Goal: Task Accomplishment & Management: Manage account settings

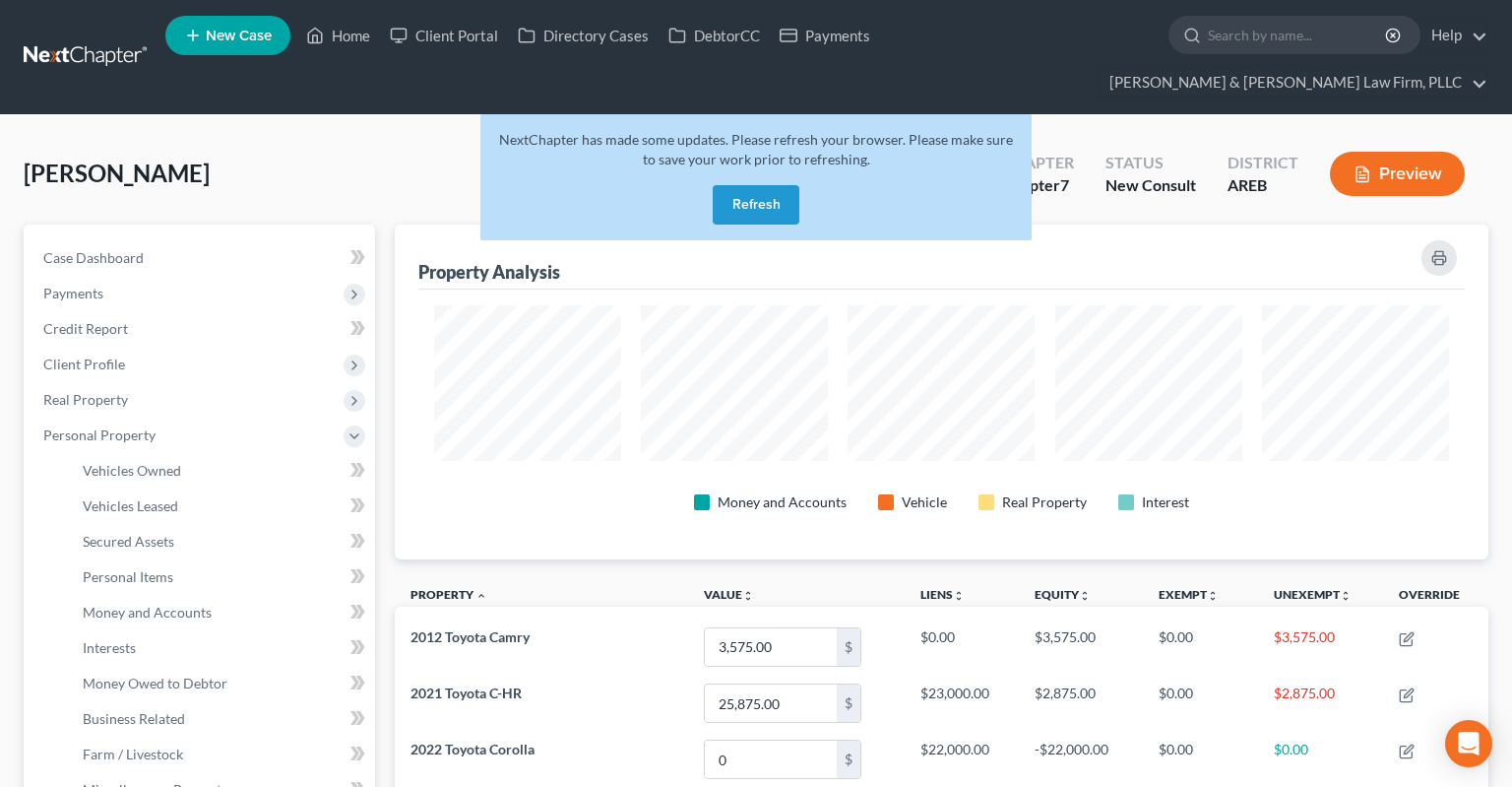
drag, startPoint x: 424, startPoint y: 141, endPoint x: 420, endPoint y: 126, distance: 15.5
click at [424, 141] on div "Chukes, Casandra Upgraded Chapter Chapter 7 Status New Consult District AREB Pr…" at bounding box center [756, 182] width 1464 height 85
click at [277, 240] on link "Case Dashboard" at bounding box center [201, 258] width 347 height 36
select select "3"
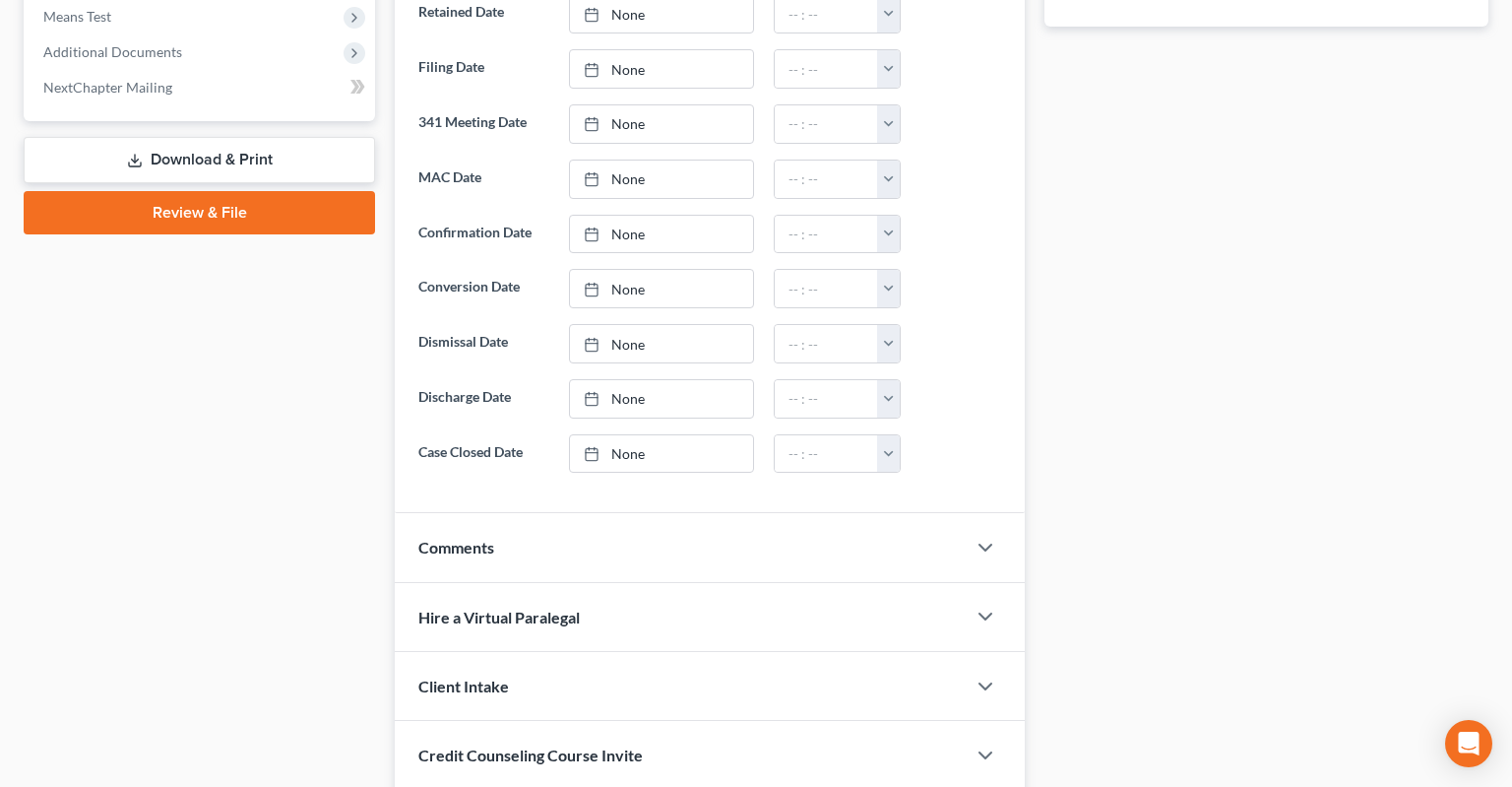
scroll to position [948, 0]
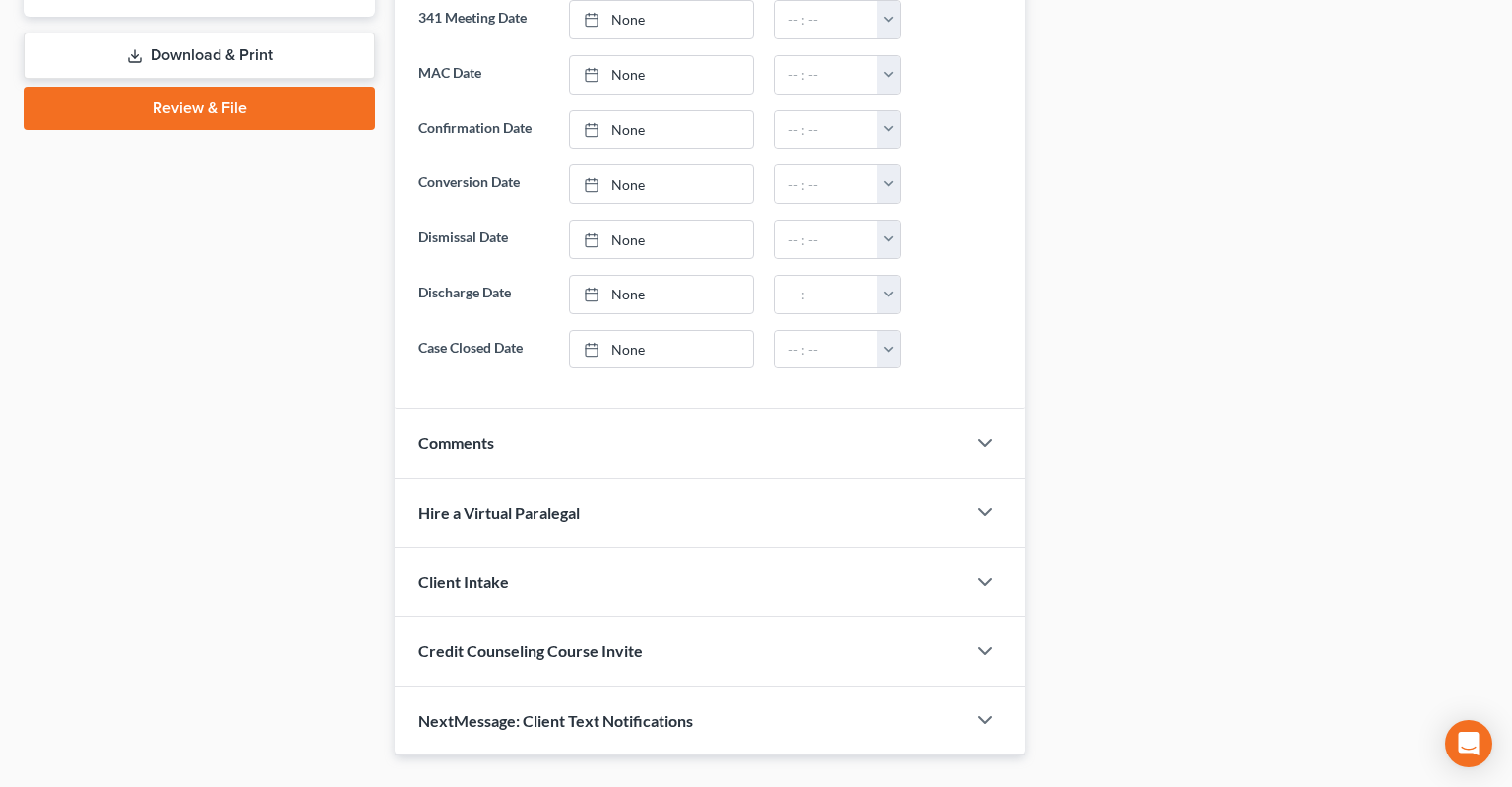
click div "Comments"
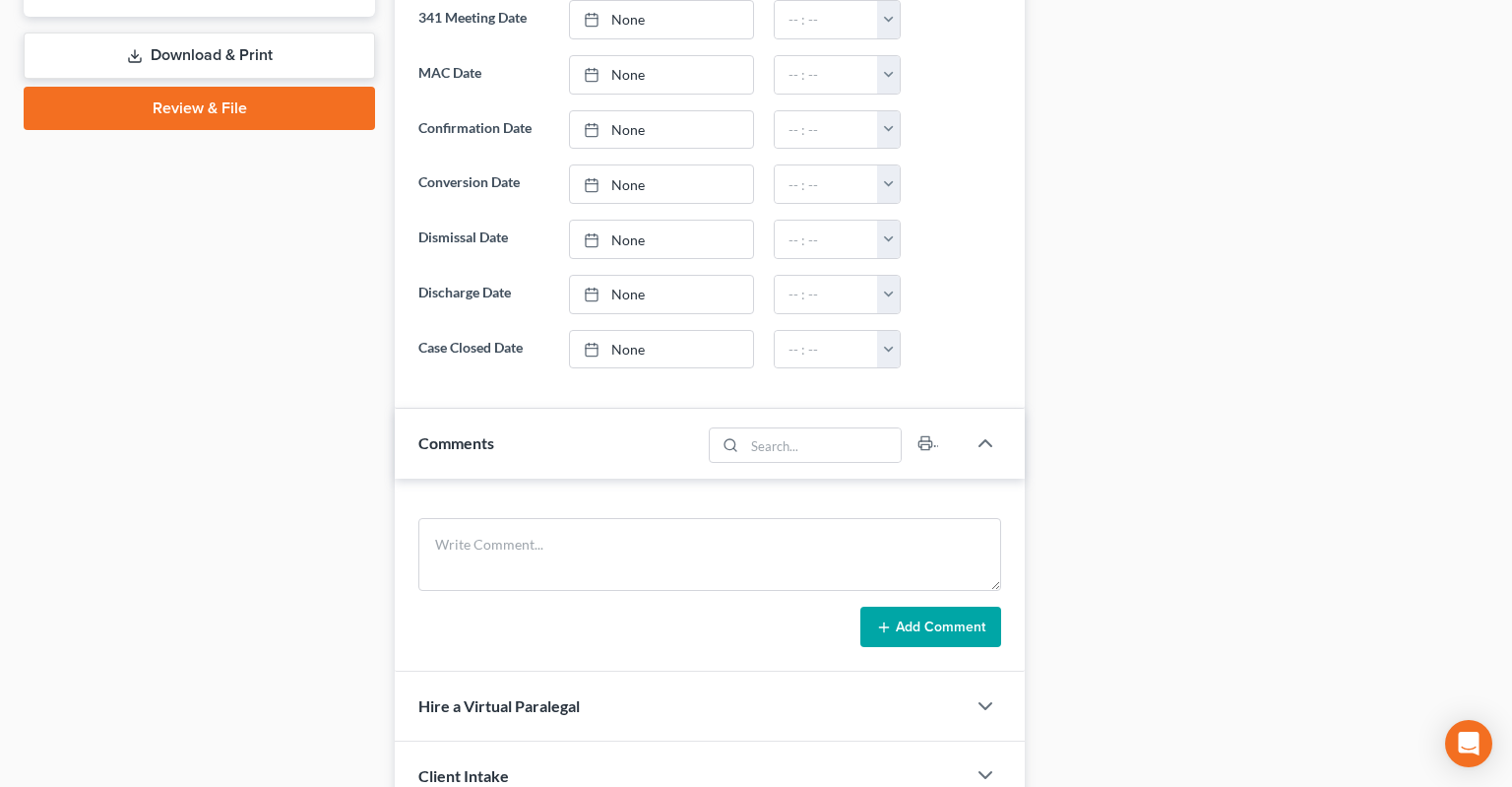
click div "Comments"
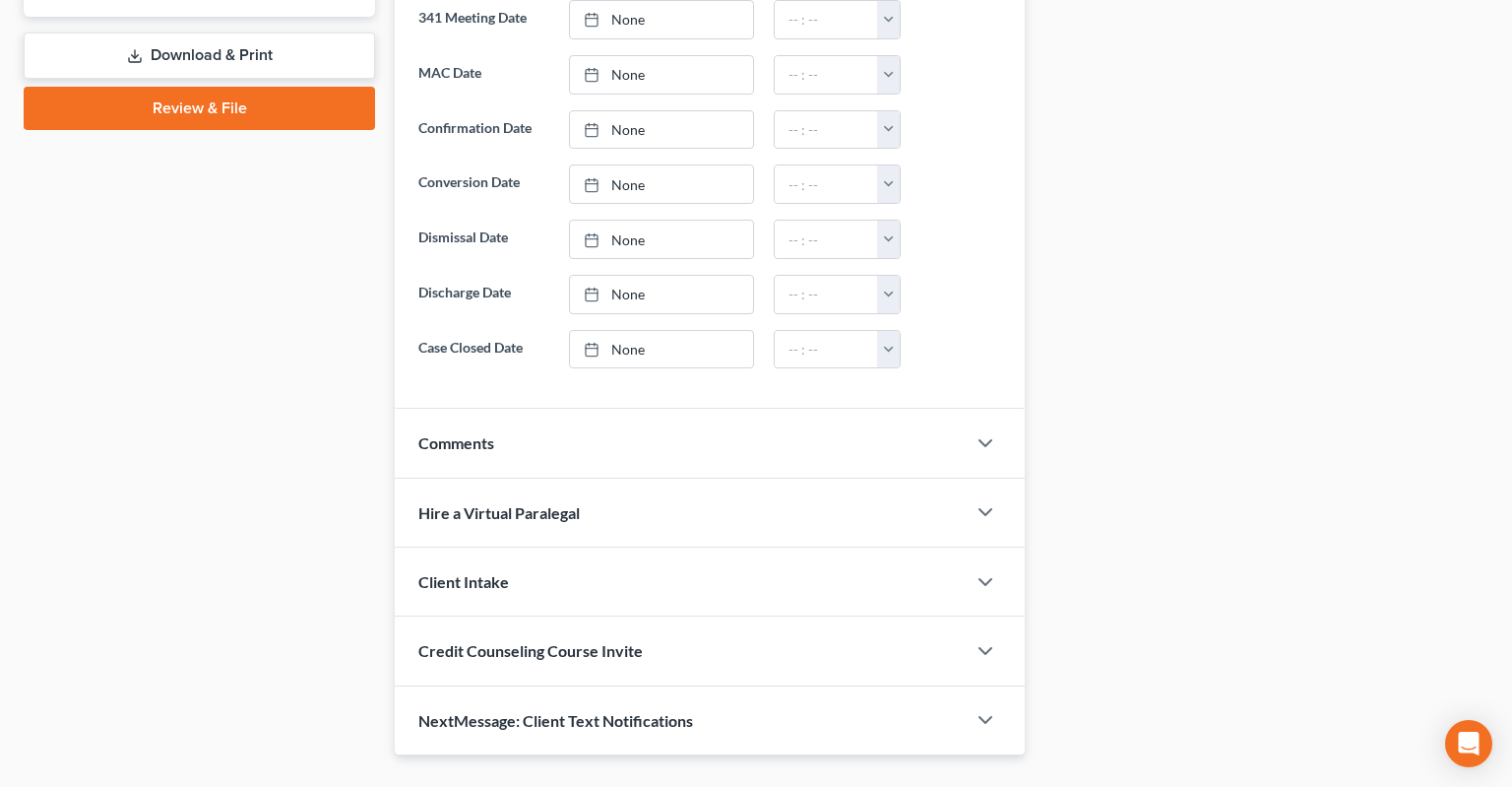
click div "Comments"
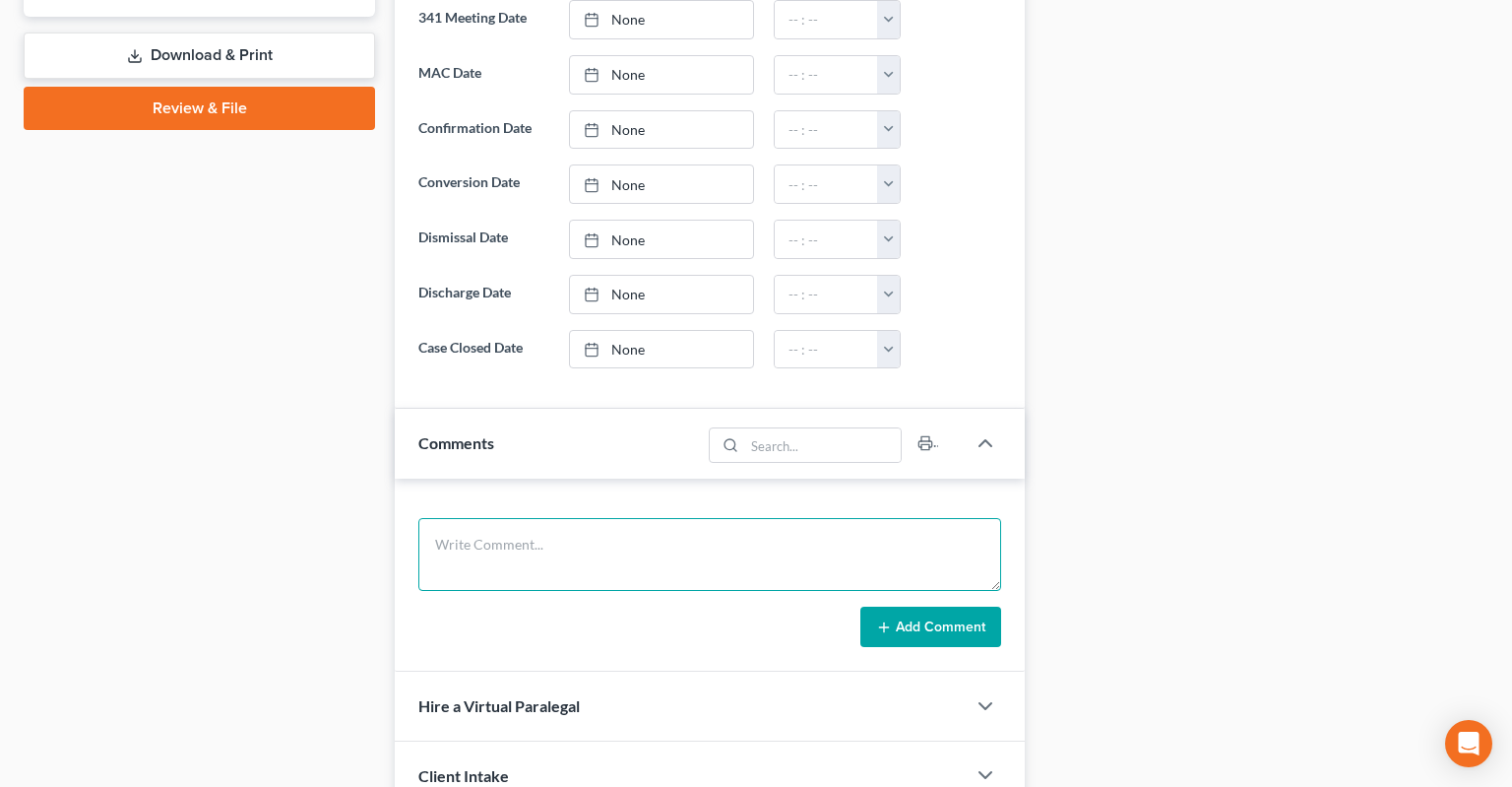
click textarea
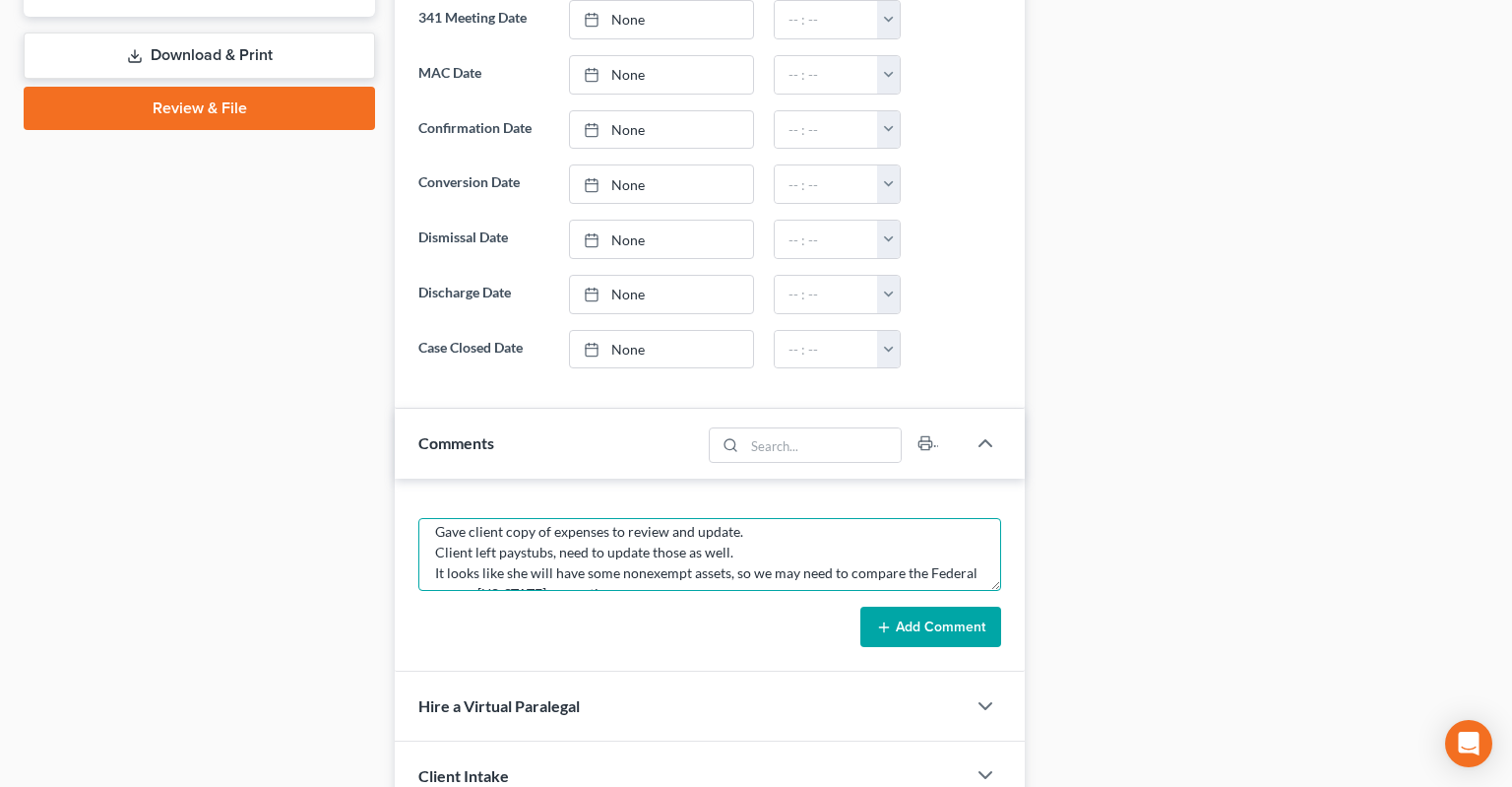
scroll to position [102, 0]
type textarea "Got through most of consultation. Need to get household personal property in ca…"
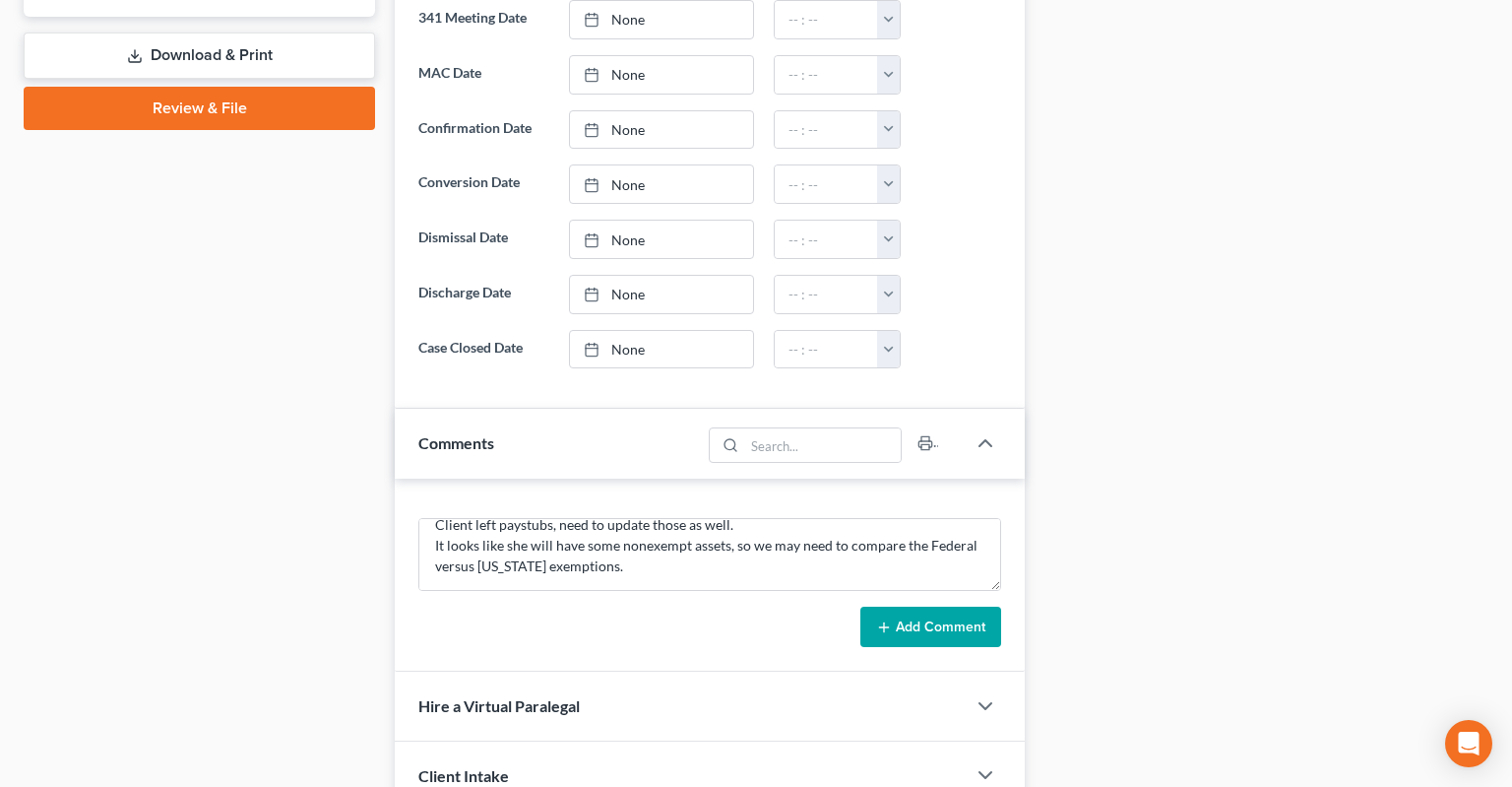
click button "Add Comment"
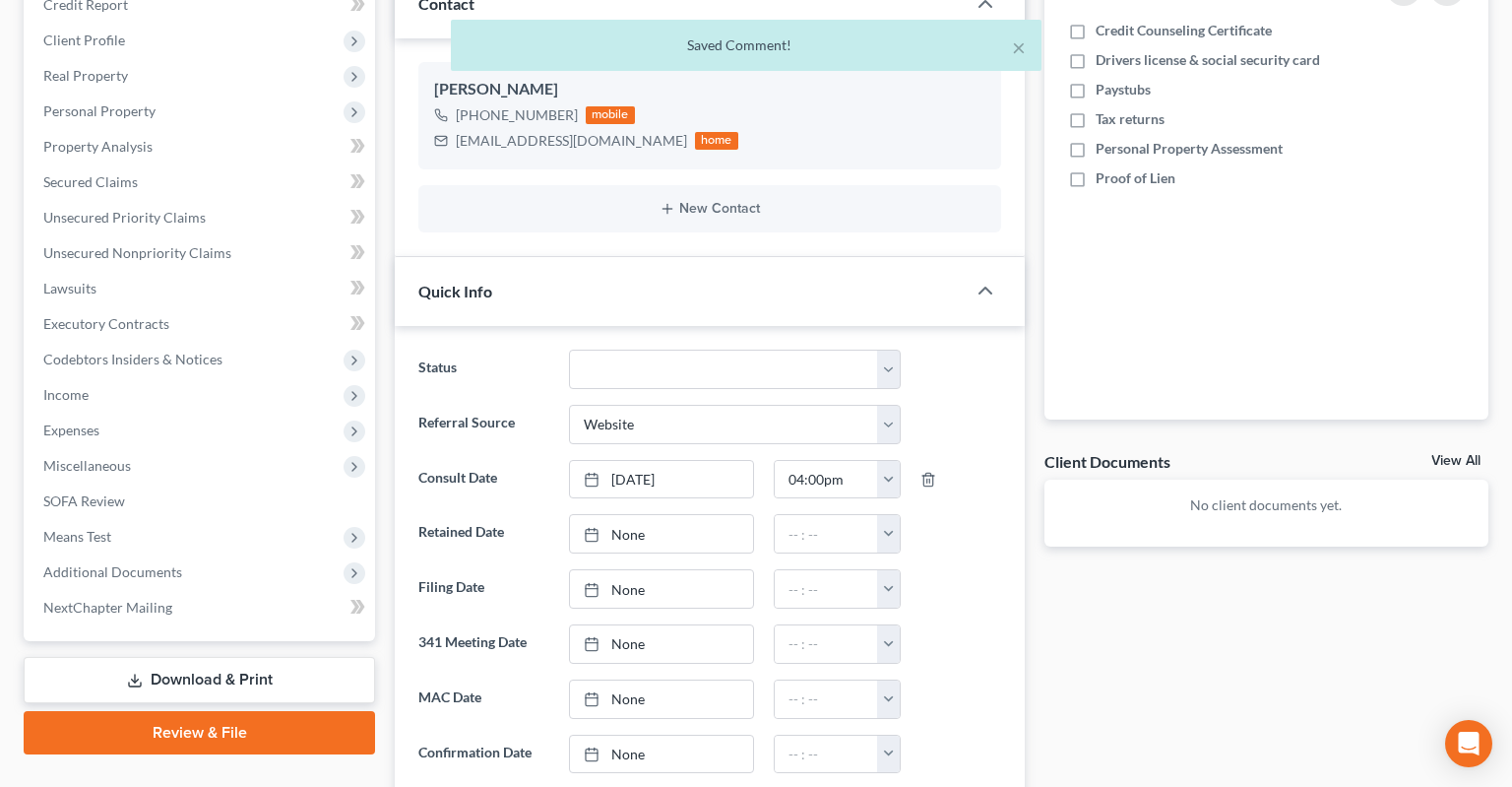
scroll to position [0, 0]
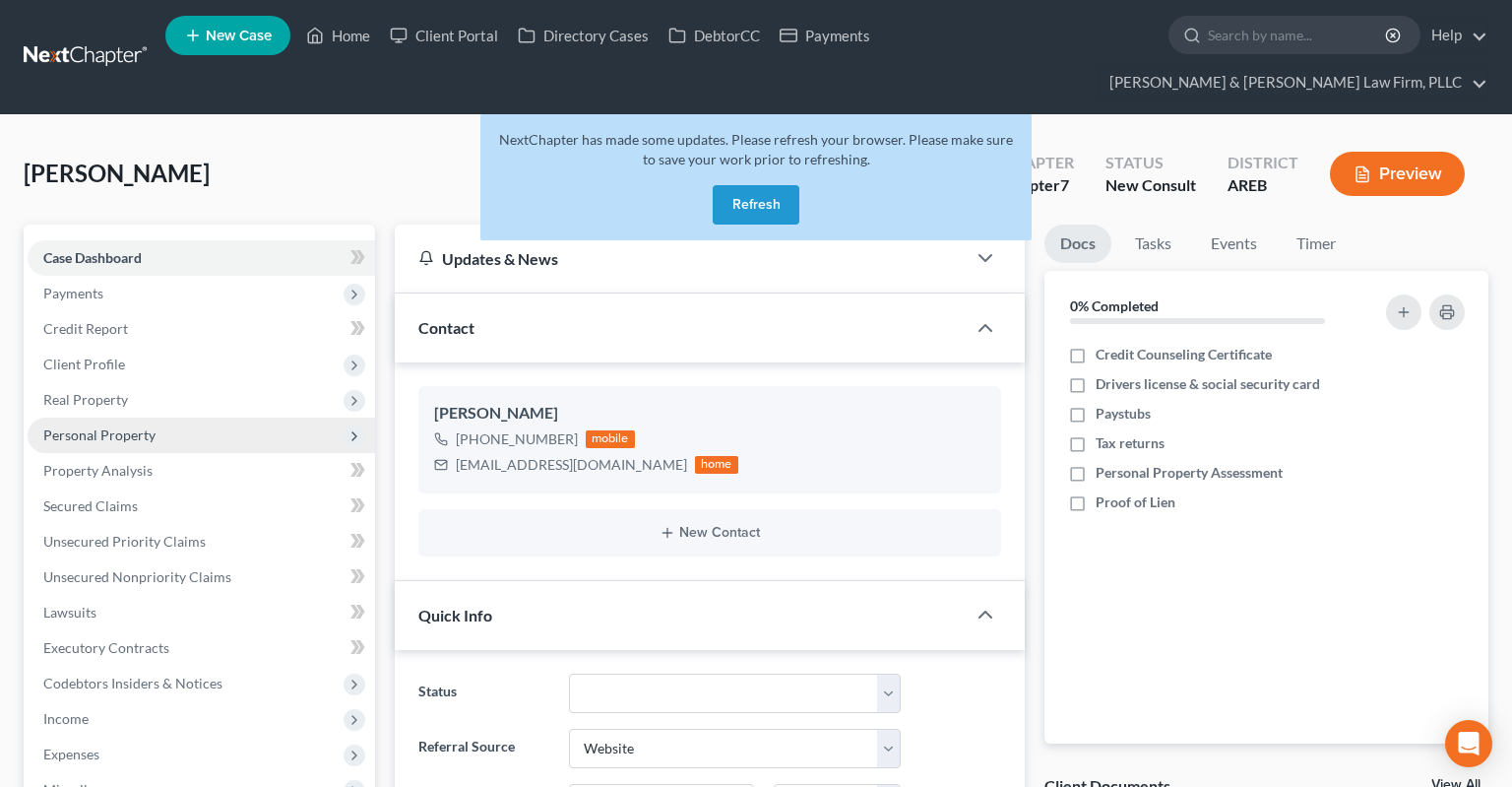
click span "Personal Property"
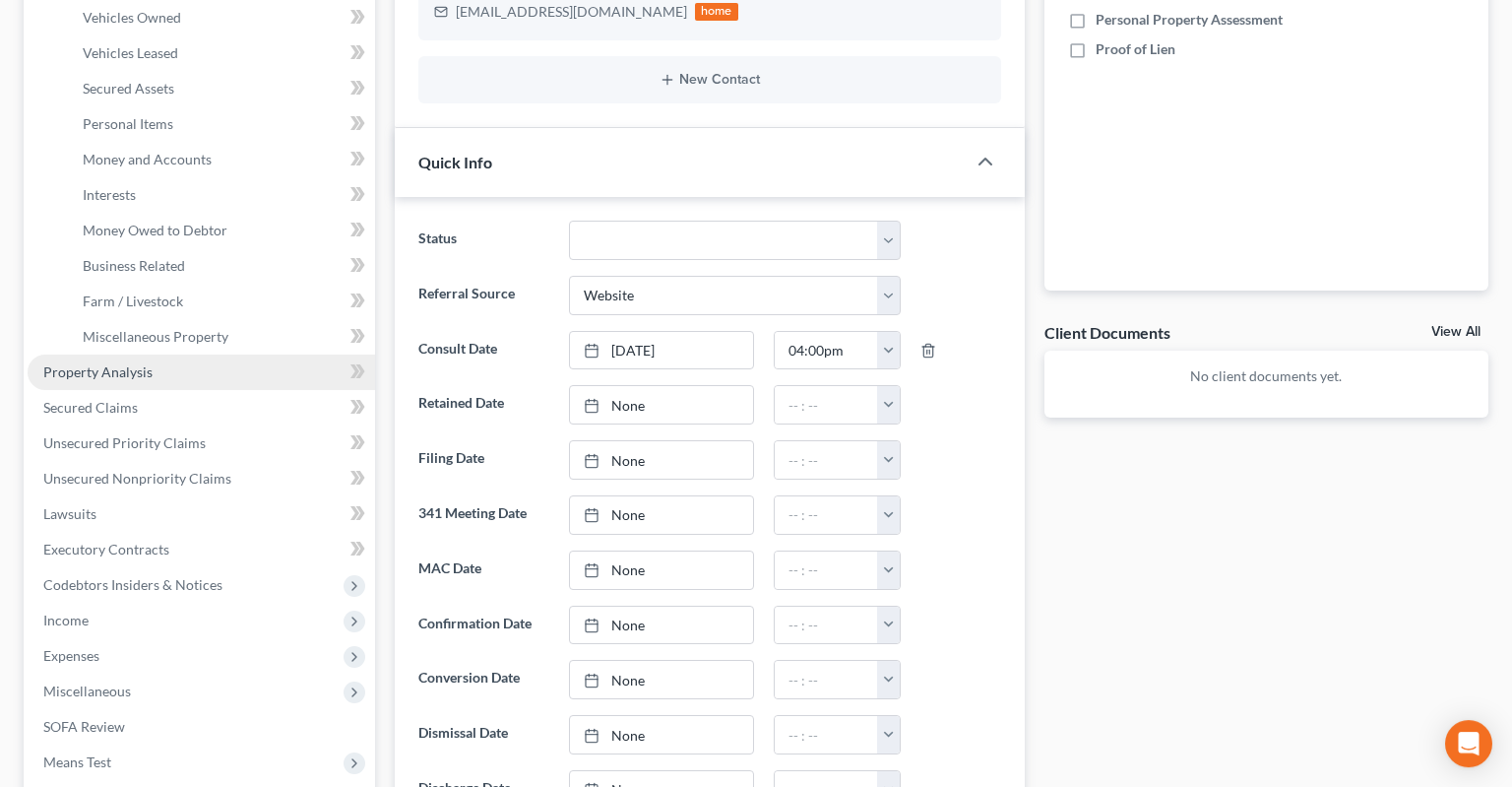
scroll to position [416, 0]
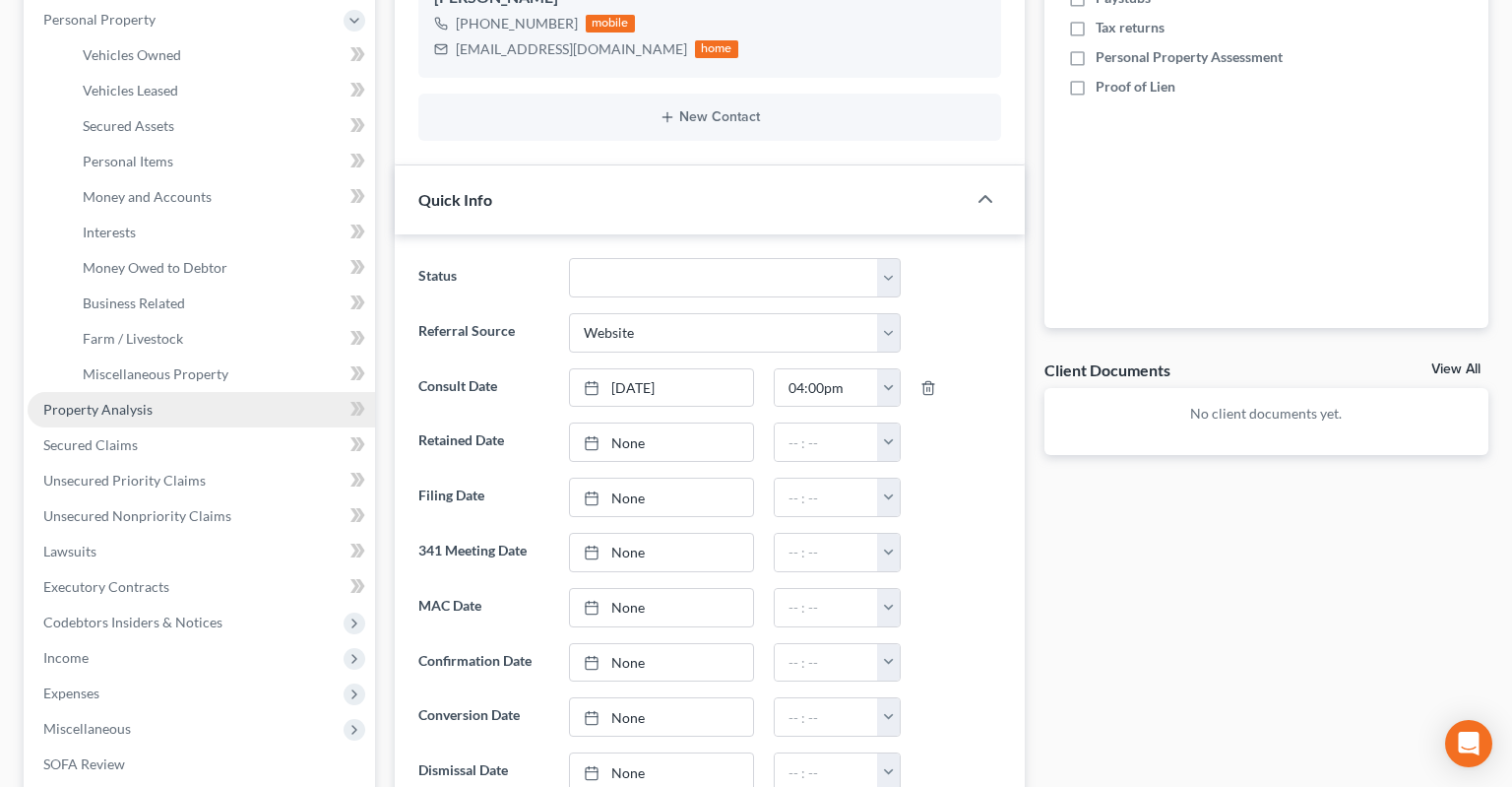
click link "Property Analysis"
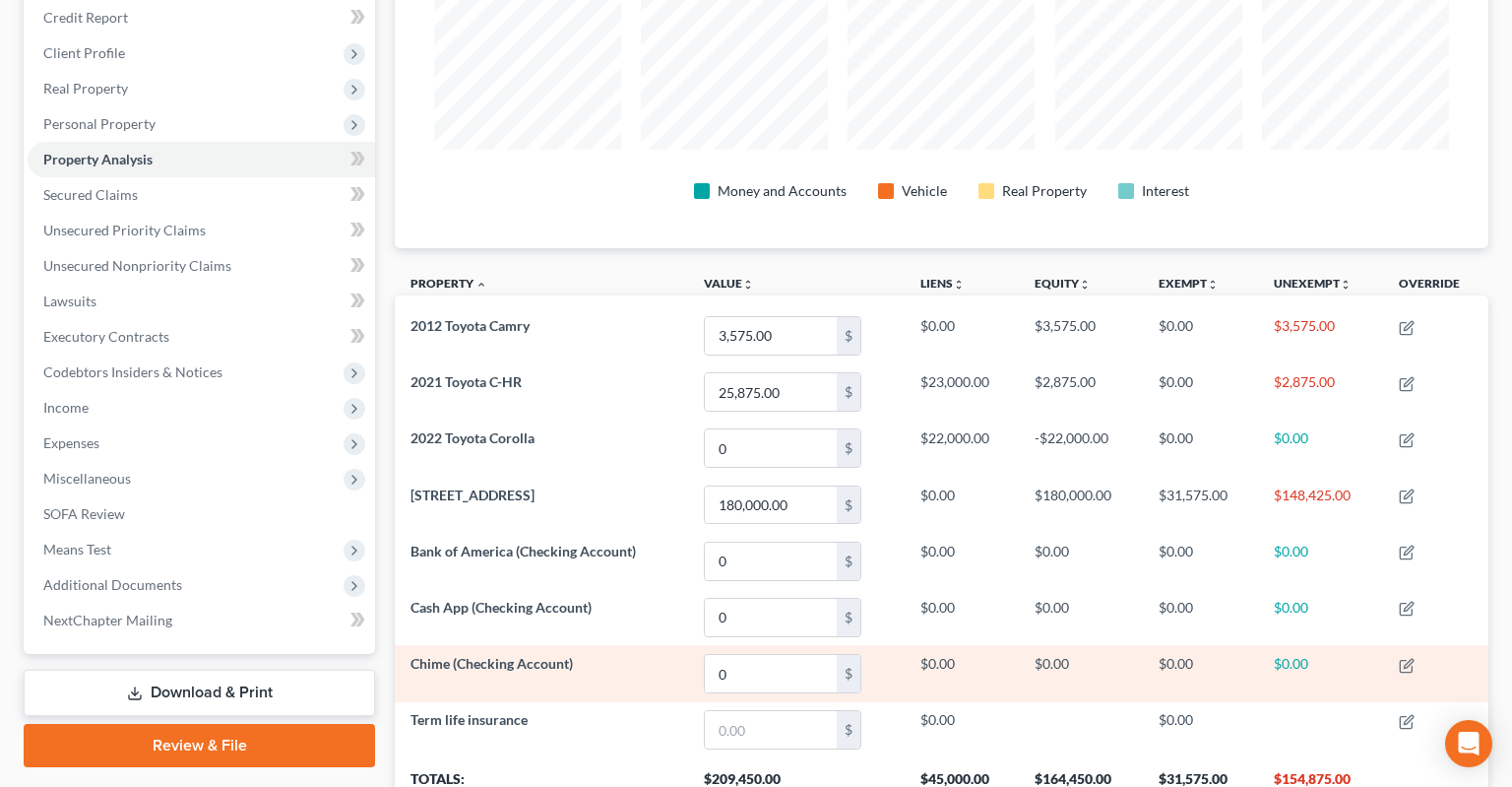
scroll to position [416, 0]
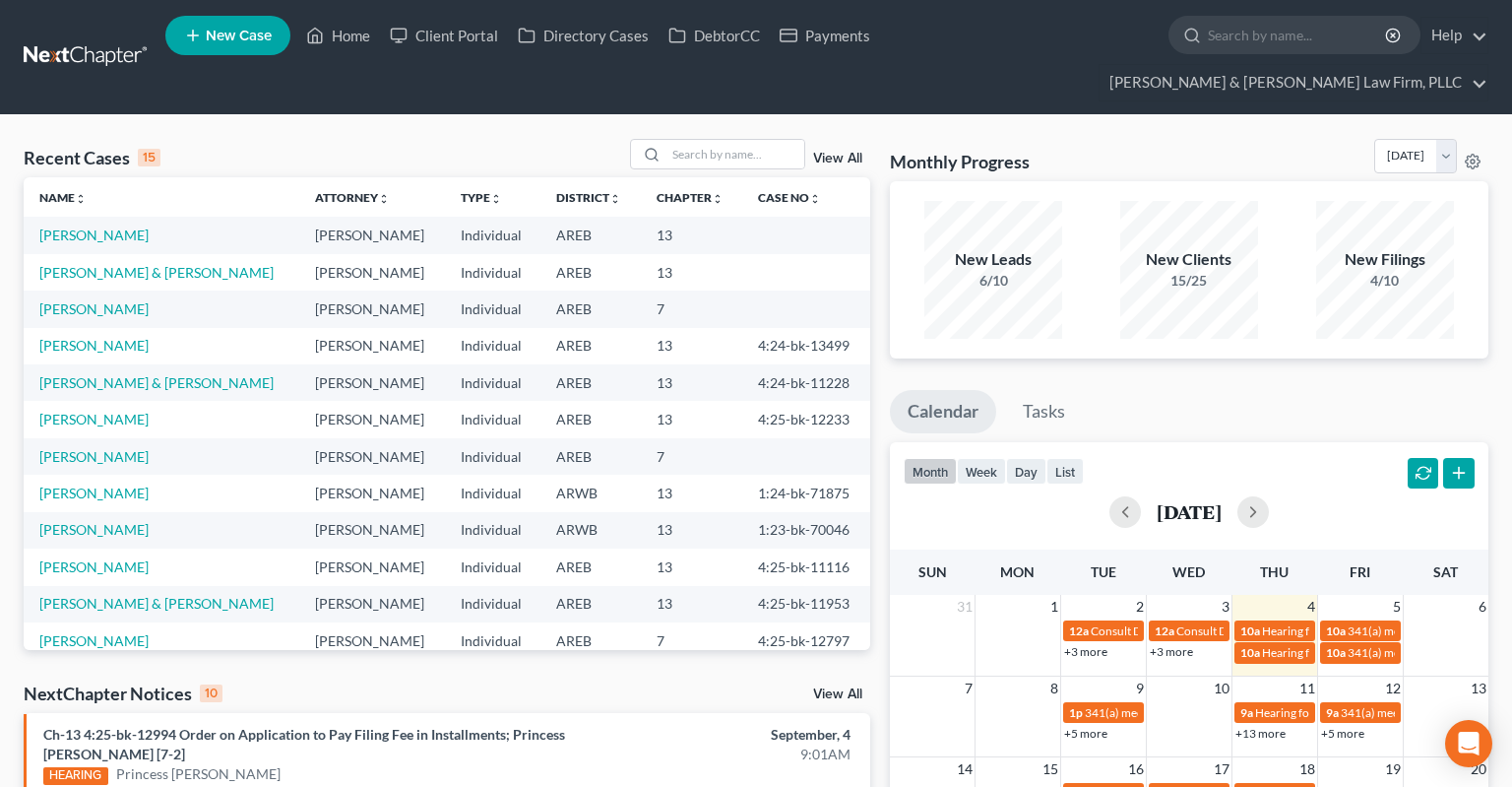
click at [358, 139] on div "Recent Cases 15 View All" at bounding box center [446, 158] width 846 height 39
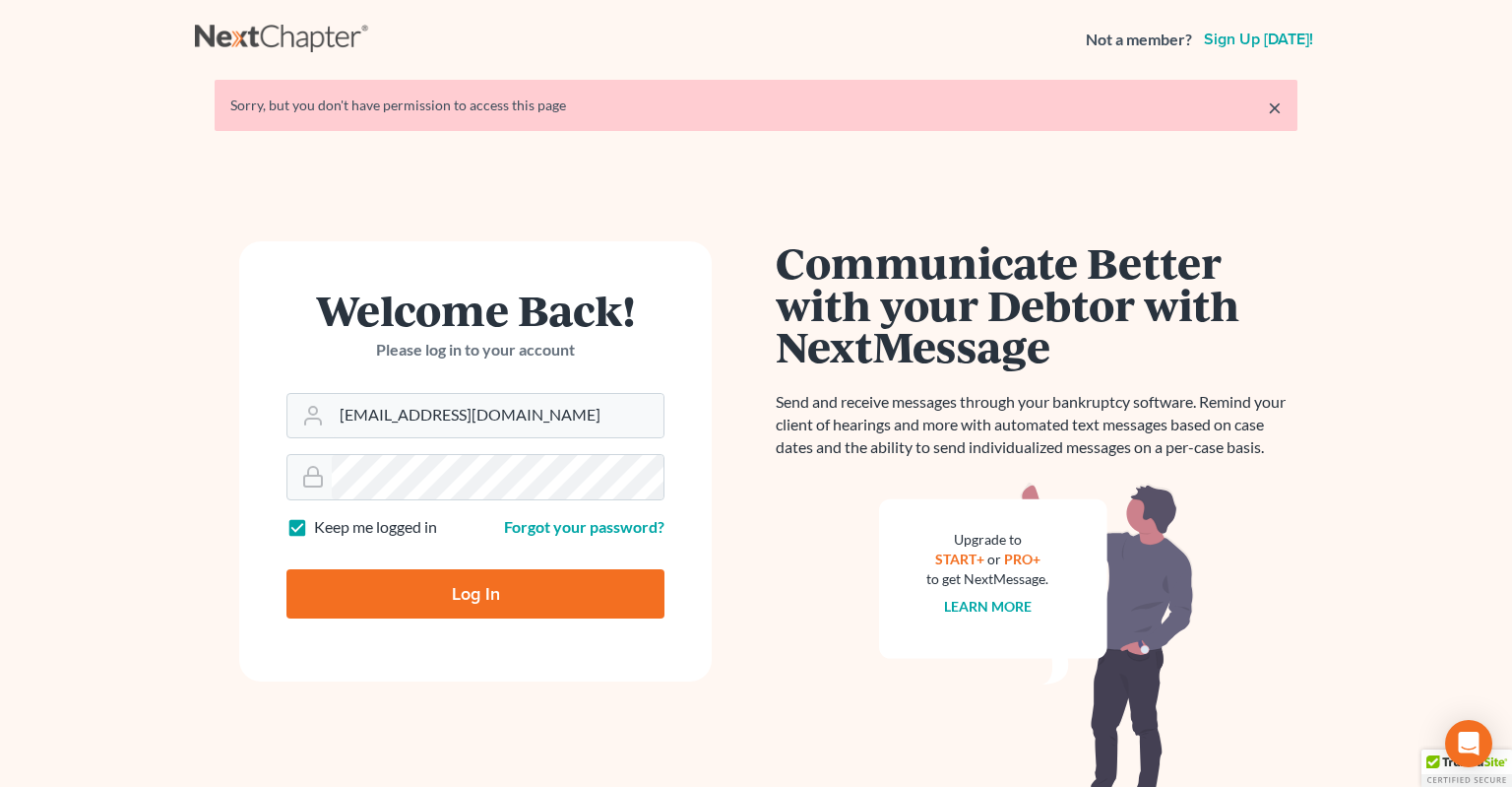
click at [442, 596] on input "Log In" at bounding box center [475, 593] width 378 height 50
type input "Thinking..."
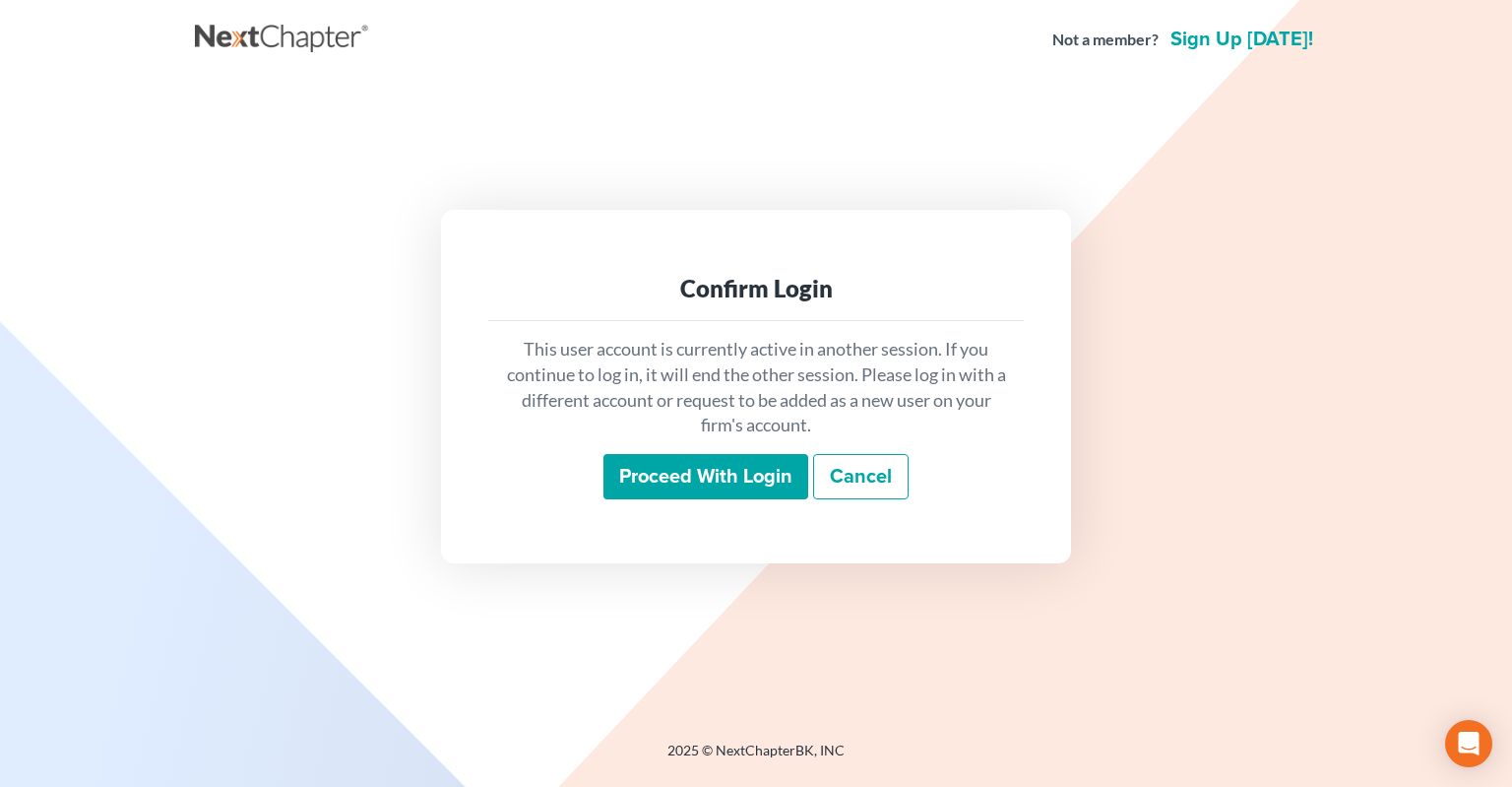
click at [672, 464] on input "Proceed with login" at bounding box center [705, 476] width 204 height 46
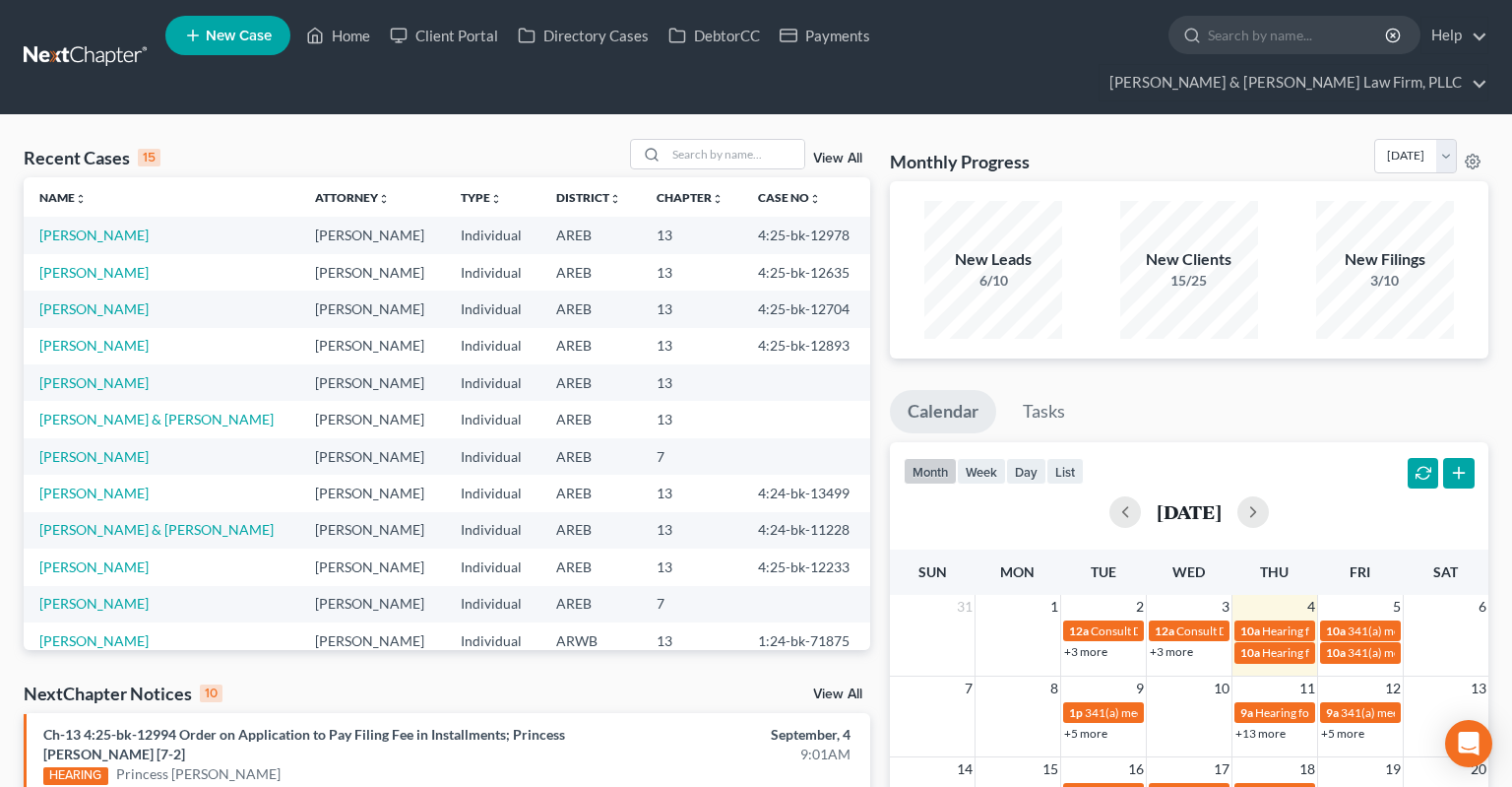
click at [828, 687] on link "View All" at bounding box center [837, 694] width 50 height 14
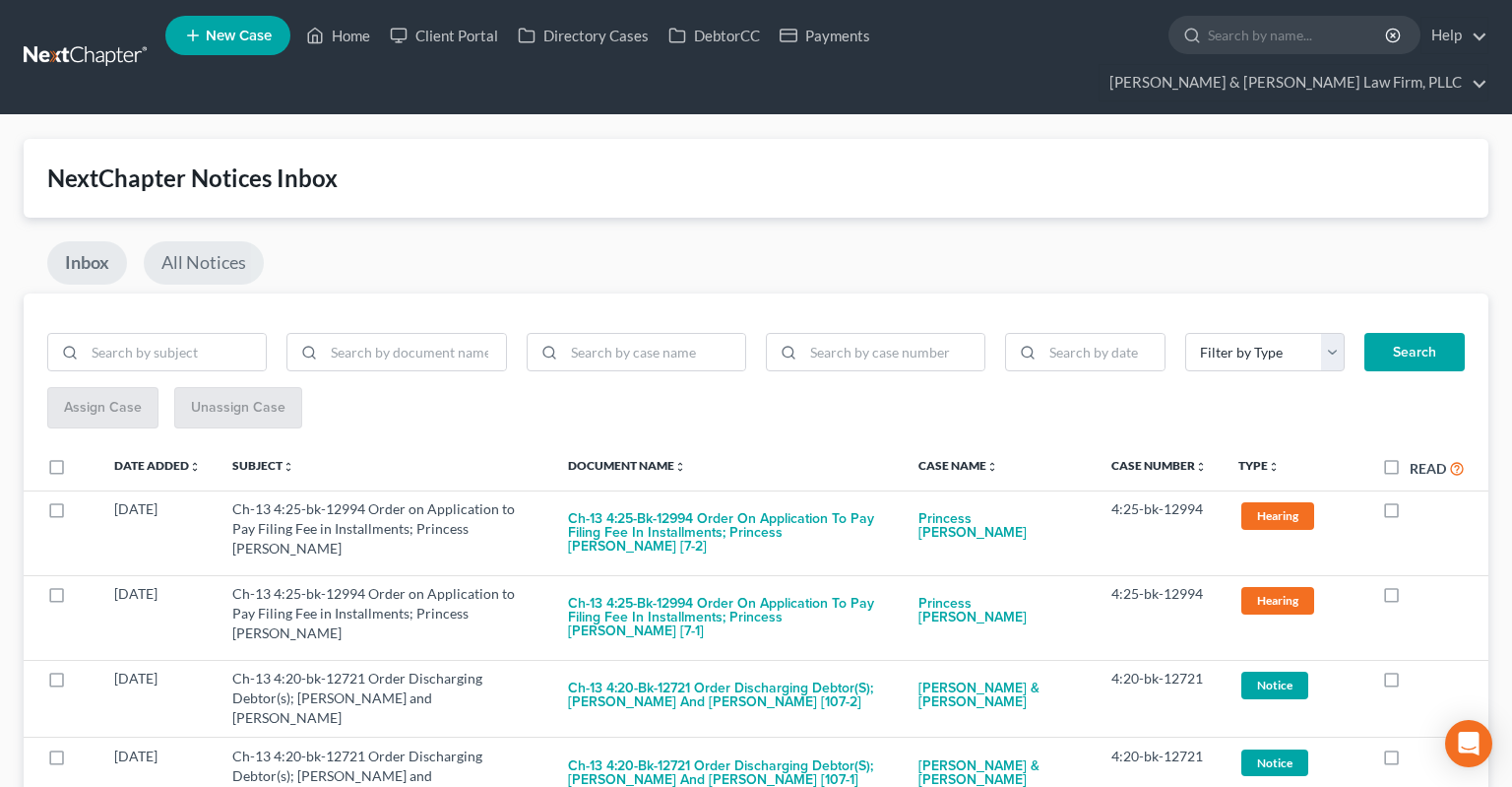
click at [222, 241] on link "All Notices" at bounding box center [203, 263] width 120 height 44
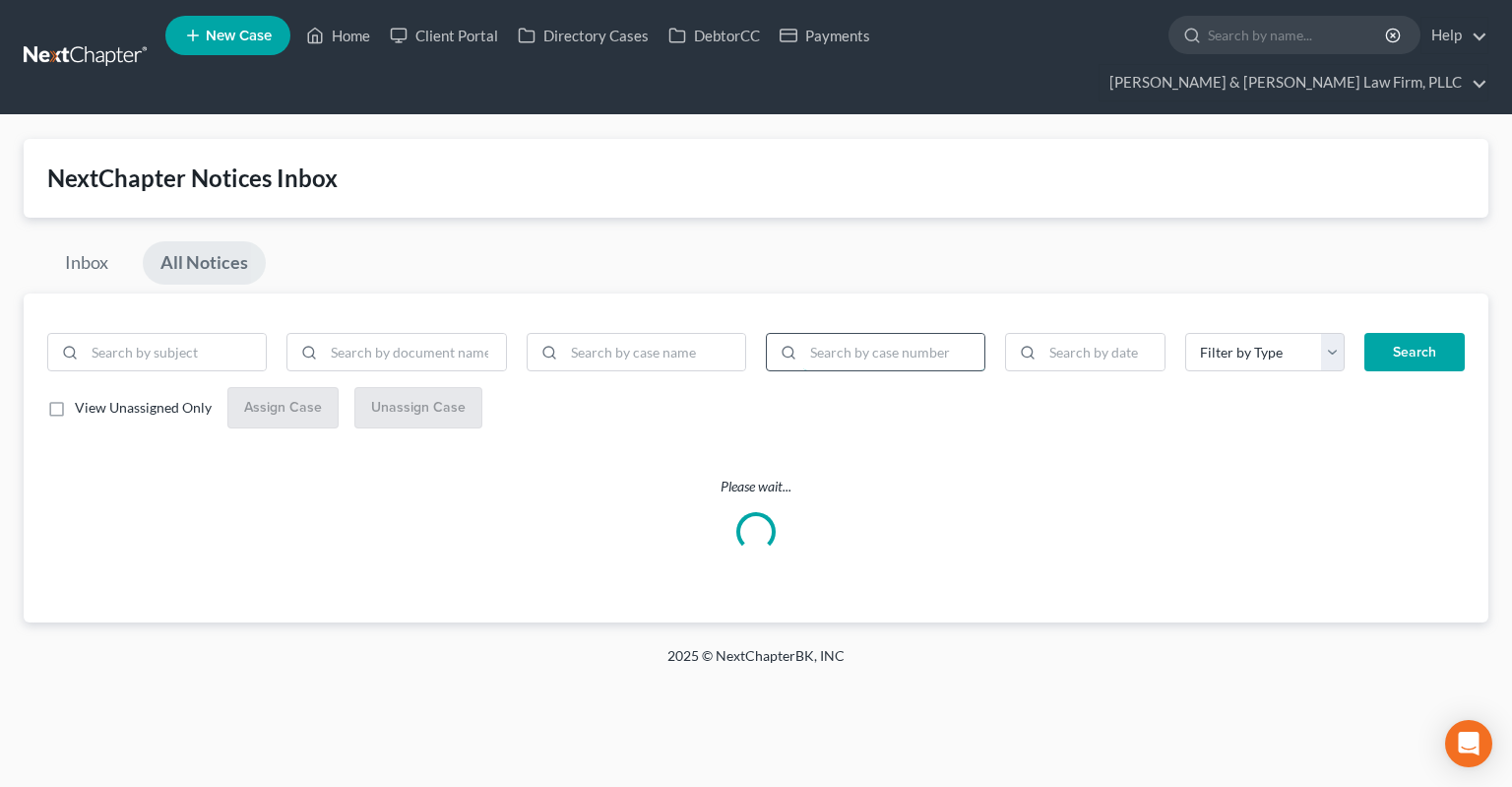
click at [876, 333] on input "search" at bounding box center [893, 352] width 182 height 38
paste input "1:24-bk-70175"
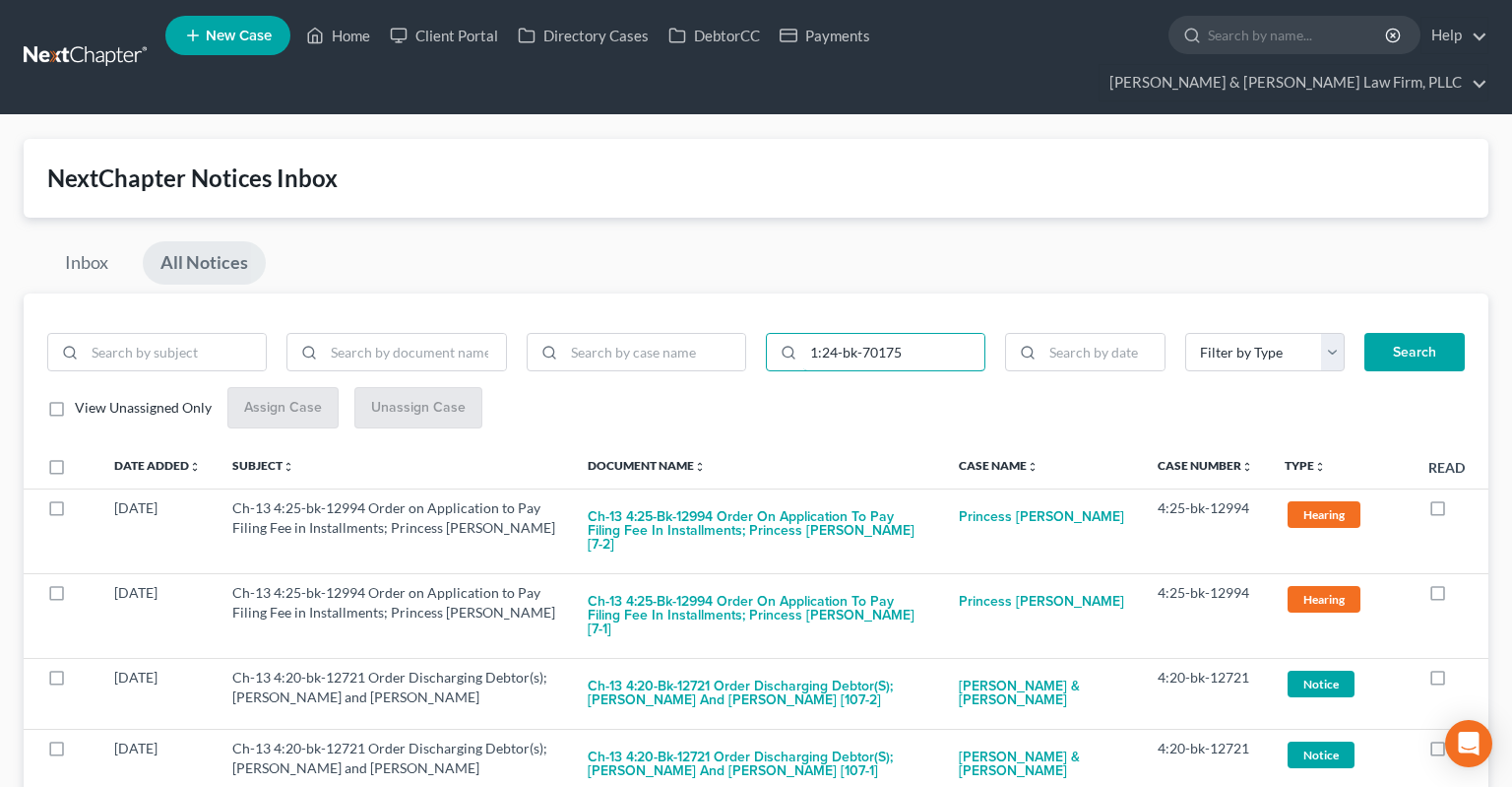
type input "1:24-bk-70175"
click at [1395, 332] on button "Search" at bounding box center [1414, 352] width 100 height 40
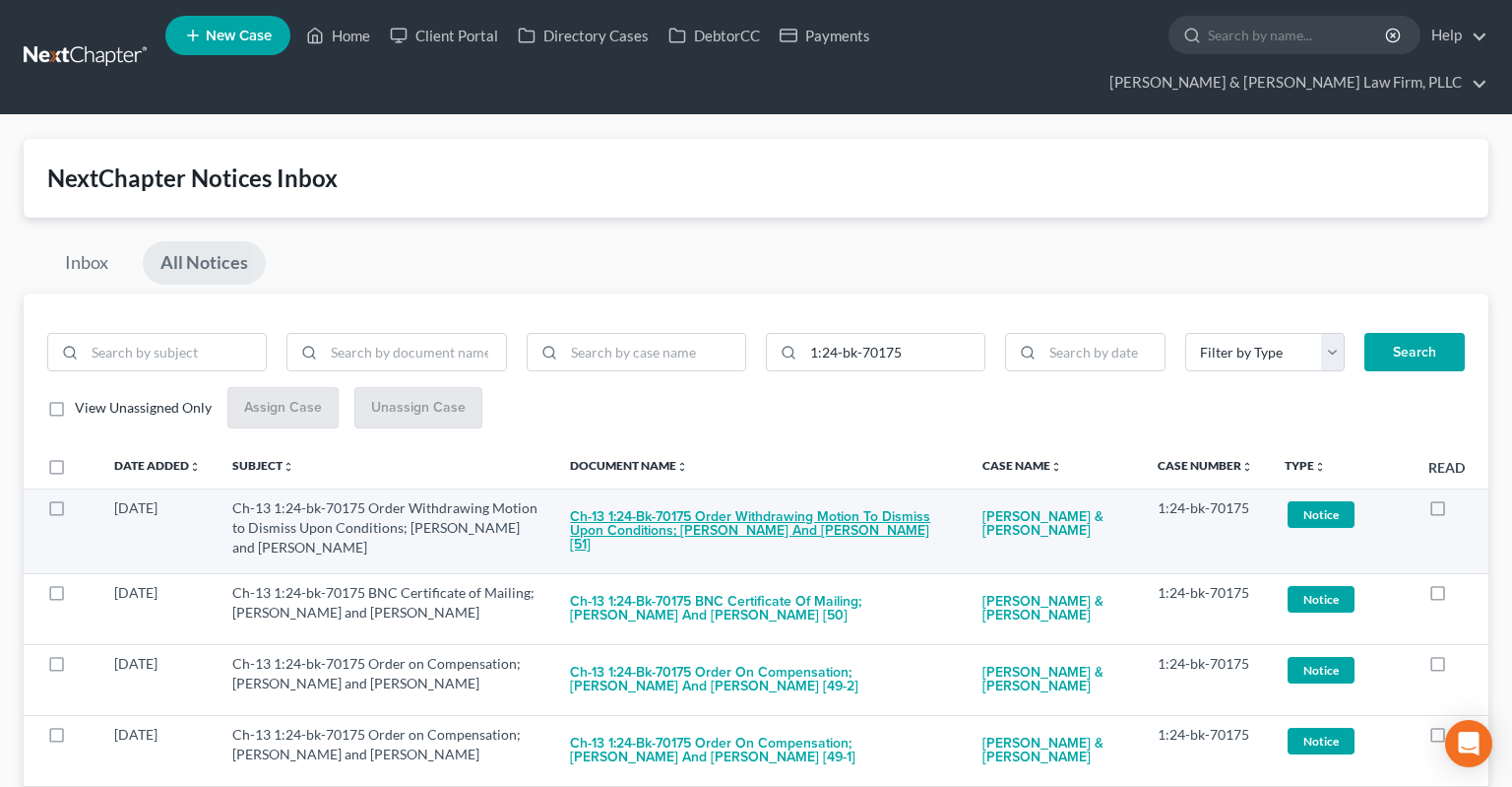
click at [781, 498] on button "Ch-13 1:24-bk-70175 Order Withdrawing Motion to Dismiss Upon Conditions; Jimmy …" at bounding box center [760, 531] width 381 height 66
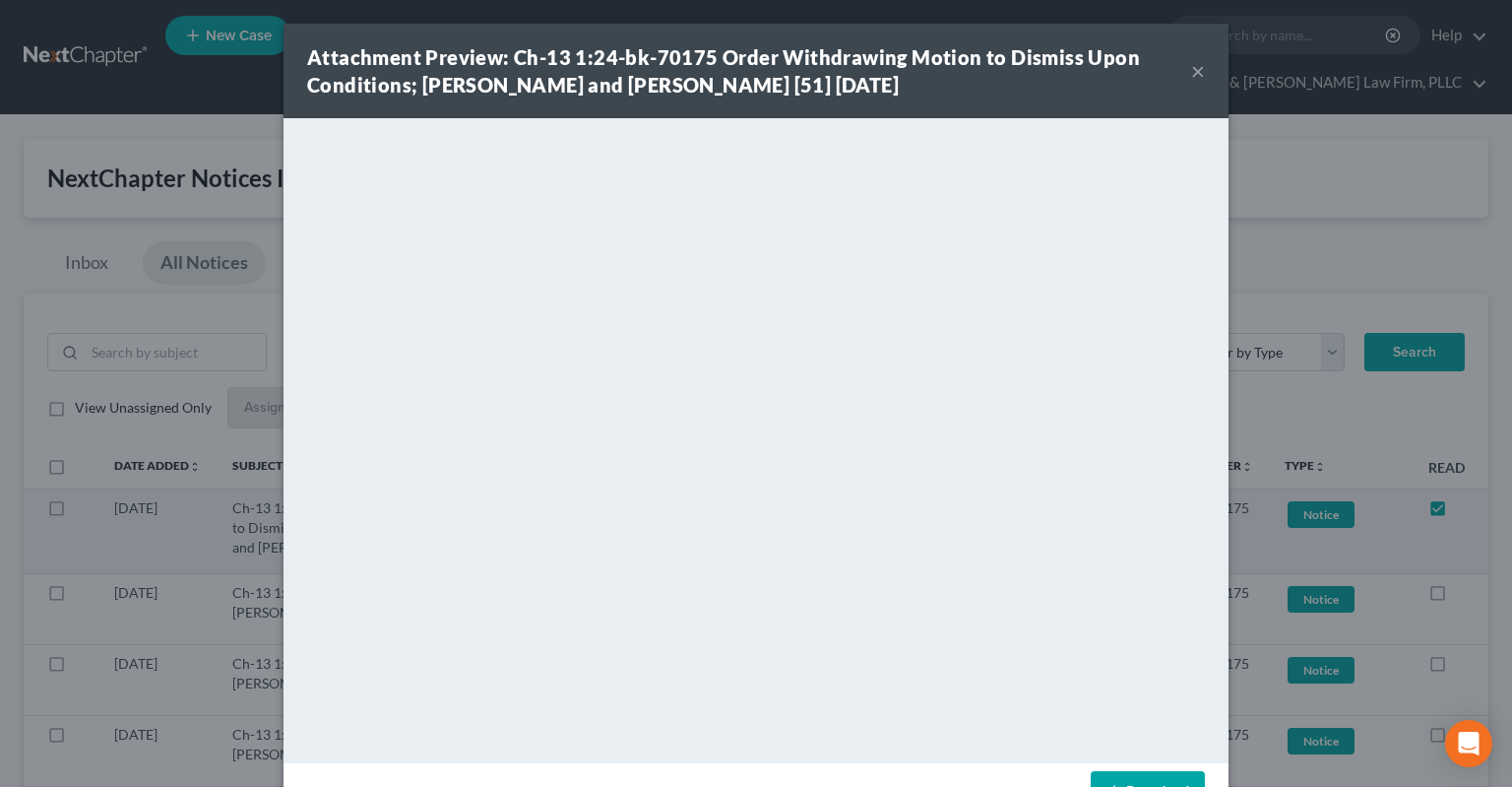
checkbox input "true"
click at [1197, 73] on button "×" at bounding box center [1197, 71] width 14 height 24
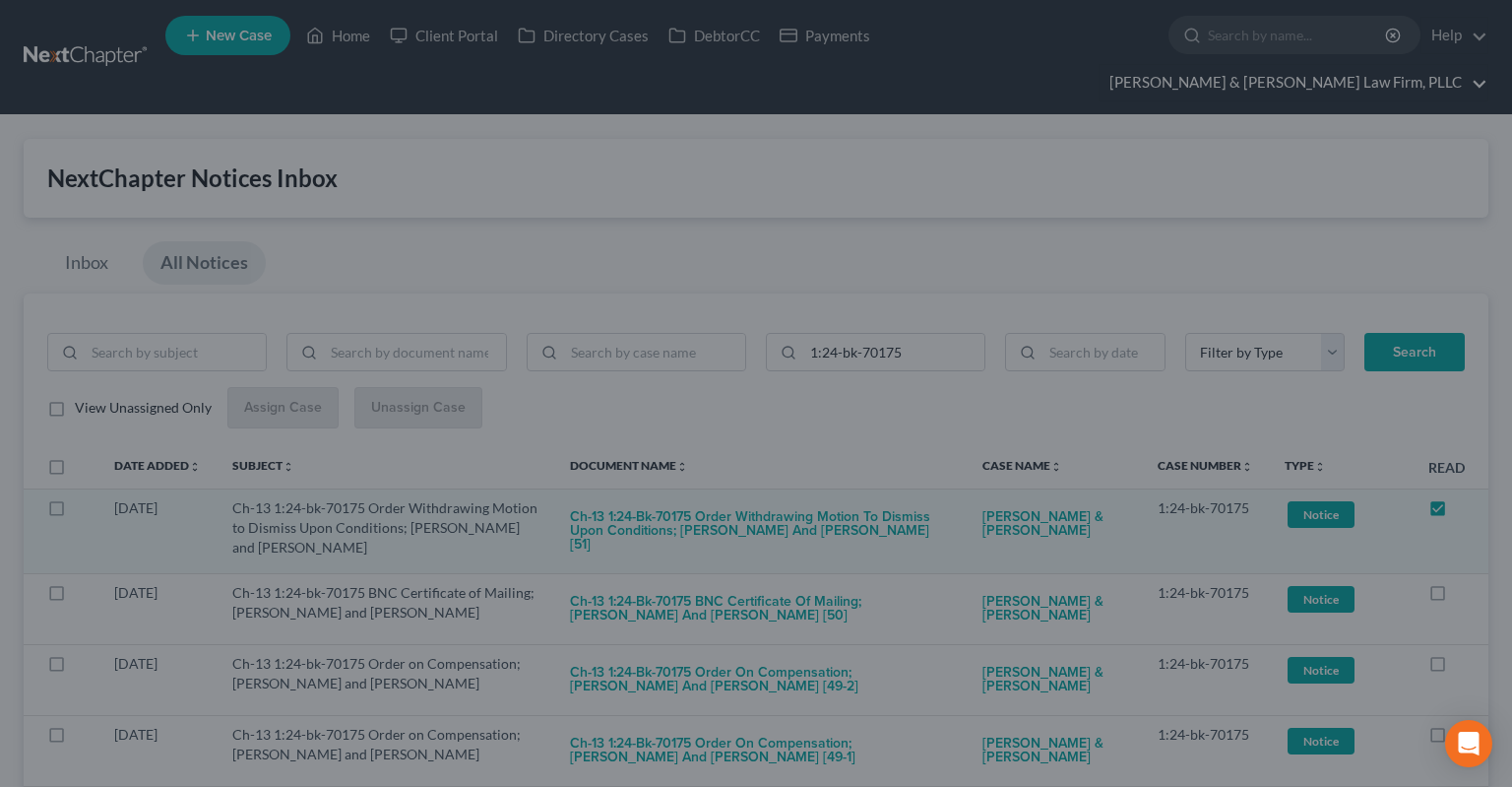
click at [1407, 65] on link "Lambert & Perry Law Firm, PLLC" at bounding box center [1293, 82] width 388 height 36
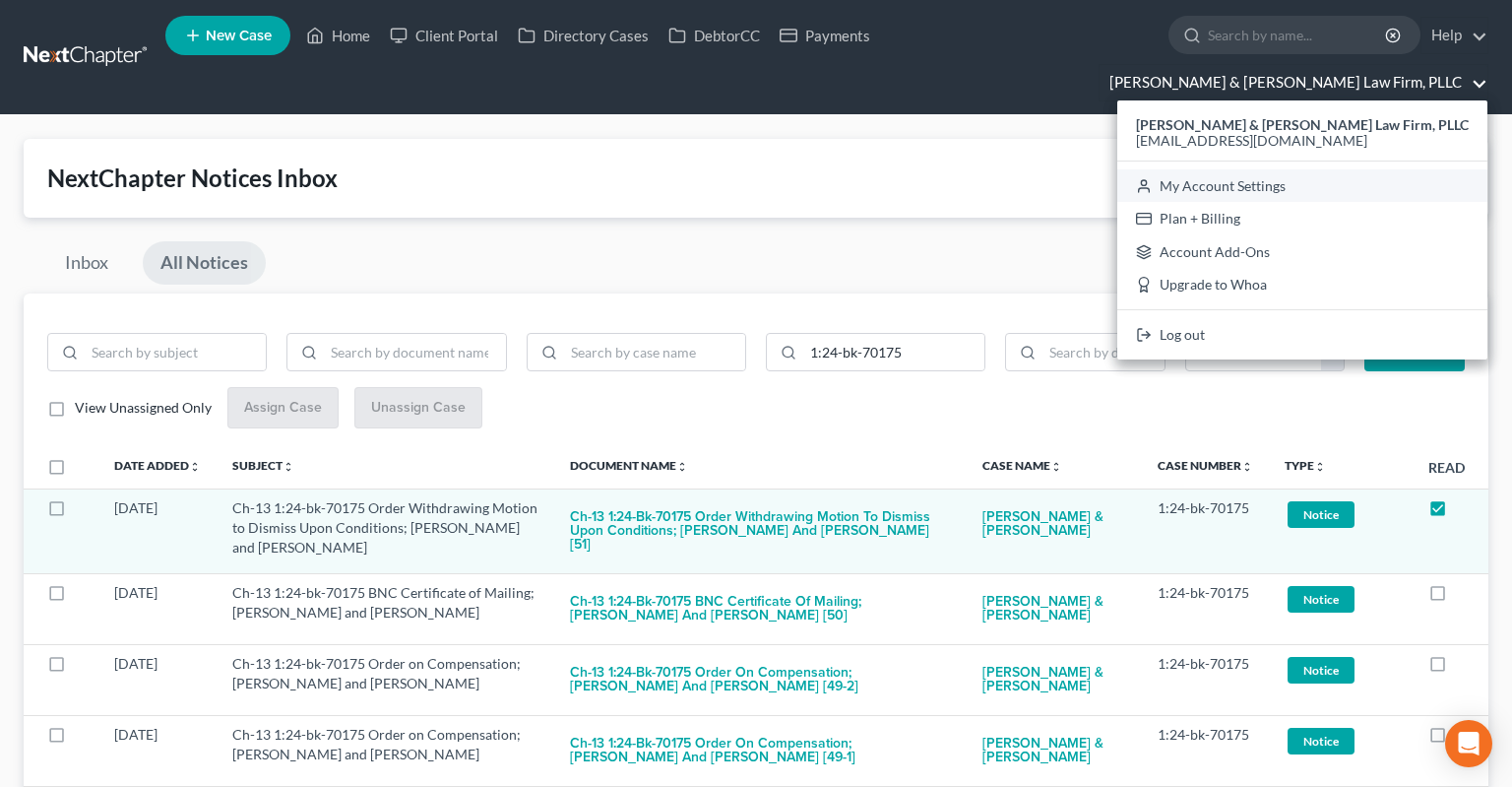
click at [1346, 170] on link "My Account Settings" at bounding box center [1302, 187] width 370 height 34
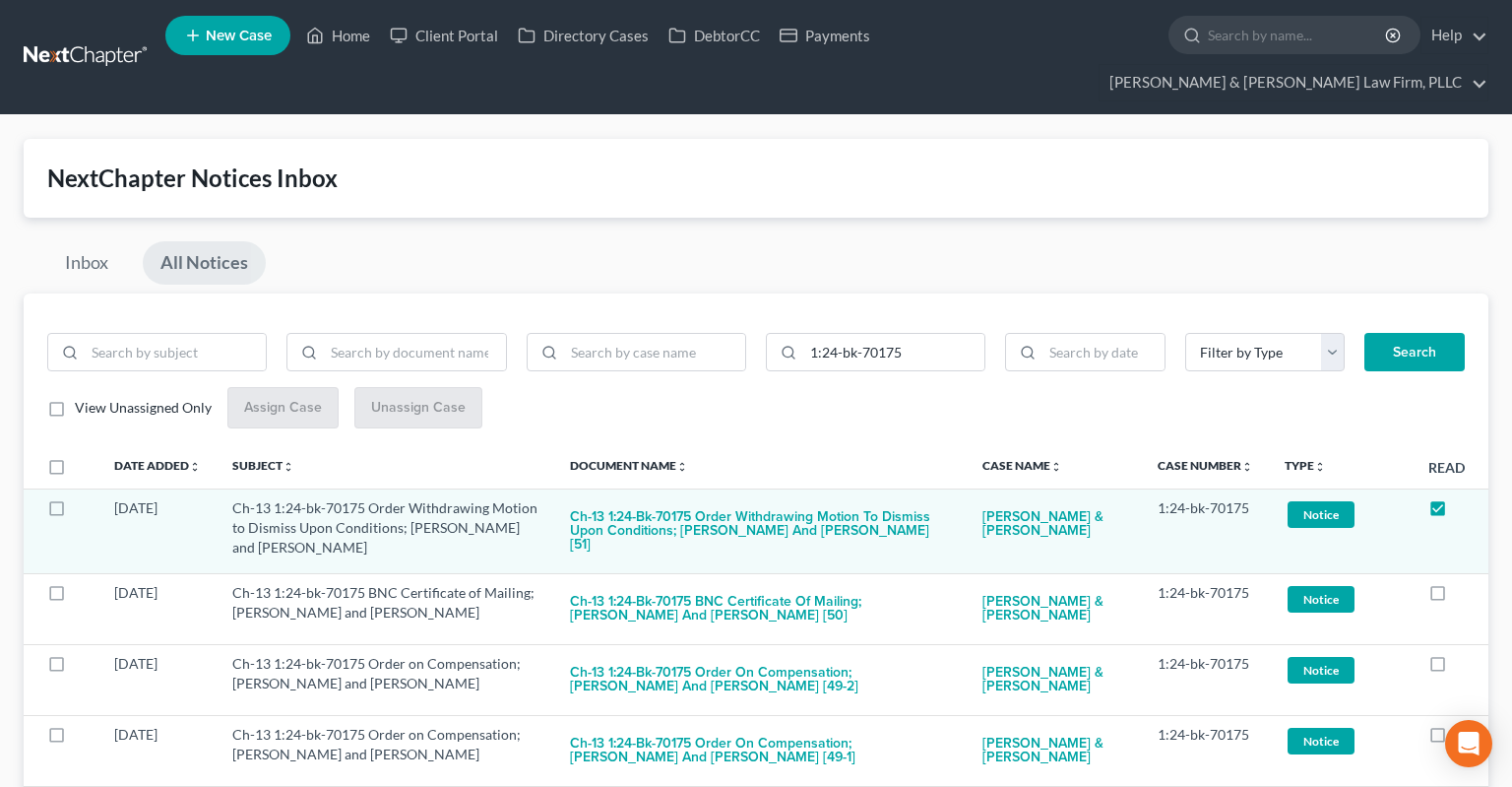
select select "5"
select select "23"
select select "2"
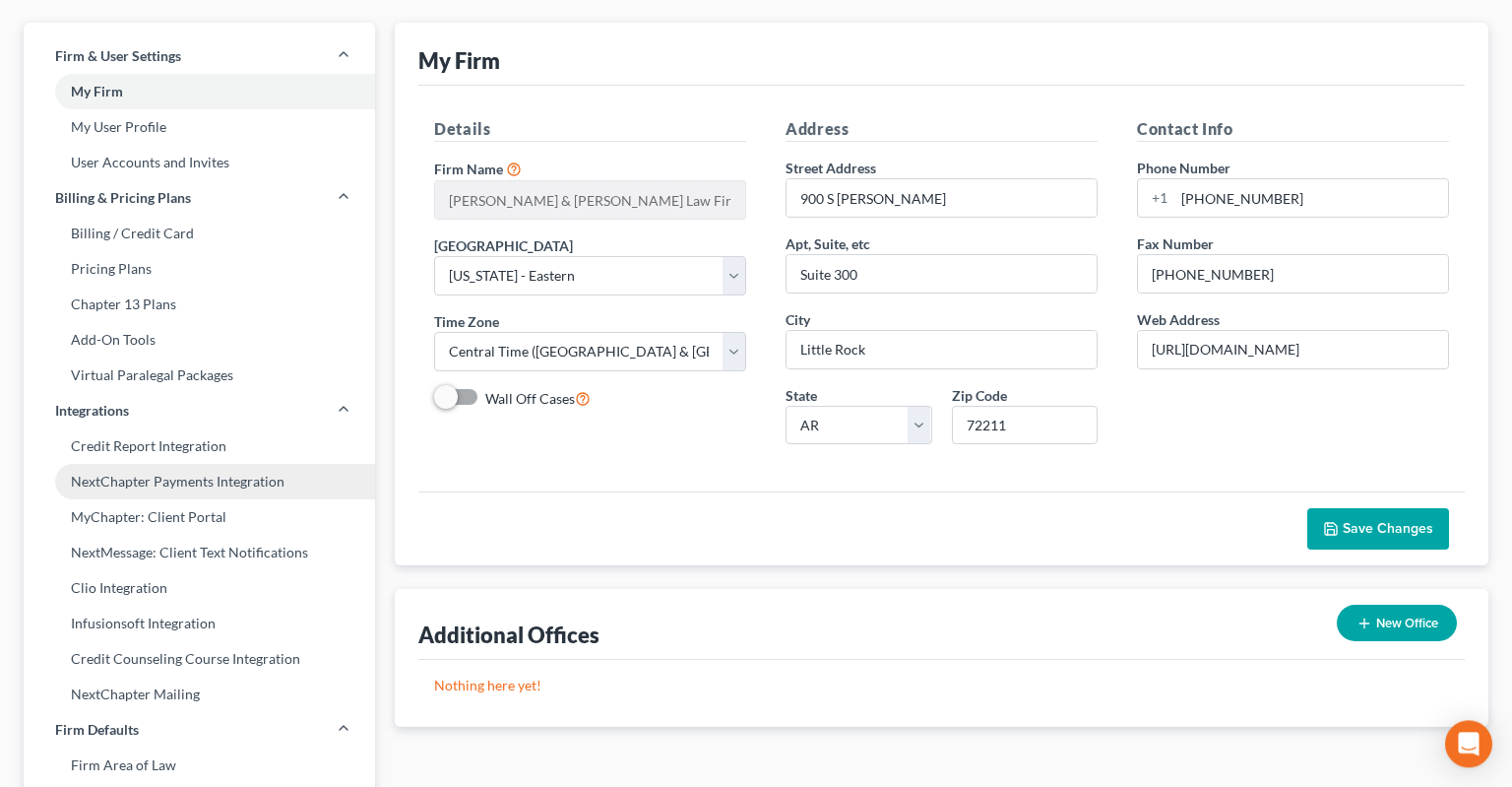
scroll to position [207, 0]
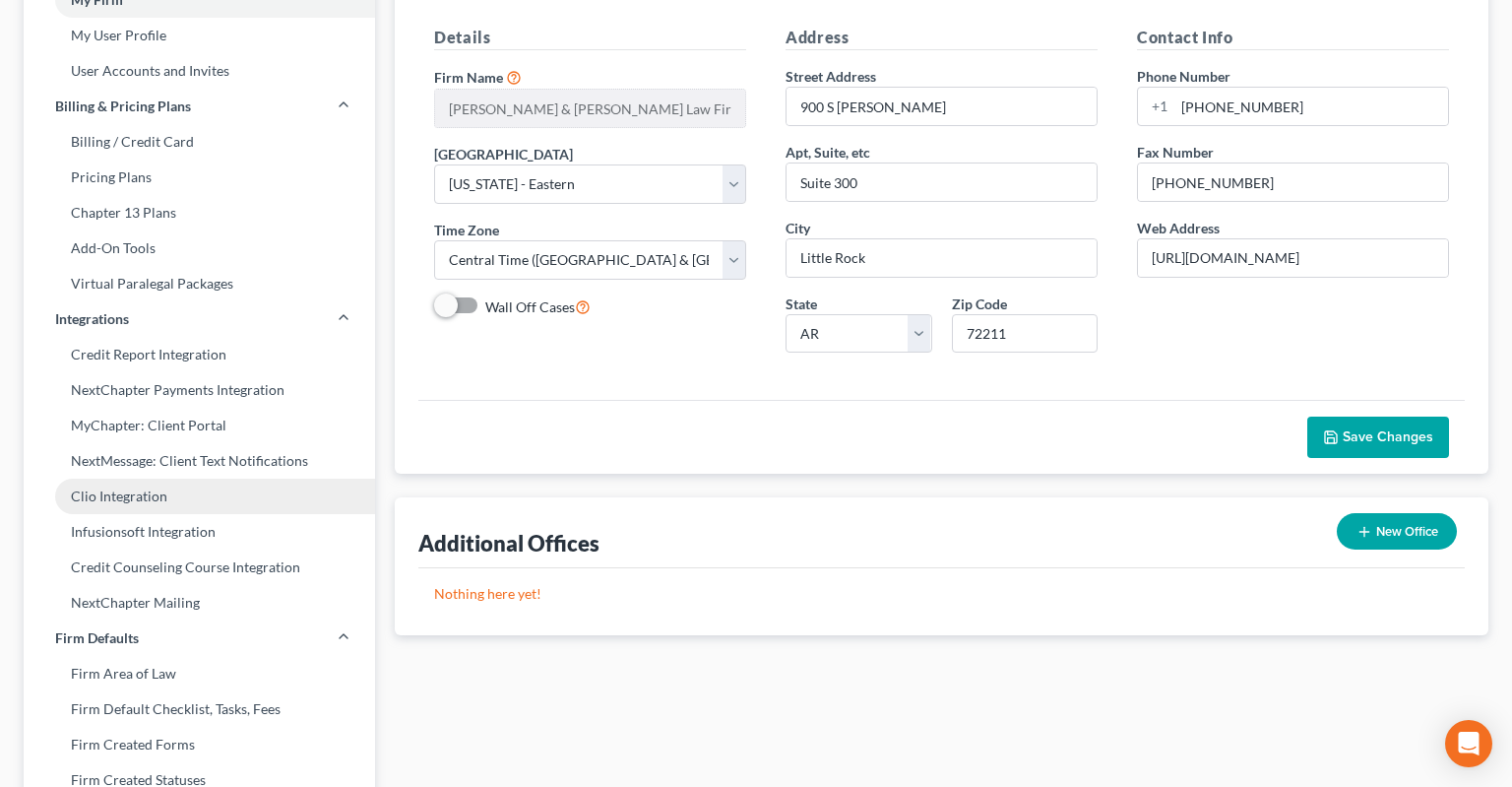
click at [209, 478] on link "Clio Integration" at bounding box center [199, 496] width 351 height 36
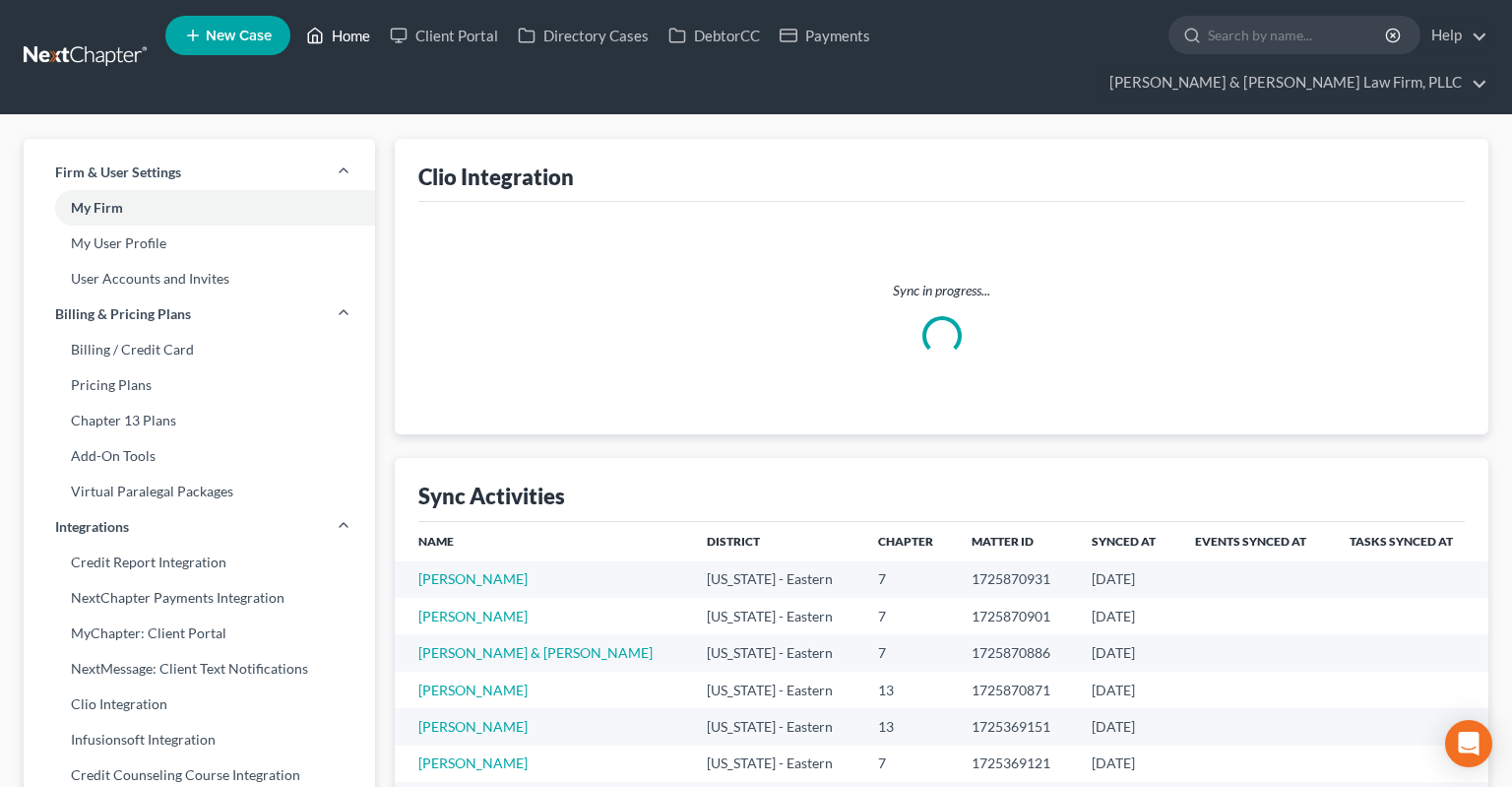
click at [340, 44] on link "Home" at bounding box center [338, 36] width 83 height 36
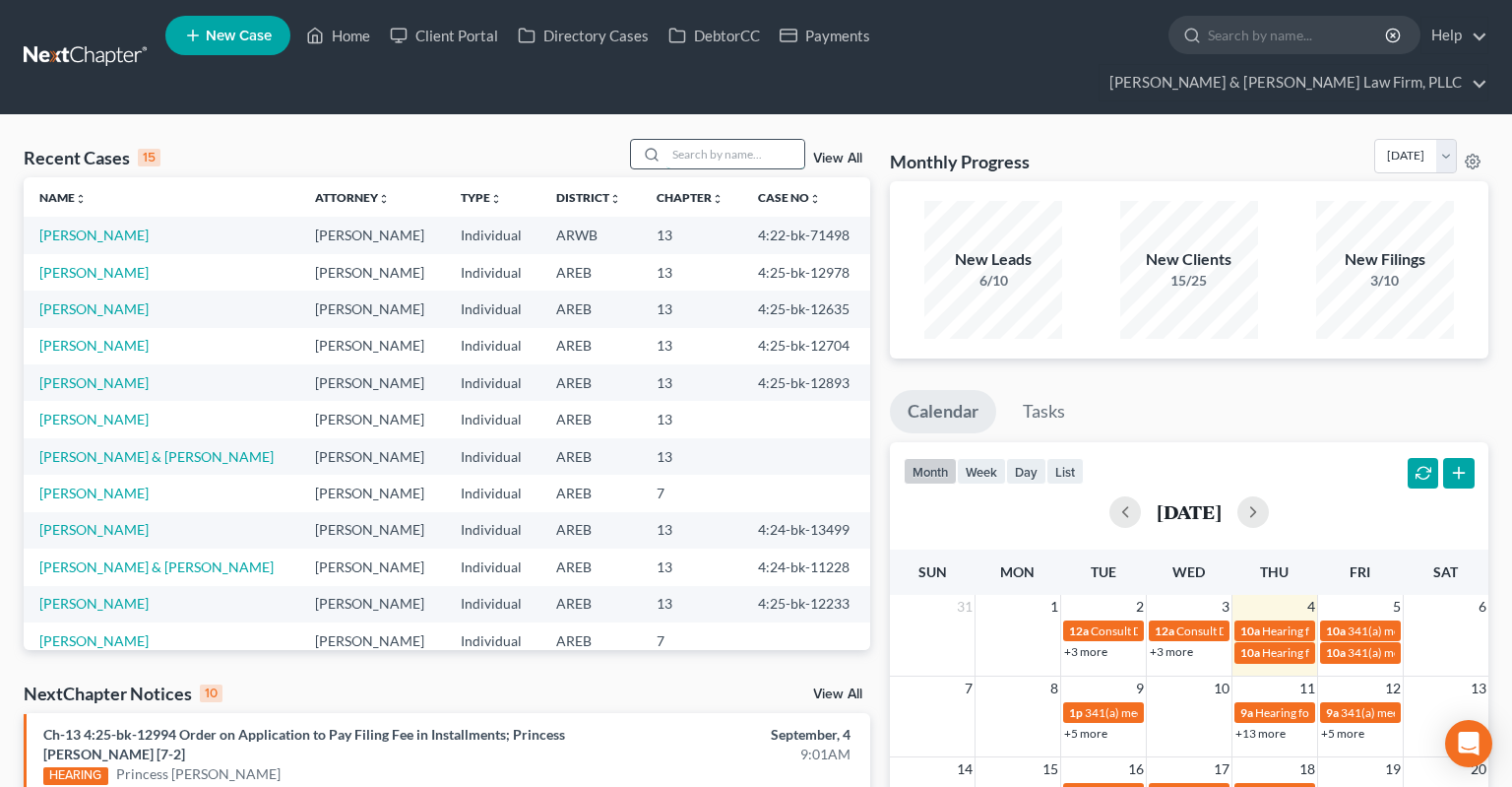
click at [679, 140] on input "search" at bounding box center [735, 154] width 138 height 29
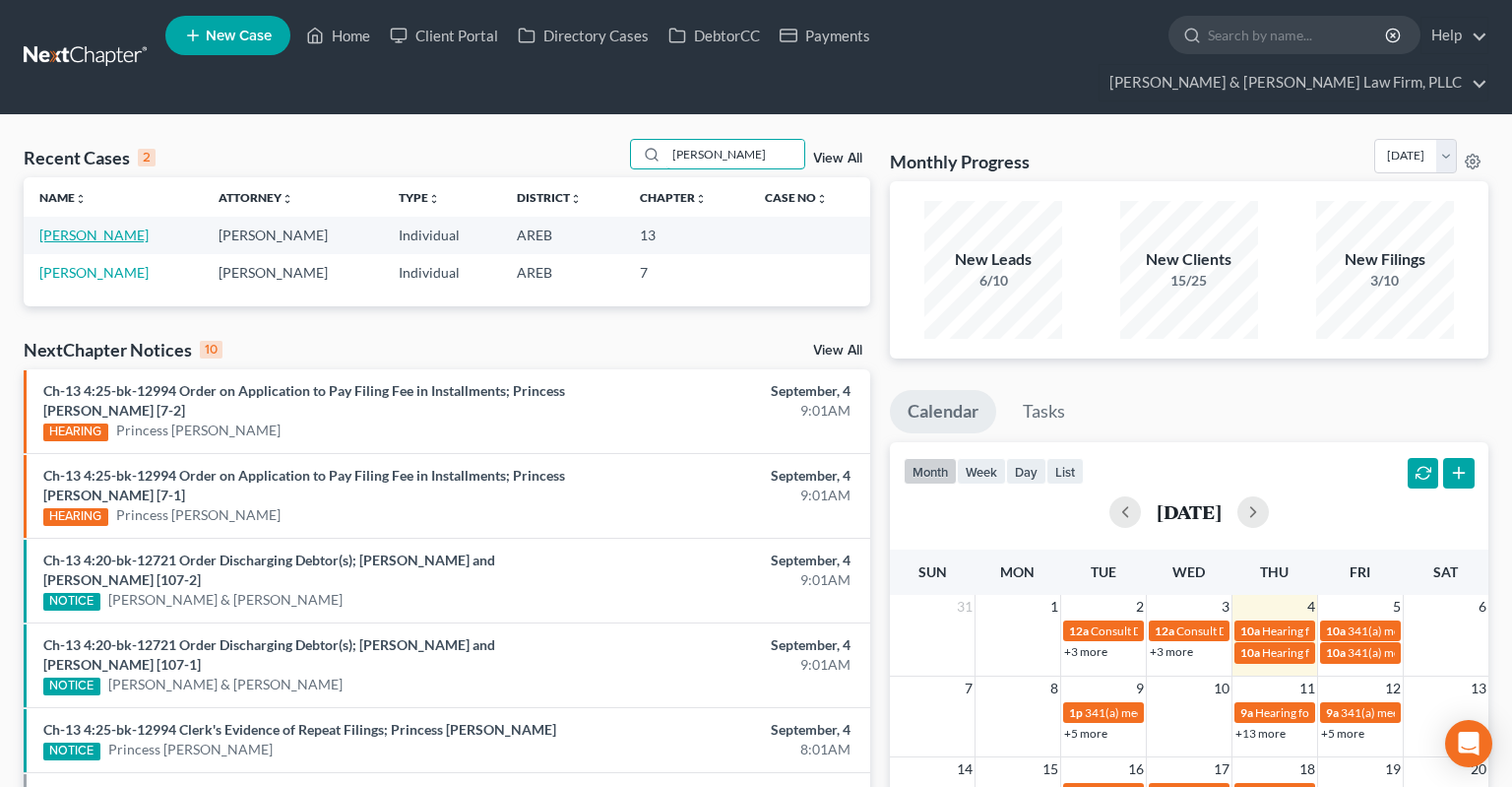
type input "wooten"
click at [105, 226] on link "Wooten-Thrower, Stacey" at bounding box center [94, 234] width 109 height 17
select select "4"
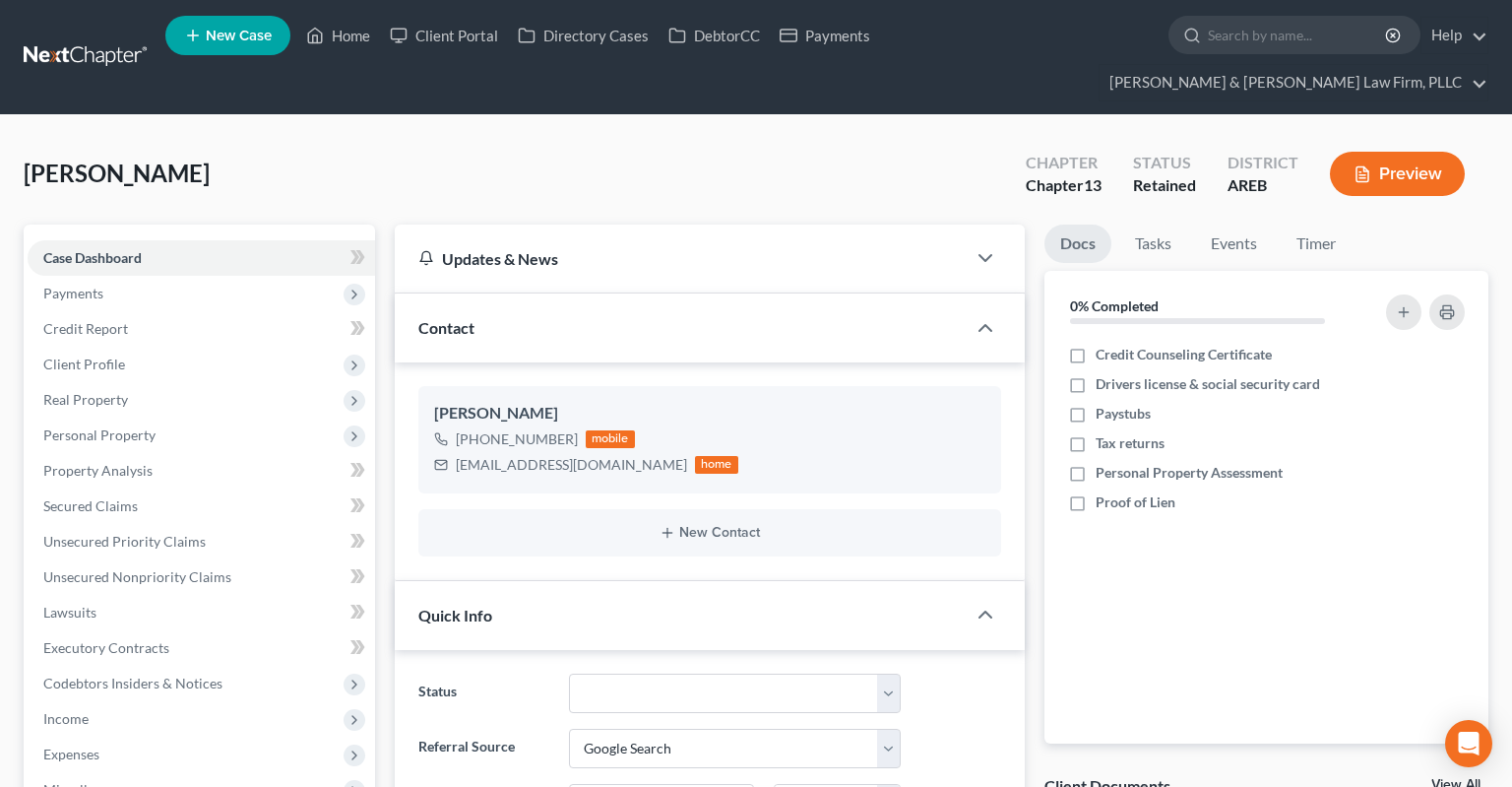
scroll to position [520, 0]
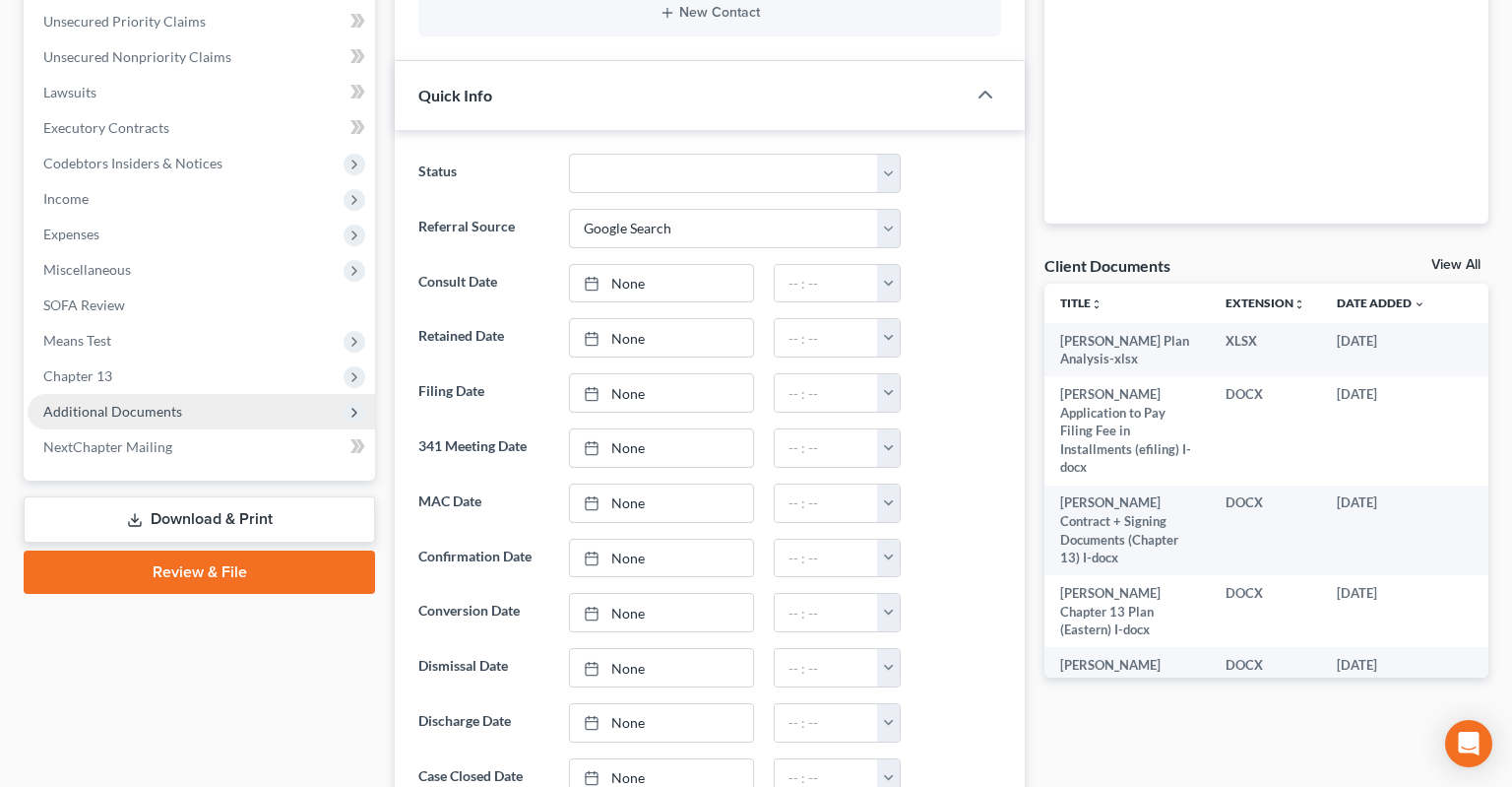
click at [208, 394] on span "Additional Documents" at bounding box center [201, 412] width 347 height 36
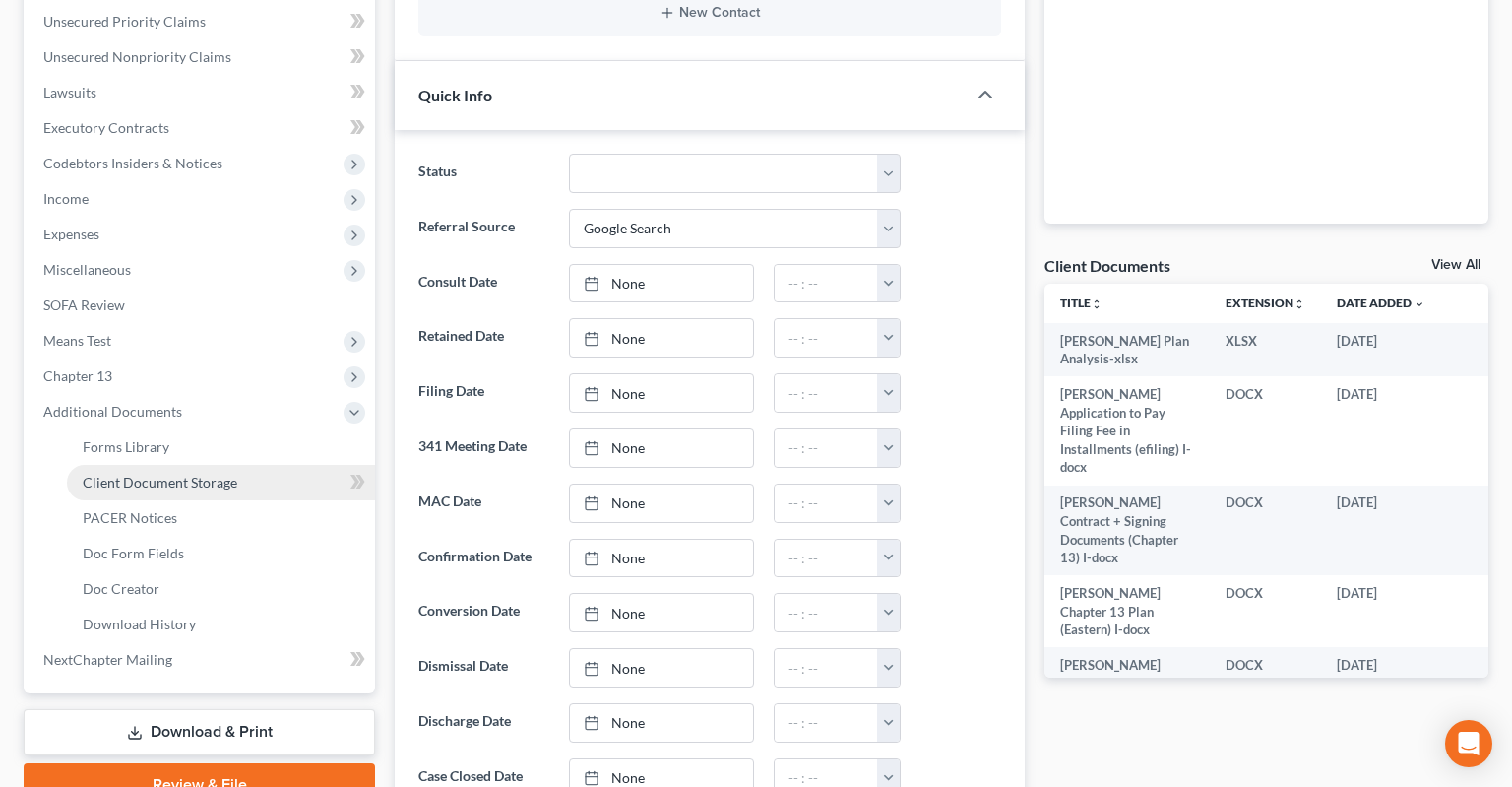
click at [234, 473] on span "Client Document Storage" at bounding box center [160, 481] width 155 height 17
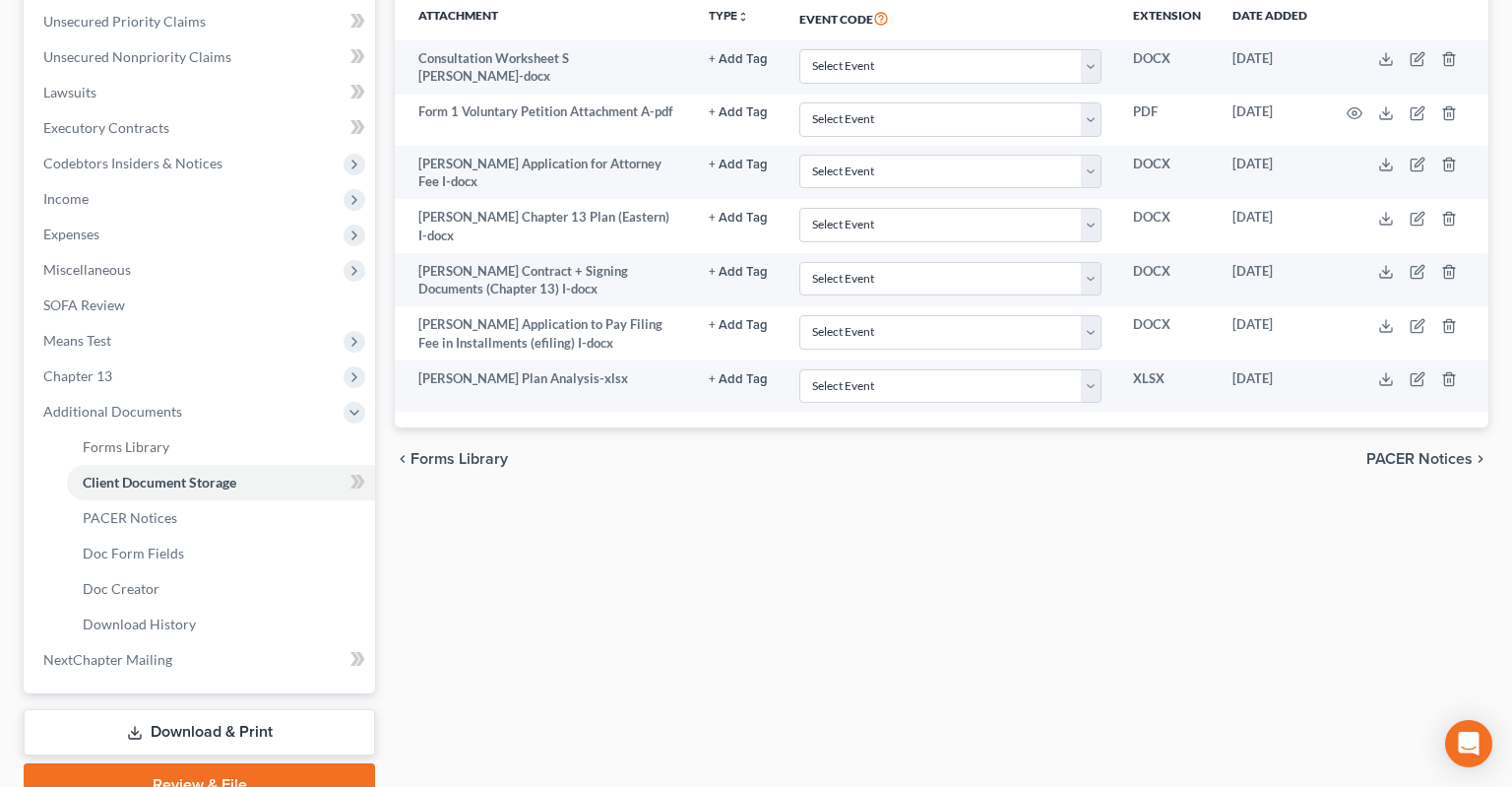
scroll to position [103, 0]
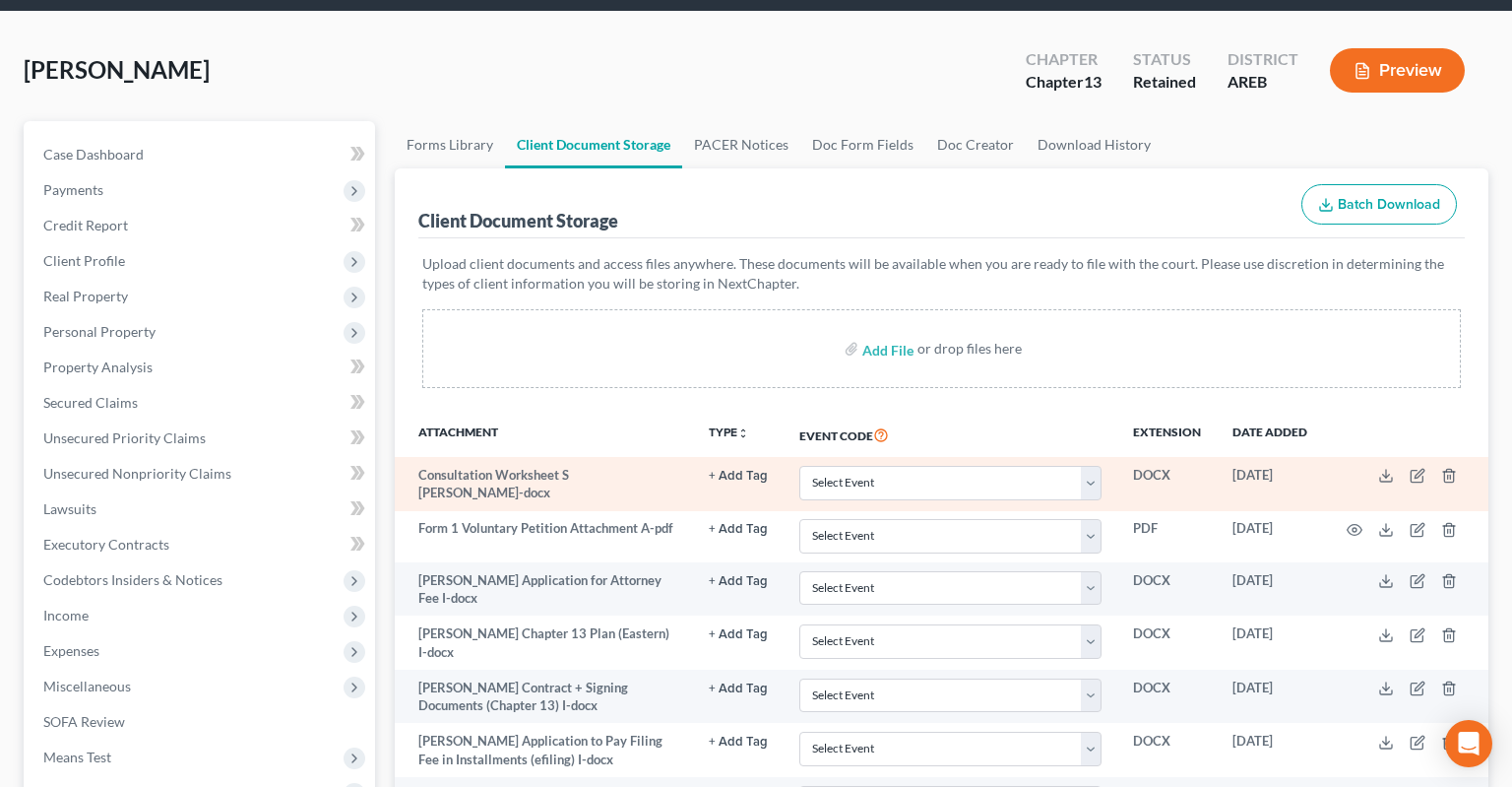
click at [1376, 457] on td at bounding box center [1405, 483] width 166 height 55
click at [1387, 467] on icon at bounding box center [1386, 475] width 16 height 16
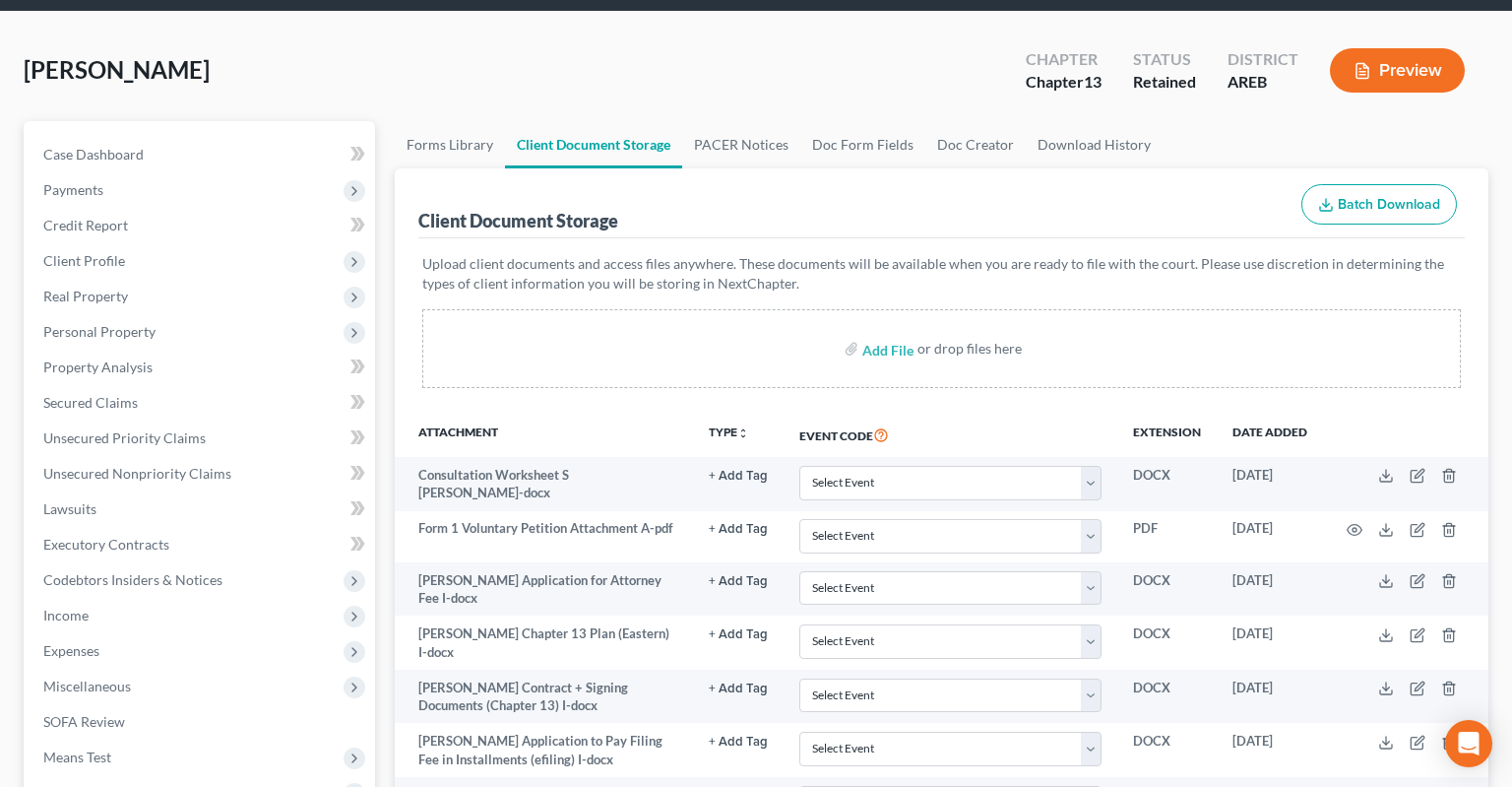
click at [1054, 44] on div "Chapter Chapter 13" at bounding box center [1064, 72] width 107 height 59
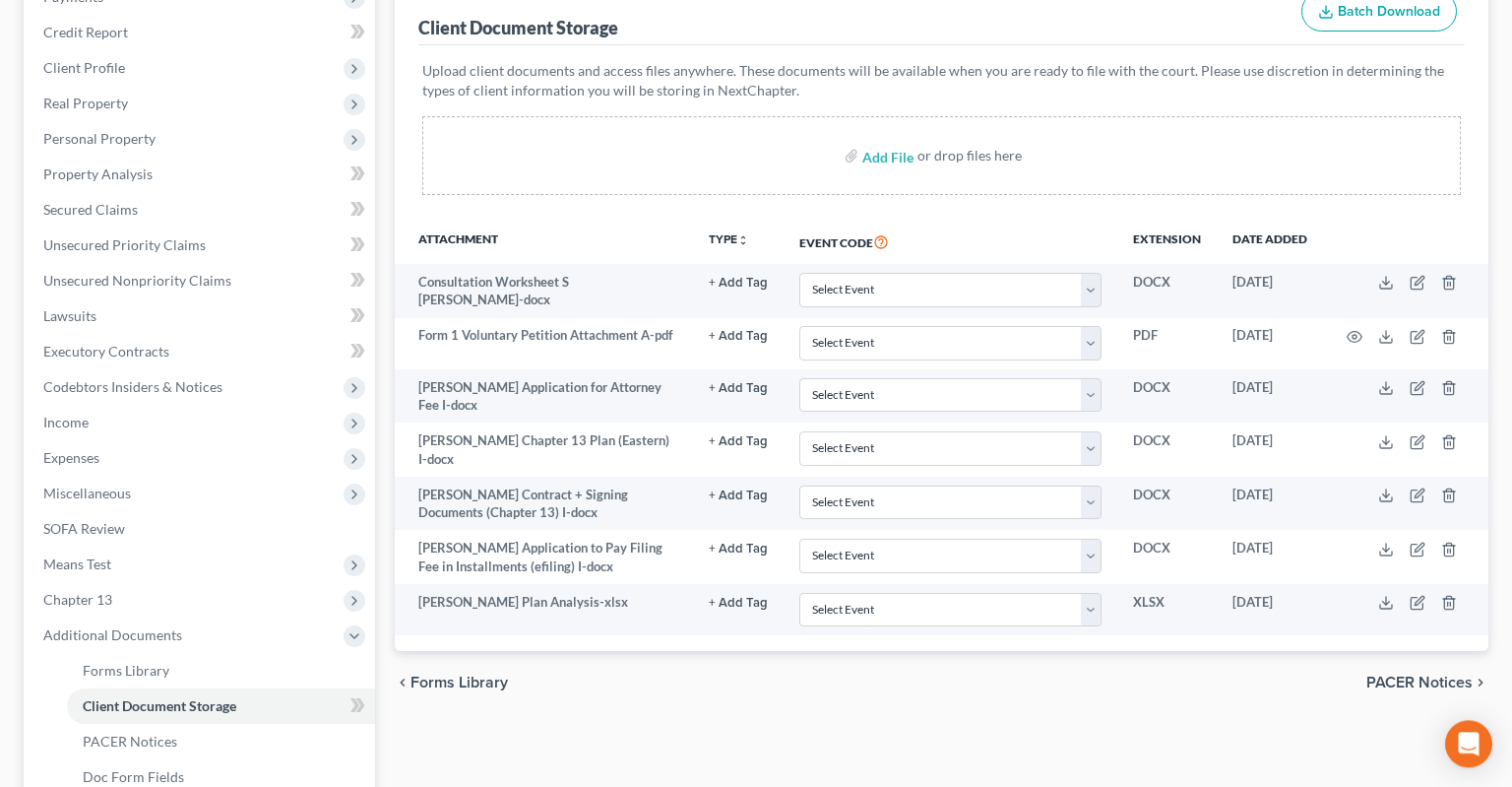
scroll to position [311, 0]
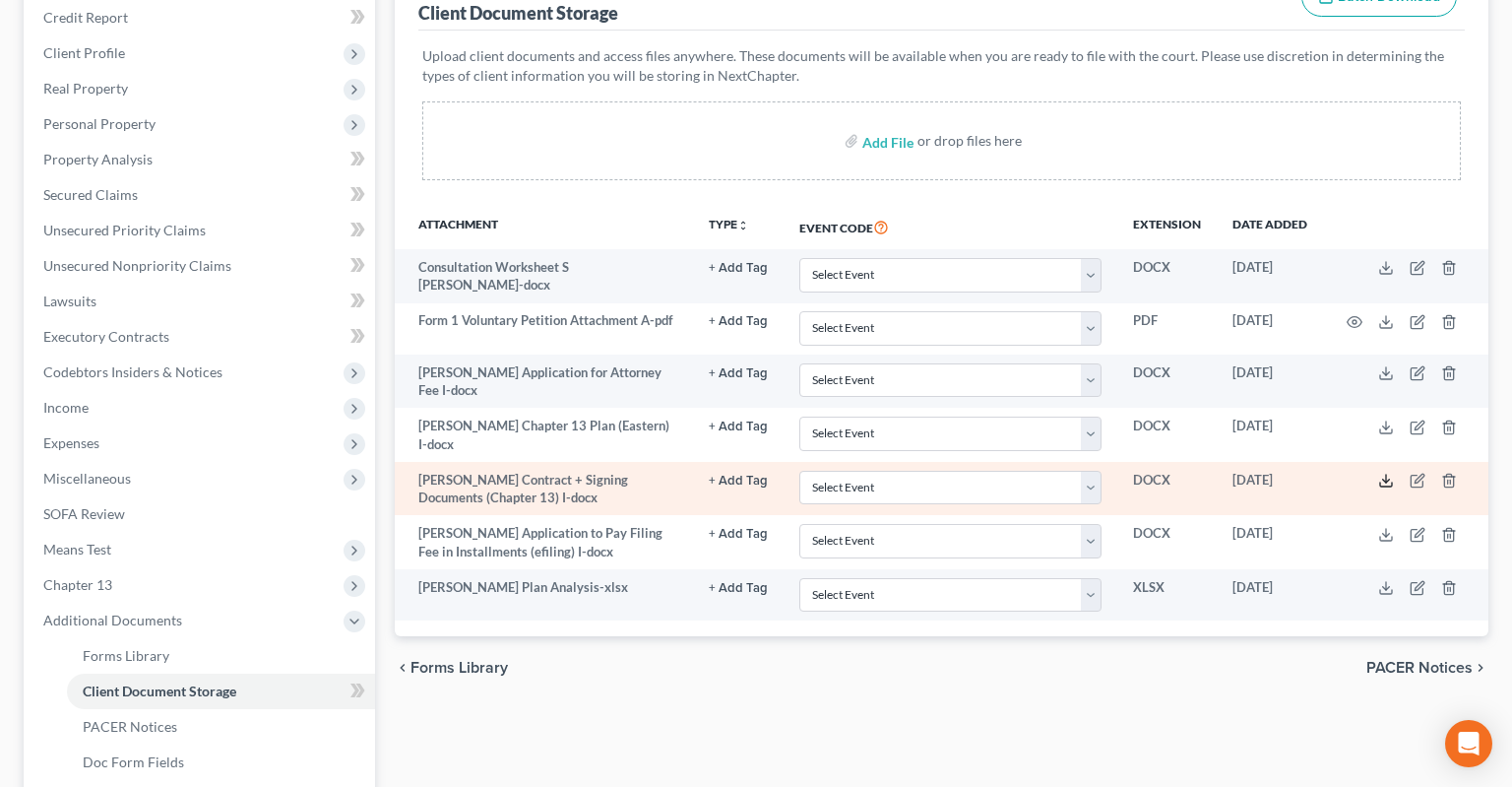
click at [1384, 479] on polyline at bounding box center [1386, 480] width 7 height 3
click at [1387, 479] on polyline at bounding box center [1386, 480] width 7 height 3
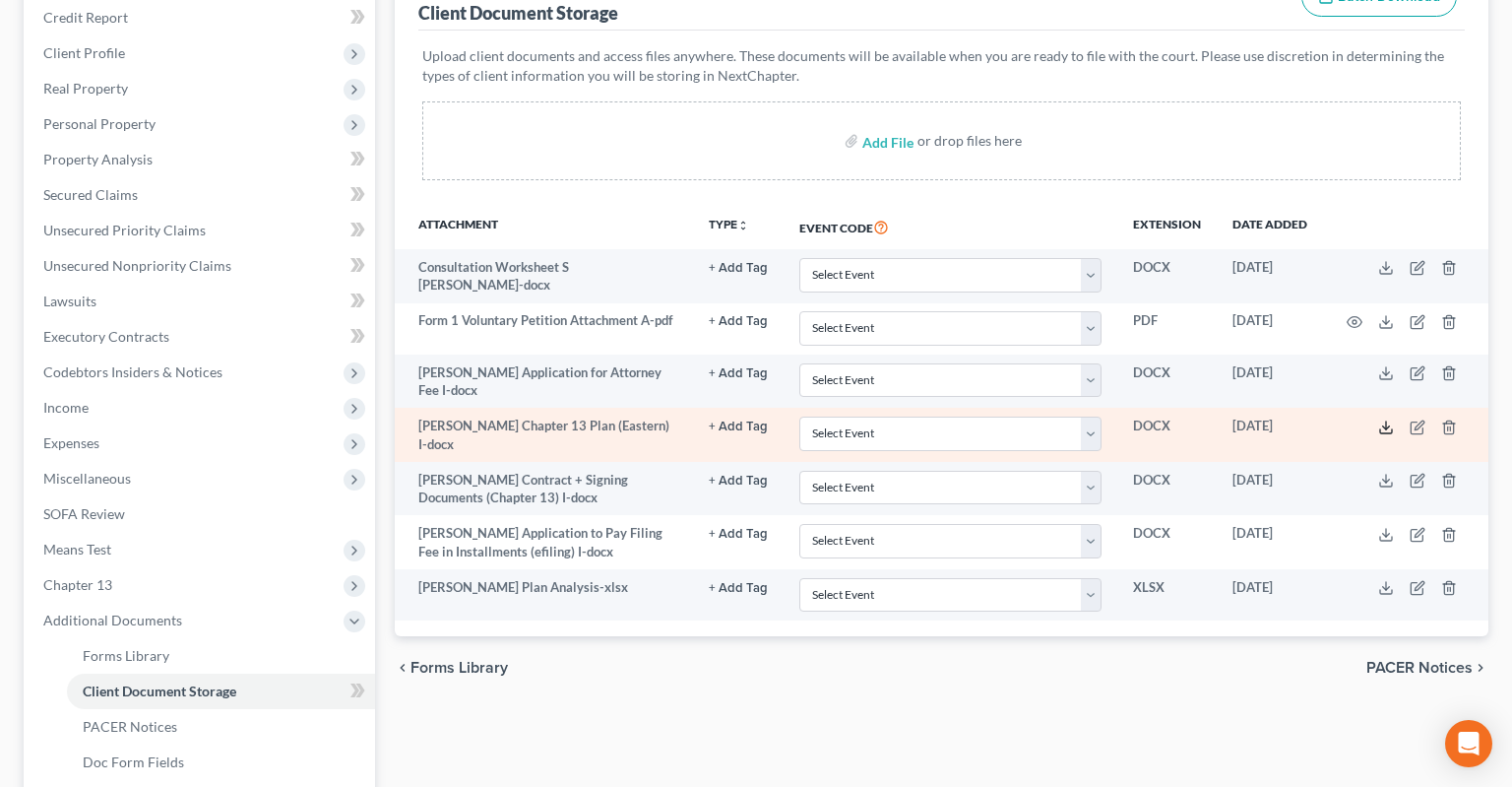
click at [1381, 420] on icon at bounding box center [1386, 428] width 16 height 16
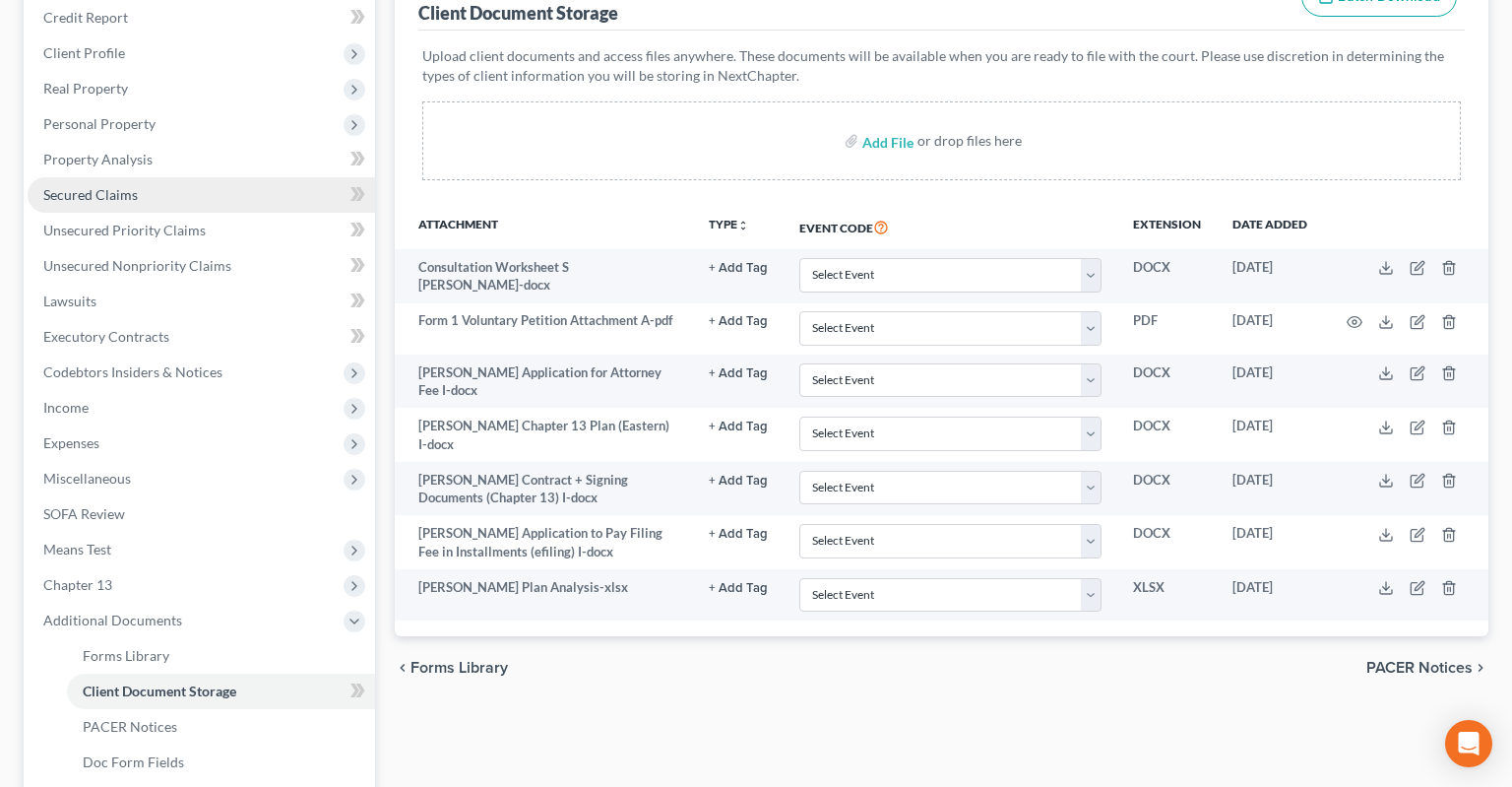
click at [157, 178] on link "Secured Claims" at bounding box center [201, 196] width 347 height 36
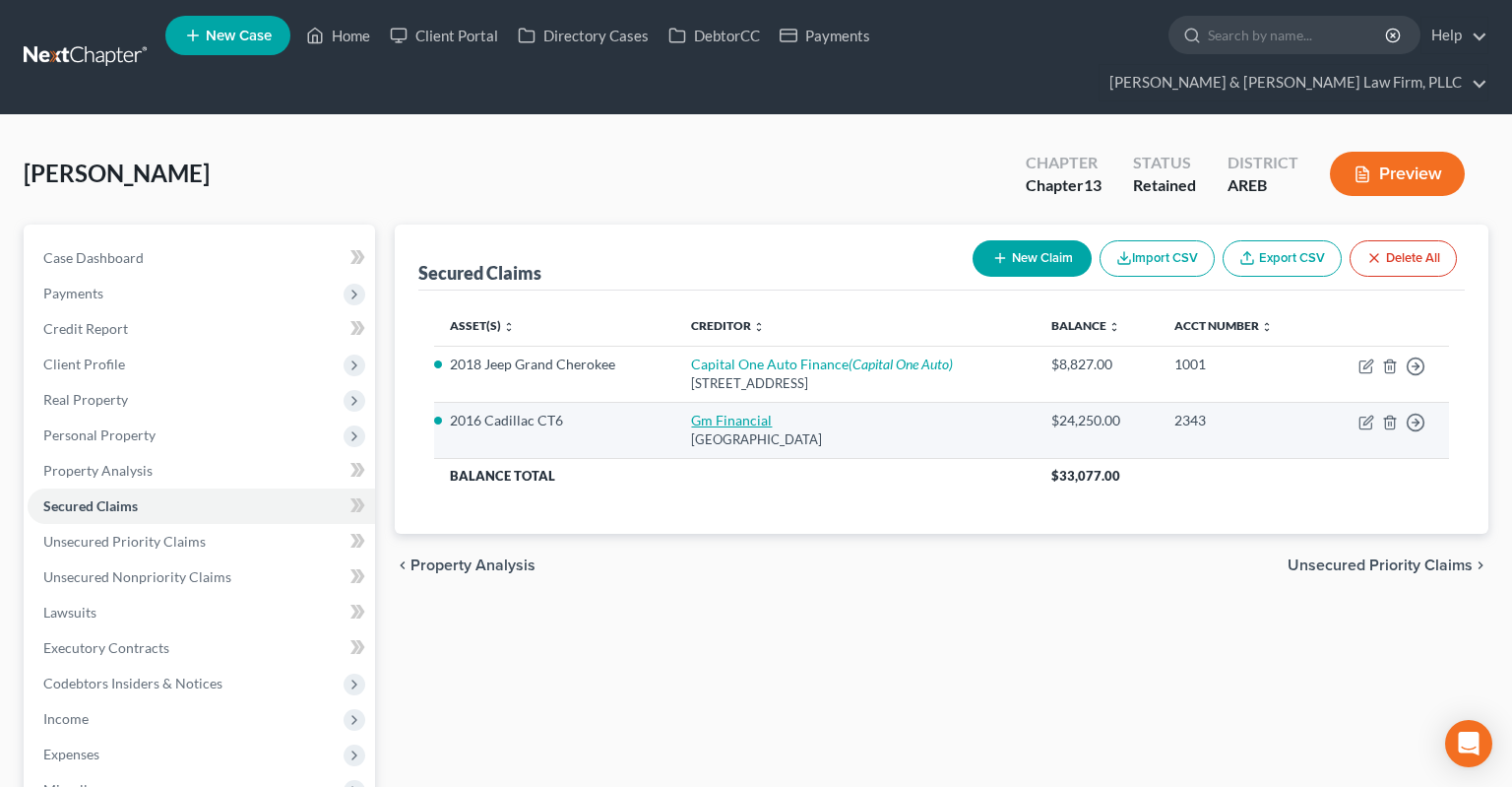
click at [737, 412] on link "Gm Financial" at bounding box center [730, 420] width 80 height 17
select select "45"
select select "2"
select select "0"
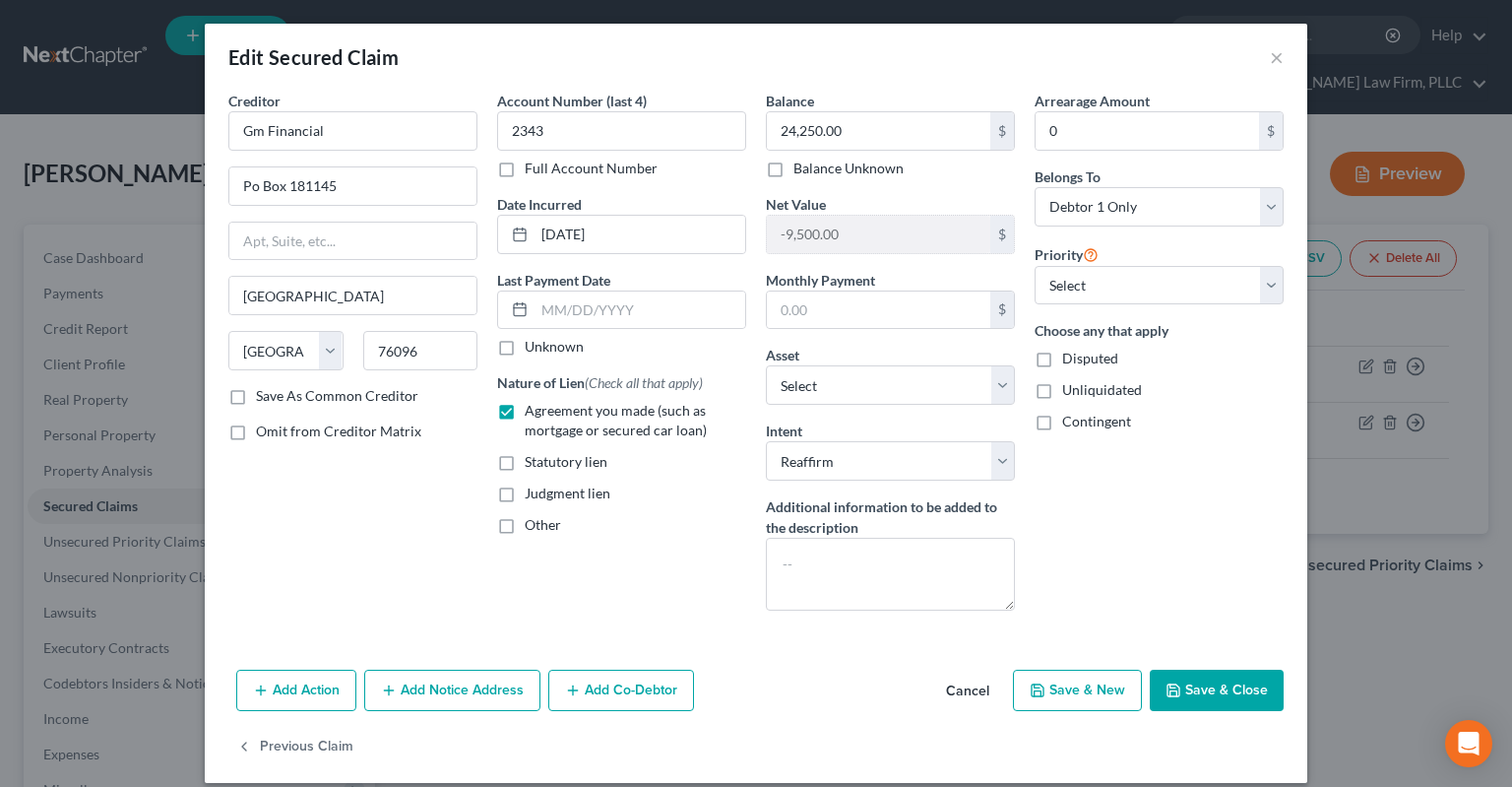
click at [969, 682] on button "Cancel" at bounding box center [966, 692] width 74 height 40
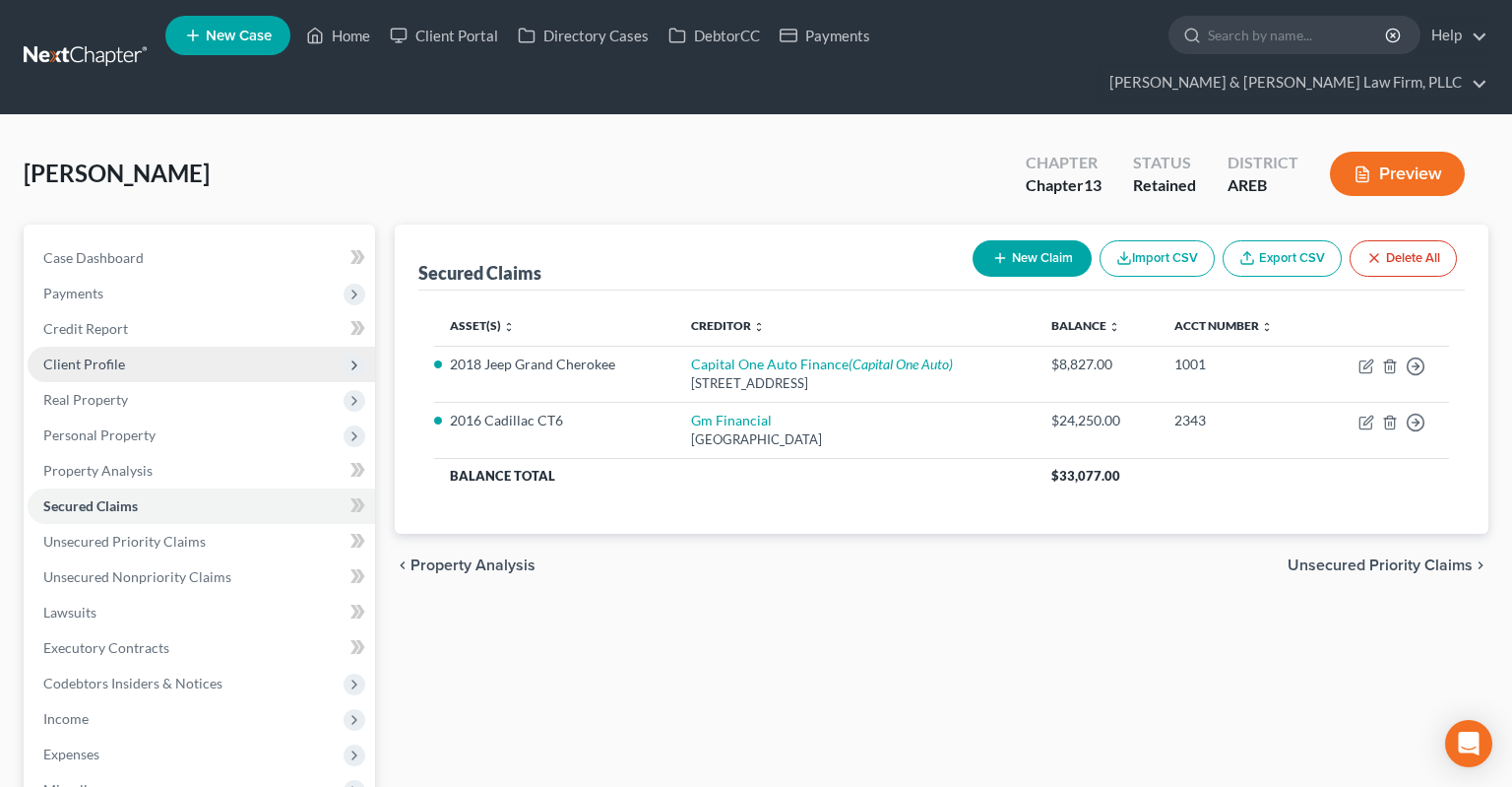
click at [140, 346] on span "Client Profile" at bounding box center [201, 364] width 347 height 36
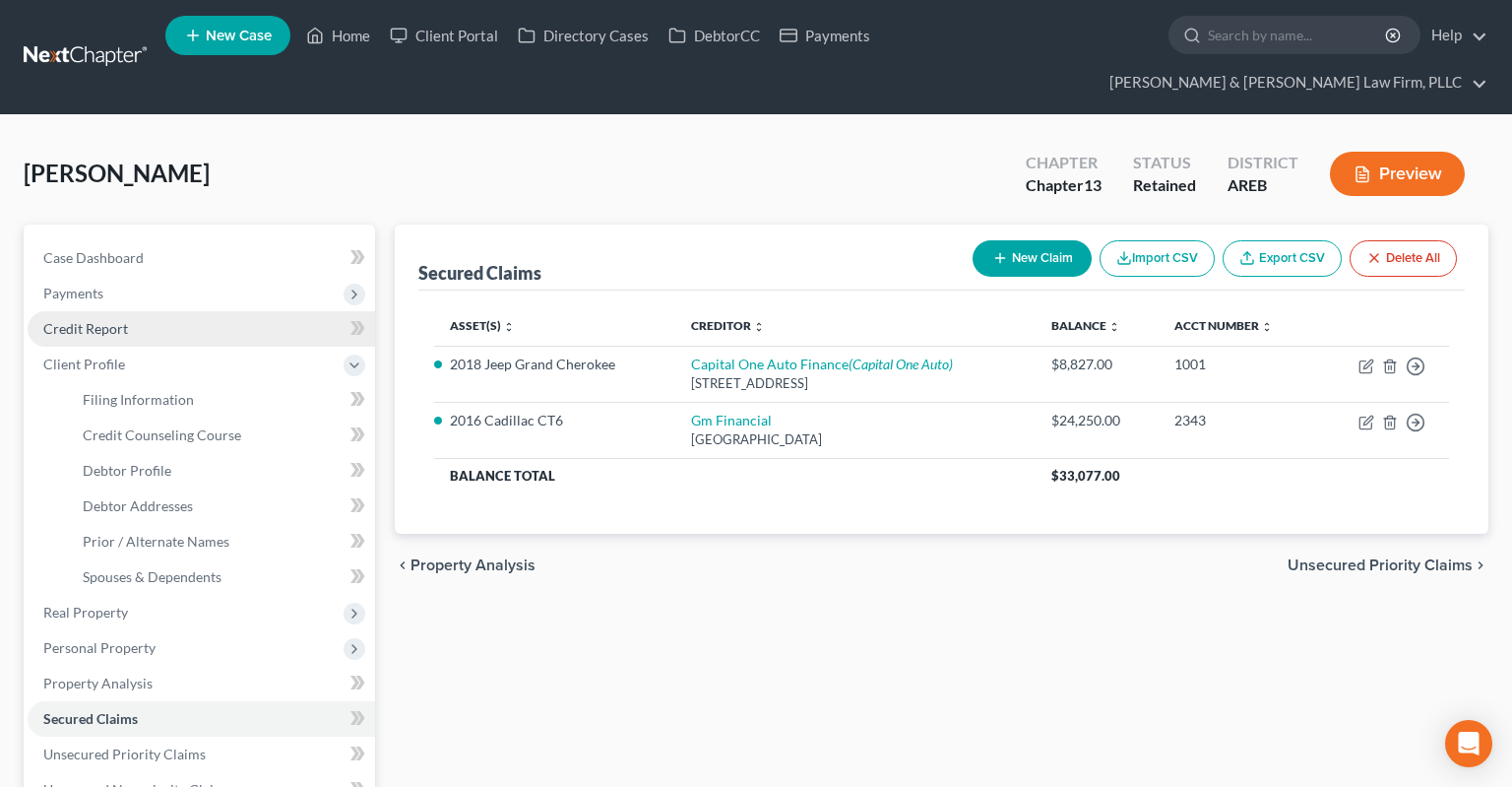
click at [166, 311] on link "Credit Report" at bounding box center [201, 328] width 347 height 36
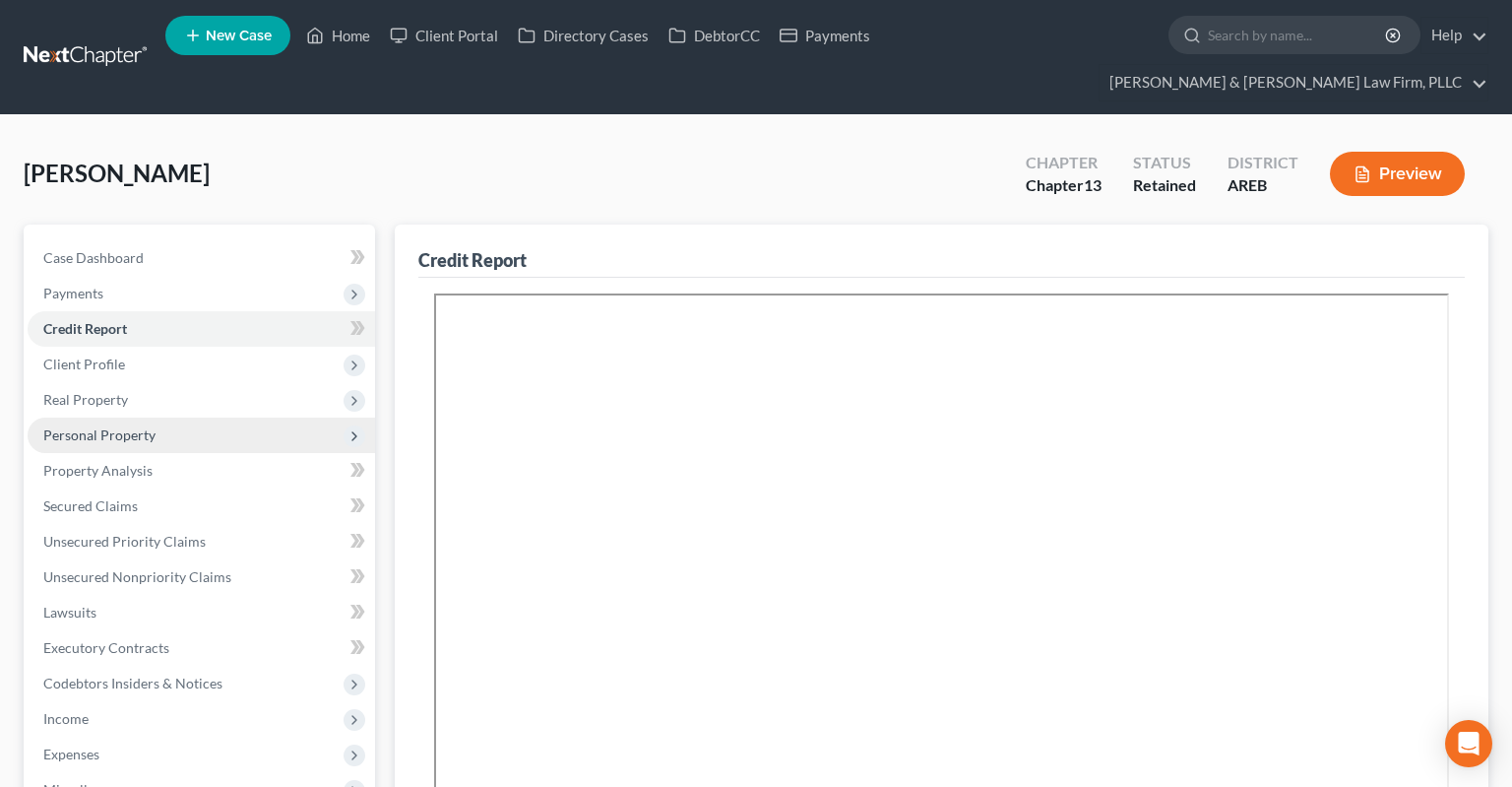
click at [201, 418] on span "Personal Property" at bounding box center [201, 436] width 347 height 36
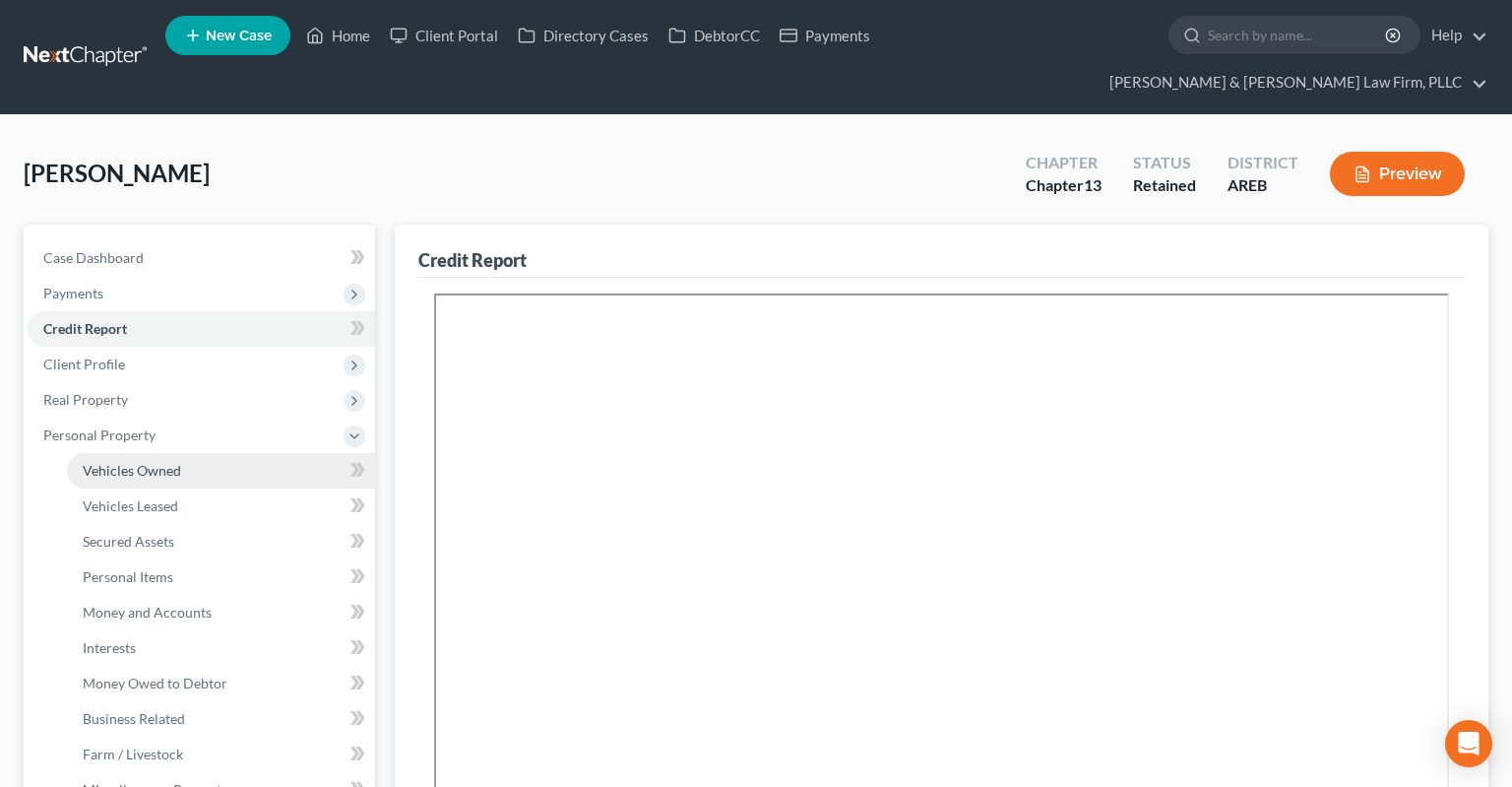
click at [256, 453] on link "Vehicles Owned" at bounding box center [220, 470] width 308 height 36
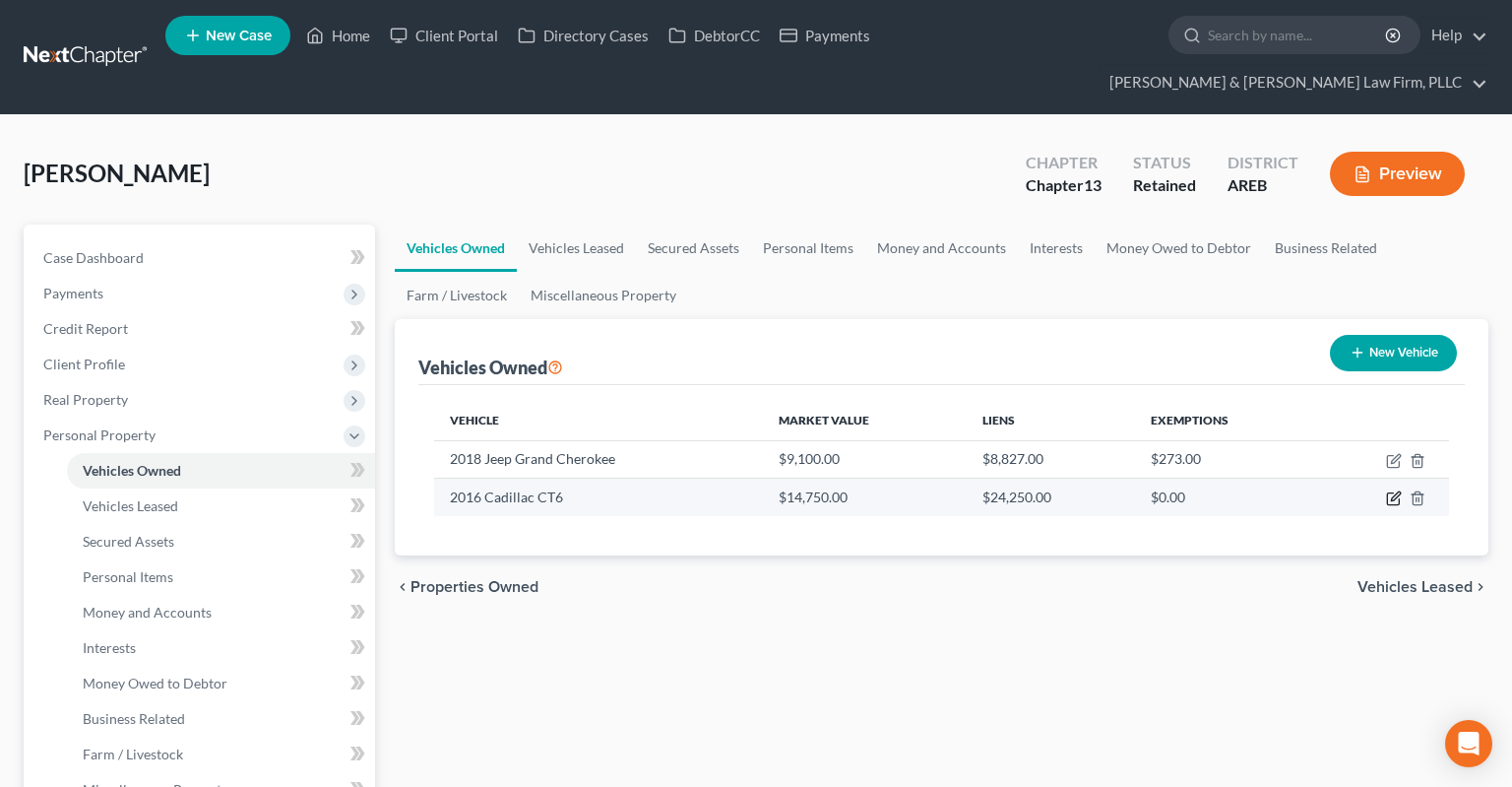
click at [1392, 490] on icon "button" at bounding box center [1394, 498] width 16 height 16
select select "0"
select select "10"
select select "3"
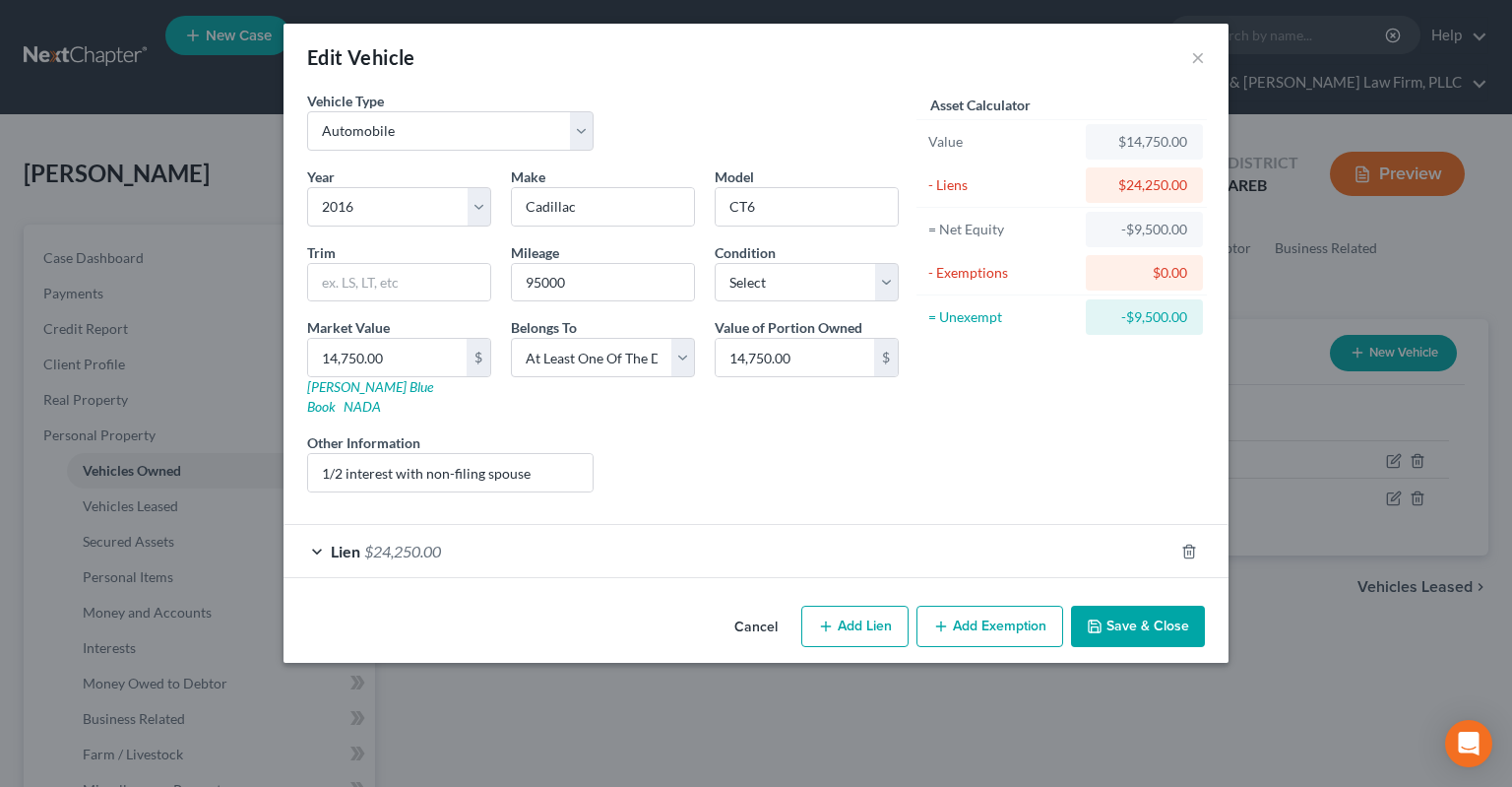
click at [739, 607] on button "Cancel" at bounding box center [755, 627] width 74 height 40
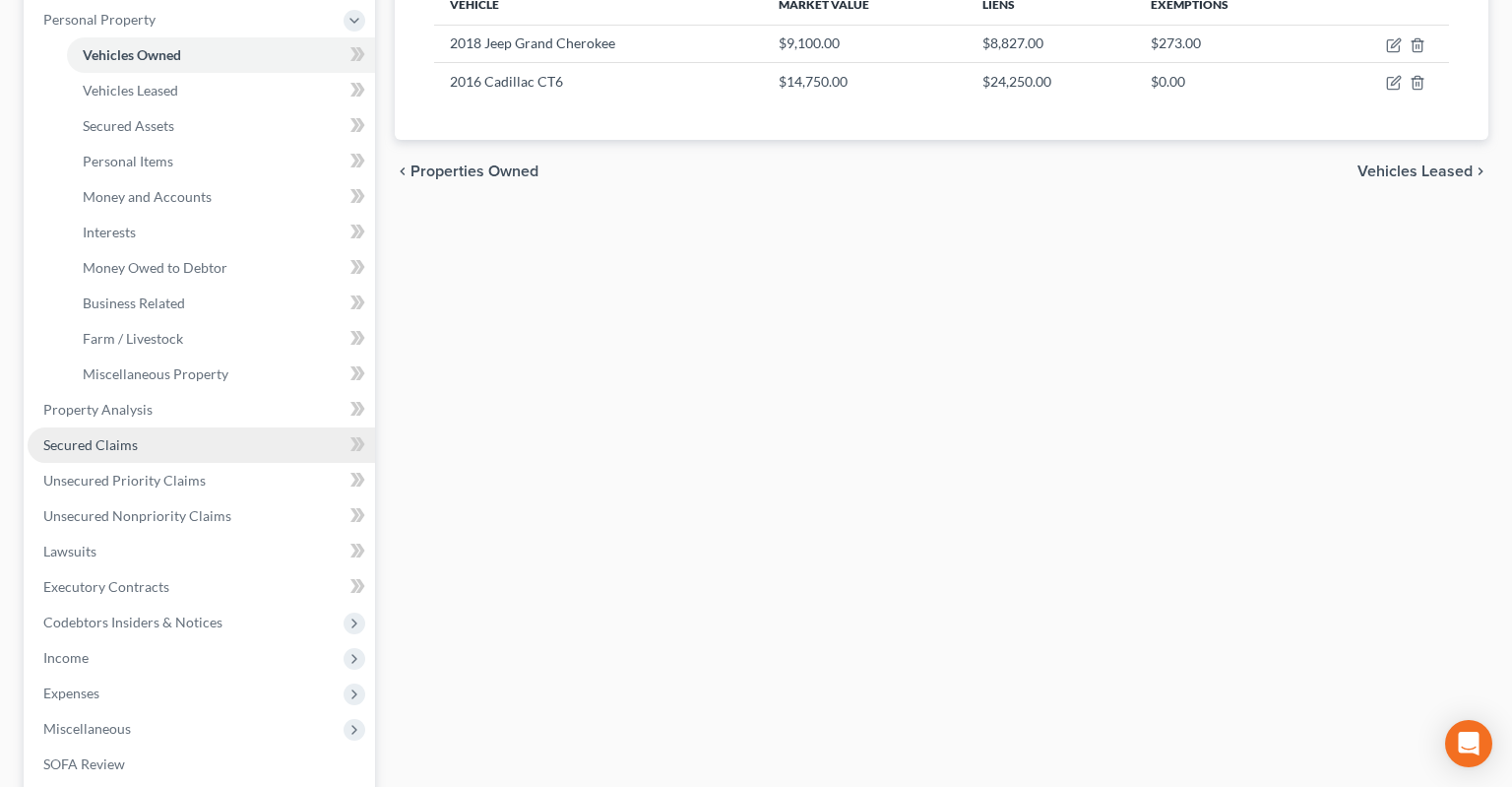
click at [161, 428] on link "Secured Claims" at bounding box center [201, 446] width 347 height 36
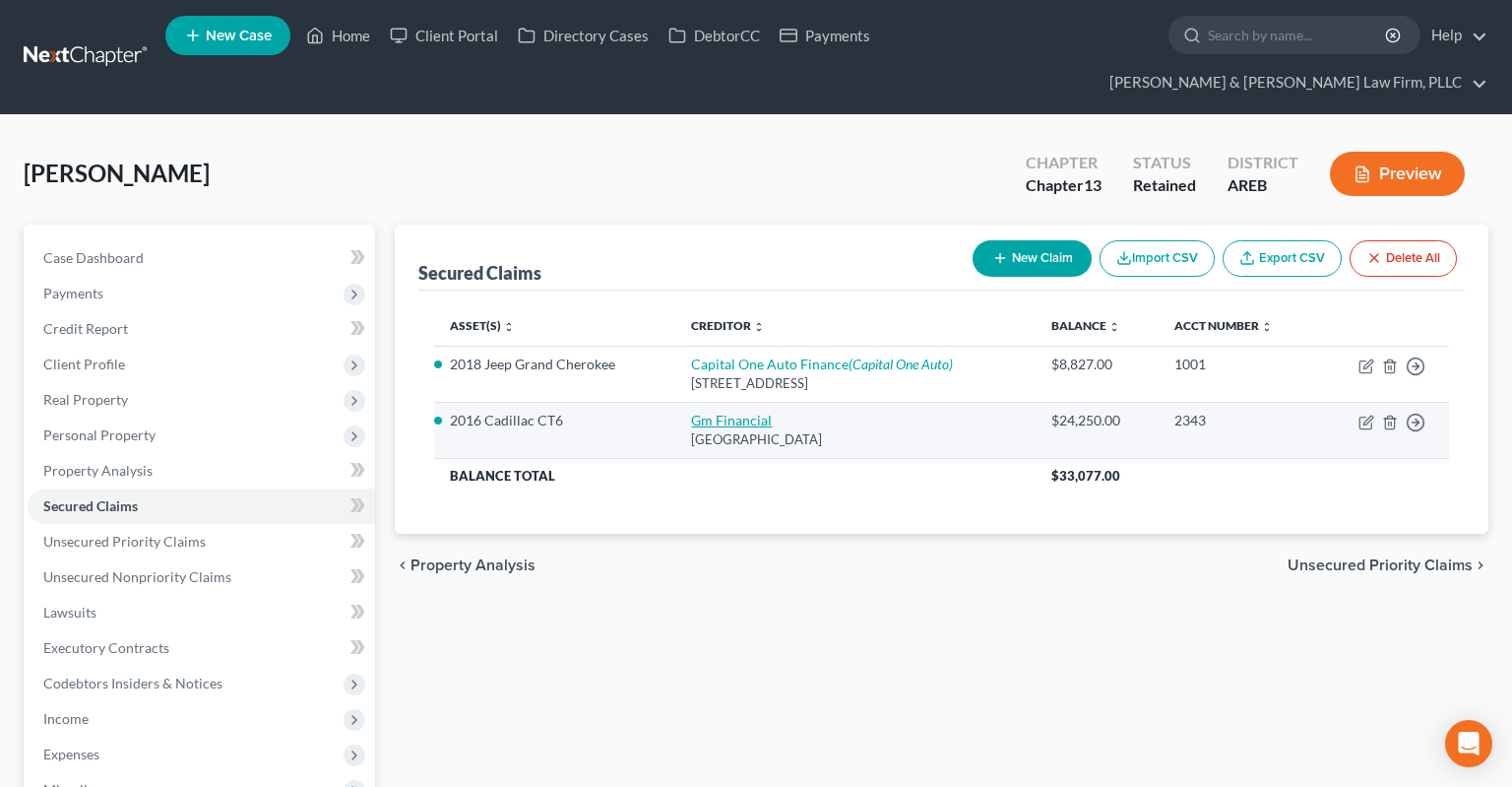
click at [742, 412] on link "Gm Financial" at bounding box center [730, 420] width 80 height 17
select select "45"
select select "14"
select select "2"
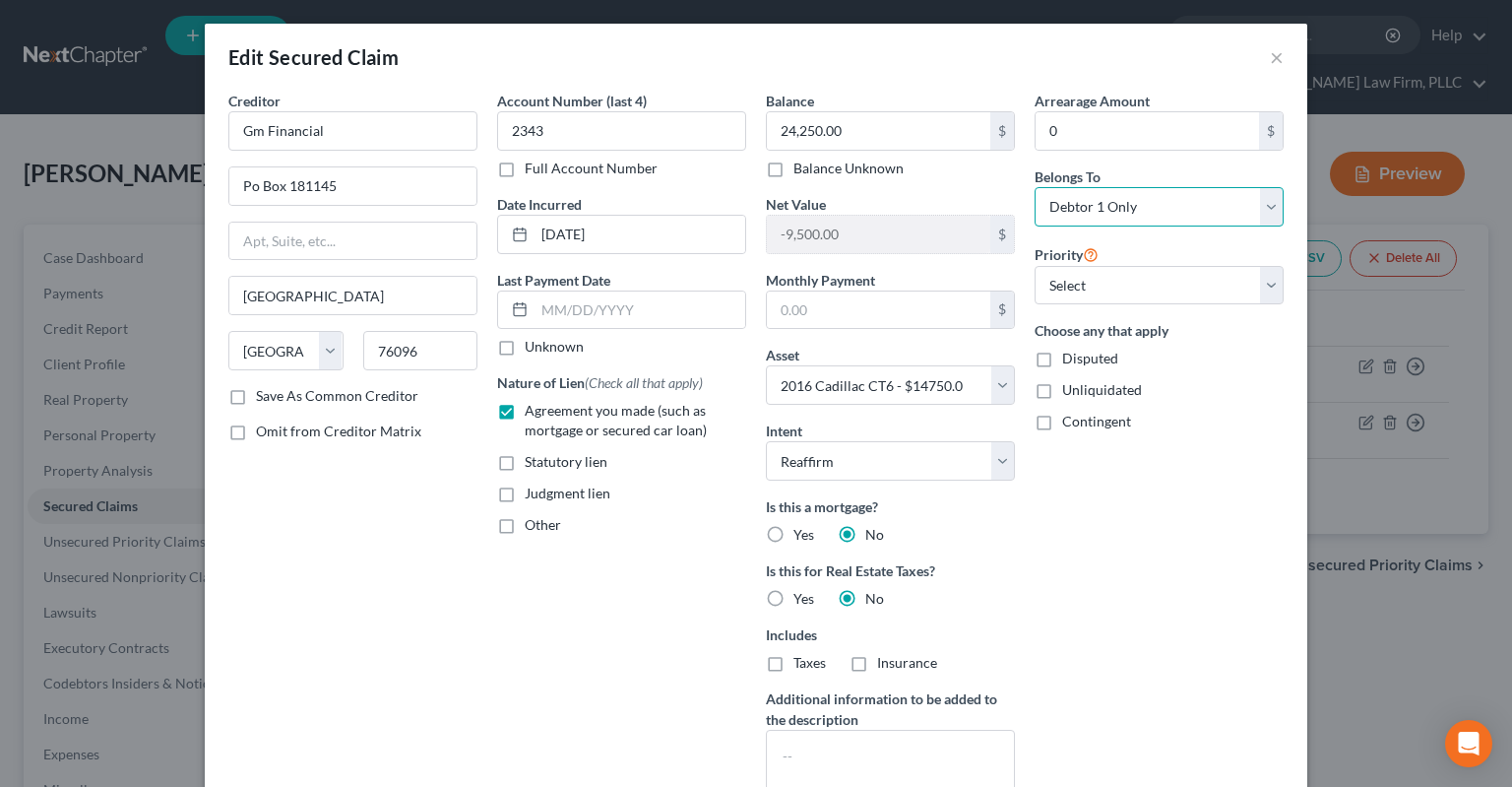
select select "3"
click option "At Least One Of The Debtors And Another" at bounding box center [0, 0] width 0 height 0
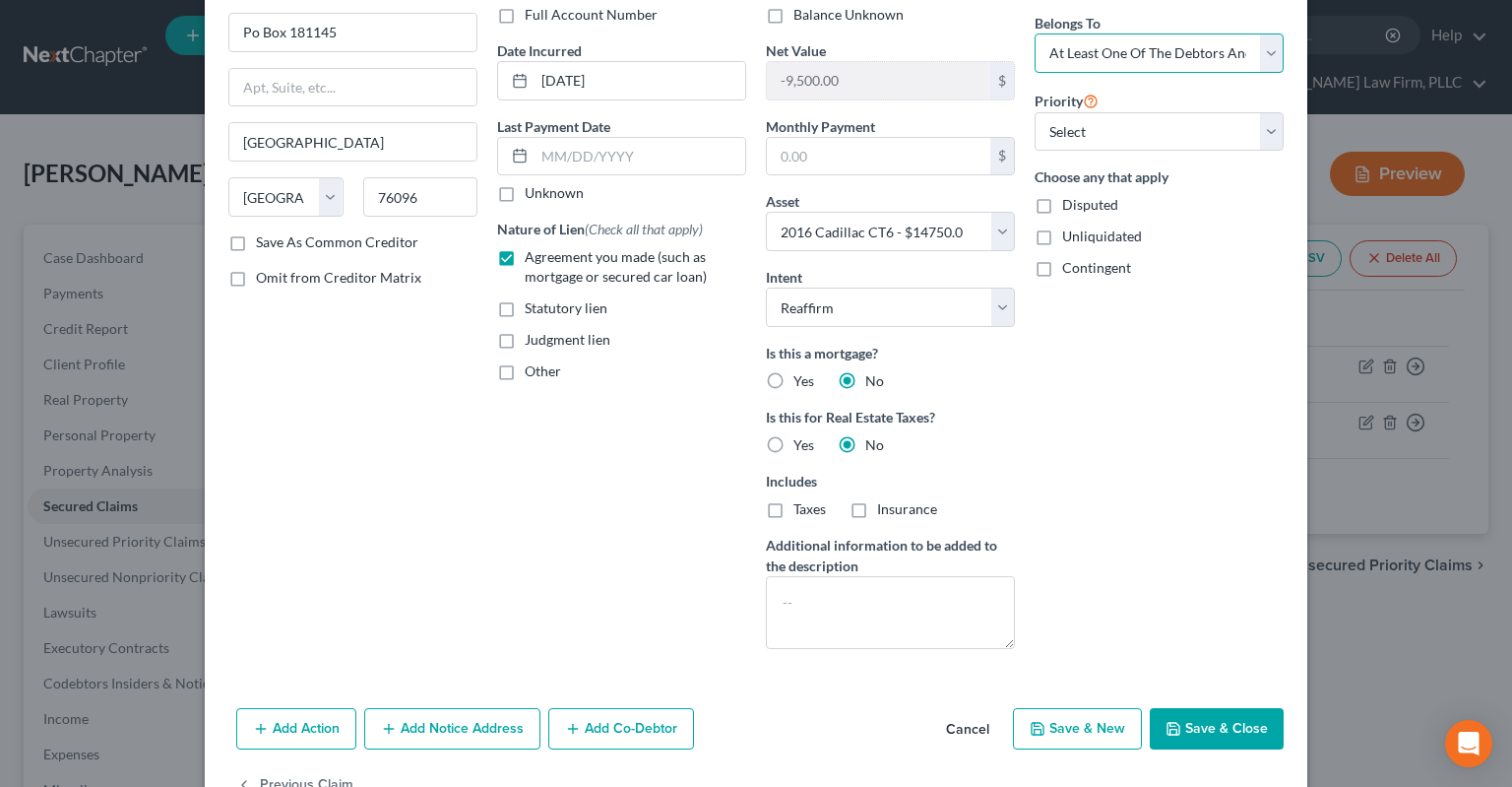
scroll to position [208, 0]
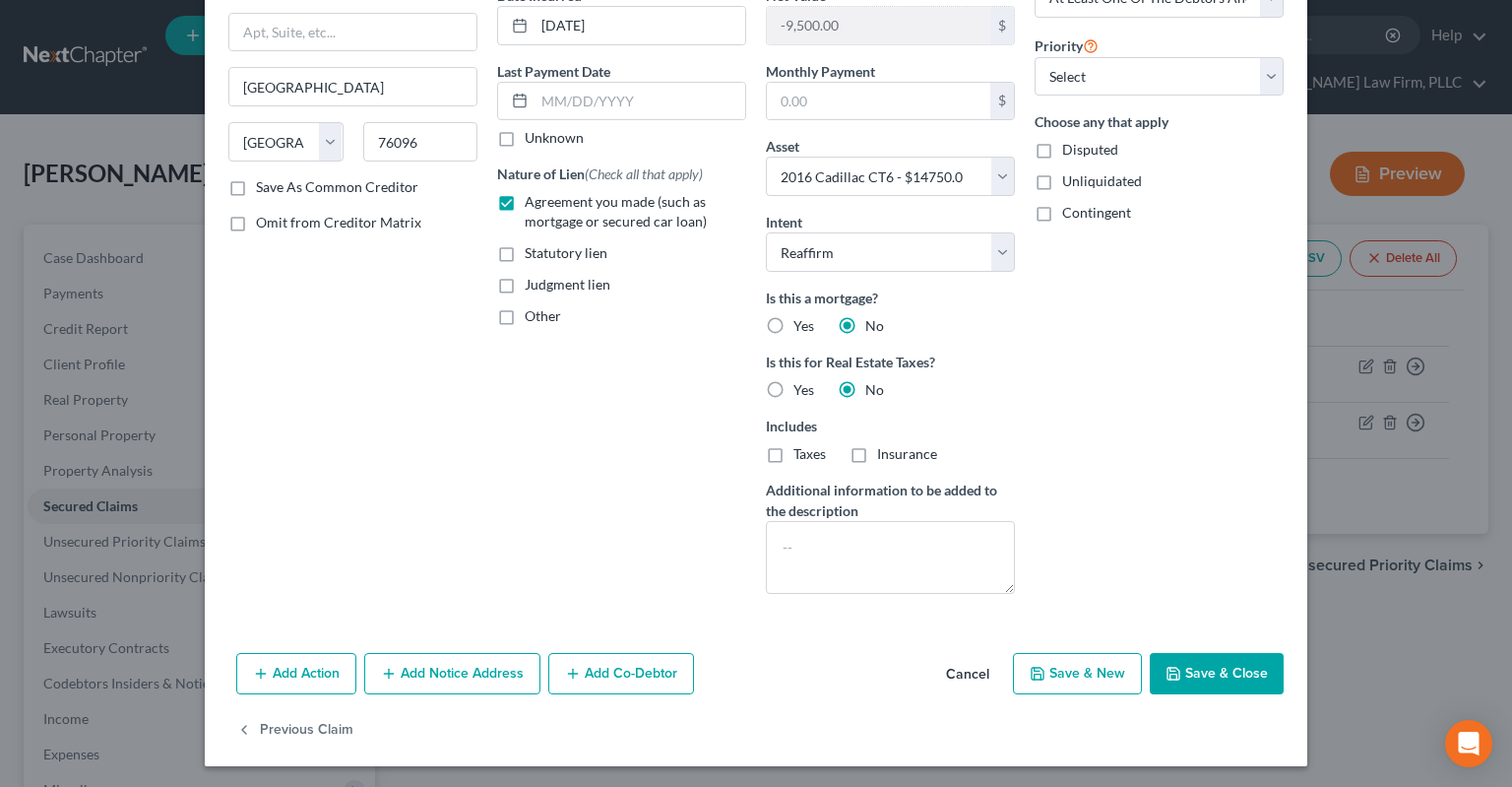
click at [1191, 654] on button "Save & Close" at bounding box center [1216, 674] width 134 height 42
select select
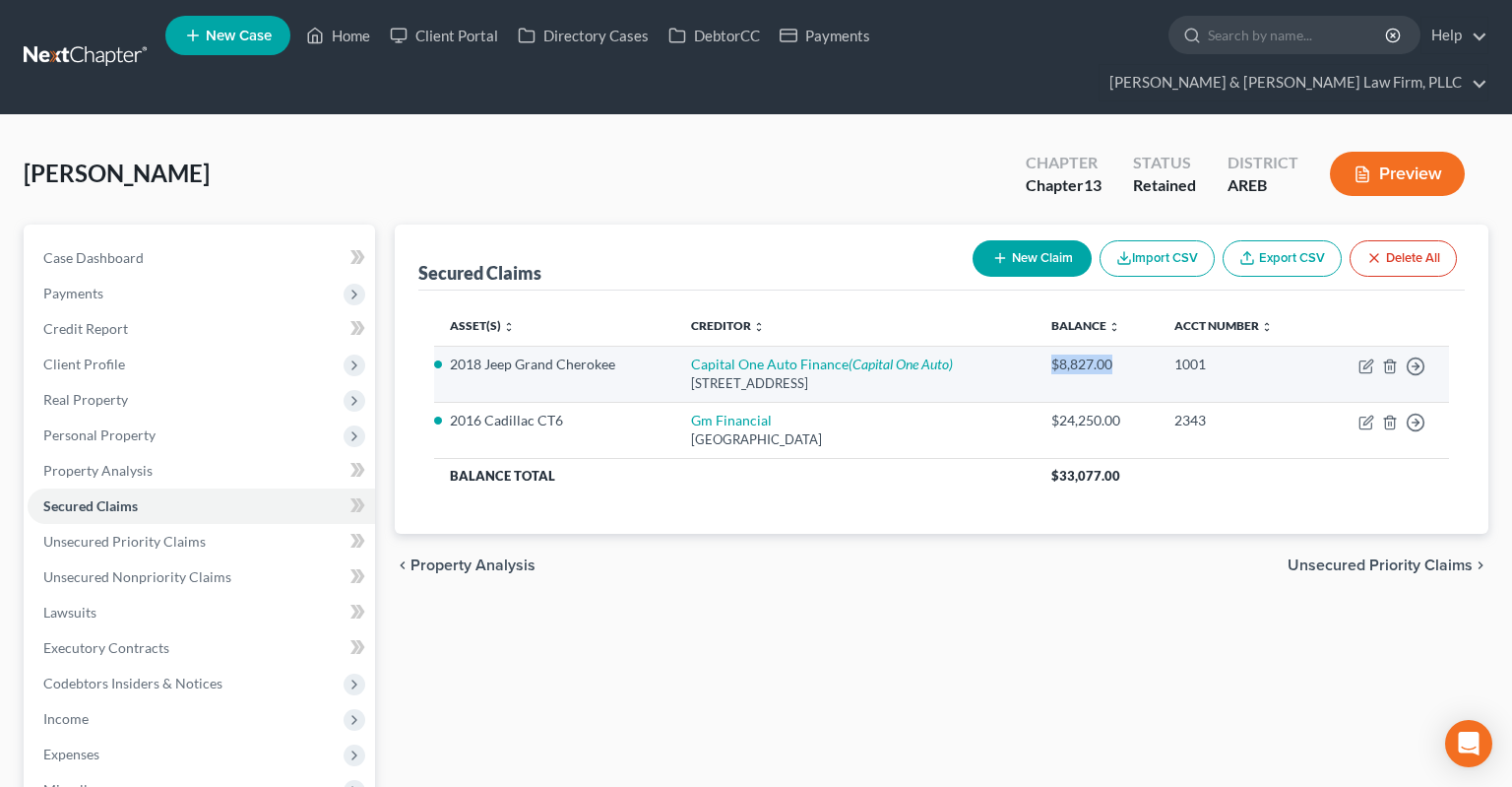
drag, startPoint x: 1108, startPoint y: 325, endPoint x: 1048, endPoint y: 326, distance: 60.0
click at [1048, 345] on td "$8,827.00" at bounding box center [1097, 373] width 123 height 57
click at [1062, 345] on td "$8,827.00" at bounding box center [1097, 373] width 123 height 57
click at [1051, 354] on div "$8,827.00" at bounding box center [1096, 364] width 91 height 20
drag, startPoint x: 1047, startPoint y: 333, endPoint x: 1145, endPoint y: 328, distance: 98.1
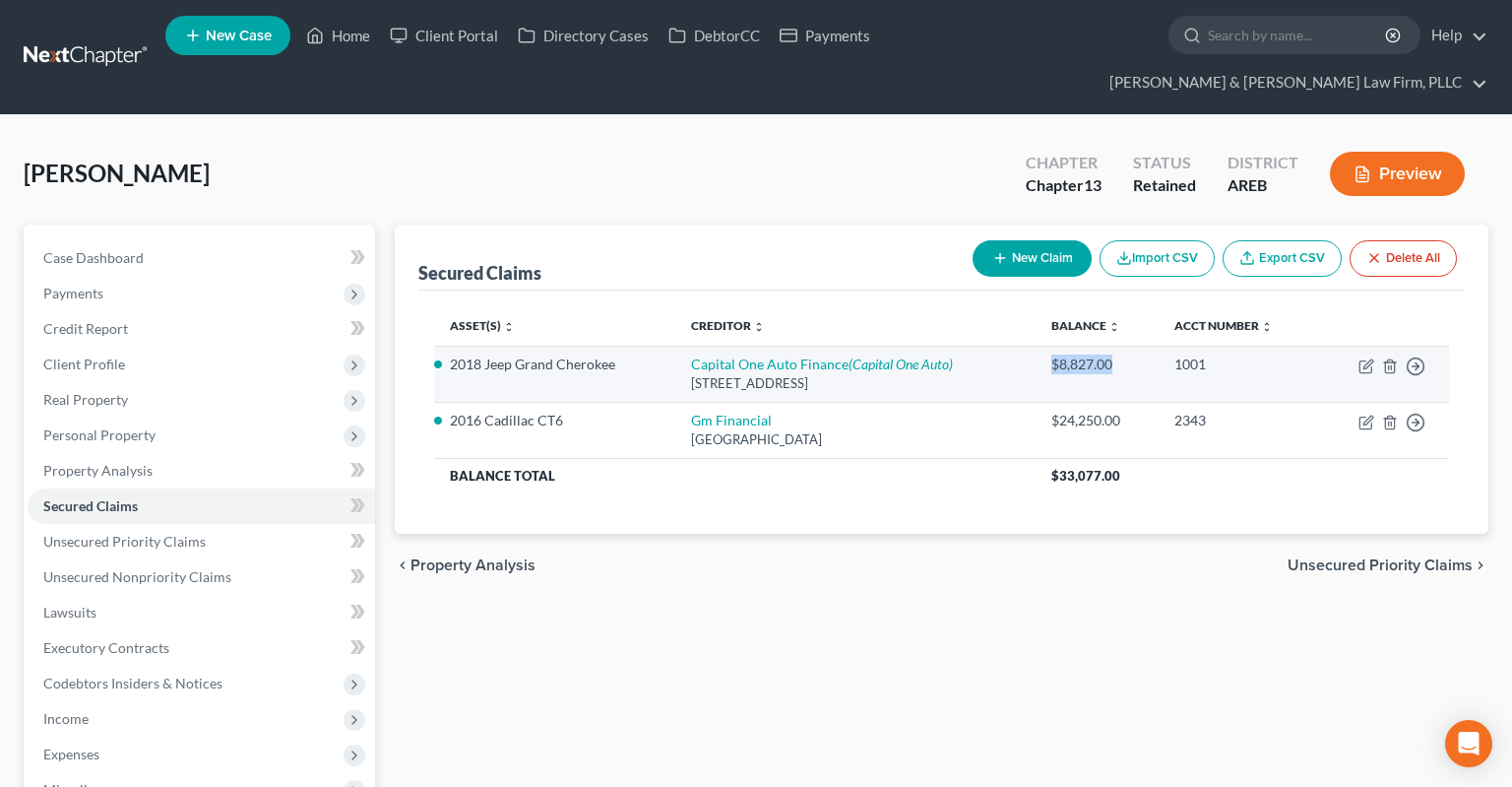
click at [1145, 345] on td "$8,827.00" at bounding box center [1097, 373] width 123 height 57
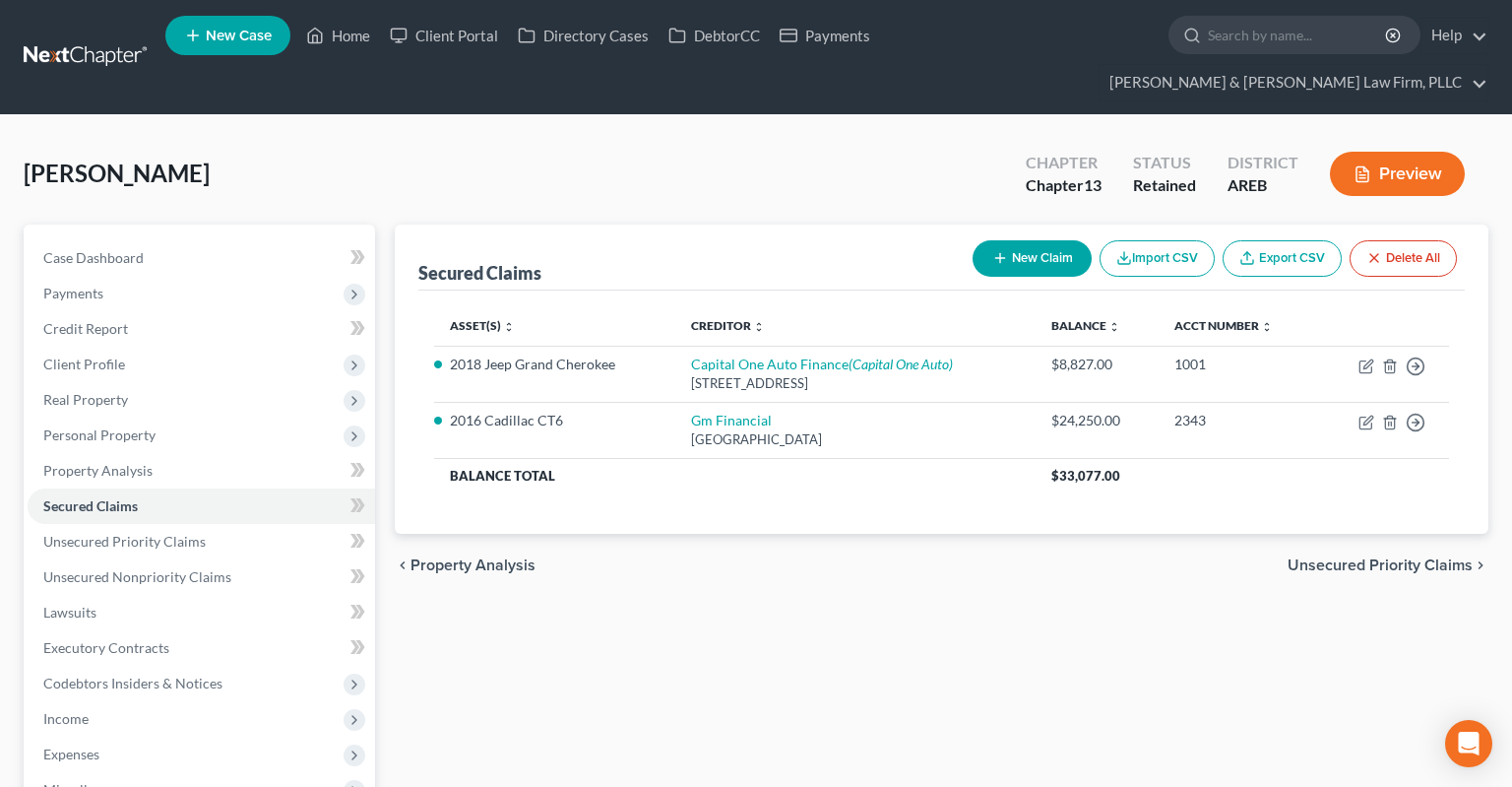
click at [710, 614] on div "Secured Claims New Claim Import CSV Export CSV Delete All Asset(s) expand_more …" at bounding box center [942, 669] width 1113 height 889
click at [216, 488] on link "Secured Claims" at bounding box center [201, 506] width 347 height 36
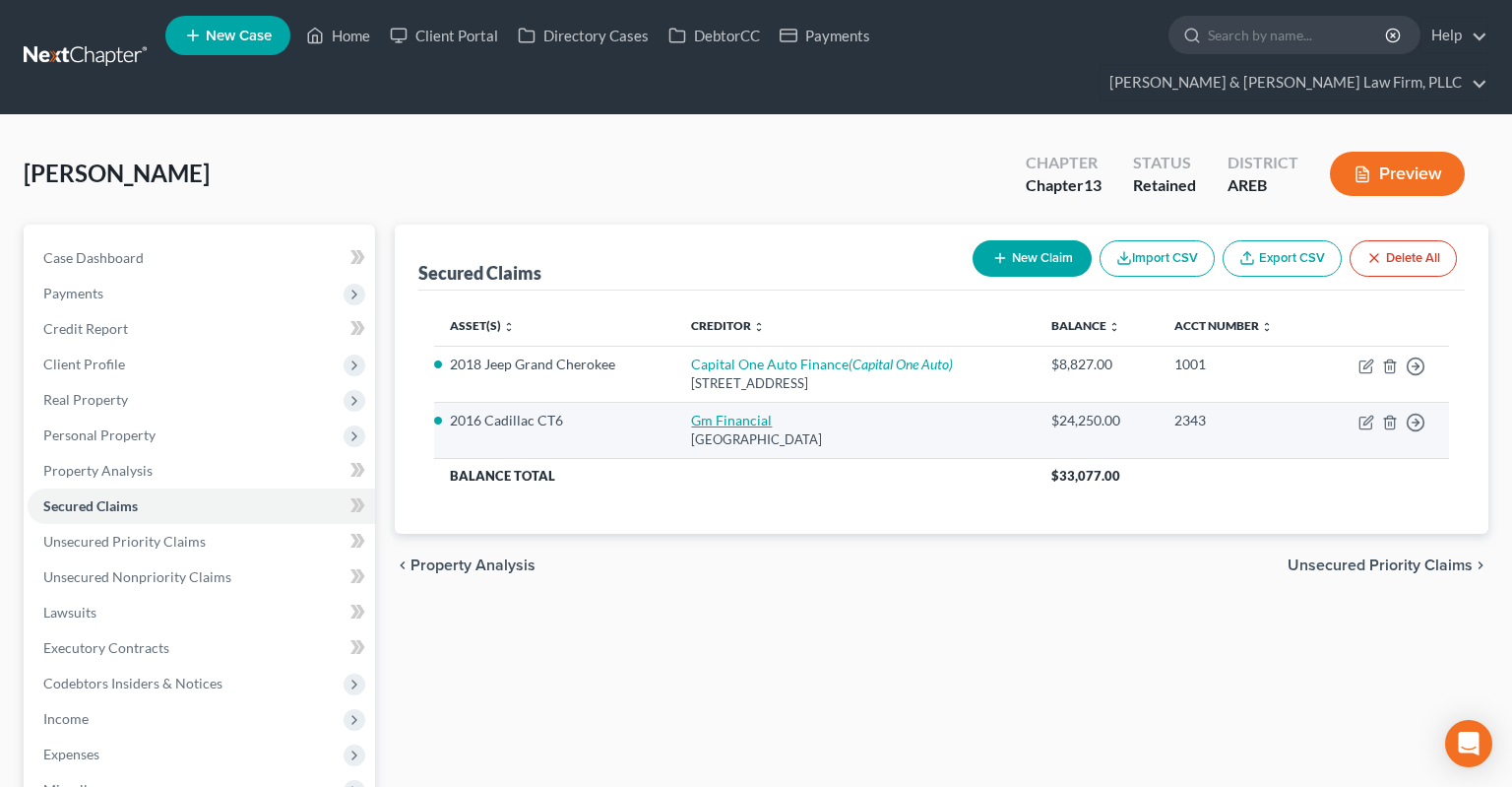
click at [739, 412] on link "Gm Financial" at bounding box center [730, 420] width 80 height 17
select select "45"
select select "2"
select select "3"
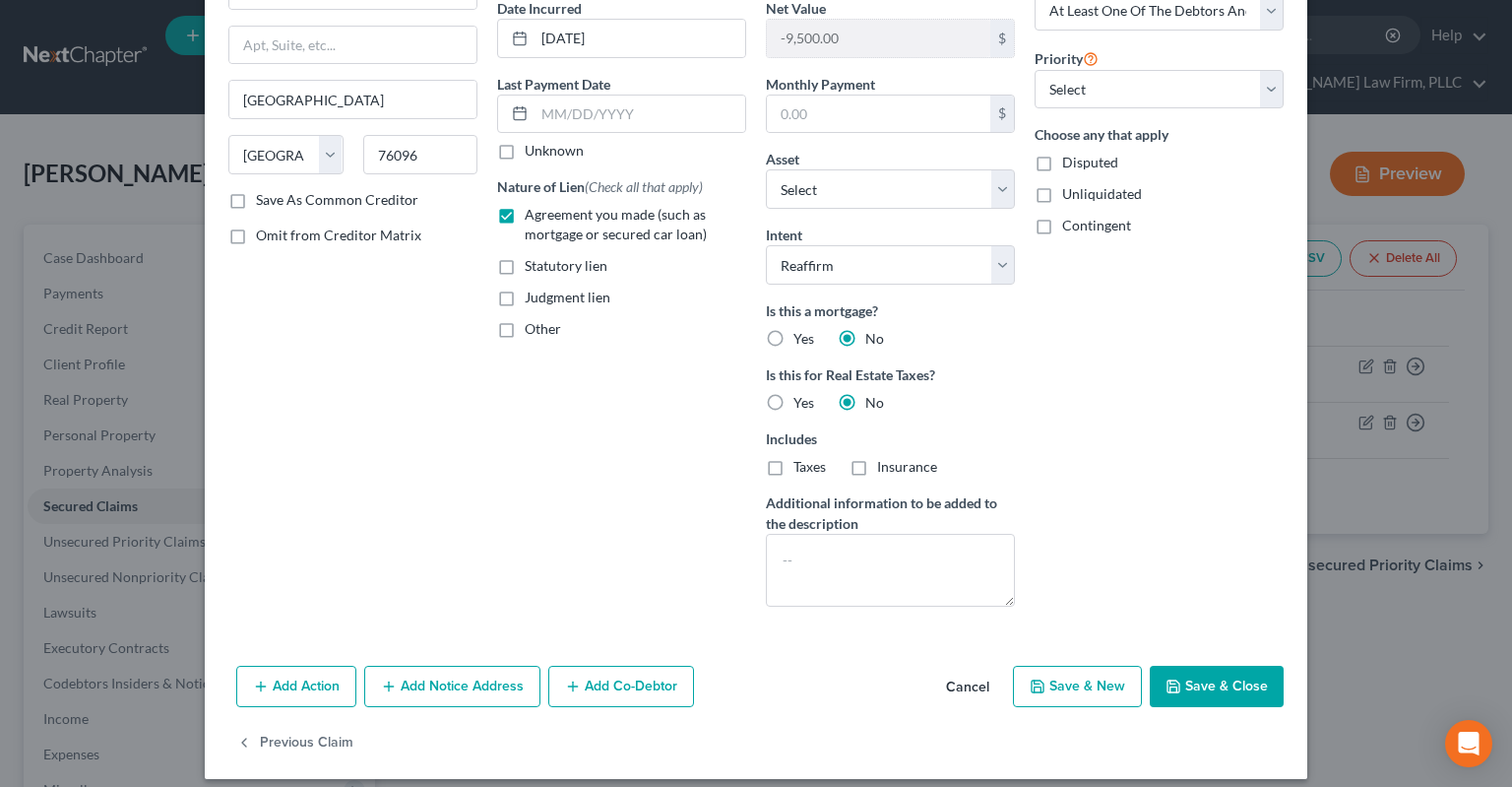
scroll to position [197, 0]
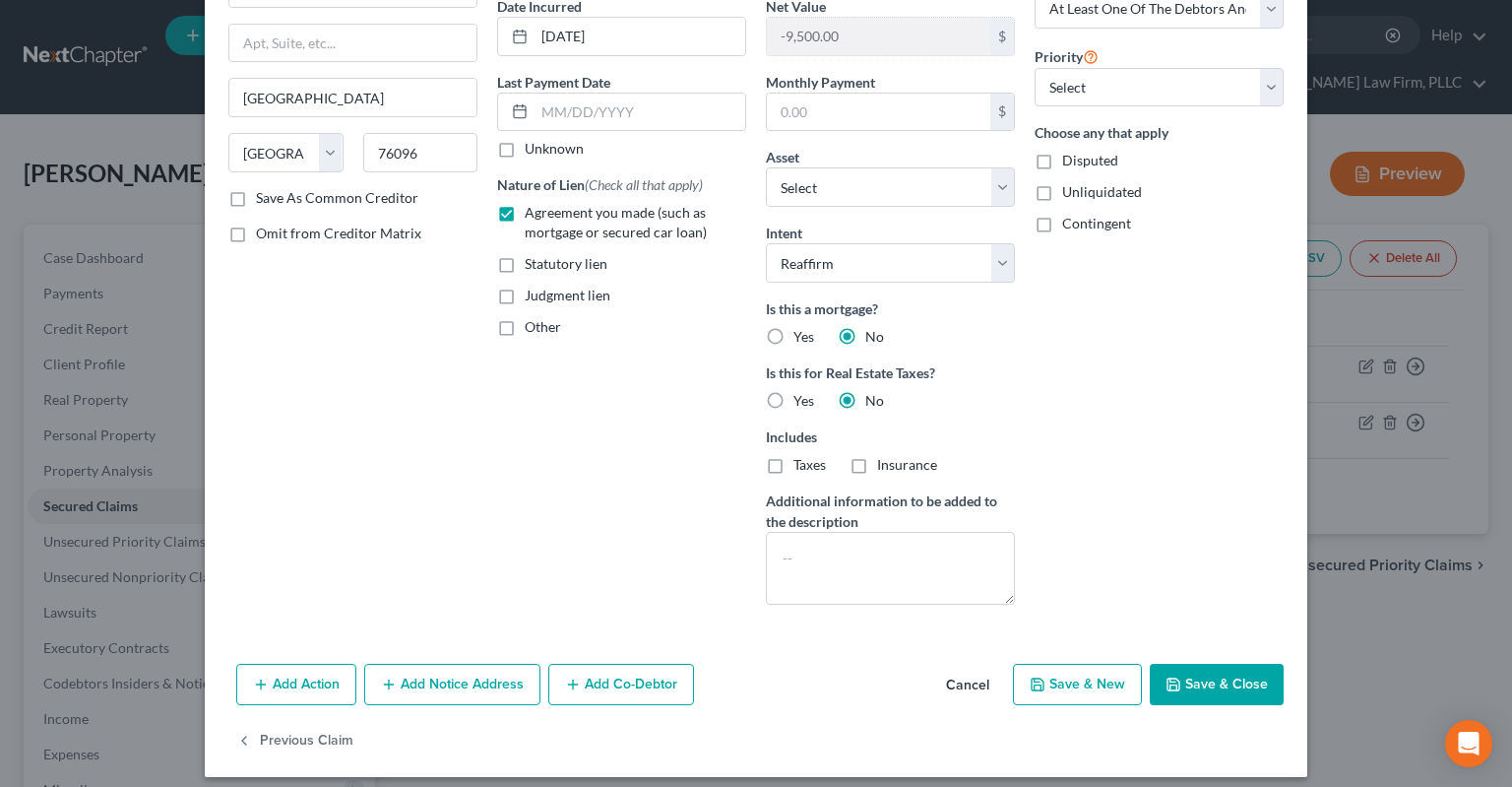
click at [1231, 683] on button "Save & Close" at bounding box center [1216, 685] width 134 height 42
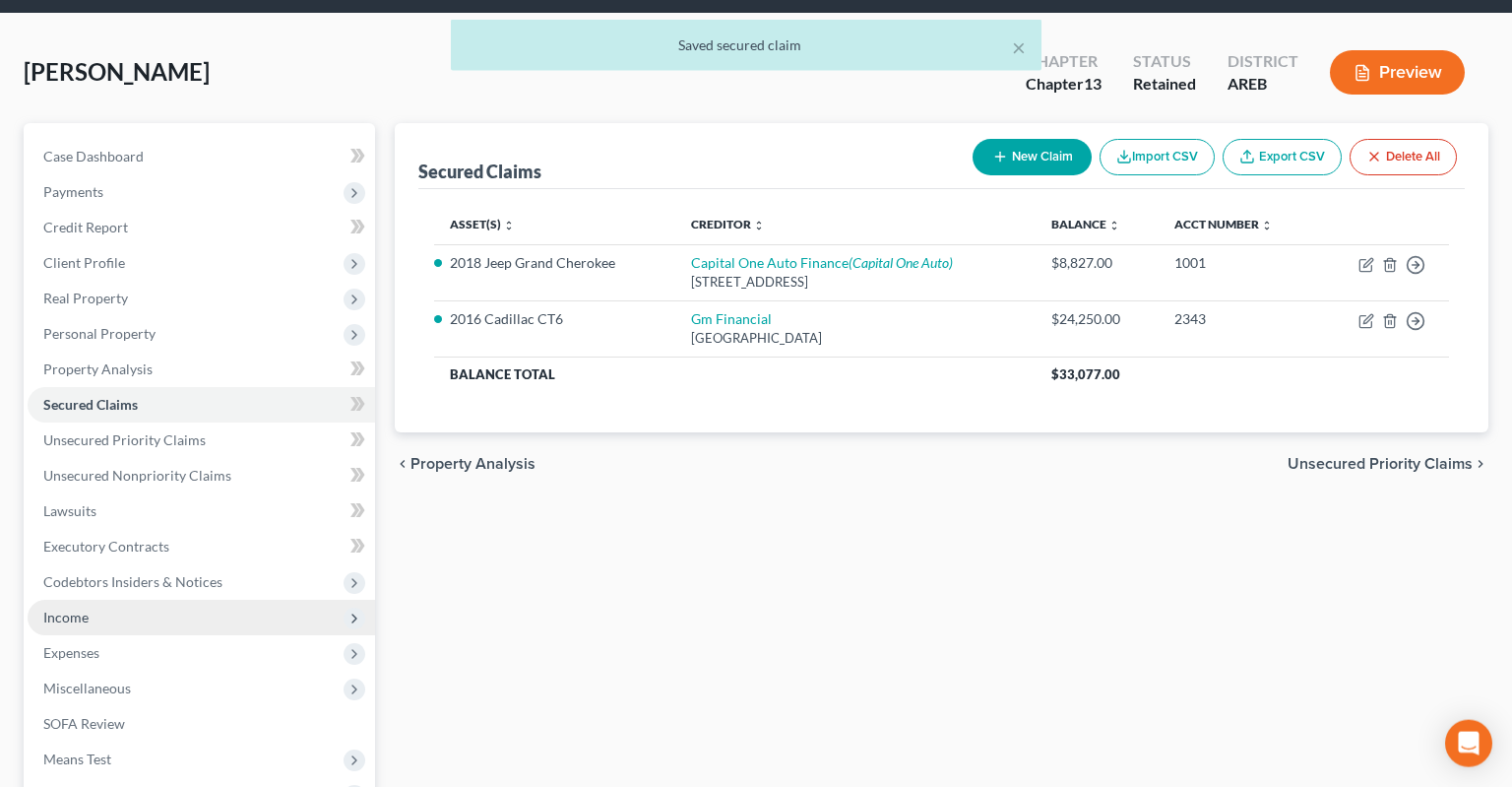
scroll to position [207, 0]
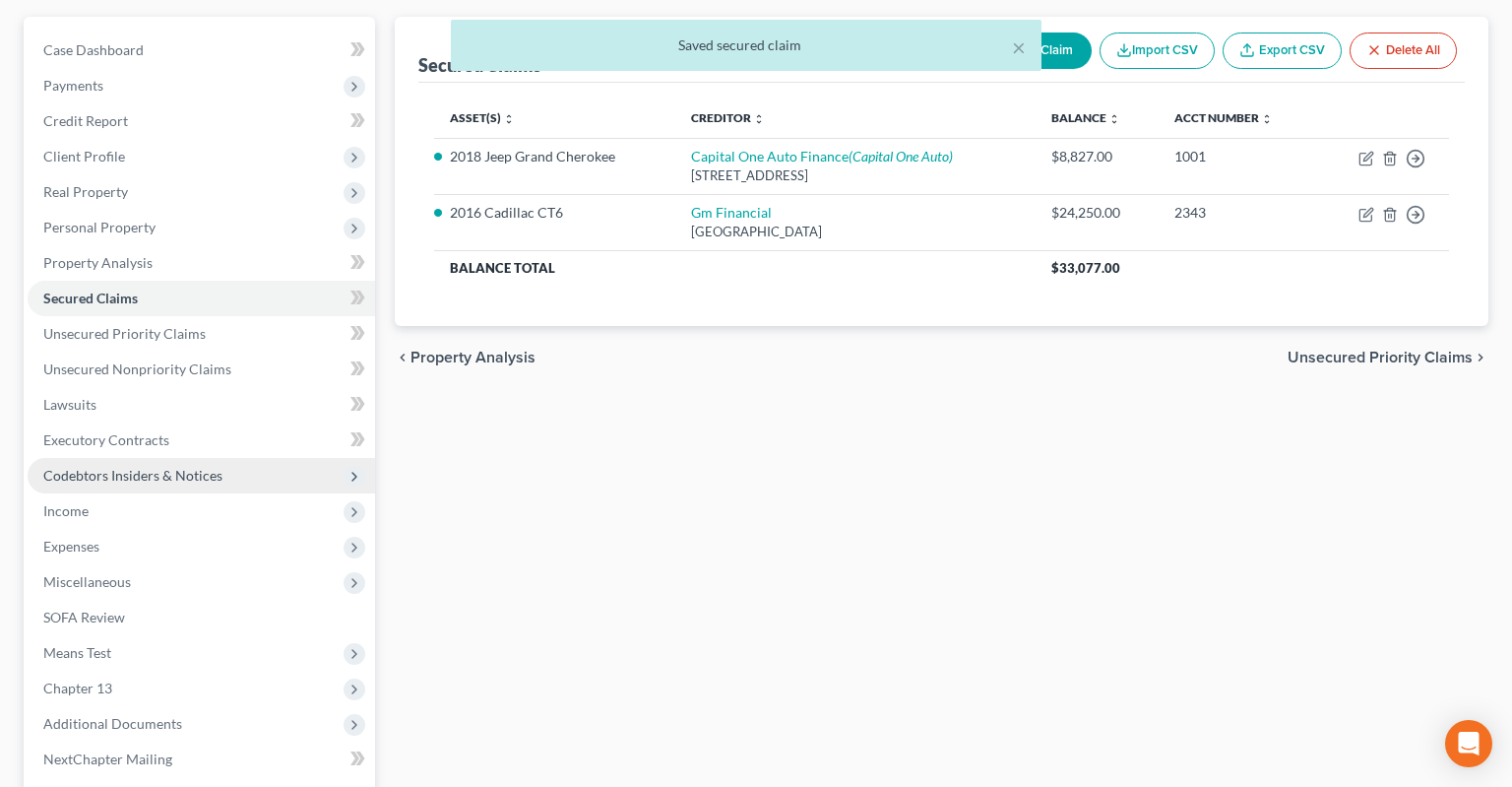
click at [167, 466] on span "Codebtors Insiders & Notices" at bounding box center [133, 474] width 180 height 17
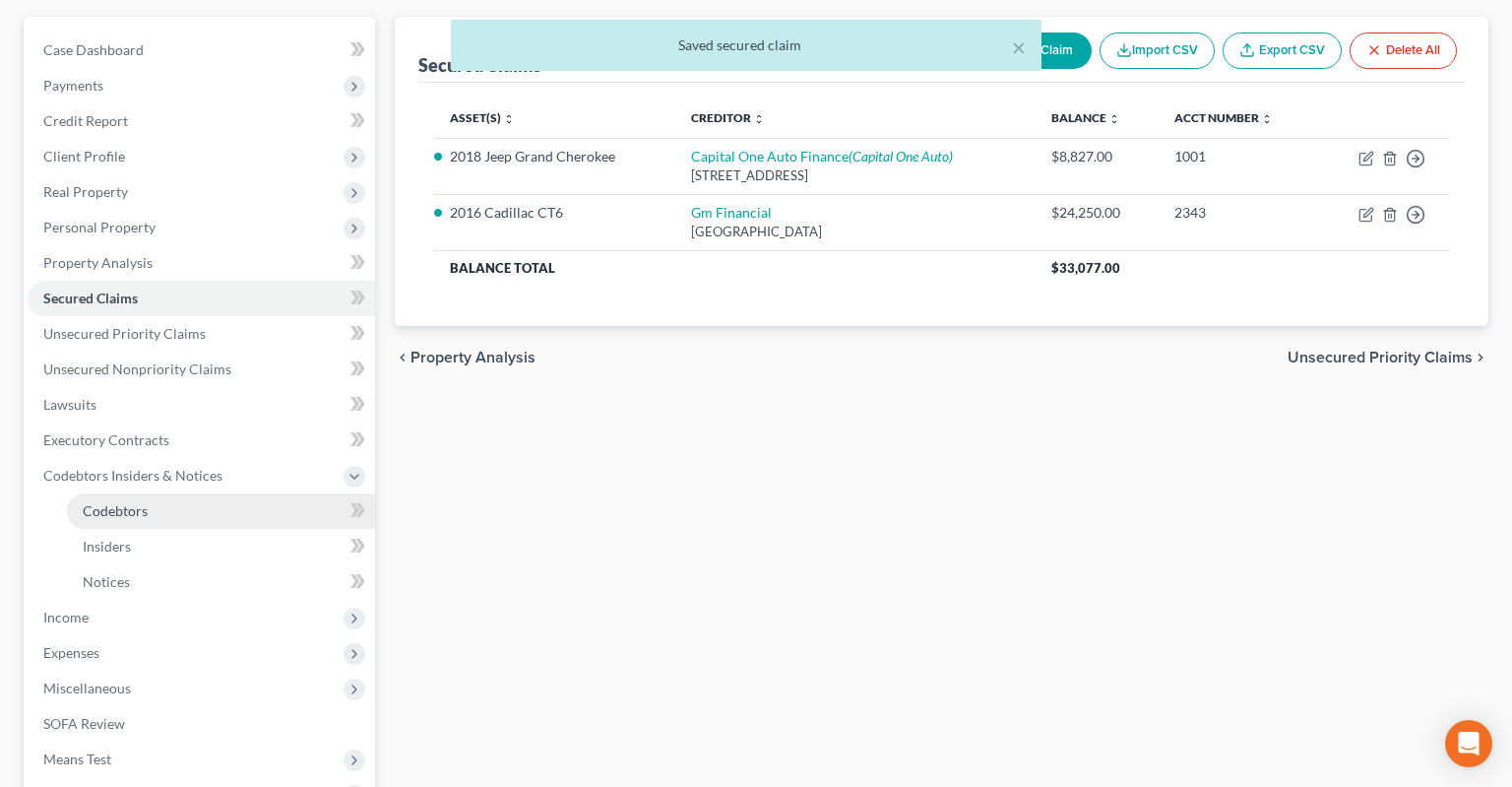
click at [189, 493] on link "Codebtors" at bounding box center [220, 511] width 308 height 36
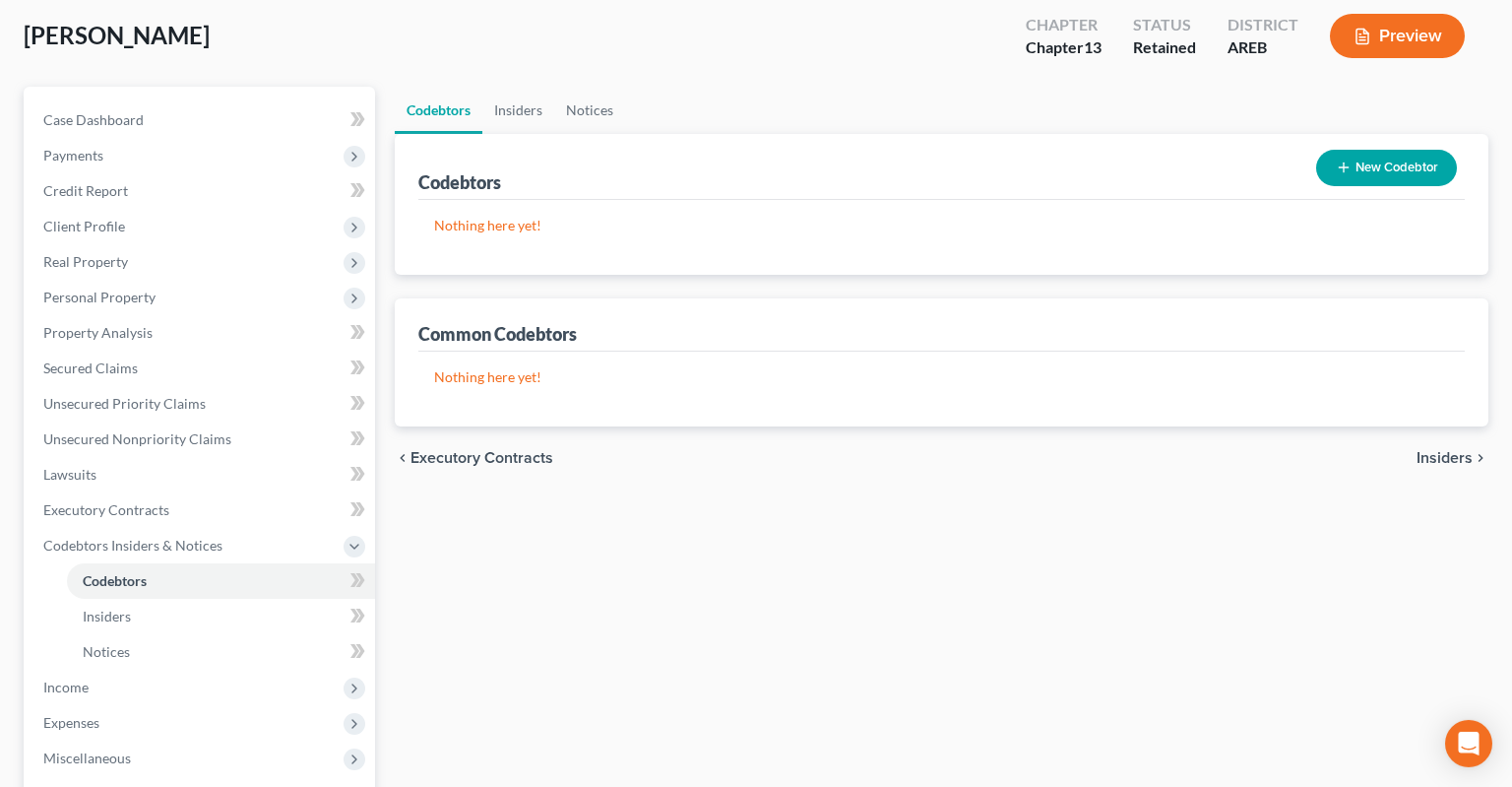
scroll to position [416, 0]
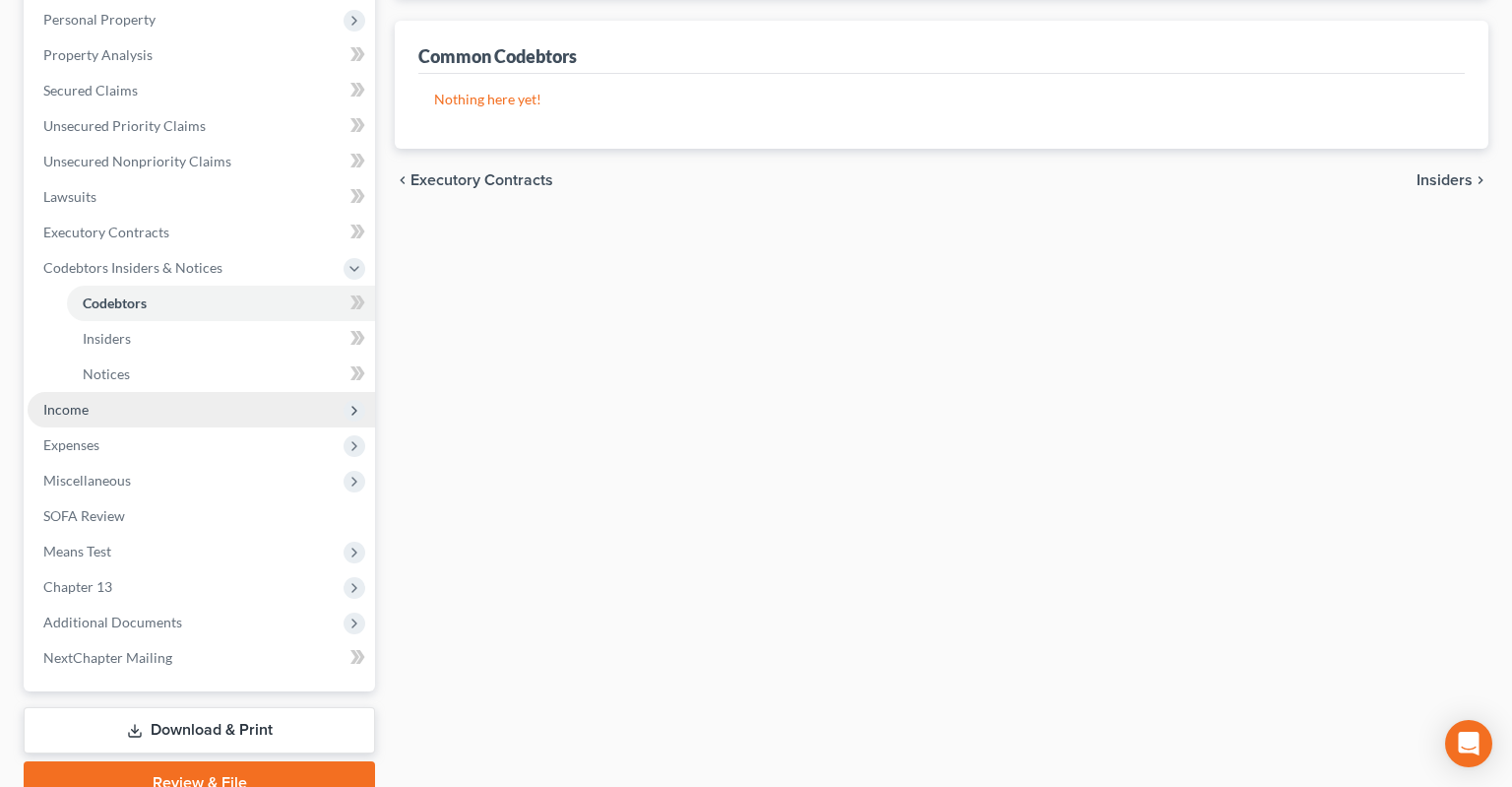
click at [220, 392] on span "Income" at bounding box center [201, 410] width 347 height 36
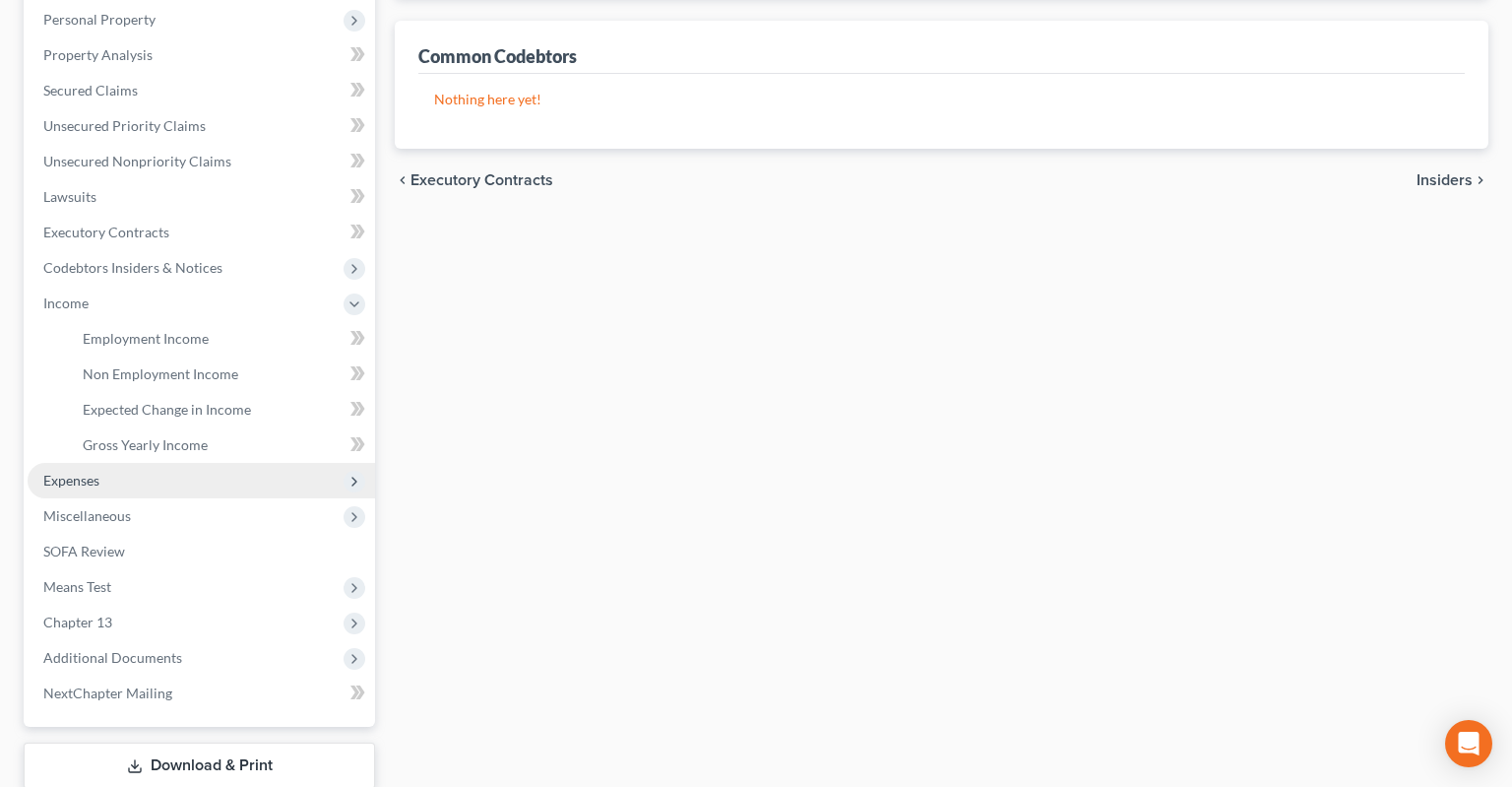
click at [197, 462] on span "Expenses" at bounding box center [201, 480] width 347 height 36
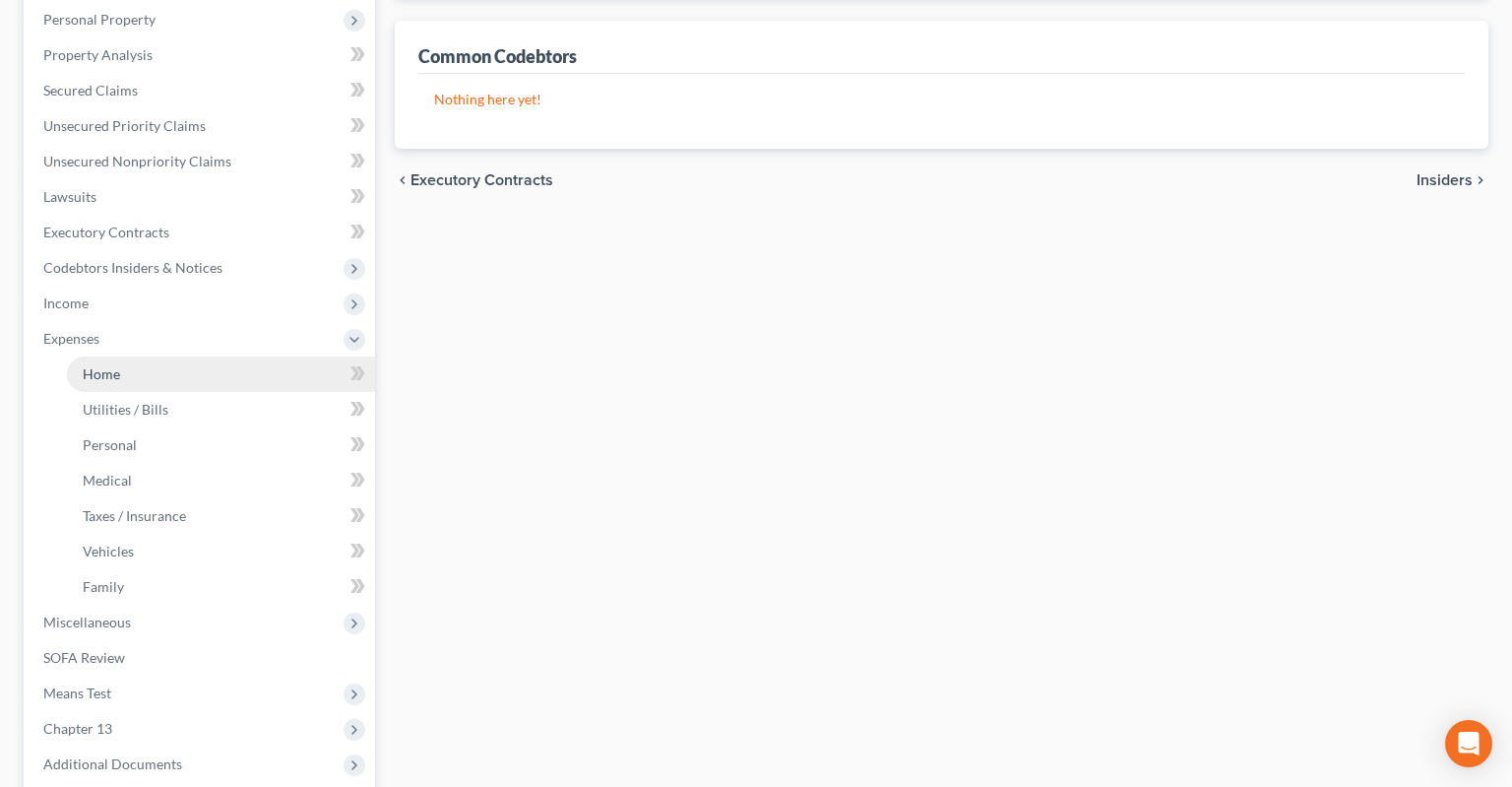
click at [207, 356] on link "Home" at bounding box center [220, 374] width 308 height 36
click at [168, 356] on link "Home" at bounding box center [220, 374] width 308 height 36
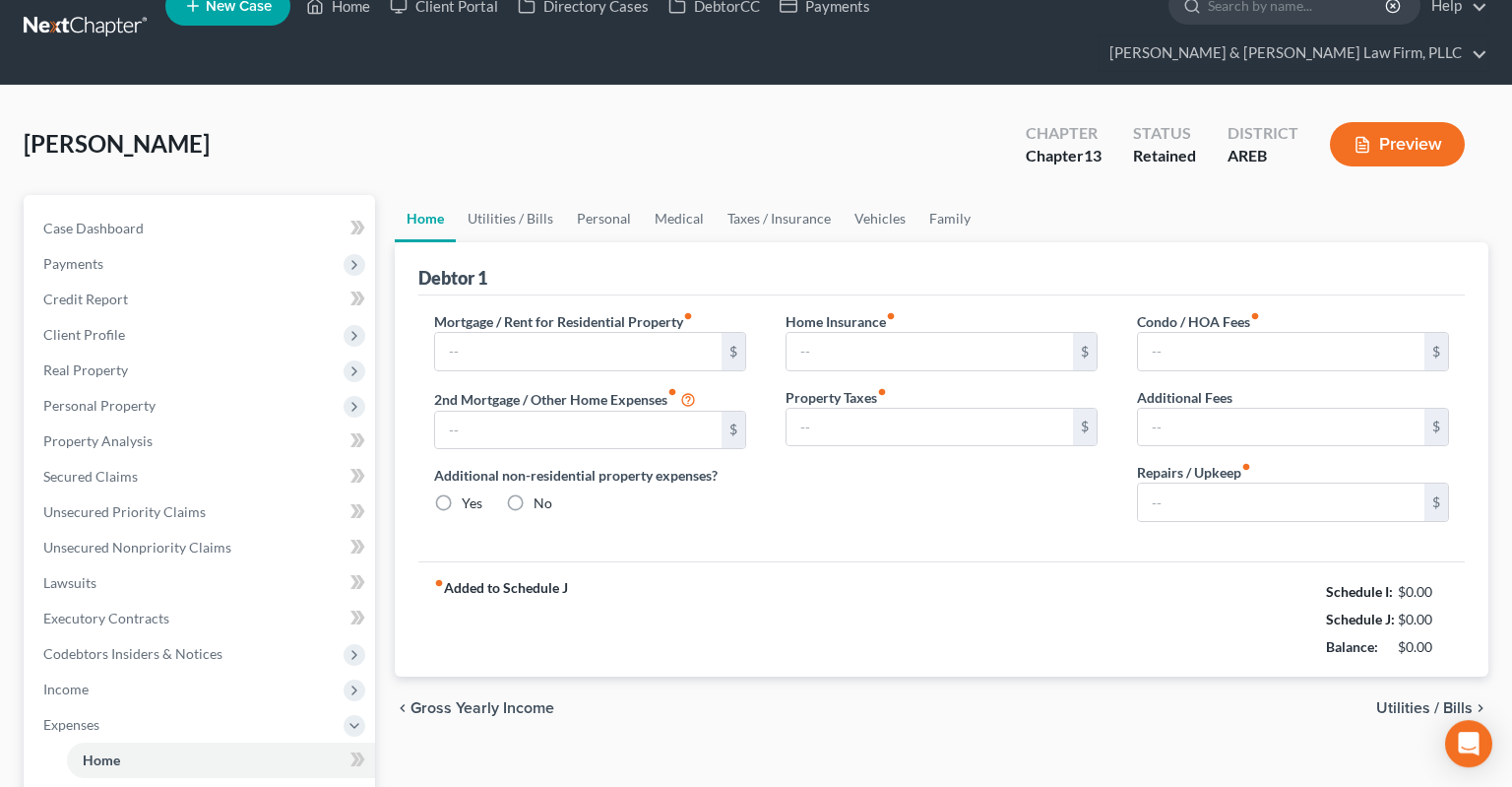
type input "1,250.00"
type input "0.00"
radio input "true"
type input "0.00"
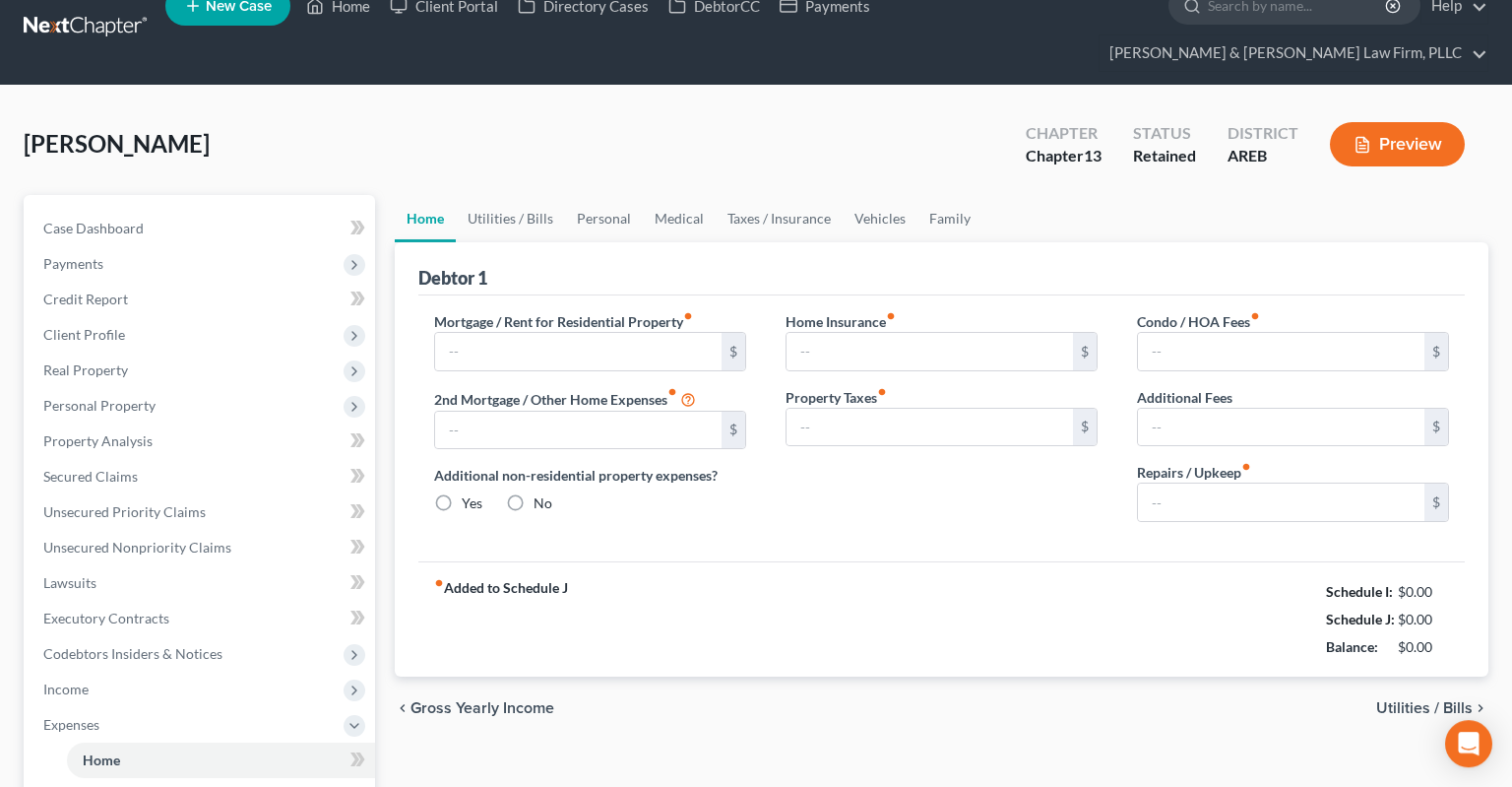
type input "0.00"
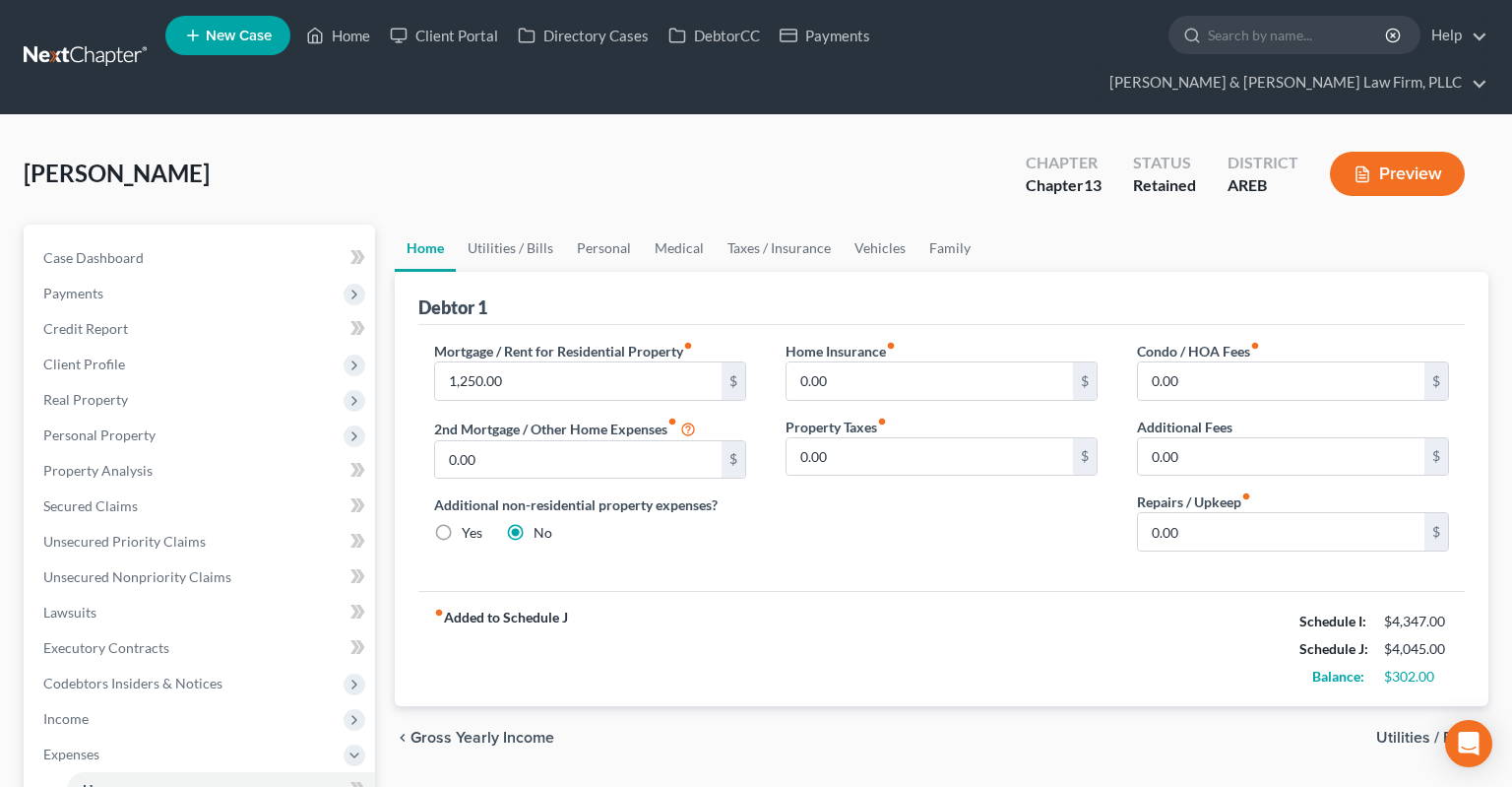
click at [659, 706] on div "chevron_left Gross Yearly Income Utilities / Bills chevron_right" at bounding box center [942, 736] width 1093 height 63
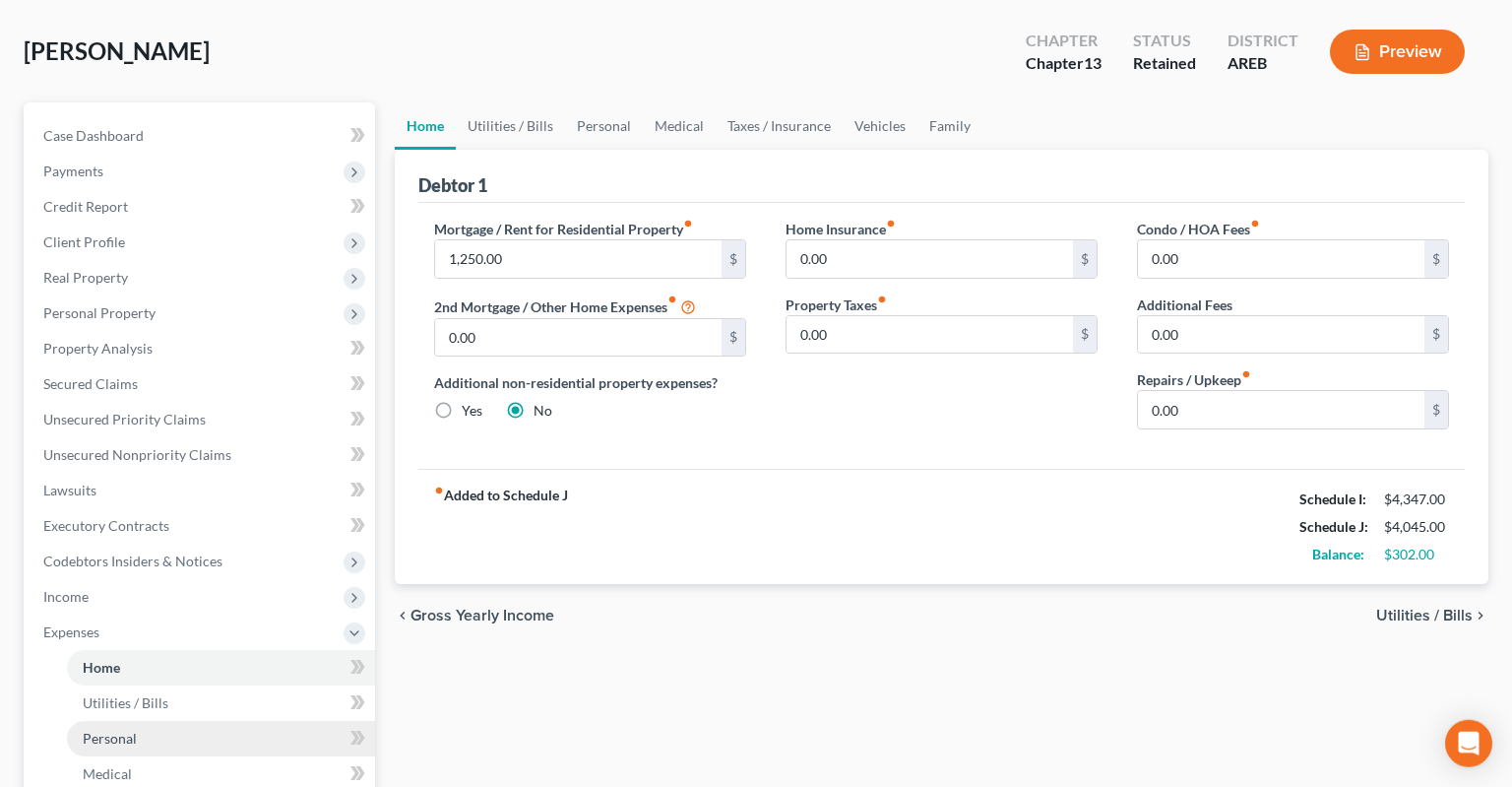
scroll to position [311, 0]
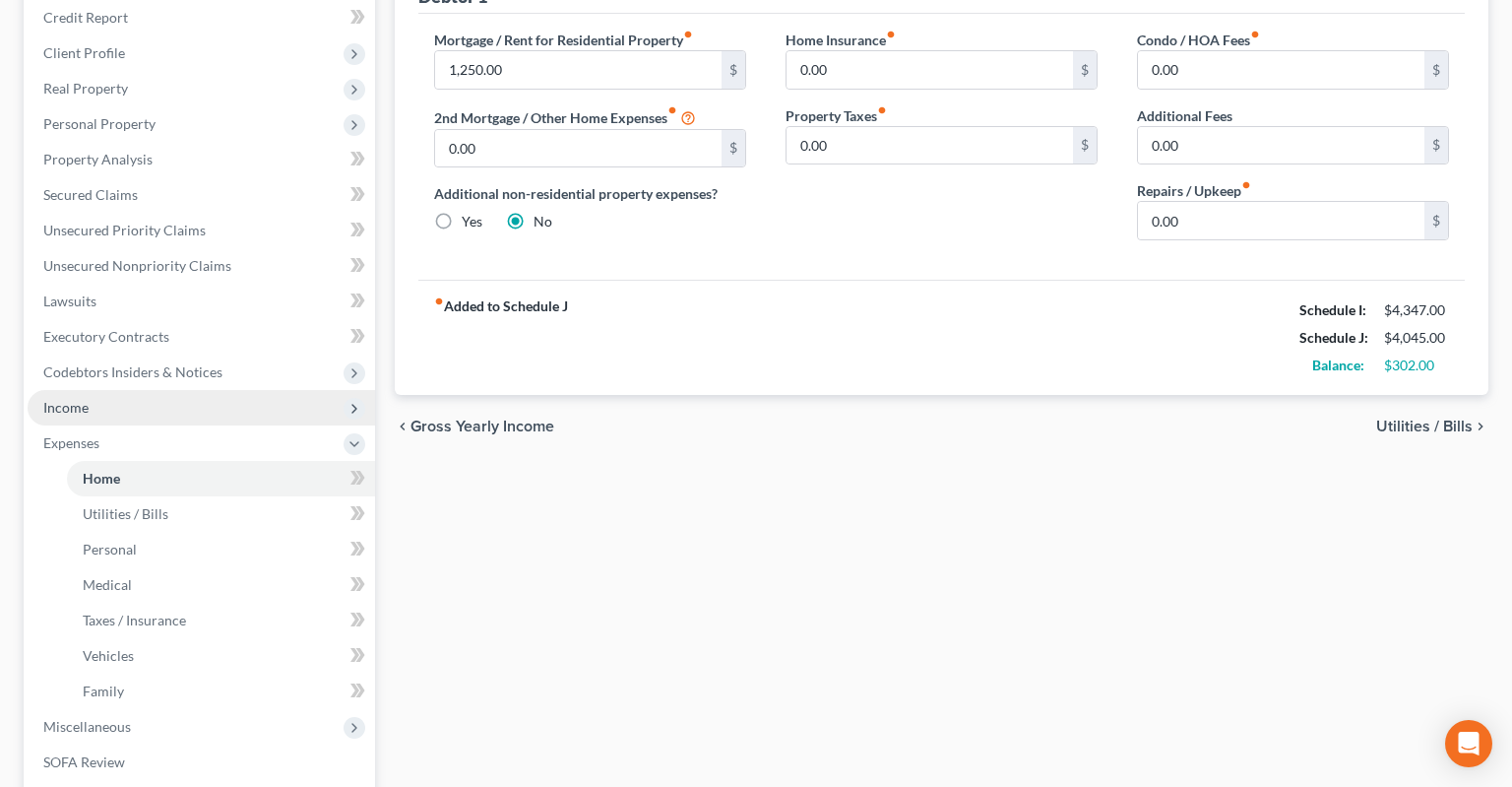
click at [182, 390] on span "Income" at bounding box center [201, 408] width 347 height 36
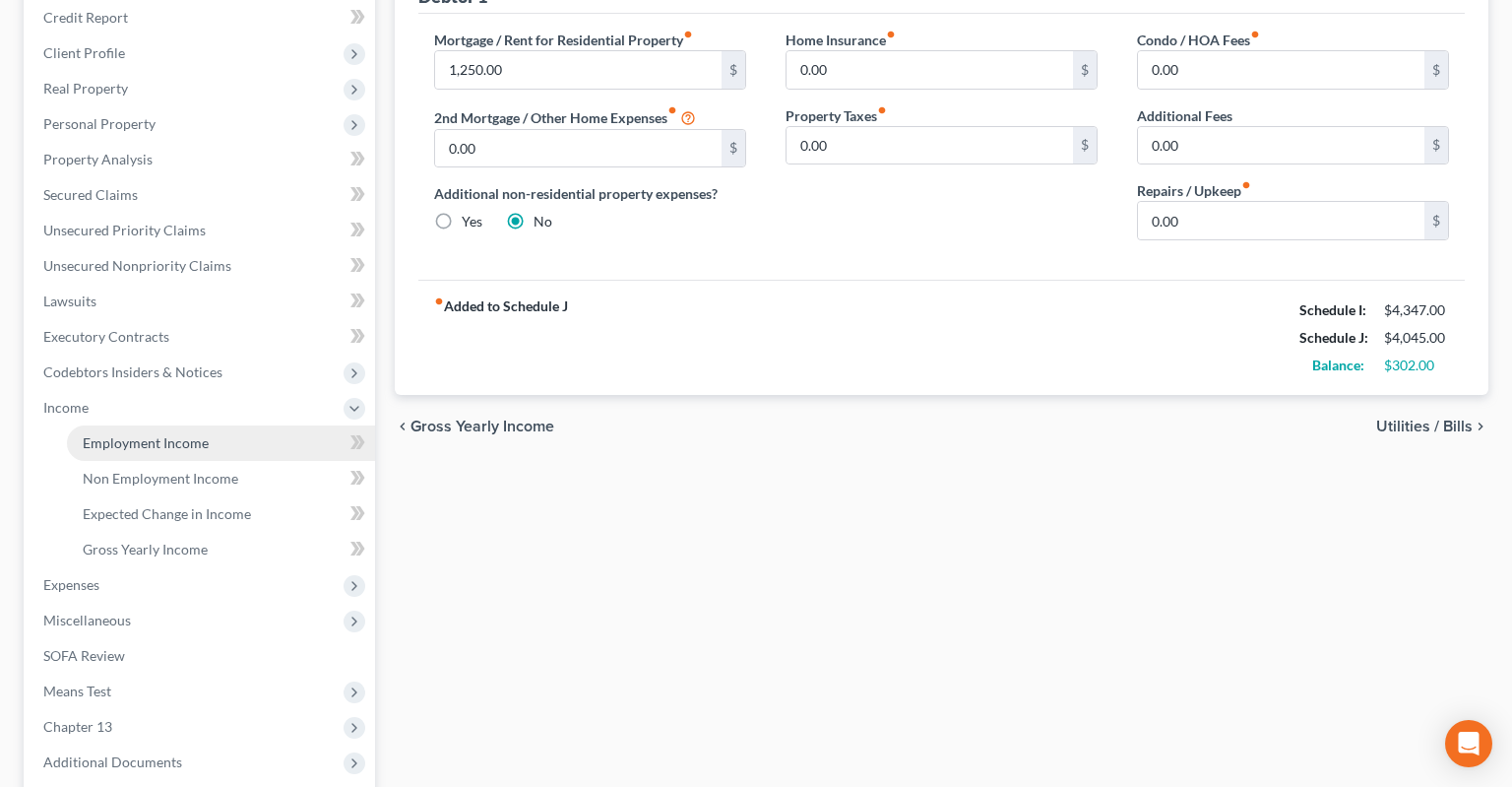
click at [186, 426] on link "Employment Income" at bounding box center [220, 444] width 308 height 36
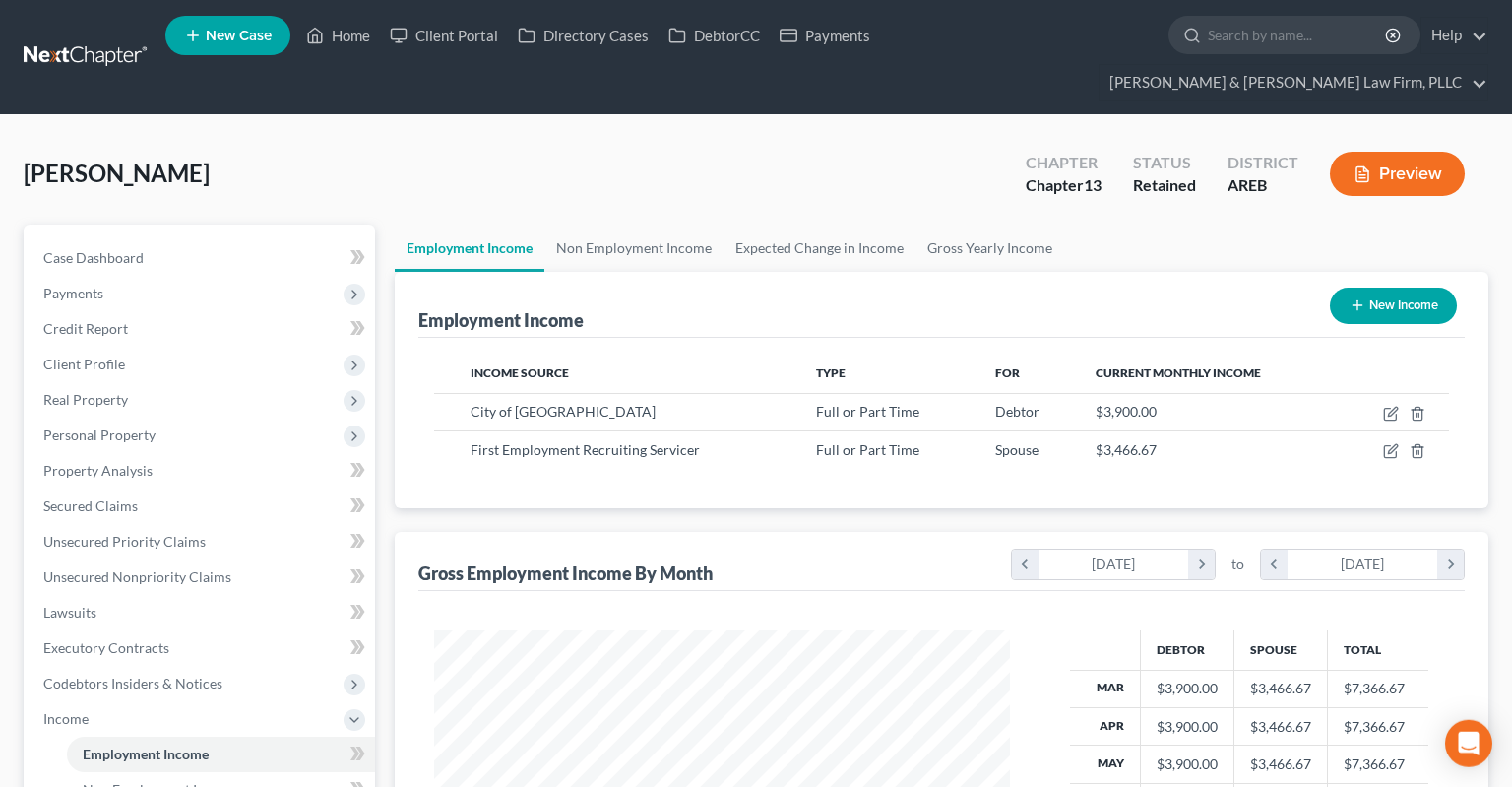
scroll to position [351, 614]
click at [780, 150] on div "Wooten-Thrower, Stacey Upgraded Chapter Chapter 13 Status Retained District ARE…" at bounding box center [756, 182] width 1464 height 85
click at [189, 240] on link "Case Dashboard" at bounding box center [201, 258] width 347 height 36
select select "4"
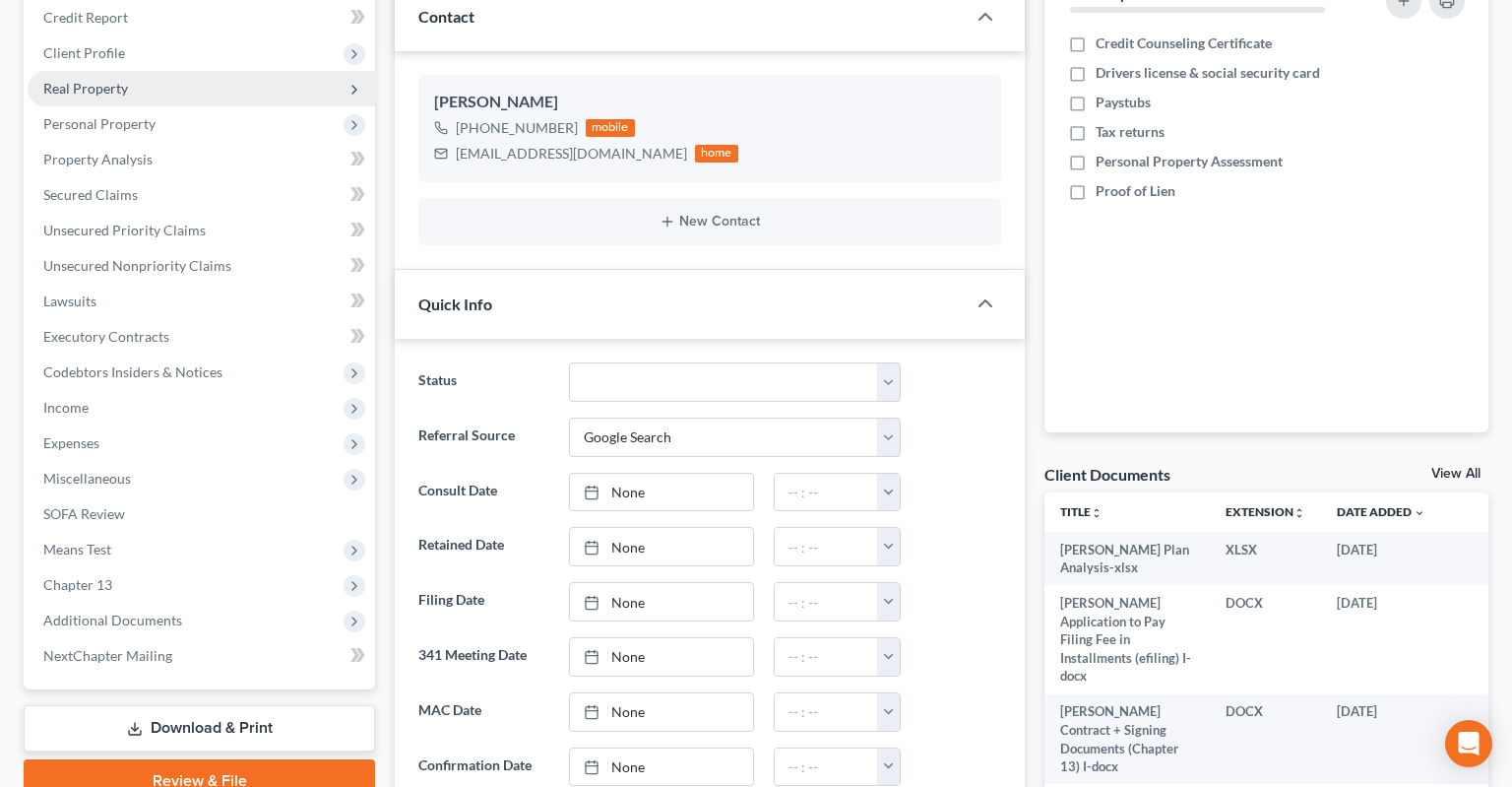
scroll to position [207, 0]
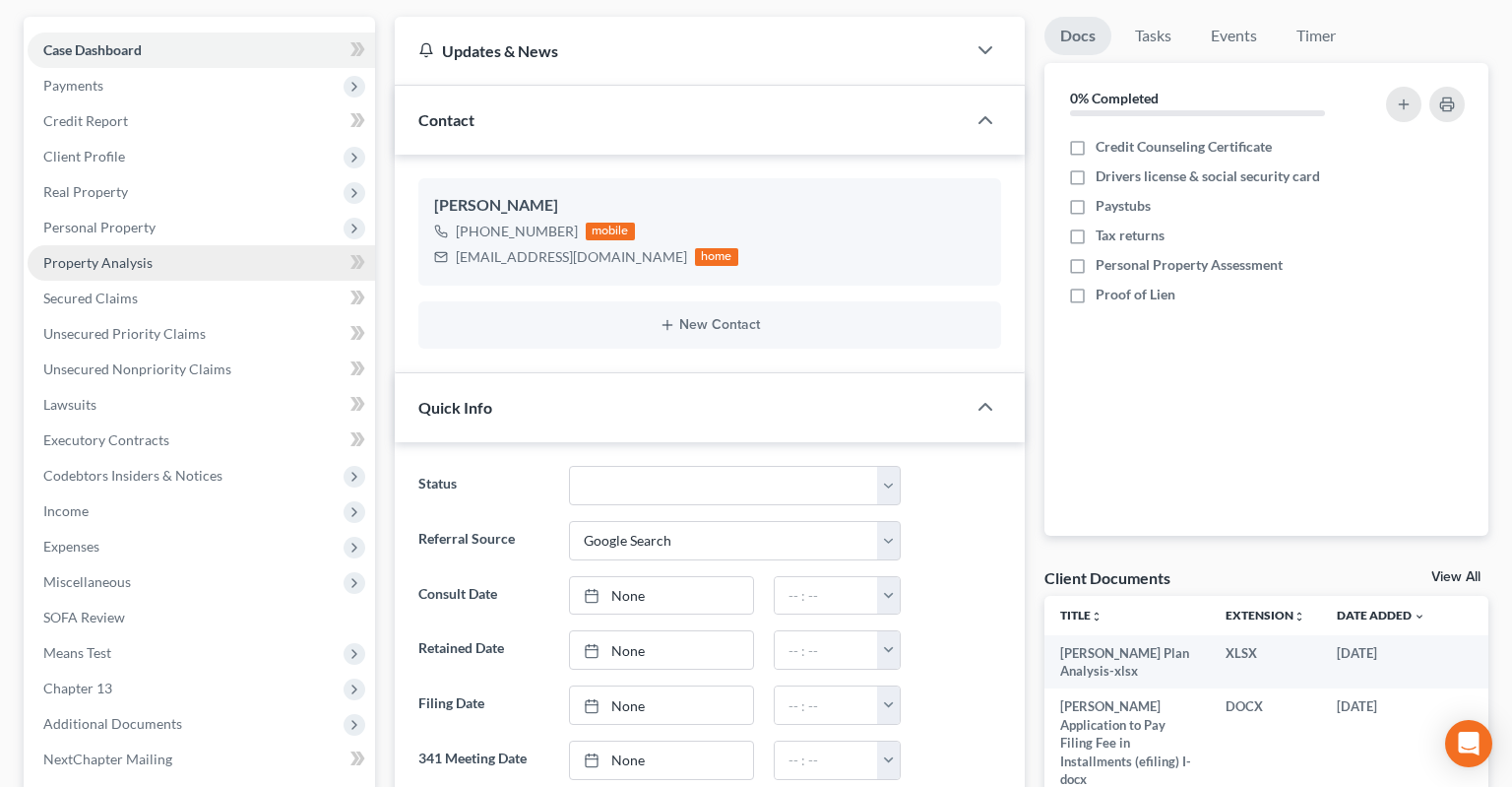
click at [228, 245] on link "Property Analysis" at bounding box center [201, 263] width 347 height 36
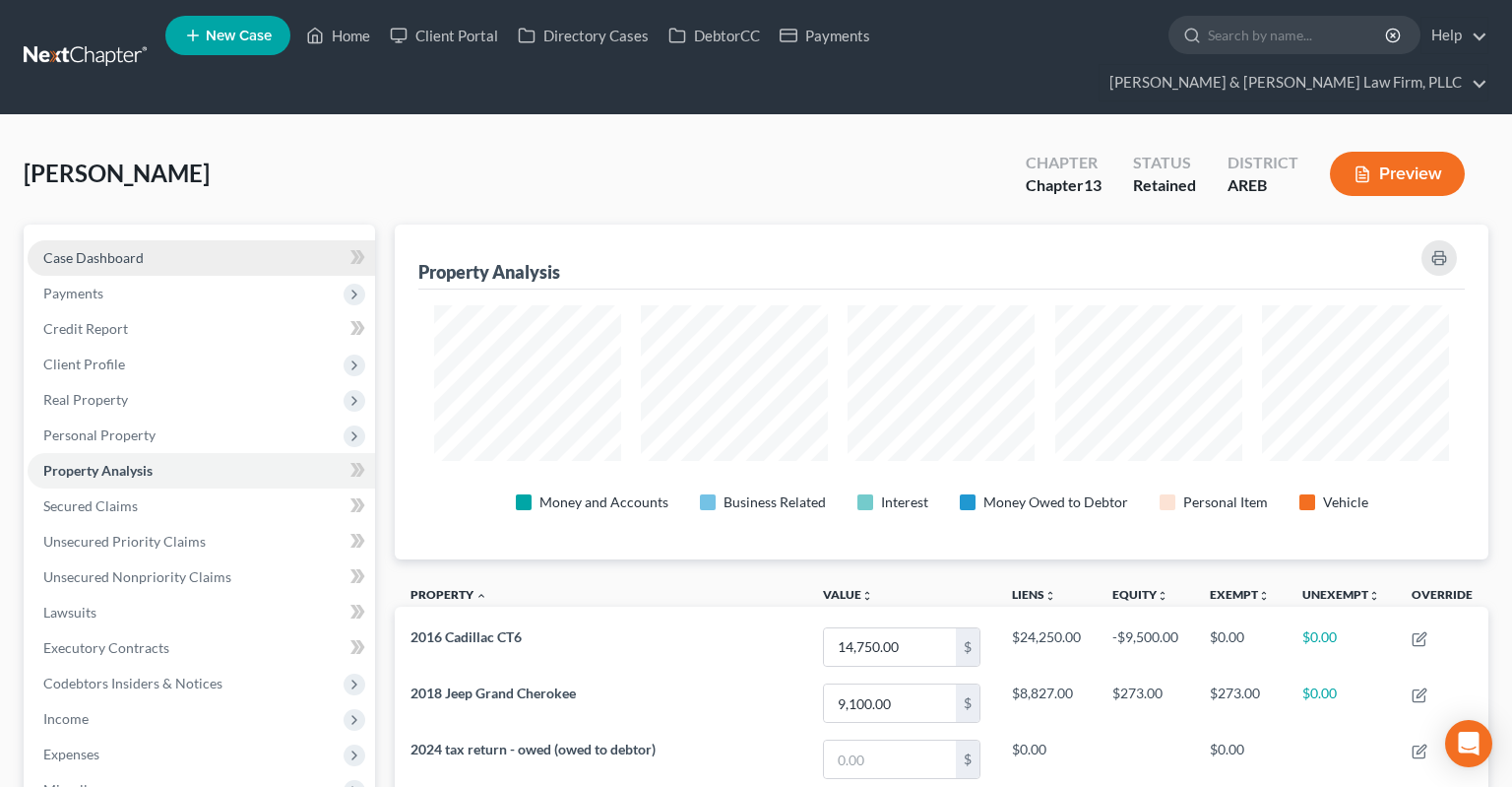
click at [203, 240] on link "Case Dashboard" at bounding box center [201, 258] width 347 height 36
select select "4"
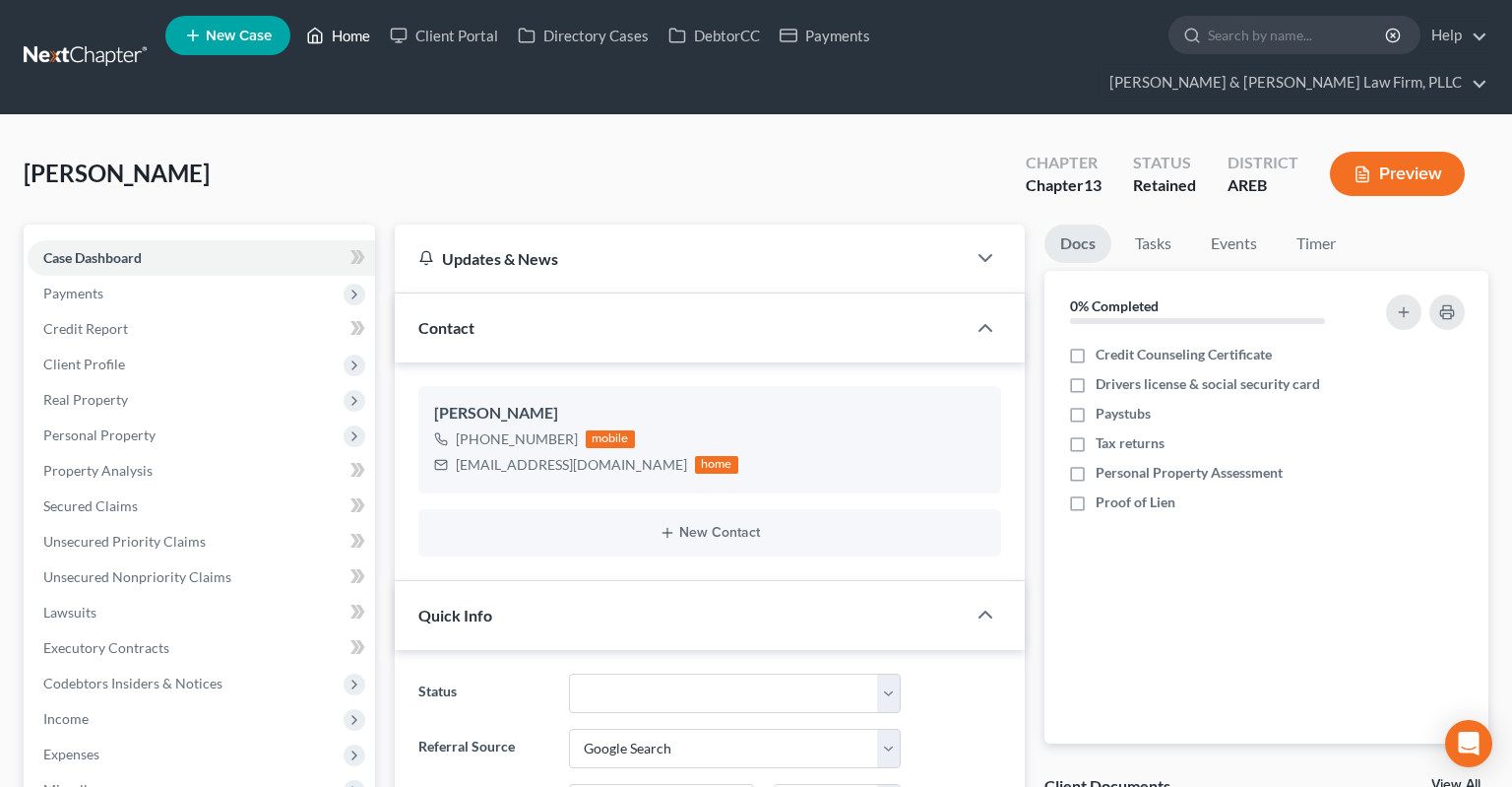
click at [318, 38] on icon at bounding box center [315, 36] width 18 height 24
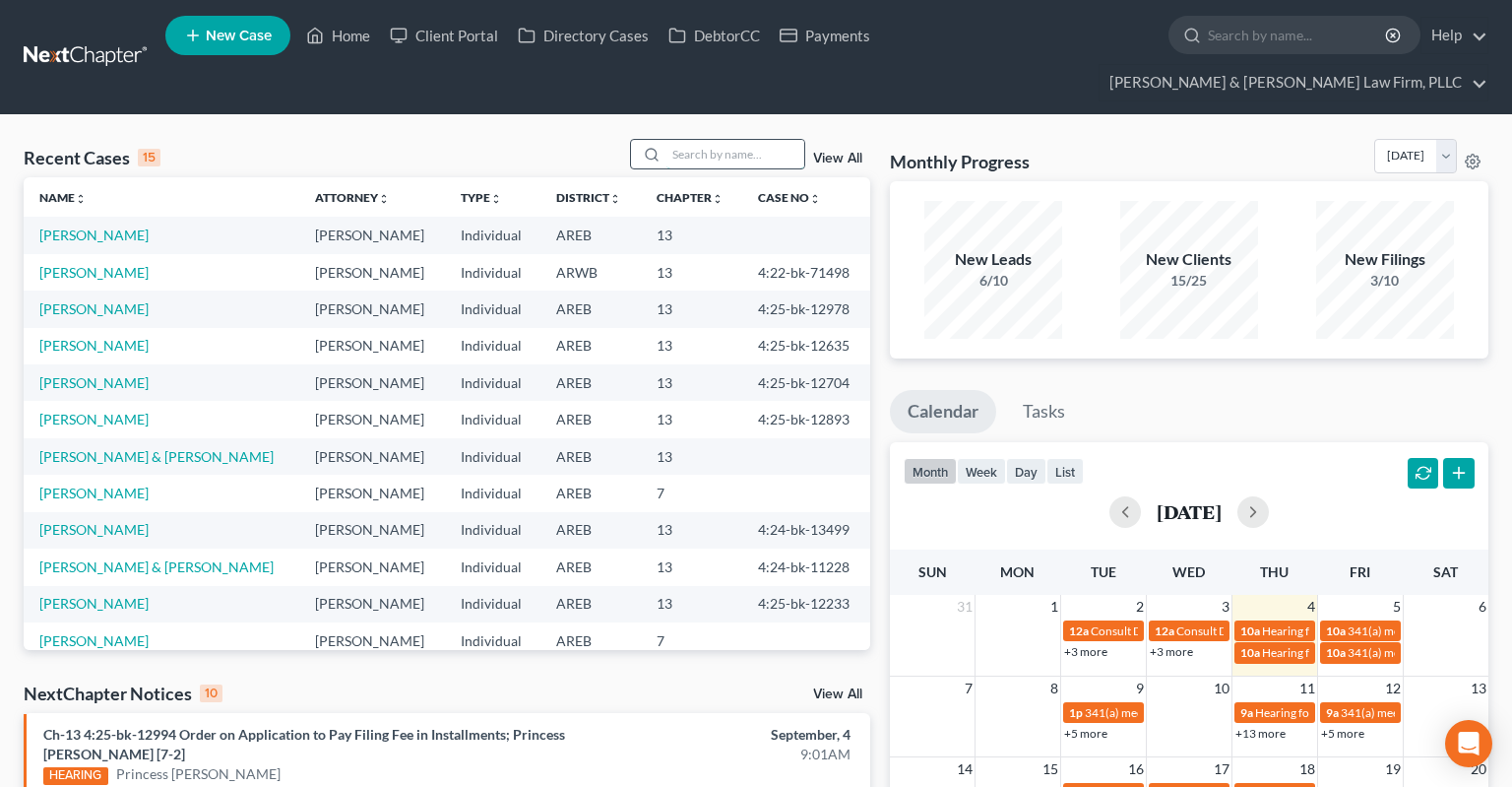
click at [677, 140] on input "search" at bounding box center [735, 154] width 138 height 29
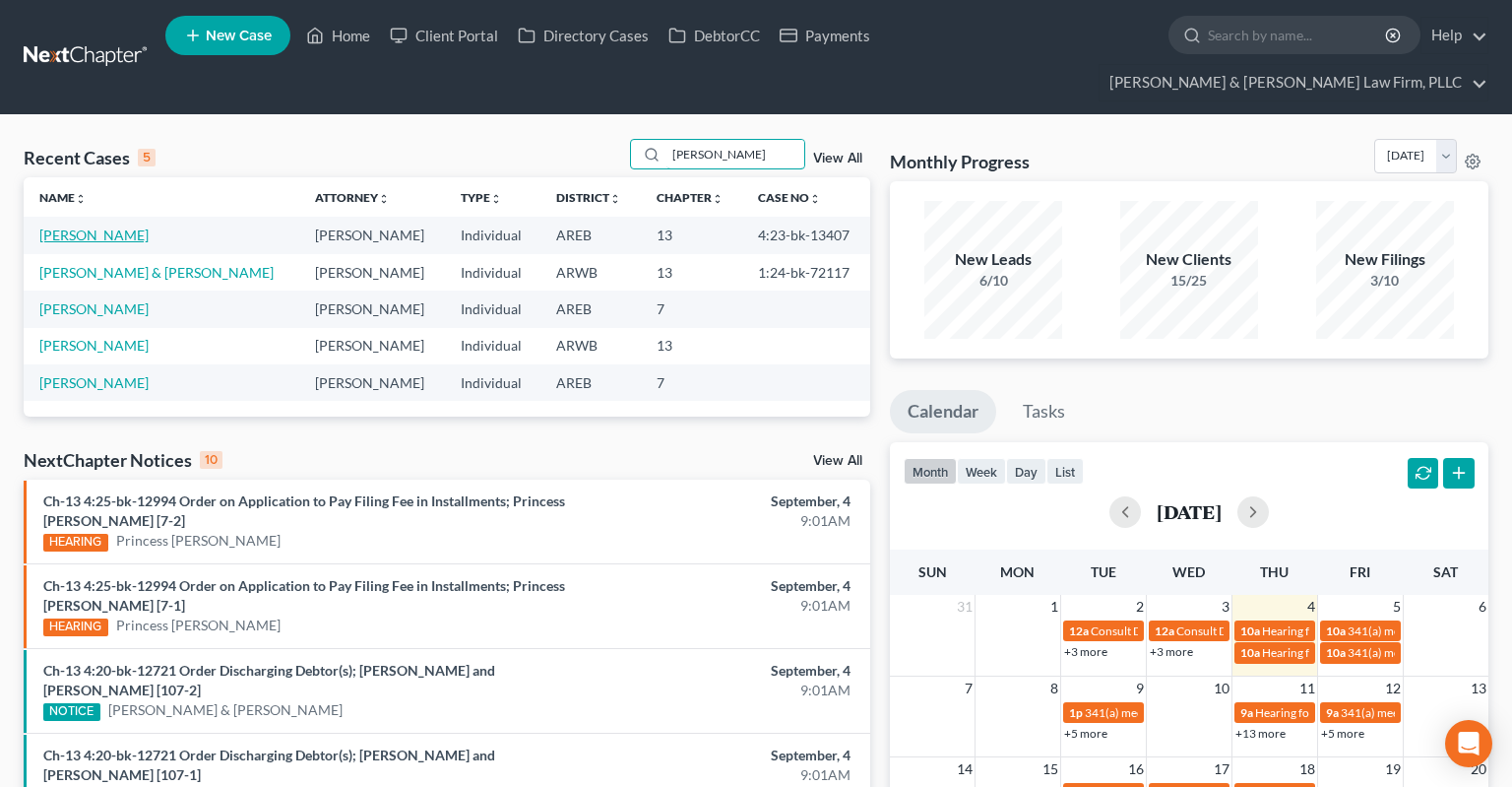
type input "woods"
click at [96, 226] on link "Woods, John" at bounding box center [94, 234] width 109 height 17
select select "6"
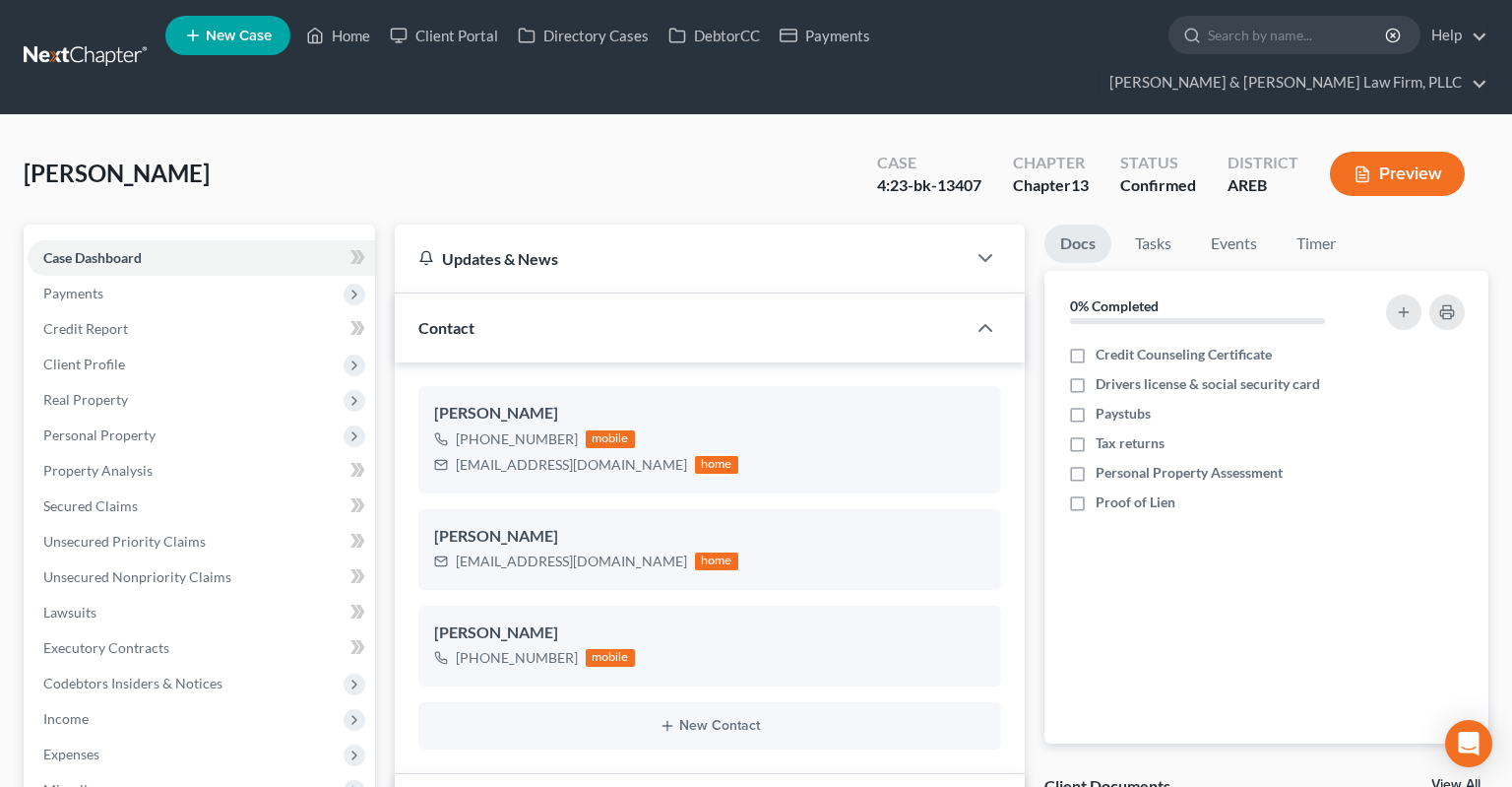
scroll to position [520, 0]
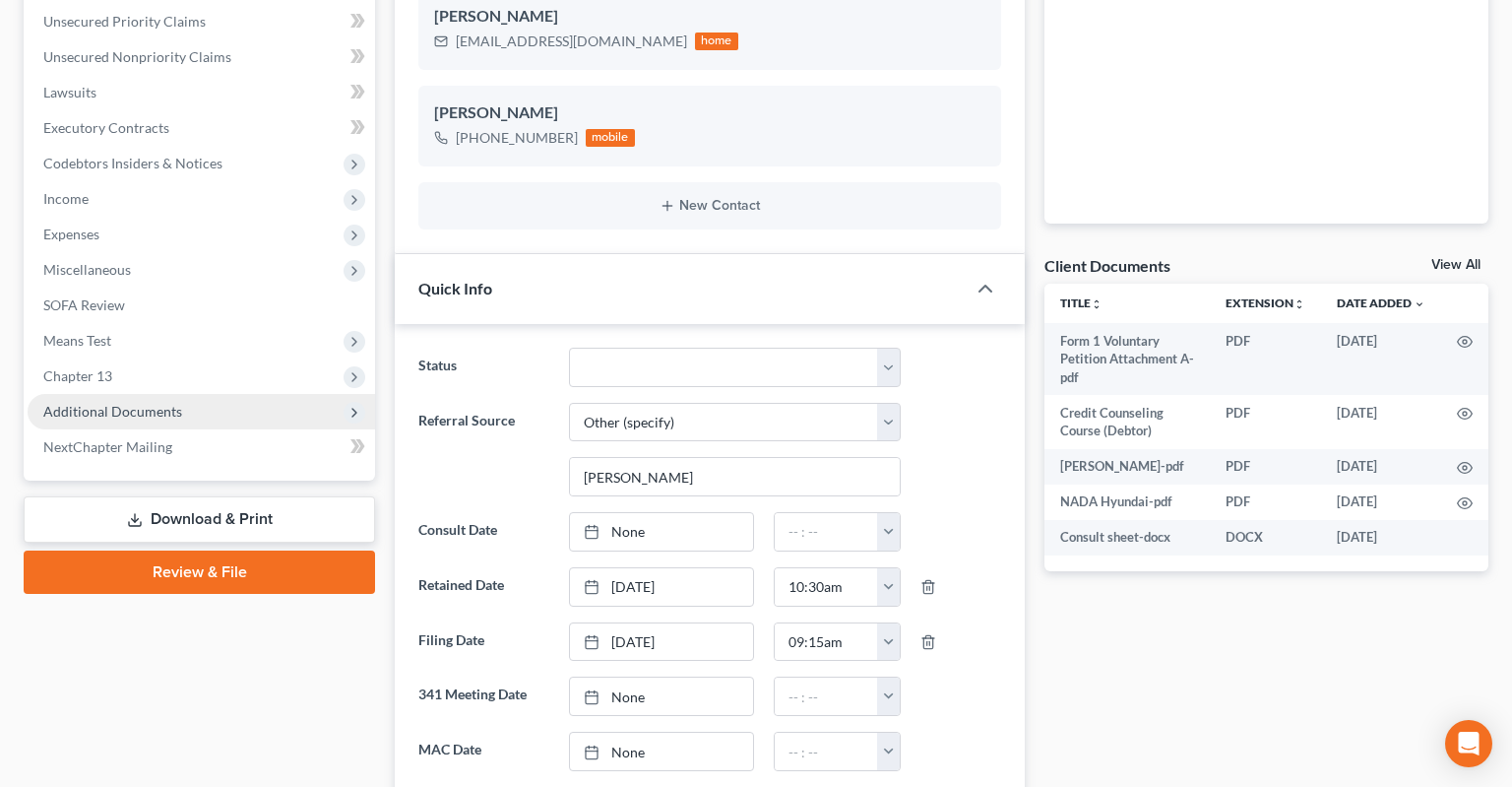
click at [218, 394] on span "Additional Documents" at bounding box center [201, 412] width 347 height 36
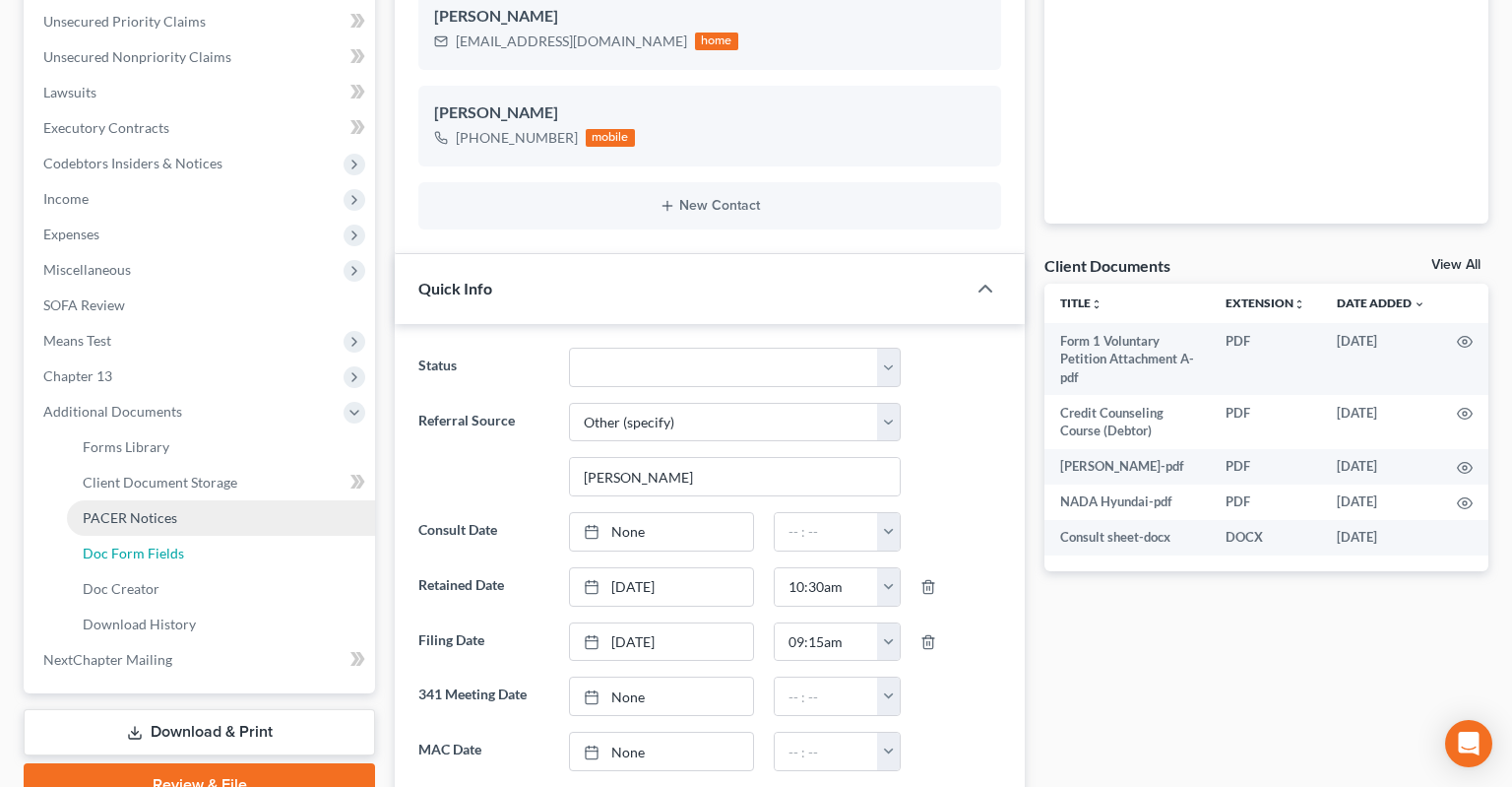
drag, startPoint x: 226, startPoint y: 505, endPoint x: 227, endPoint y: 490, distance: 15.0
click at [226, 536] on link "Doc Form Fields" at bounding box center [220, 554] width 308 height 36
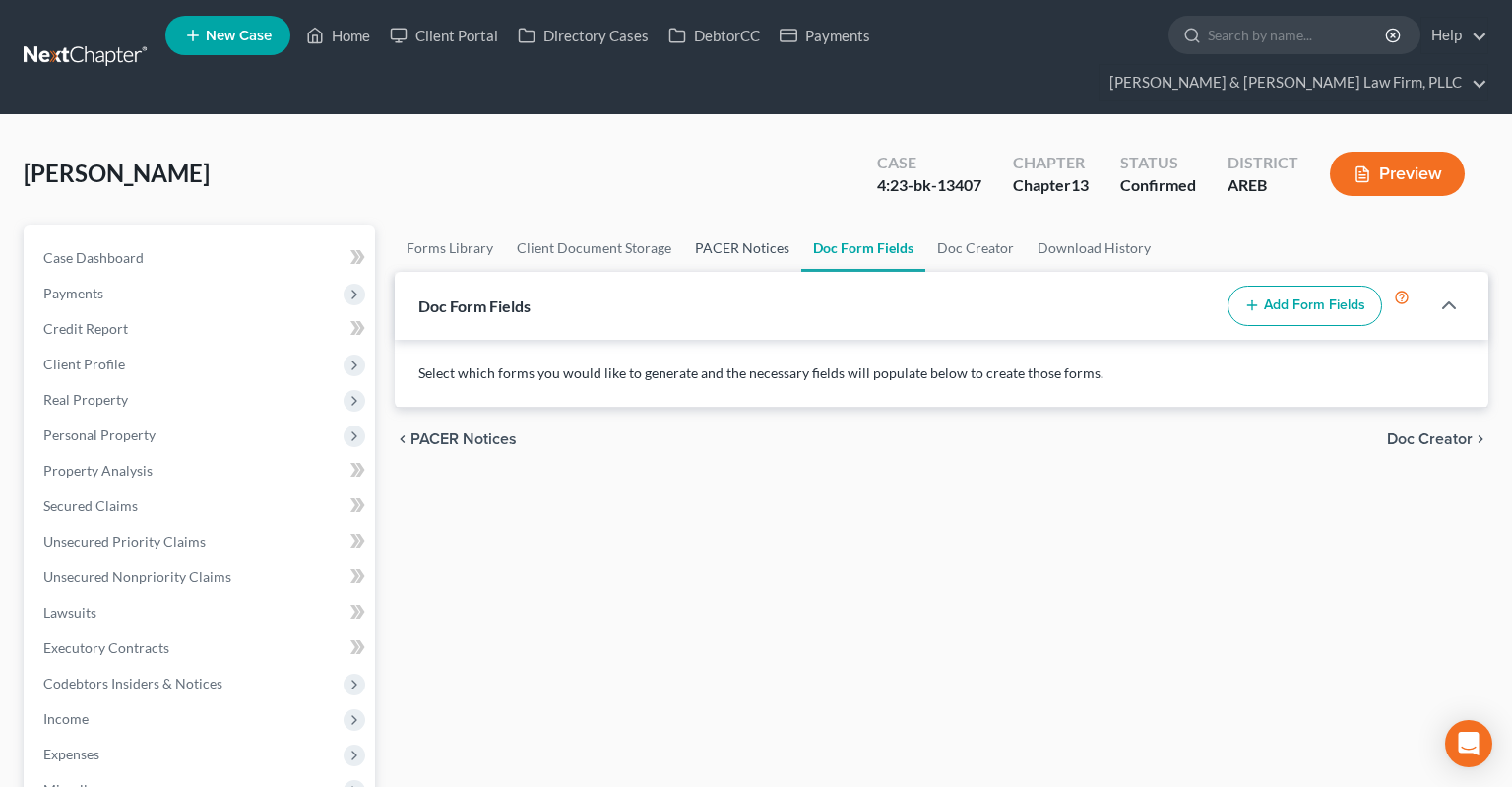
click at [718, 224] on link "PACER Notices" at bounding box center [741, 248] width 118 height 48
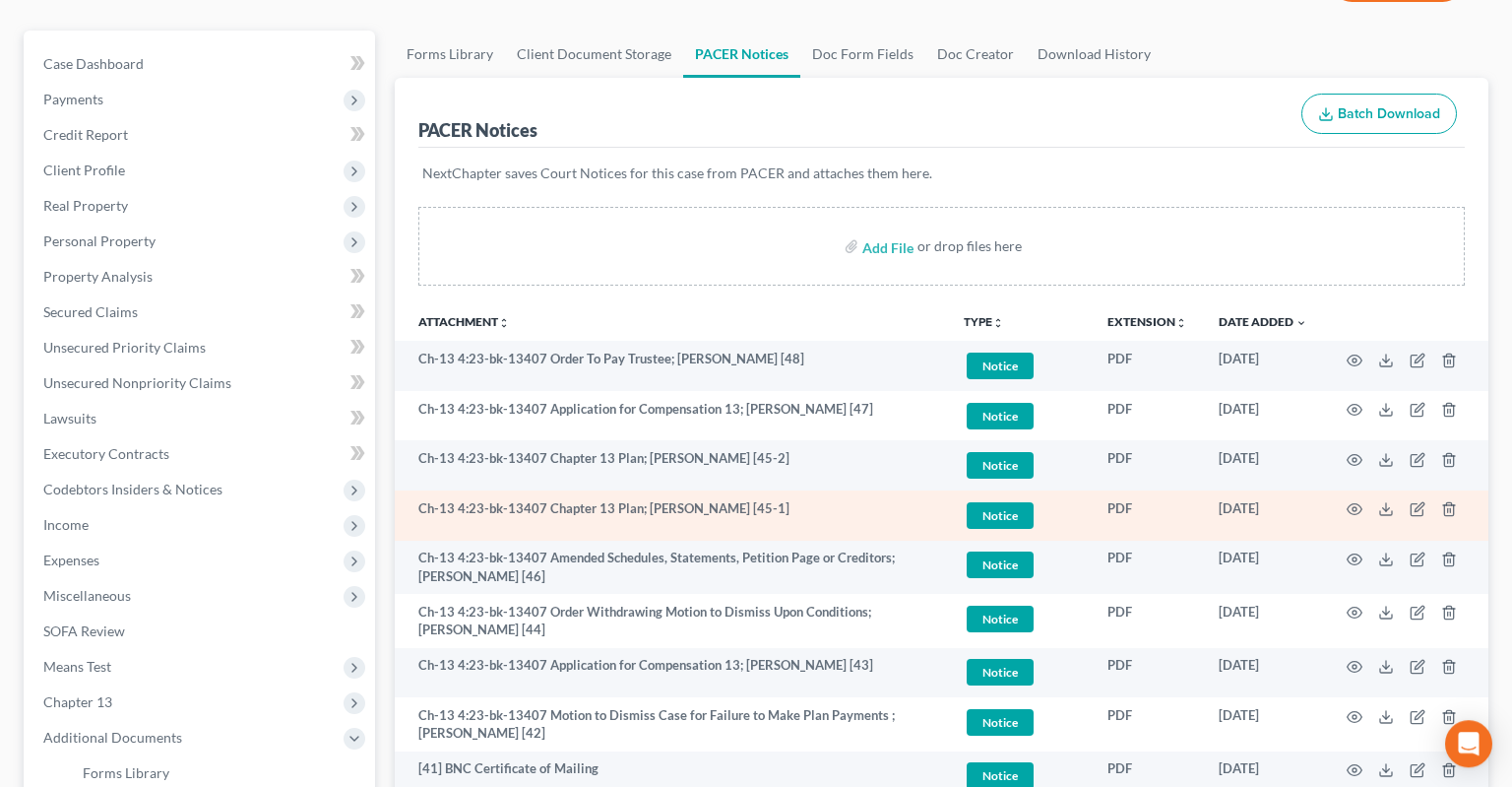
scroll to position [207, 0]
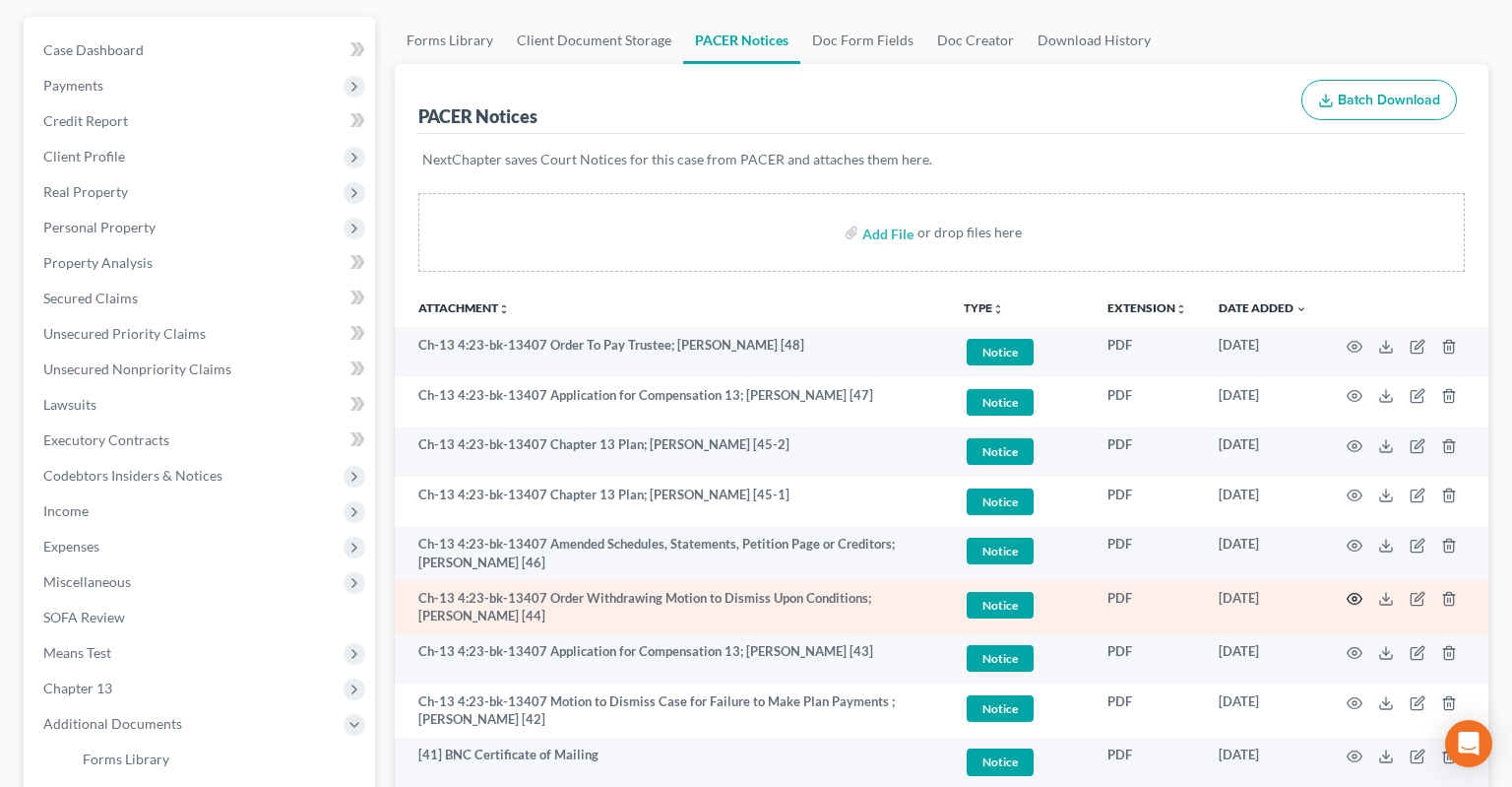
click at [1352, 590] on icon "button" at bounding box center [1354, 598] width 16 height 16
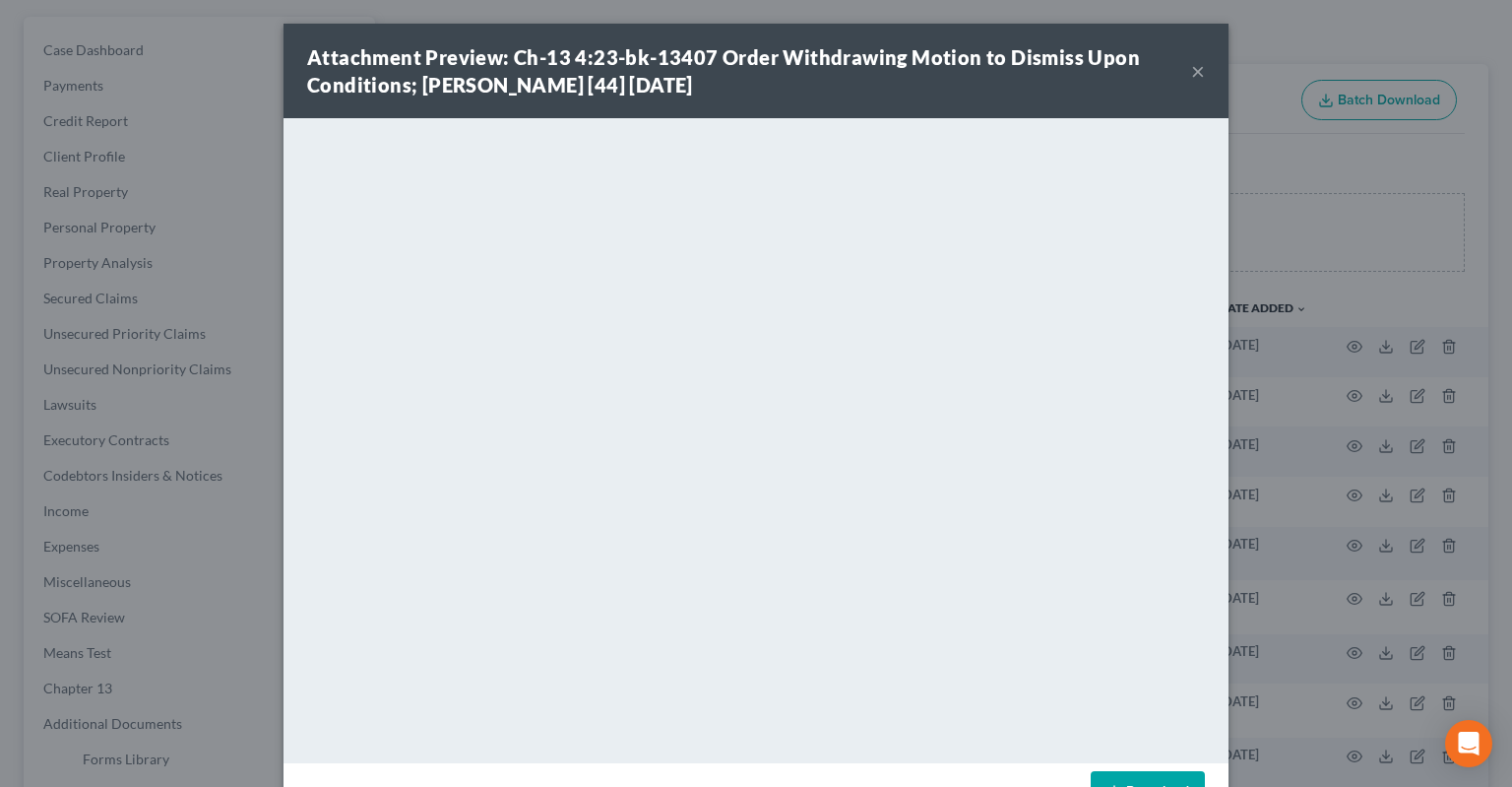
click at [1202, 68] on button "×" at bounding box center [1197, 71] width 14 height 24
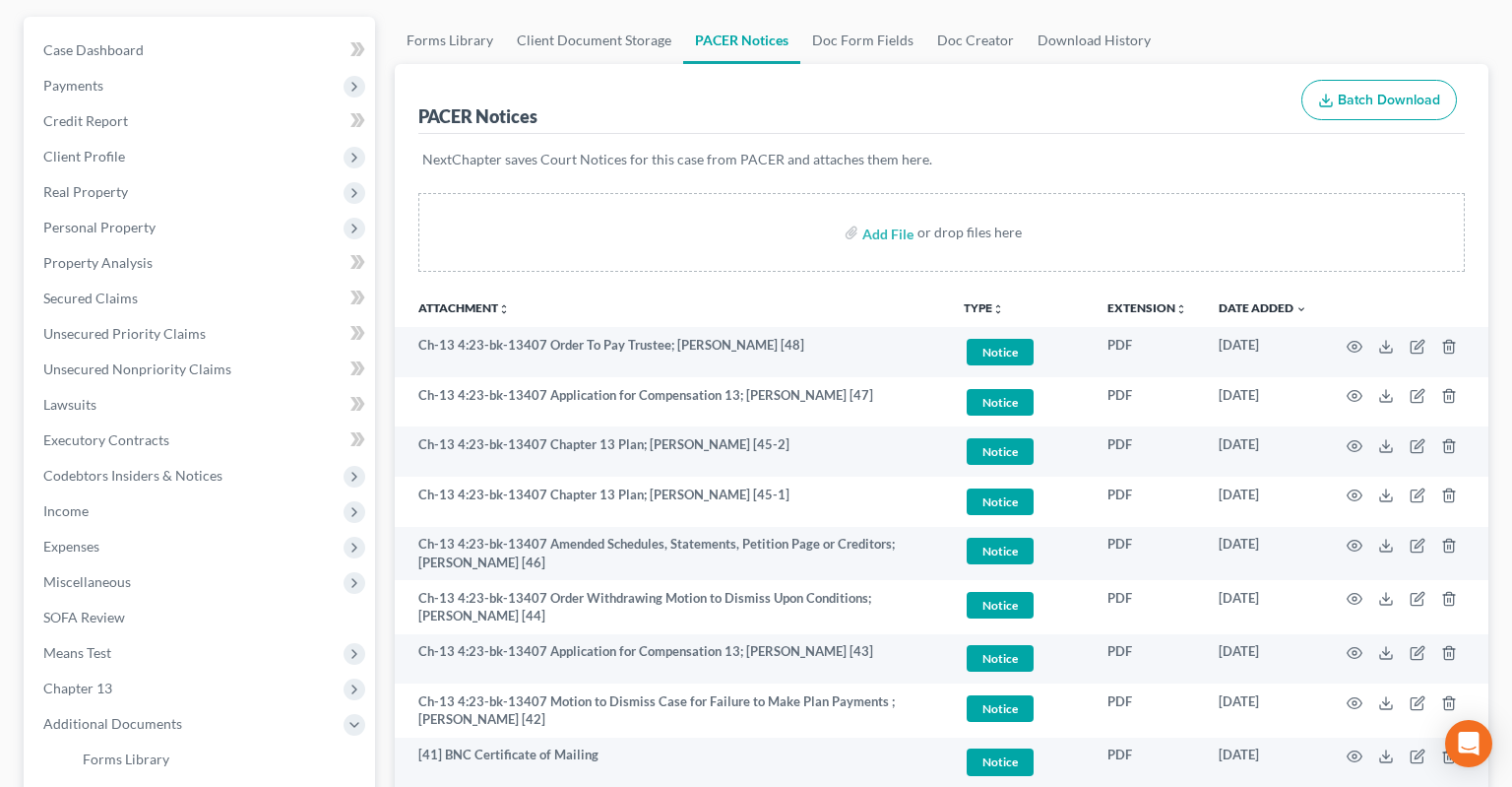
scroll to position [0, 0]
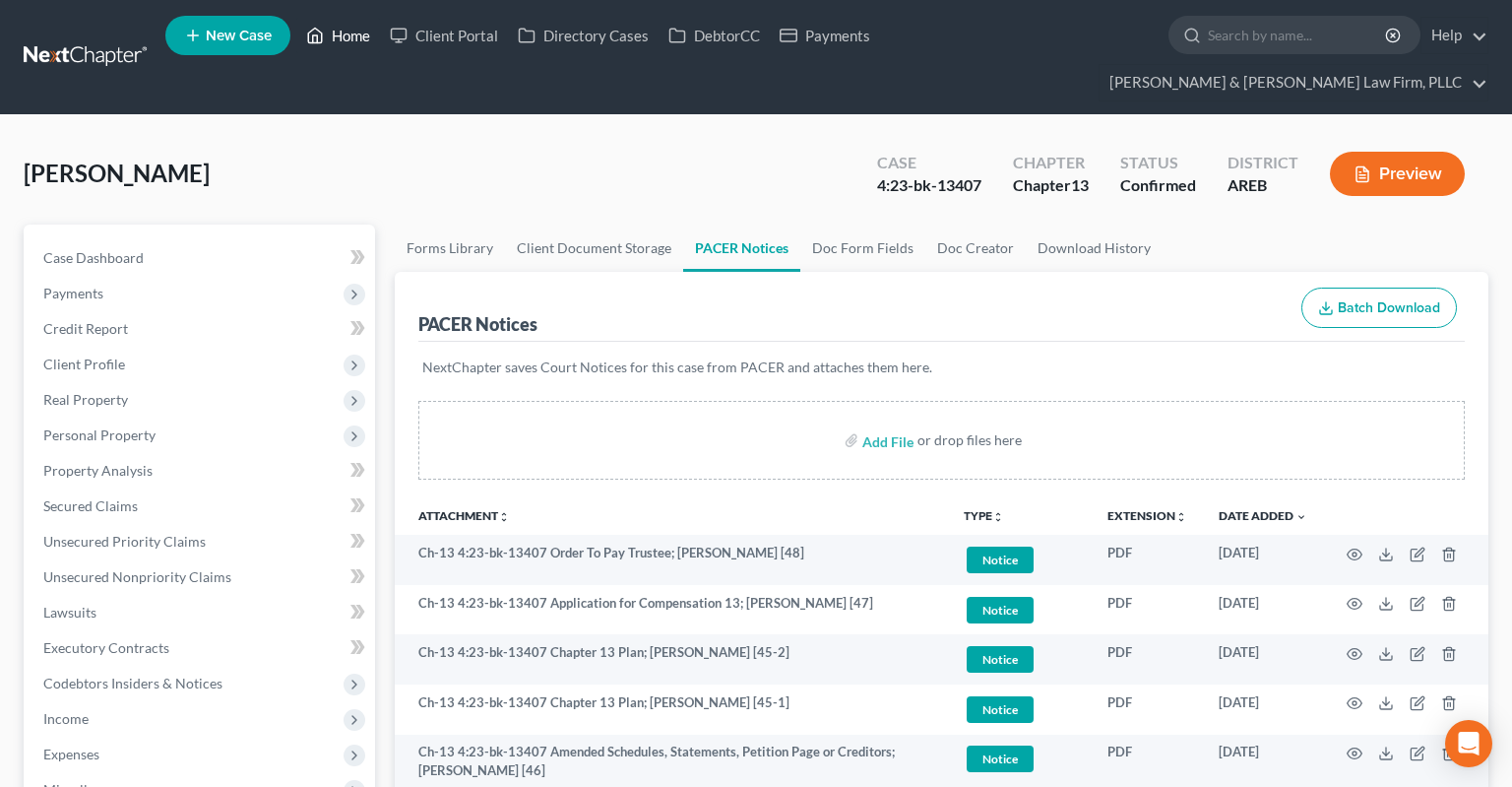
click at [348, 42] on link "Home" at bounding box center [338, 36] width 83 height 36
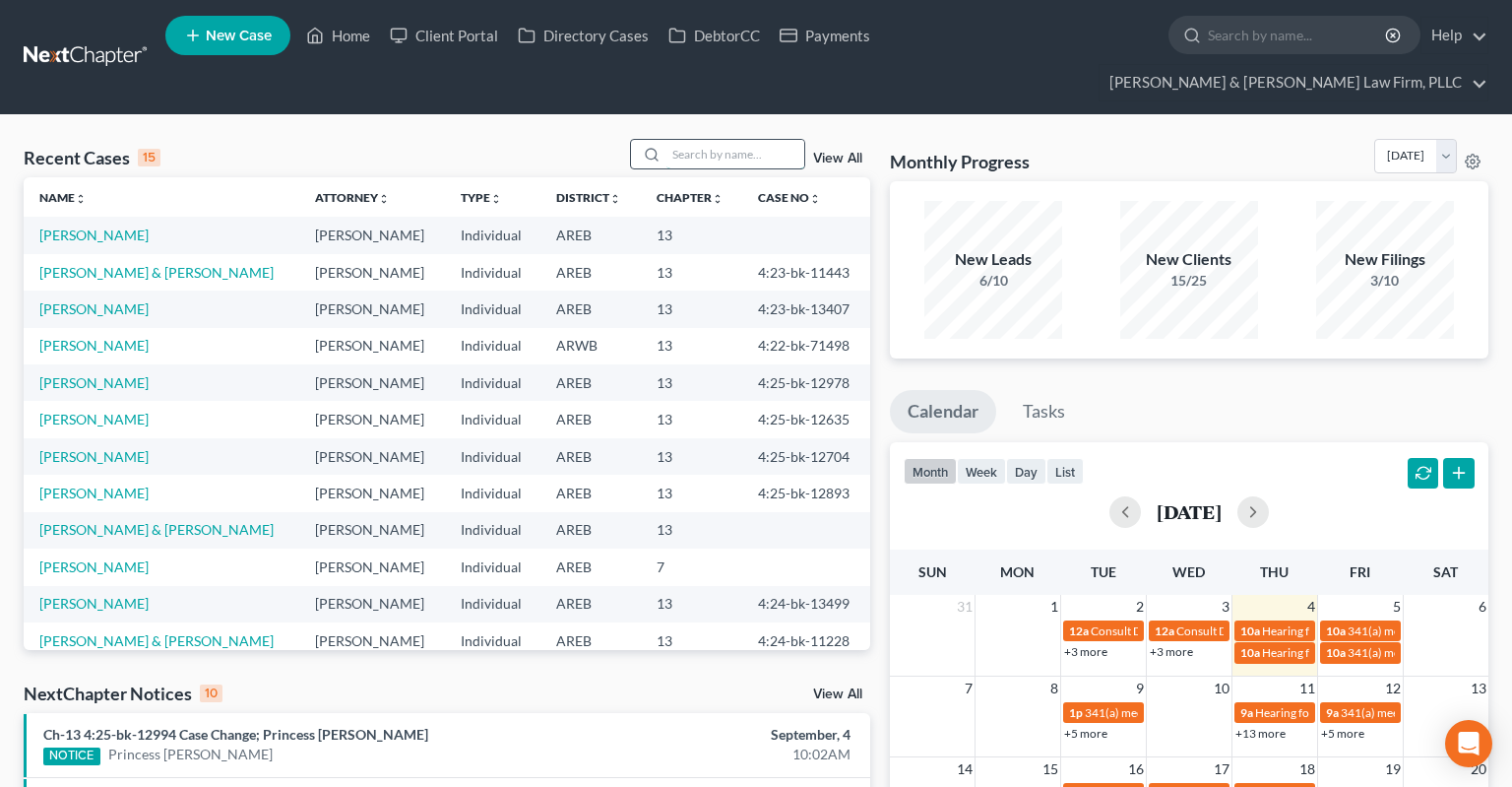
click at [698, 140] on input "search" at bounding box center [735, 154] width 138 height 29
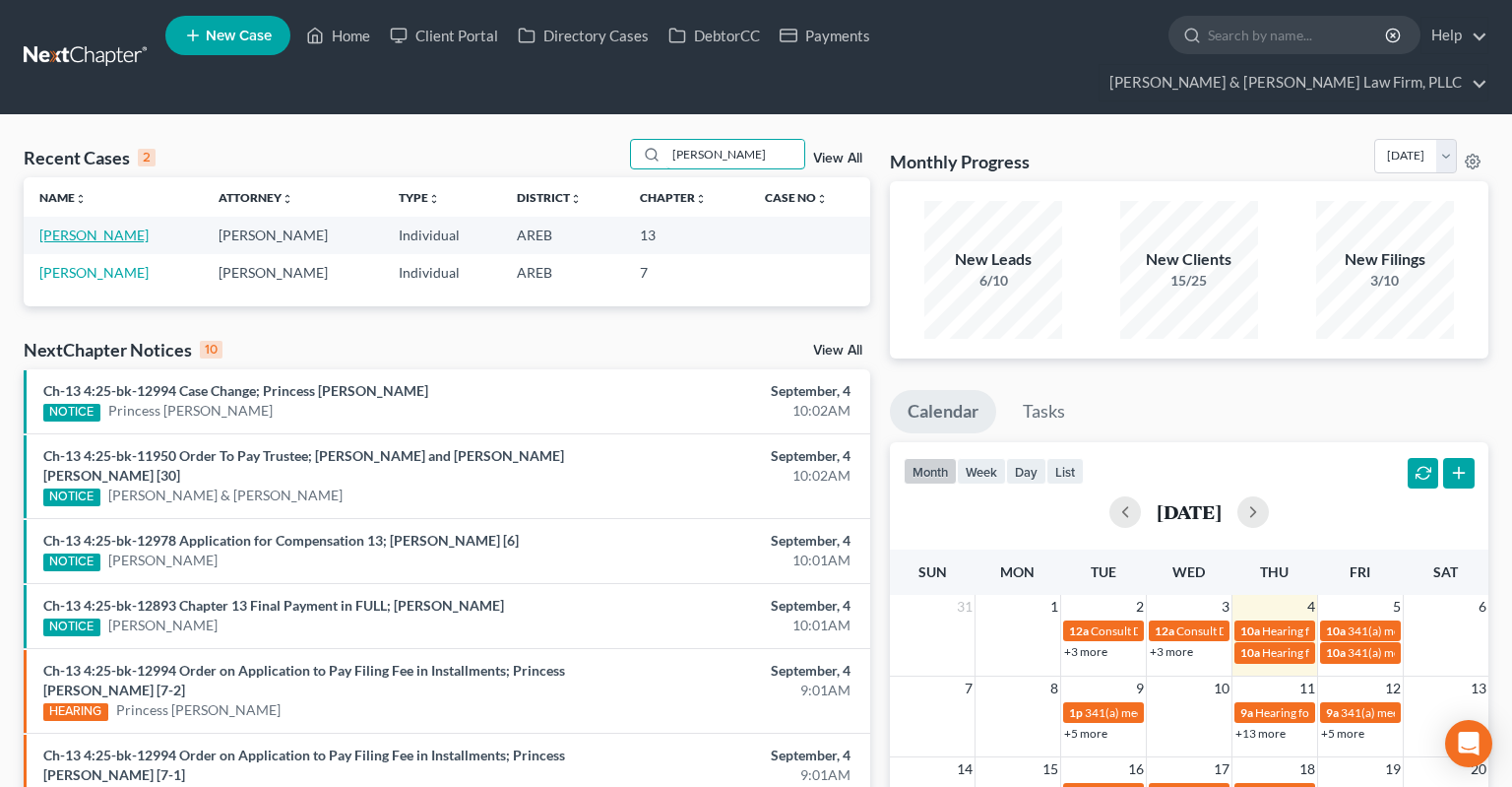
type input "wooten"
click at [149, 226] on link "Wooten-Thrower, Stacey" at bounding box center [94, 234] width 109 height 17
select select "4"
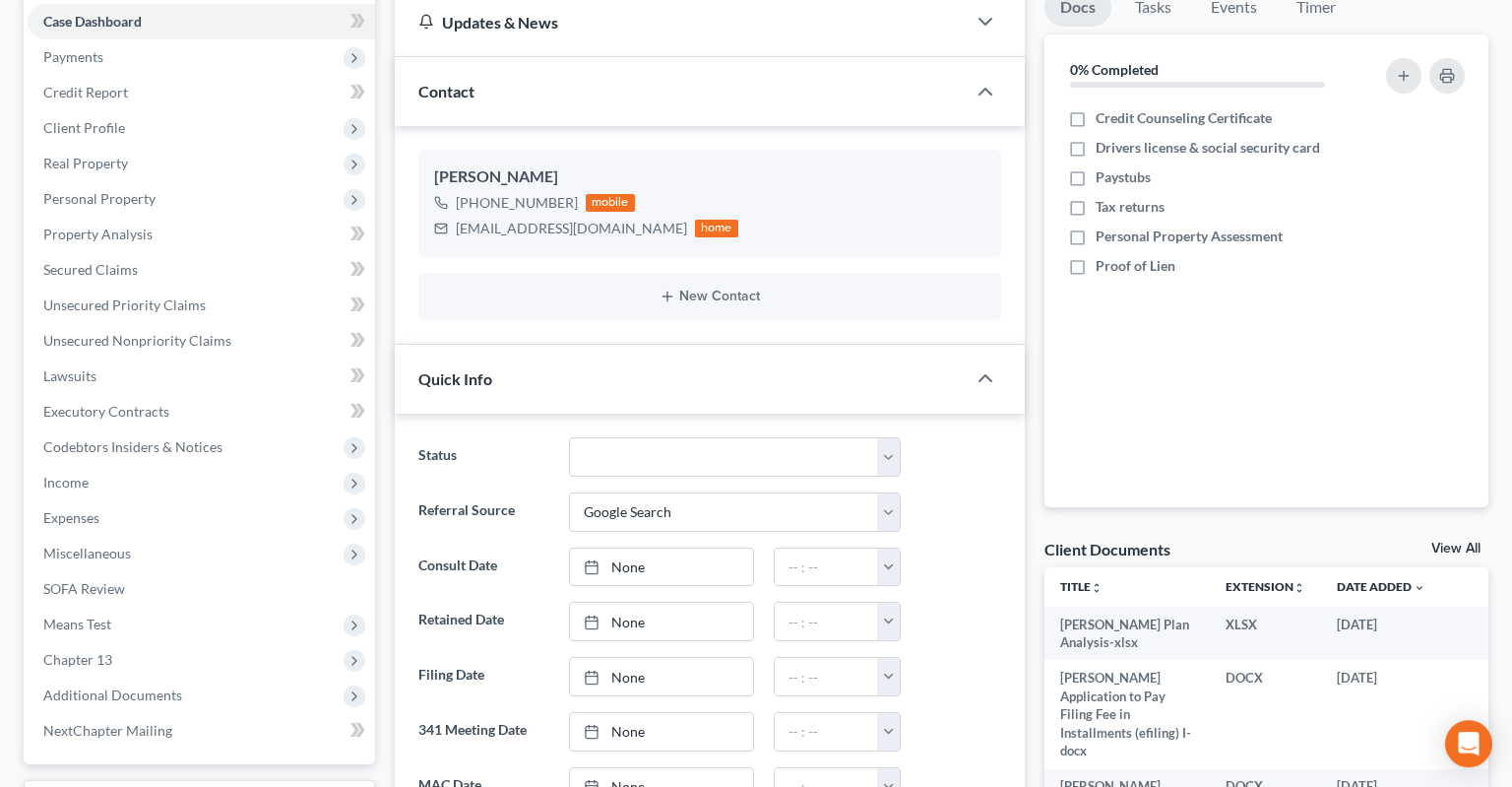
scroll to position [207, 0]
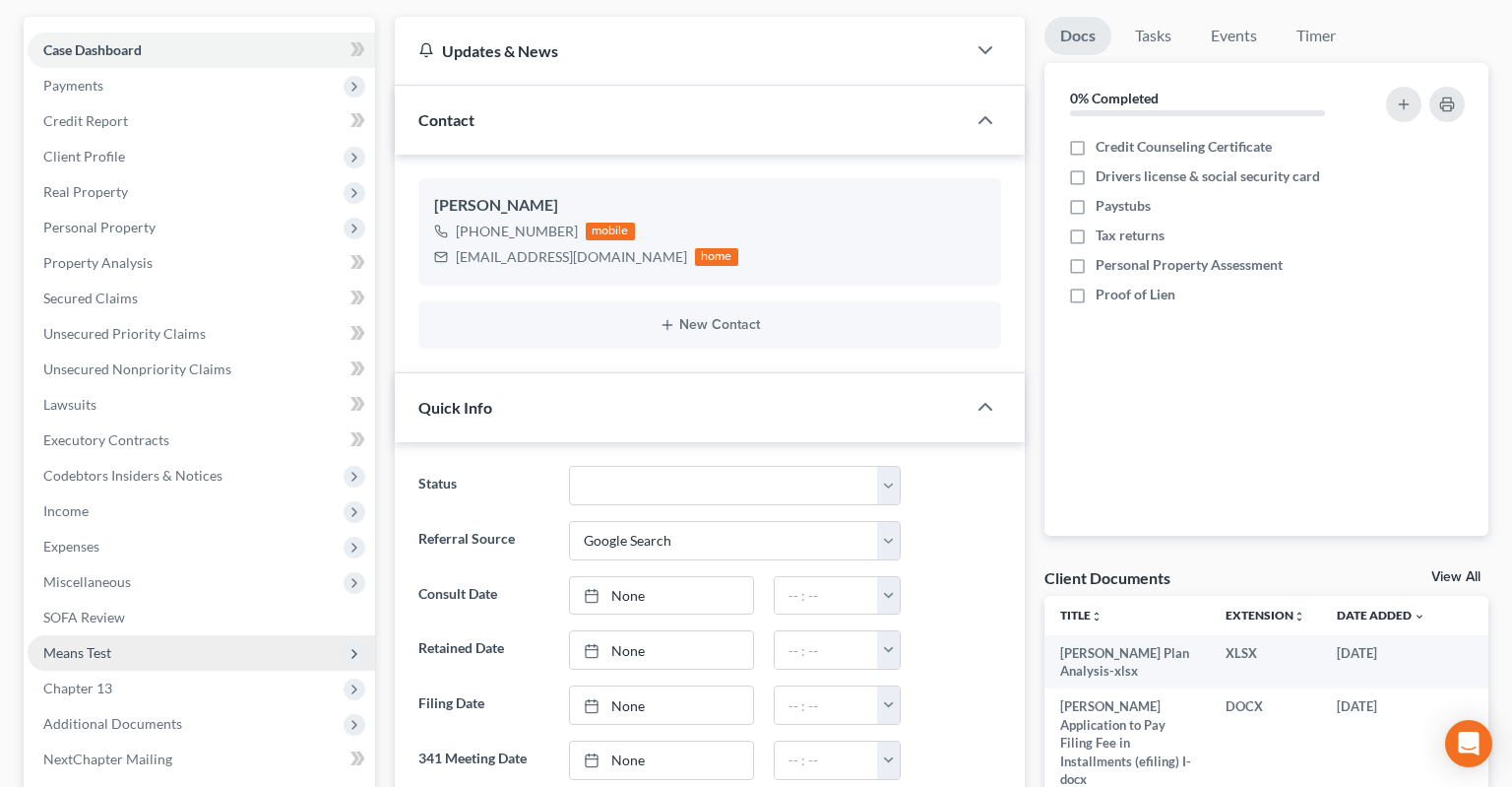
click at [182, 635] on span "Means Test" at bounding box center [201, 653] width 347 height 36
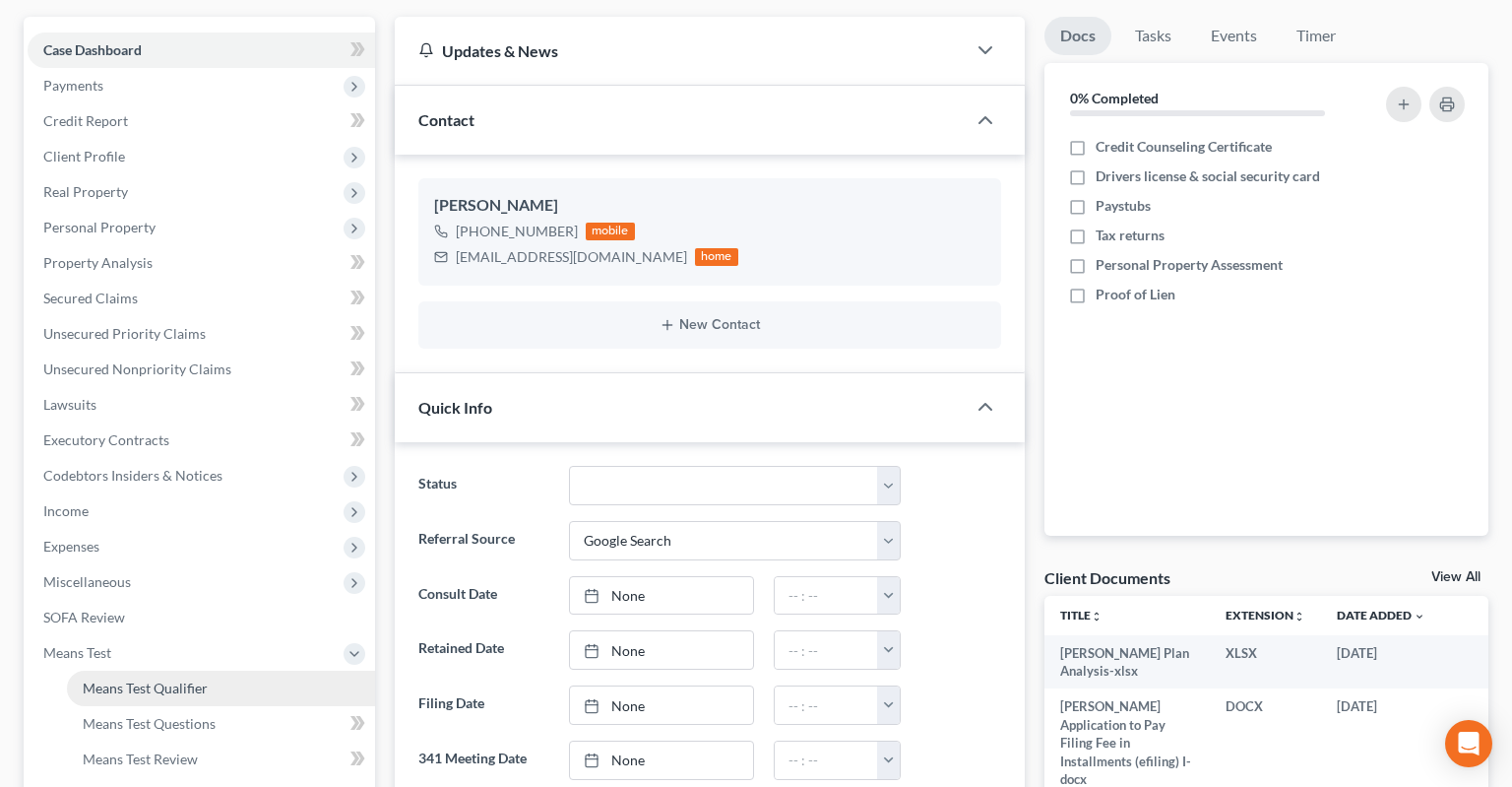
click at [198, 679] on span "Means Test Qualifier" at bounding box center [145, 687] width 125 height 17
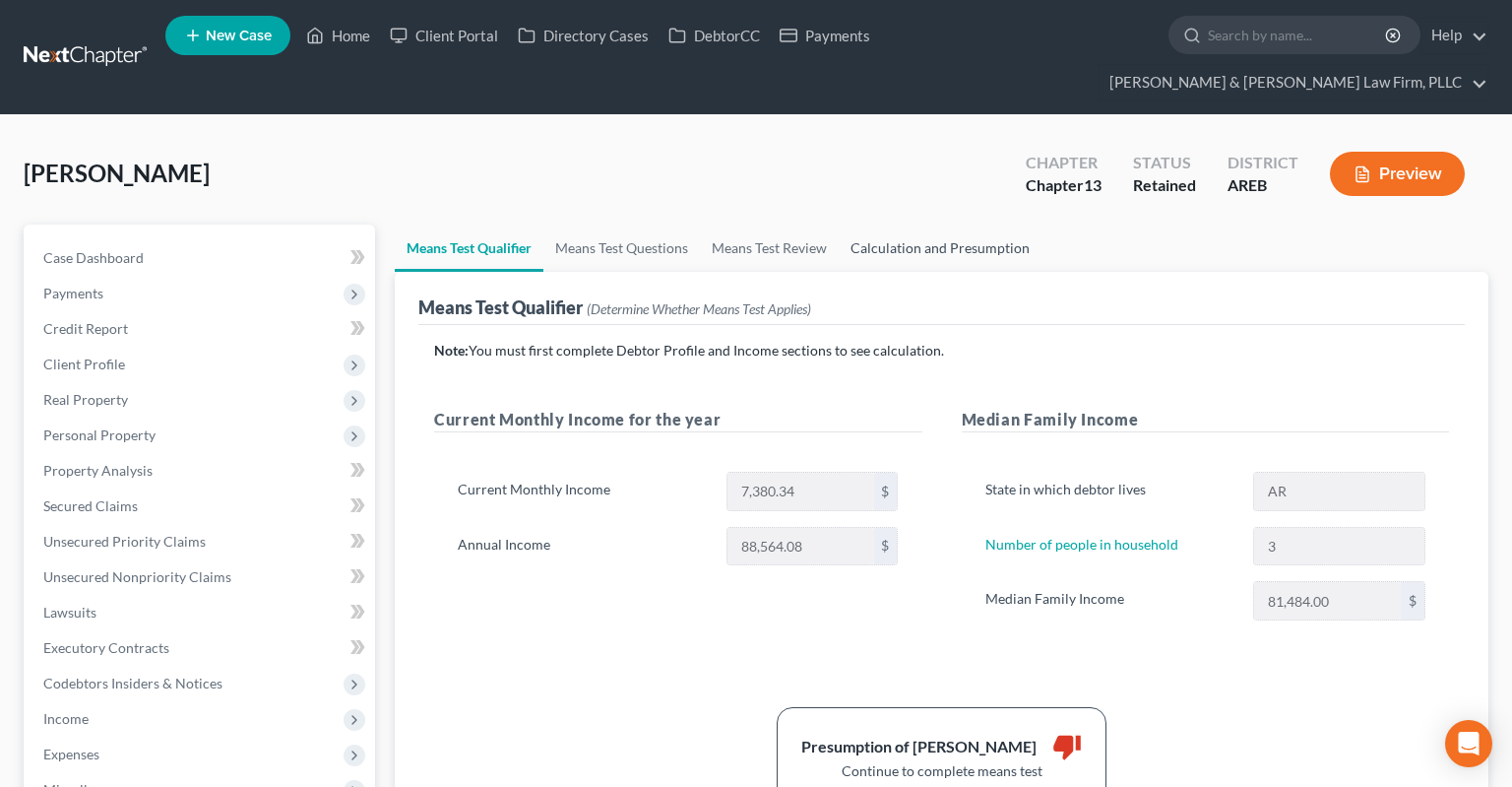
click at [933, 224] on link "Calculation and Presumption" at bounding box center [940, 248] width 202 height 48
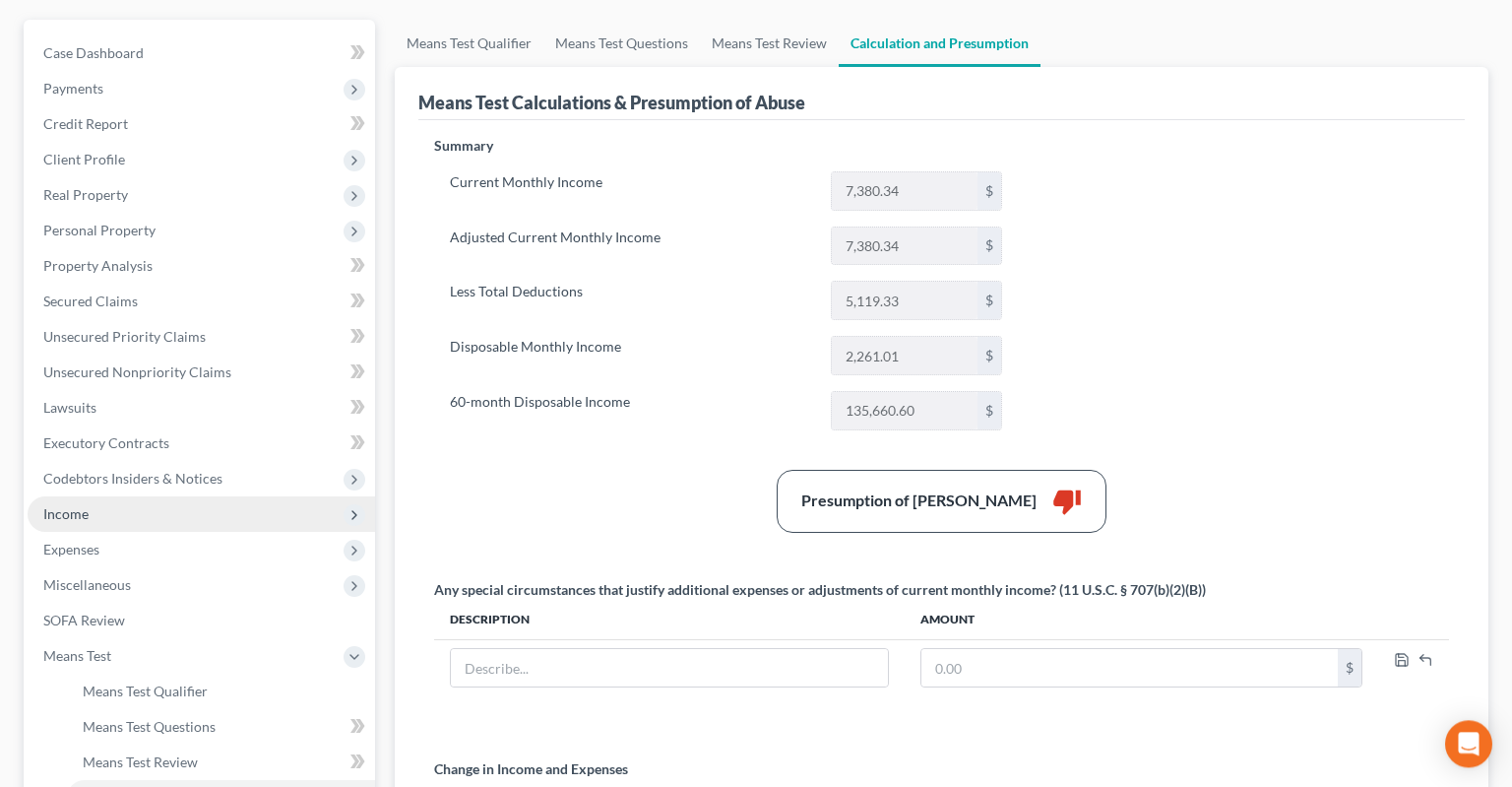
scroll to position [207, 0]
click at [176, 493] on span "Income" at bounding box center [201, 511] width 347 height 36
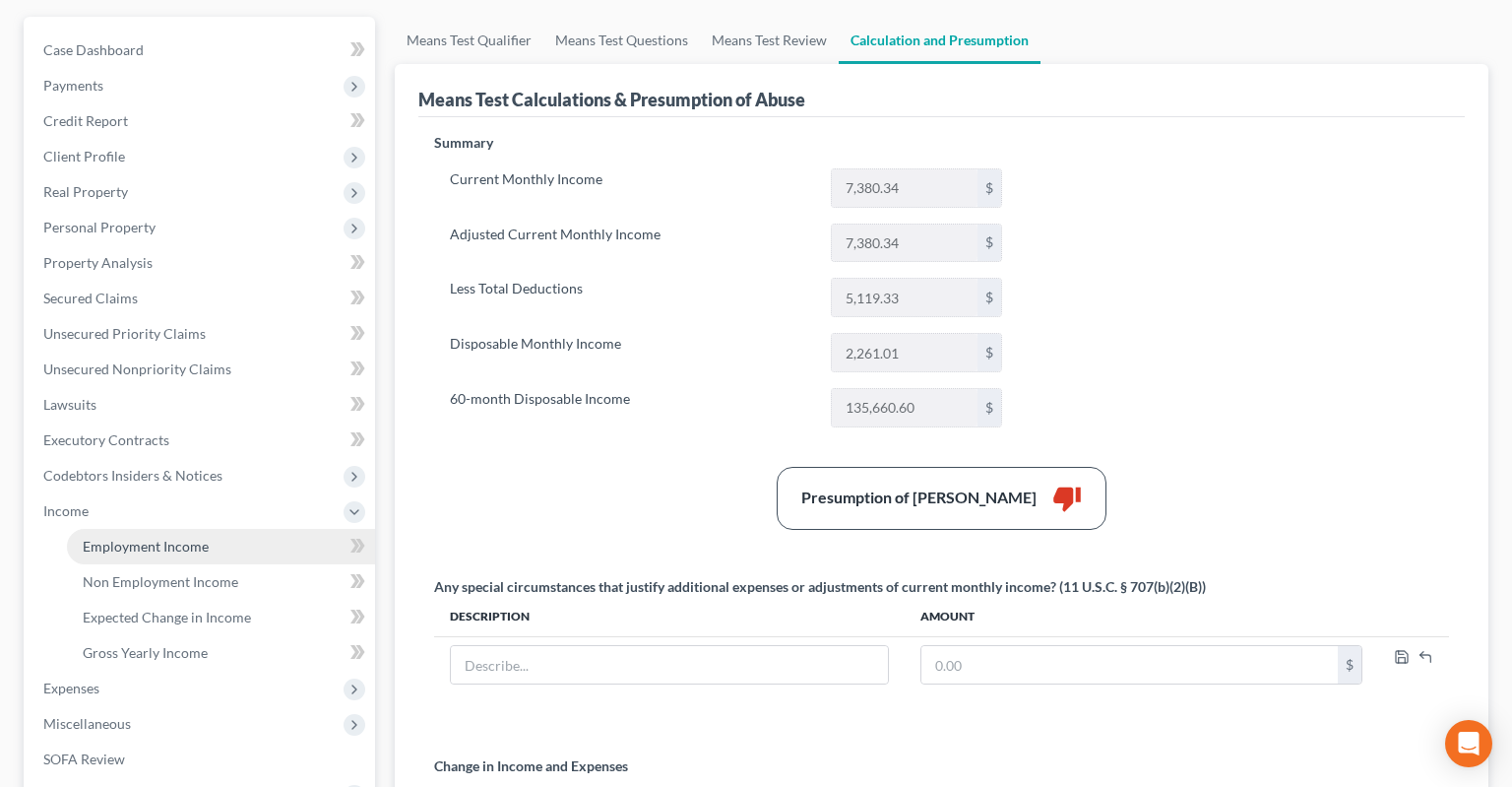
click at [270, 529] on link "Employment Income" at bounding box center [220, 547] width 308 height 36
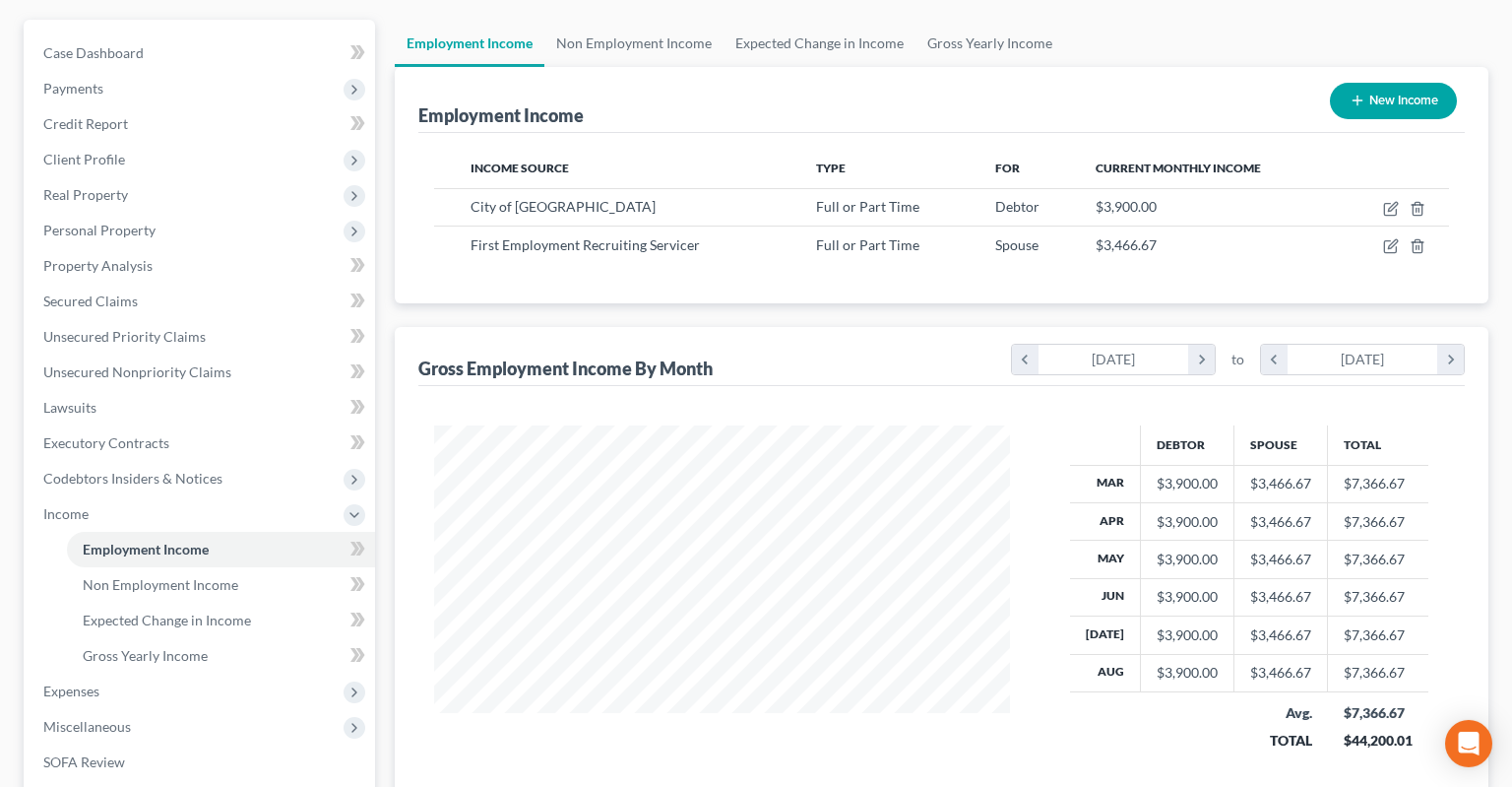
scroll to position [103, 0]
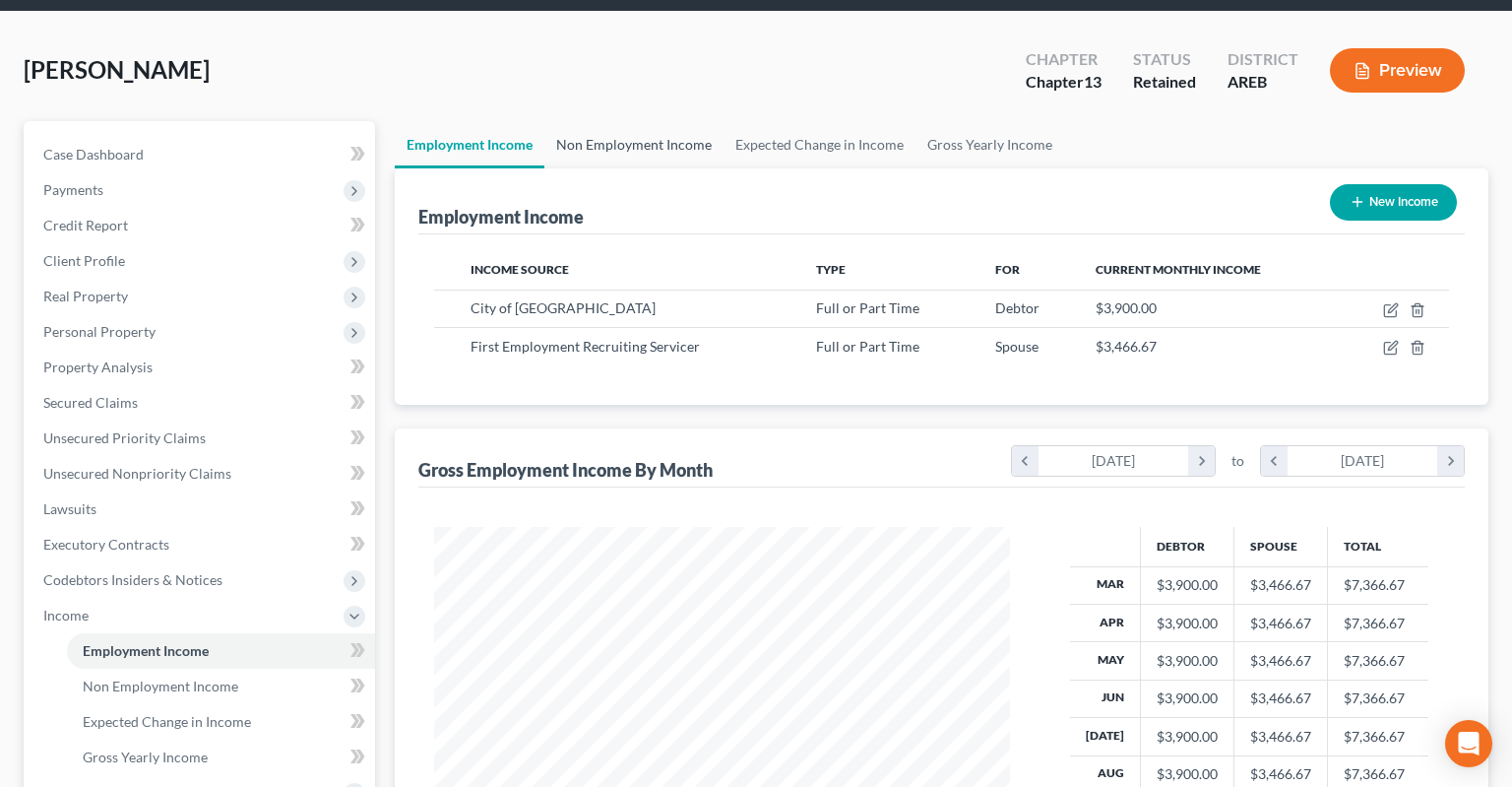
click at [640, 121] on link "Non Employment Income" at bounding box center [634, 145] width 180 height 48
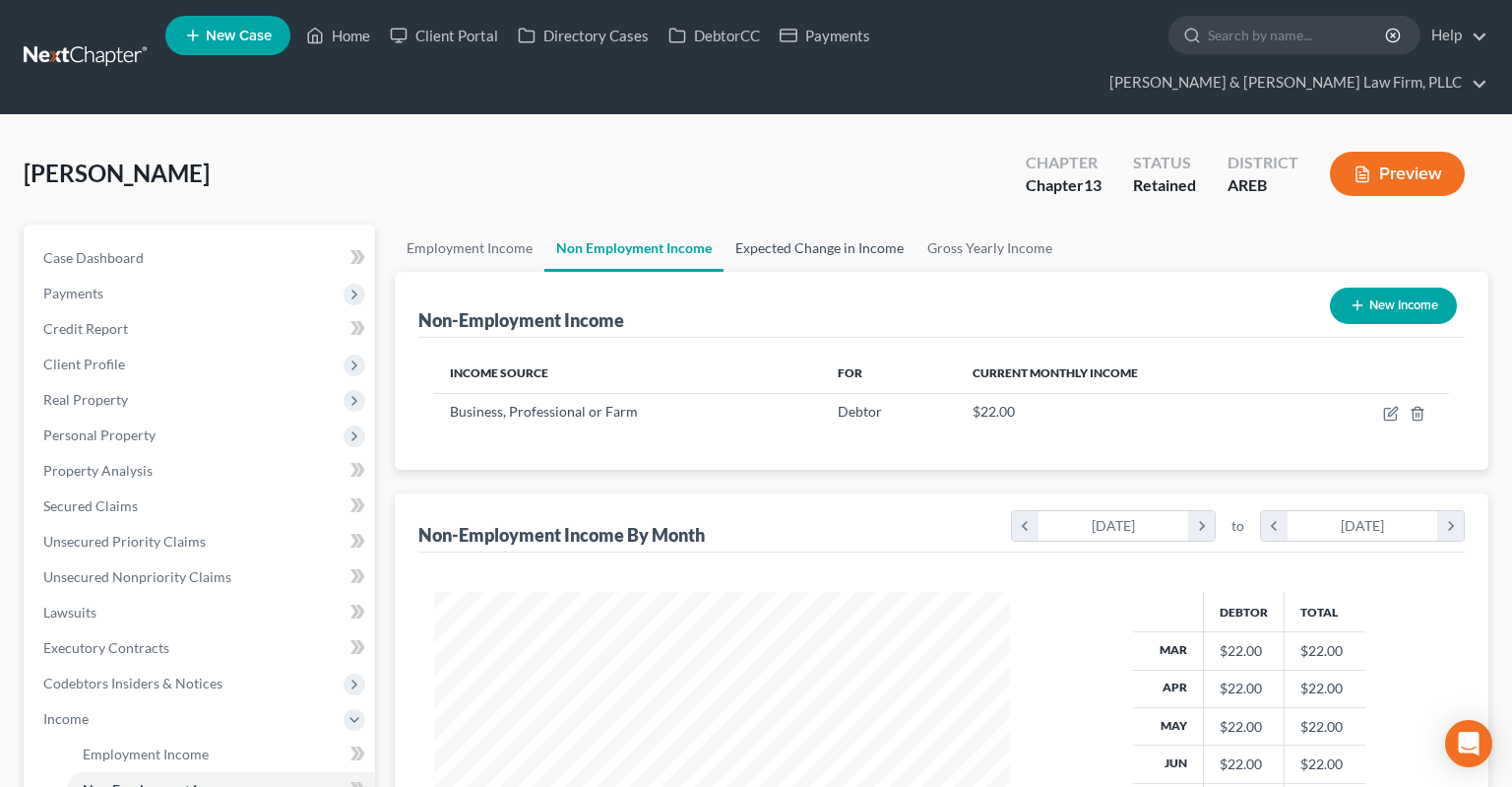
scroll to position [351, 614]
click at [797, 224] on link "Expected Change in Income" at bounding box center [819, 248] width 191 height 48
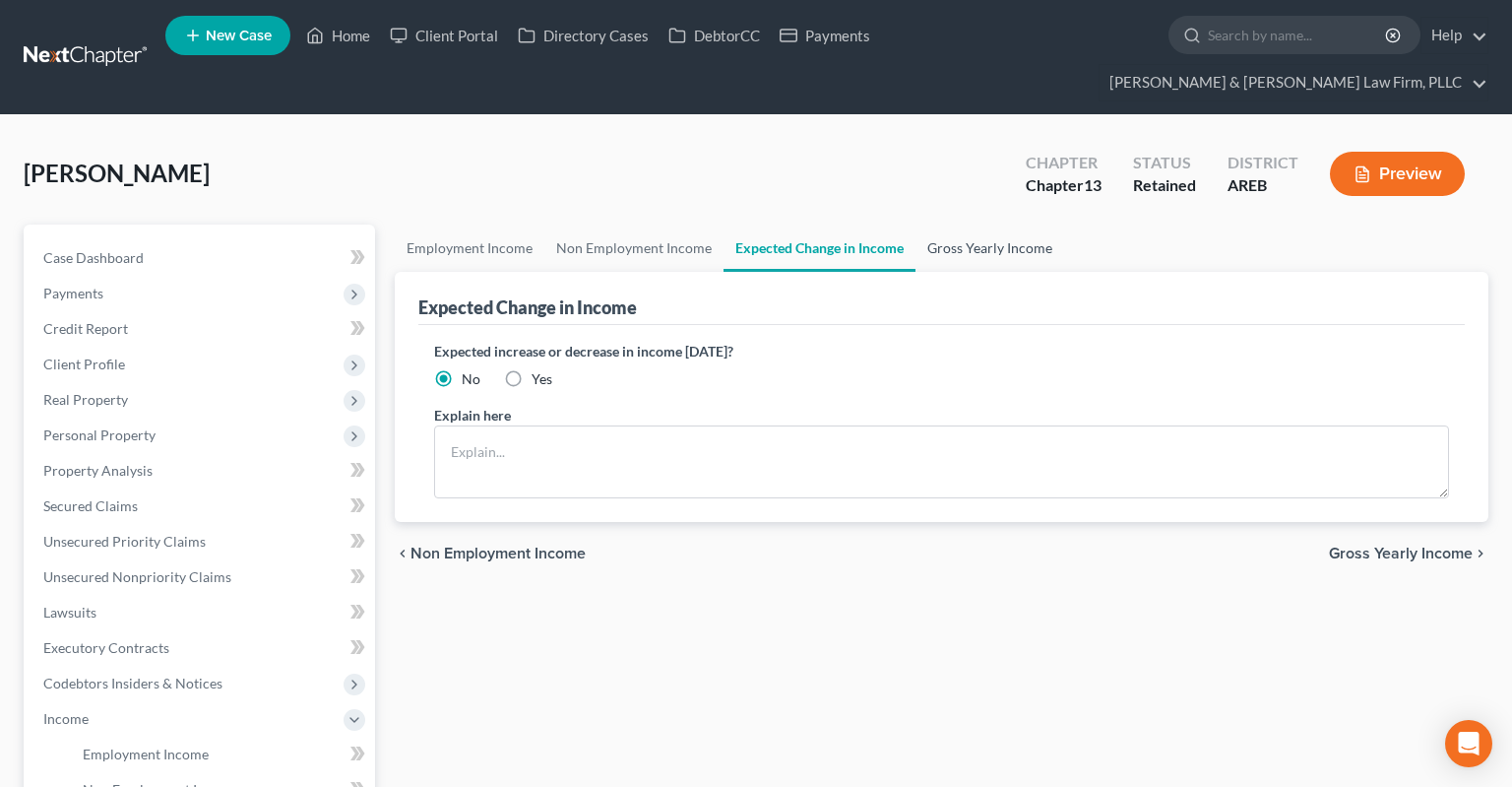
click at [939, 224] on link "Gross Yearly Income" at bounding box center [990, 248] width 149 height 48
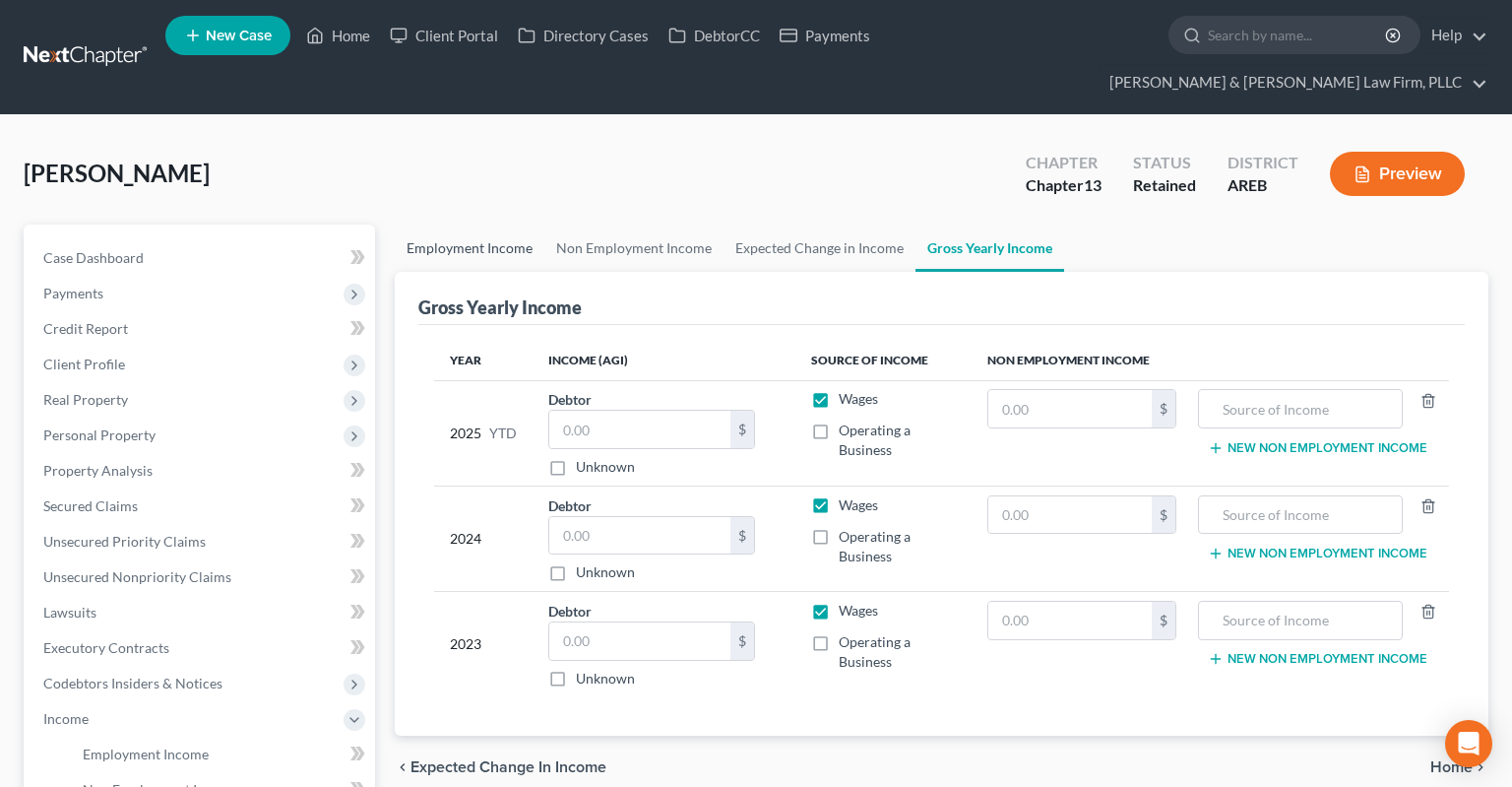
click at [446, 224] on link "Employment Income" at bounding box center [469, 248] width 150 height 48
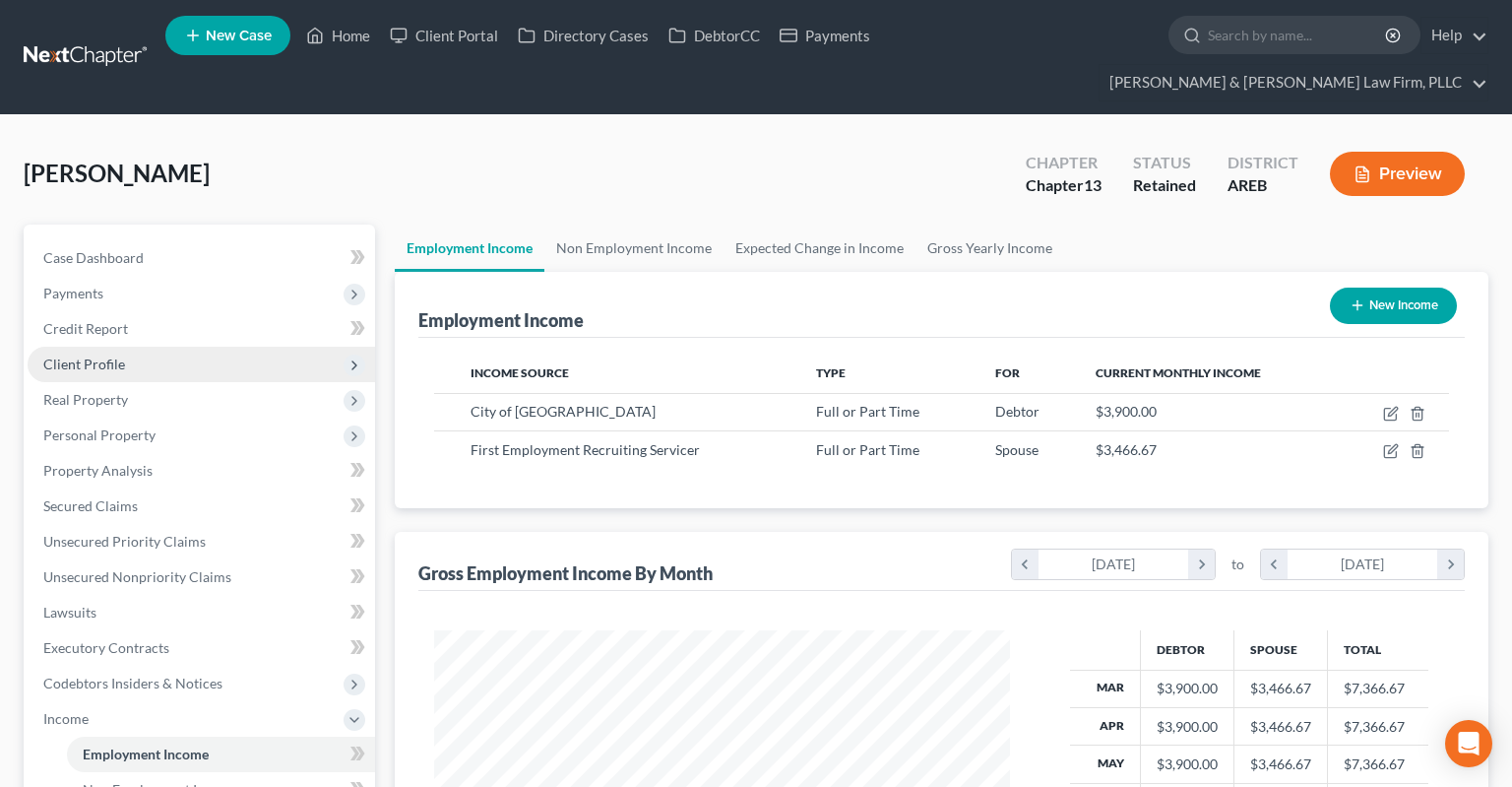
scroll to position [351, 614]
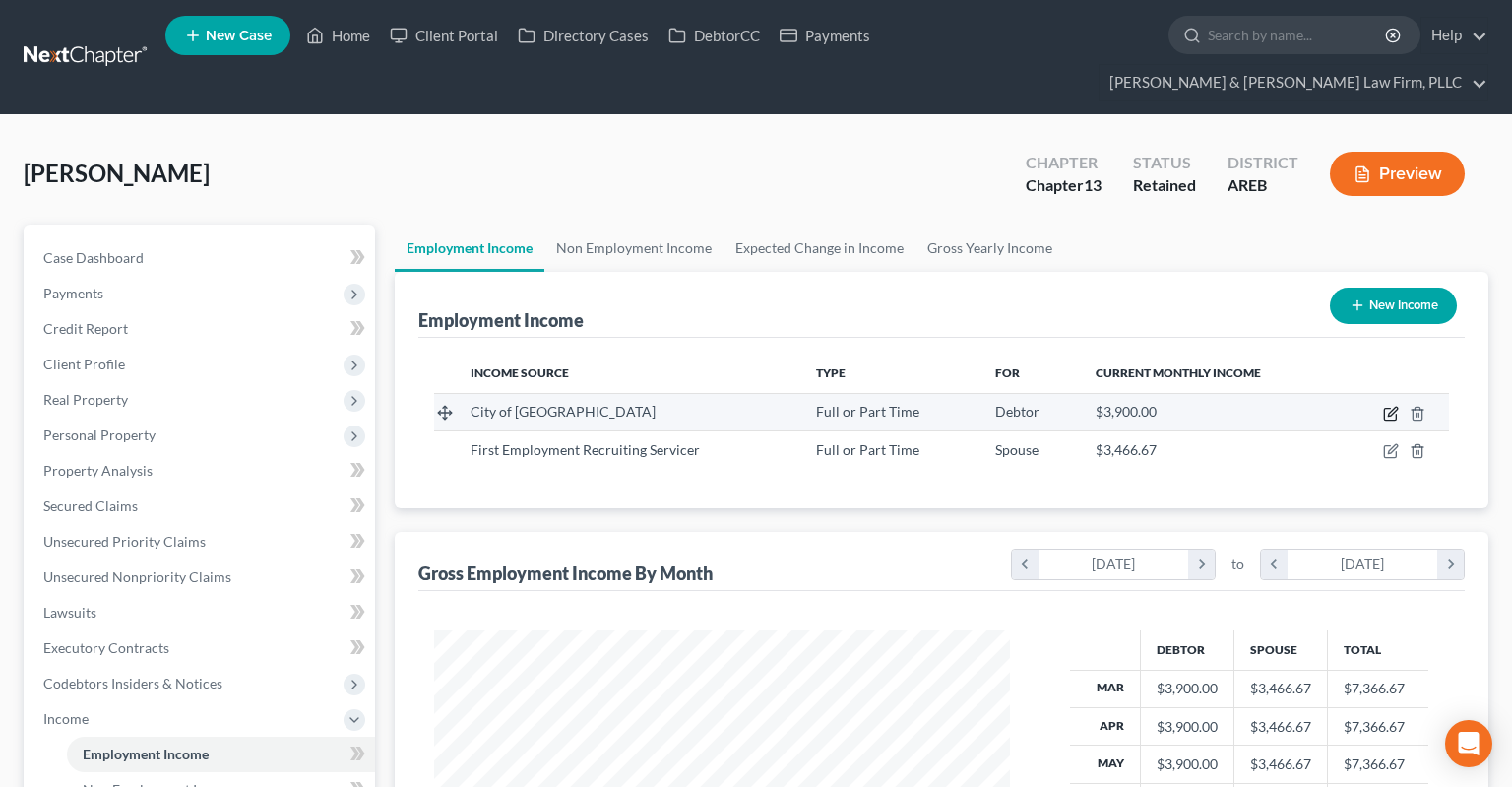
click at [1394, 406] on icon "button" at bounding box center [1391, 414] width 16 height 16
select select "0"
select select "2"
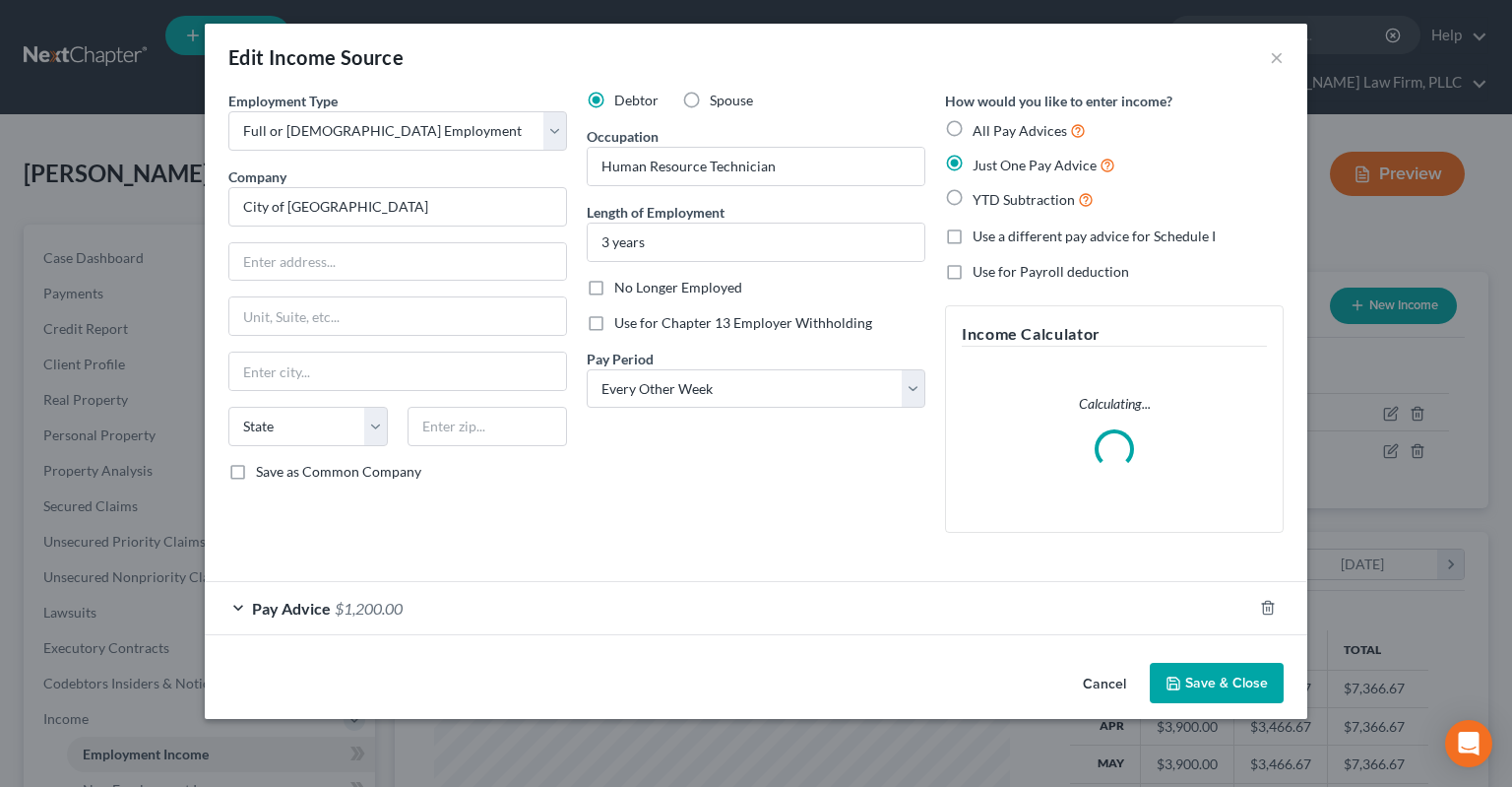
click at [1115, 677] on button "Cancel" at bounding box center [1103, 685] width 74 height 40
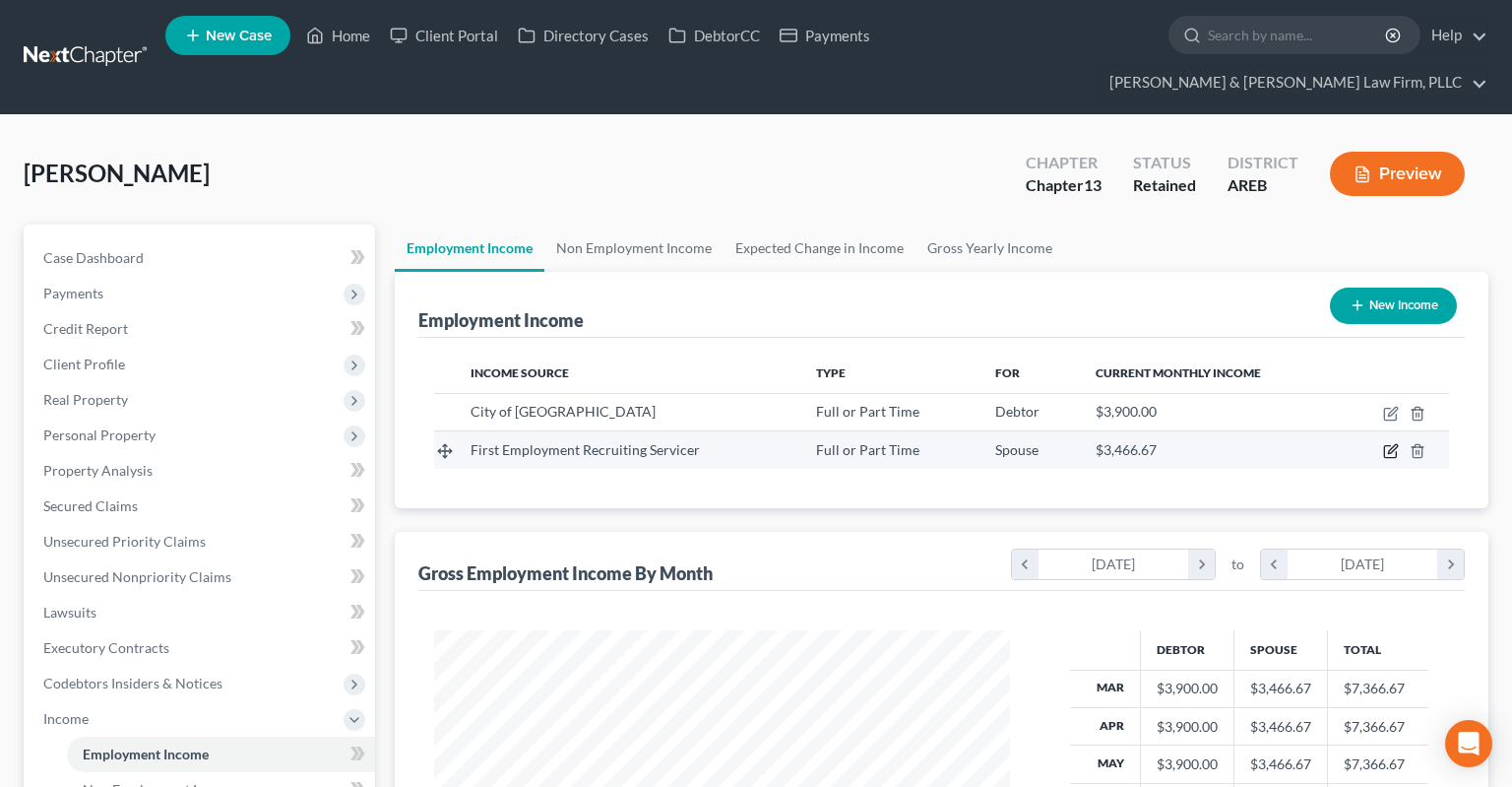
click at [1388, 446] on icon "button" at bounding box center [1390, 452] width 12 height 12
select select "0"
select select "2"
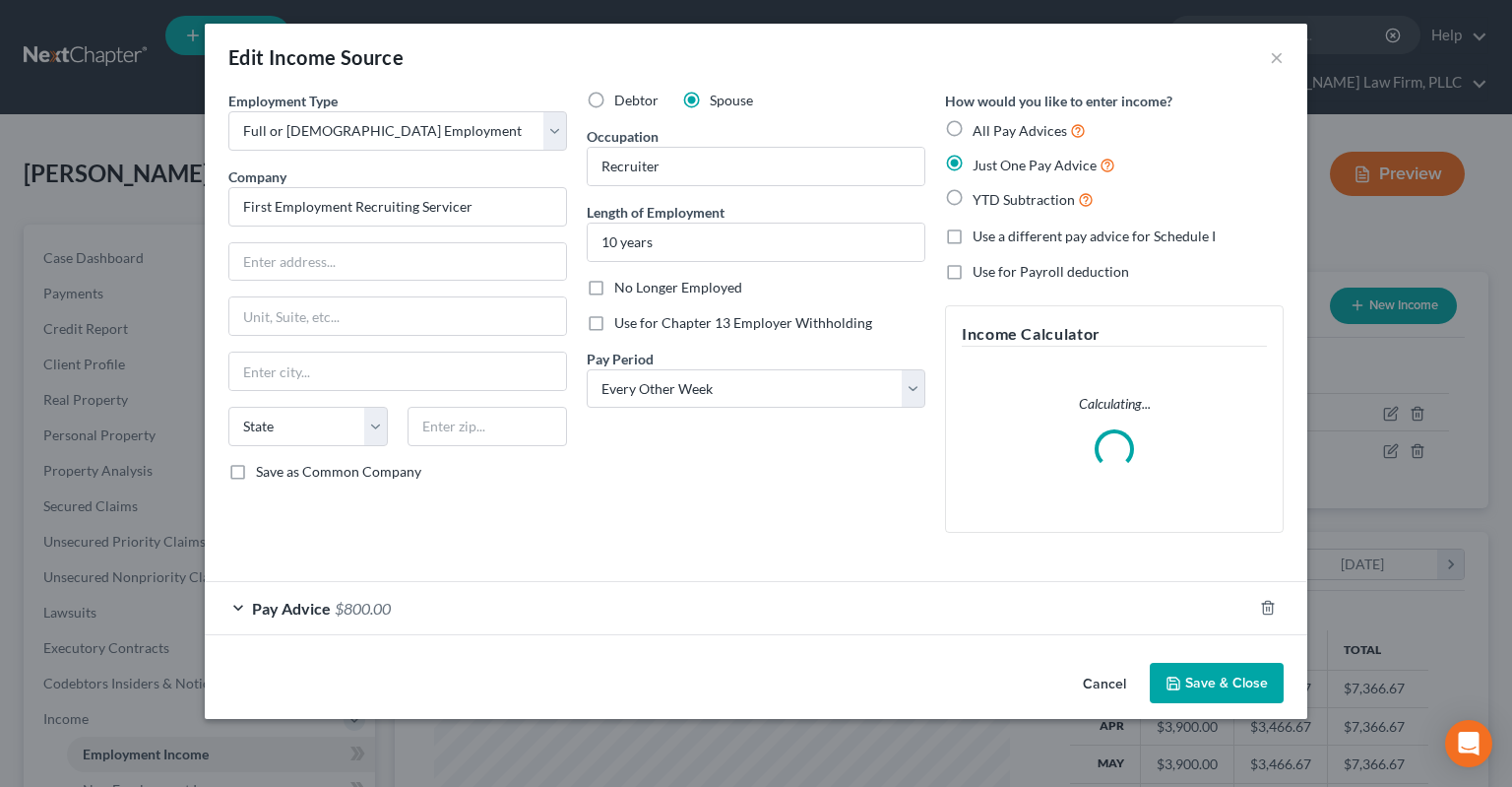
click at [1090, 683] on button "Cancel" at bounding box center [1103, 685] width 74 height 40
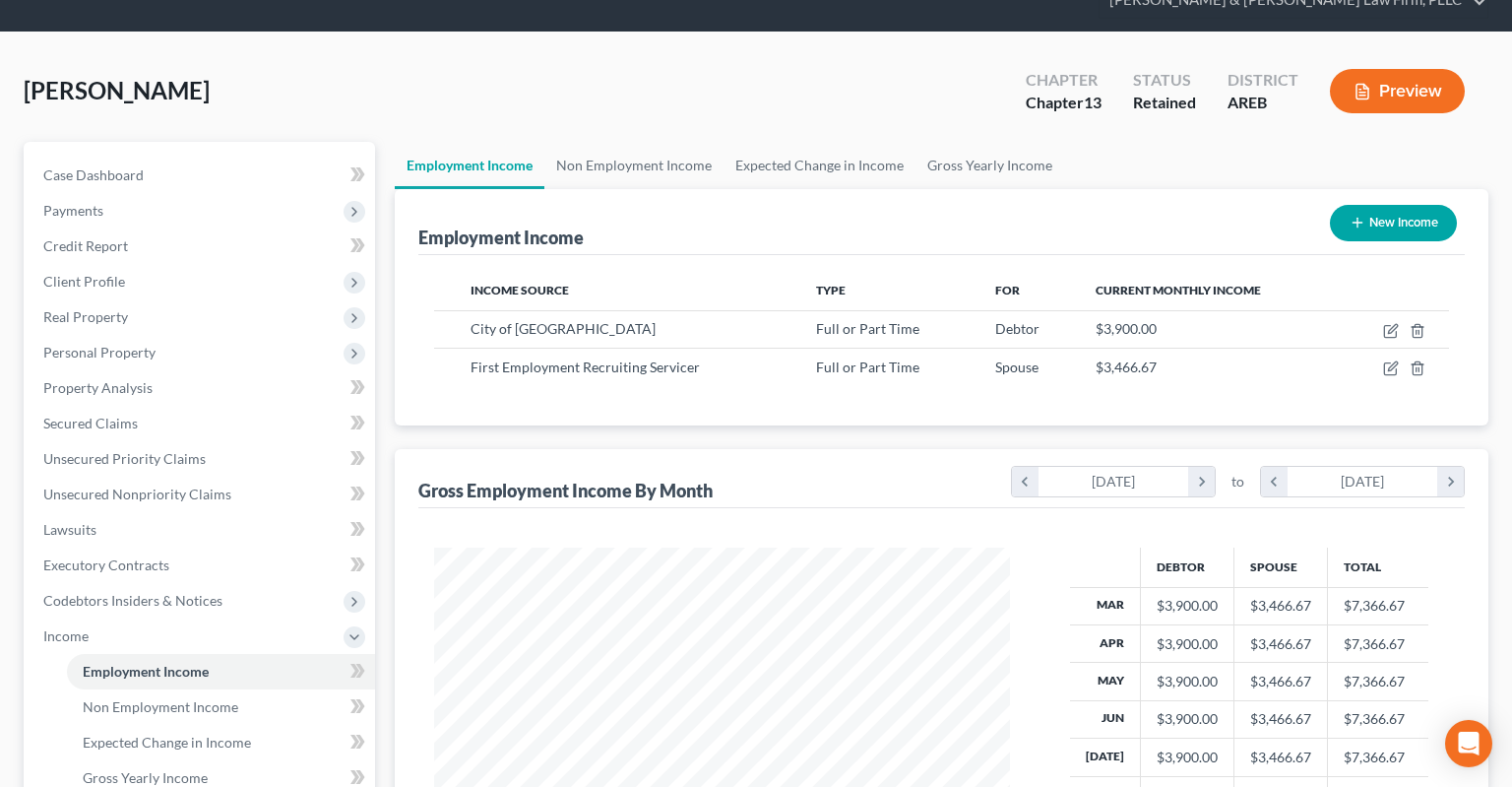
scroll to position [416, 0]
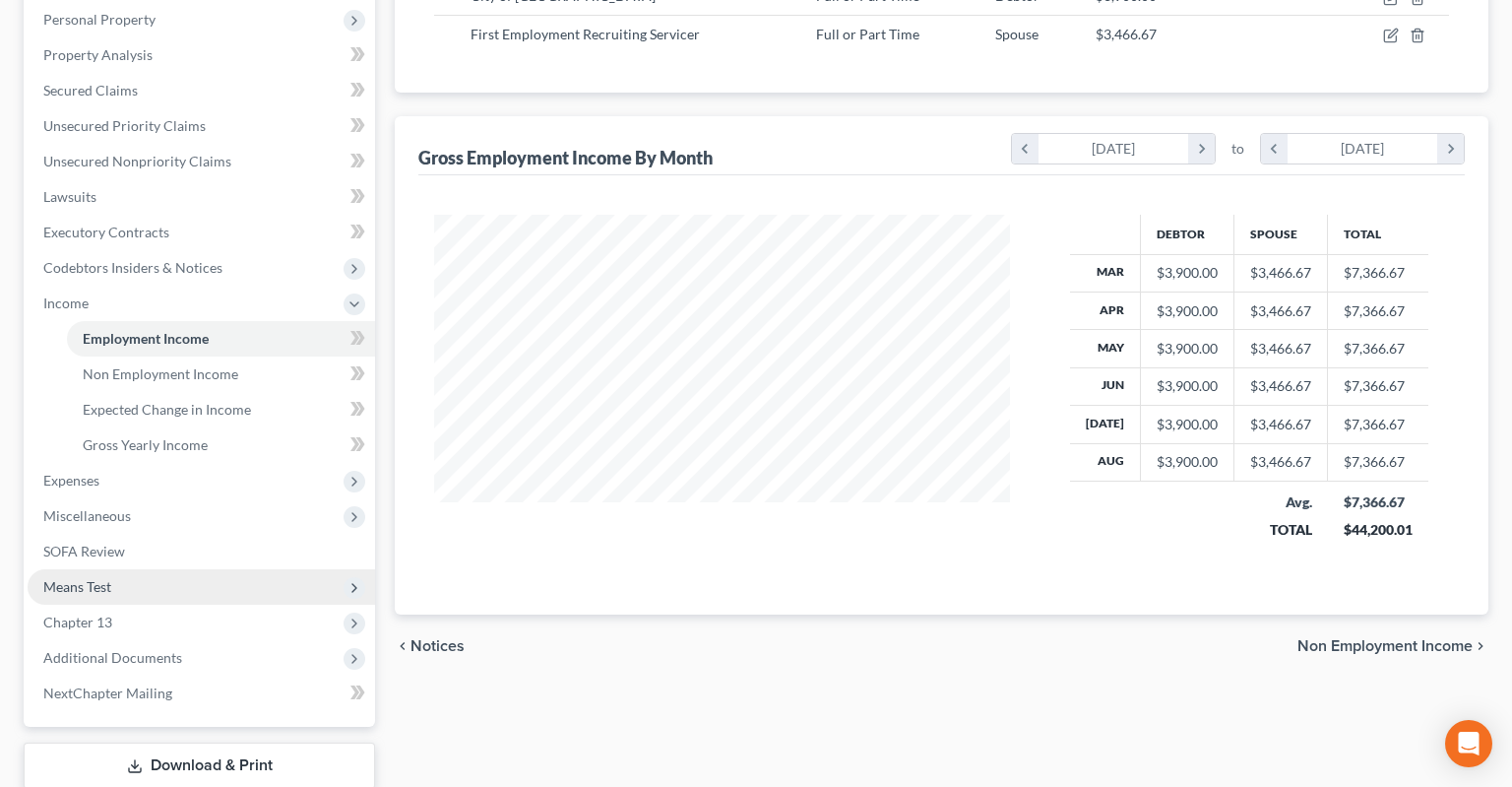
click at [172, 569] on span "Means Test" at bounding box center [201, 587] width 347 height 36
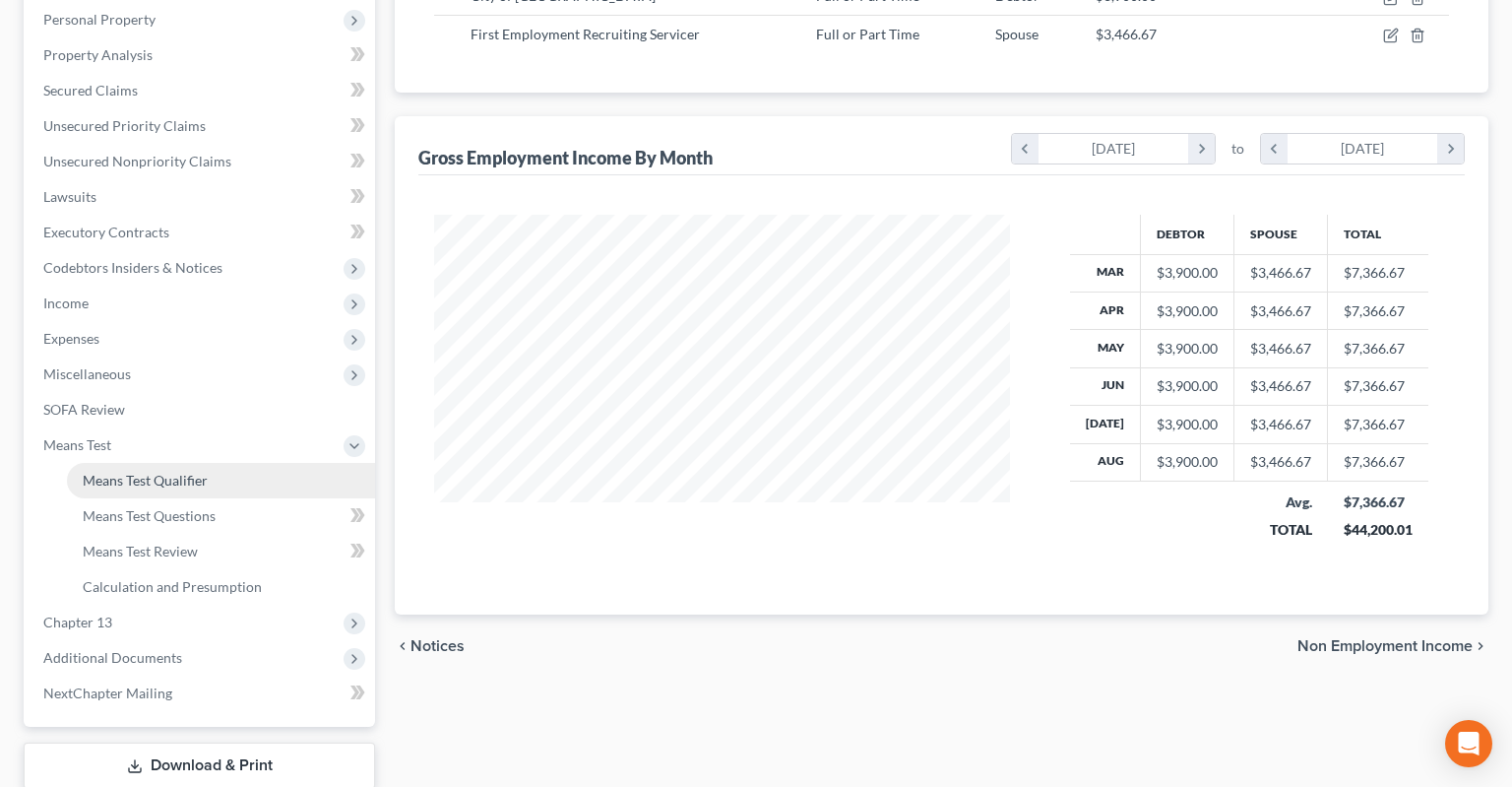
click at [217, 462] on link "Means Test Qualifier" at bounding box center [220, 480] width 308 height 36
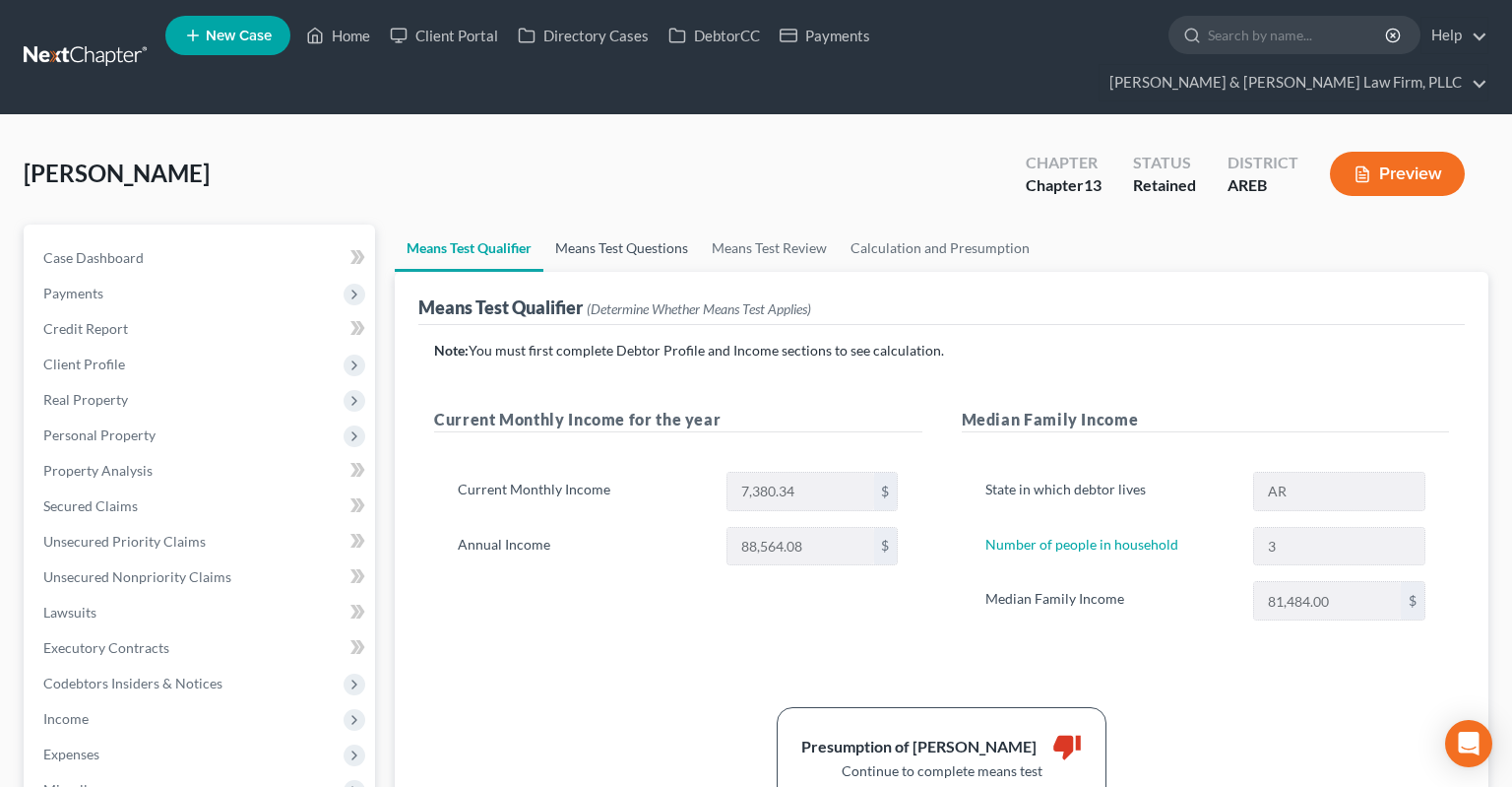
click at [661, 224] on link "Means Test Questions" at bounding box center [622, 248] width 157 height 48
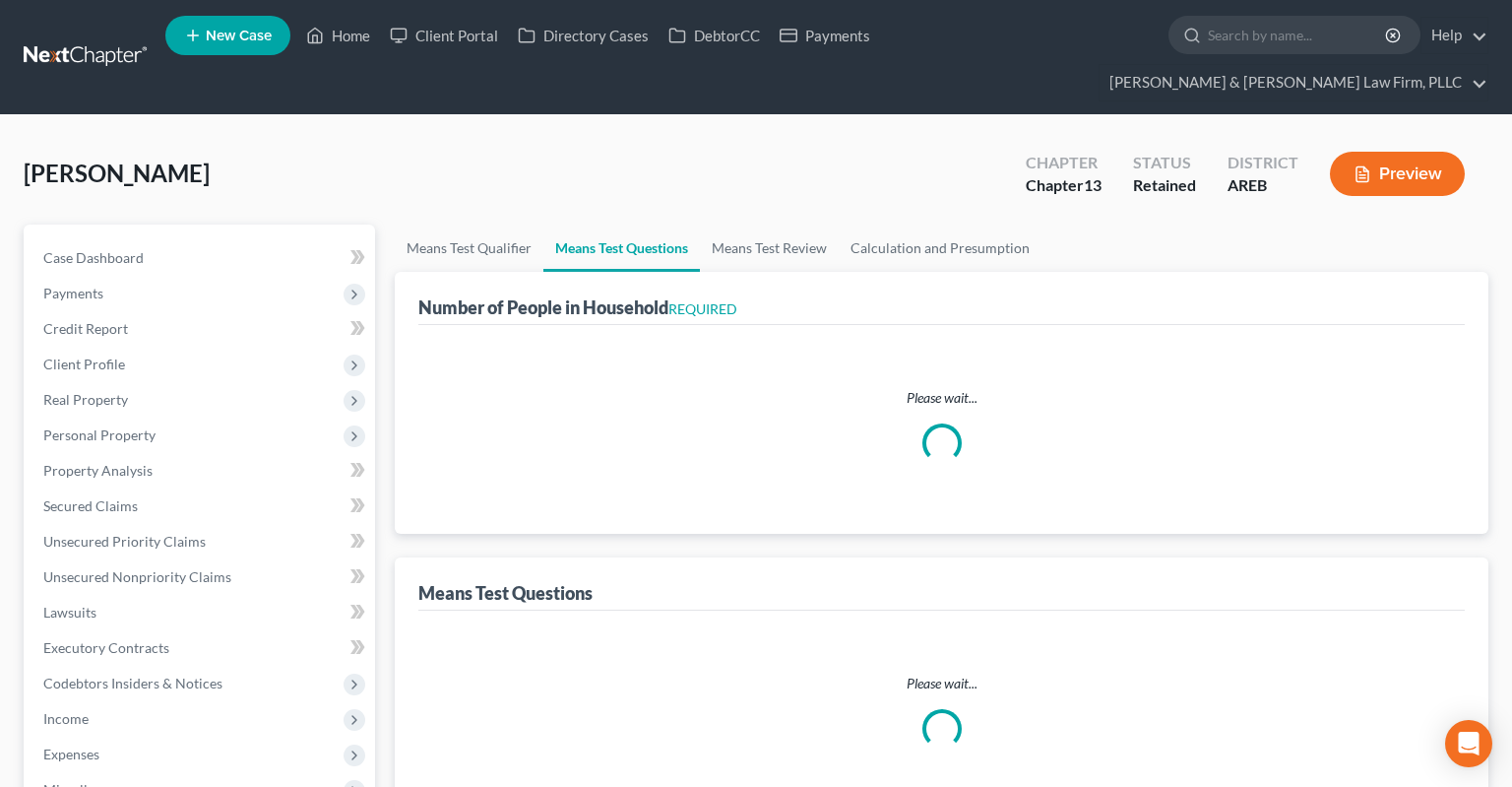
select select "1"
select select "60"
select select "1"
select select "60"
select select "2"
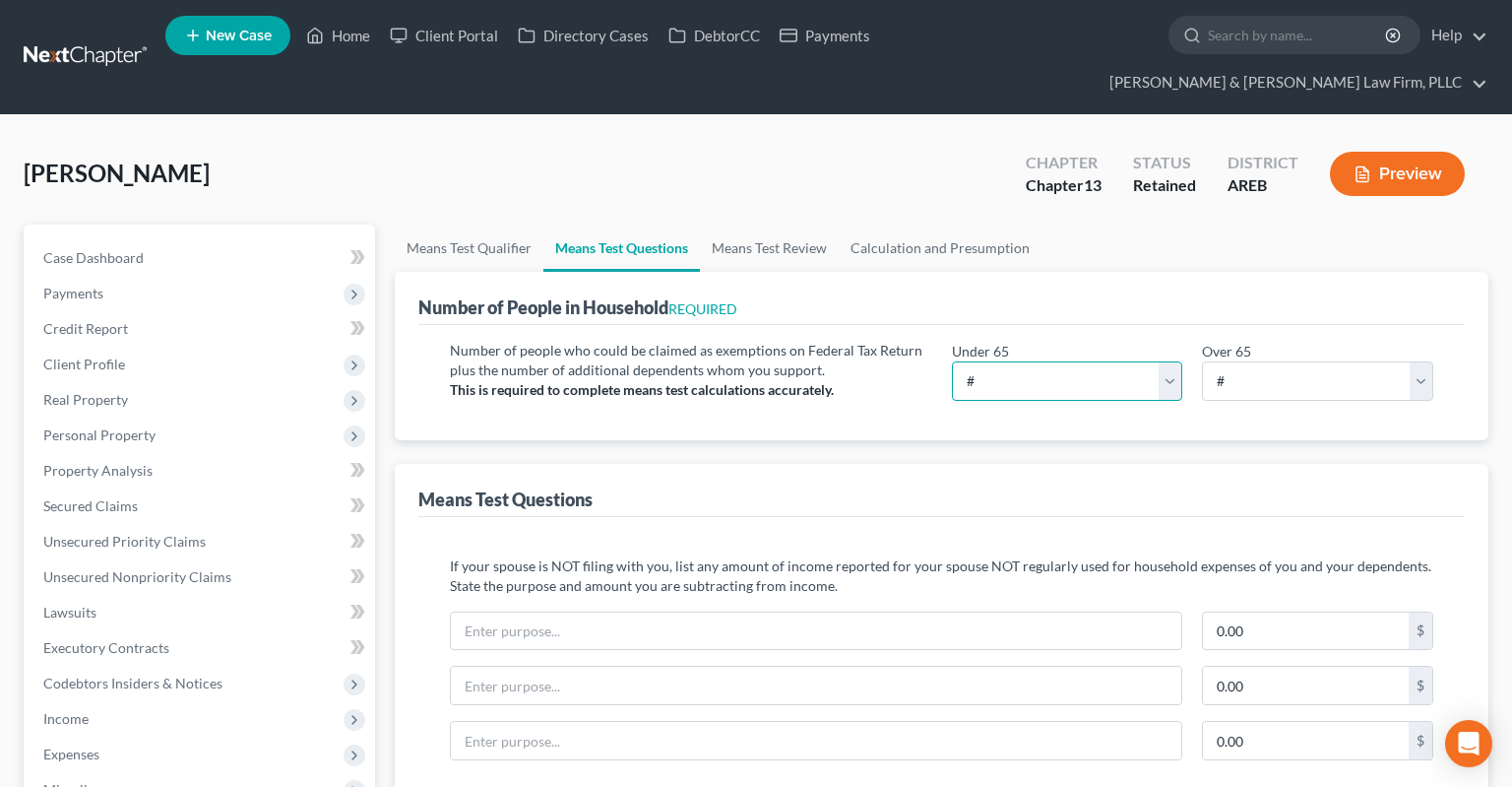
select select "2"
click option "2" at bounding box center [0, 0] width 0 height 0
click at [1201, 361] on select "# 0 1 2 3 4 5 6 7 8 9 10" at bounding box center [1317, 381] width 231 height 40
select select "0"
click option "0" at bounding box center [0, 0] width 0 height 0
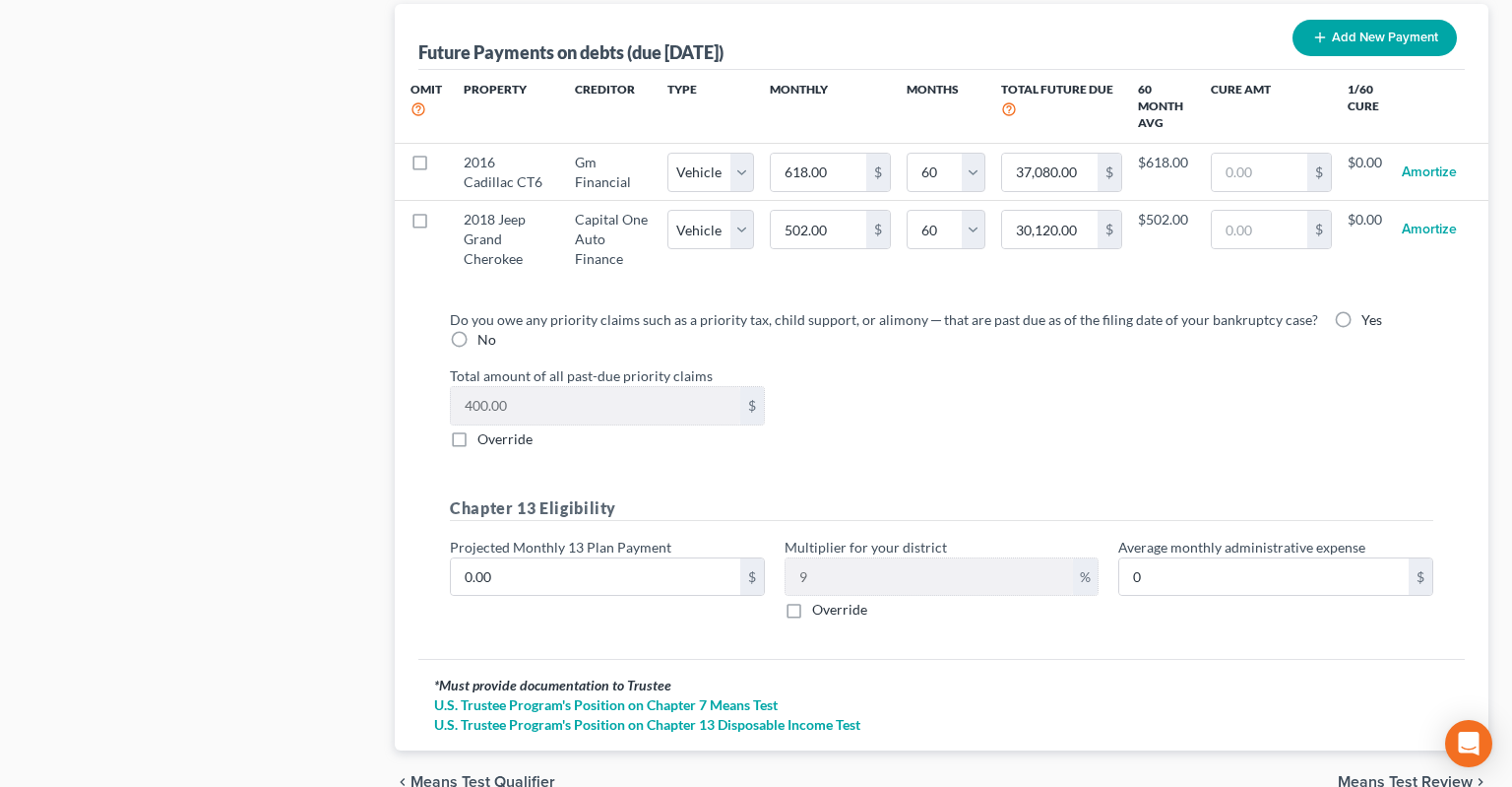
scroll to position [2090, 0]
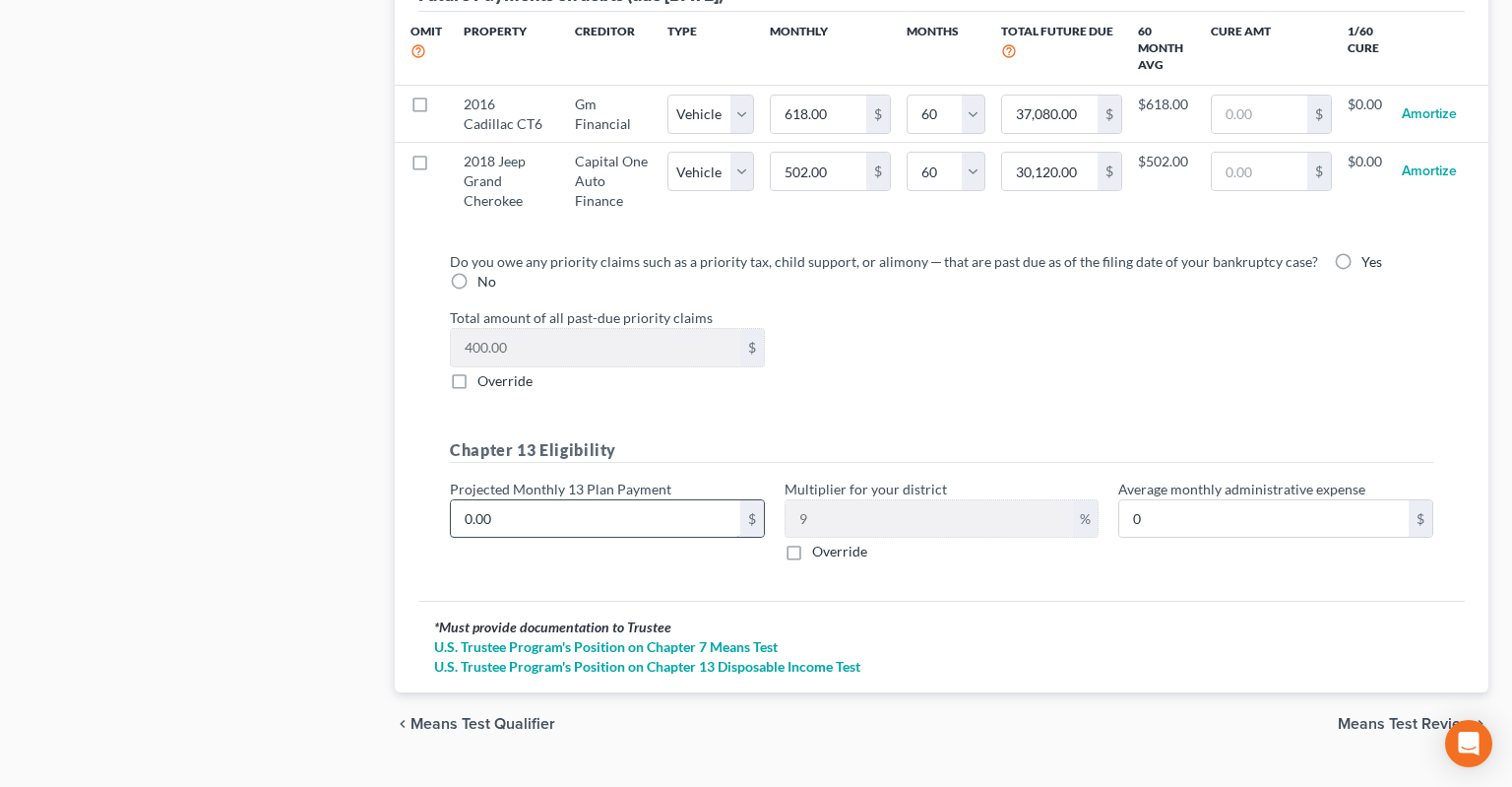
click at [693, 500] on input "0.00" at bounding box center [595, 519] width 290 height 38
type input "3"
type input "0.27"
type input "30"
type input "2.70"
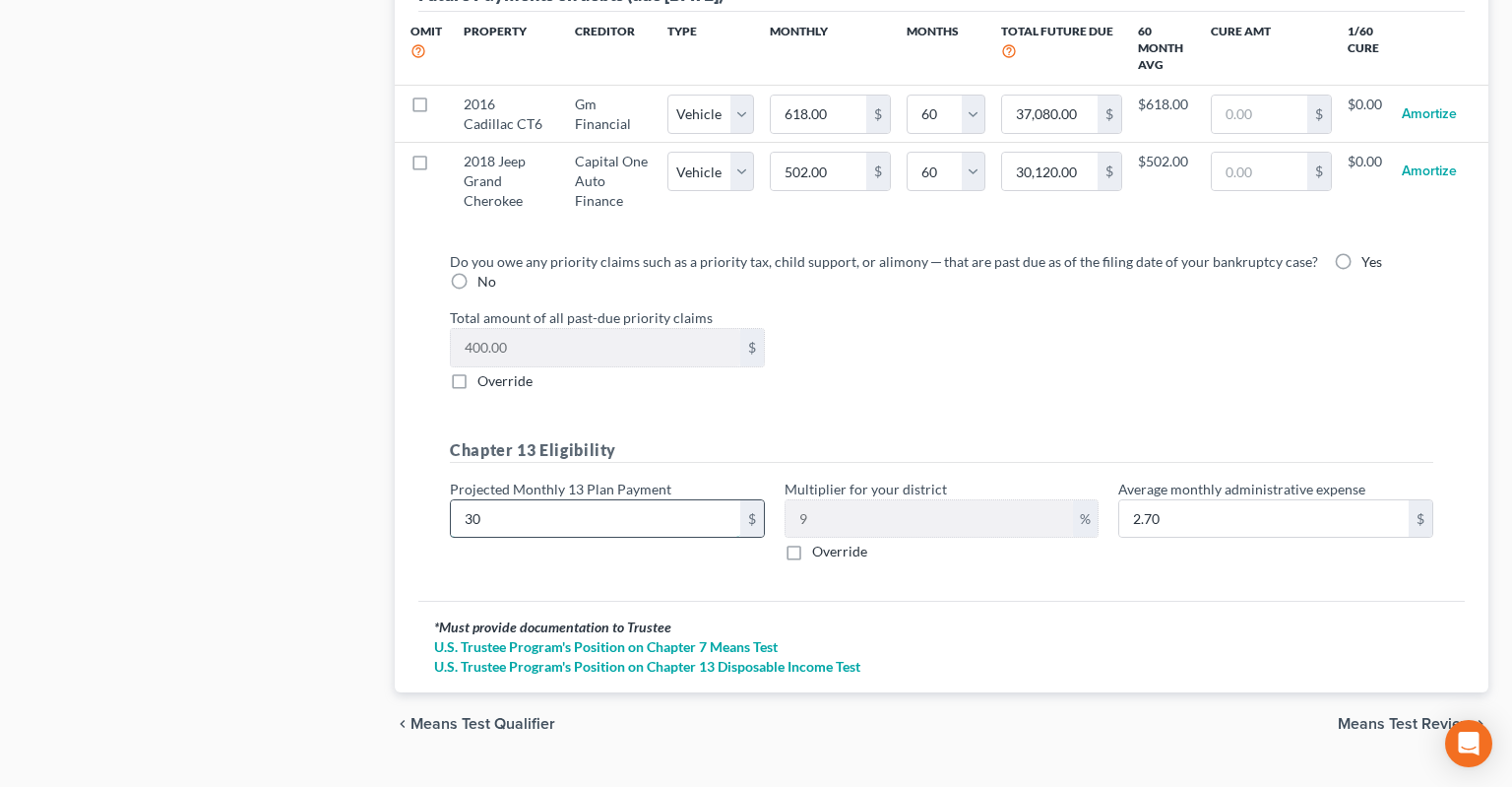
type input "300"
type input "27.00"
type input "300"
click at [916, 352] on div "Do you owe any priority claims such as a priority tax, child support, or alimon…" at bounding box center [941, 414] width 1015 height 327
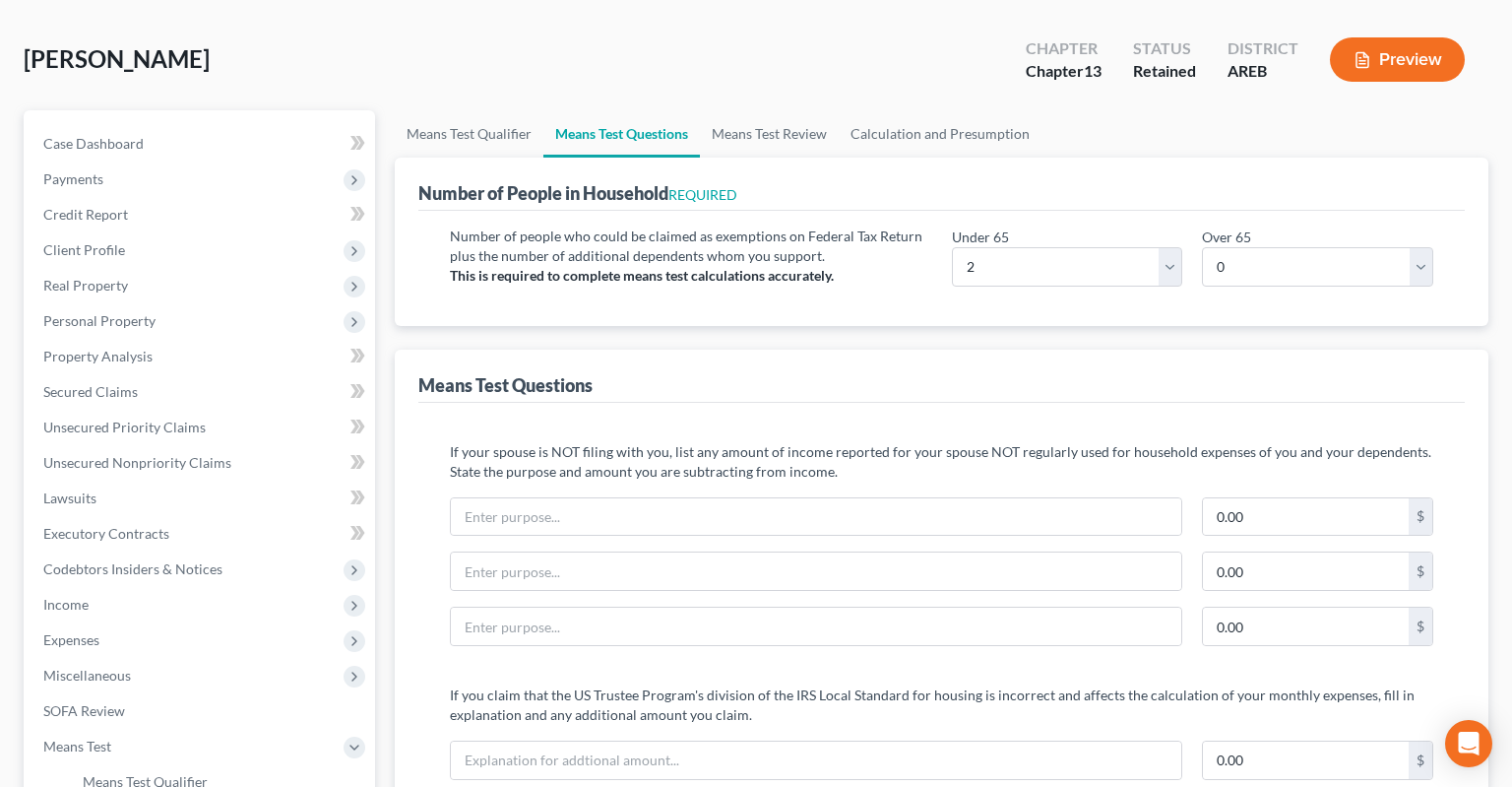
scroll to position [0, 0]
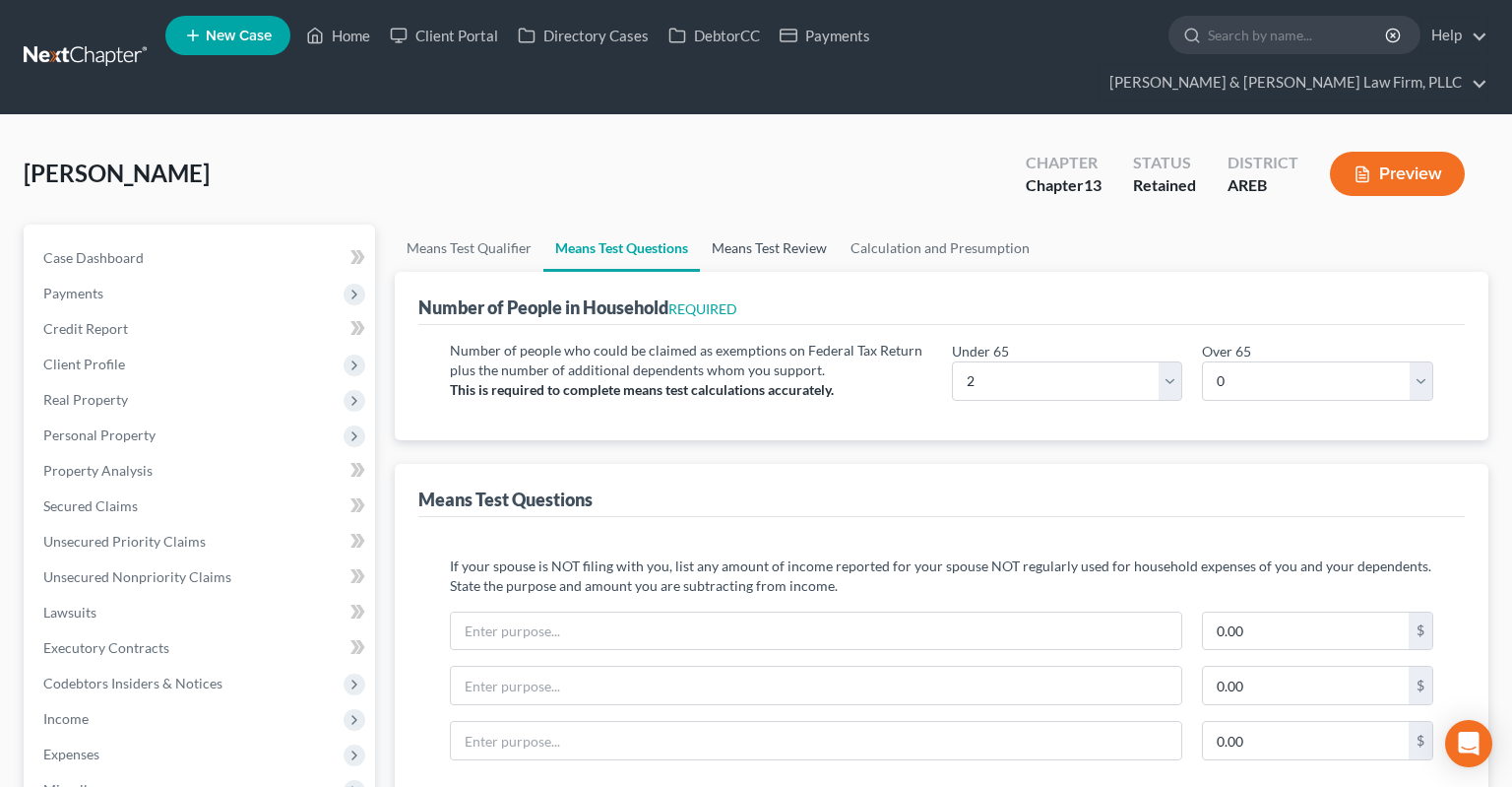
click at [775, 224] on link "Means Test Review" at bounding box center [769, 248] width 139 height 48
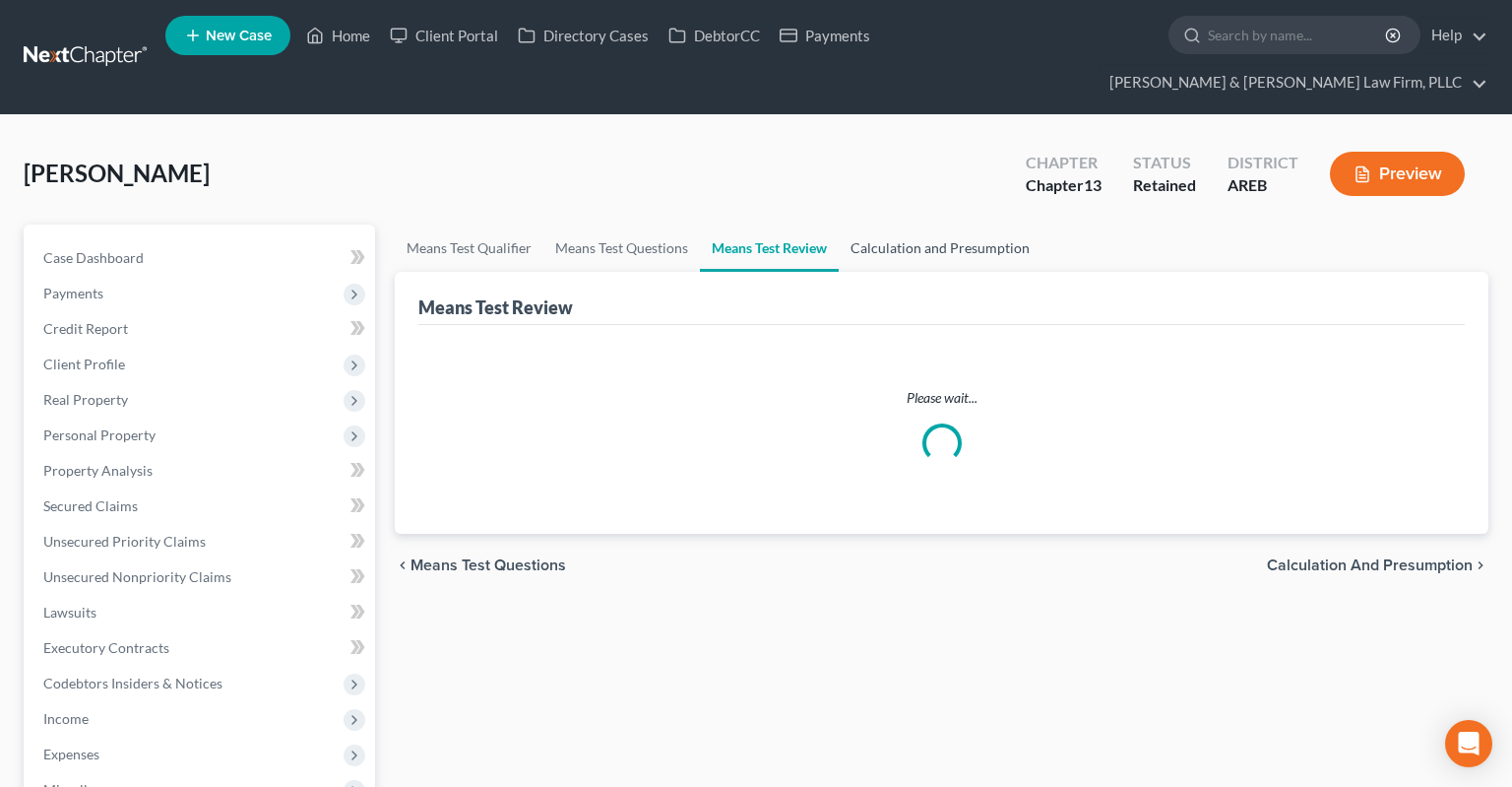
click at [873, 224] on link "Calculation and Presumption" at bounding box center [940, 248] width 202 height 48
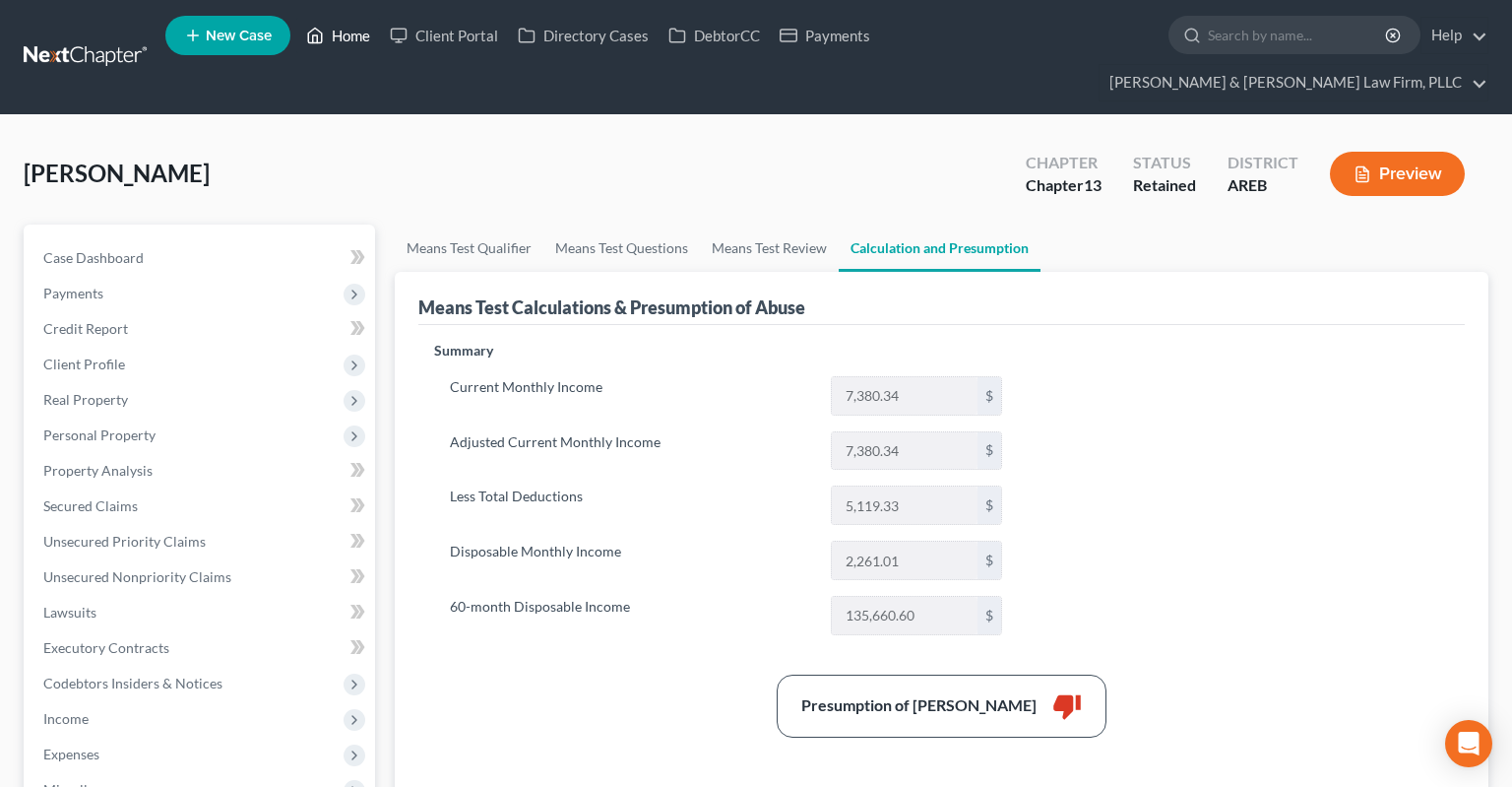
click at [335, 29] on link "Home" at bounding box center [338, 36] width 83 height 36
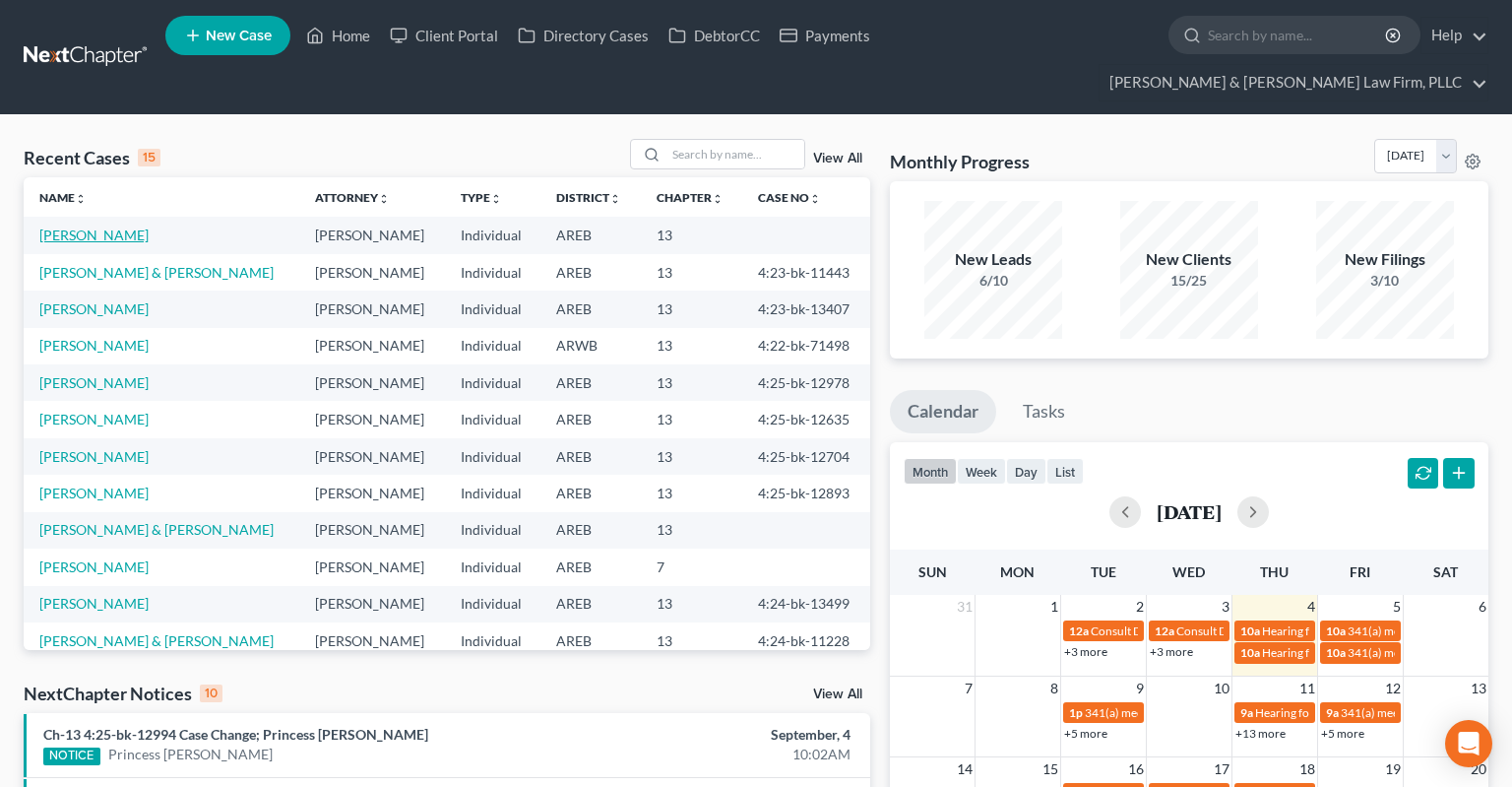
click at [149, 226] on link "Wooten-Thrower, Stacey" at bounding box center [94, 234] width 109 height 17
select select "4"
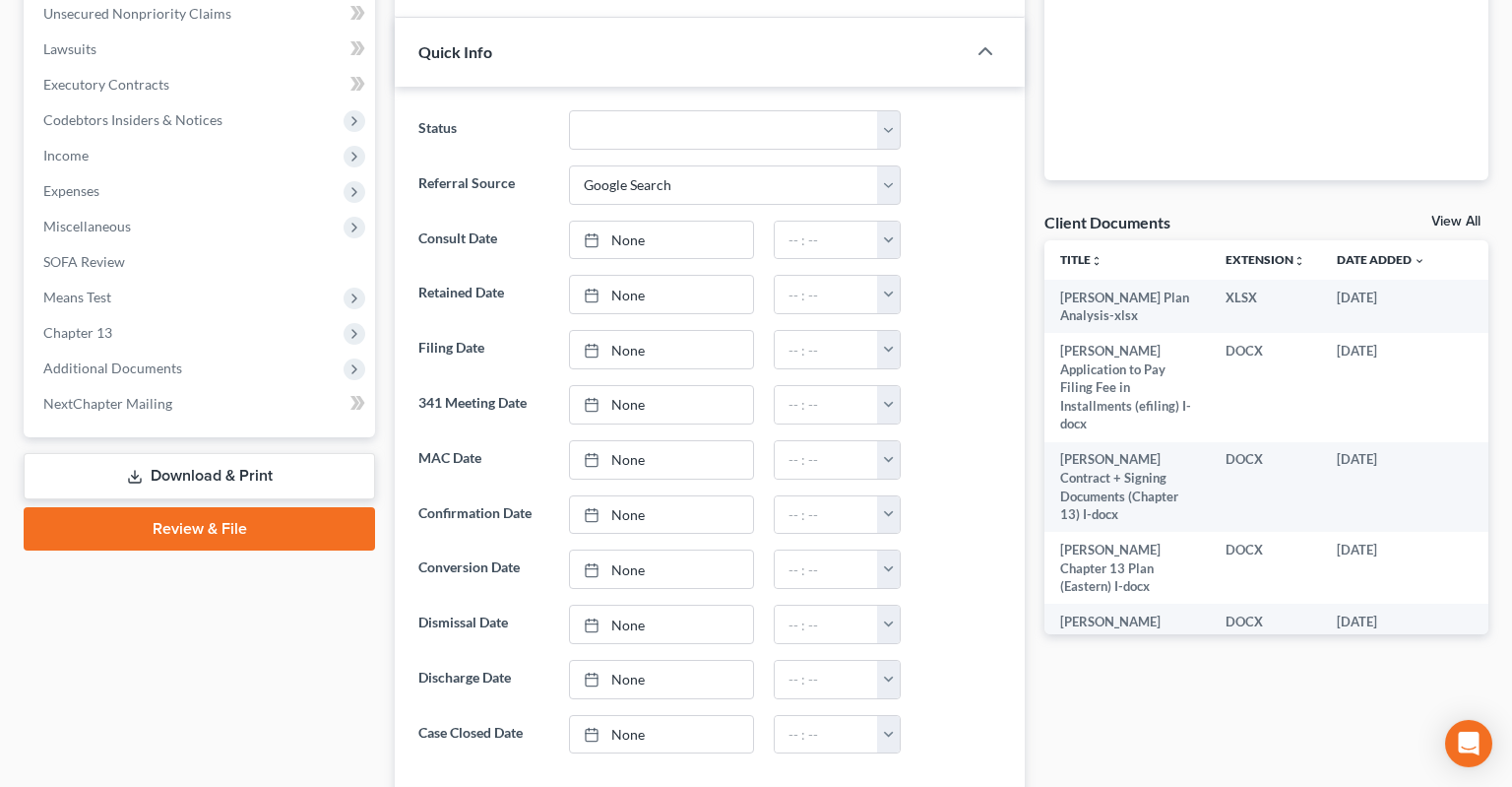
scroll to position [623, 0]
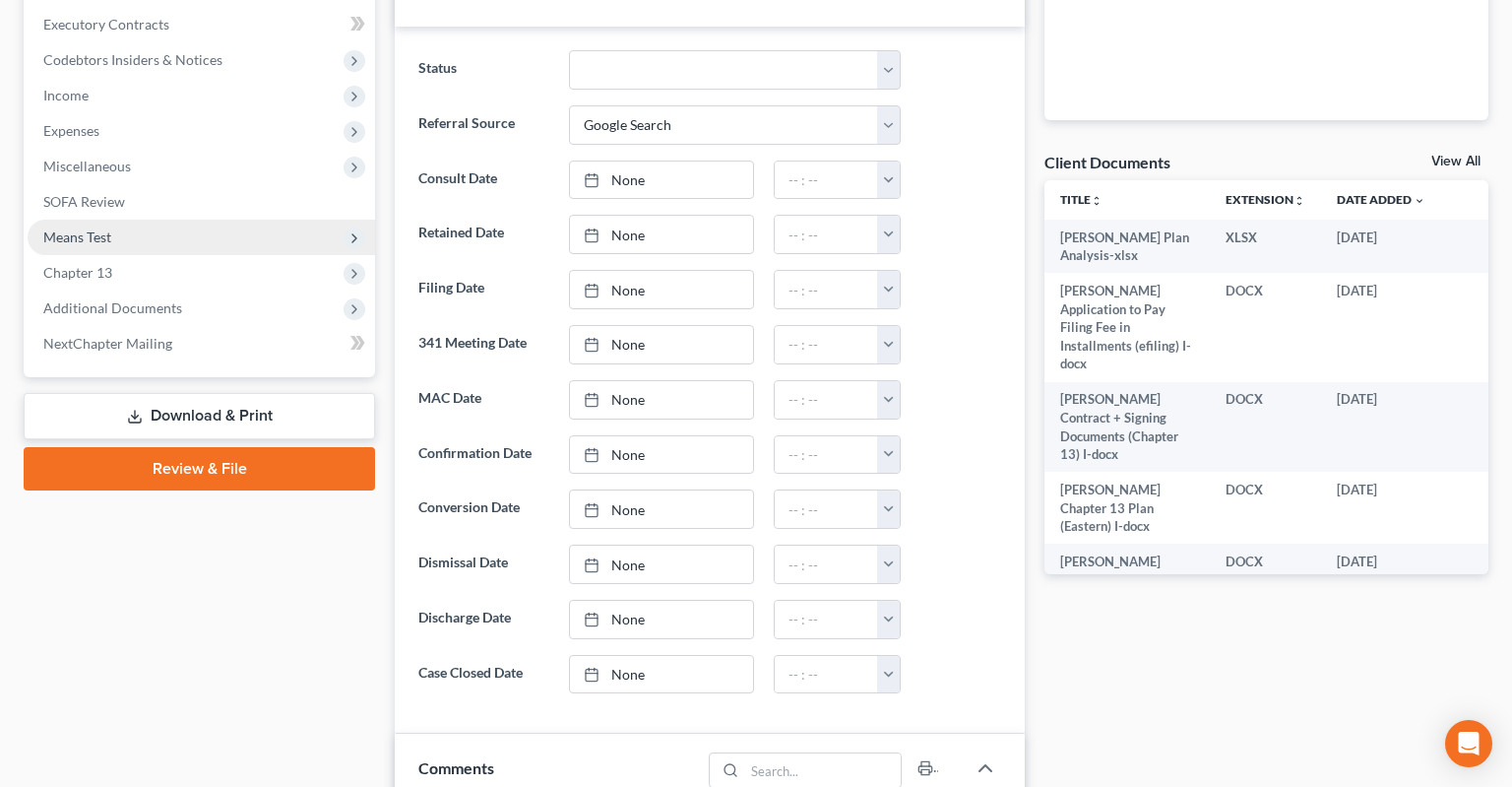
click at [212, 219] on span "Means Test" at bounding box center [201, 237] width 347 height 36
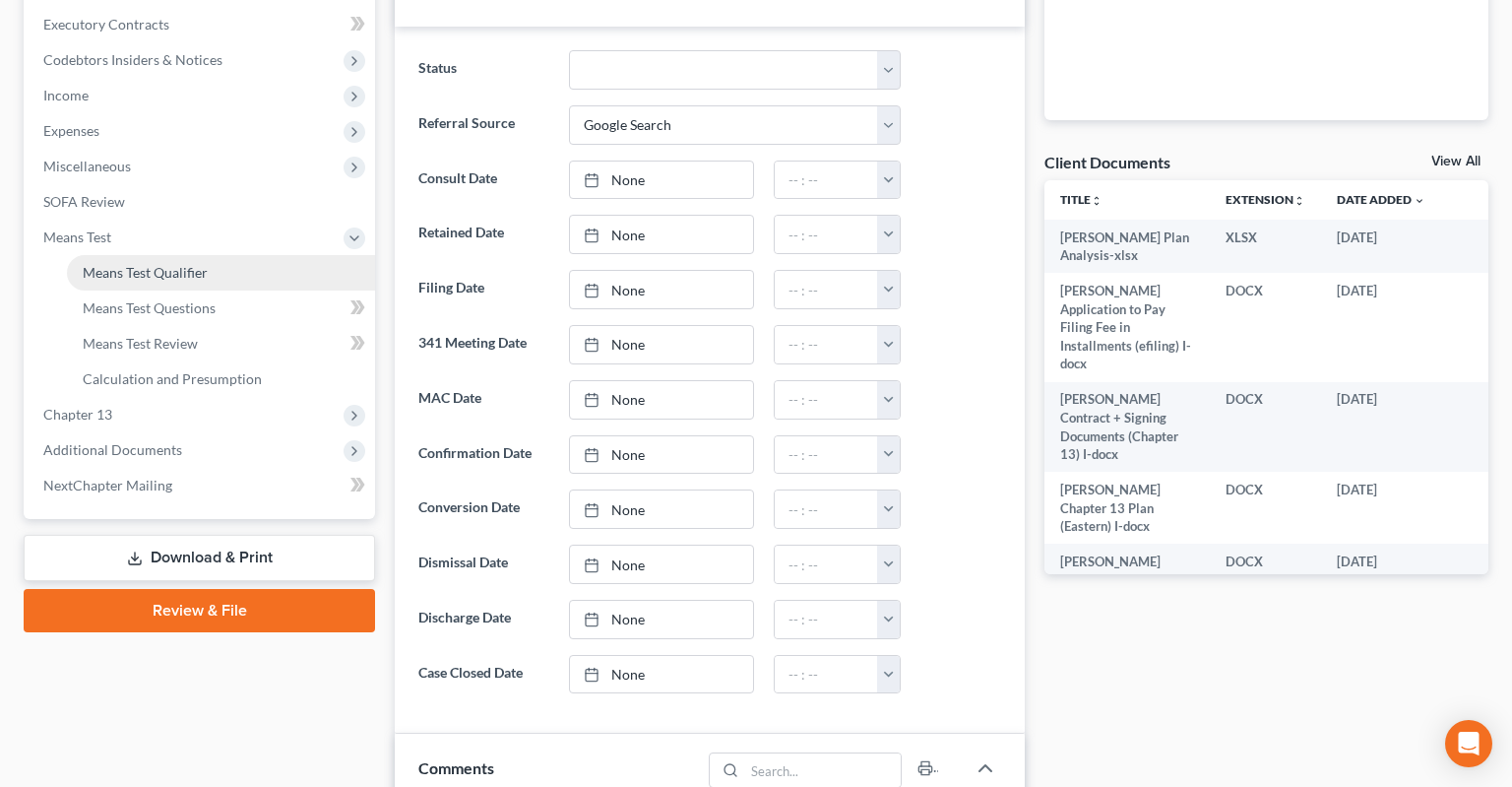
click at [216, 255] on link "Means Test Qualifier" at bounding box center [220, 273] width 308 height 36
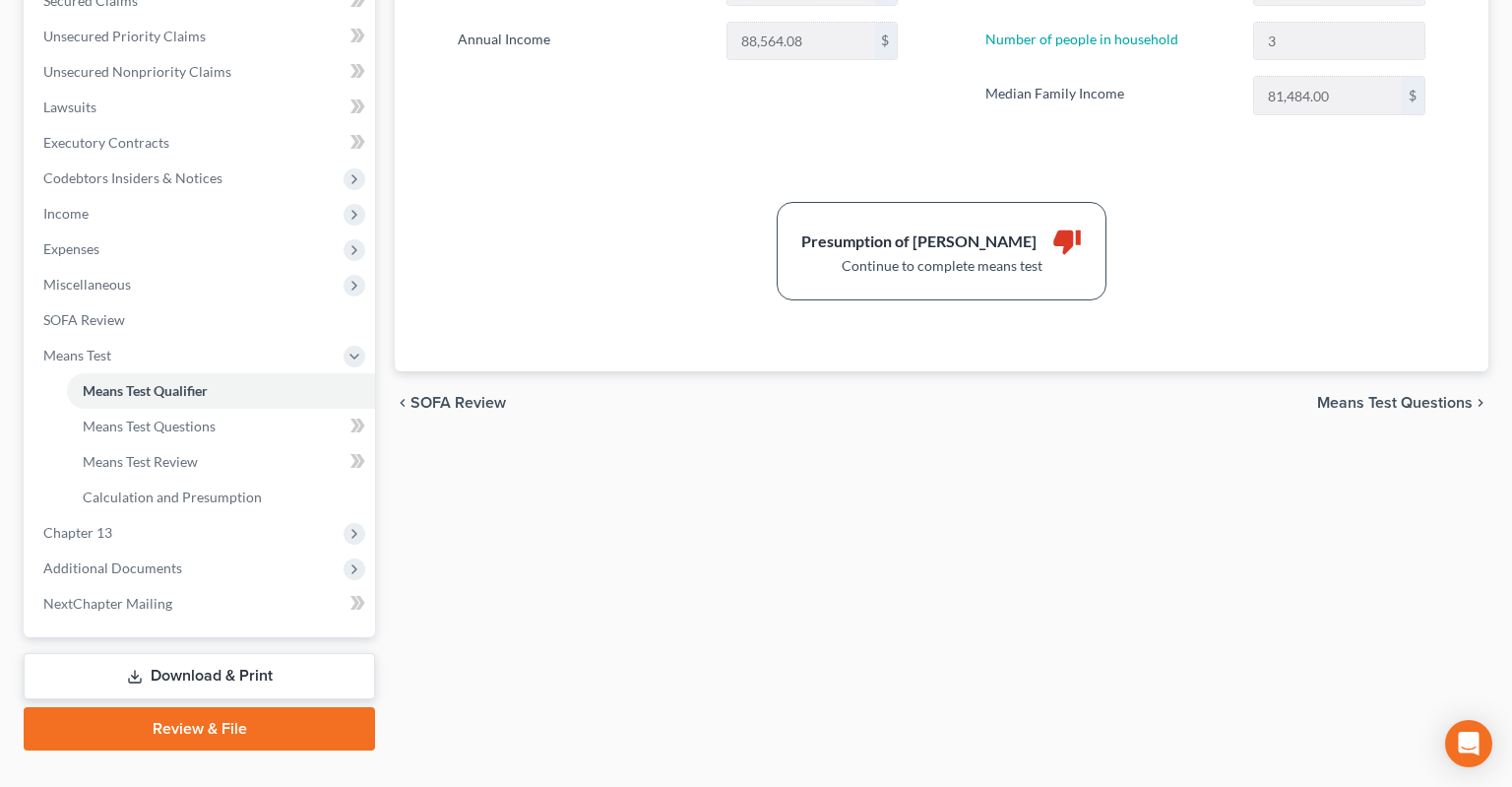
scroll to position [89, 0]
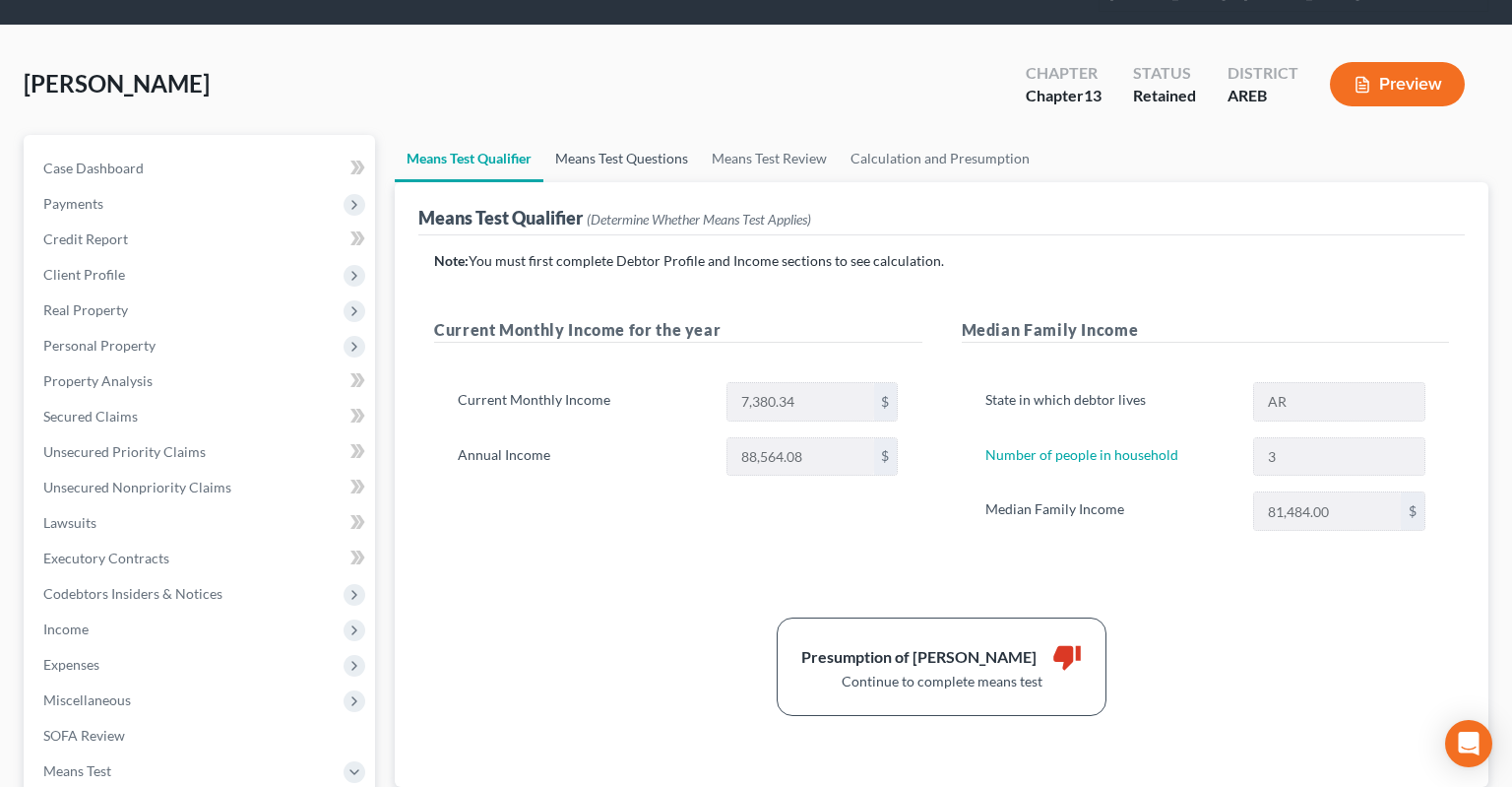
click at [668, 135] on link "Means Test Questions" at bounding box center [622, 159] width 157 height 48
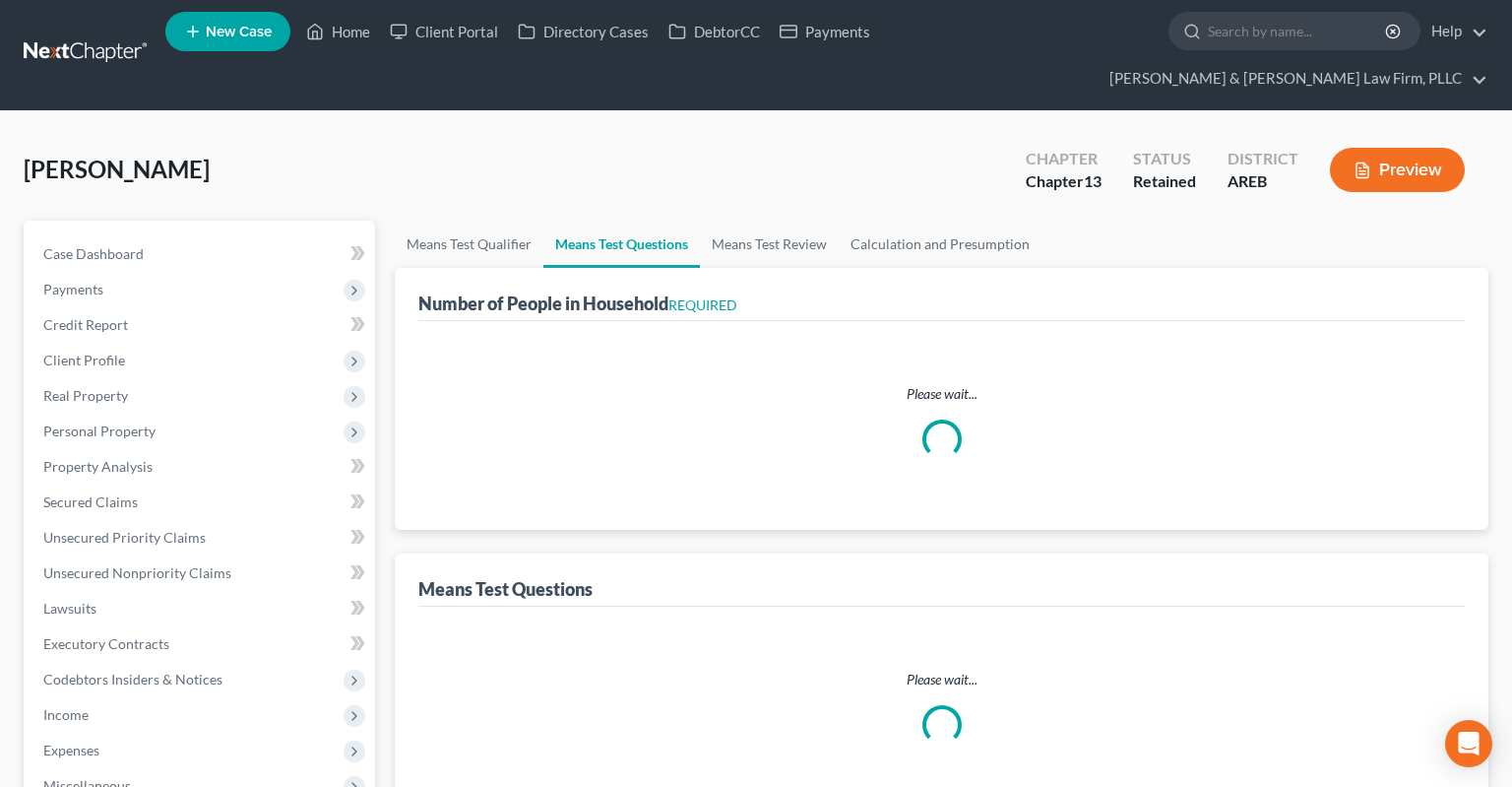
select select "1"
select select "60"
select select "1"
select select "60"
select select "2"
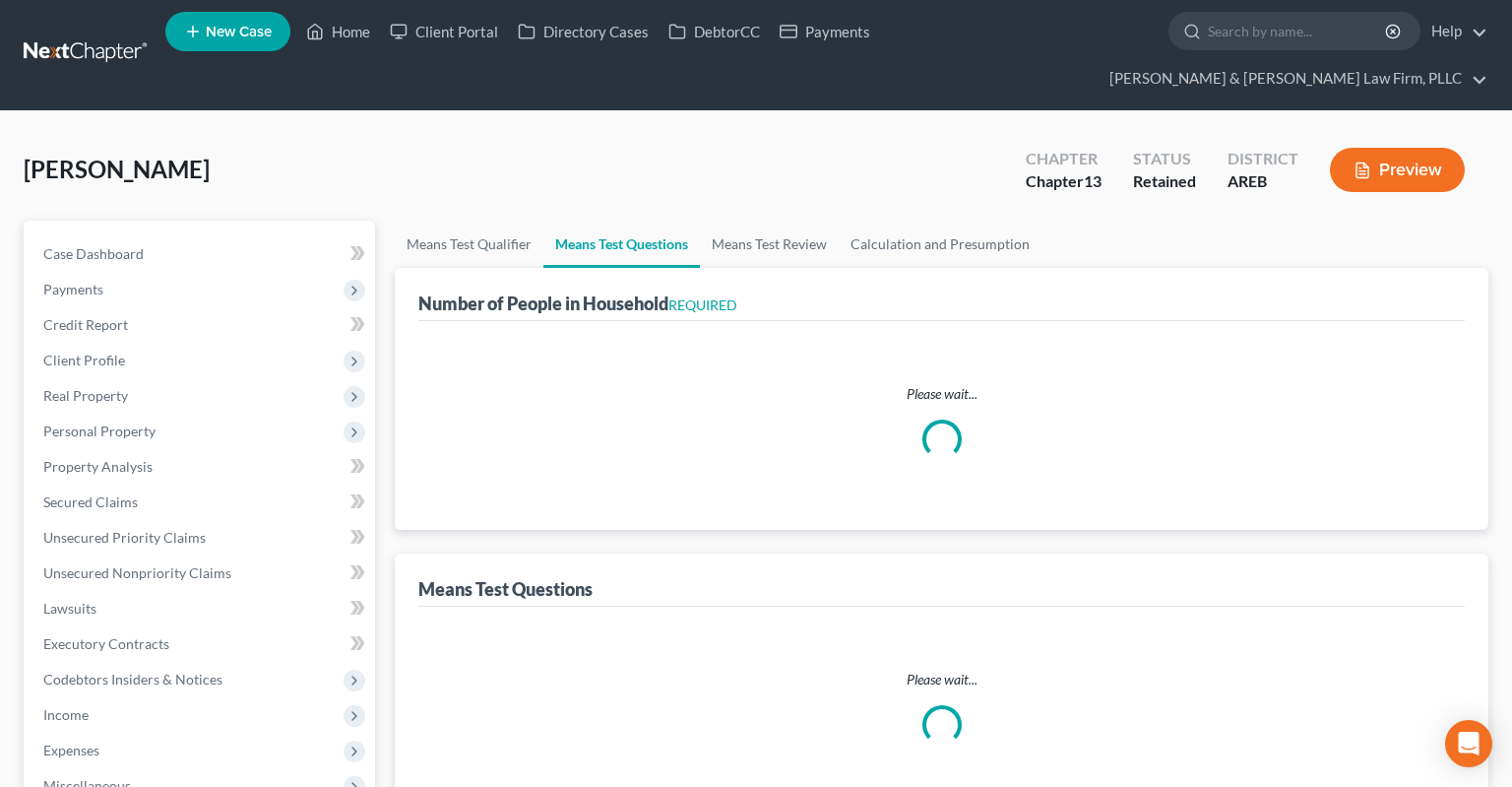
select select "0"
select select "2"
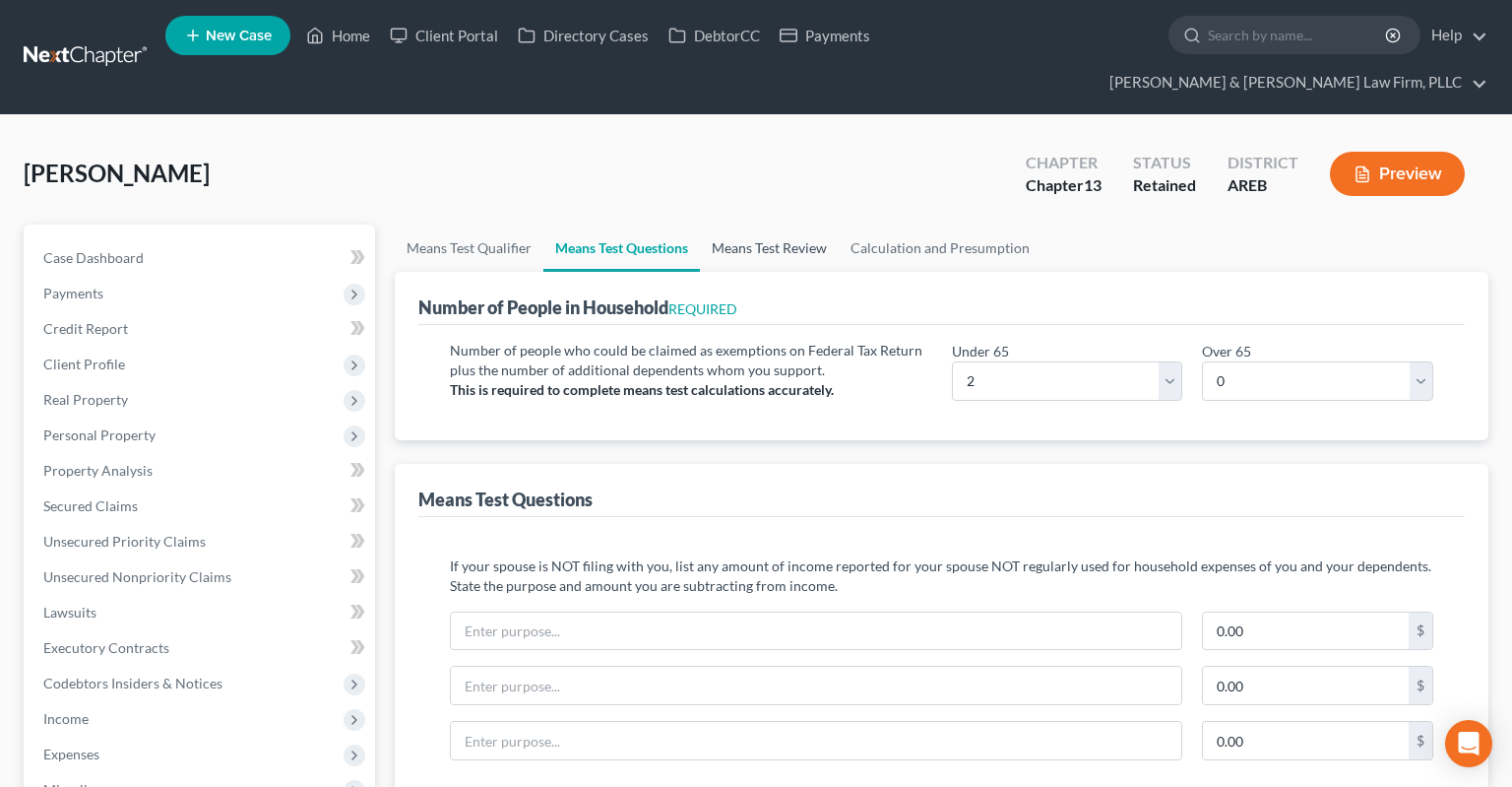
click at [791, 224] on link "Means Test Review" at bounding box center [769, 248] width 139 height 48
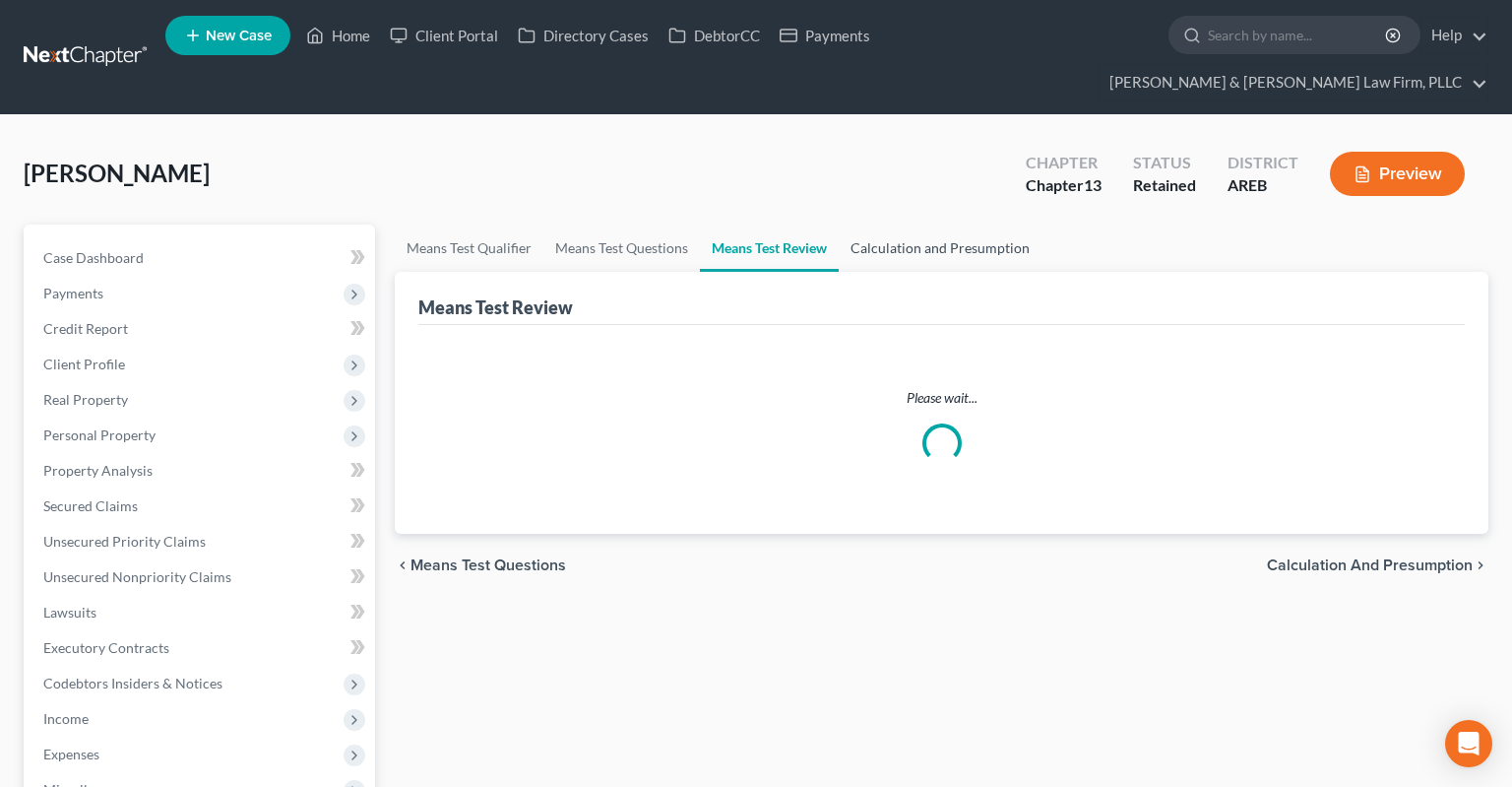
click at [887, 224] on link "Calculation and Presumption" at bounding box center [940, 248] width 202 height 48
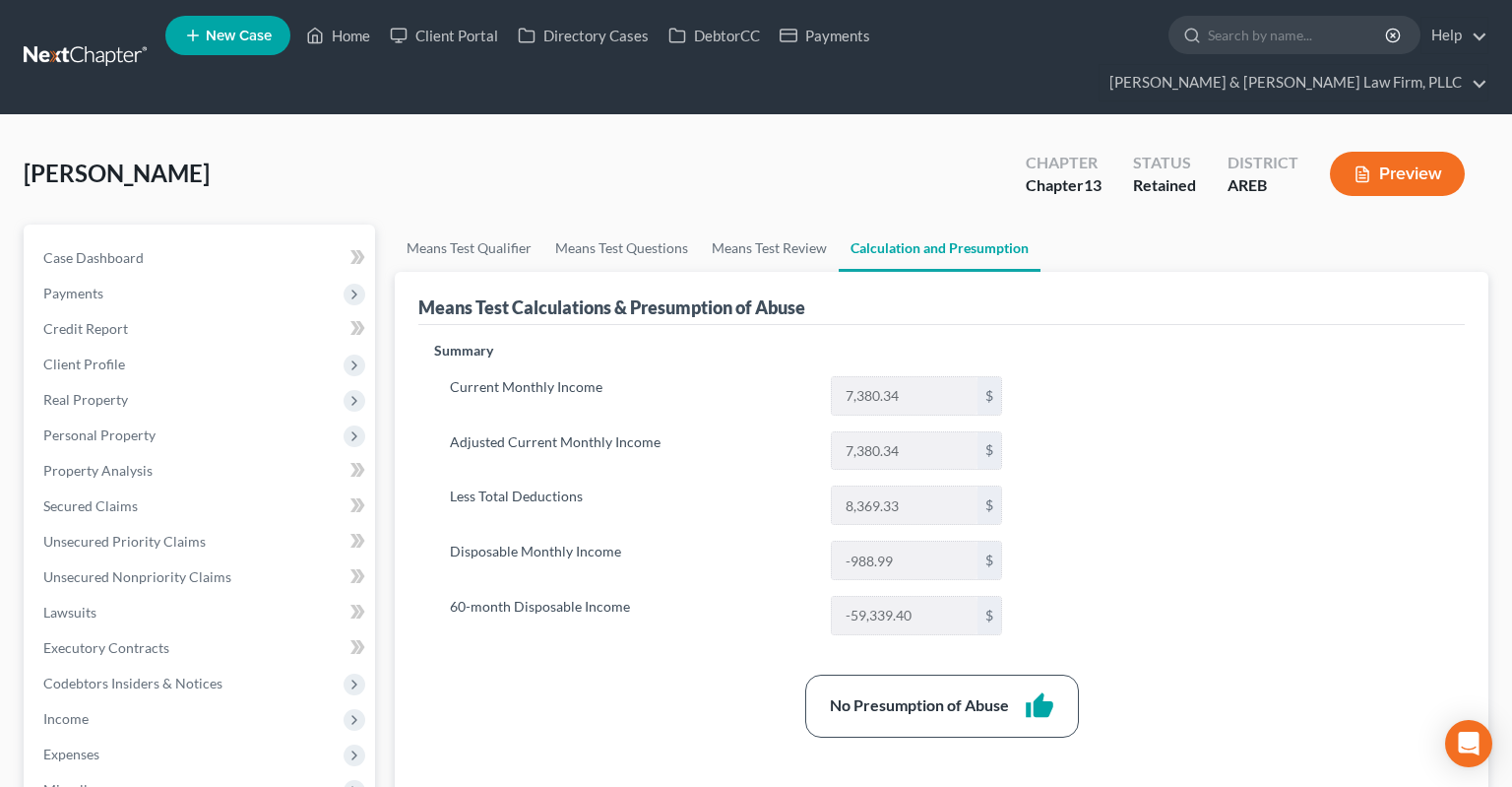
click at [952, 224] on link "Calculation and Presumption" at bounding box center [939, 248] width 201 height 48
click at [801, 231] on link "Means Test Review" at bounding box center [769, 248] width 139 height 48
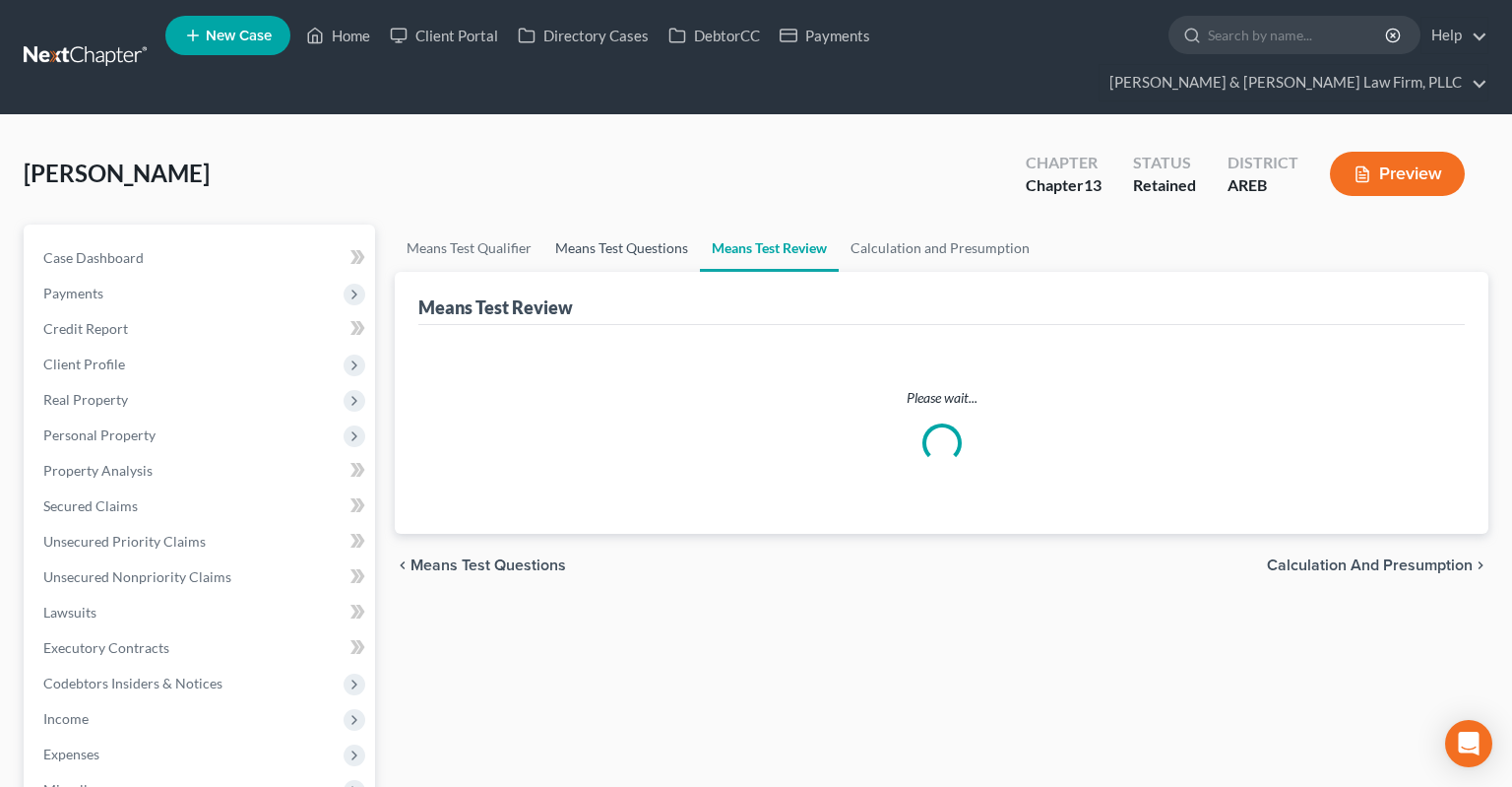
click at [652, 224] on link "Means Test Questions" at bounding box center [622, 248] width 157 height 48
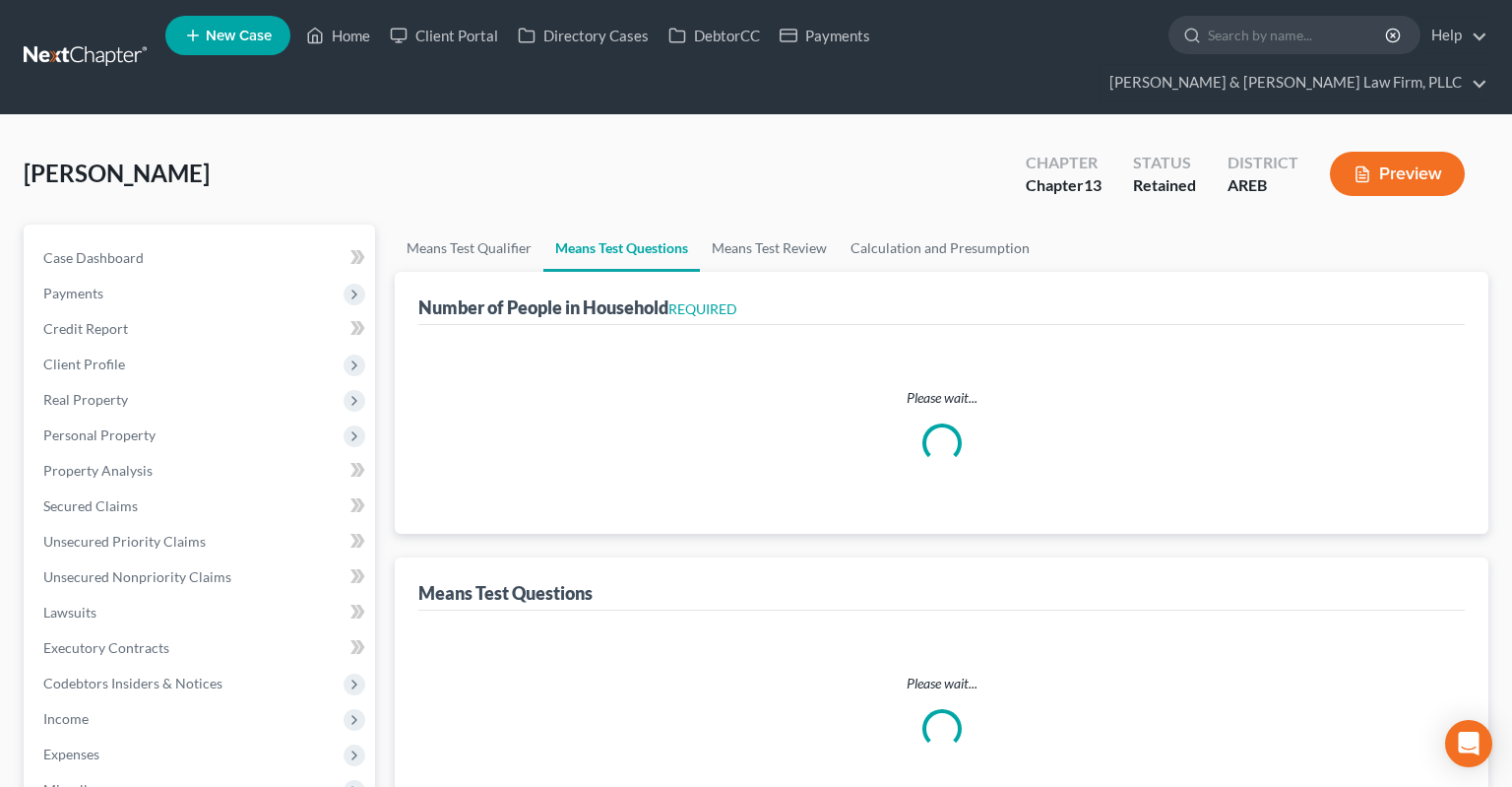
select select "1"
select select "60"
select select "1"
select select "60"
select select "2"
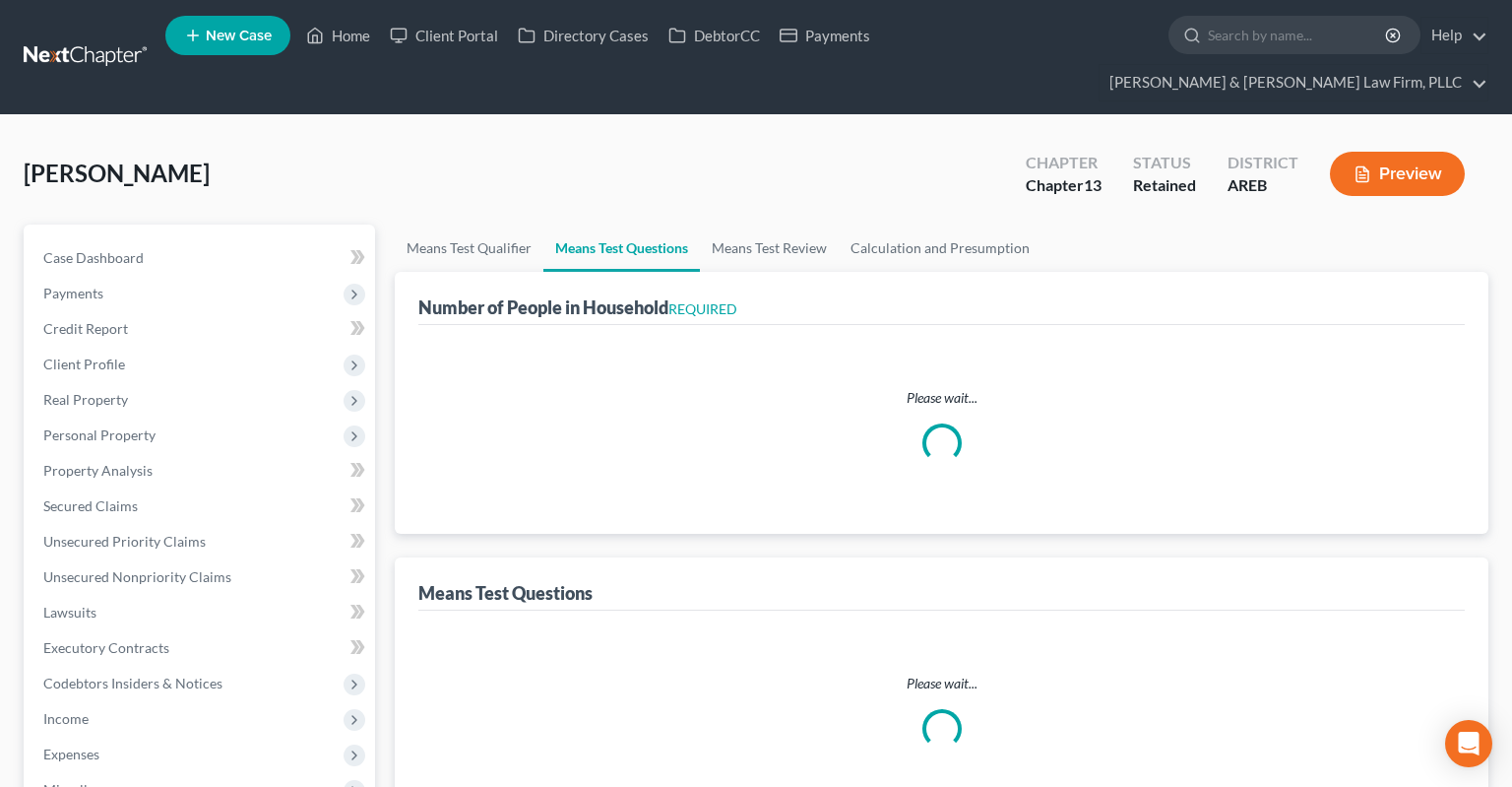
select select "0"
select select "2"
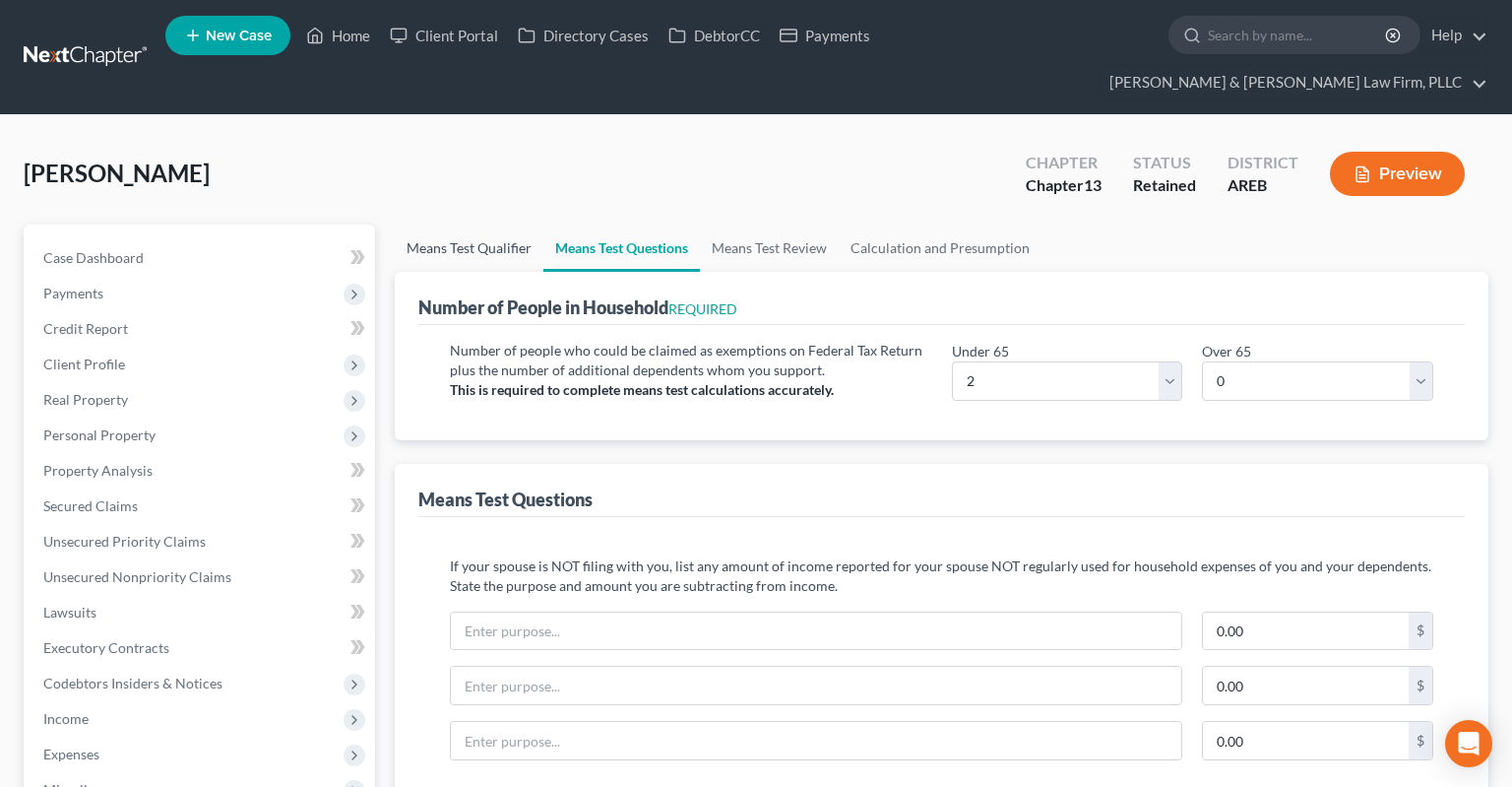
click at [502, 224] on link "Means Test Qualifier" at bounding box center [469, 248] width 149 height 48
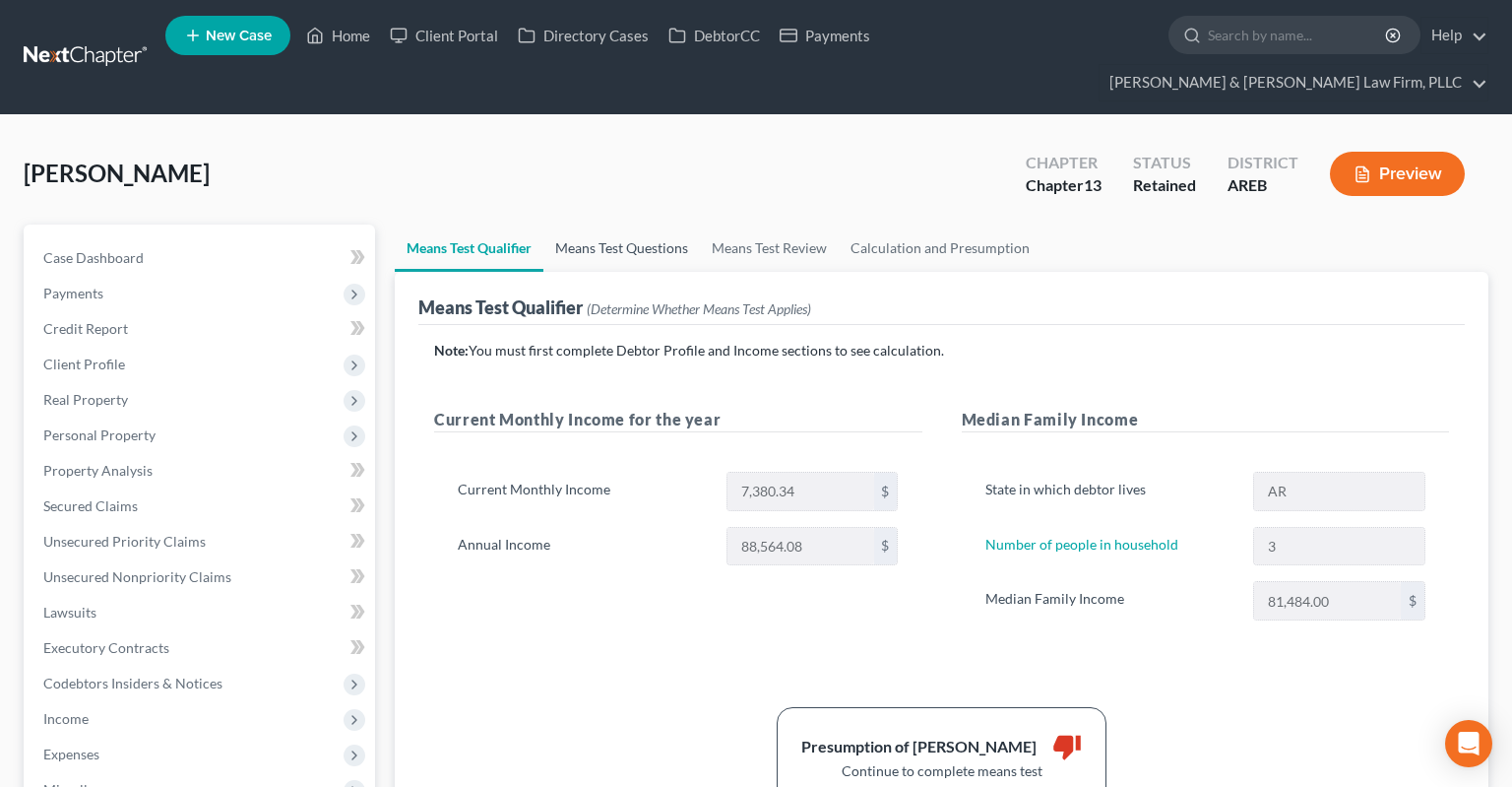
click at [572, 224] on link "Means Test Questions" at bounding box center [622, 248] width 157 height 48
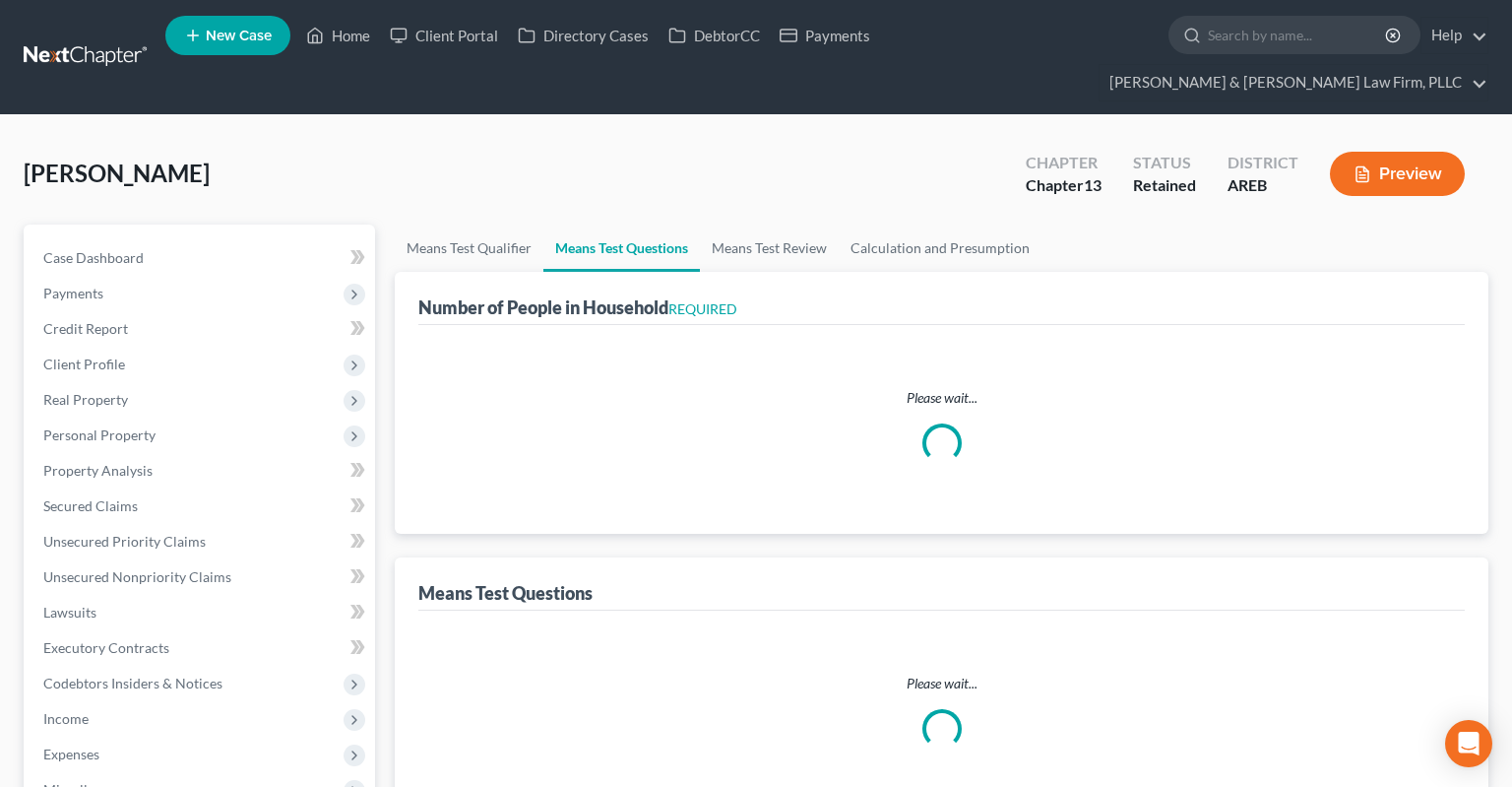
select select "1"
select select "60"
select select "1"
select select "60"
select select "2"
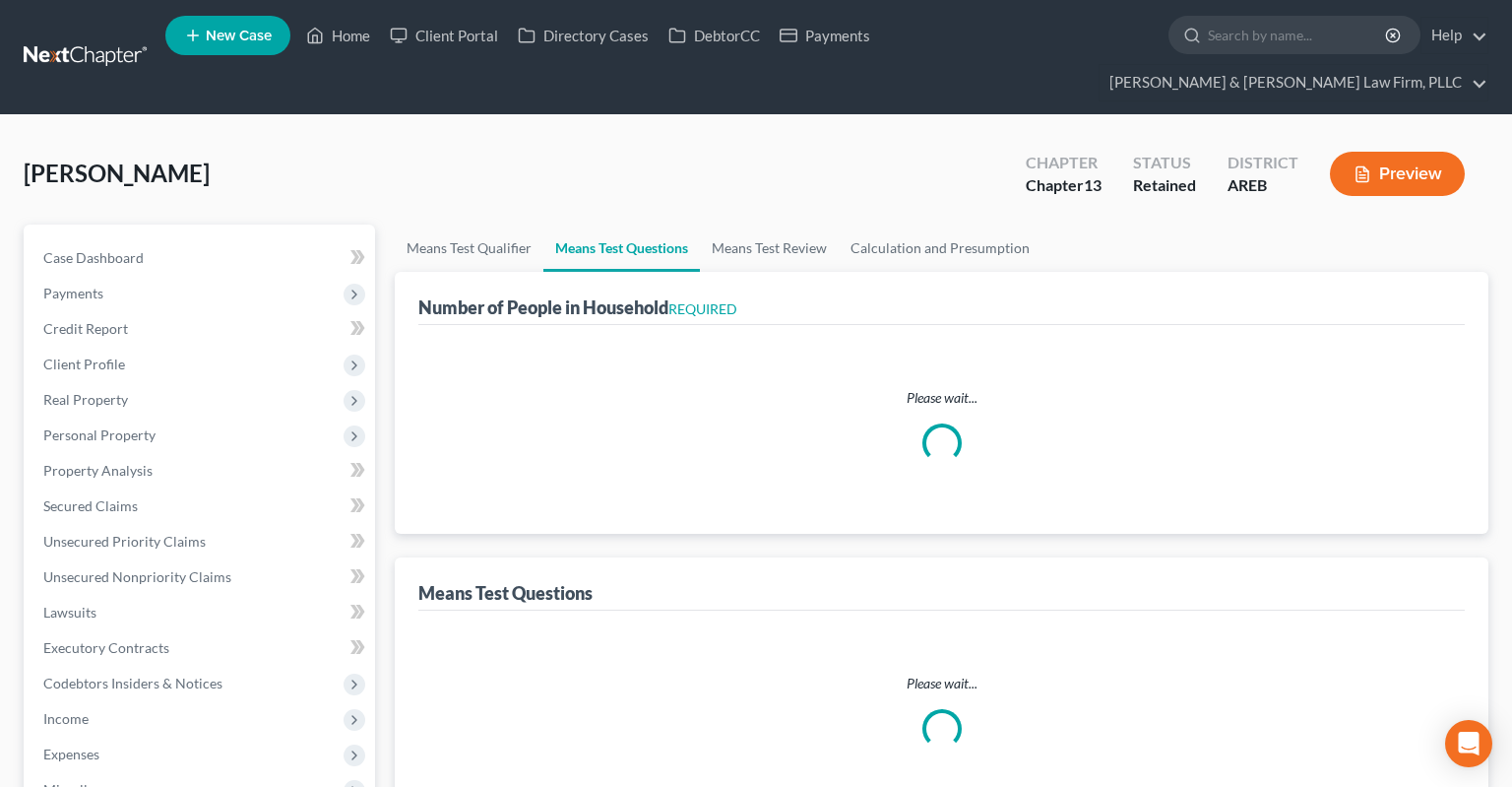
select select "0"
select select "2"
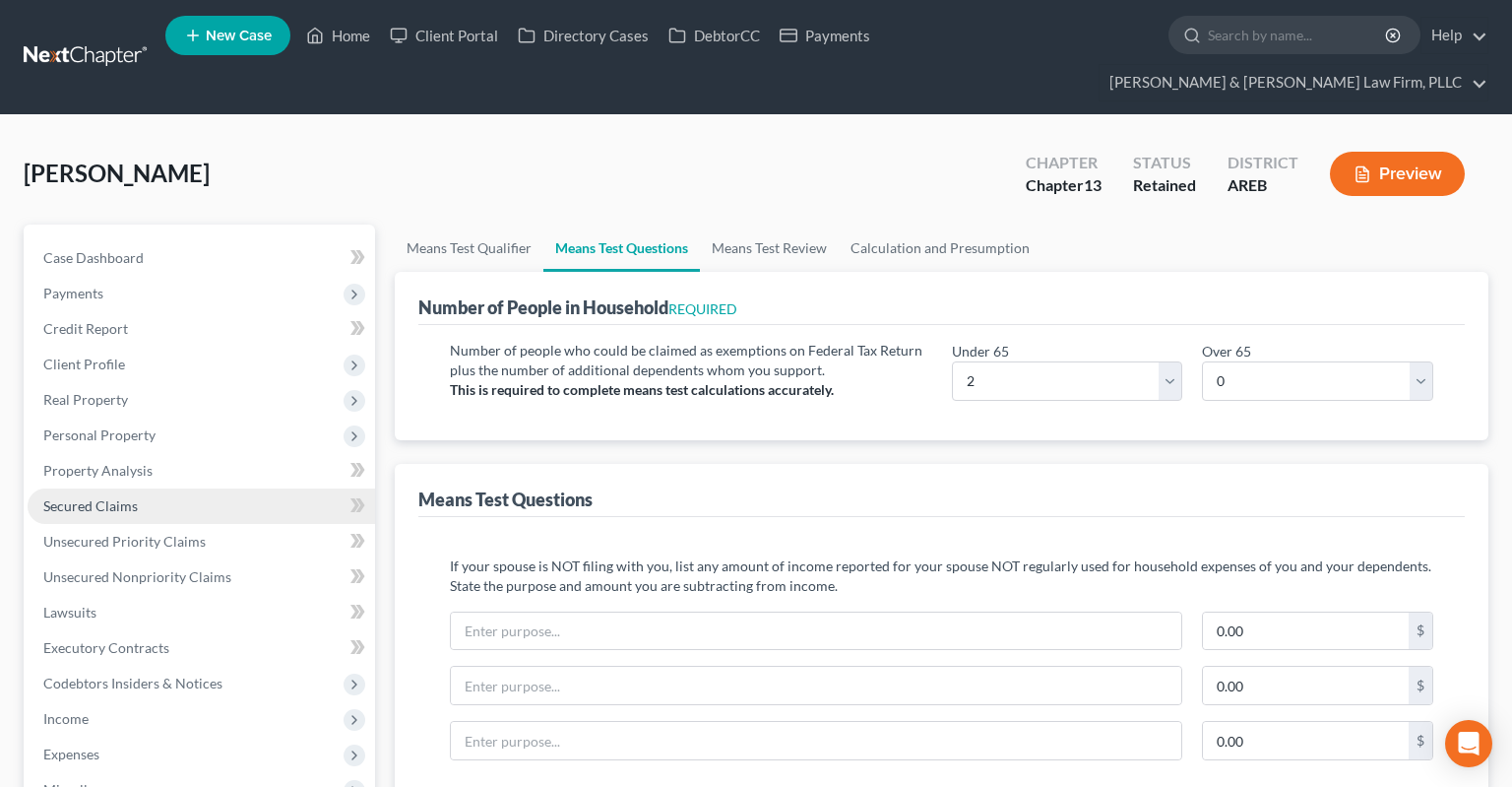
click at [141, 488] on link "Secured Claims" at bounding box center [201, 506] width 347 height 36
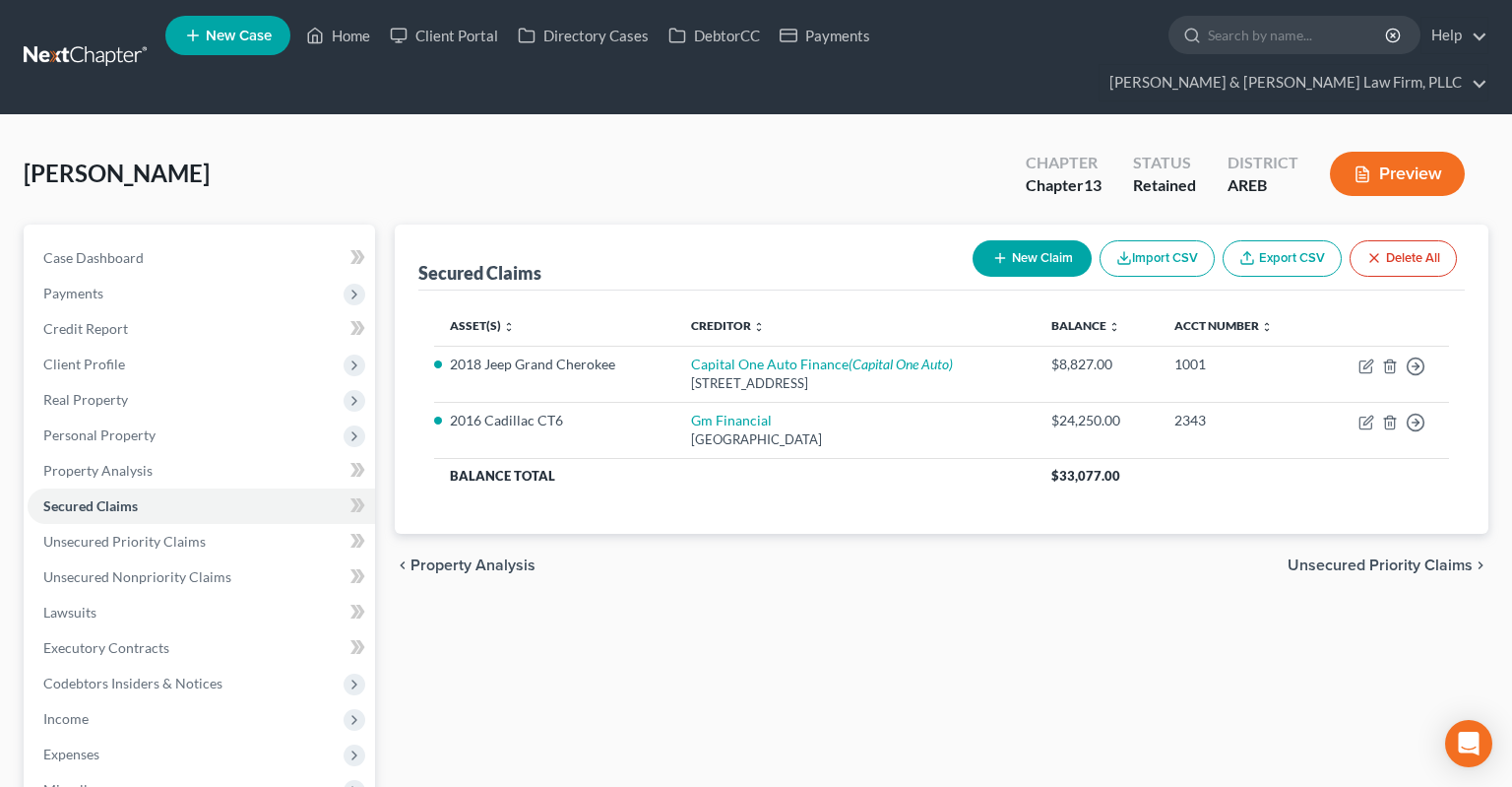
scroll to position [363, 0]
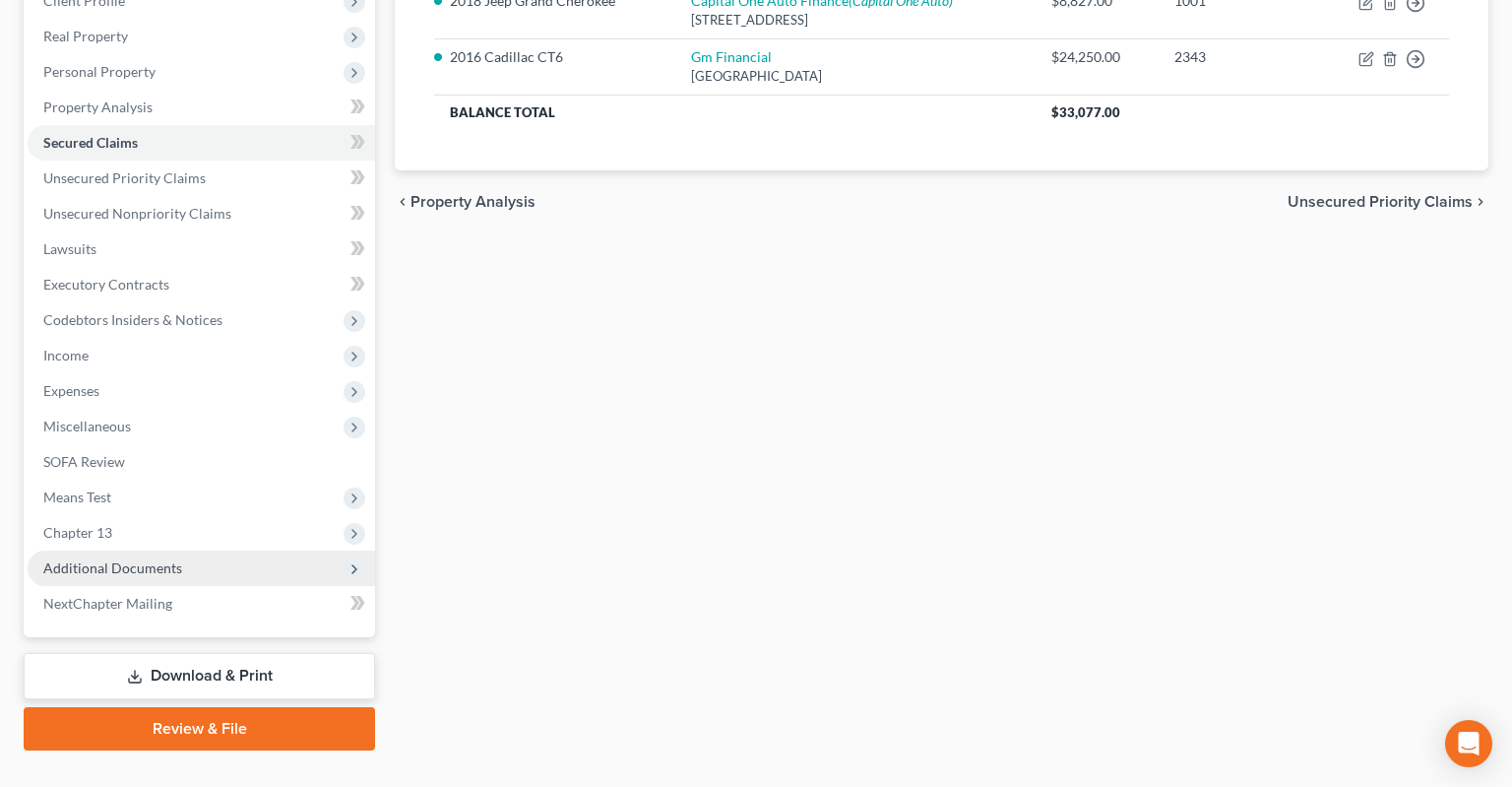
click at [174, 559] on span "Additional Documents" at bounding box center [113, 567] width 139 height 17
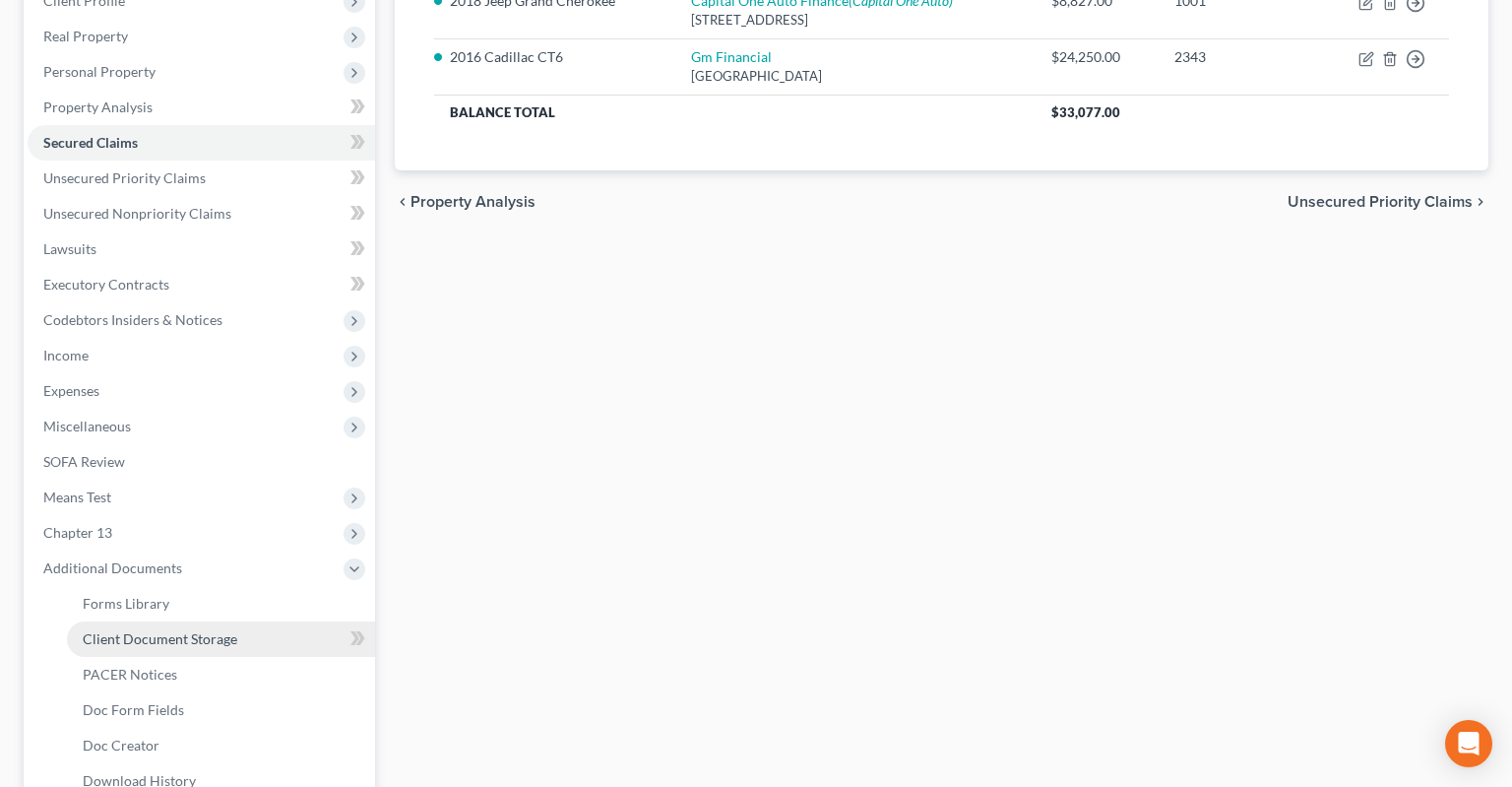
click at [274, 621] on link "Client Document Storage" at bounding box center [220, 639] width 308 height 36
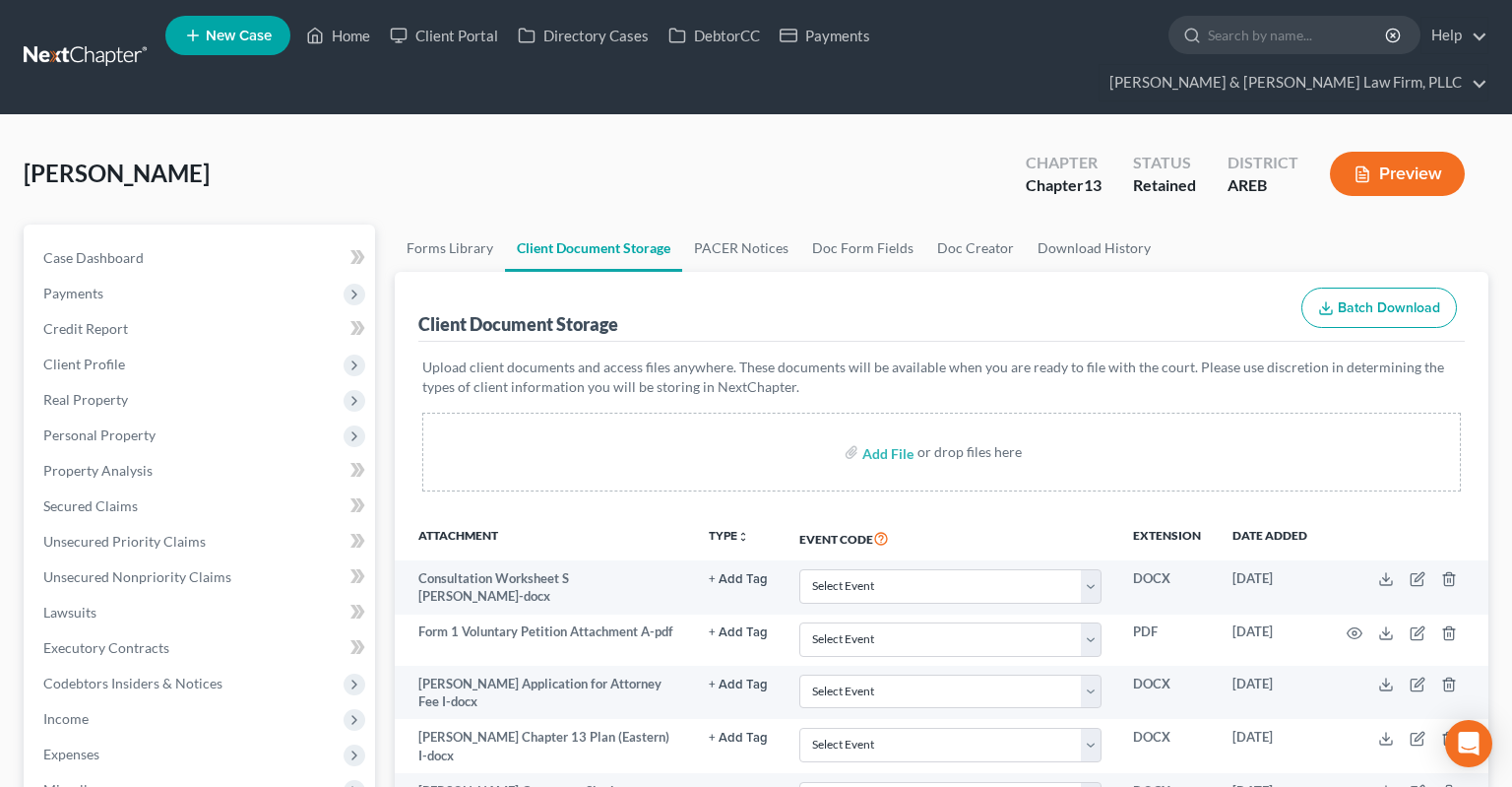
scroll to position [311, 0]
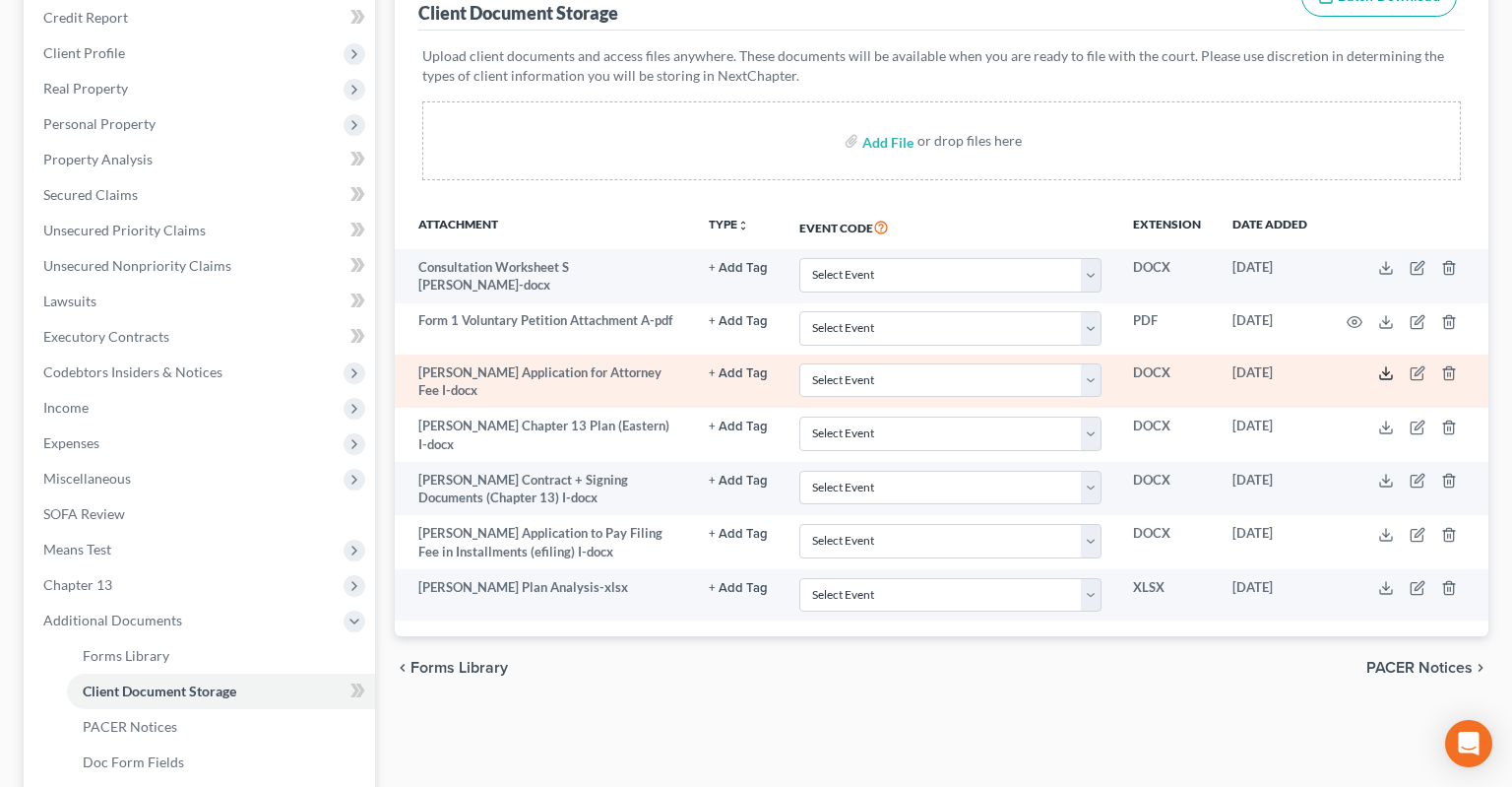
click at [1384, 365] on icon at bounding box center [1386, 373] width 16 height 16
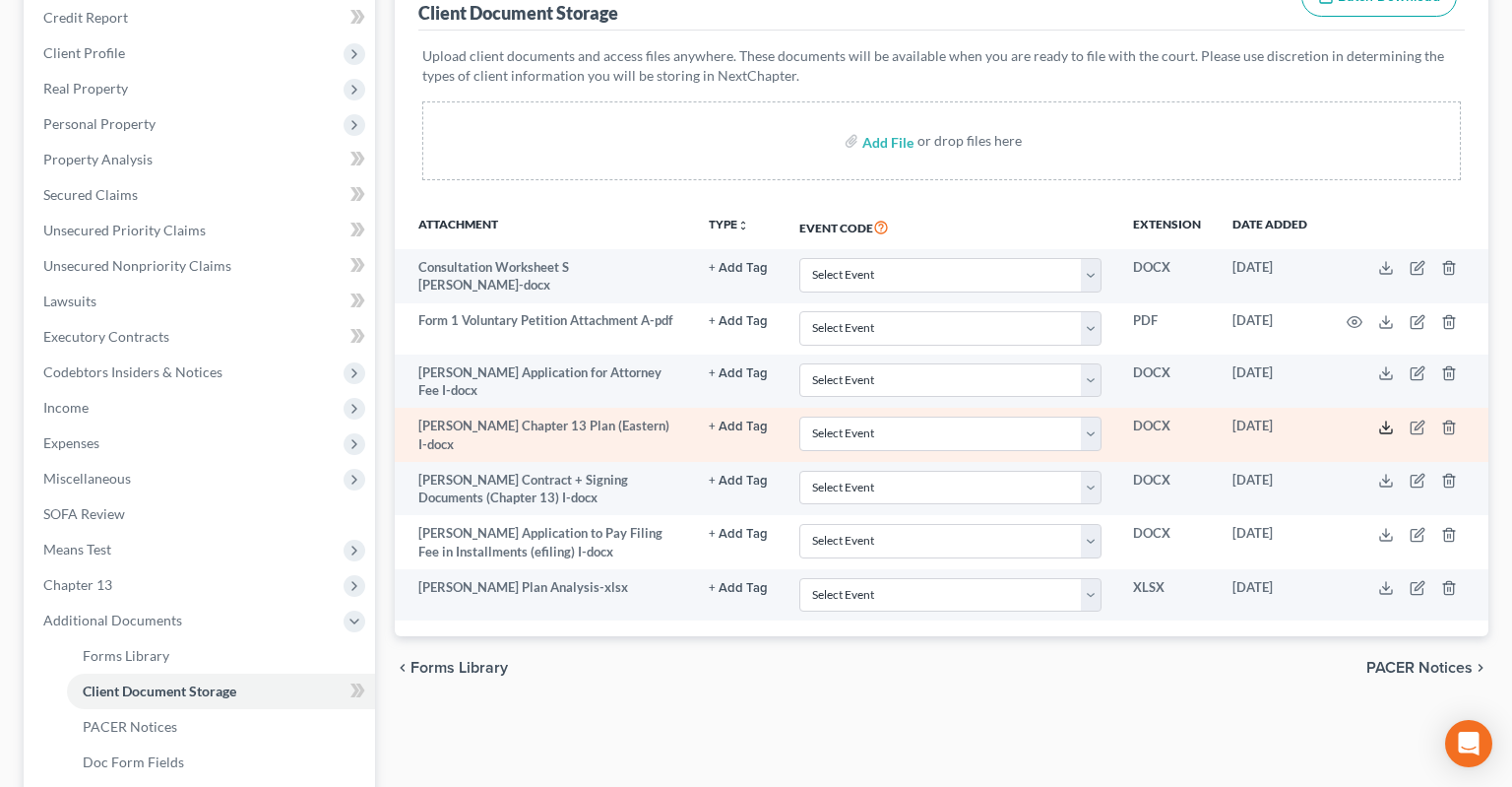
click at [1384, 420] on icon at bounding box center [1386, 428] width 16 height 16
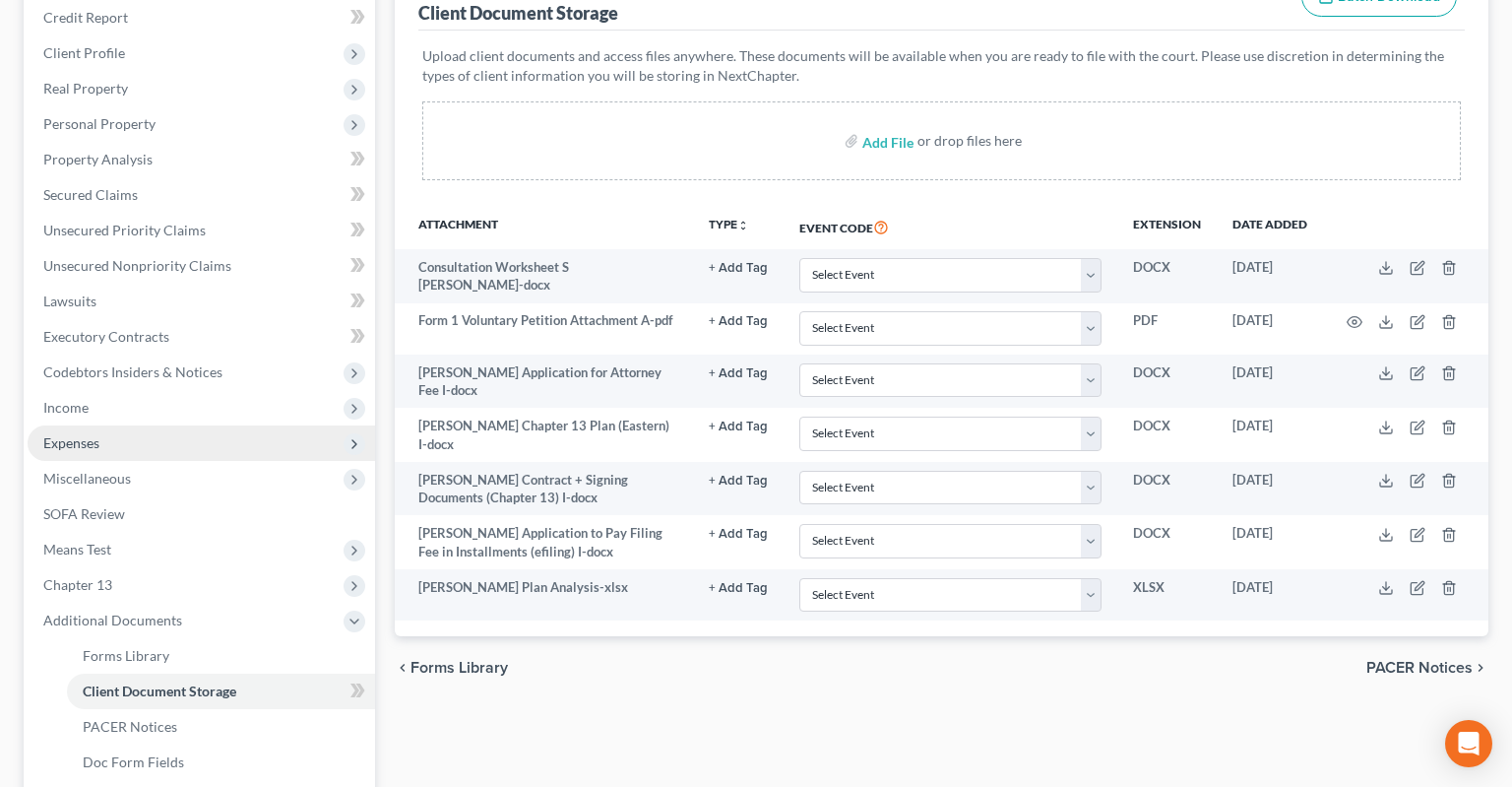
click at [159, 426] on span "Expenses" at bounding box center [201, 444] width 347 height 36
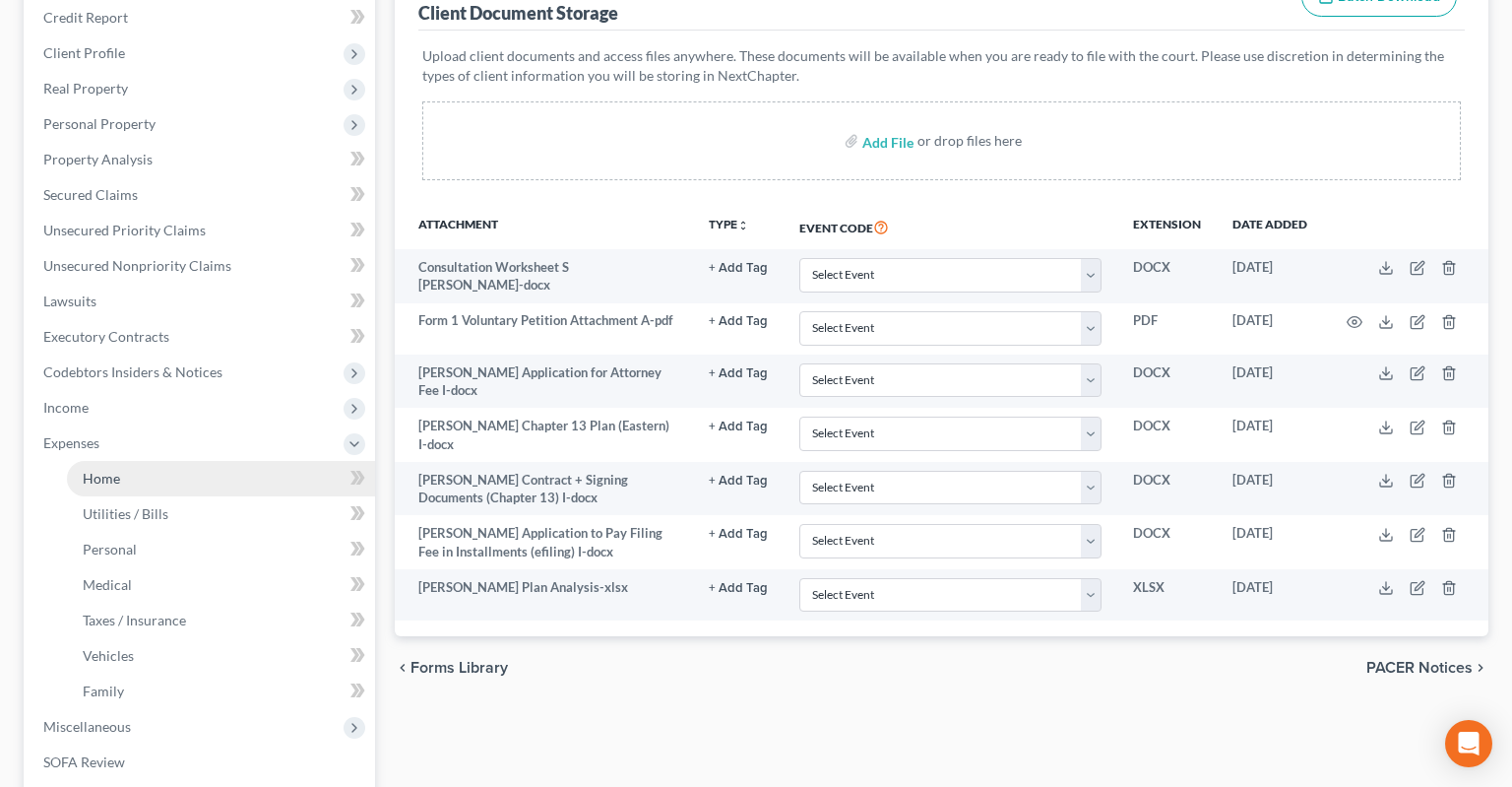
click at [182, 460] on link "Home" at bounding box center [220, 478] width 308 height 36
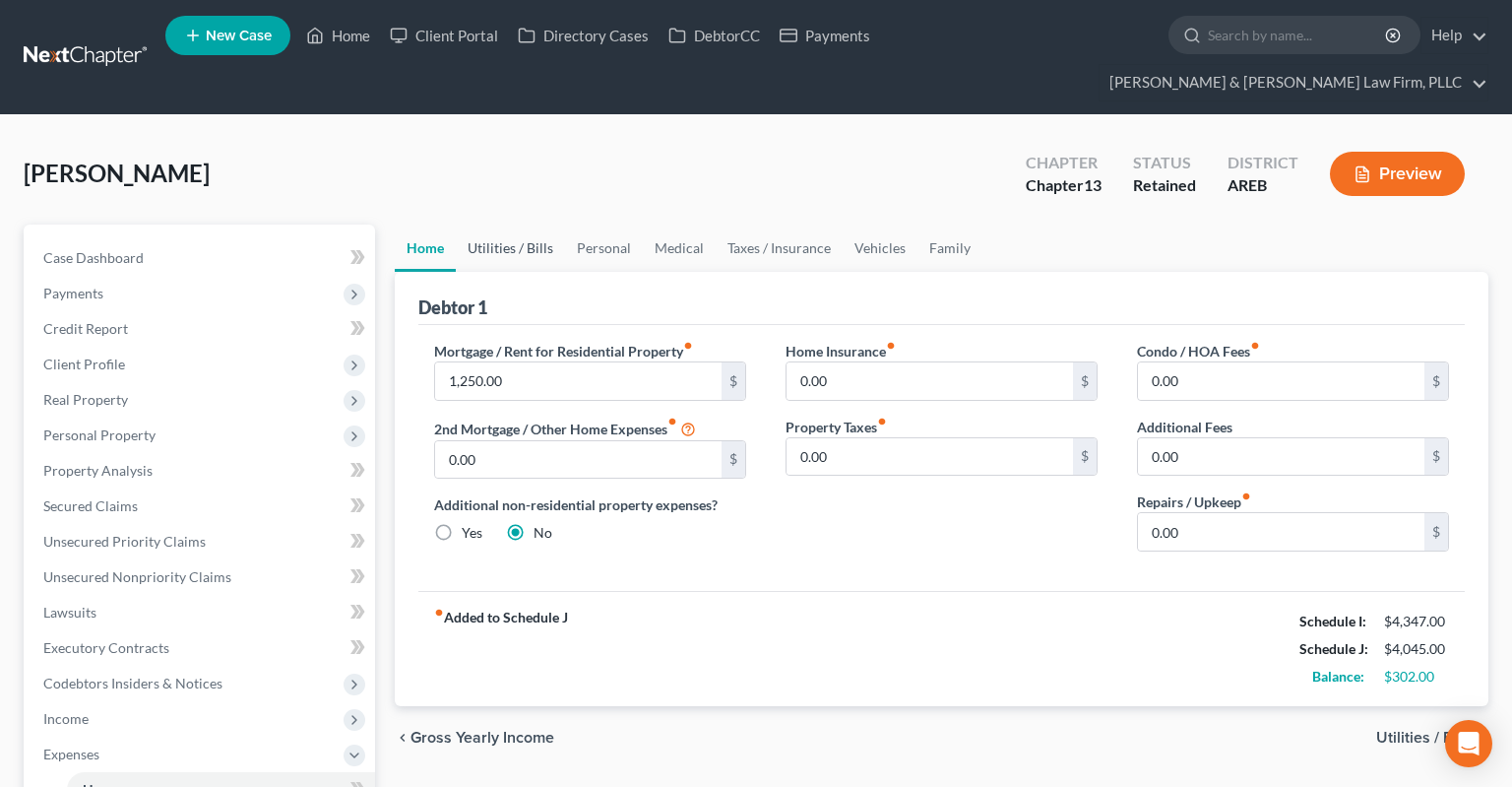
click at [518, 224] on link "Utilities / Bills" at bounding box center [510, 248] width 109 height 48
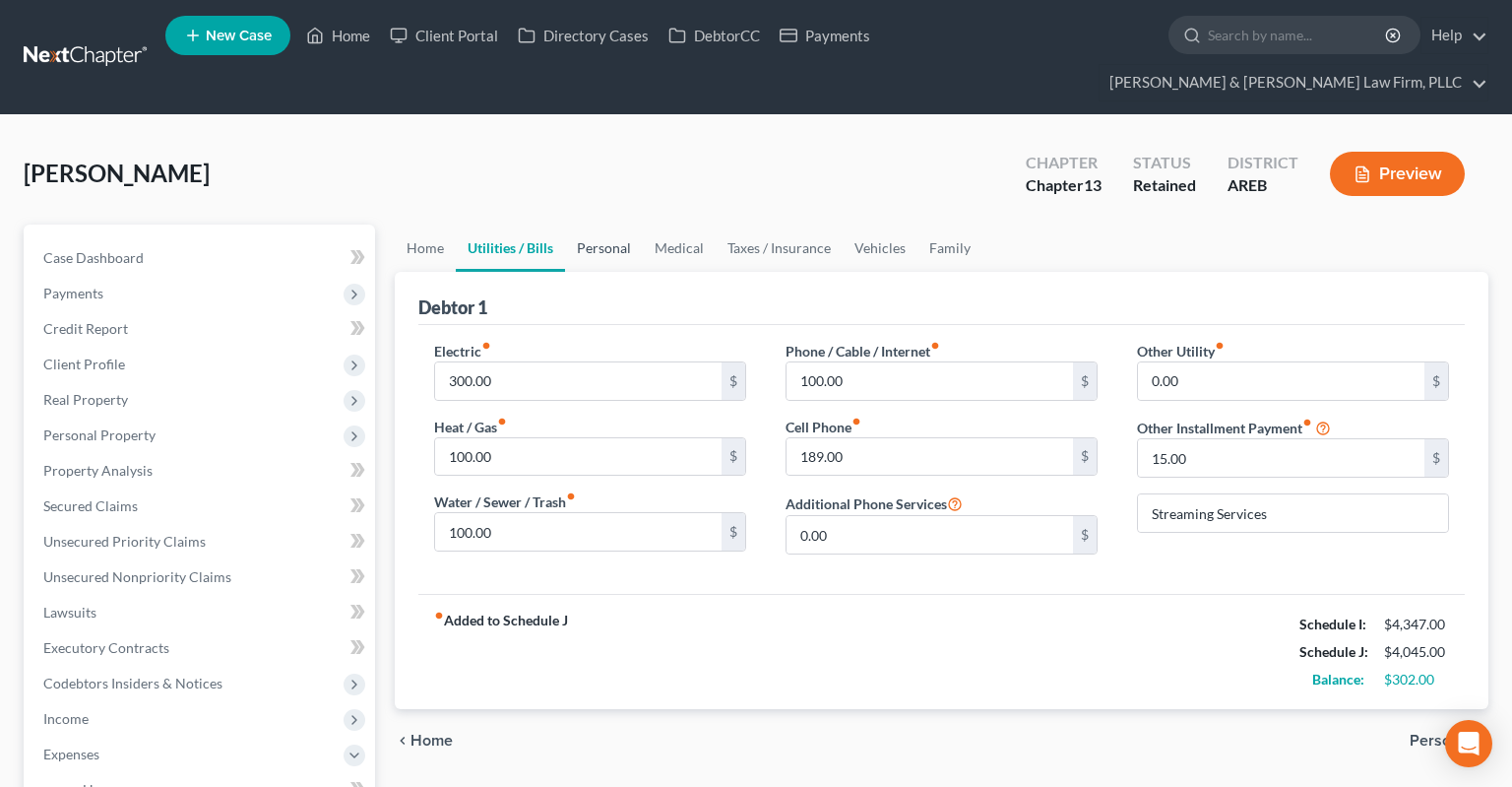
click at [618, 224] on link "Personal" at bounding box center [603, 248] width 77 height 48
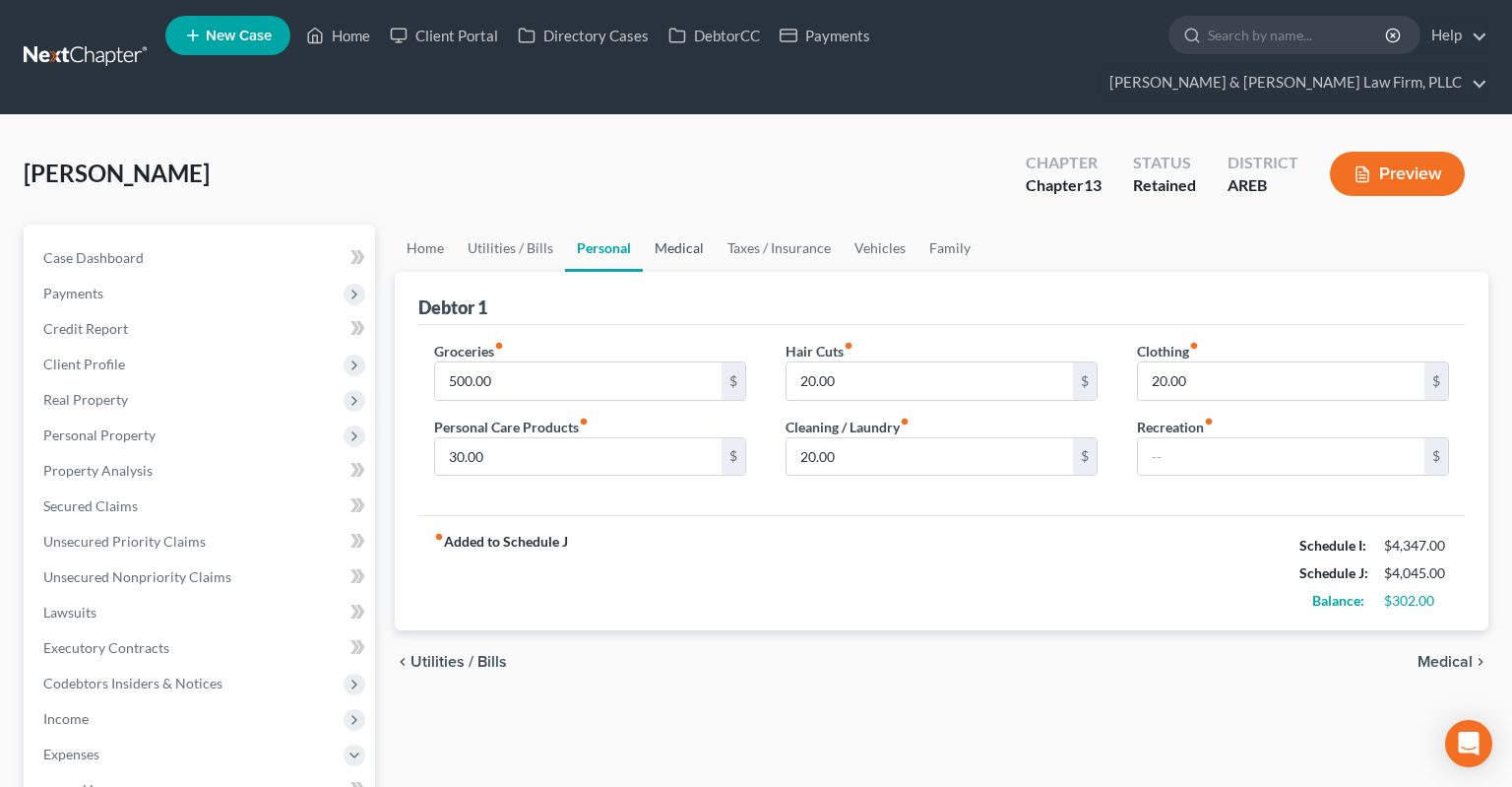
click at [693, 224] on link "Medical" at bounding box center [679, 248] width 72 height 48
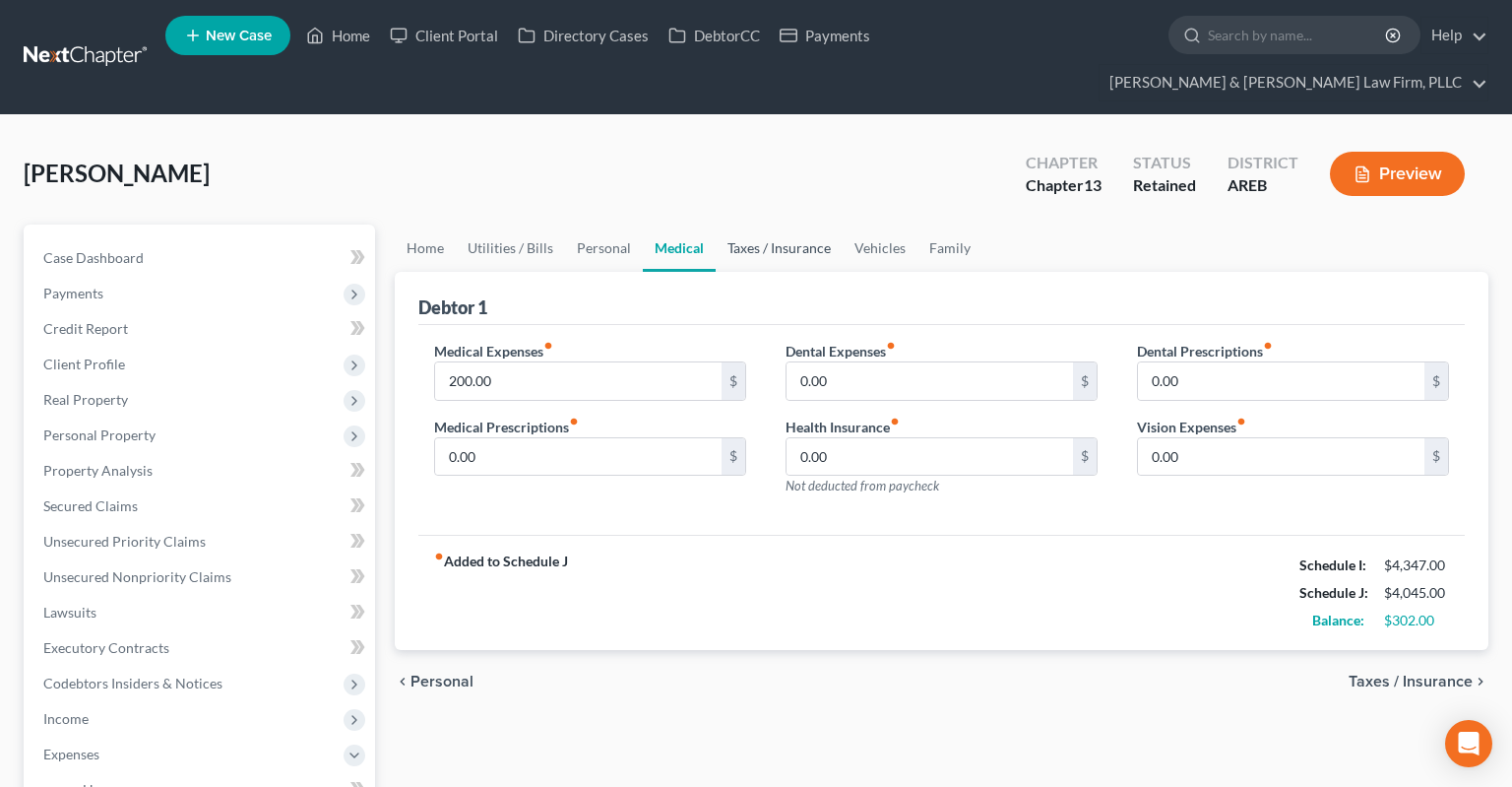
click at [774, 224] on link "Taxes / Insurance" at bounding box center [779, 248] width 127 height 48
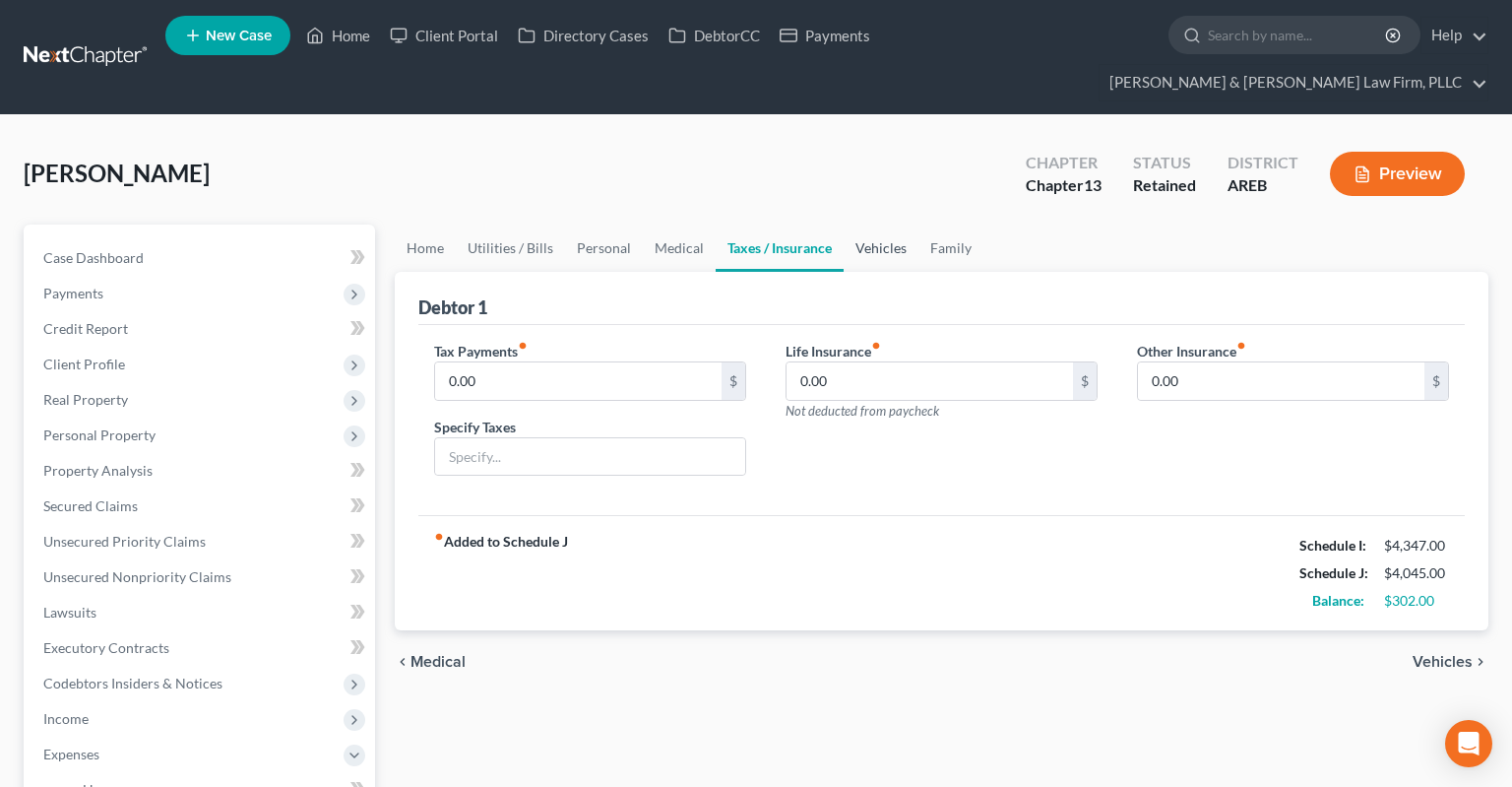
click at [868, 224] on link "Vehicles" at bounding box center [880, 248] width 74 height 48
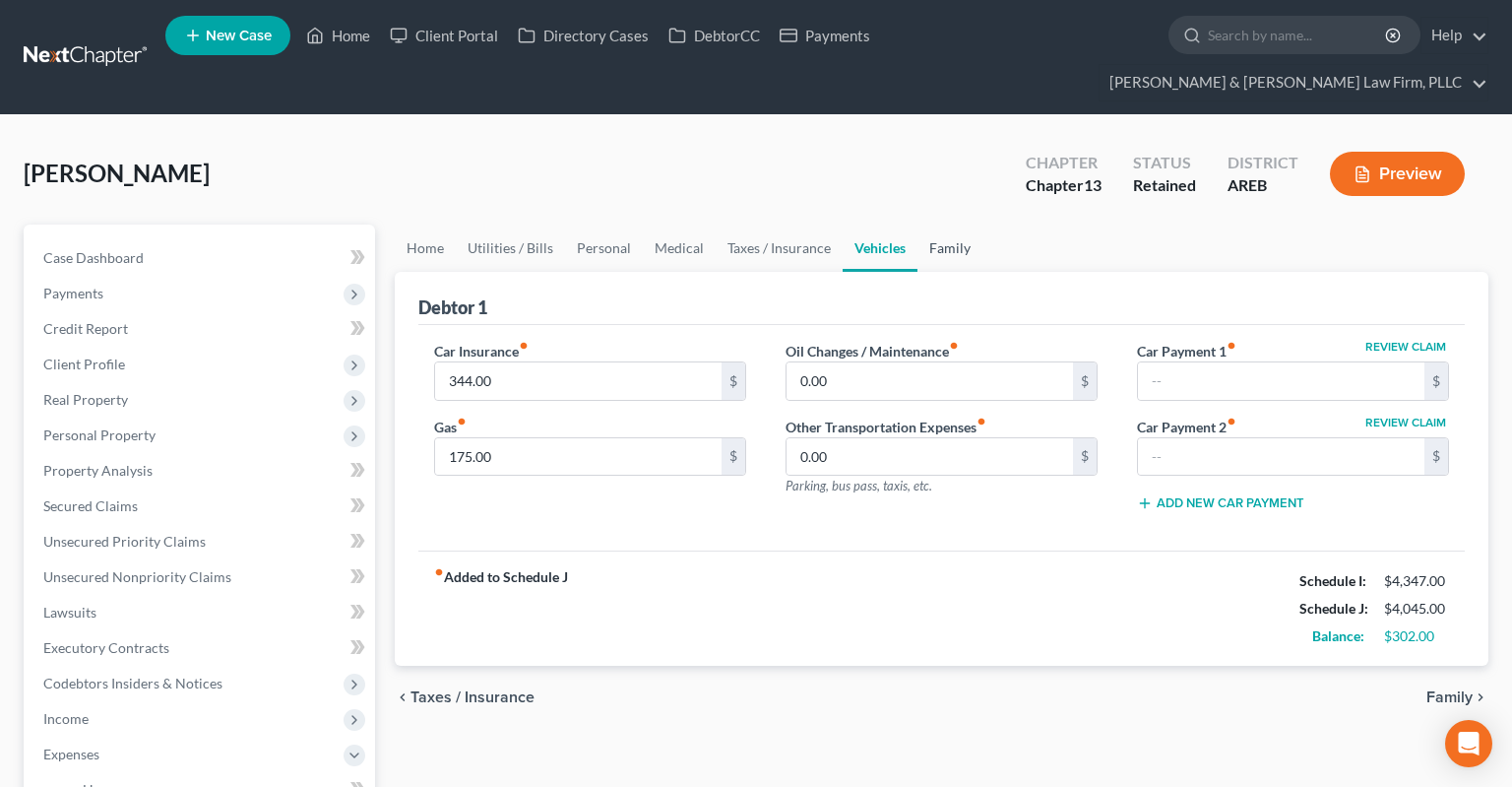
click at [958, 224] on link "Family" at bounding box center [949, 248] width 64 height 48
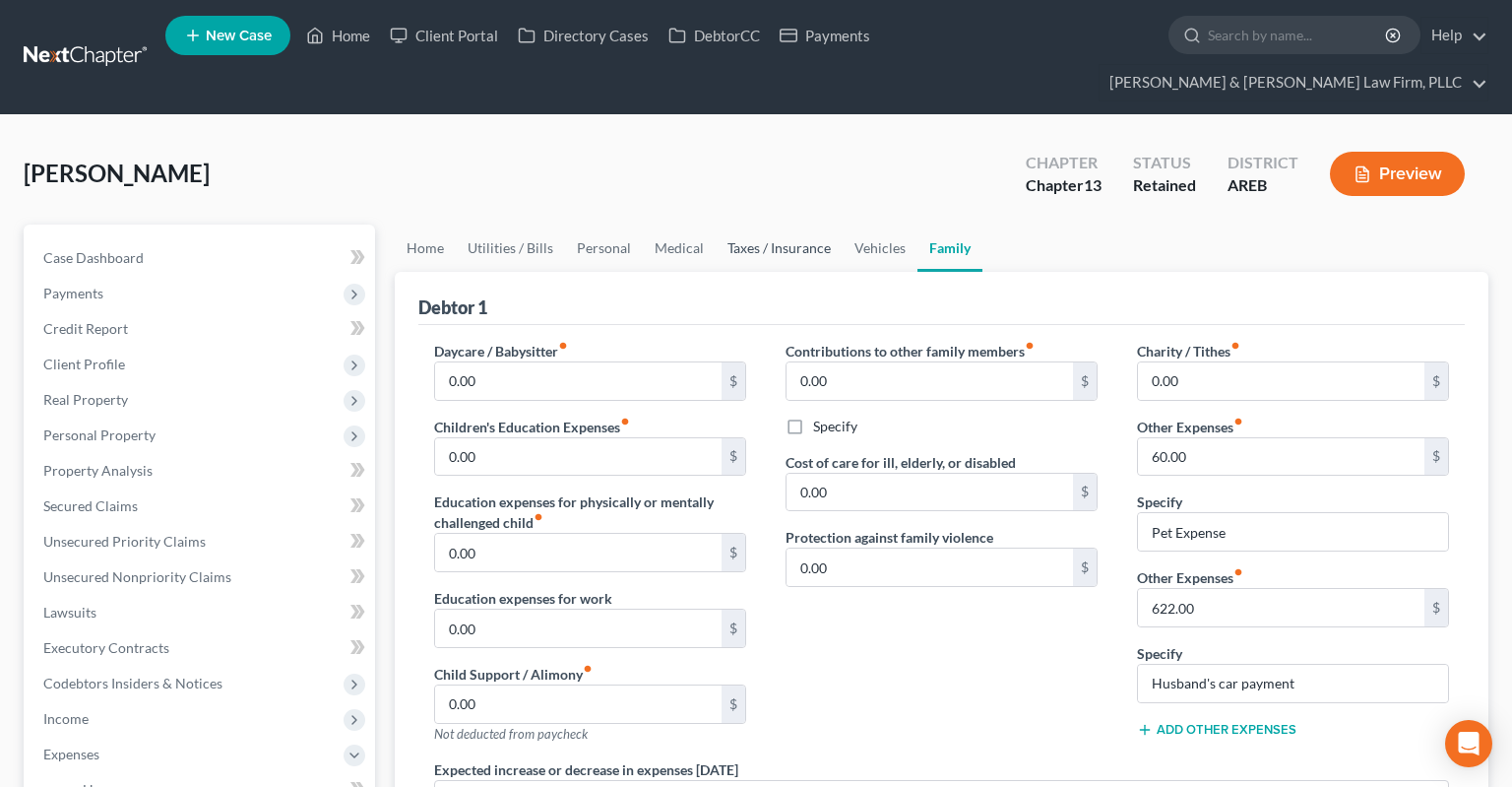
click at [832, 224] on link "Taxes / Insurance" at bounding box center [779, 248] width 127 height 48
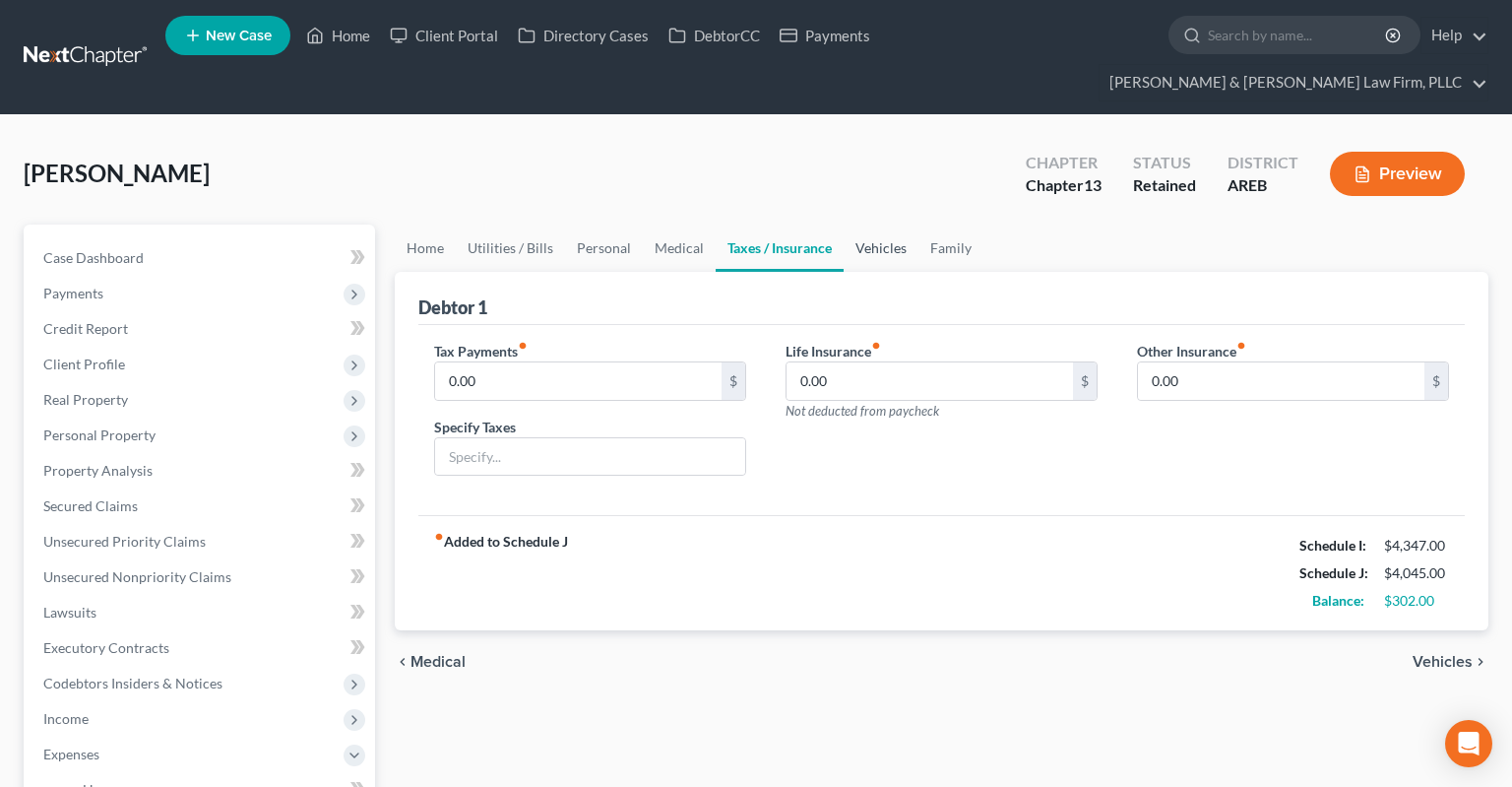
click at [883, 224] on link "Vehicles" at bounding box center [880, 248] width 74 height 48
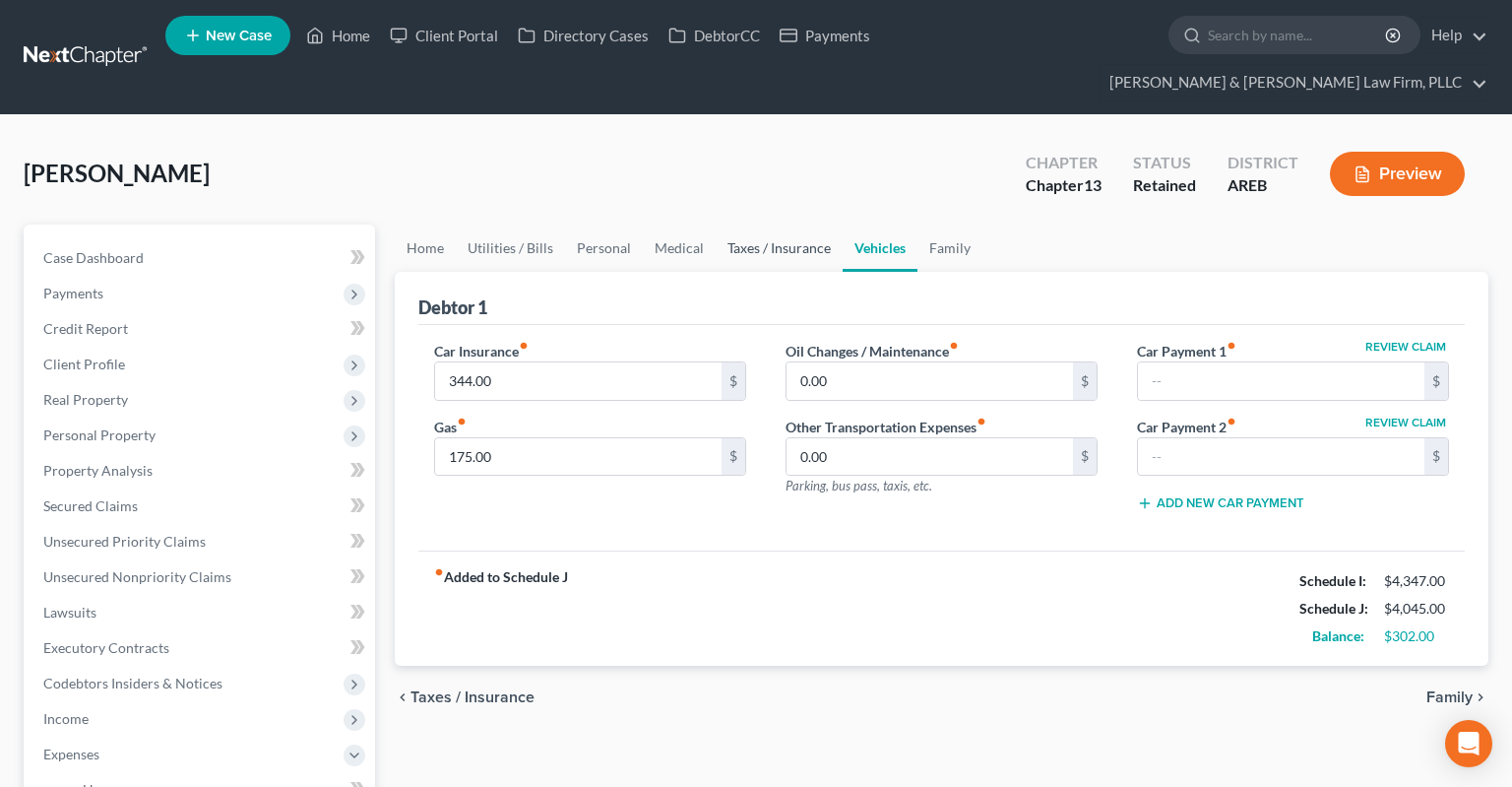
click at [810, 228] on link "Taxes / Insurance" at bounding box center [779, 248] width 127 height 48
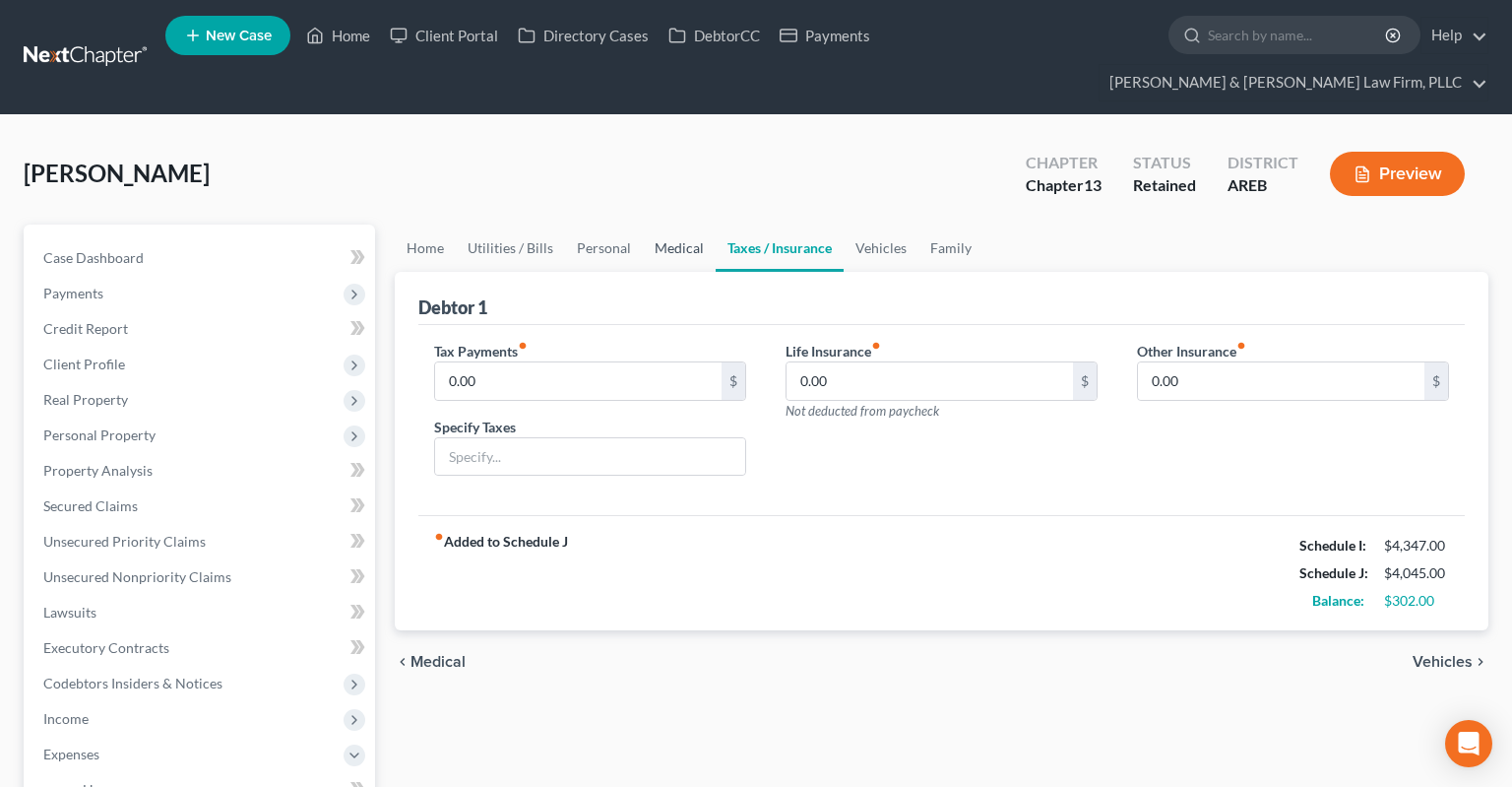
click at [672, 224] on link "Medical" at bounding box center [679, 248] width 72 height 48
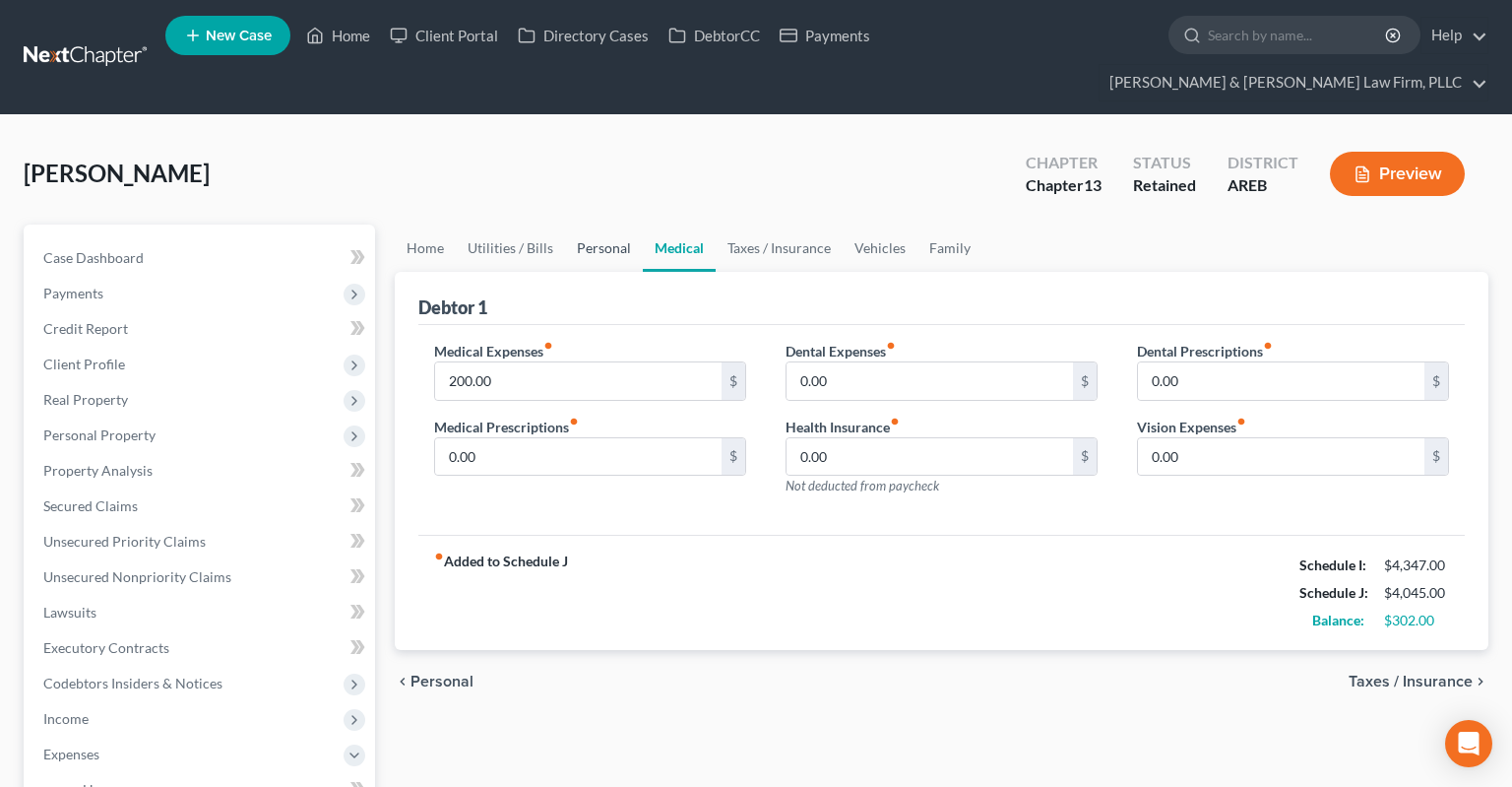
click at [588, 224] on link "Personal" at bounding box center [603, 248] width 77 height 48
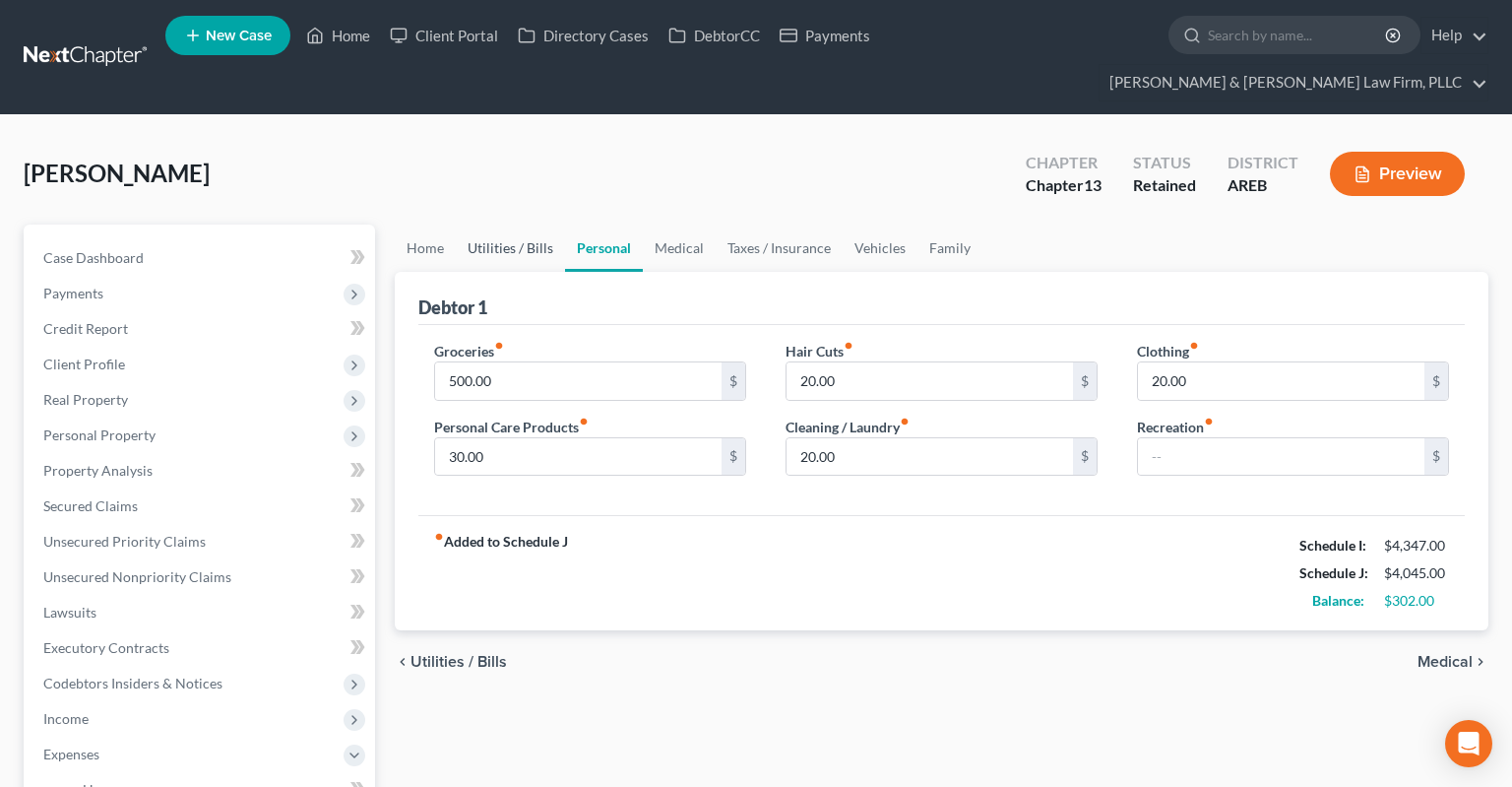
click at [519, 224] on link "Utilities / Bills" at bounding box center [510, 248] width 109 height 48
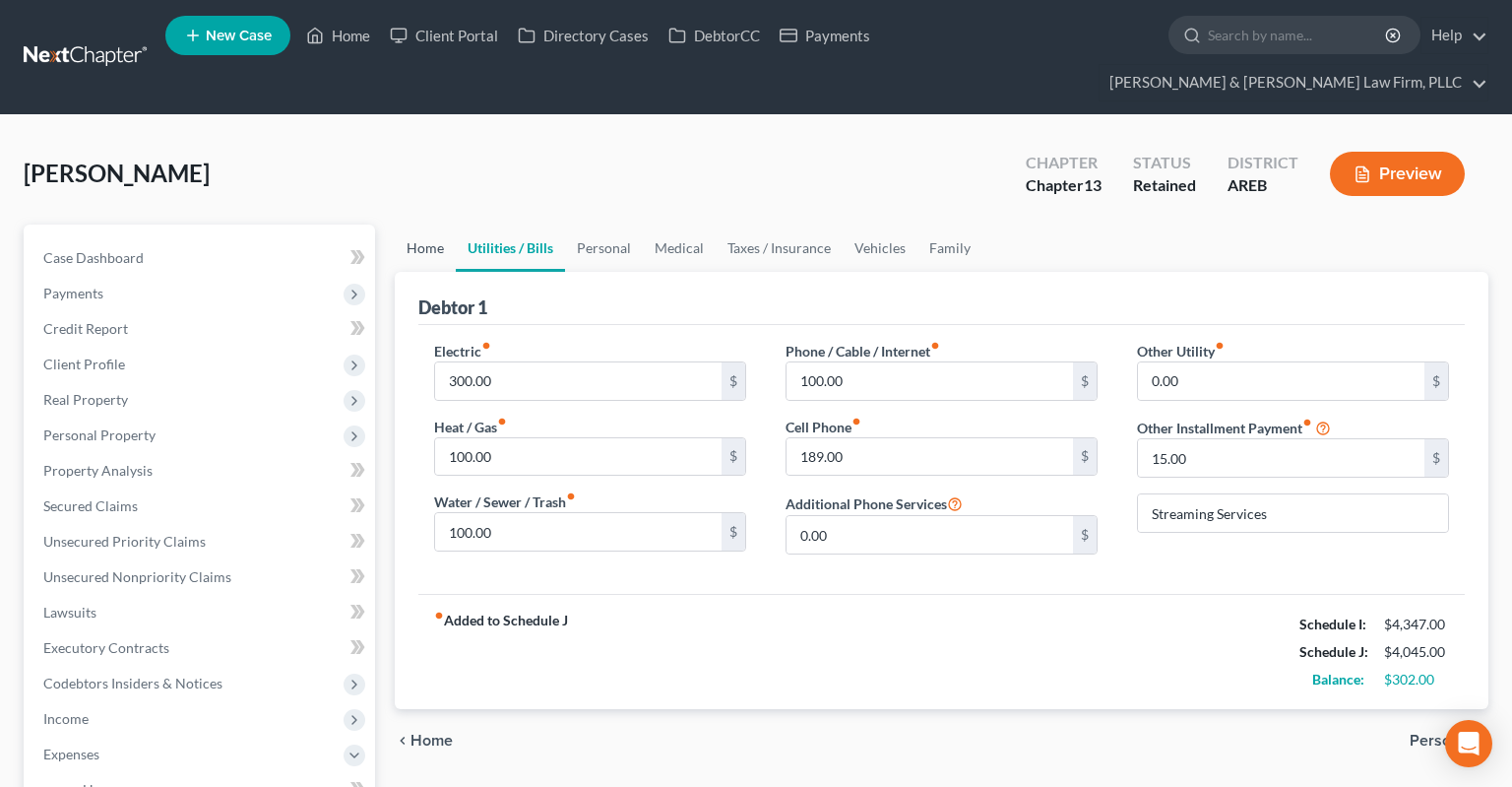
click at [425, 224] on link "Home" at bounding box center [426, 248] width 62 height 48
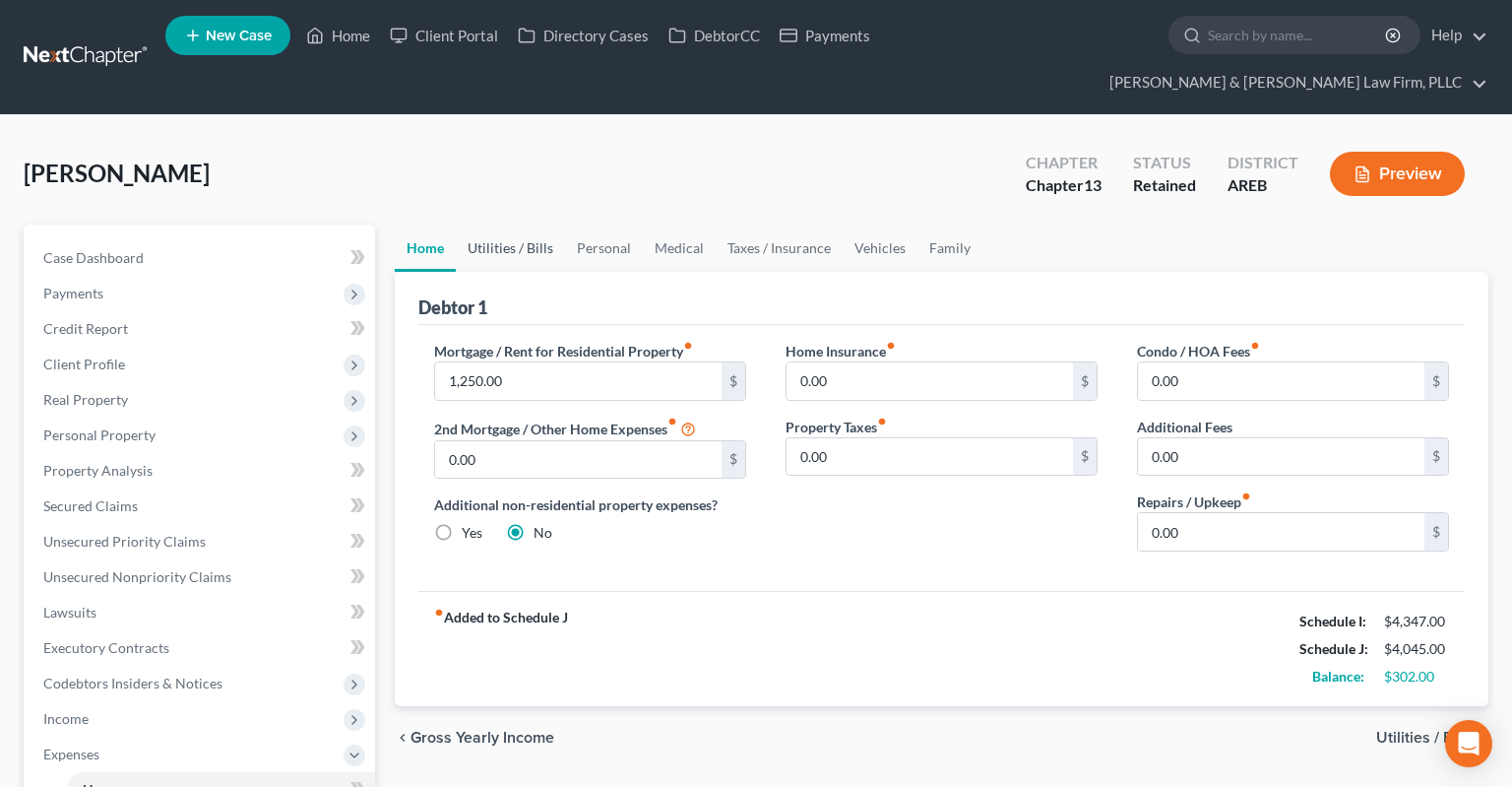
click at [486, 228] on link "Utilities / Bills" at bounding box center [510, 248] width 109 height 48
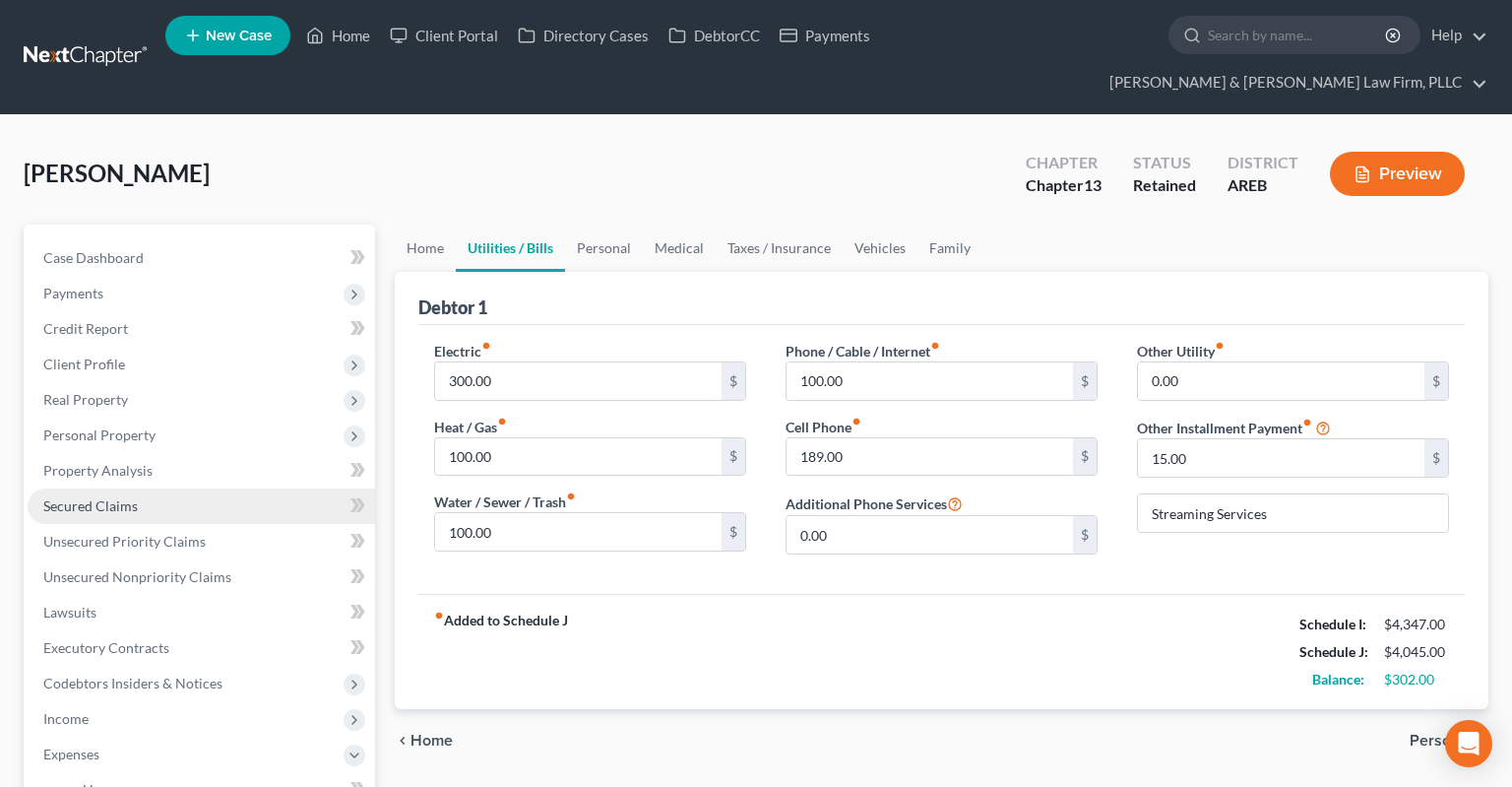
click at [116, 497] on span "Secured Claims" at bounding box center [90, 505] width 94 height 17
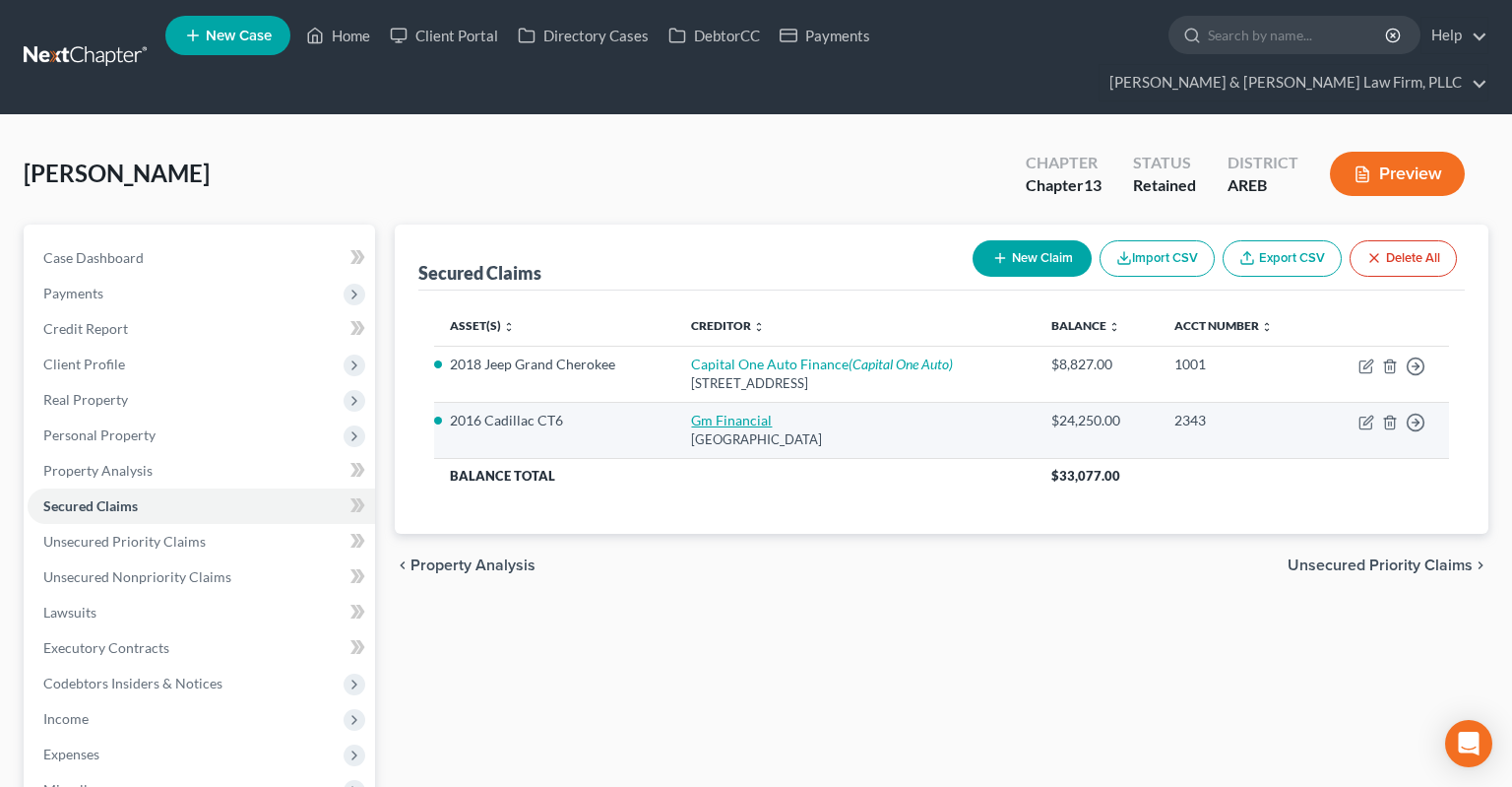
click at [733, 412] on link "Gm Financial" at bounding box center [730, 420] width 80 height 17
select select "45"
select select "2"
select select "3"
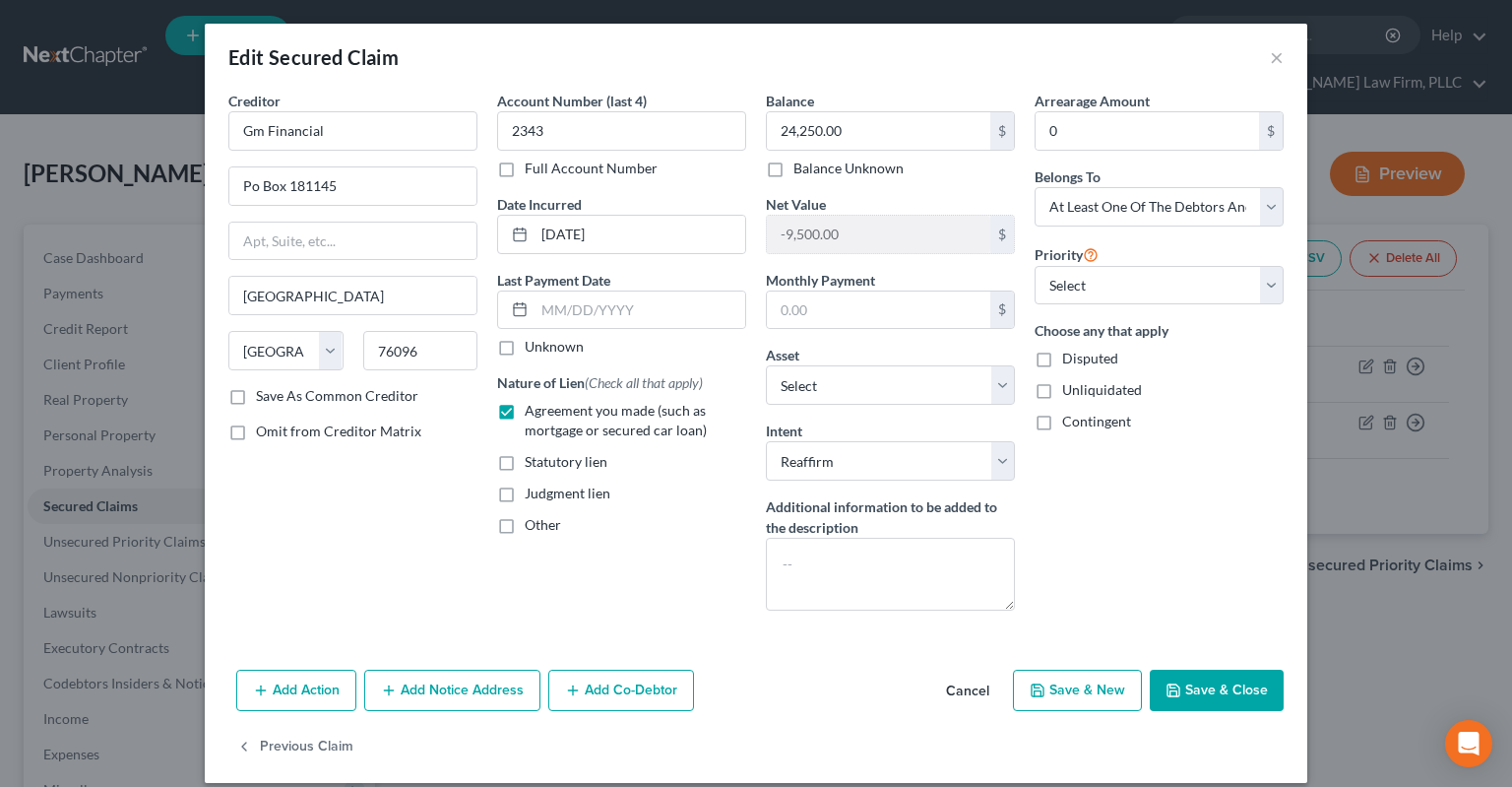
click at [954, 691] on button "Cancel" at bounding box center [966, 692] width 74 height 40
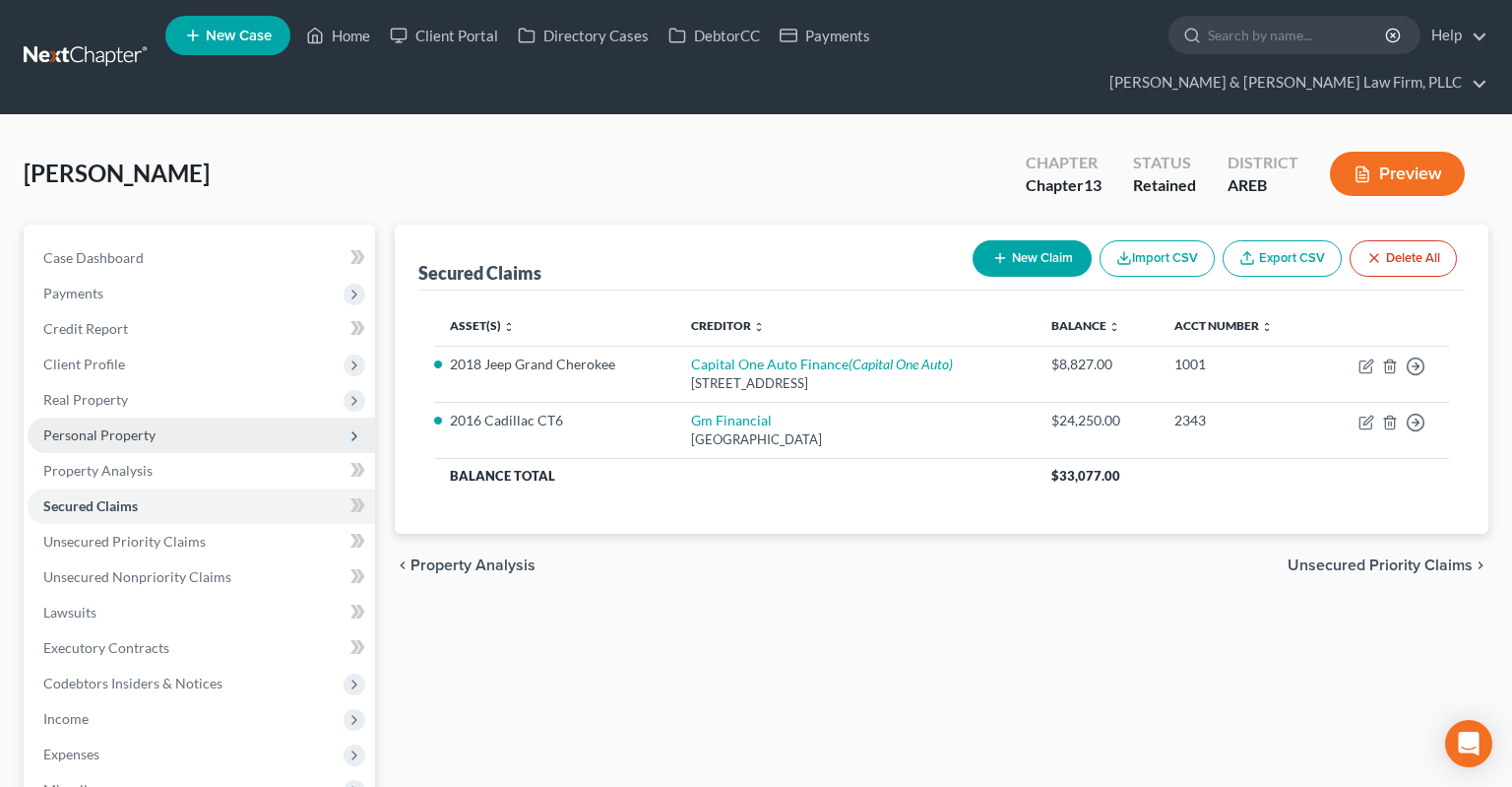
click at [168, 418] on span "Personal Property" at bounding box center [201, 436] width 347 height 36
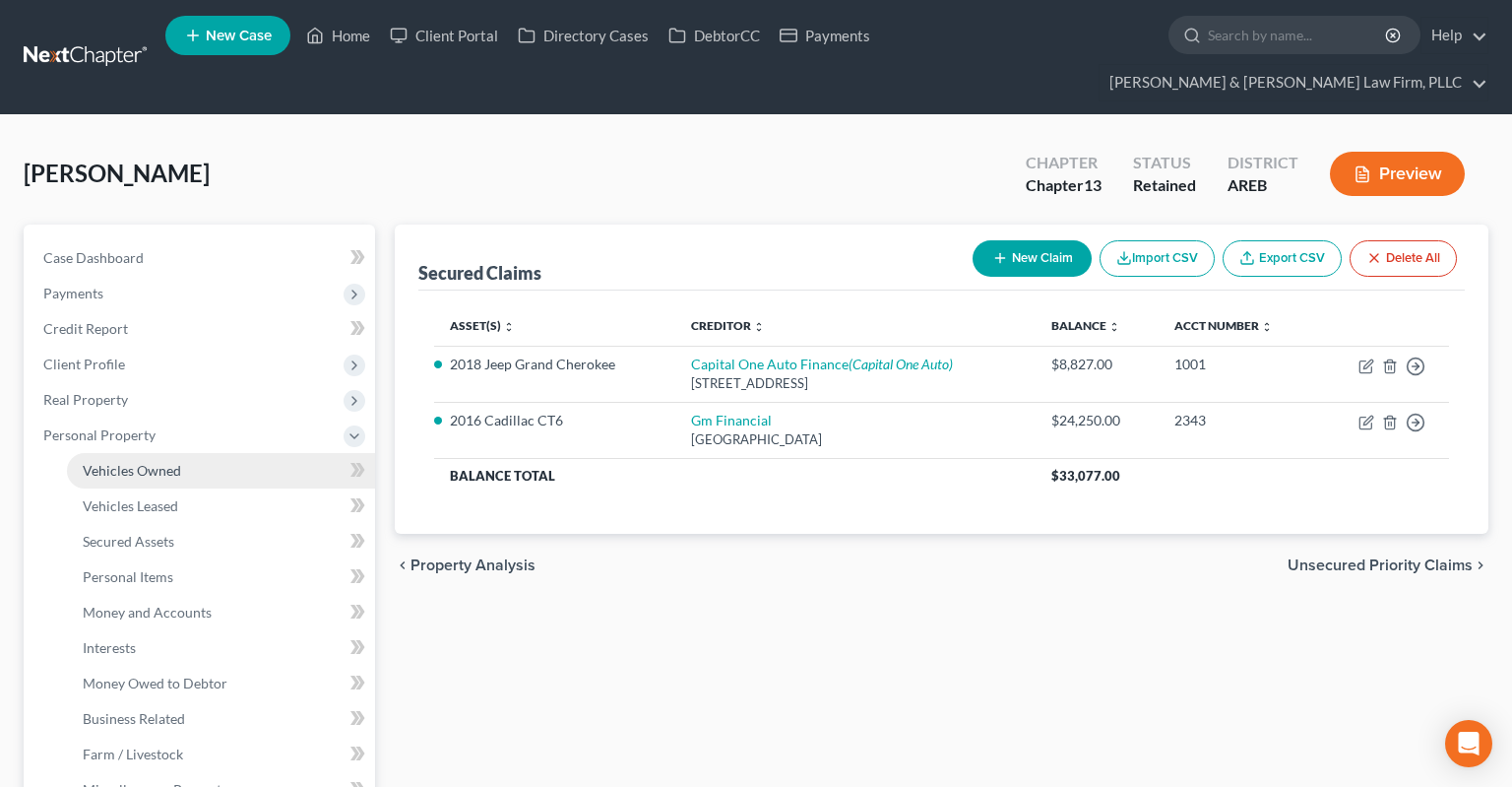
click at [160, 461] on span "Vehicles Owned" at bounding box center [131, 469] width 98 height 17
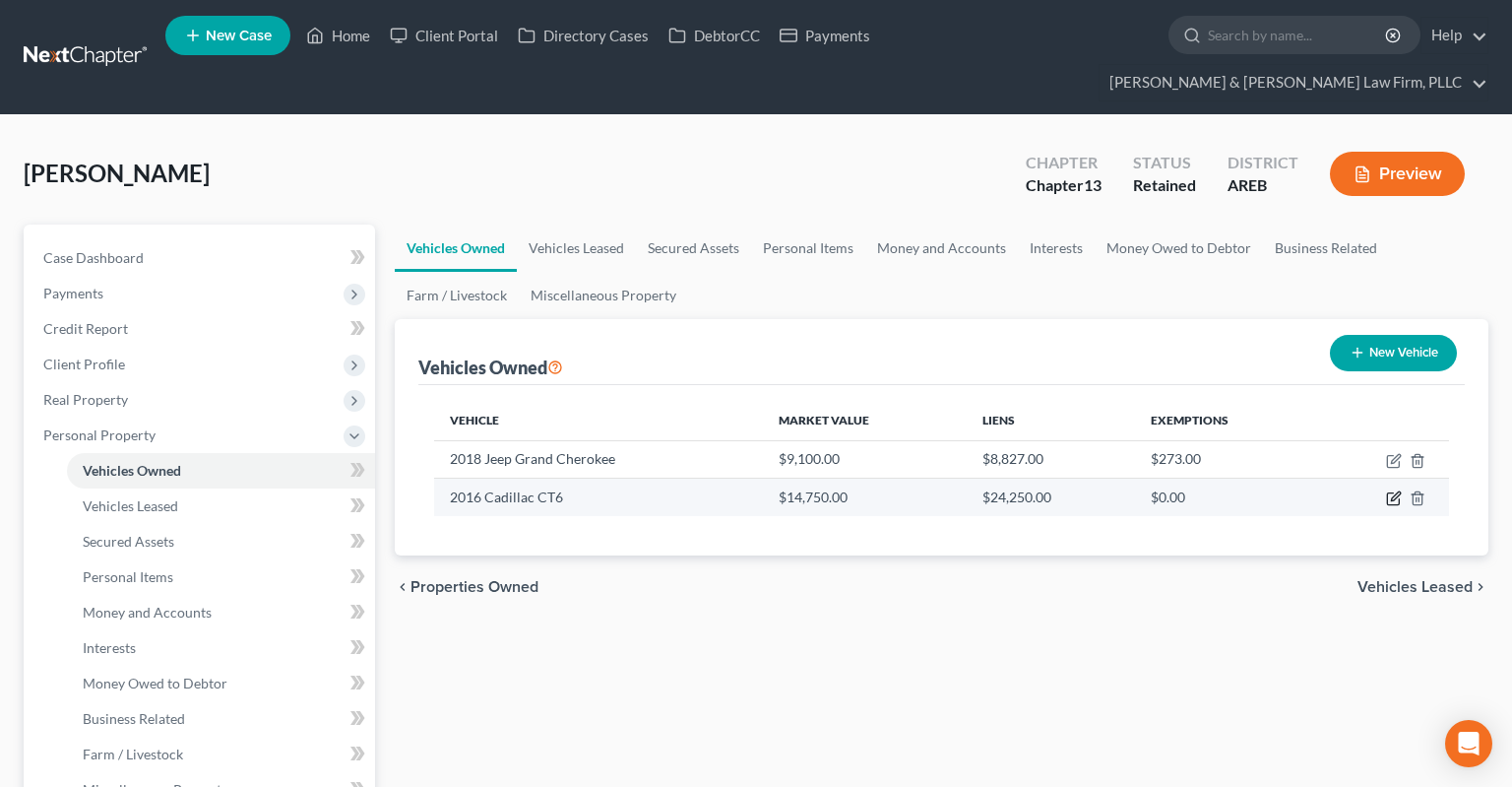
click at [1394, 490] on icon "button" at bounding box center [1394, 498] width 16 height 16
select select "0"
select select "10"
select select "3"
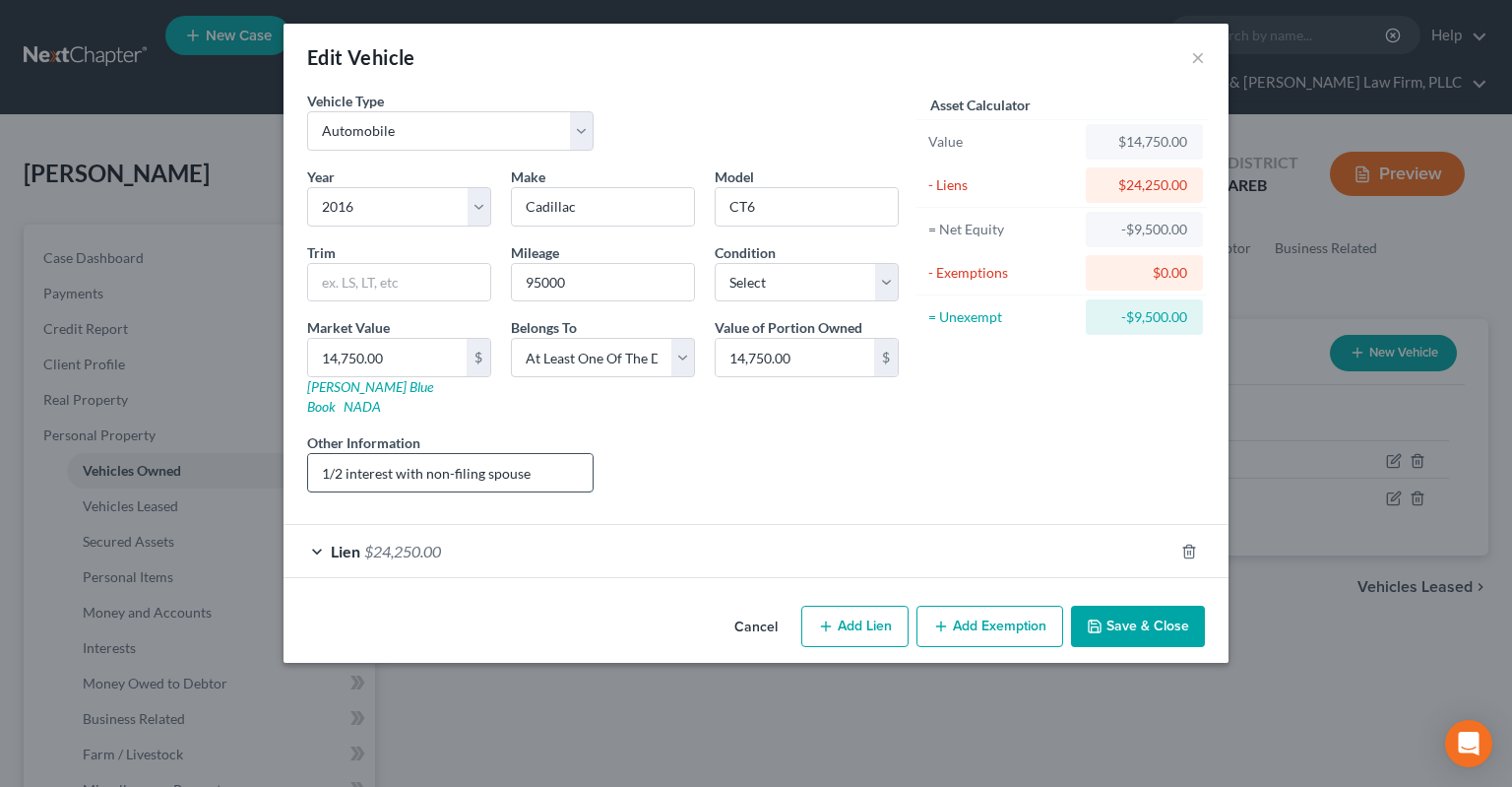
drag, startPoint x: 557, startPoint y: 451, endPoint x: 274, endPoint y: 457, distance: 283.1
click at [308, 457] on input "1/2 interest with non-filing spouse" at bounding box center [449, 472] width 285 height 38
click at [747, 607] on button "Cancel" at bounding box center [755, 627] width 74 height 40
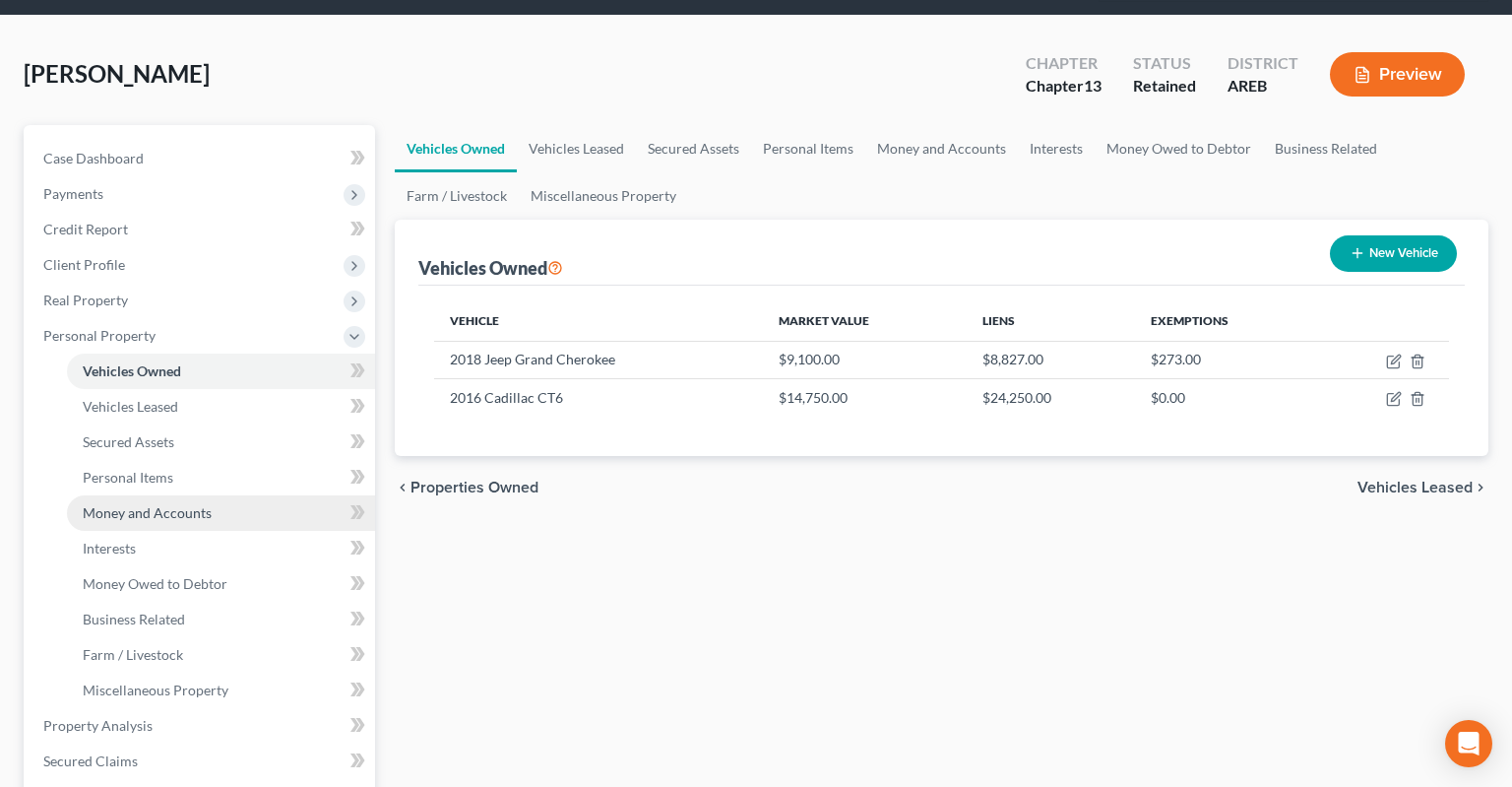
scroll to position [103, 0]
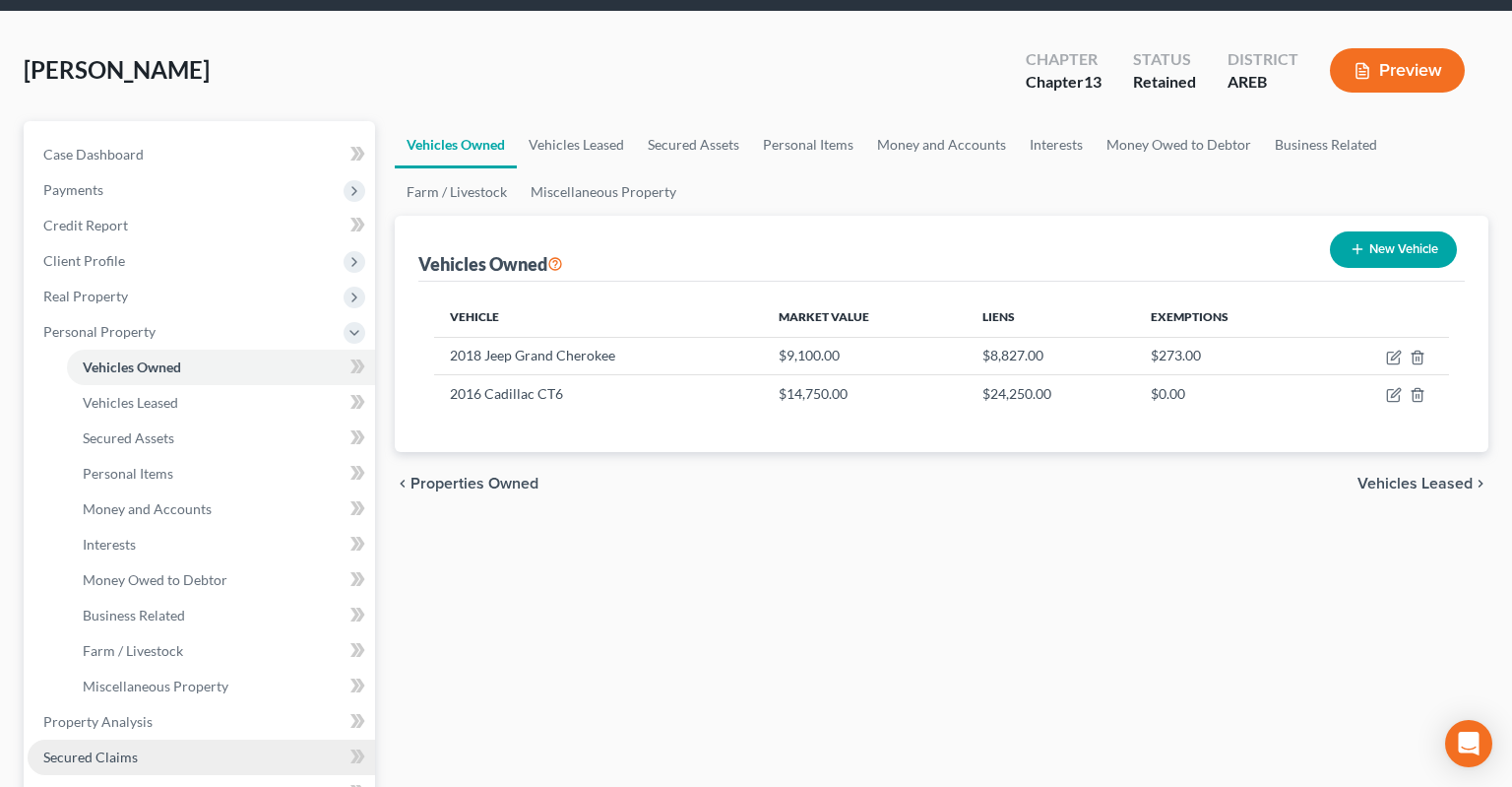
click at [155, 739] on link "Secured Claims" at bounding box center [201, 757] width 347 height 36
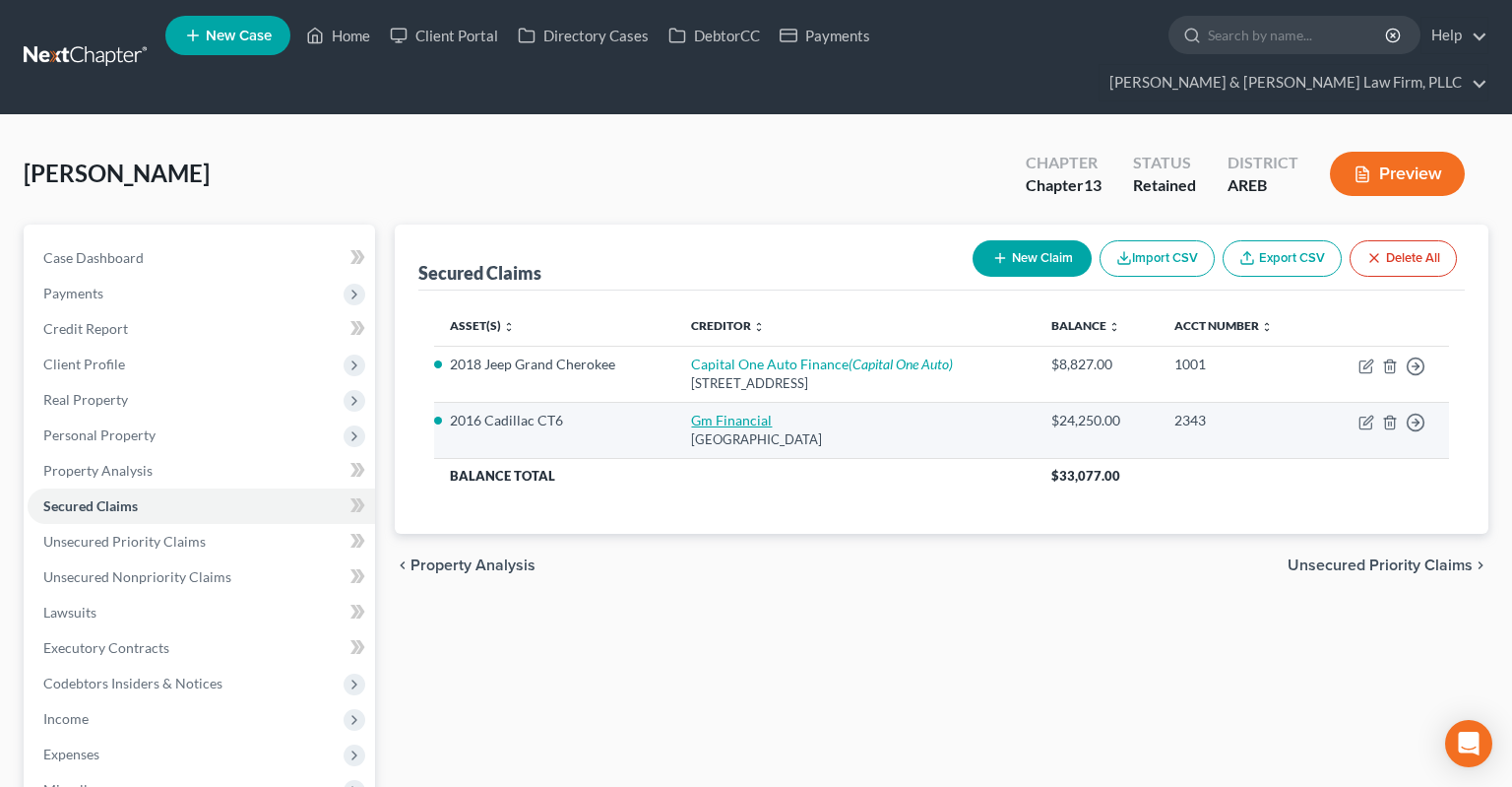
click at [737, 412] on link "Gm Financial" at bounding box center [730, 420] width 80 height 17
select select "45"
select select "14"
select select "2"
select select "3"
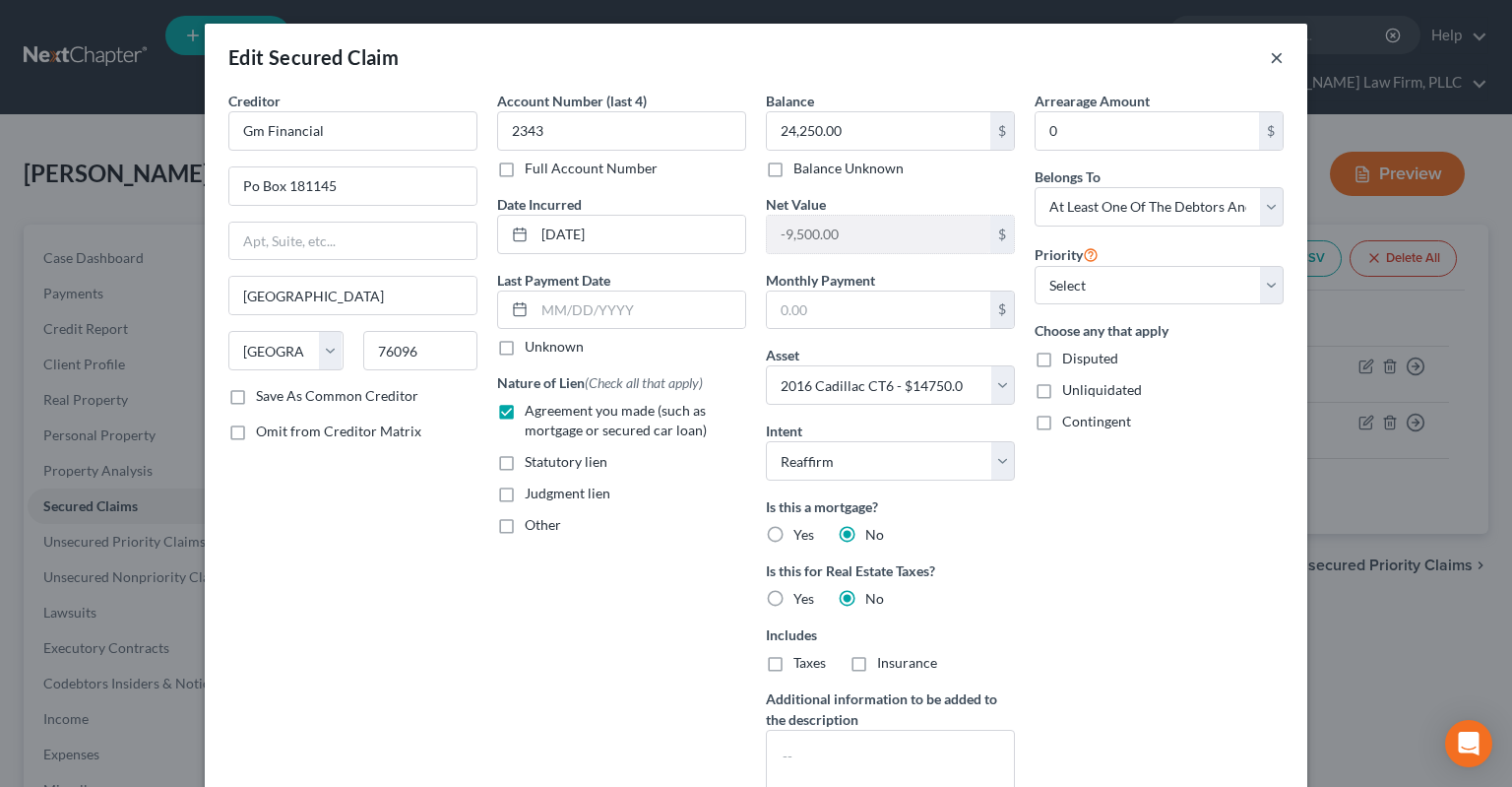
click at [1270, 64] on button "×" at bounding box center [1277, 58] width 14 height 24
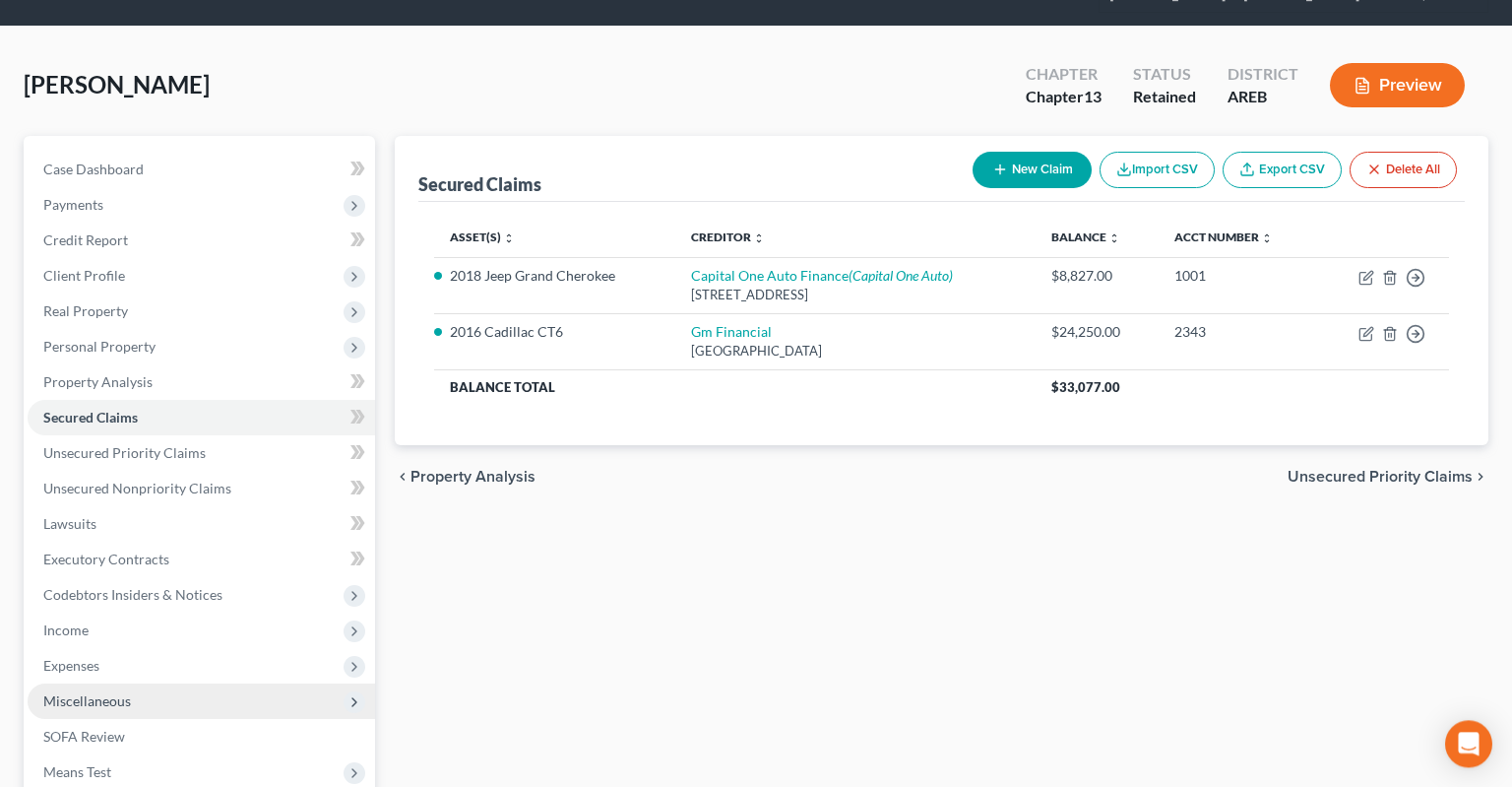
scroll to position [363, 0]
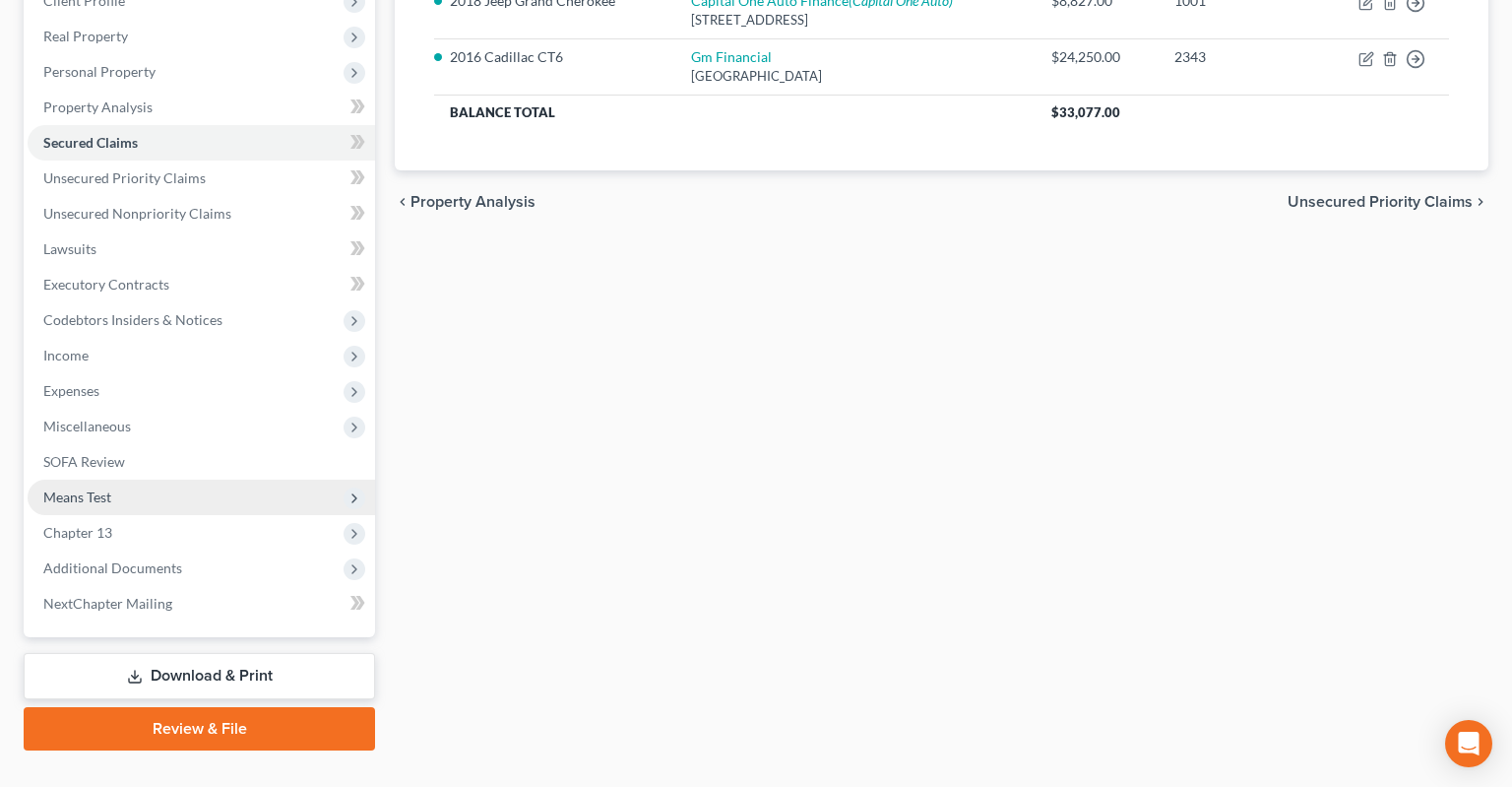
click at [210, 479] on span "Means Test" at bounding box center [201, 497] width 347 height 36
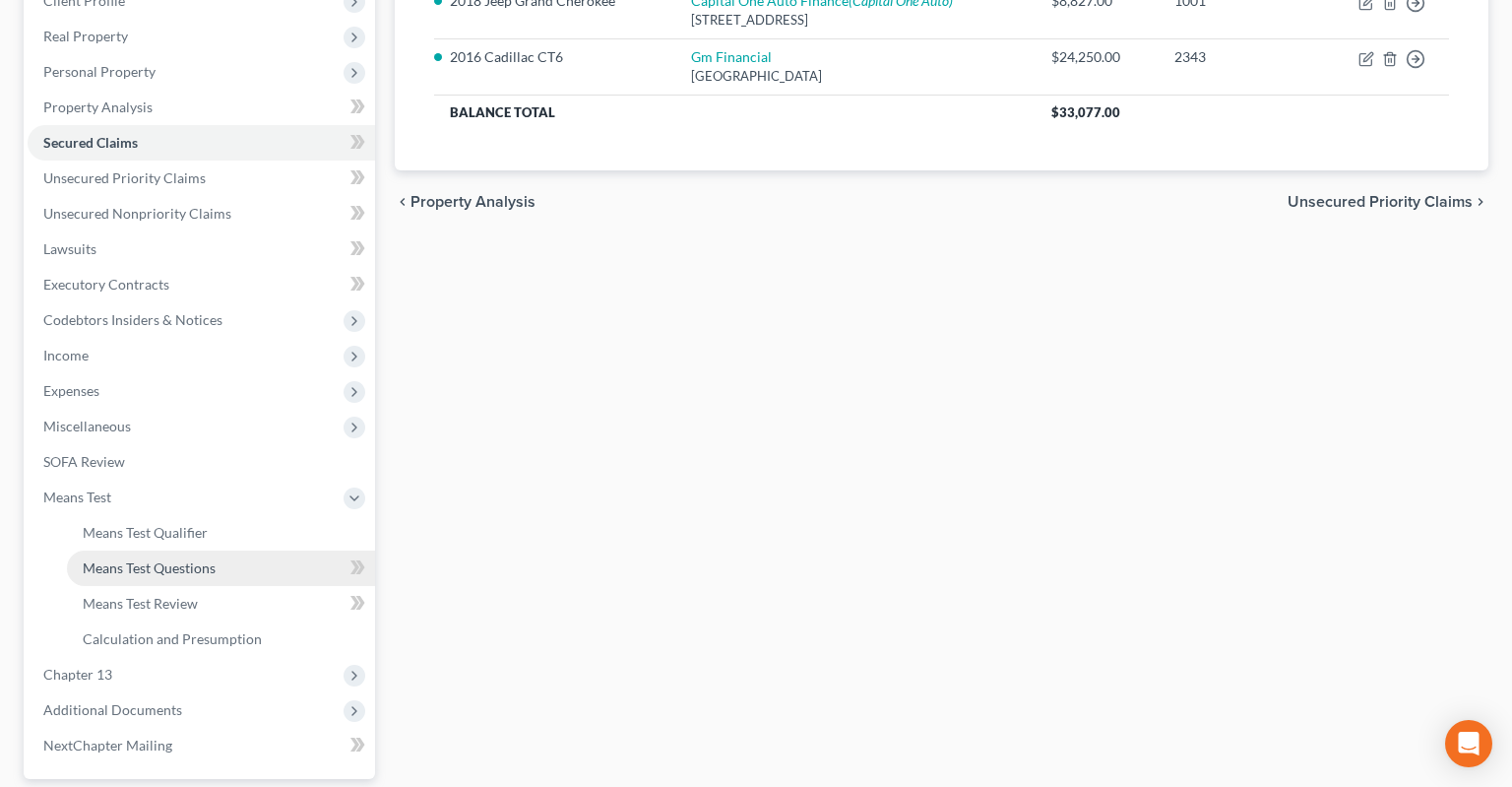
click at [231, 551] on link "Means Test Questions" at bounding box center [220, 569] width 308 height 36
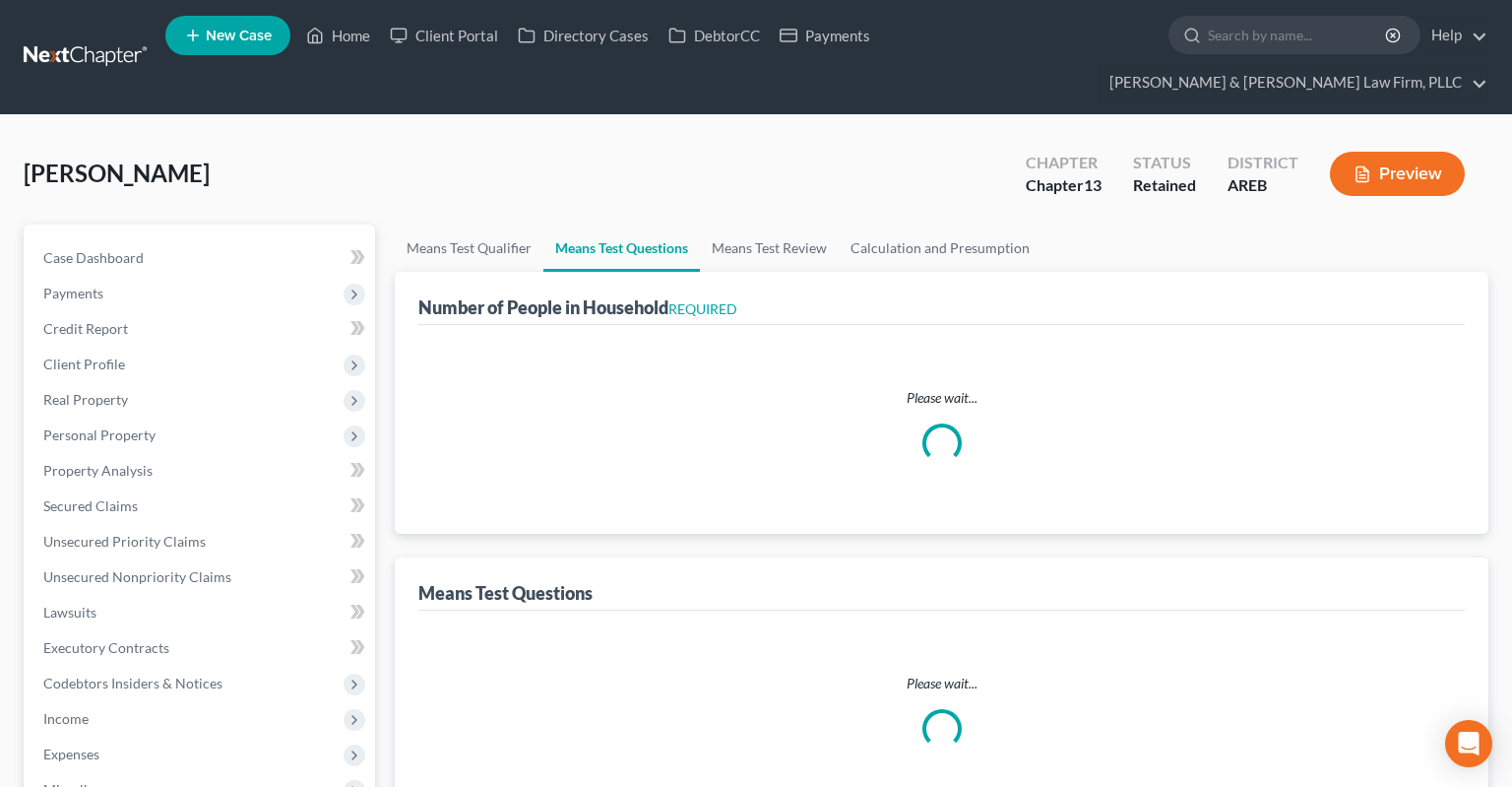
select select "1"
select select "60"
select select "1"
select select "60"
select select "2"
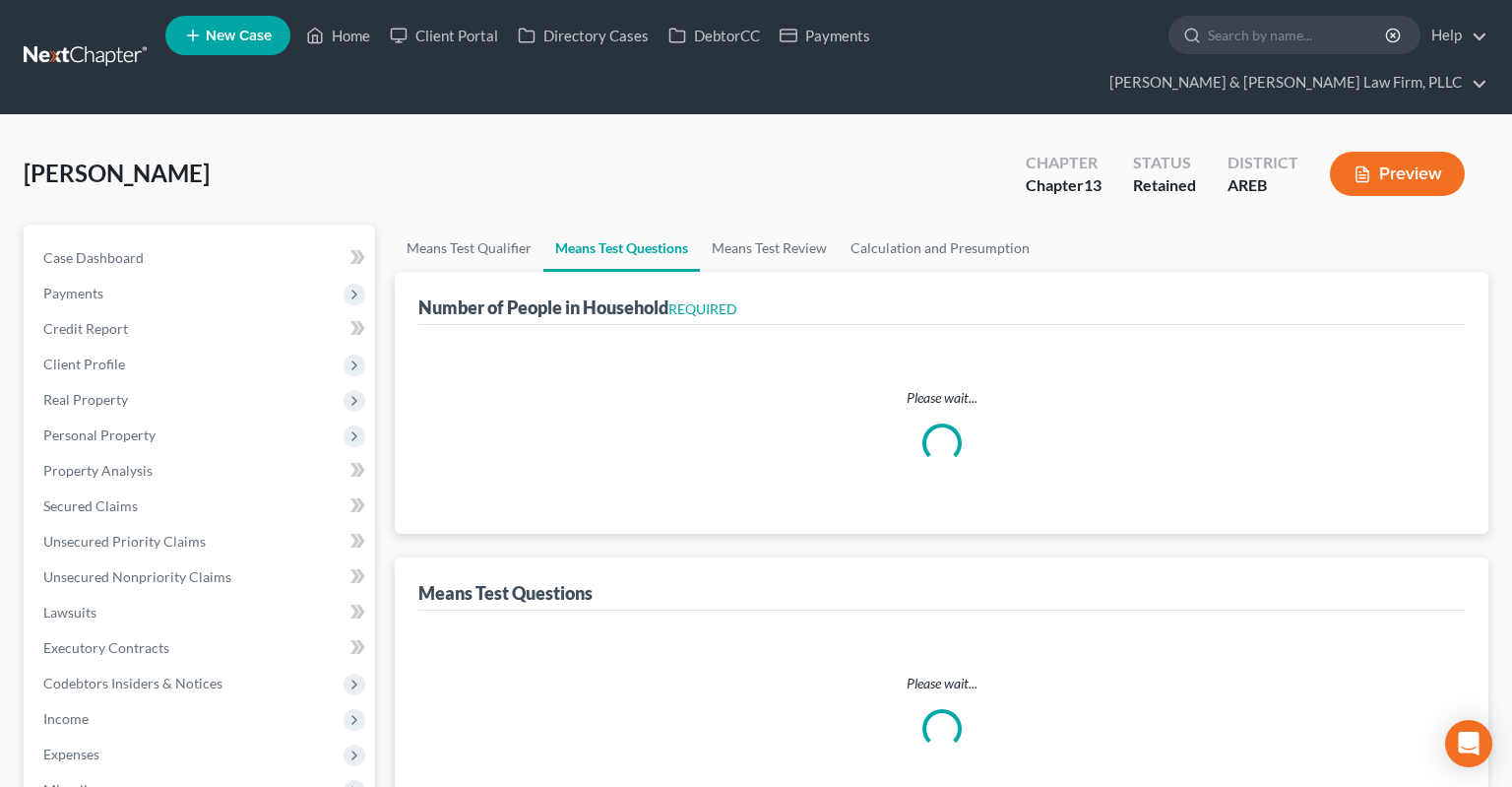
select select "2"
select select "0"
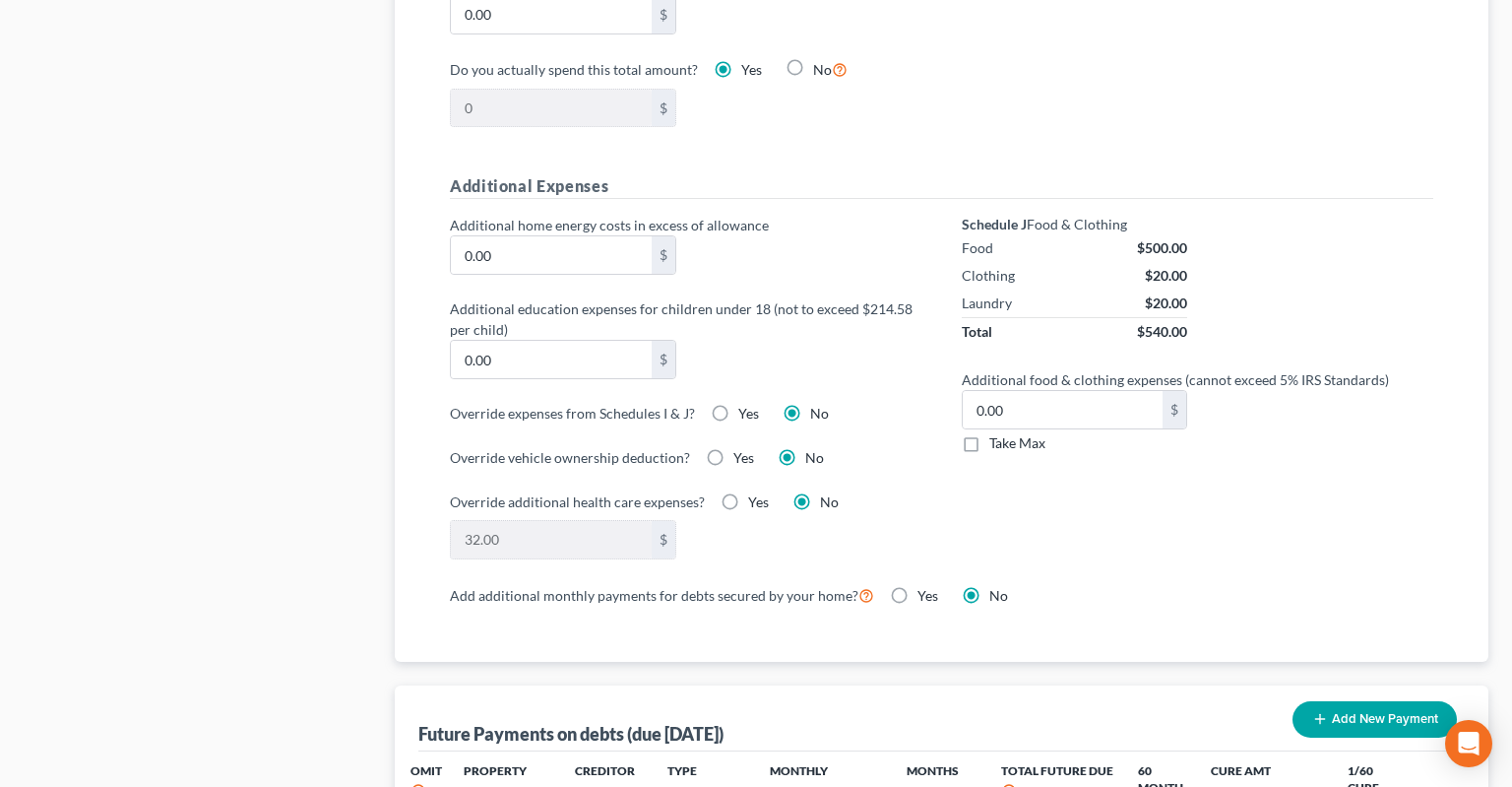
scroll to position [1768, 0]
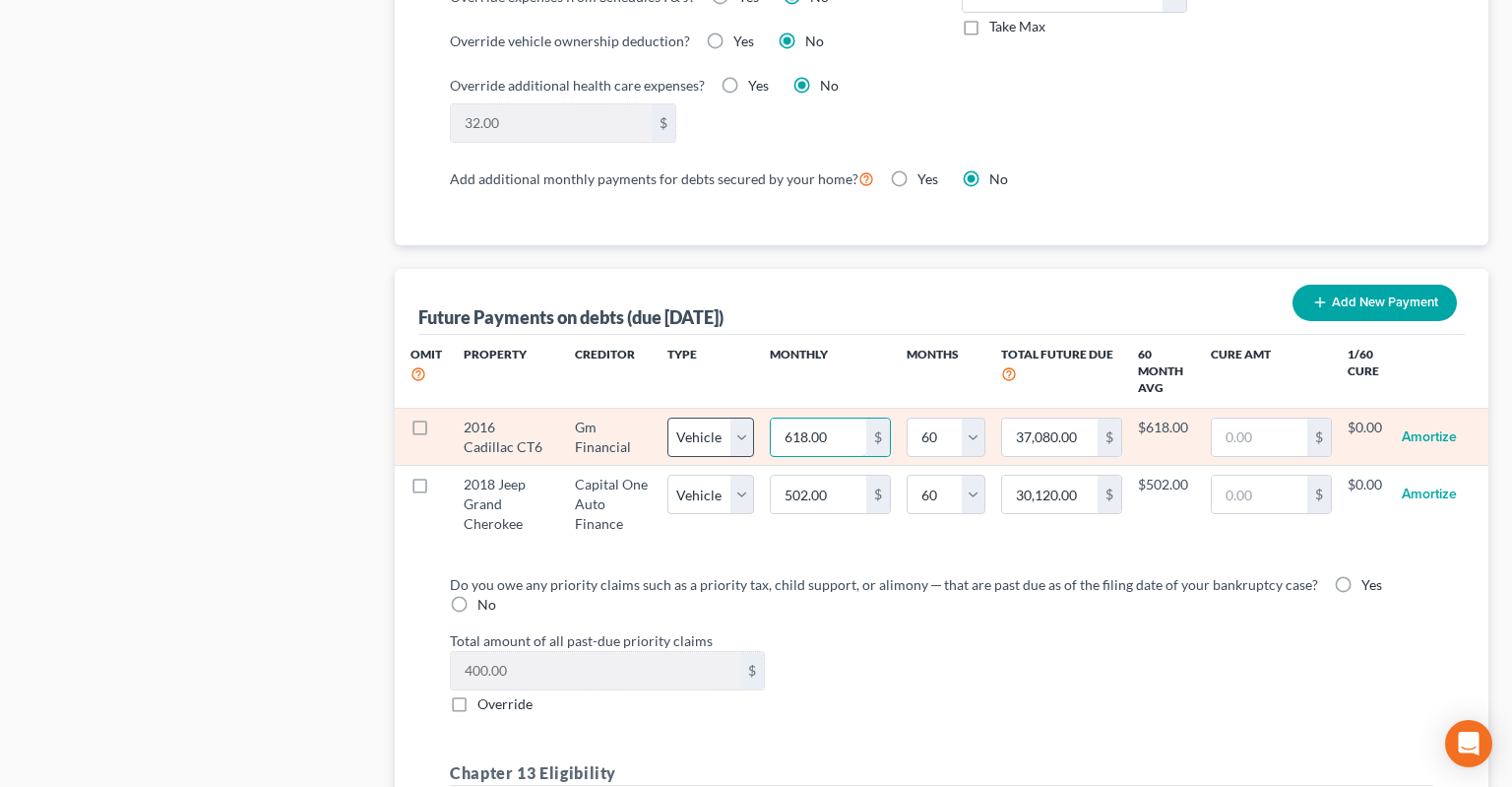
drag, startPoint x: 836, startPoint y: 403, endPoint x: 681, endPoint y: 399, distance: 155.1
click at [771, 419] on input "618.00" at bounding box center [819, 438] width 95 height 38
drag, startPoint x: 832, startPoint y: 401, endPoint x: 739, endPoint y: 389, distance: 93.8
click at [739, 409] on tr "2016 Cadillac CT6 Gm Financial Select Home Vehicle Other 618.00 $ 0 1 2 3 4 5 6…" at bounding box center [942, 438] width 1093 height 58
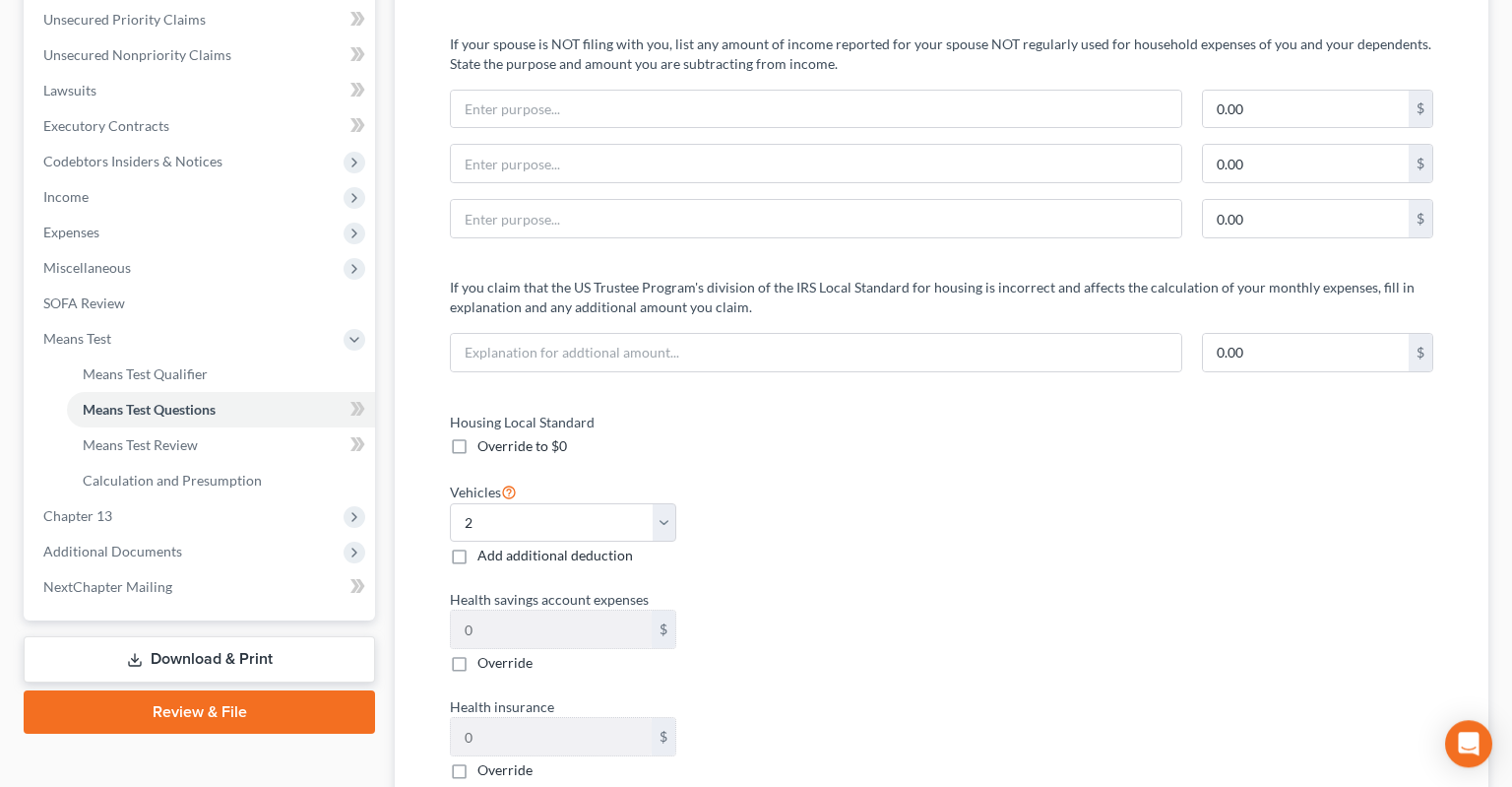
scroll to position [520, 0]
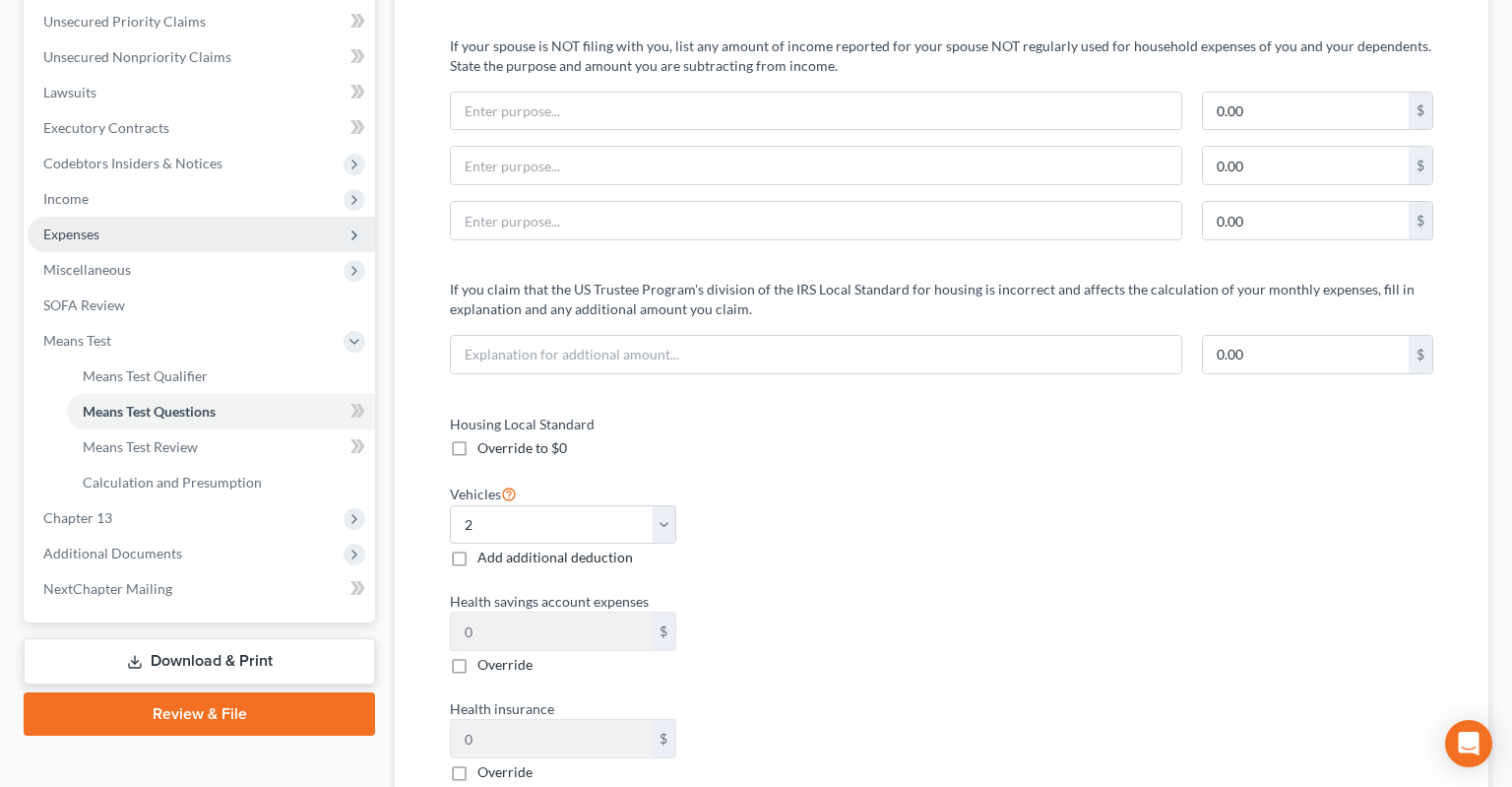
click at [152, 216] on span "Expenses" at bounding box center [201, 234] width 347 height 36
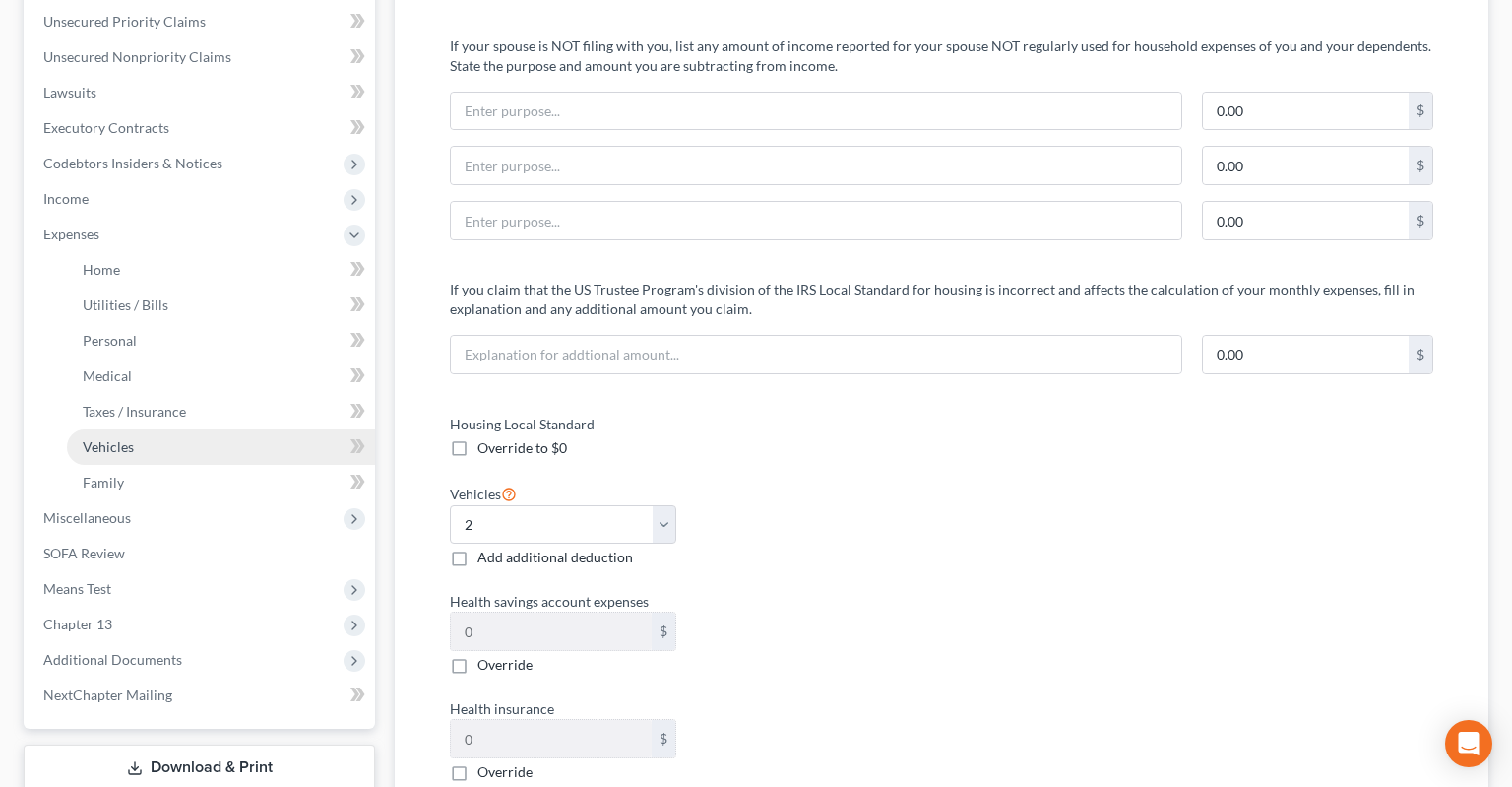
click at [160, 430] on link "Vehicles" at bounding box center [220, 448] width 308 height 36
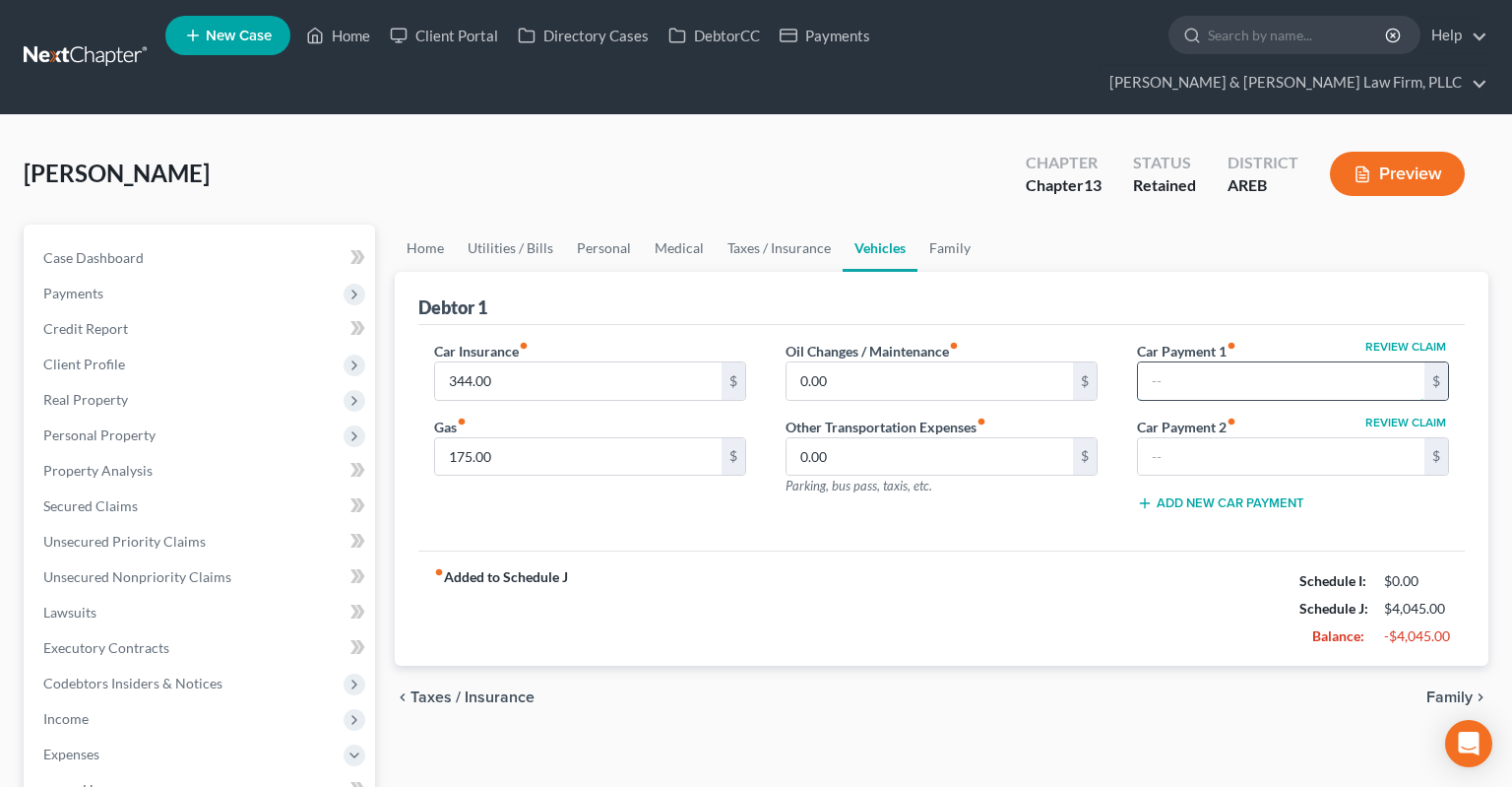
click at [1234, 362] on input "text" at bounding box center [1281, 381] width 287 height 38
paste input "618.00"
drag, startPoint x: 1208, startPoint y: 358, endPoint x: 1084, endPoint y: 358, distance: 124.0
click at [1138, 362] on input "618.00" at bounding box center [1281, 381] width 287 height 38
type input "622"
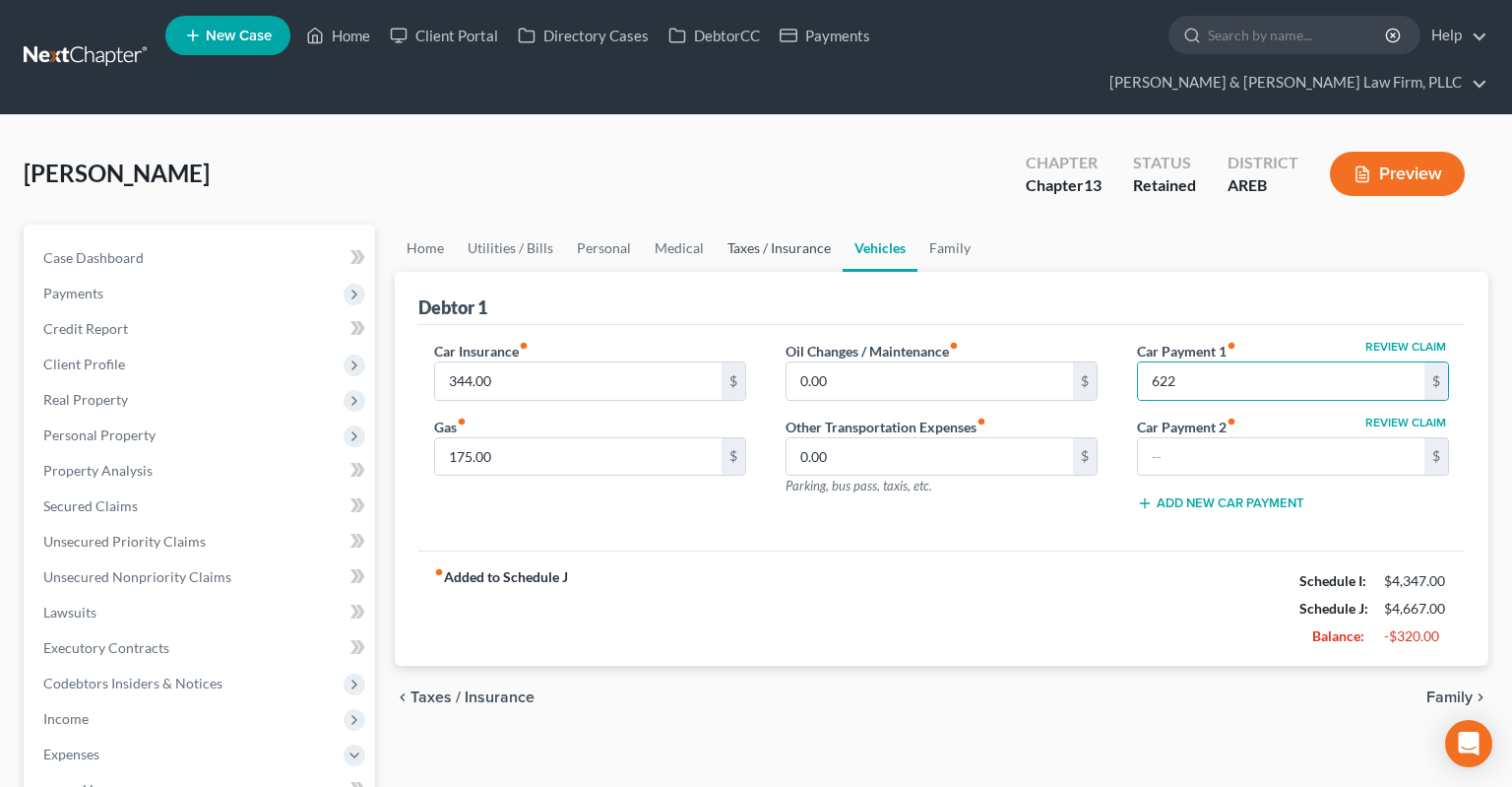
click at [813, 224] on link "Taxes / Insurance" at bounding box center [779, 248] width 127 height 48
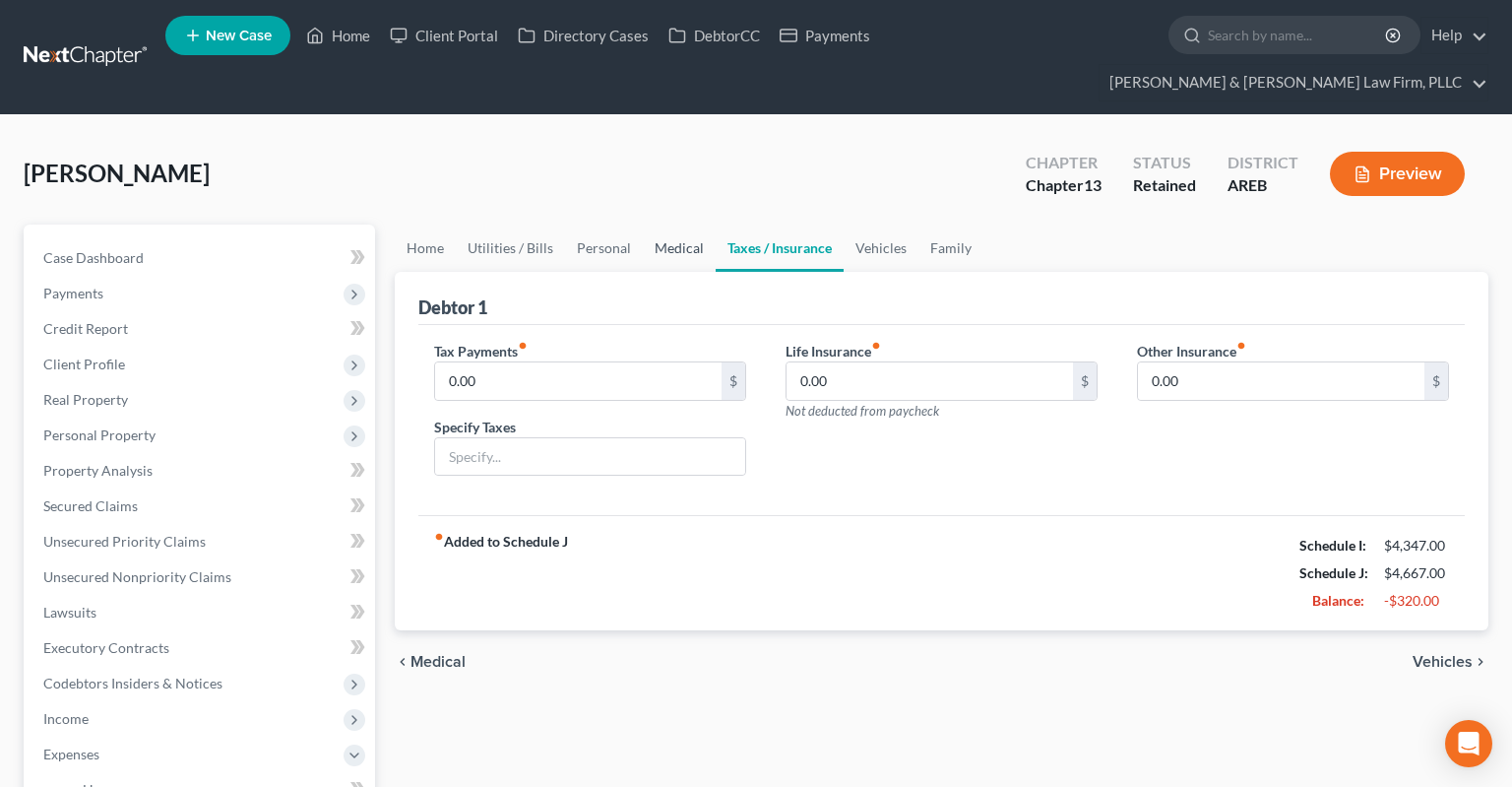
click at [675, 224] on link "Medical" at bounding box center [679, 248] width 72 height 48
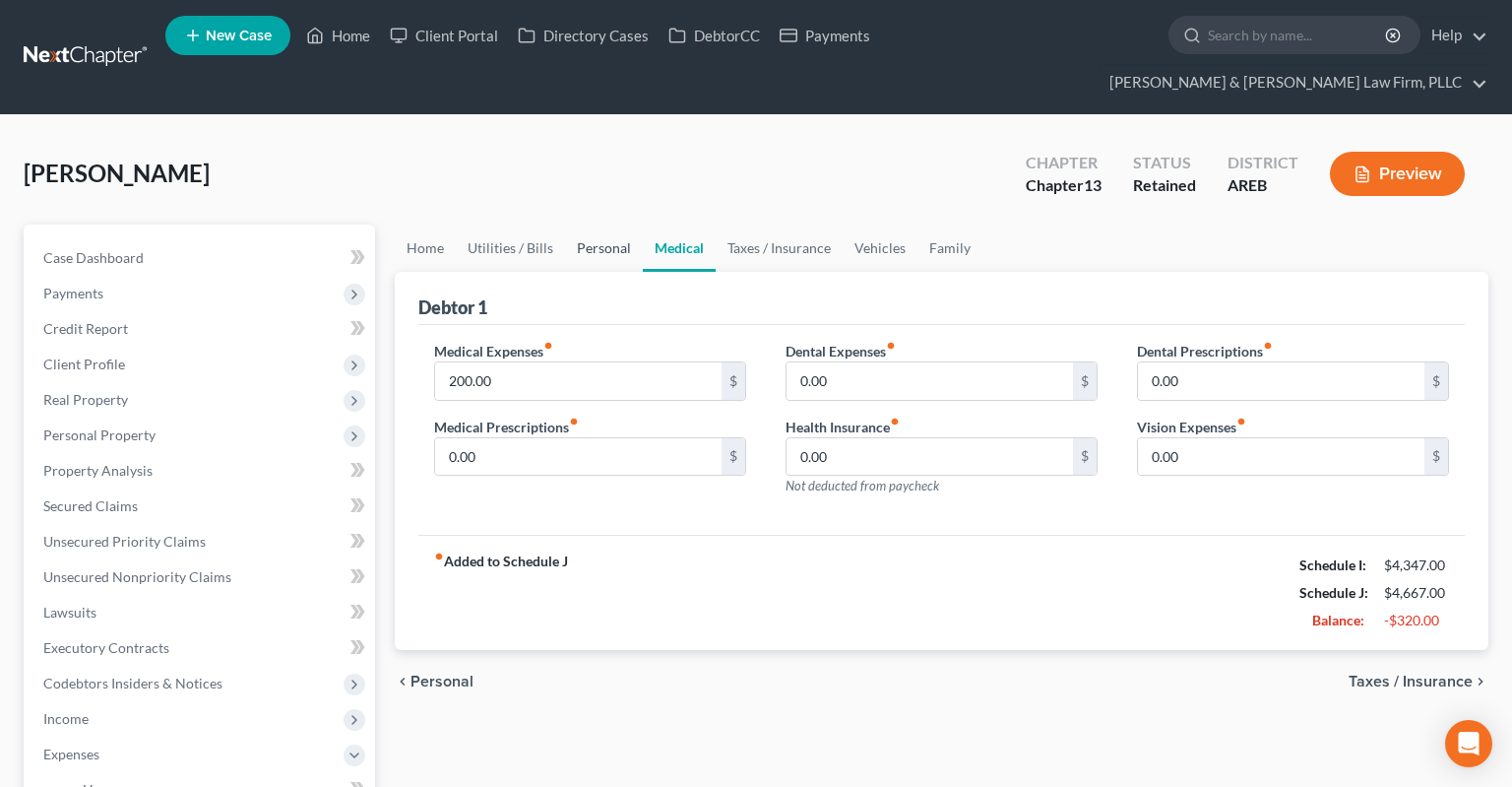
click at [614, 224] on link "Personal" at bounding box center [603, 248] width 77 height 48
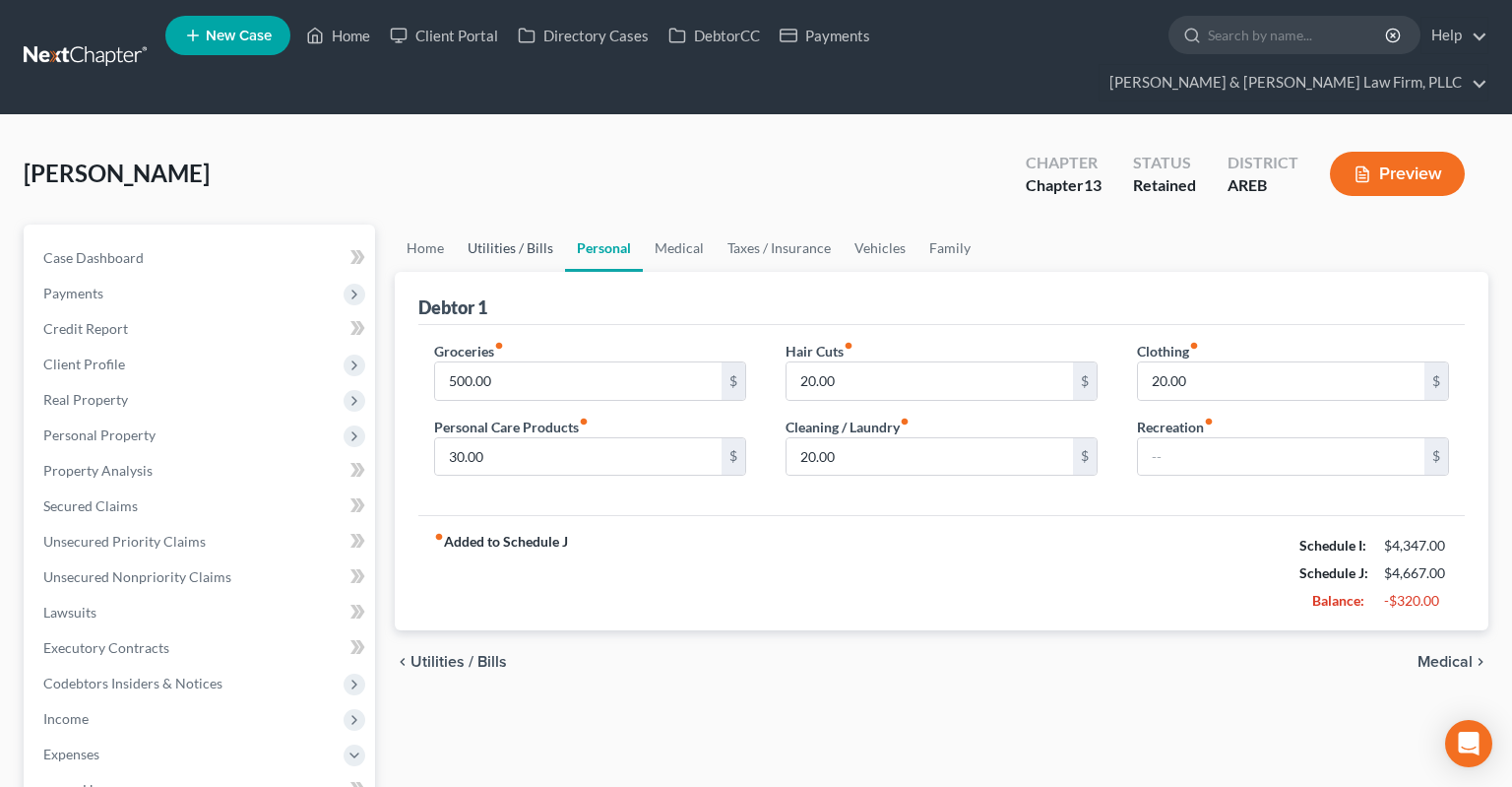
click at [528, 224] on link "Utilities / Bills" at bounding box center [510, 248] width 109 height 48
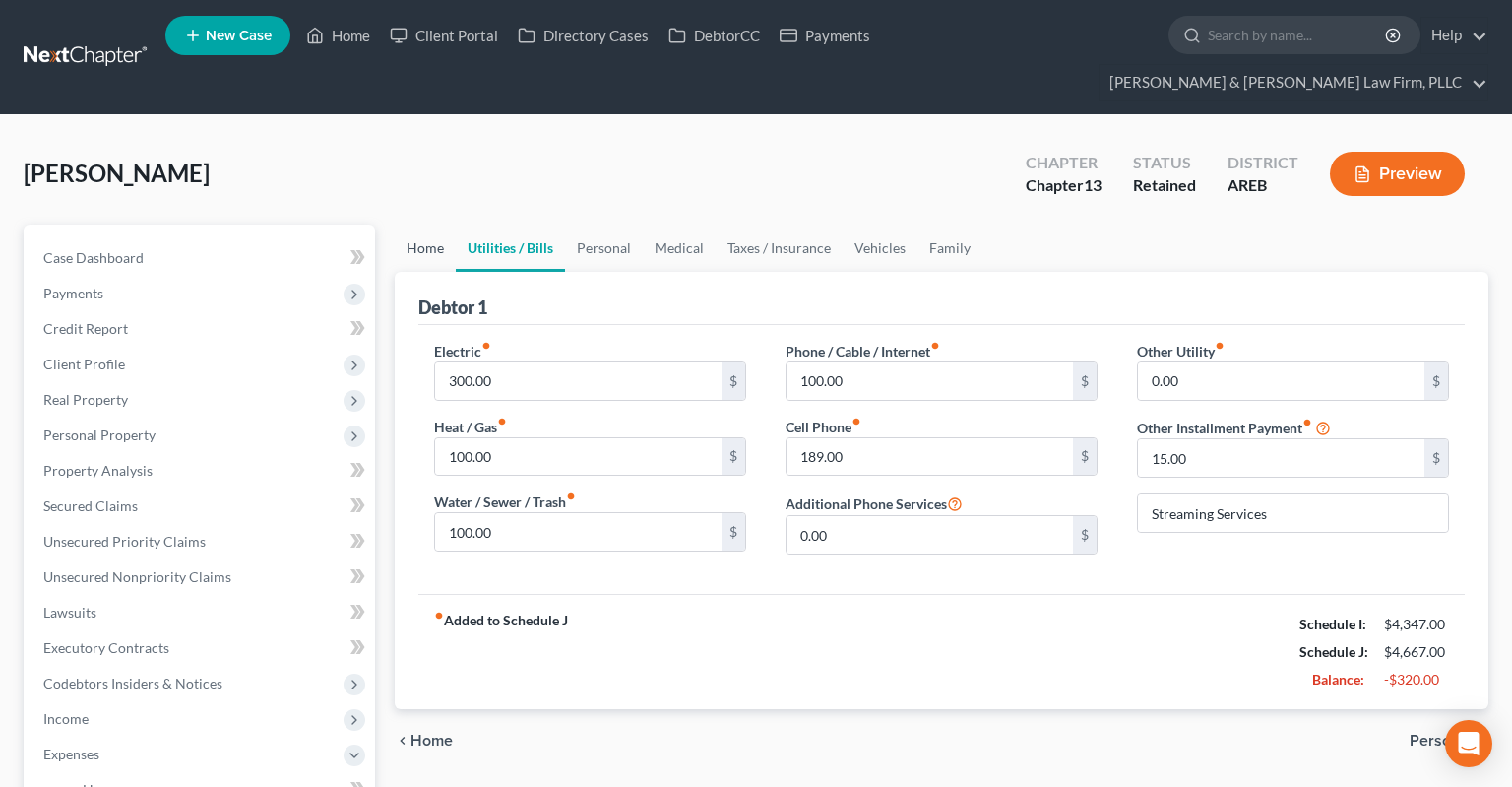
click at [420, 224] on link "Home" at bounding box center [426, 248] width 62 height 48
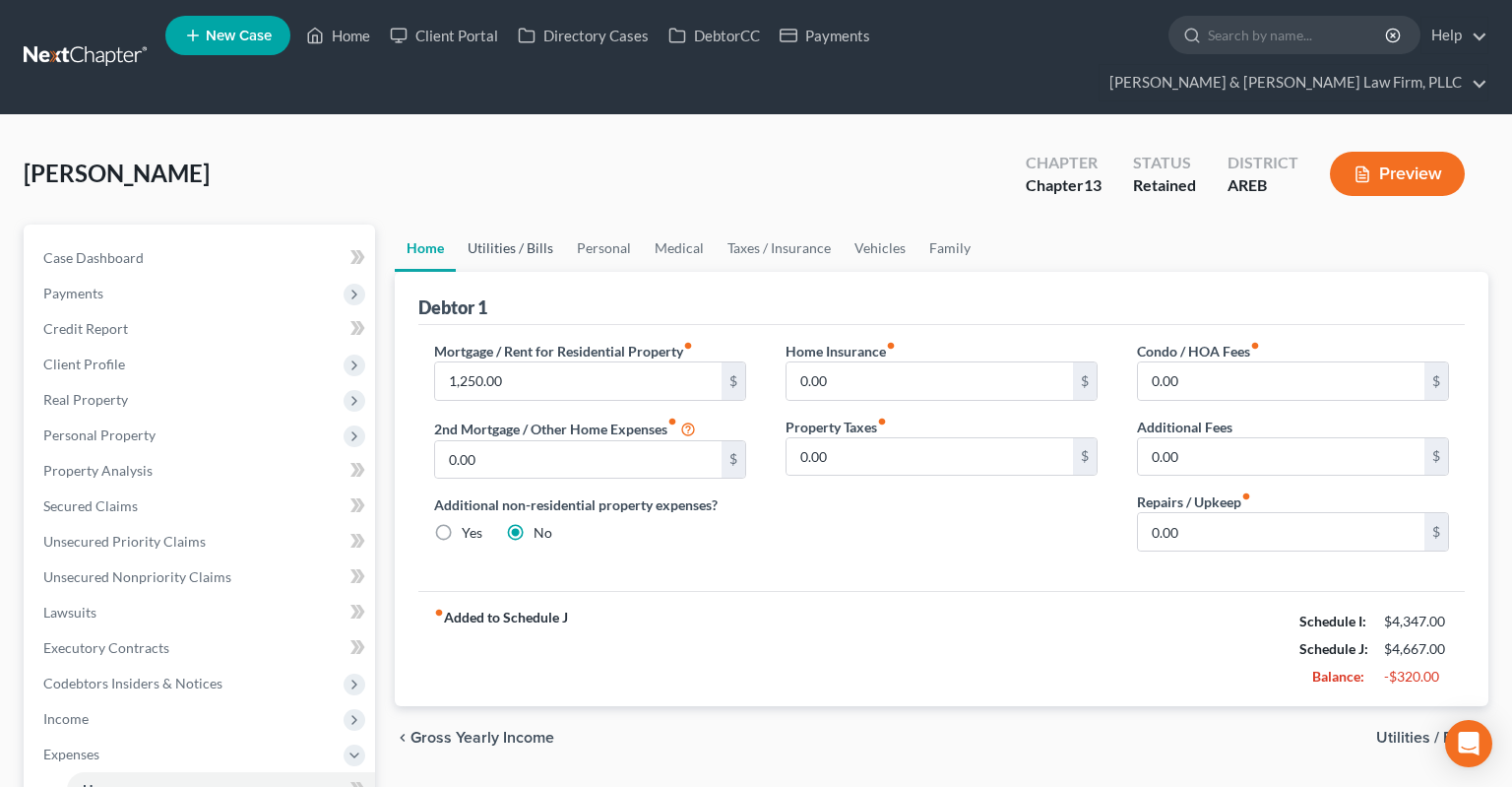
click at [526, 224] on link "Utilities / Bills" at bounding box center [510, 248] width 109 height 48
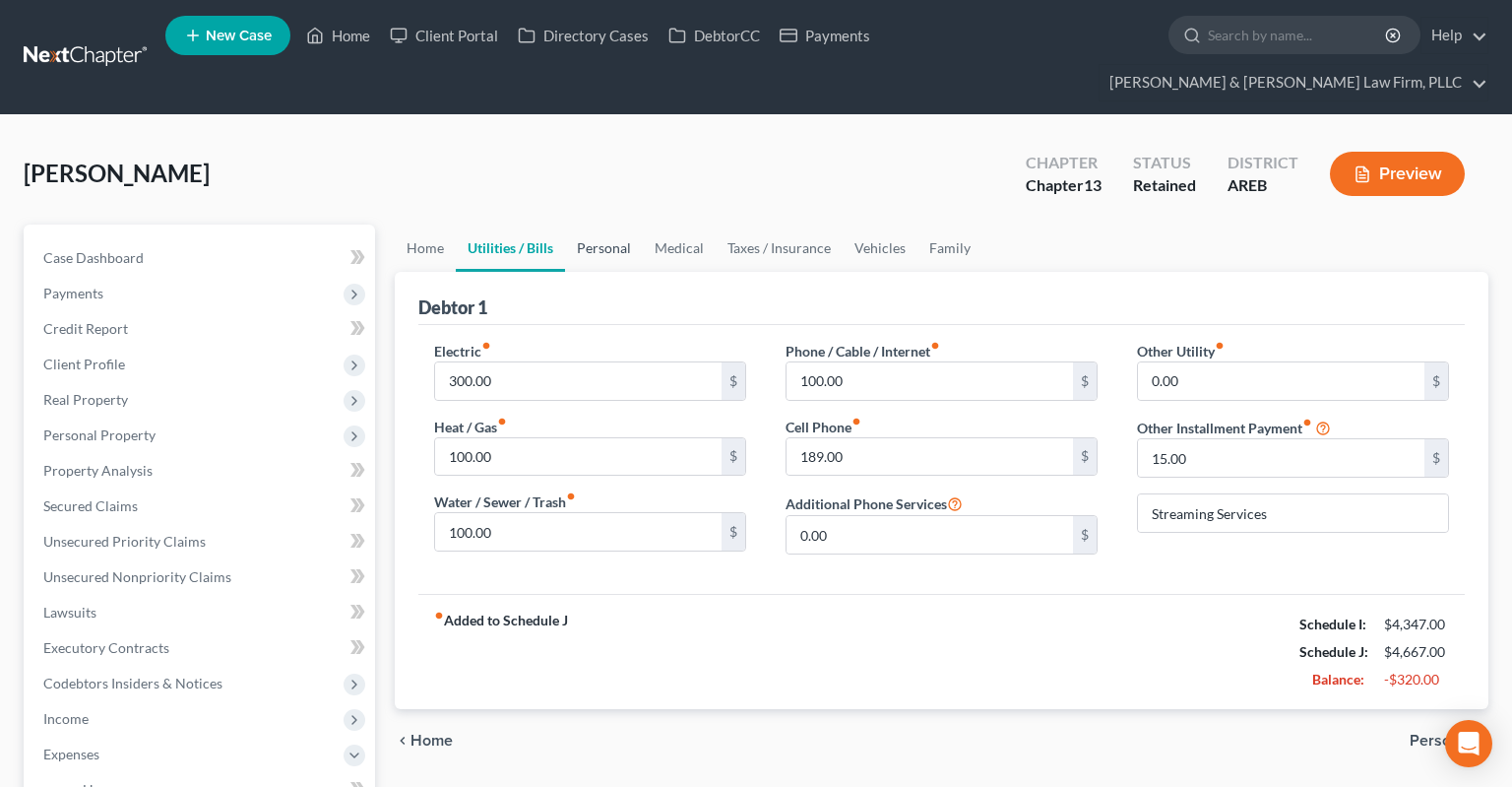
click at [596, 224] on link "Personal" at bounding box center [603, 248] width 77 height 48
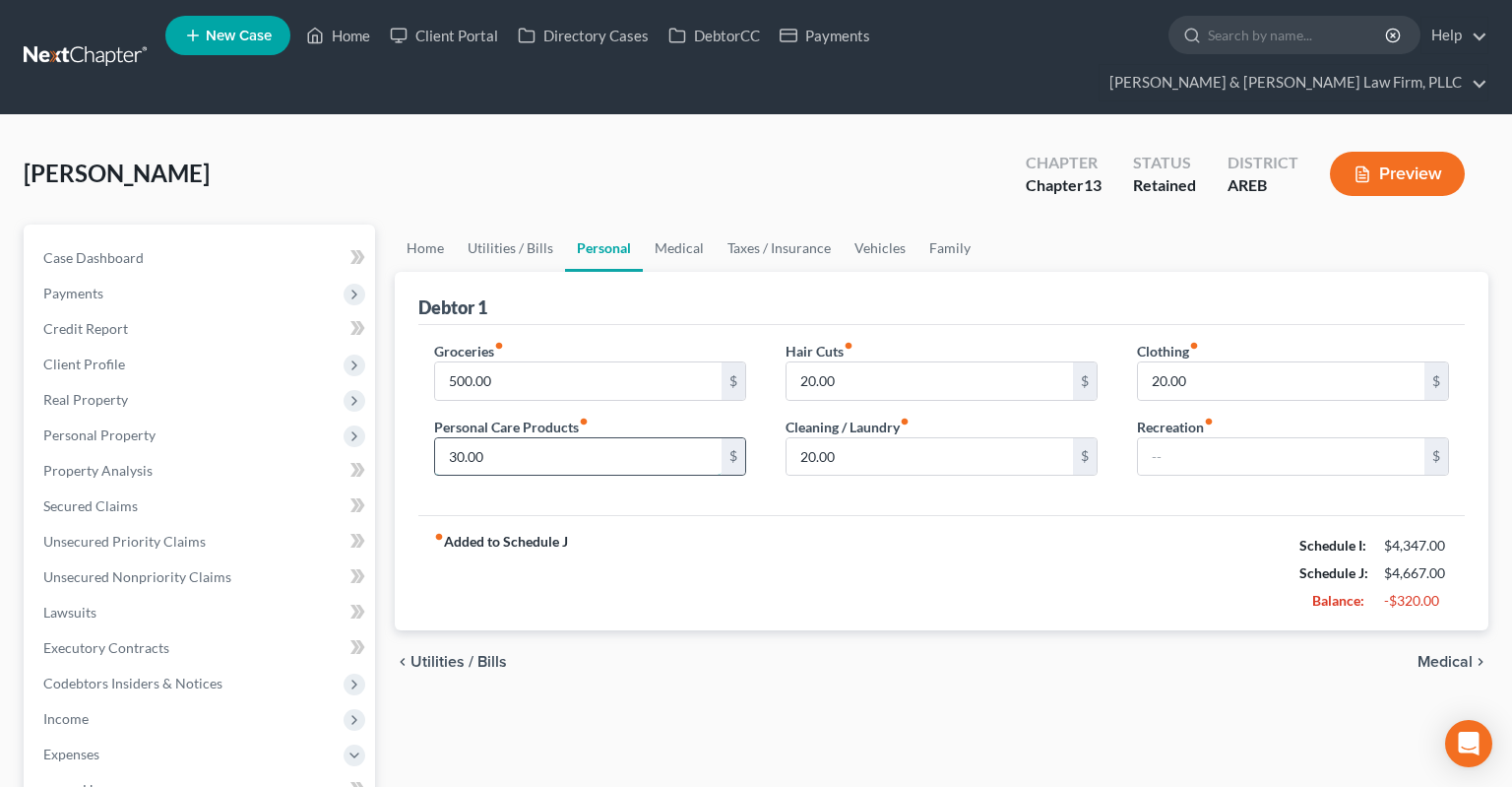
click at [610, 438] on input "30.00" at bounding box center [577, 457] width 287 height 38
click at [888, 438] on input "20.00" at bounding box center [930, 457] width 287 height 38
type input "0"
click at [852, 362] on input "20.00" at bounding box center [930, 381] width 287 height 38
type input "0"
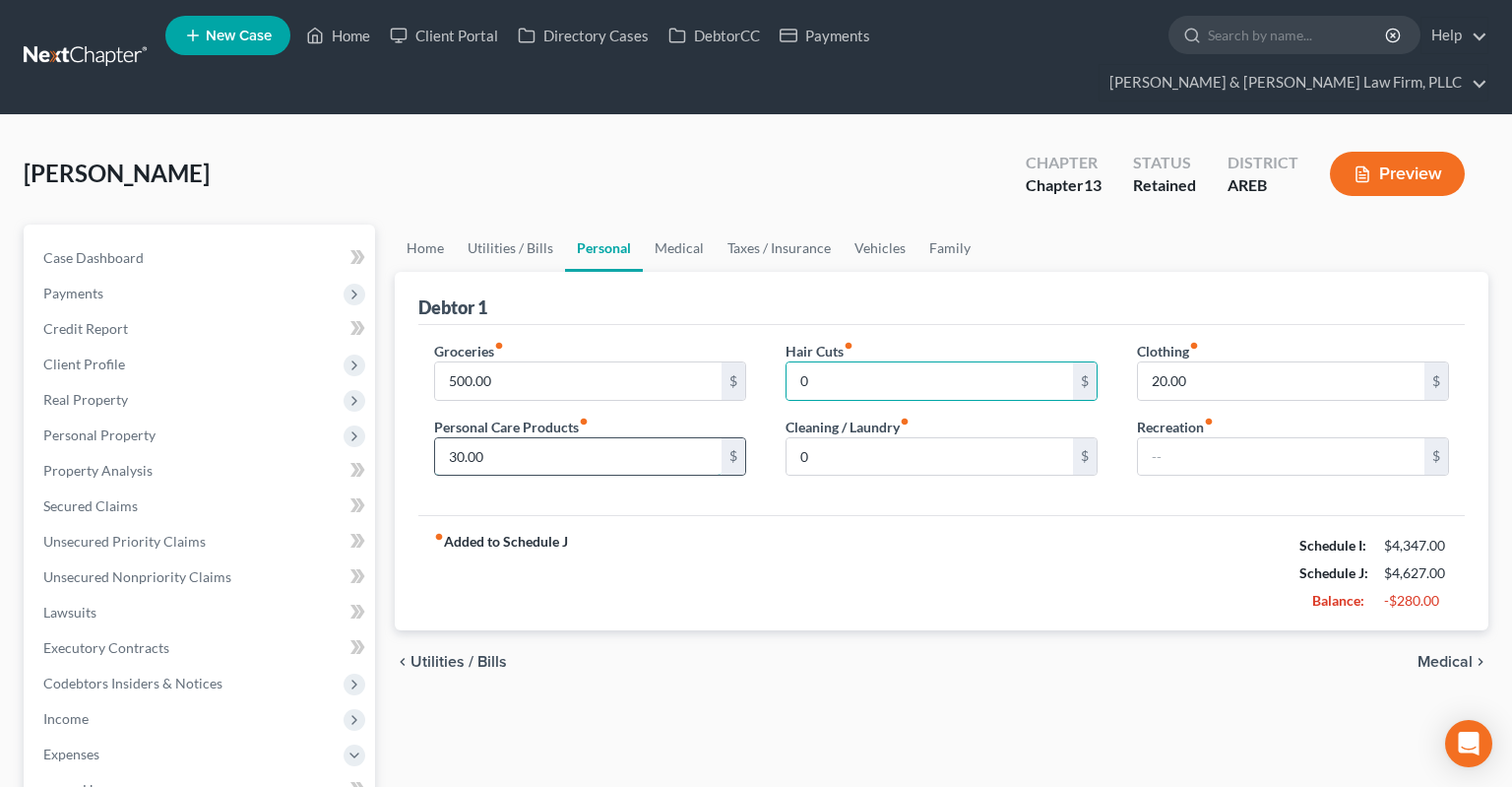
click at [550, 438] on input "30.00" at bounding box center [577, 457] width 287 height 38
click at [552, 362] on input "500.00" at bounding box center [577, 381] width 287 height 38
type input "200"
click at [522, 224] on link "Utilities / Bills" at bounding box center [510, 248] width 109 height 48
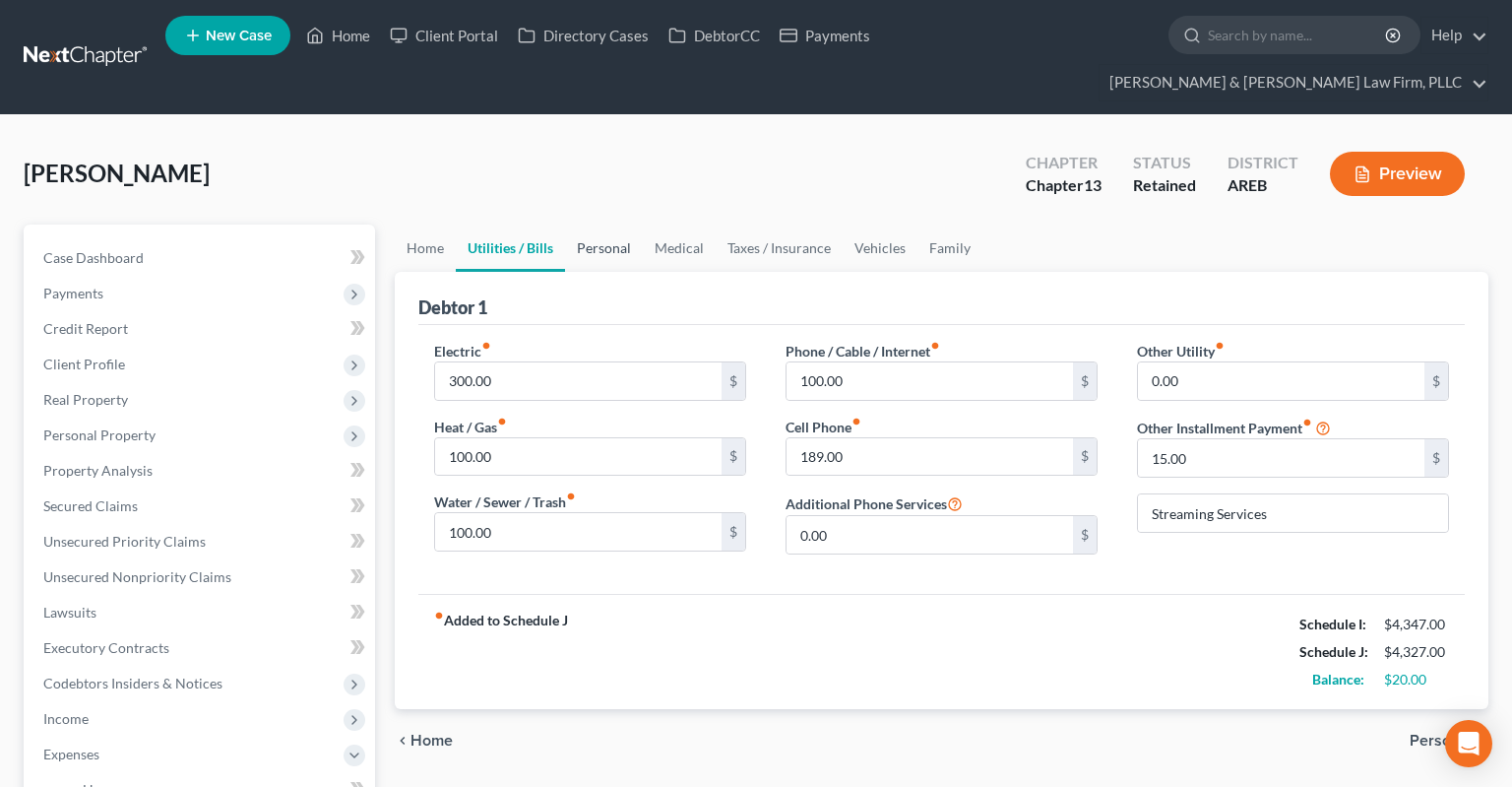
click at [634, 224] on link "Personal" at bounding box center [603, 248] width 77 height 48
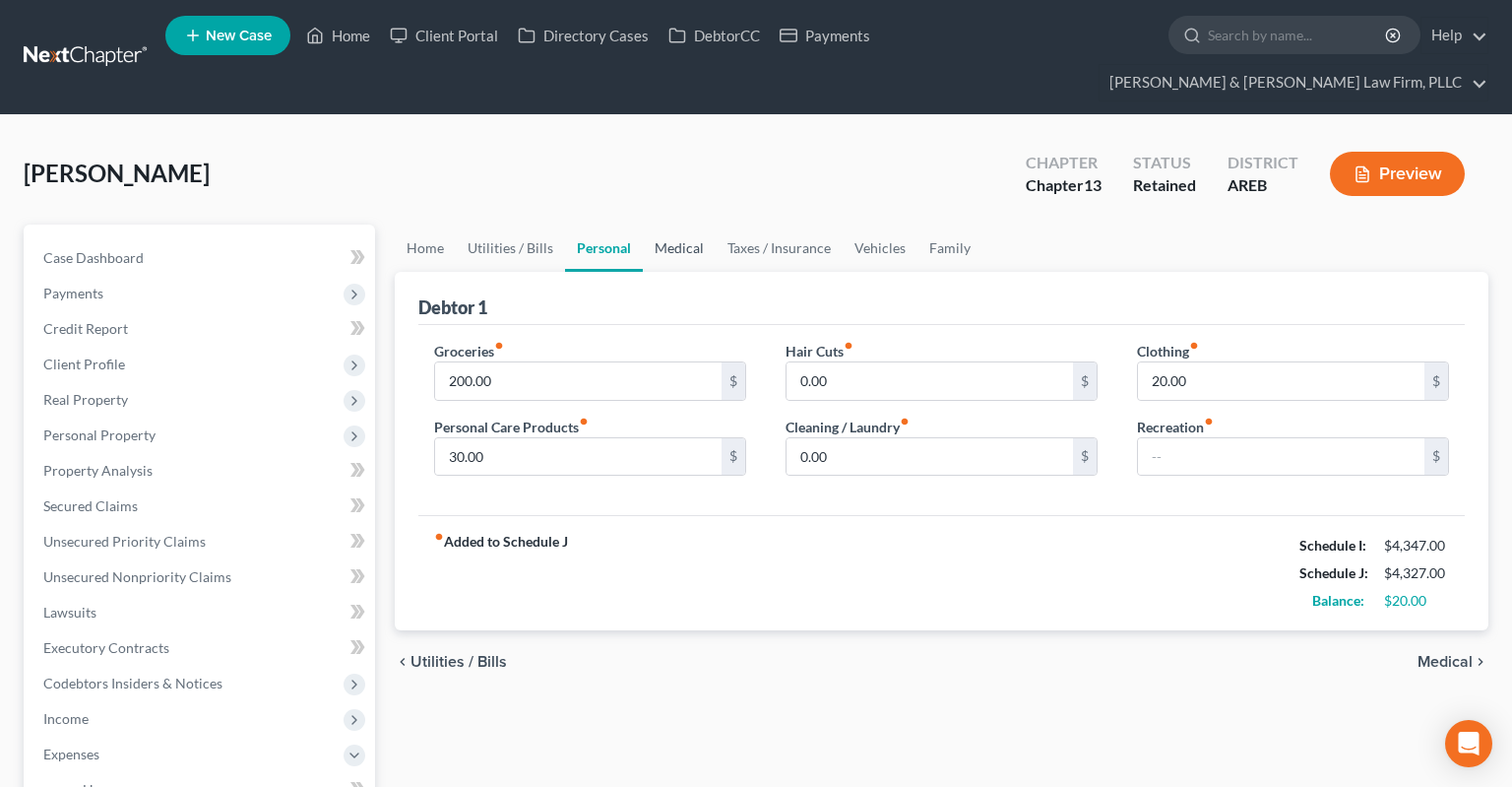
click at [677, 224] on link "Medical" at bounding box center [679, 248] width 72 height 48
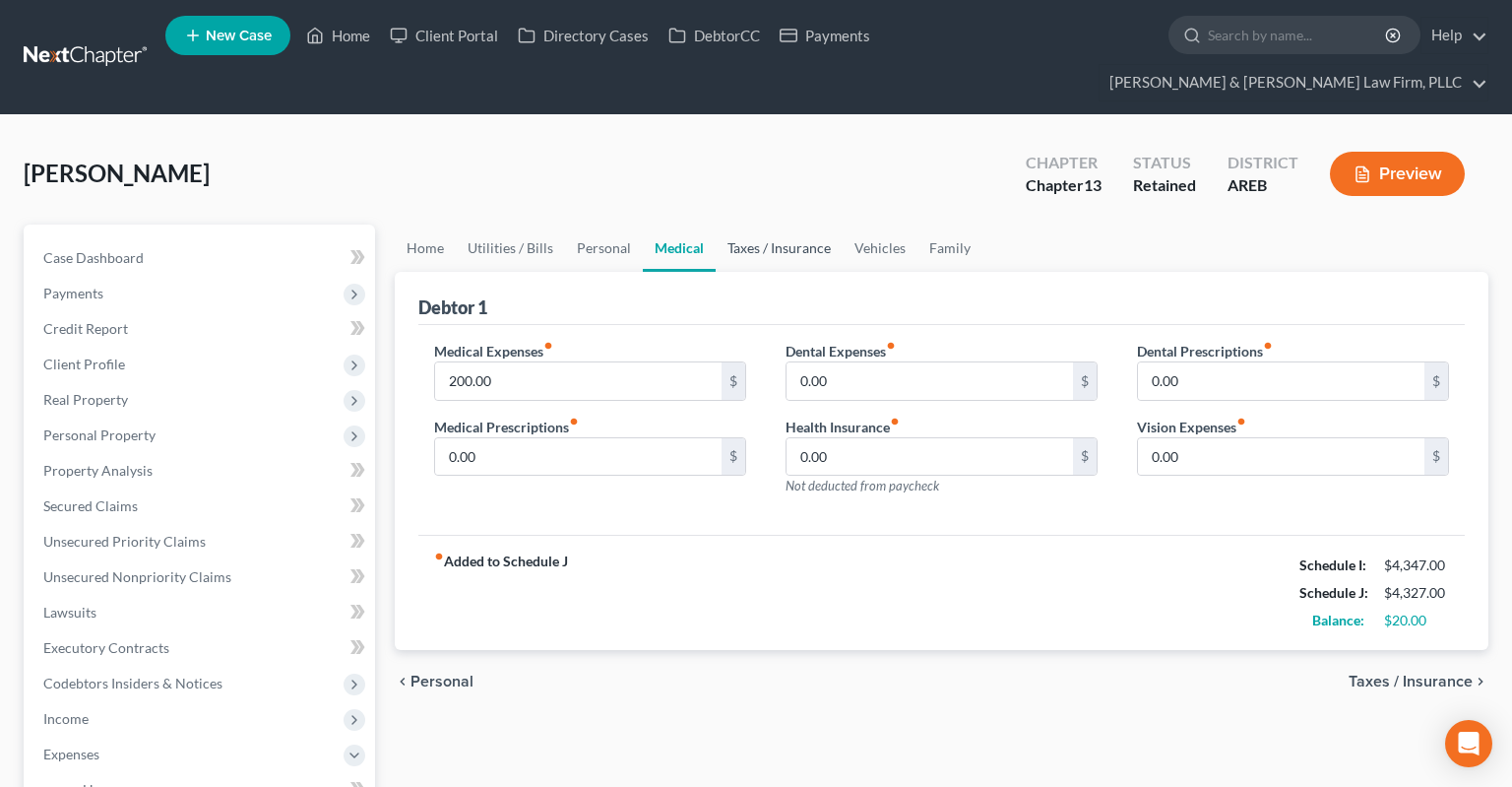
click at [758, 224] on link "Taxes / Insurance" at bounding box center [779, 248] width 127 height 48
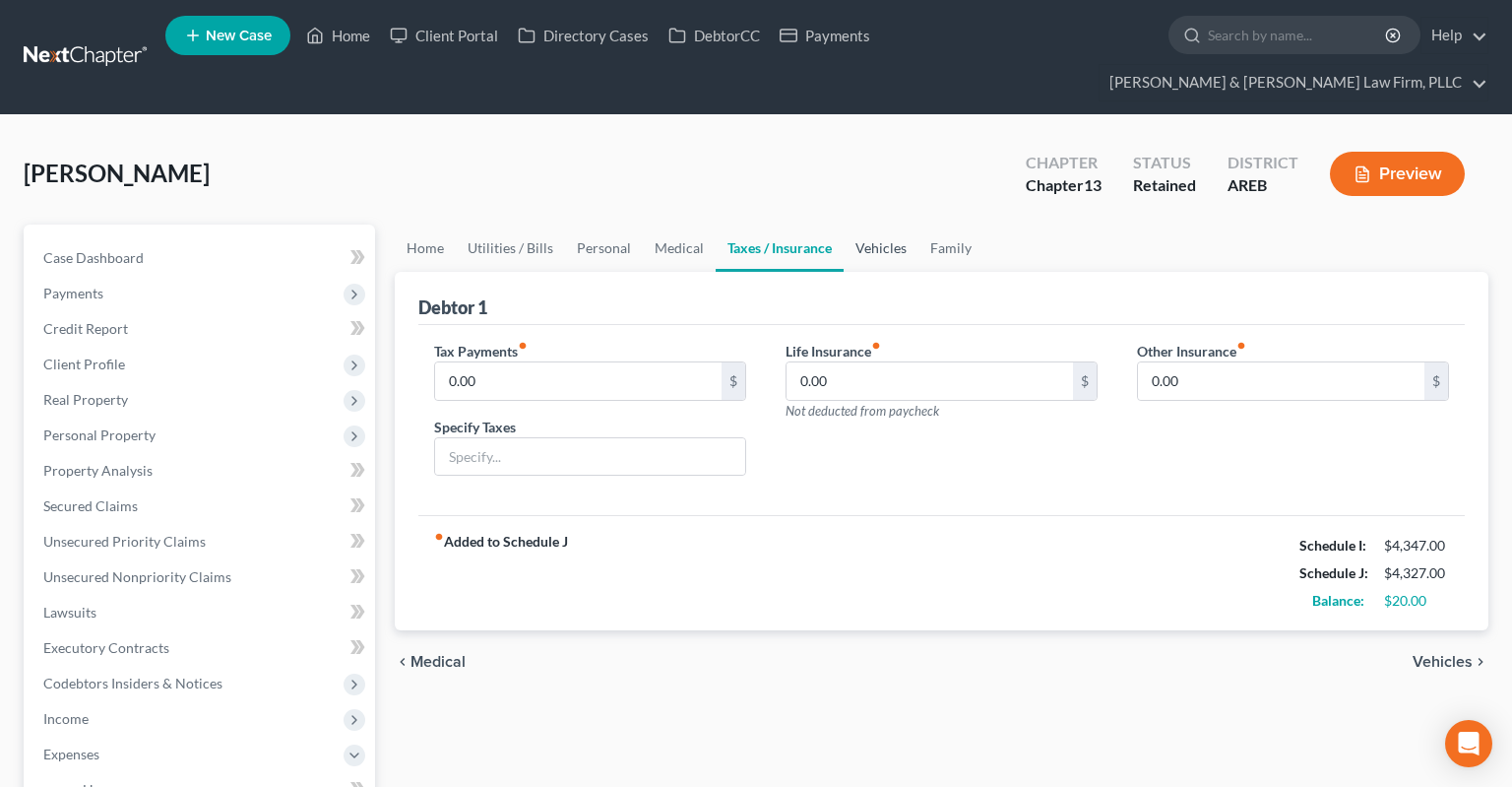
click at [860, 224] on link "Vehicles" at bounding box center [880, 248] width 74 height 48
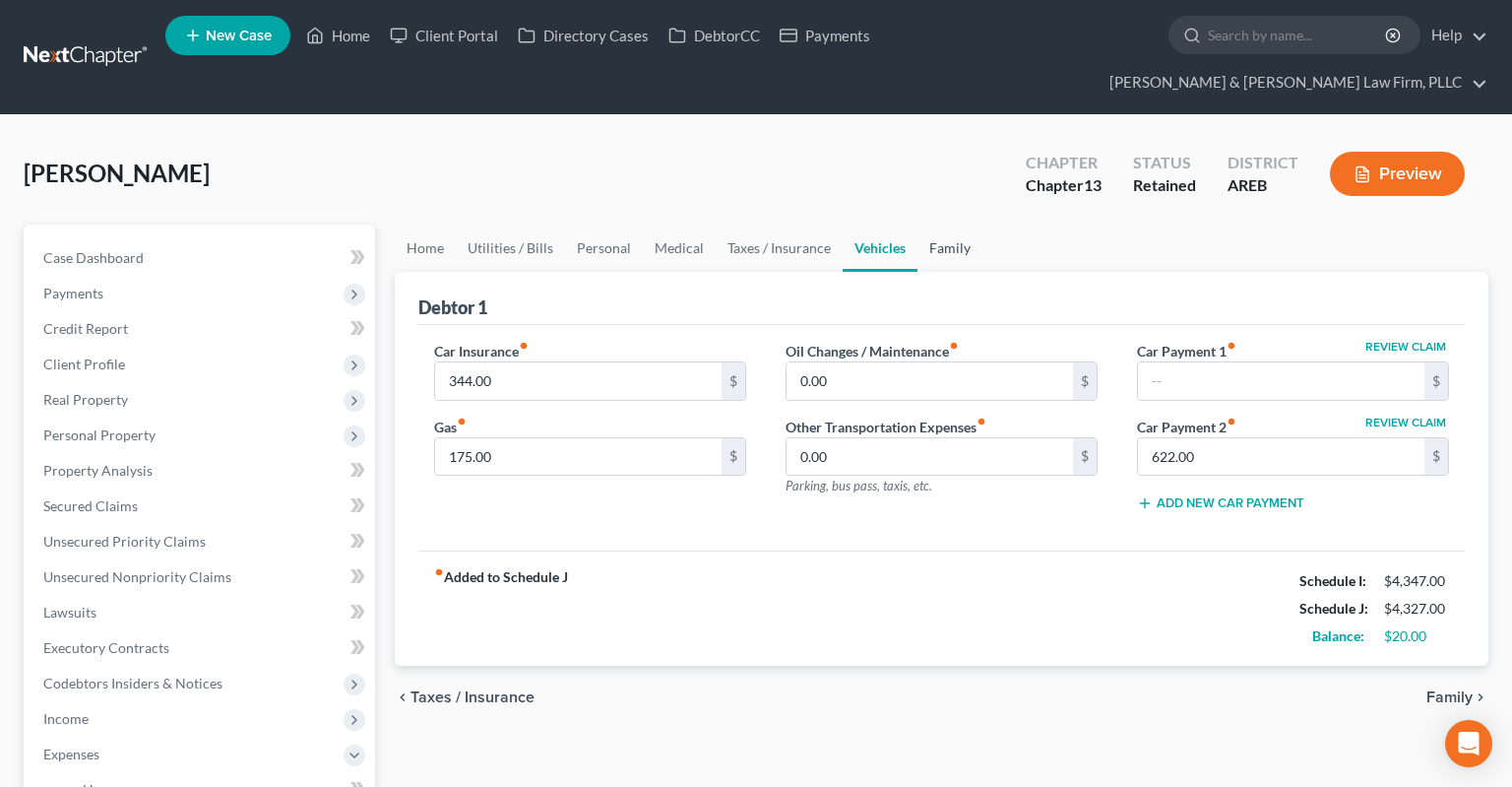
click at [946, 224] on link "Family" at bounding box center [949, 248] width 64 height 48
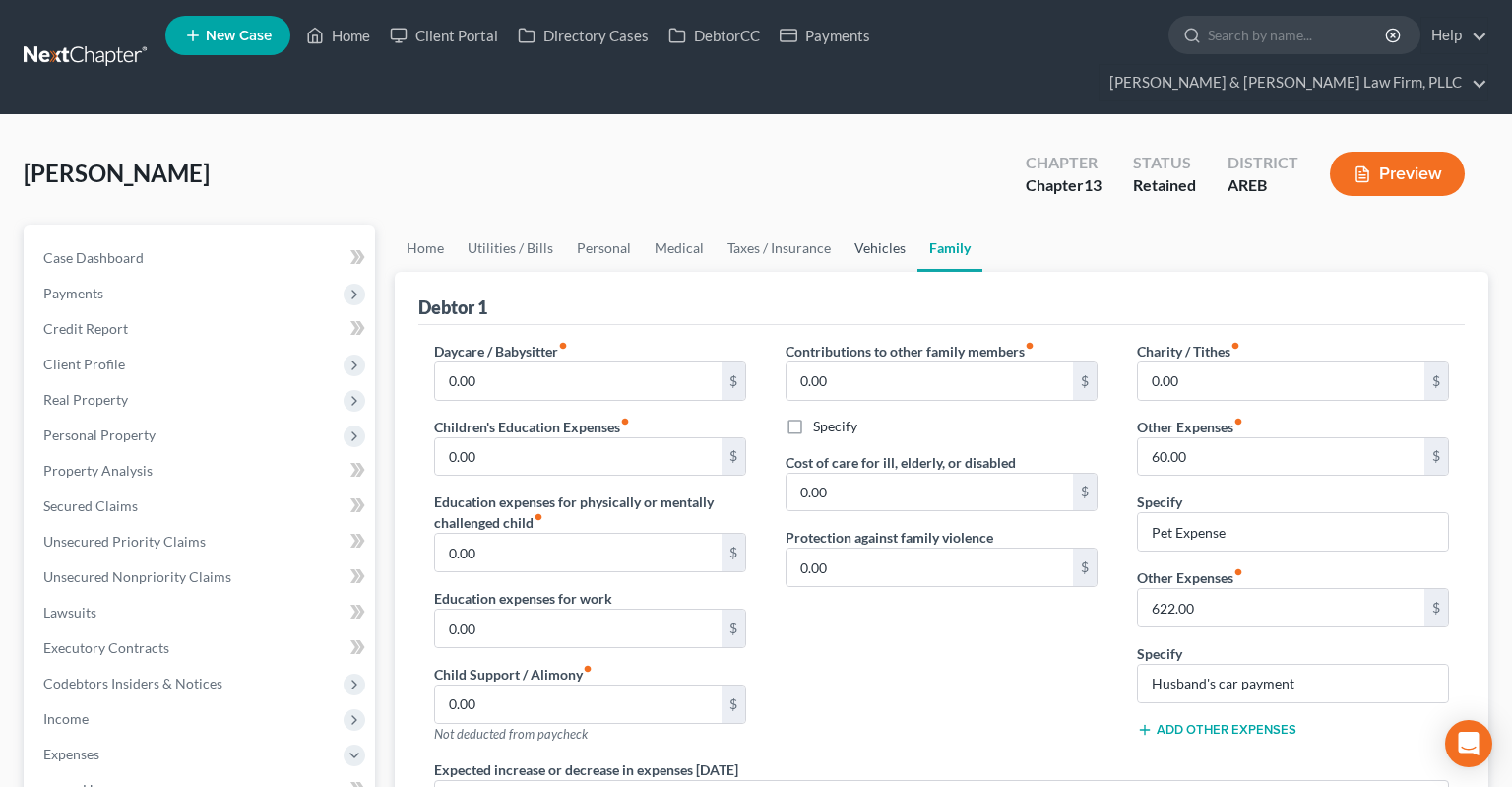
click at [880, 224] on link "Vehicles" at bounding box center [879, 248] width 74 height 48
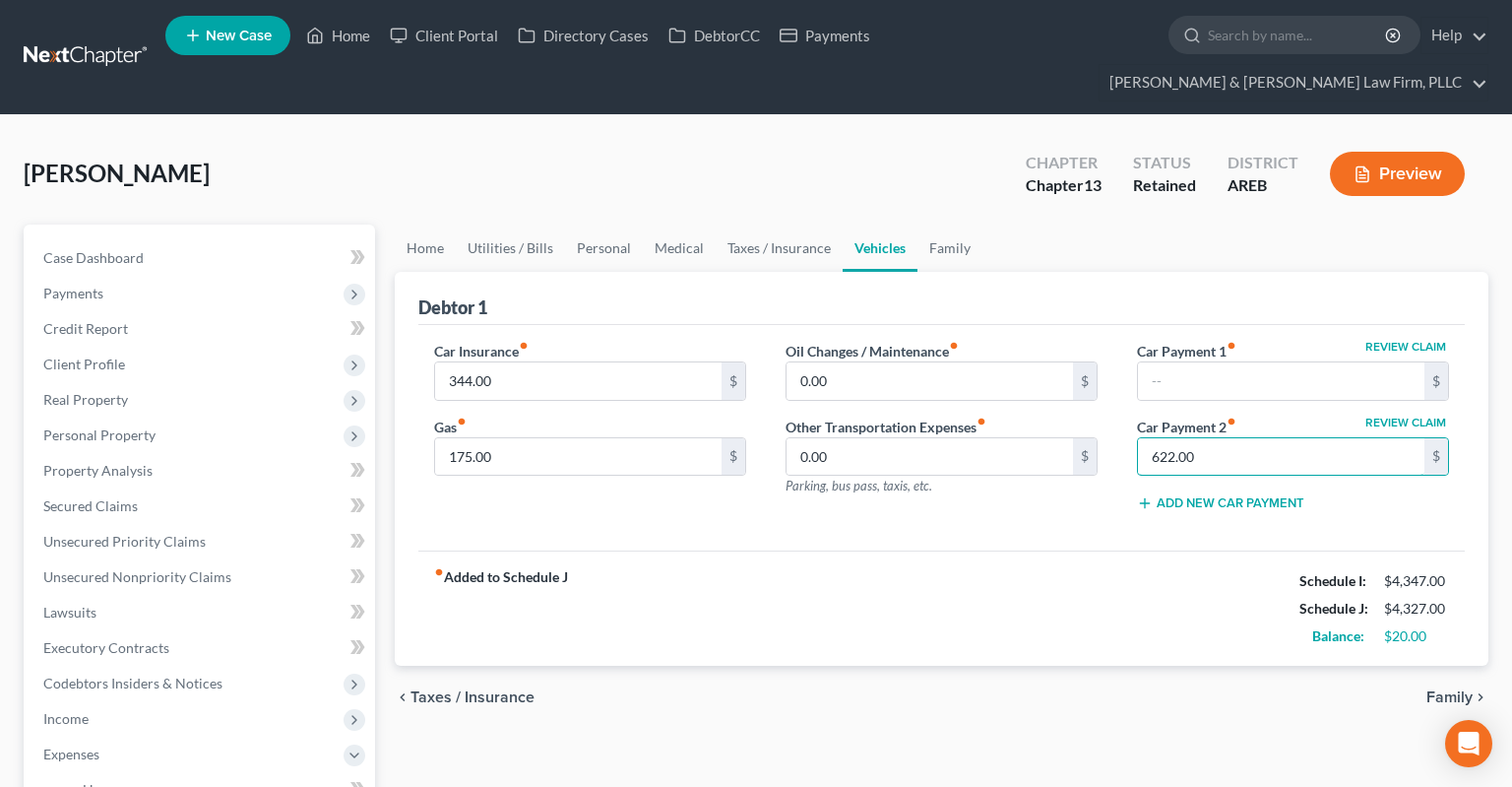
drag, startPoint x: 1157, startPoint y: 441, endPoint x: 1079, endPoint y: 451, distance: 78.6
click at [1138, 447] on input "622.00" at bounding box center [1281, 457] width 287 height 38
drag, startPoint x: 1279, startPoint y: 422, endPoint x: 960, endPoint y: 439, distance: 319.5
click at [1138, 453] on input "622.00" at bounding box center [1281, 457] width 287 height 38
click at [940, 224] on link "Family" at bounding box center [949, 248] width 64 height 48
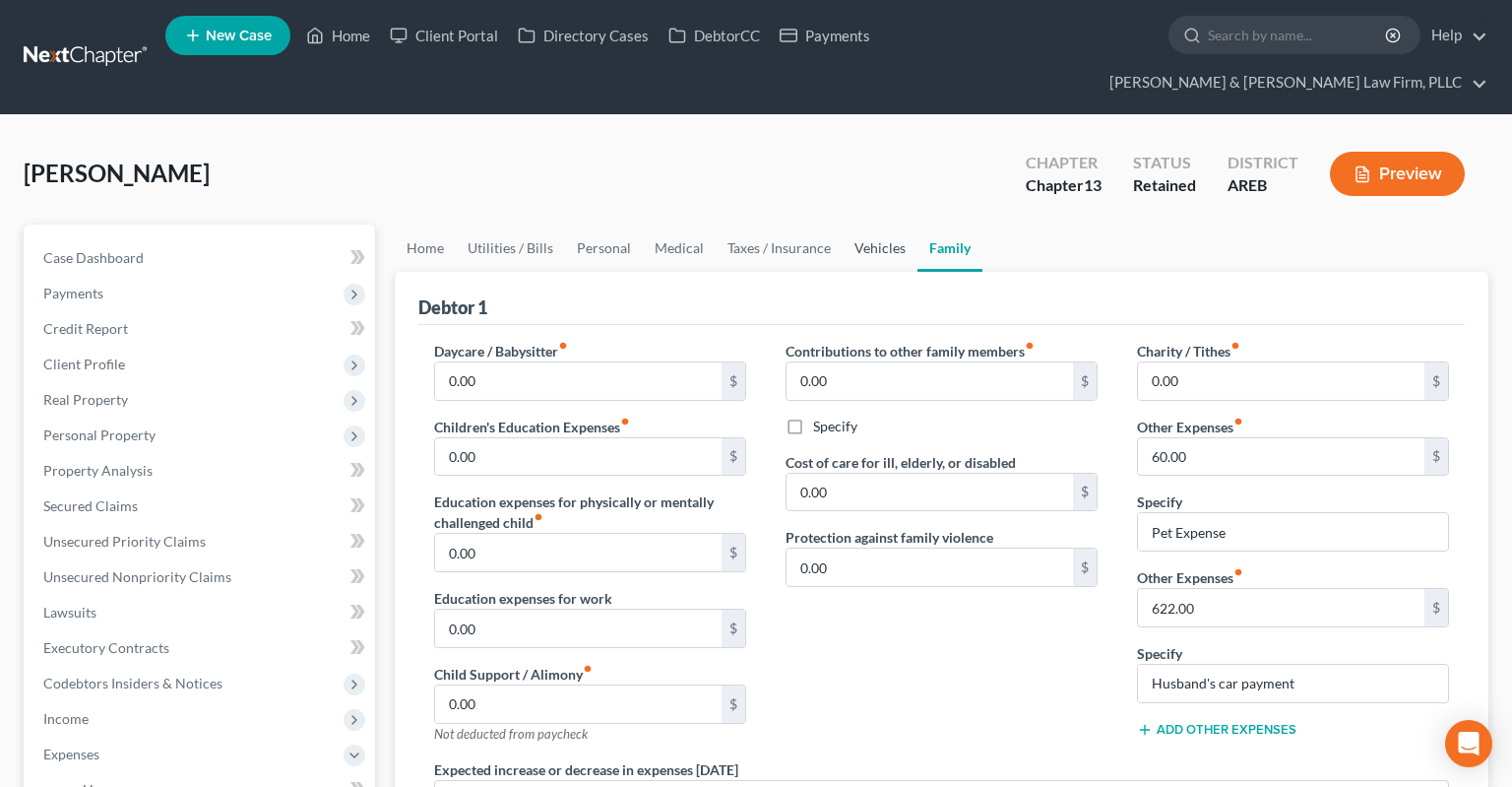
click at [842, 224] on link "Vehicles" at bounding box center [879, 248] width 74 height 48
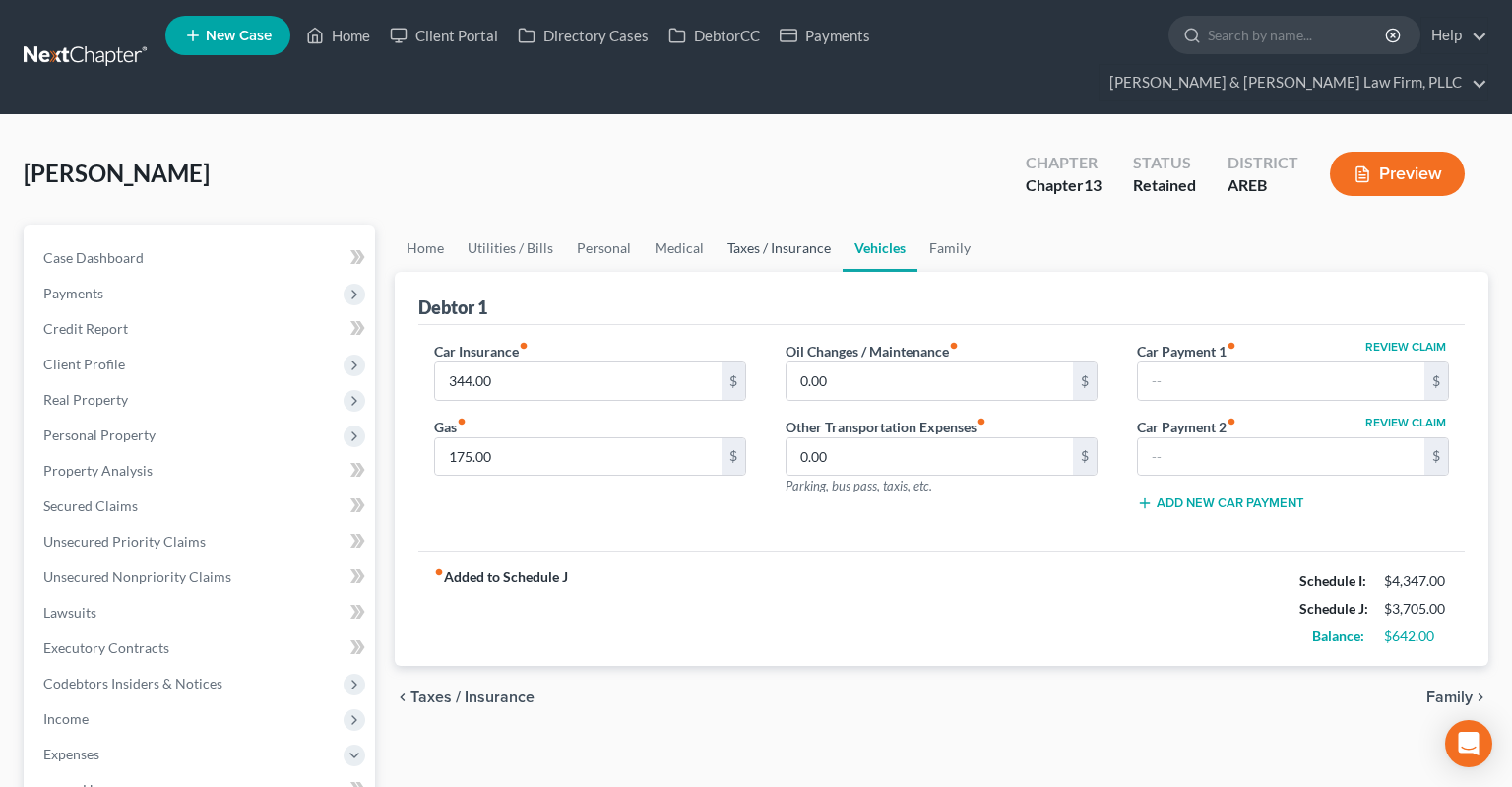
click at [788, 224] on link "Taxes / Insurance" at bounding box center [779, 248] width 127 height 48
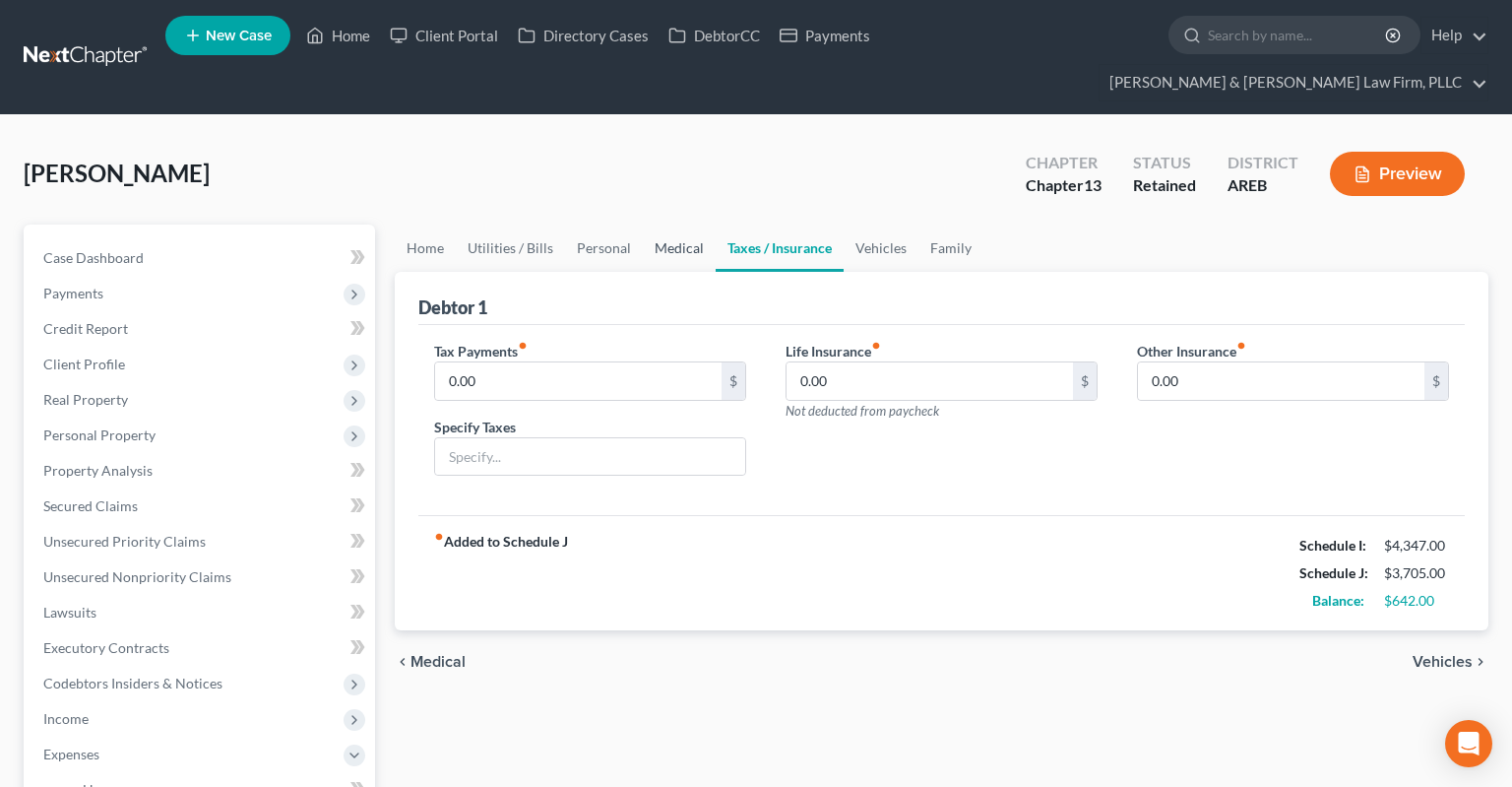
click at [696, 224] on link "Medical" at bounding box center [679, 248] width 72 height 48
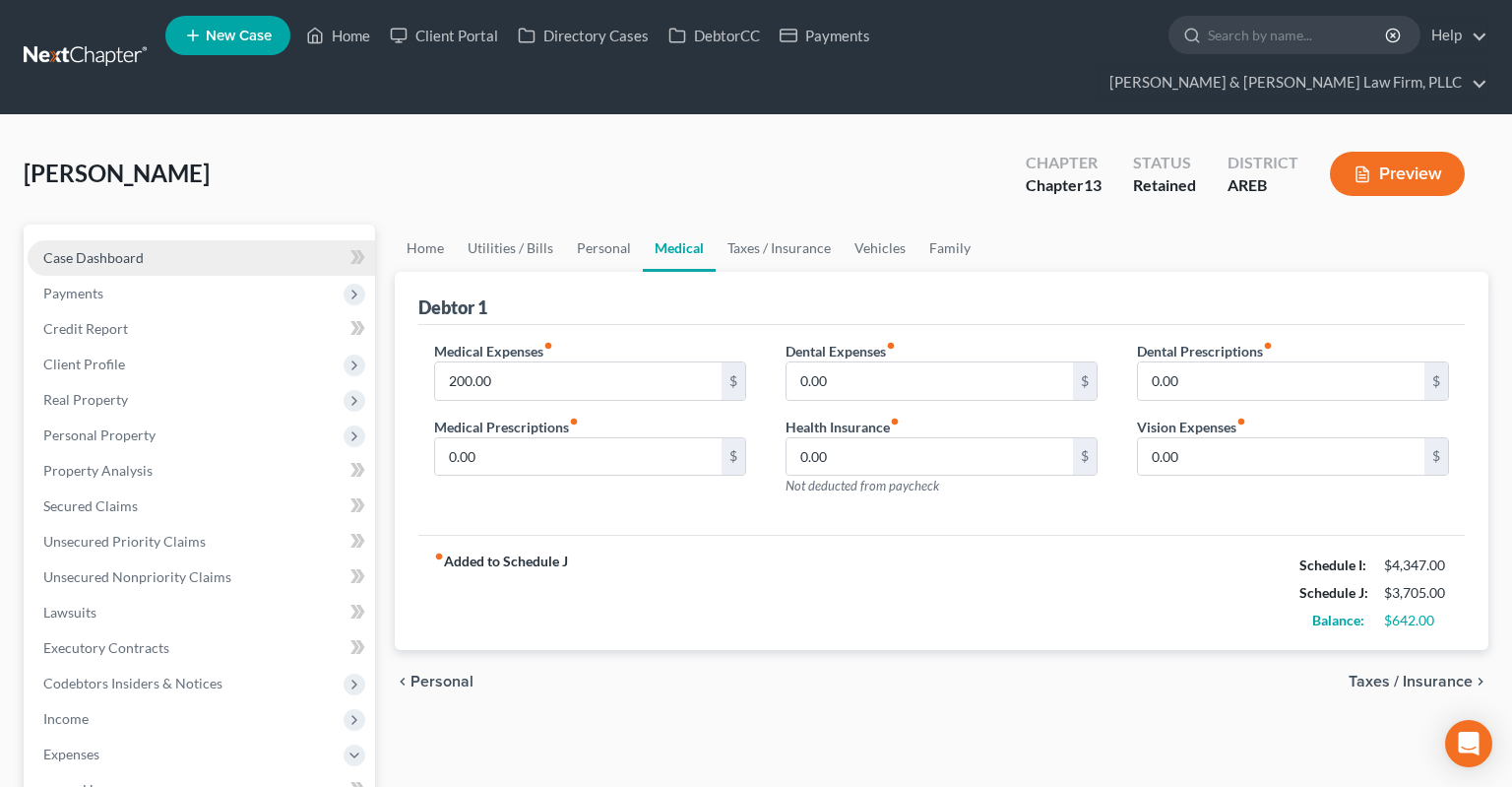
click at [222, 240] on link "Case Dashboard" at bounding box center [201, 258] width 347 height 36
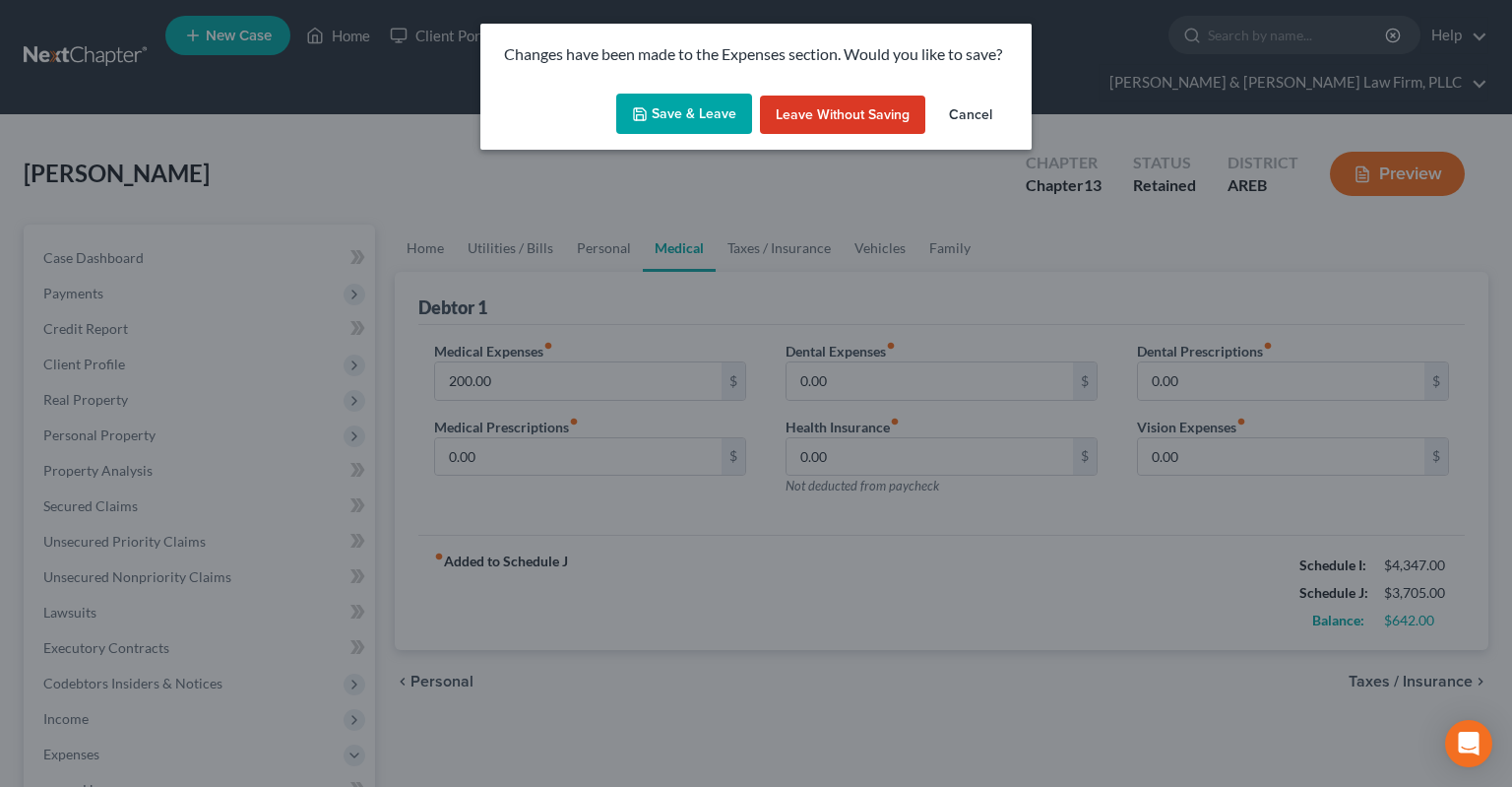
click at [889, 121] on button "Leave without Saving" at bounding box center [842, 115] width 166 height 40
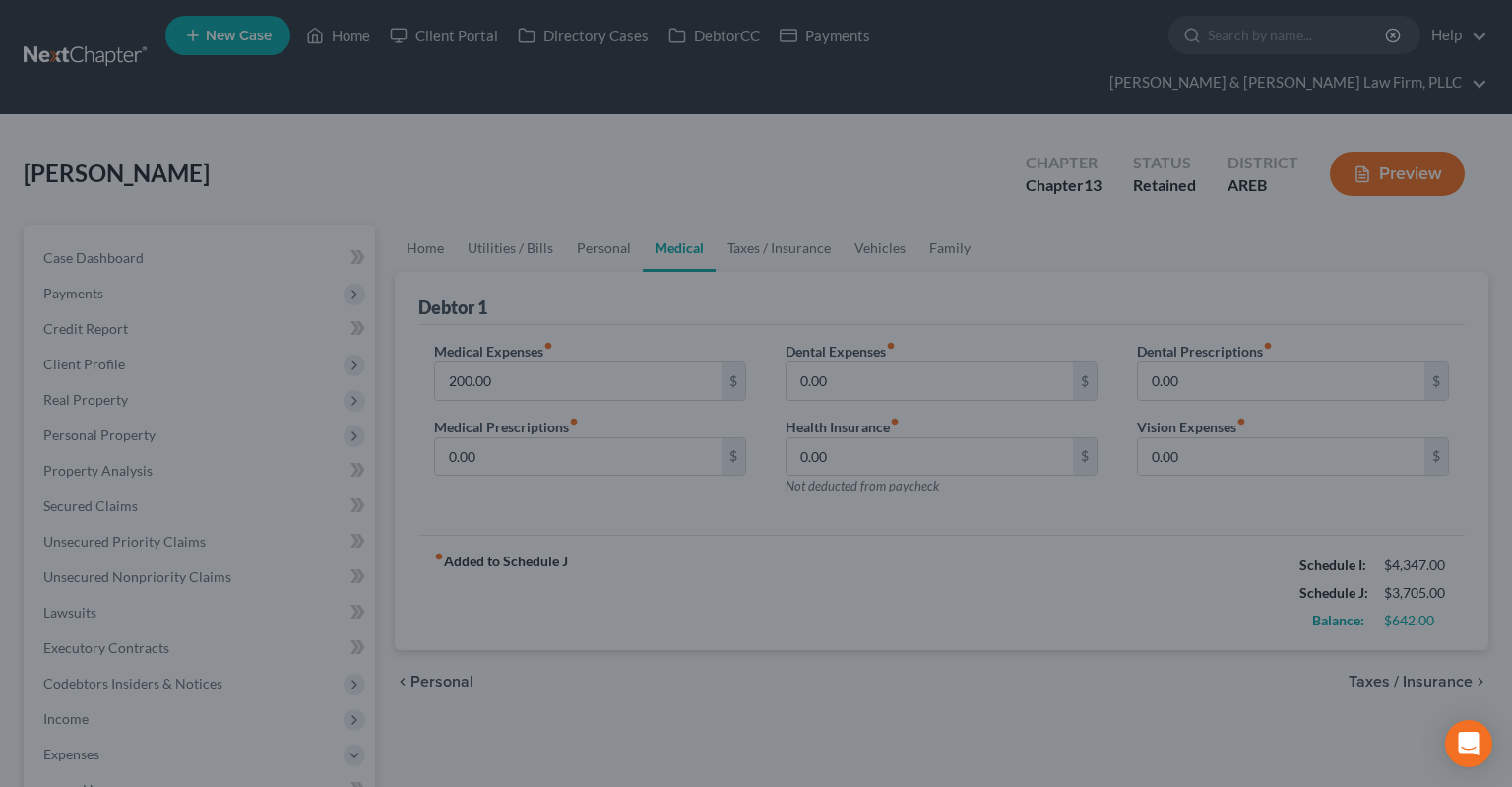
select select "4"
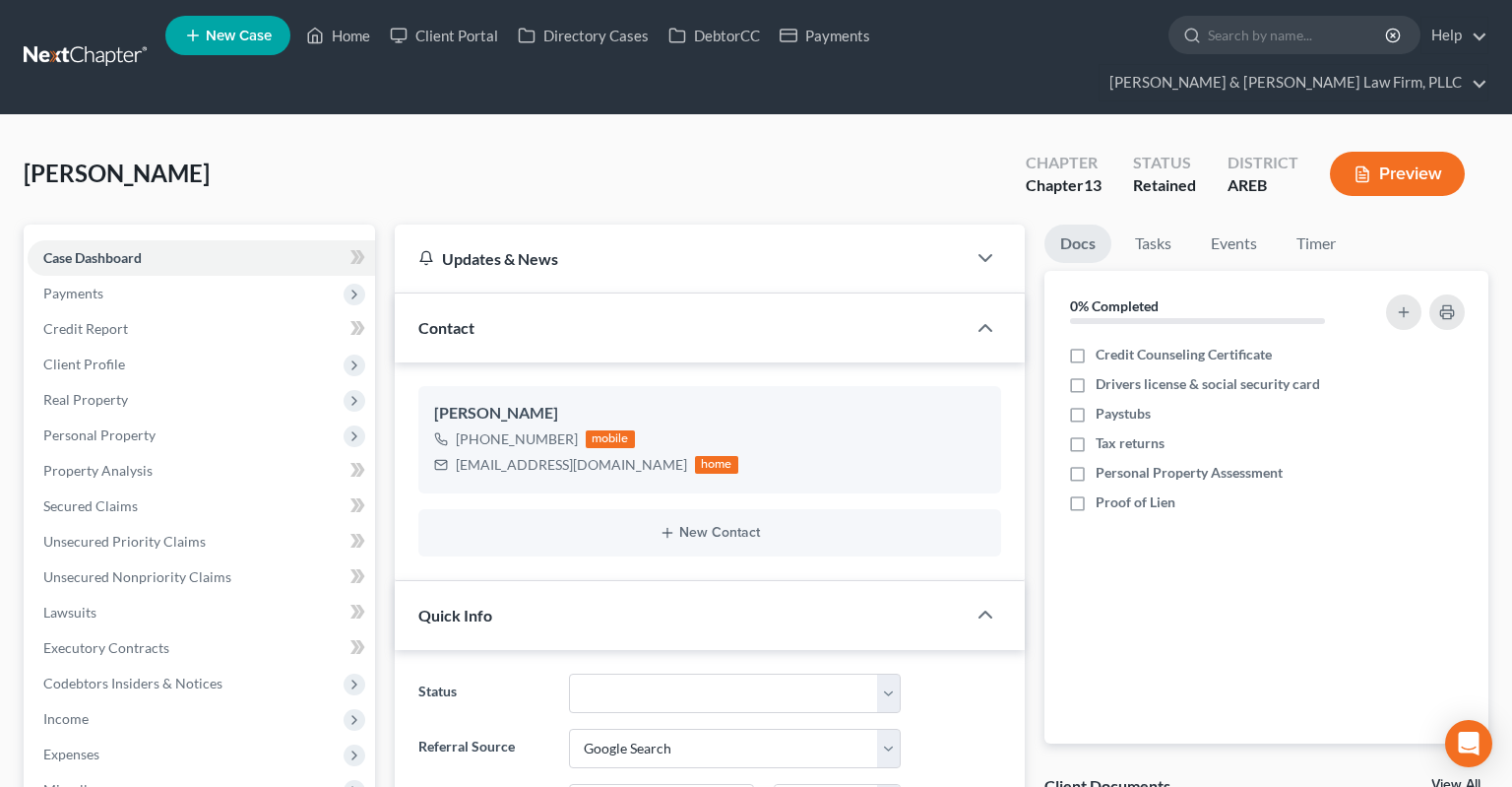
click at [726, 139] on div "Wooten-Thrower, Stacey Upgraded Chapter Chapter 13 Status Retained District ARE…" at bounding box center [756, 182] width 1464 height 85
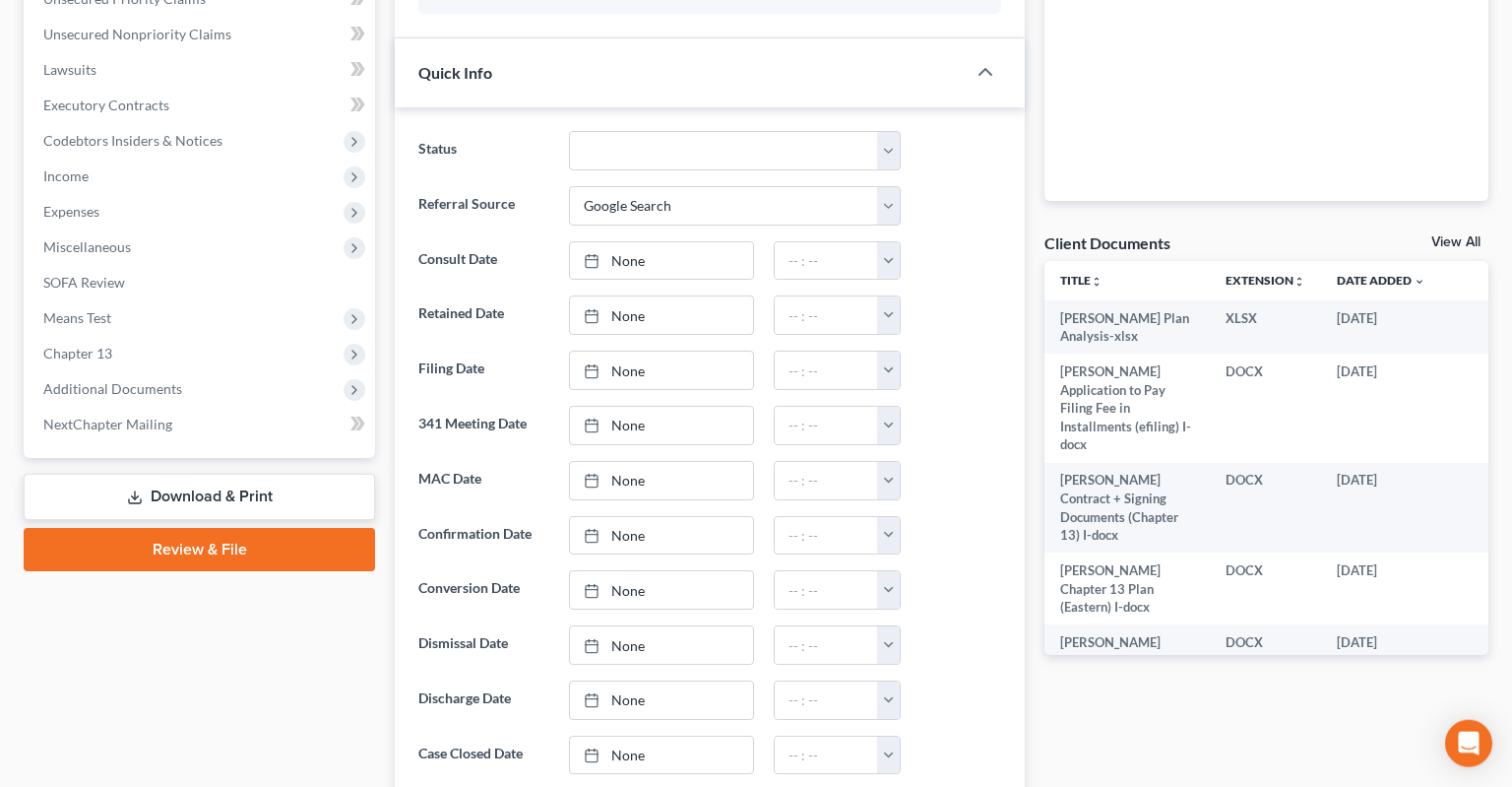
scroll to position [623, 0]
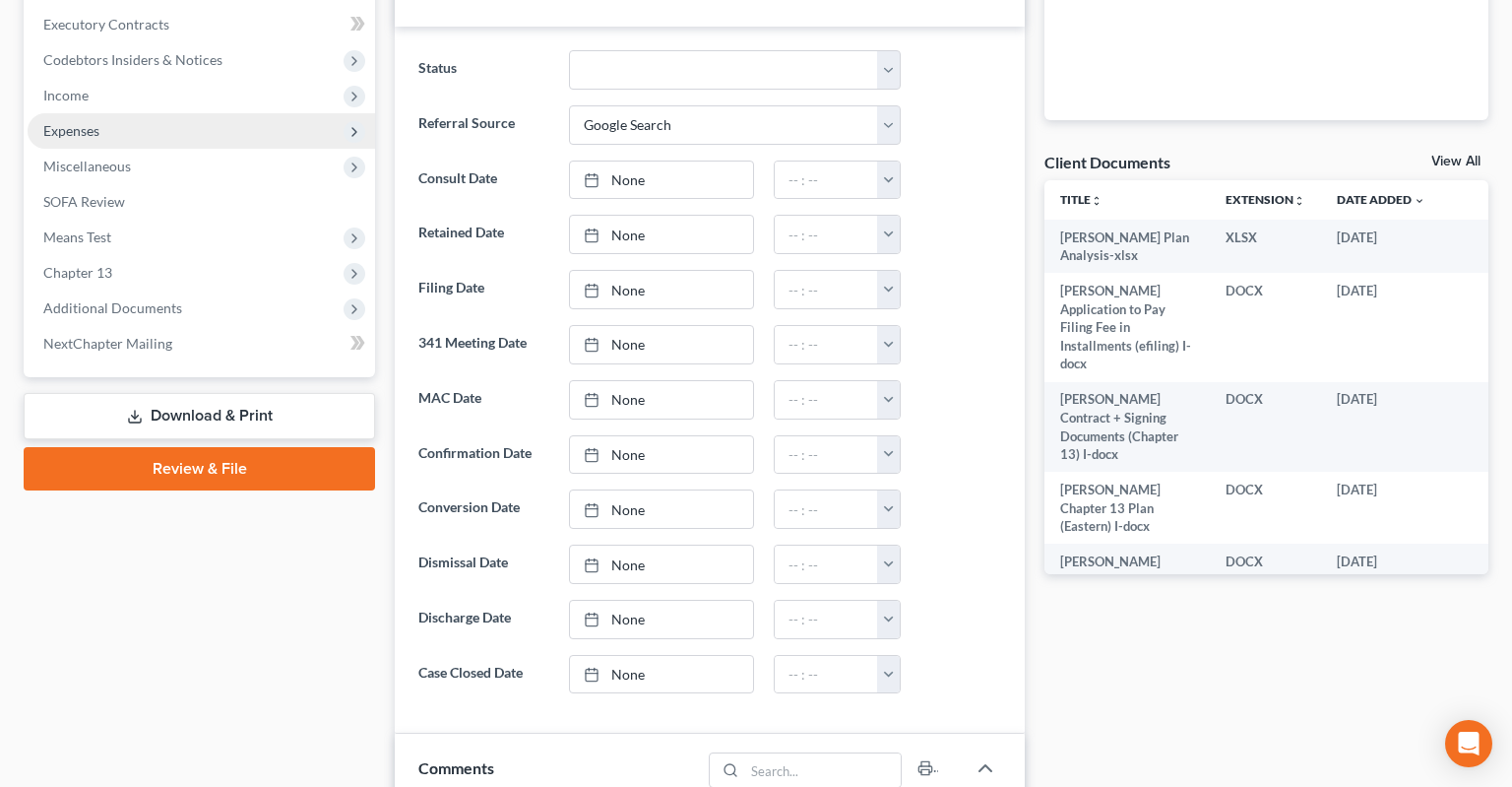
click at [153, 113] on span "Expenses" at bounding box center [201, 131] width 347 height 36
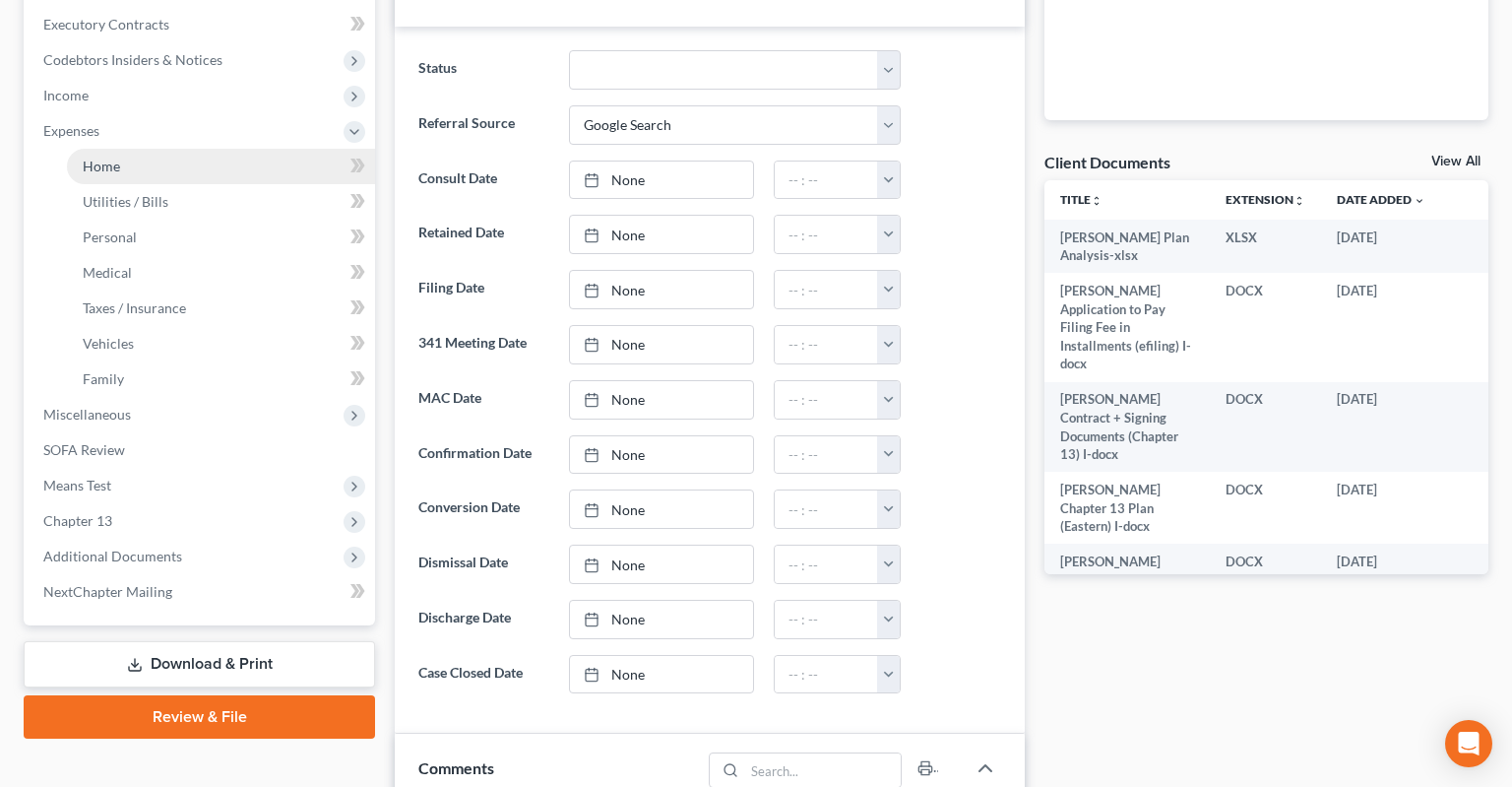
click at [179, 149] on link "Home" at bounding box center [220, 167] width 308 height 36
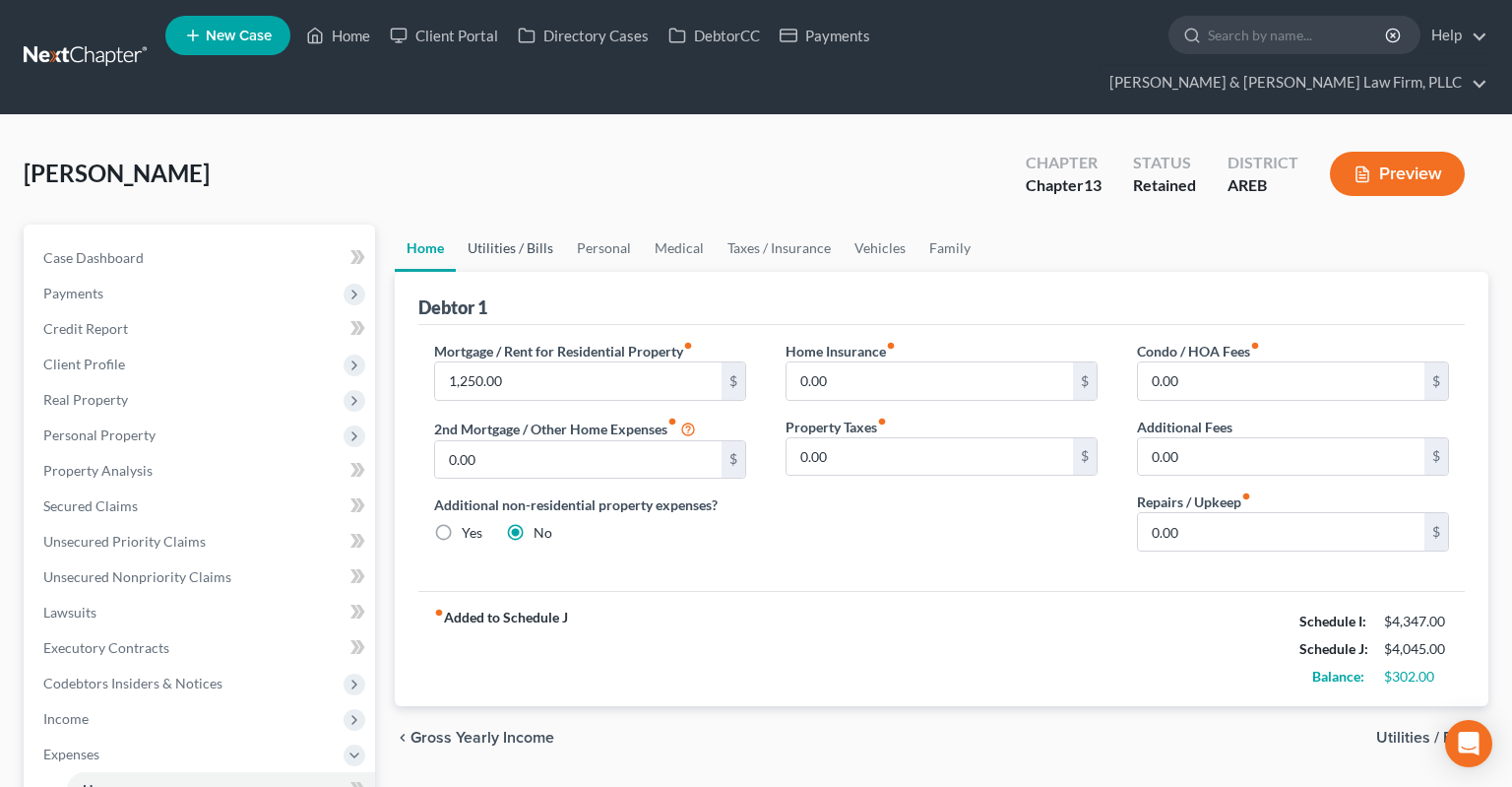
click at [515, 224] on link "Utilities / Bills" at bounding box center [510, 248] width 109 height 48
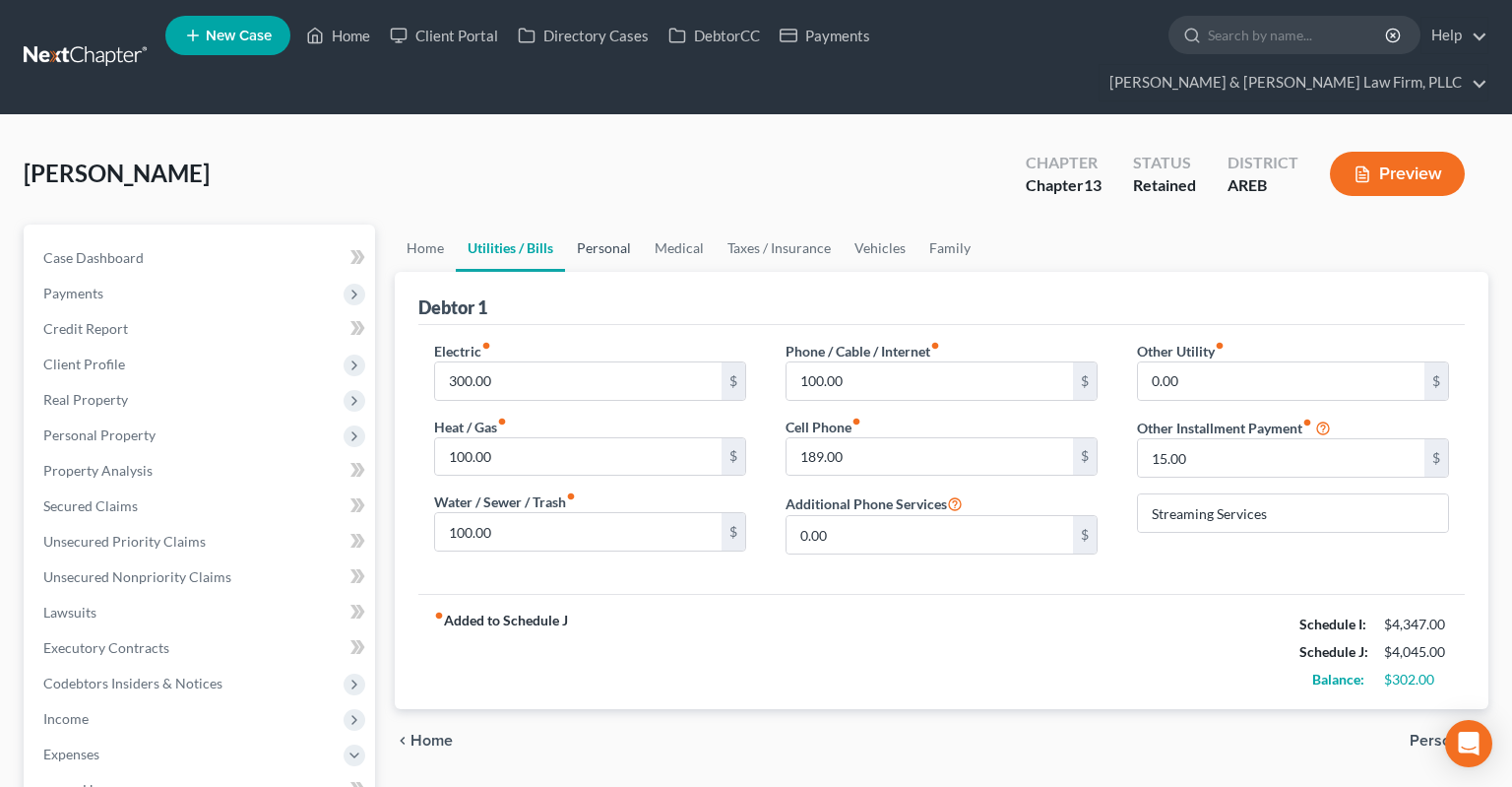
click at [610, 224] on link "Personal" at bounding box center [603, 248] width 77 height 48
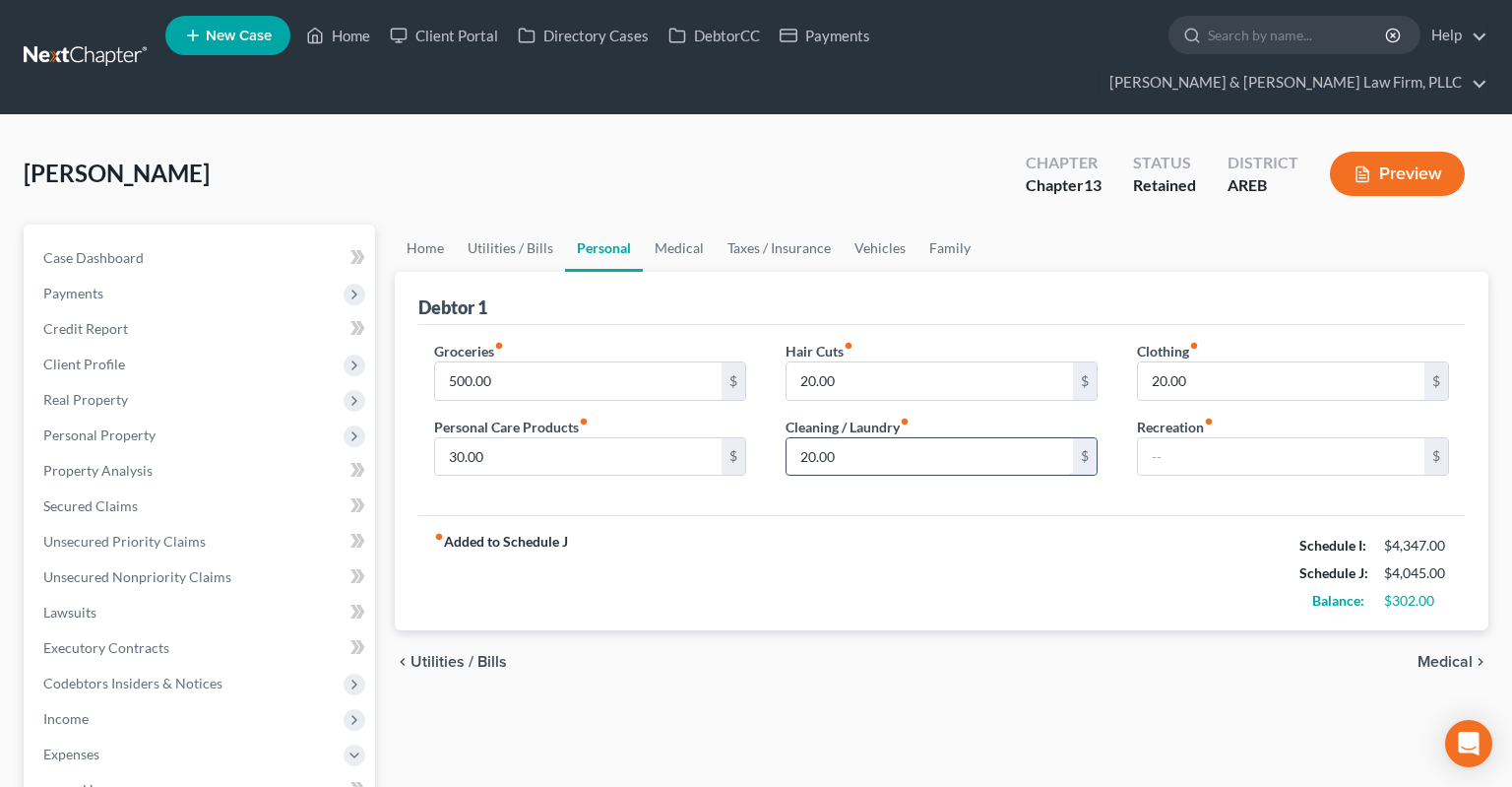
click at [884, 438] on input "20.00" at bounding box center [930, 457] width 287 height 38
click at [1252, 362] on input "20.00" at bounding box center [1281, 381] width 287 height 38
click at [868, 362] on input "20.00" at bounding box center [930, 381] width 287 height 38
type input "0"
click at [907, 523] on div "fiber_manual_record Added to Schedule J Schedule I: $4,347.00 Schedule J: $4,00…" at bounding box center [942, 573] width 1046 height 115
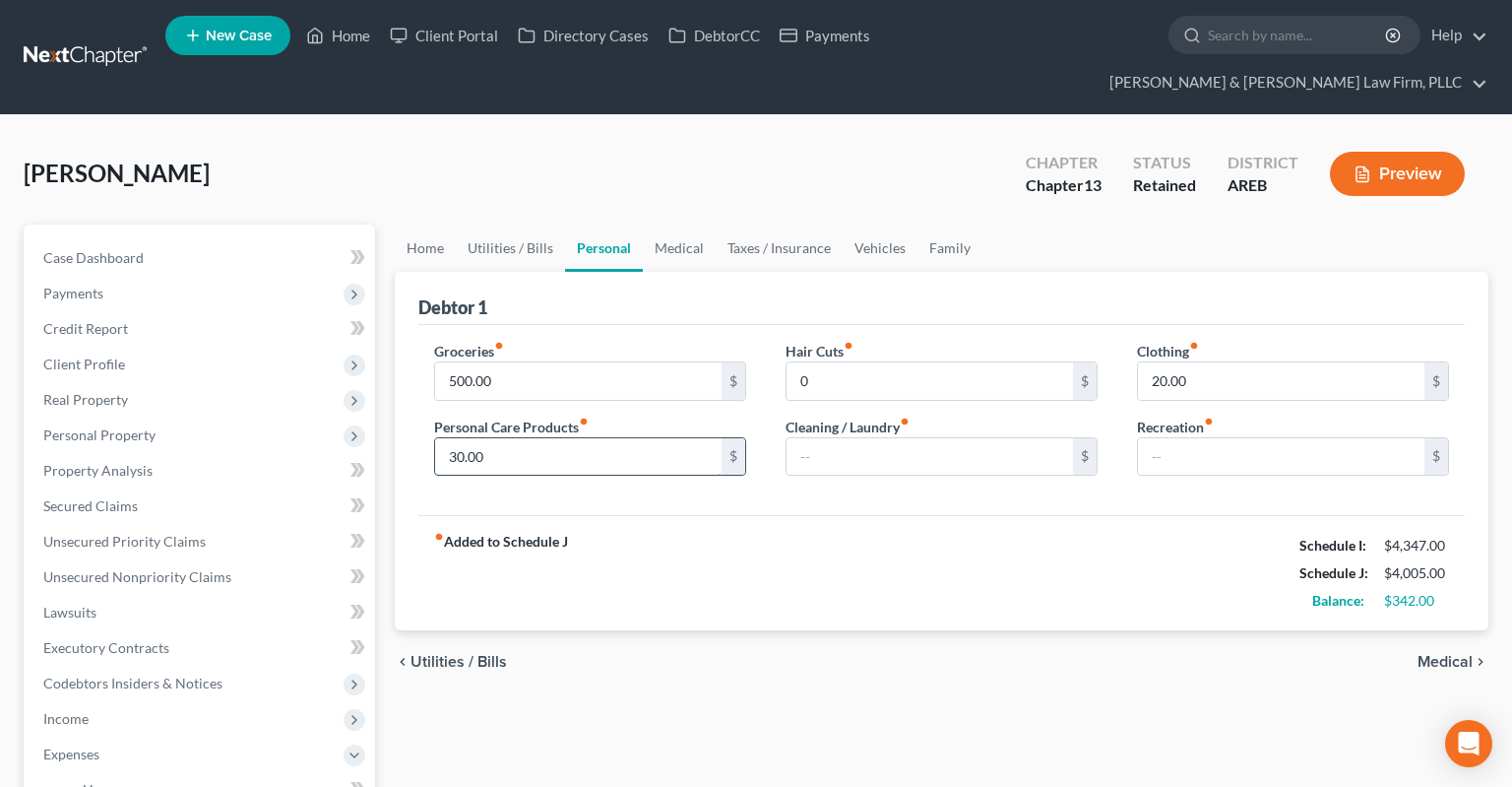
click at [633, 438] on input "30.00" at bounding box center [577, 457] width 287 height 38
click at [1244, 362] on input "20.00" at bounding box center [1281, 381] width 287 height 38
type input "50"
click at [424, 224] on link "Home" at bounding box center [426, 248] width 62 height 48
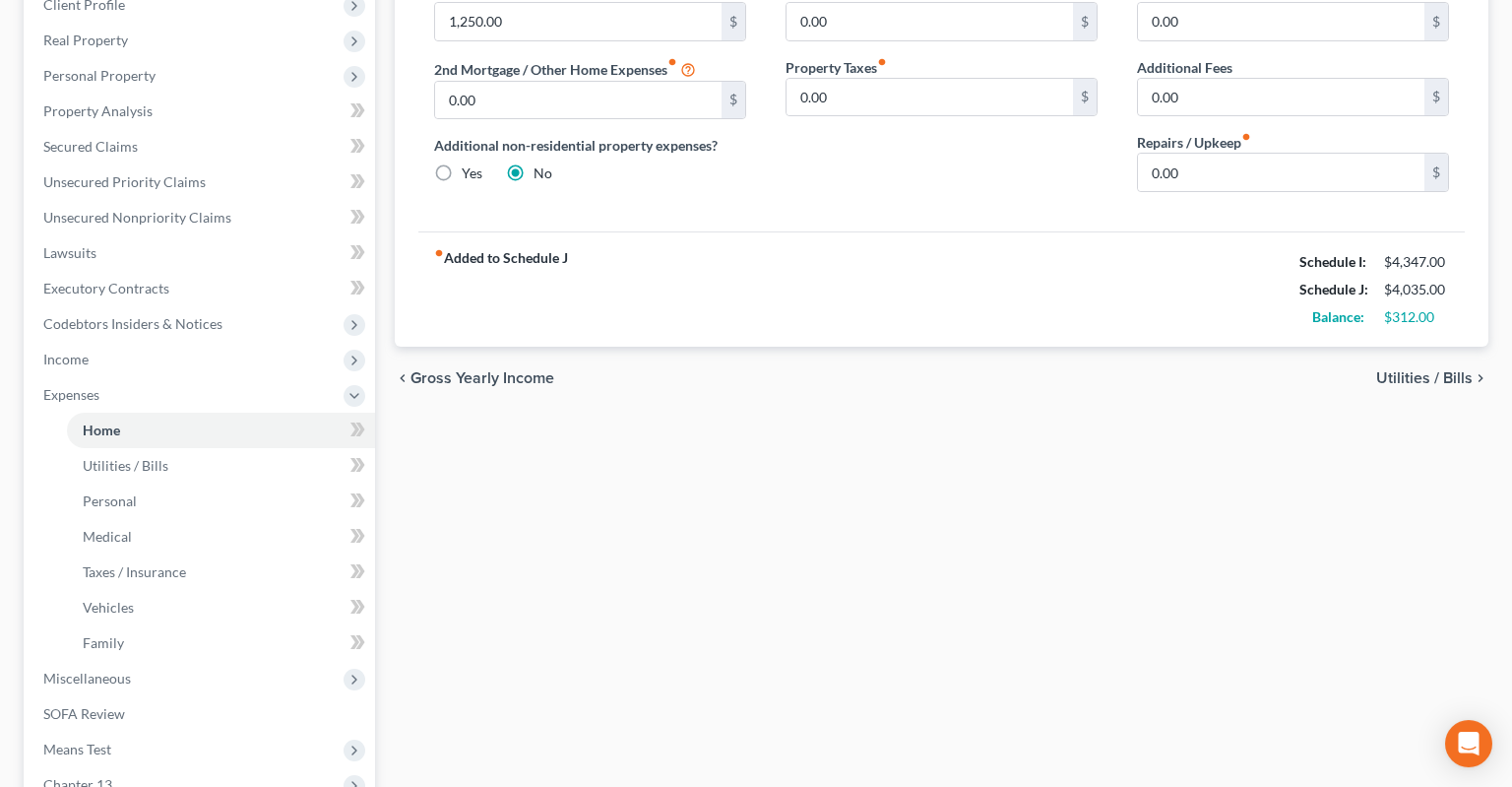
scroll to position [416, 0]
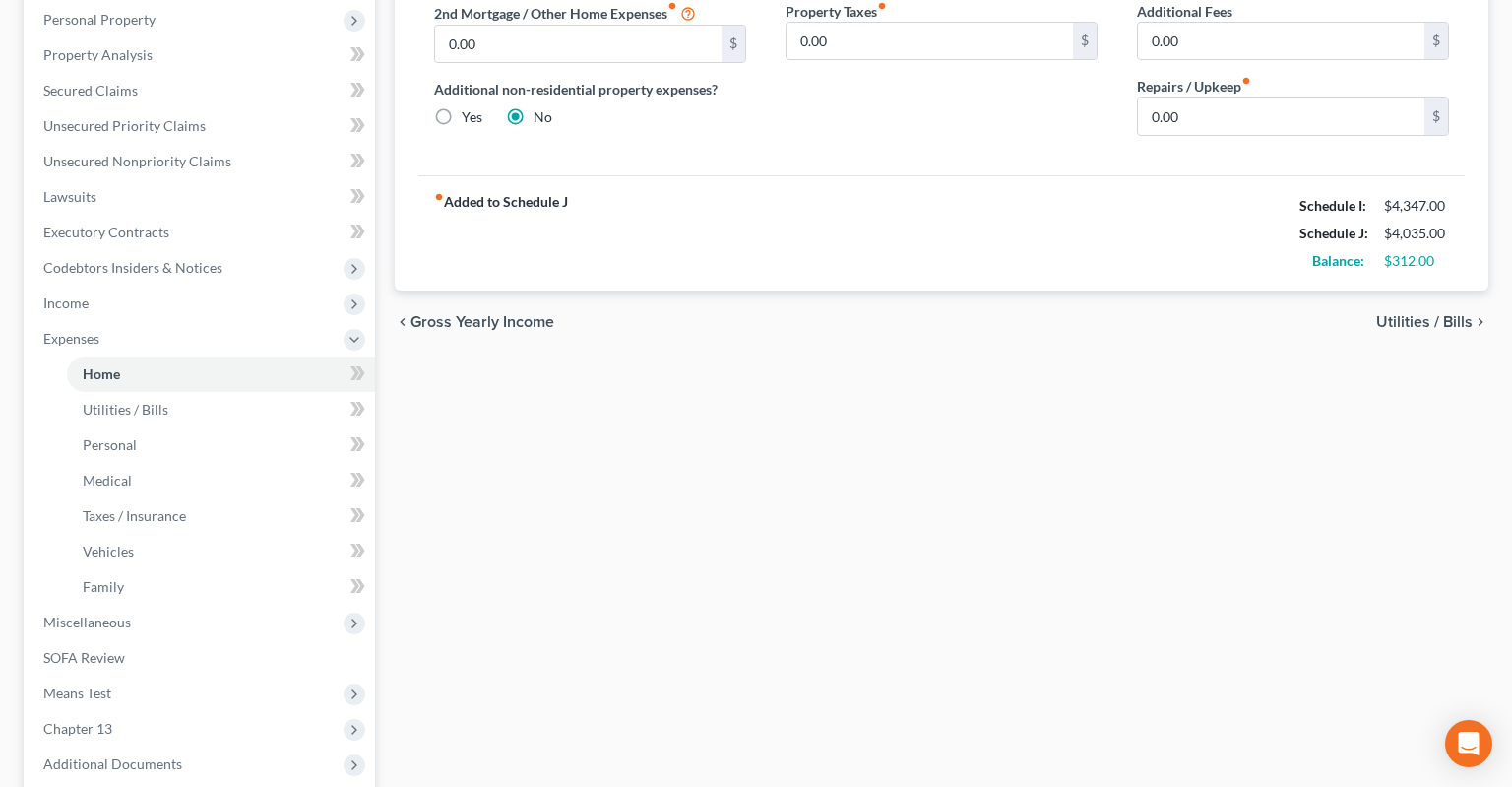
click at [622, 473] on div "Home Utilities / Bills Personal Medical Taxes / Insurance Vehicles Family Debto…" at bounding box center [942, 378] width 1113 height 1137
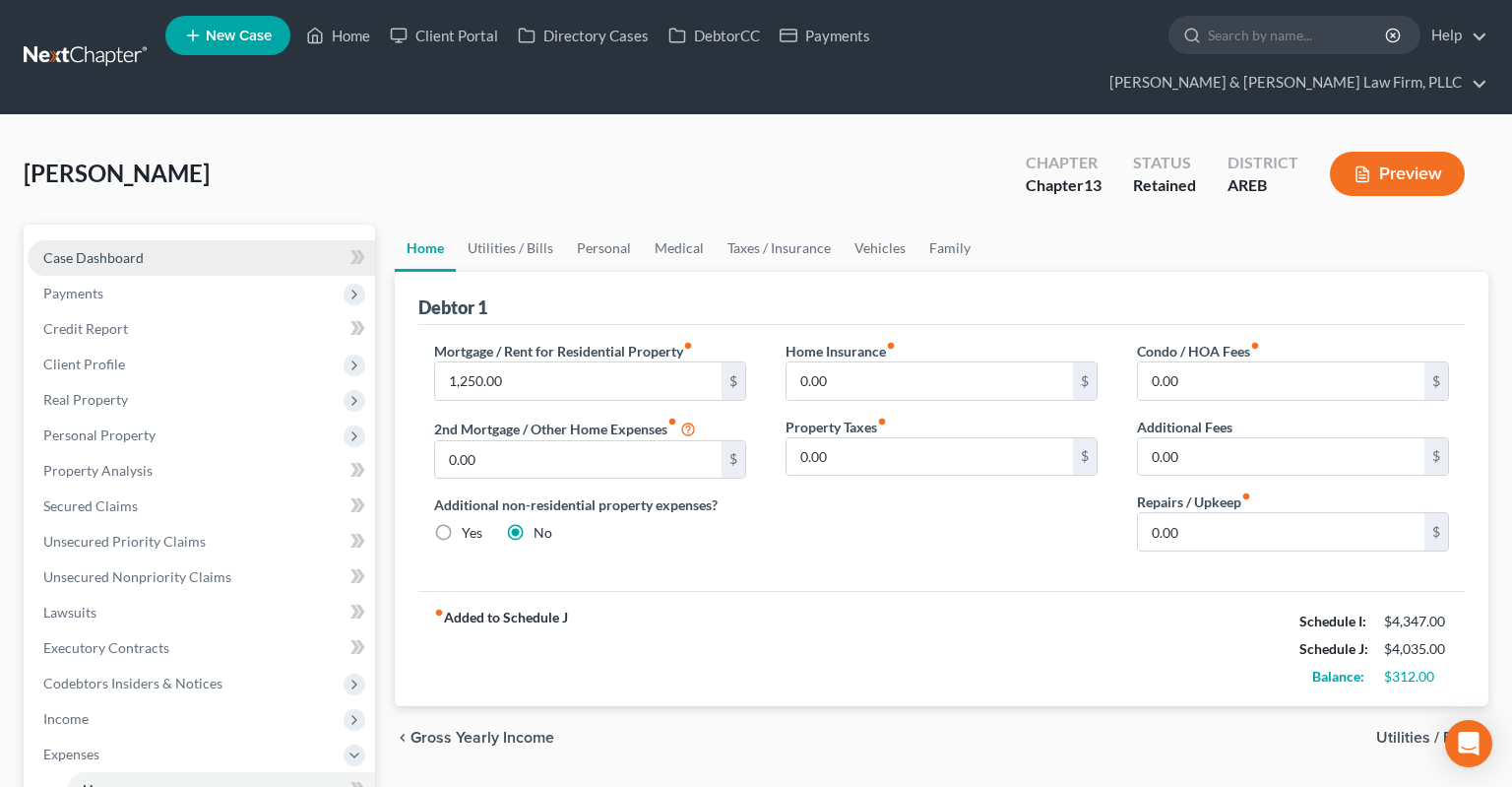
click at [204, 240] on link "Case Dashboard" at bounding box center [201, 258] width 347 height 36
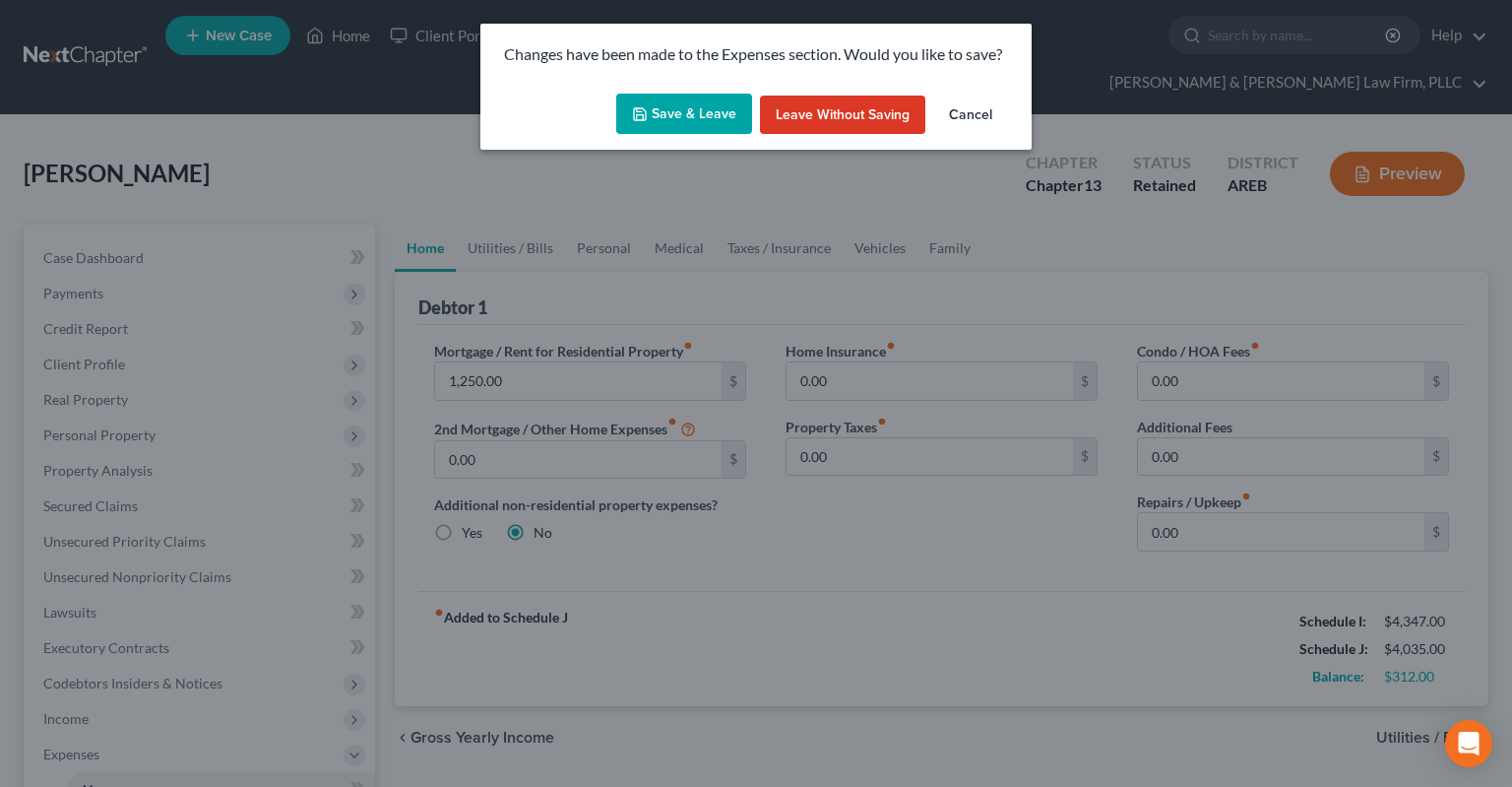
click at [713, 106] on button "Save & Leave" at bounding box center [684, 114] width 136 height 42
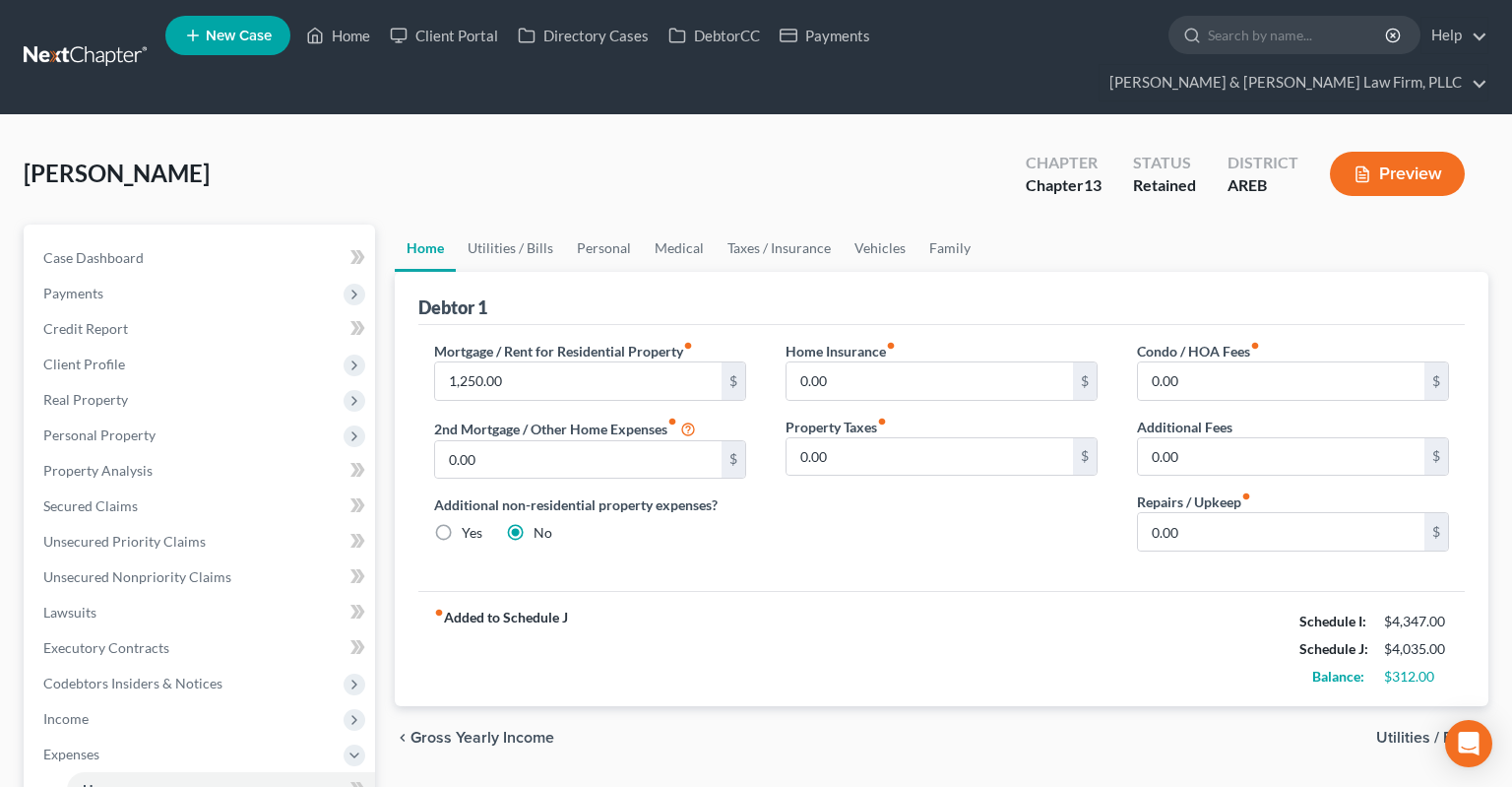
select select "4"
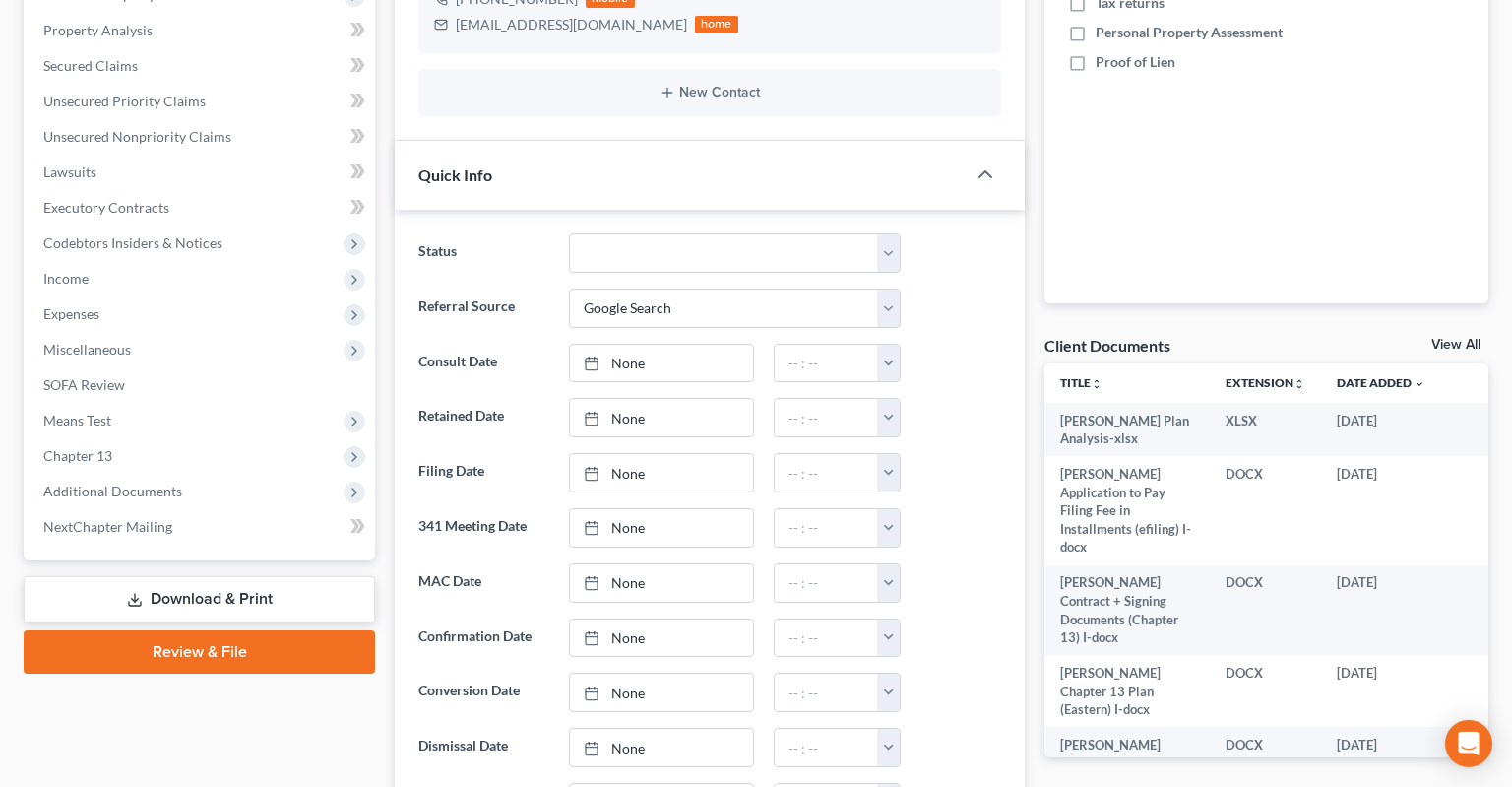
scroll to position [520, 0]
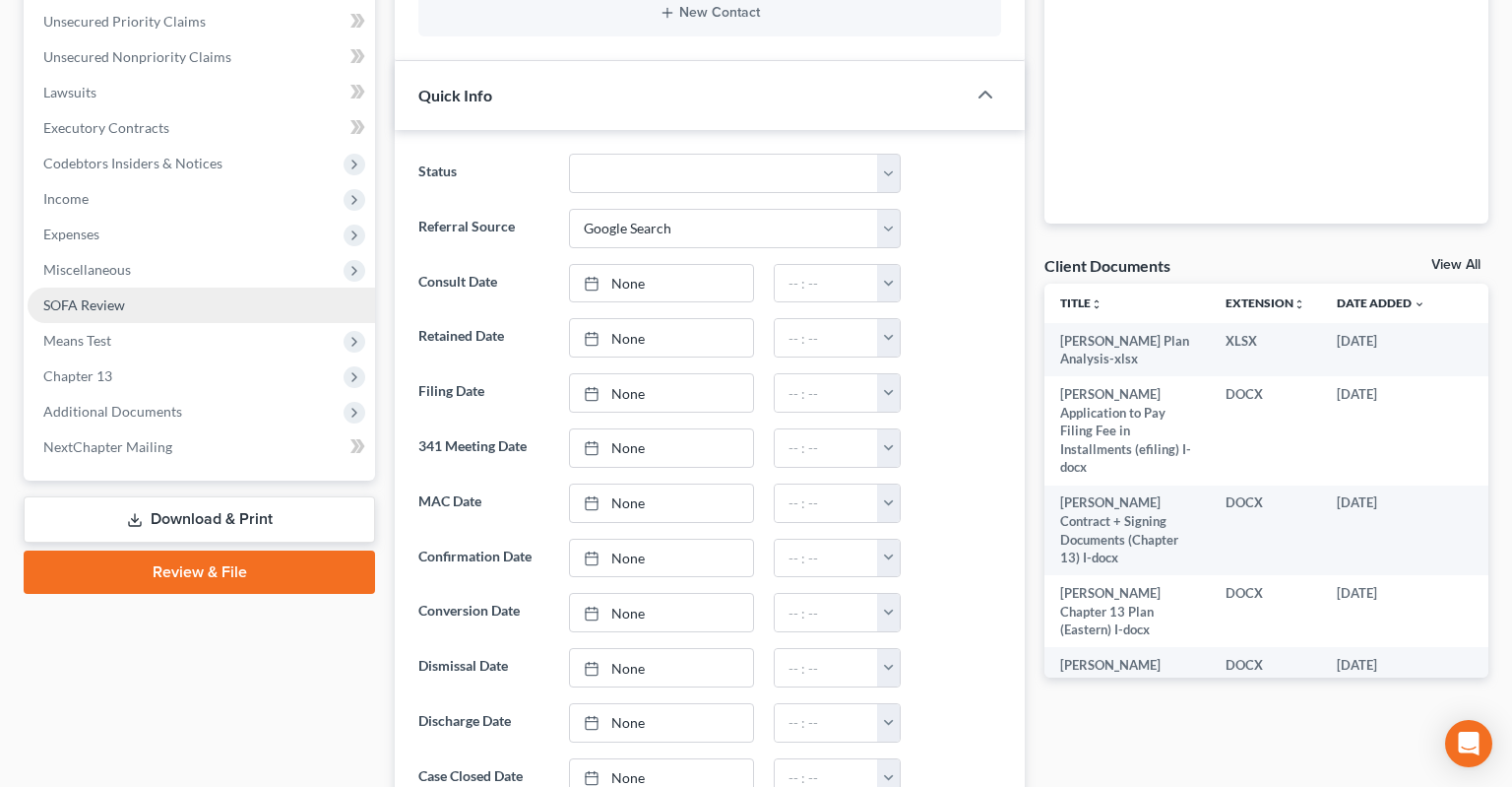
drag, startPoint x: 213, startPoint y: 231, endPoint x: 207, endPoint y: 255, distance: 24.7
click at [211, 252] on span "Miscellaneous" at bounding box center [201, 270] width 347 height 36
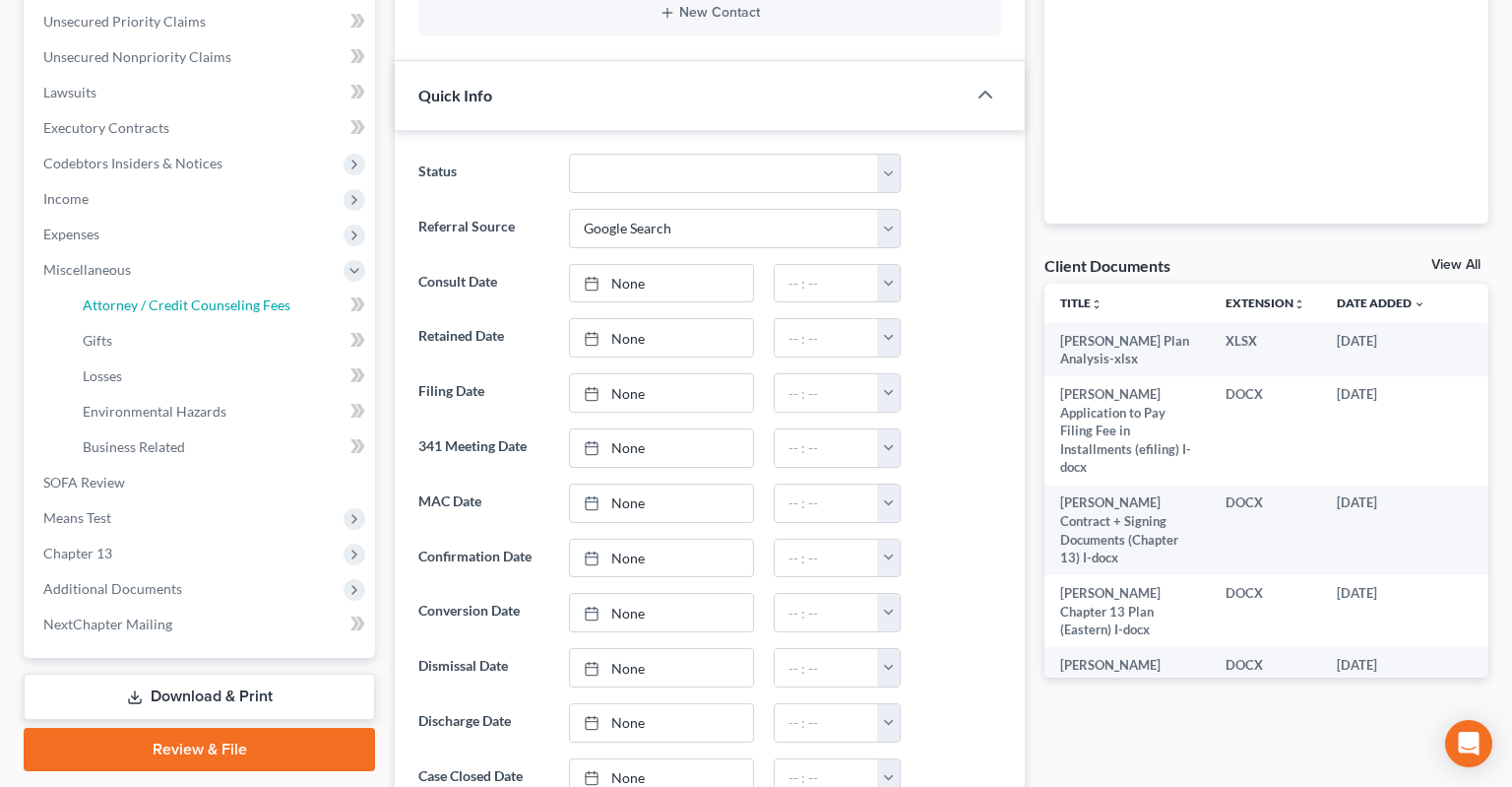
click at [216, 297] on span "Attorney / Credit Counseling Fees" at bounding box center [186, 305] width 207 height 17
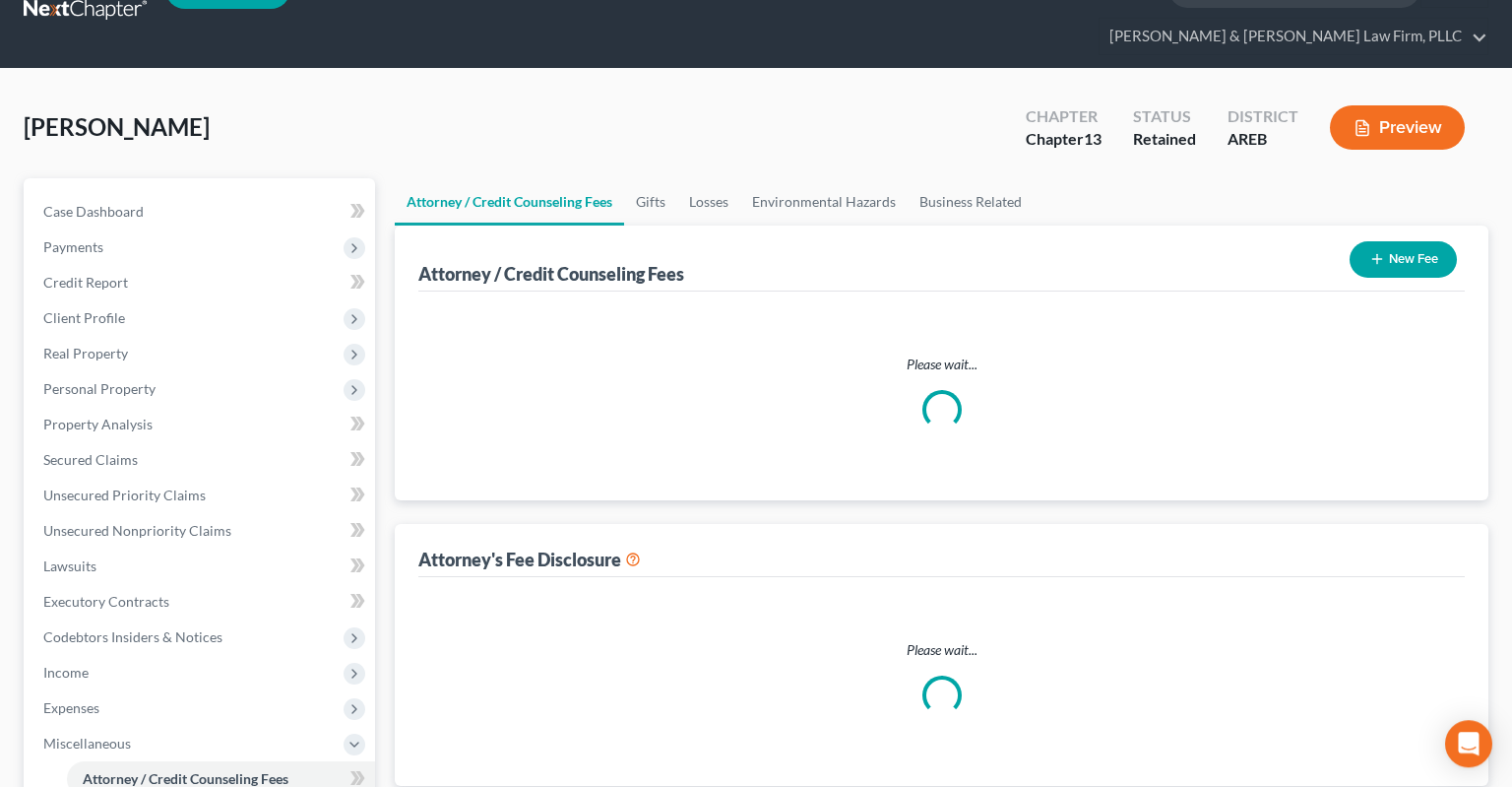
select select "1"
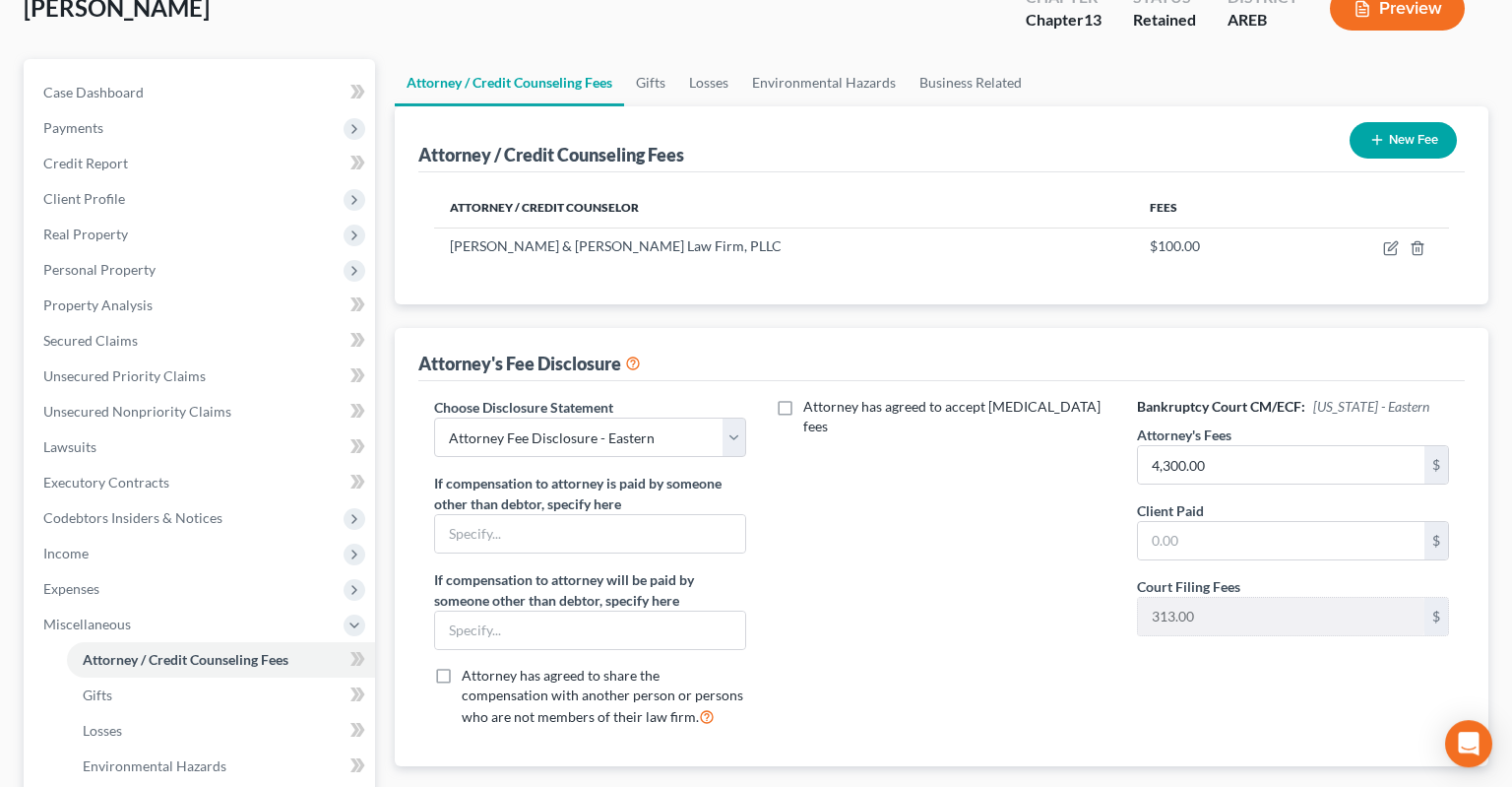
scroll to position [311, 0]
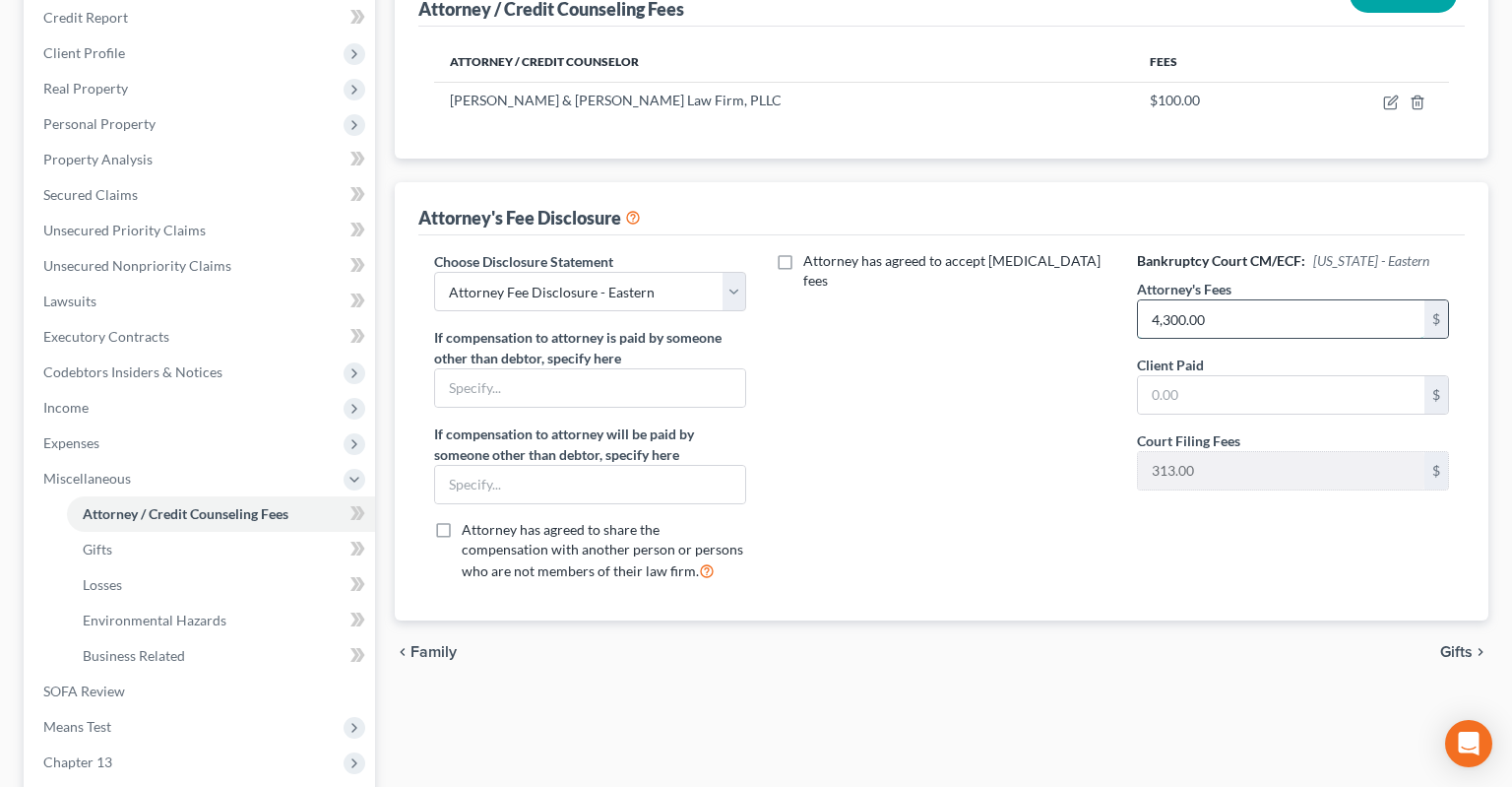
click at [1229, 301] on input "4,300.00" at bounding box center [1281, 320] width 287 height 38
type input "4,750"
click at [1076, 620] on div "chevron_left Family Gifts chevron_right" at bounding box center [942, 651] width 1093 height 63
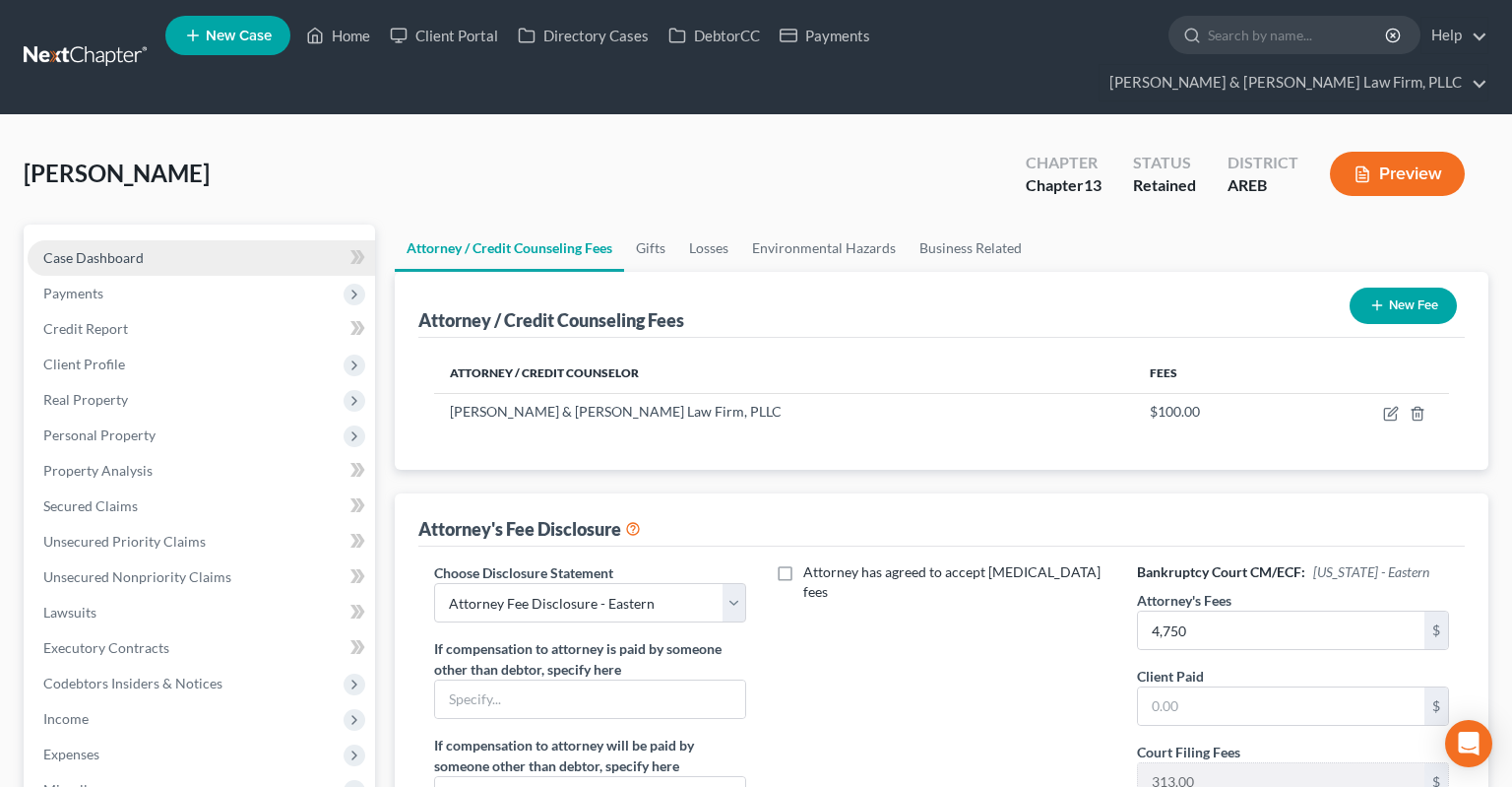
click at [130, 249] on span "Case Dashboard" at bounding box center [93, 257] width 100 height 17
select select "4"
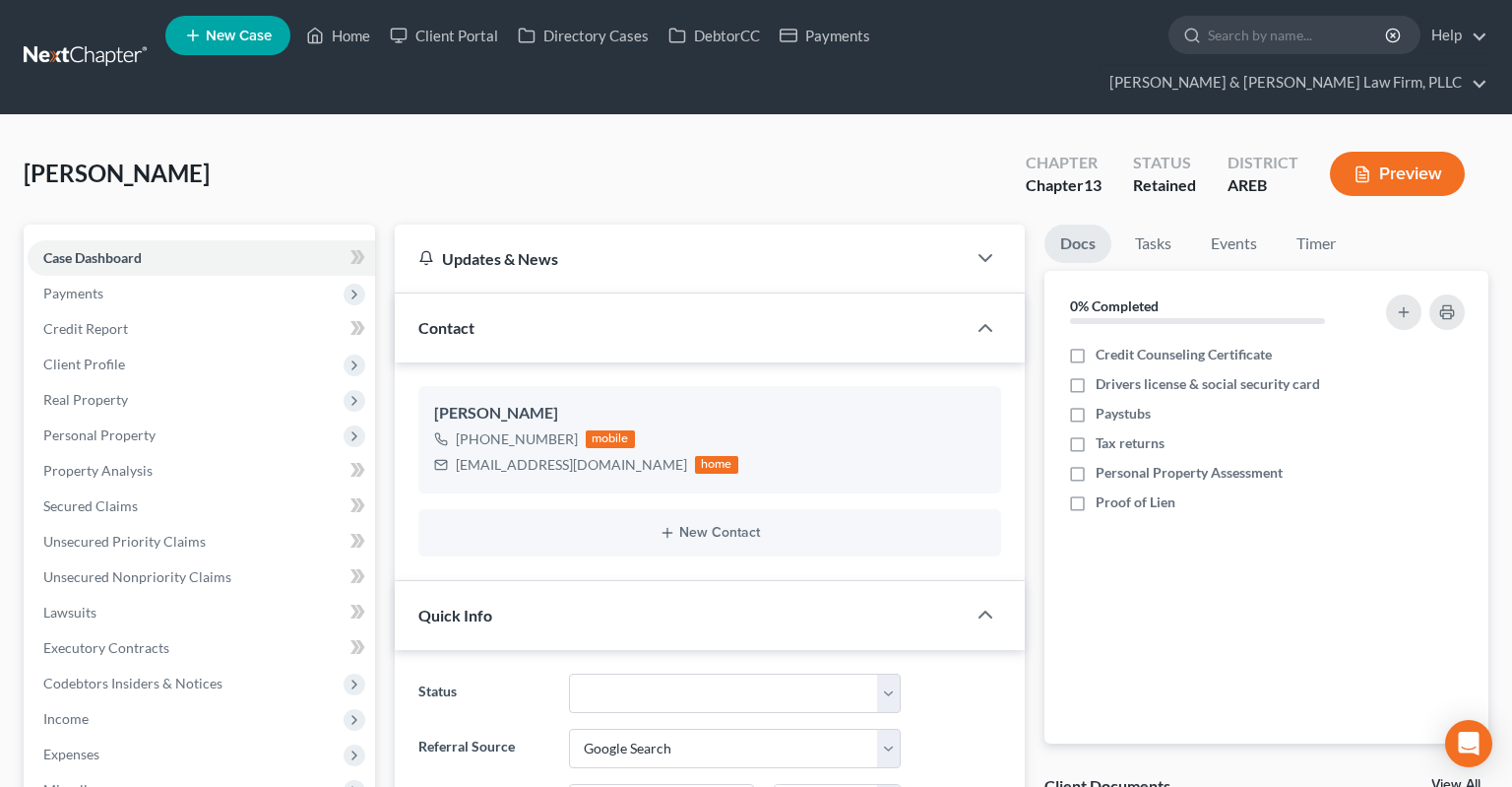
click at [453, 146] on div "Wooten-Thrower, Stacey Upgraded Chapter Chapter 13 Status Retained District ARE…" at bounding box center [756, 182] width 1464 height 85
click at [349, 42] on link "Home" at bounding box center [338, 36] width 83 height 36
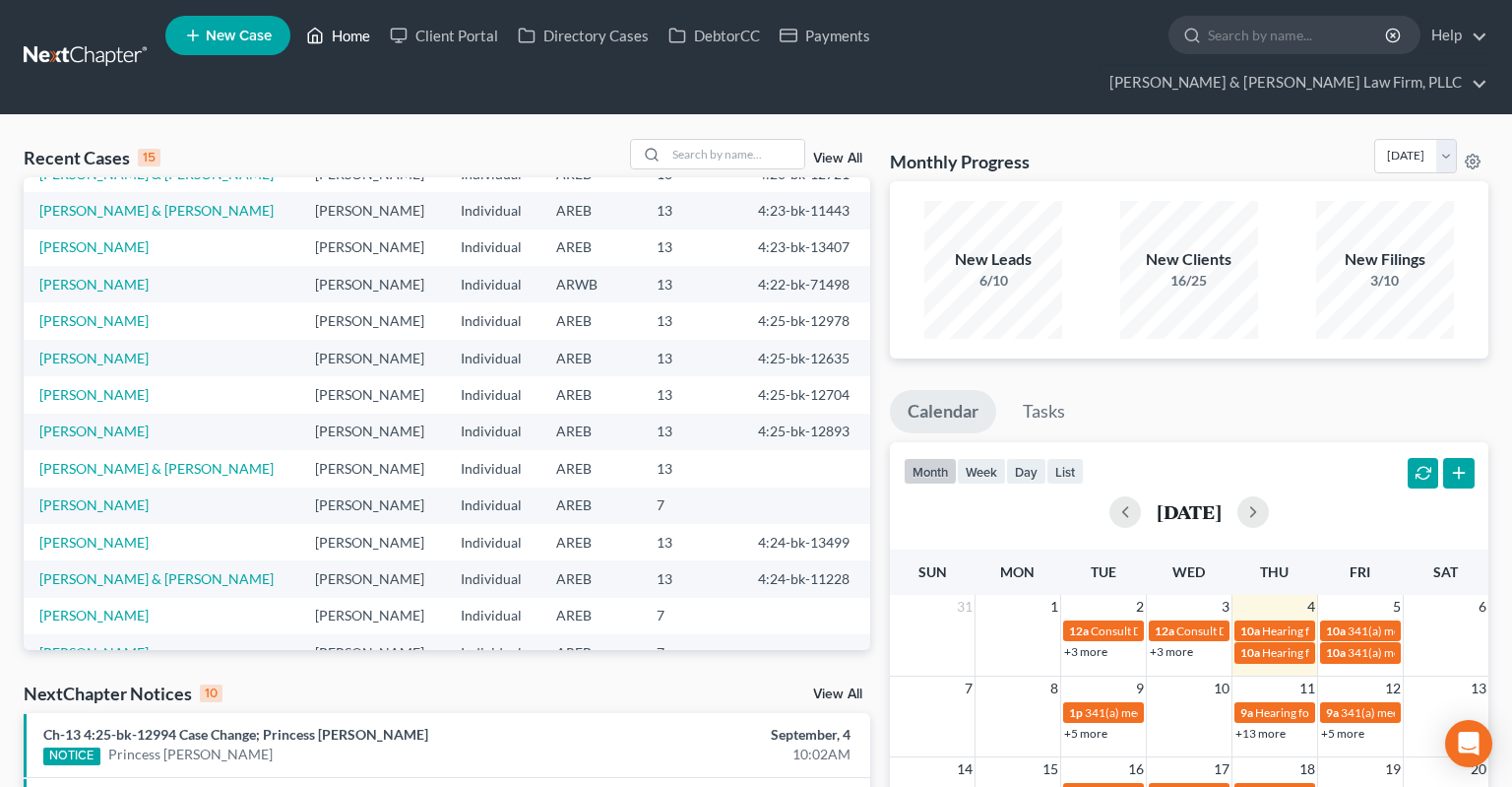
click at [337, 34] on link "Home" at bounding box center [338, 36] width 83 height 36
click at [336, 45] on link "Home" at bounding box center [338, 36] width 83 height 36
click at [679, 140] on input "search" at bounding box center [735, 154] width 138 height 29
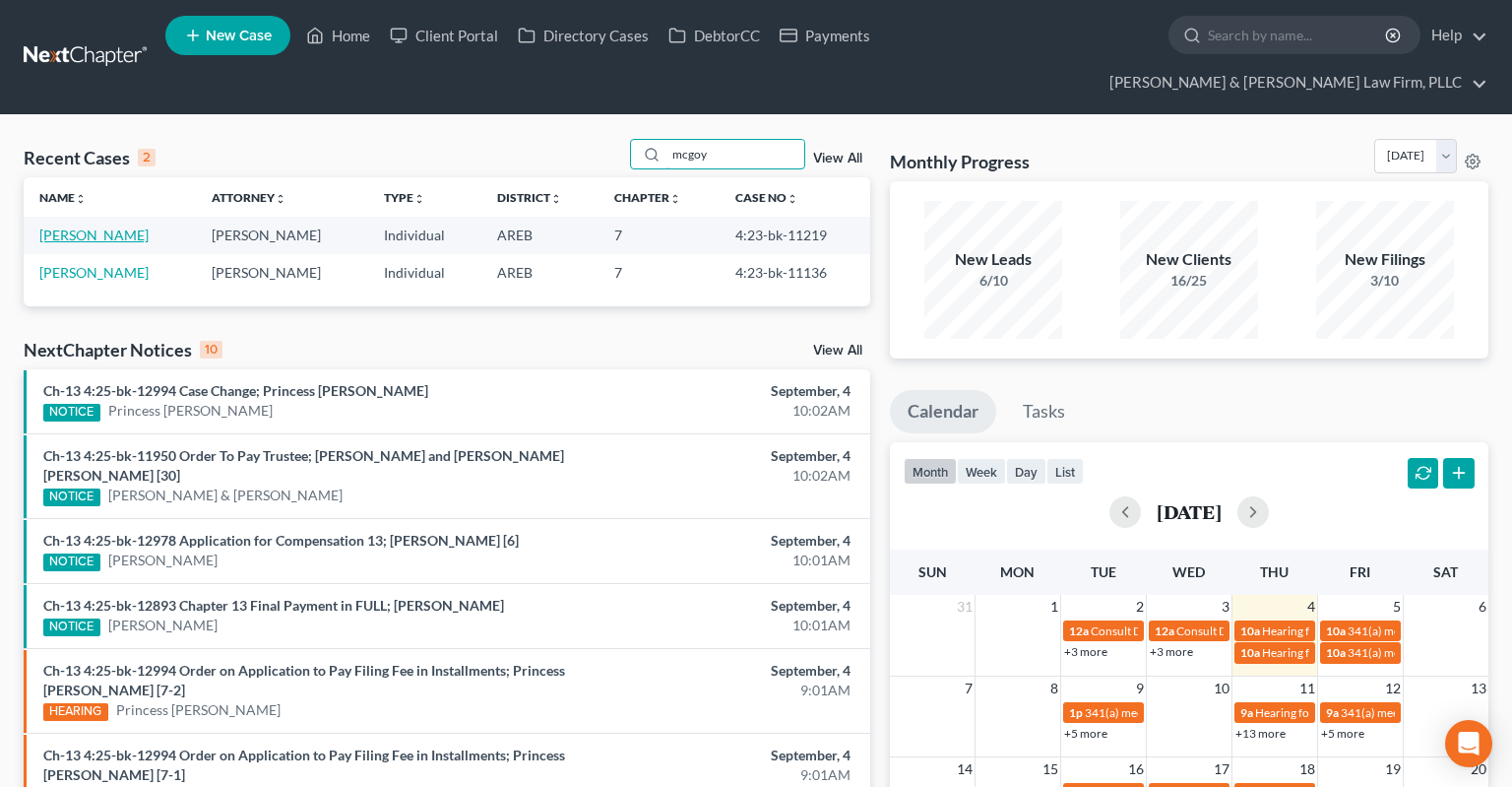
type input "mcgoy"
click at [124, 226] on link "McGoy, Sherrie" at bounding box center [94, 234] width 109 height 17
select select "2"
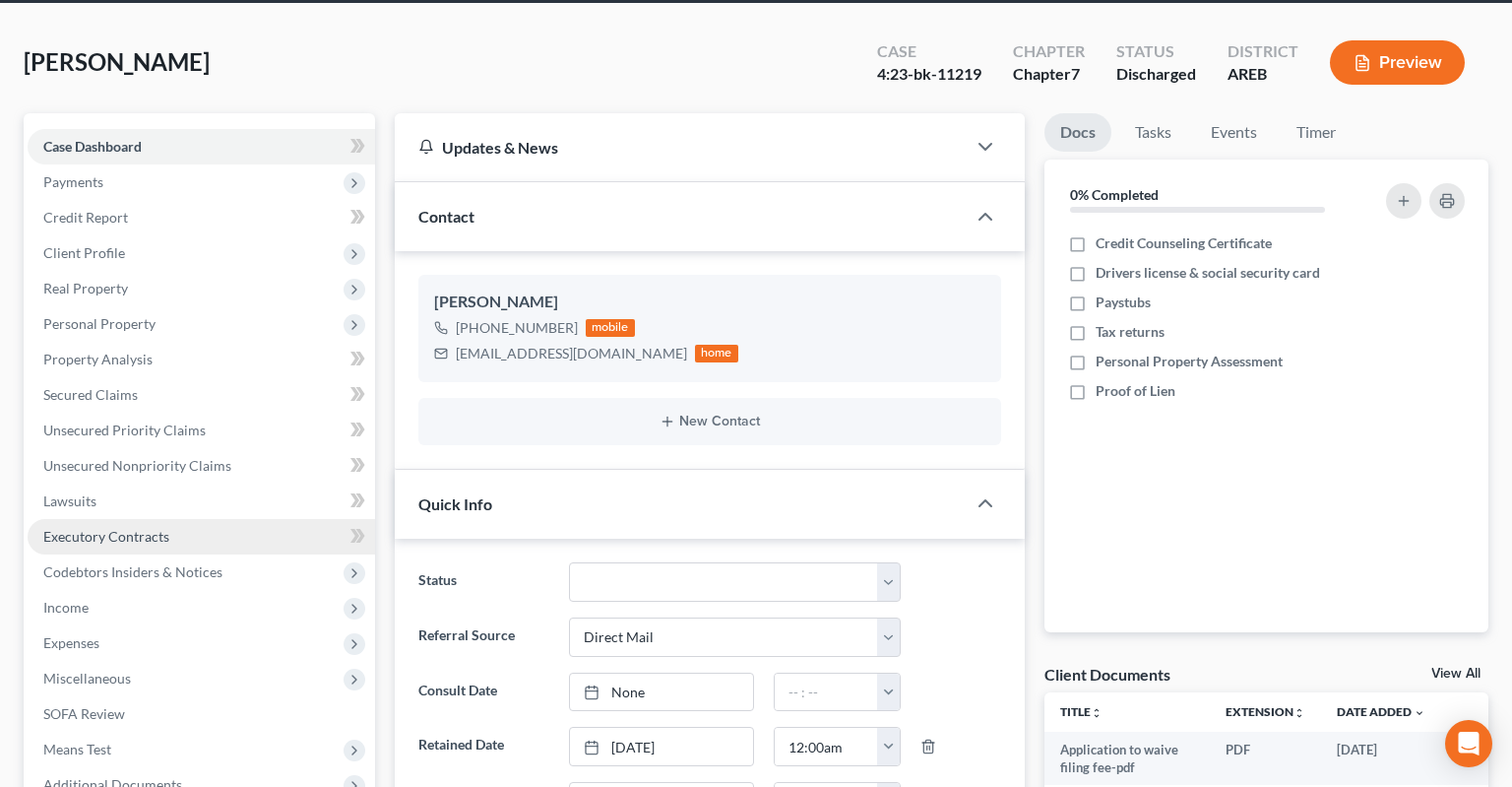
scroll to position [311, 0]
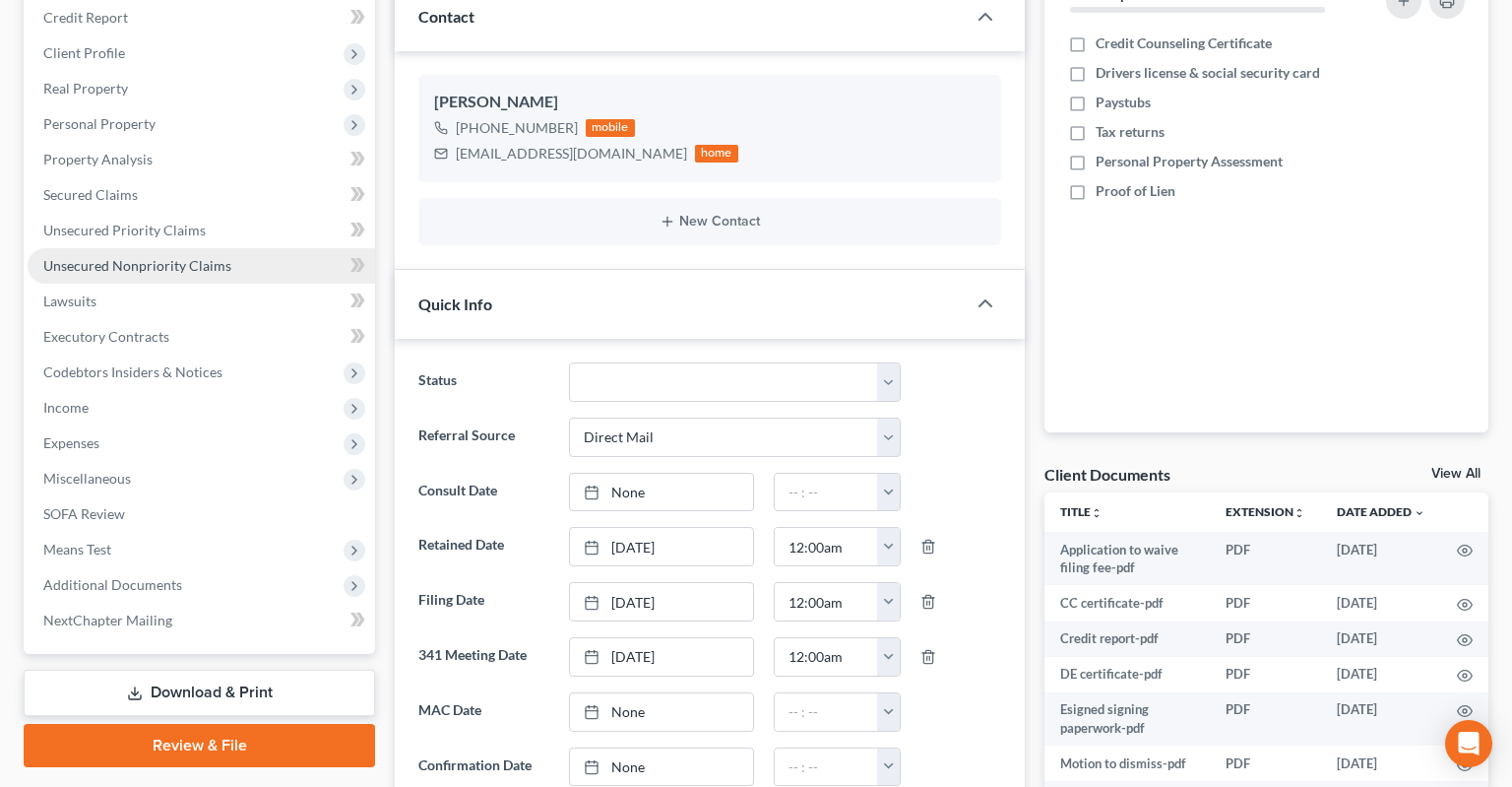
click at [234, 248] on link "Unsecured Nonpriority Claims" at bounding box center [201, 266] width 347 height 36
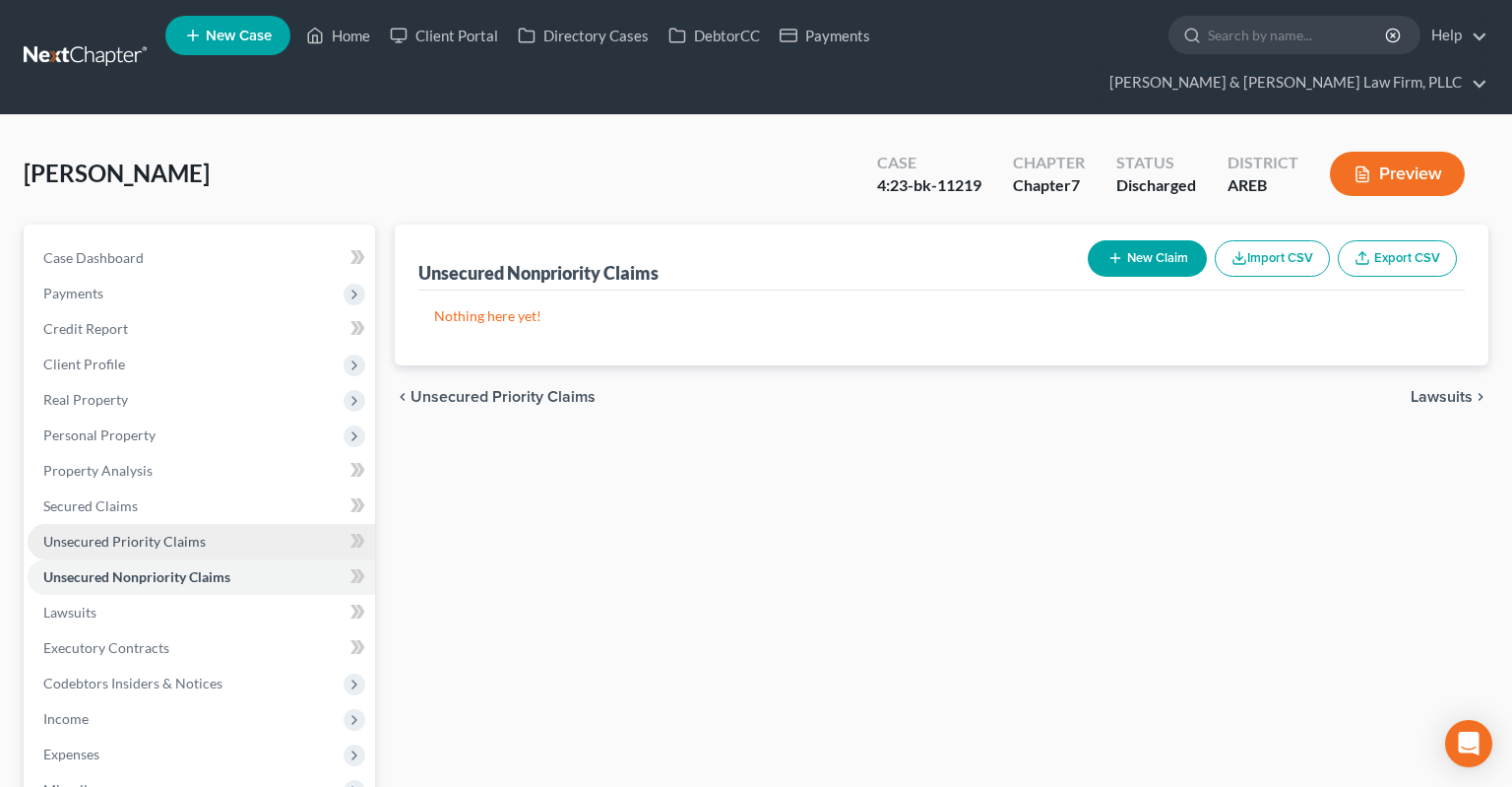
click at [222, 524] on link "Unsecured Priority Claims" at bounding box center [201, 542] width 347 height 36
click at [231, 559] on link "Unsecured Nonpriority Claims" at bounding box center [201, 577] width 347 height 36
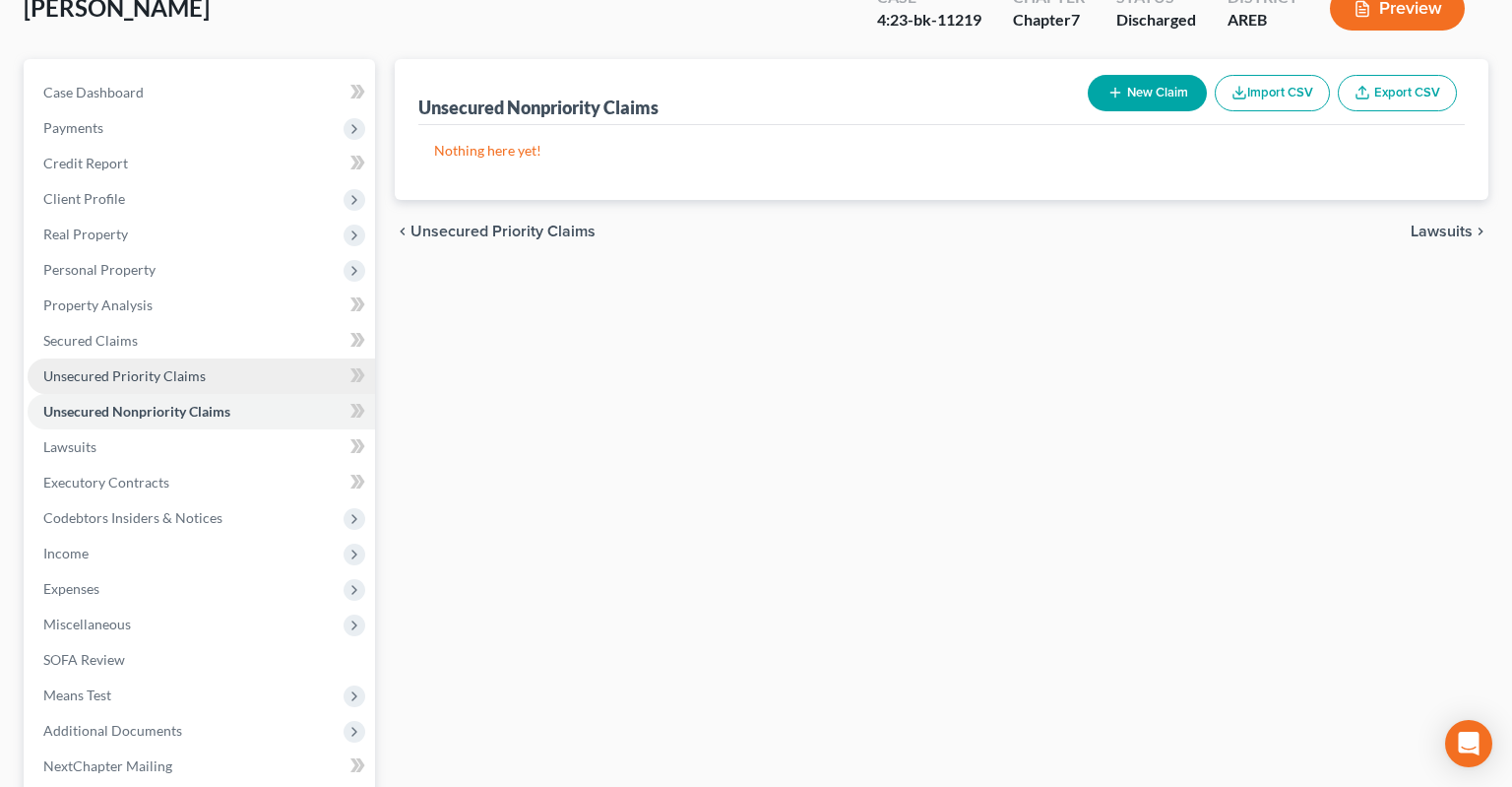
scroll to position [207, 0]
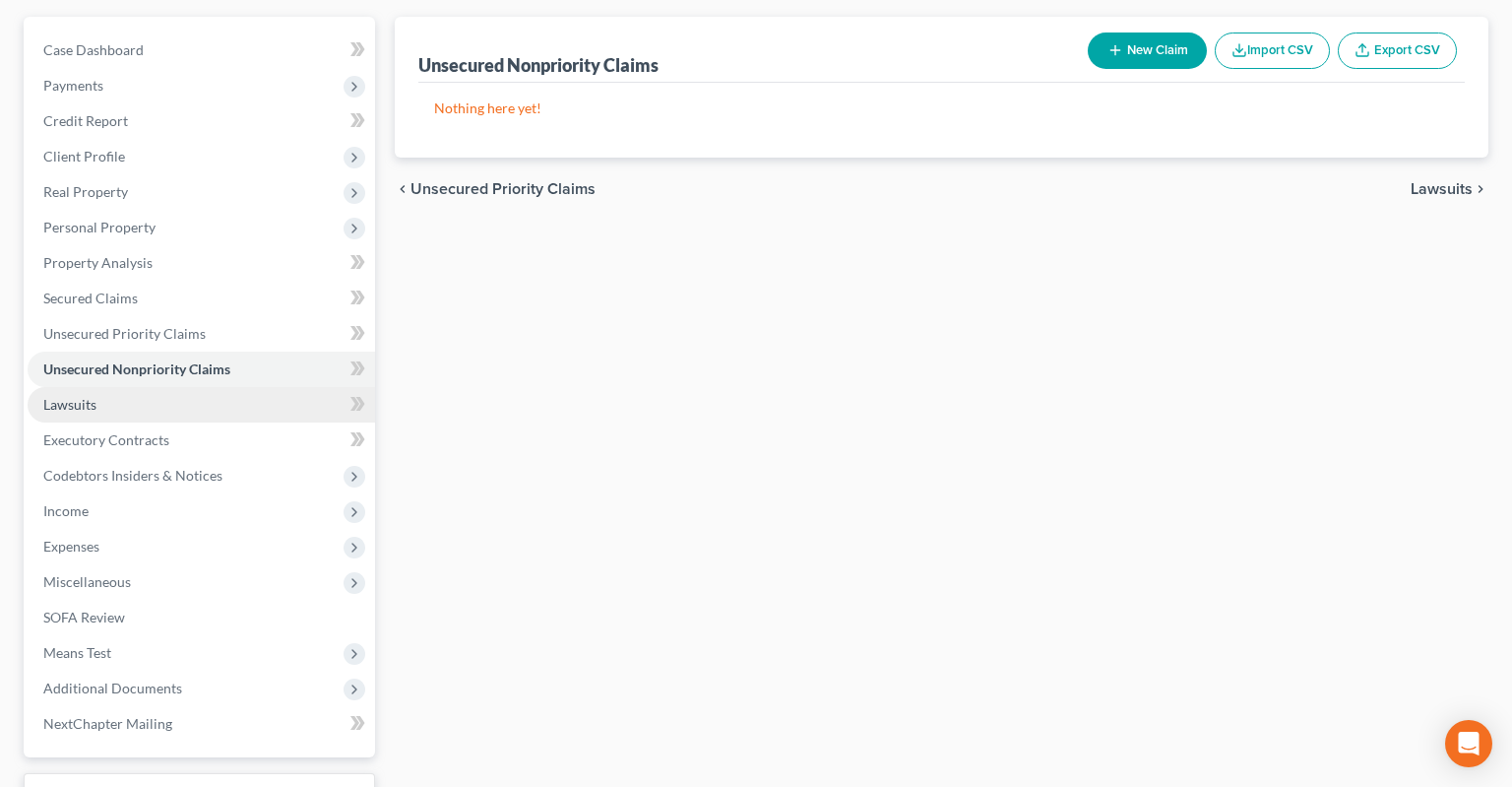
click at [226, 387] on link "Lawsuits" at bounding box center [201, 405] width 347 height 36
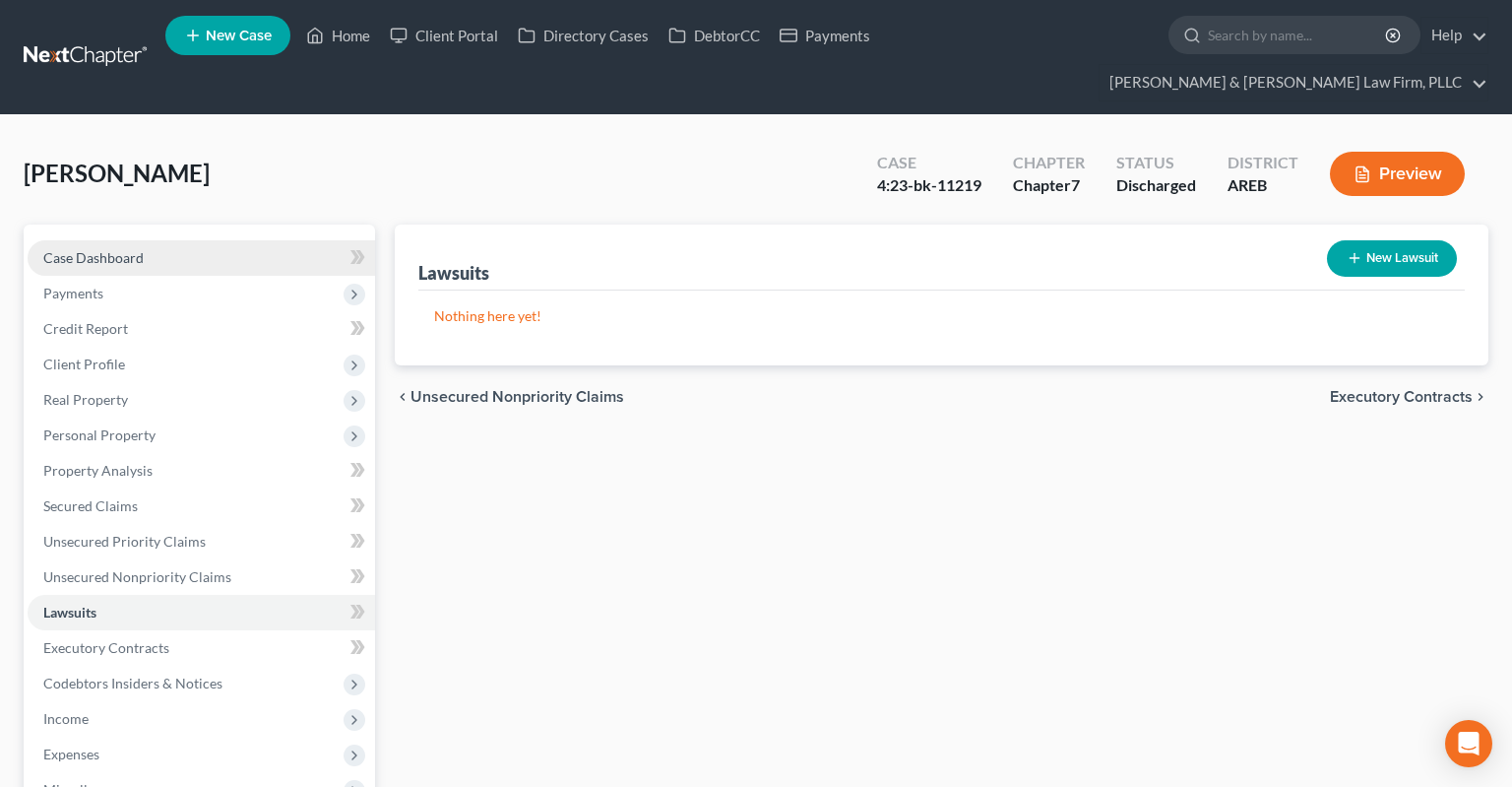
click at [229, 240] on link "Case Dashboard" at bounding box center [201, 258] width 347 height 36
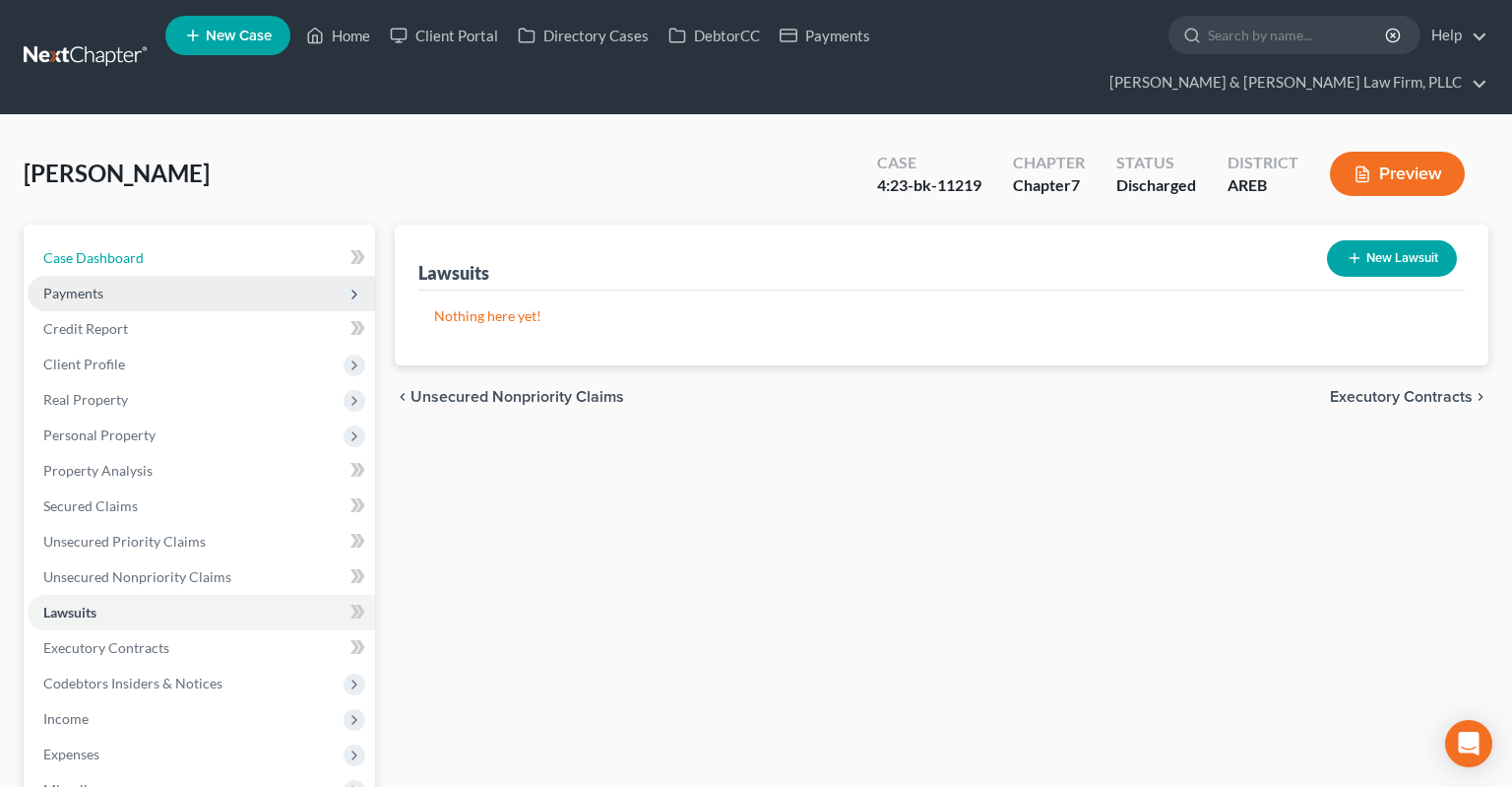
select select "3"
select select "2"
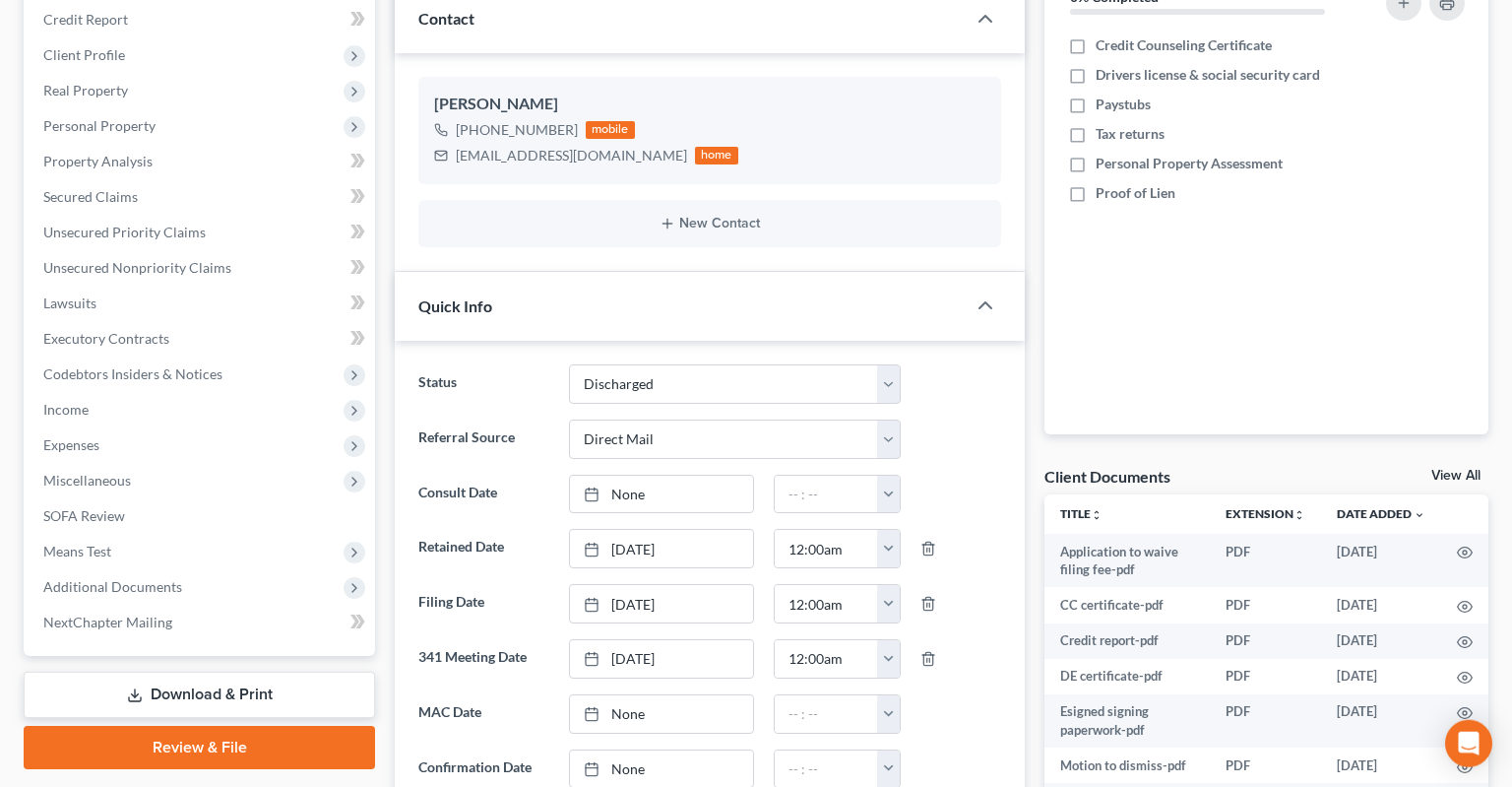
scroll to position [311, 0]
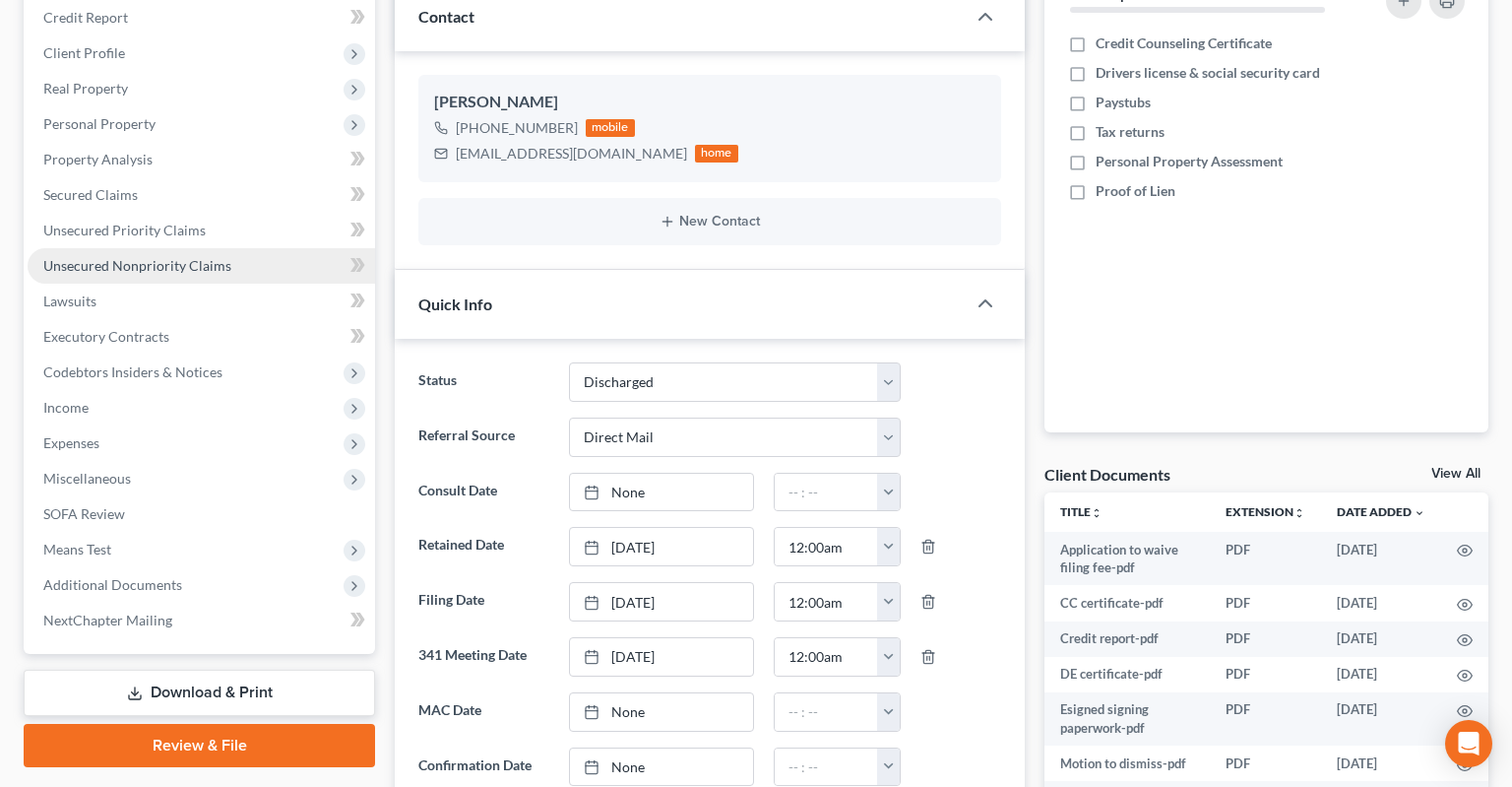
click at [241, 248] on link "Unsecured Nonpriority Claims" at bounding box center [201, 266] width 347 height 36
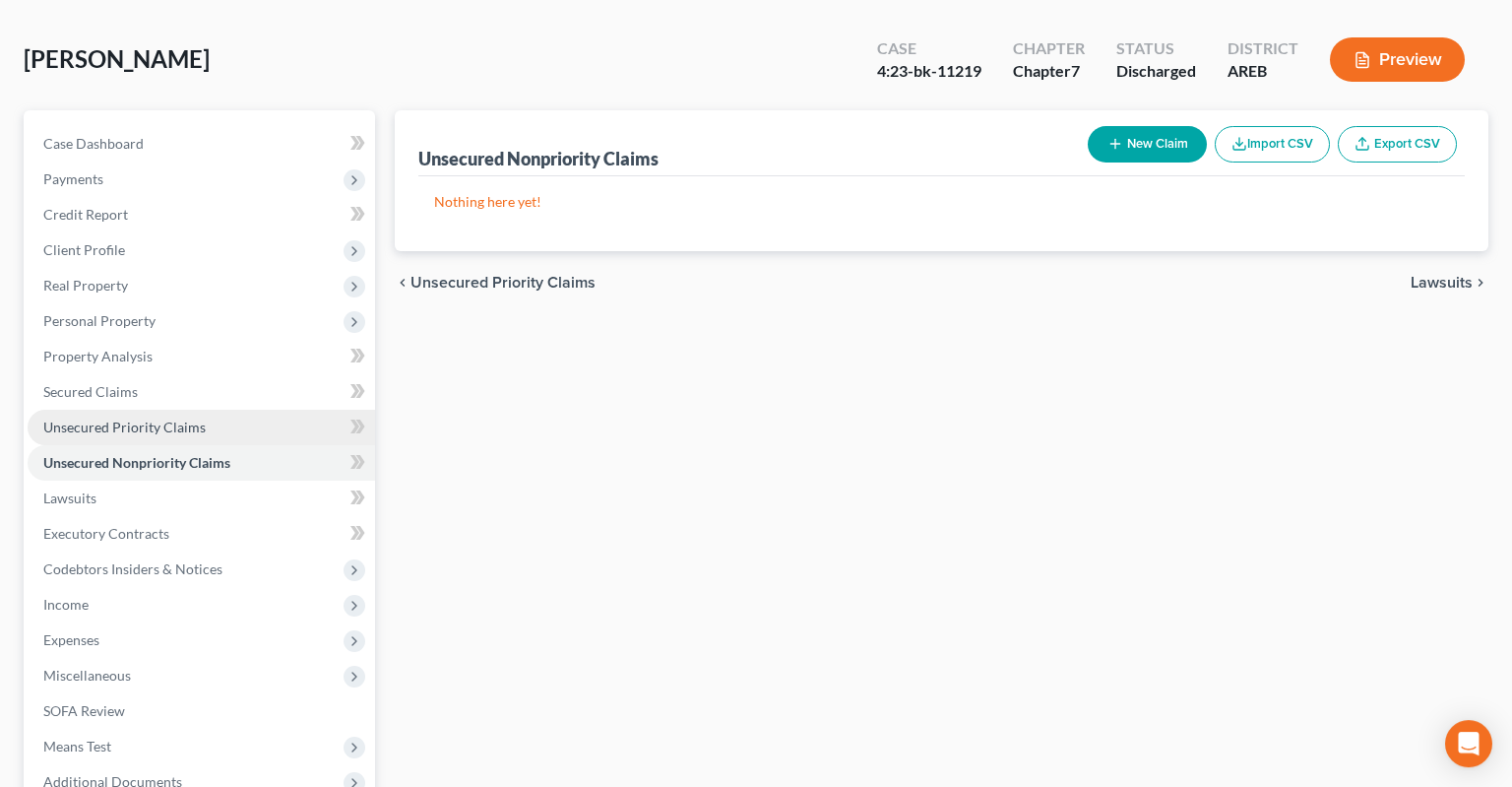
scroll to position [207, 0]
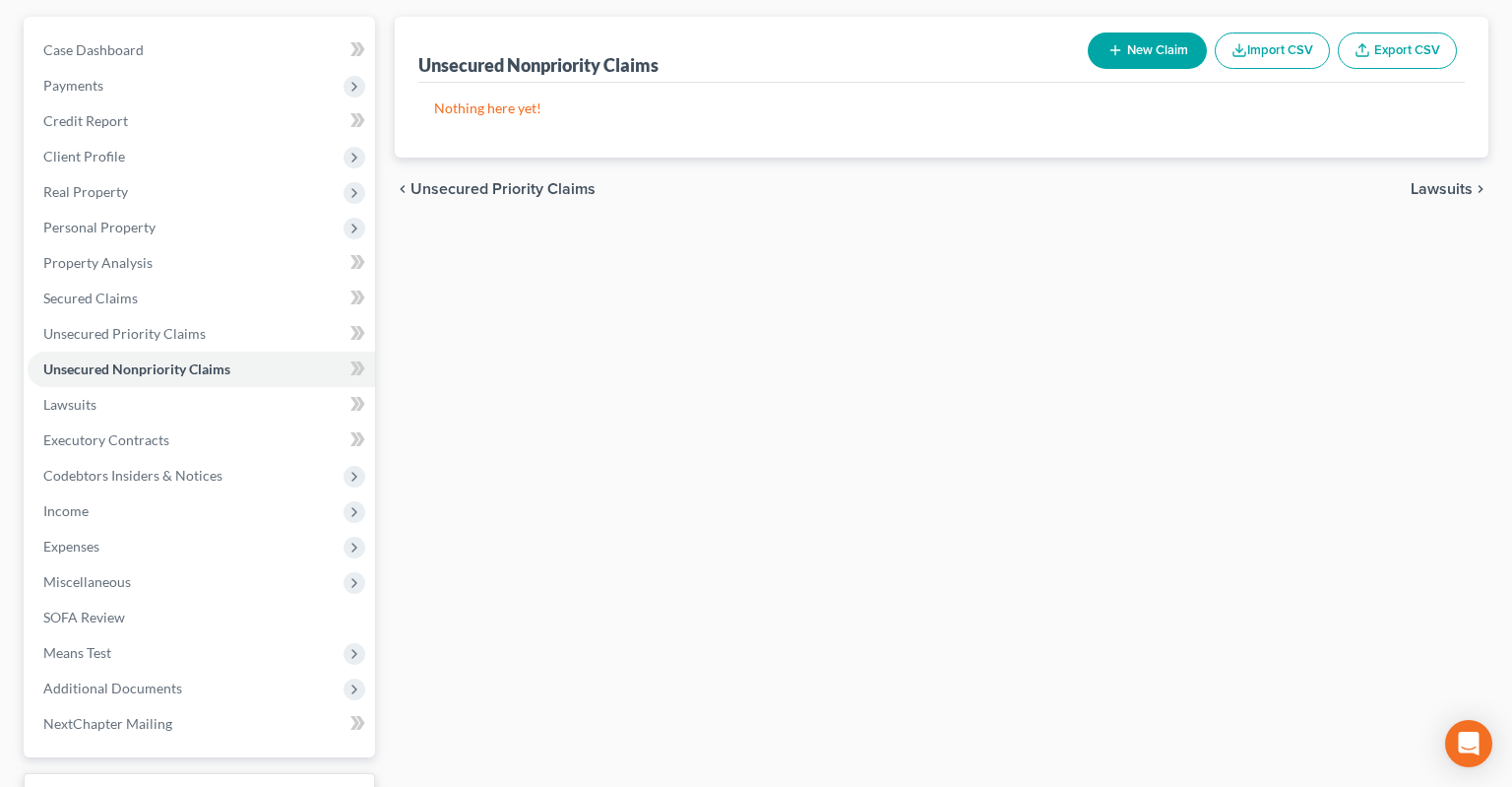
click at [508, 372] on div "Unsecured Nonpriority Claims New Claim Import CSV Export CSV Nothing here yet! …" at bounding box center [942, 444] width 1113 height 853
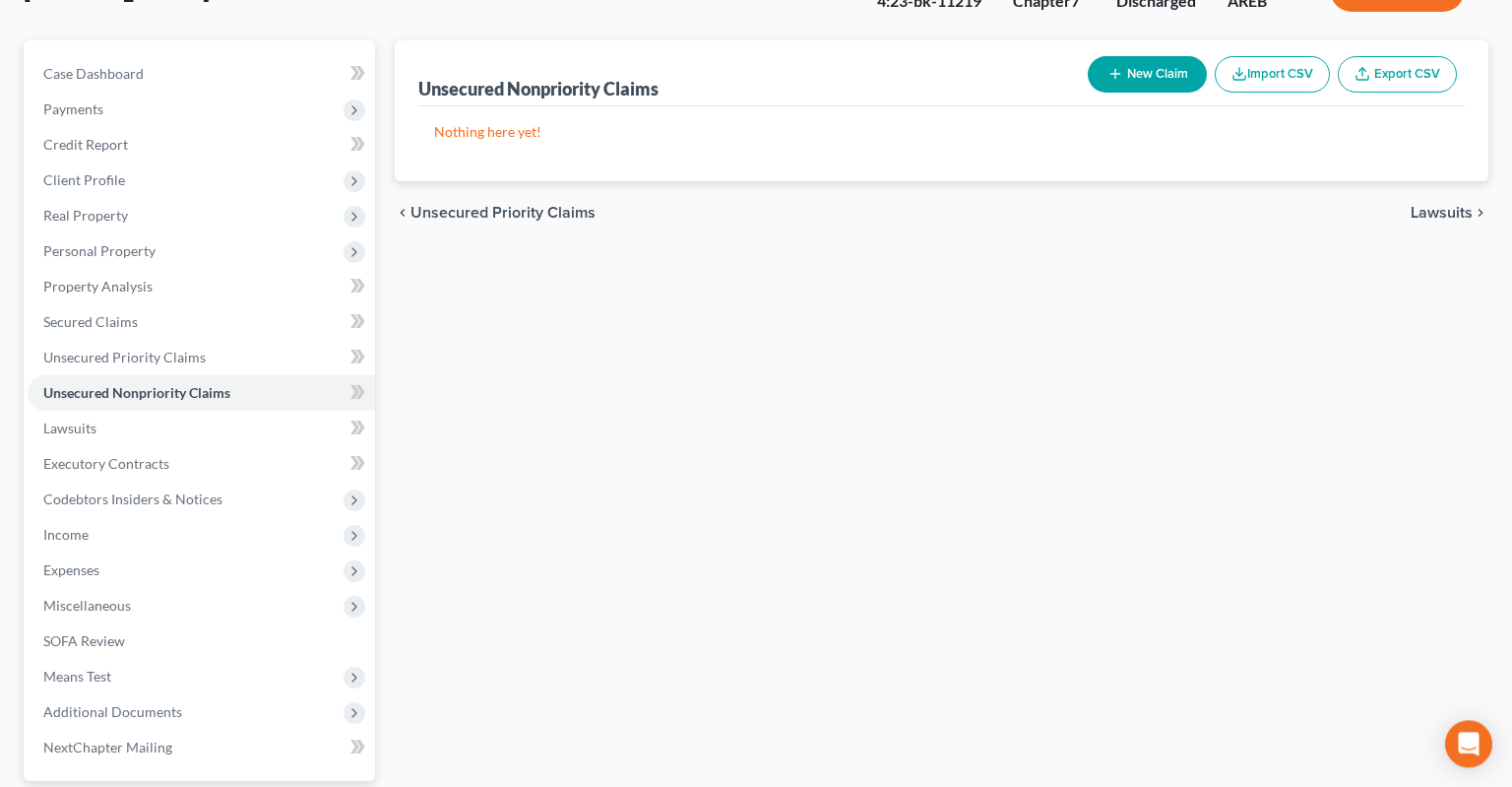
scroll to position [328, 0]
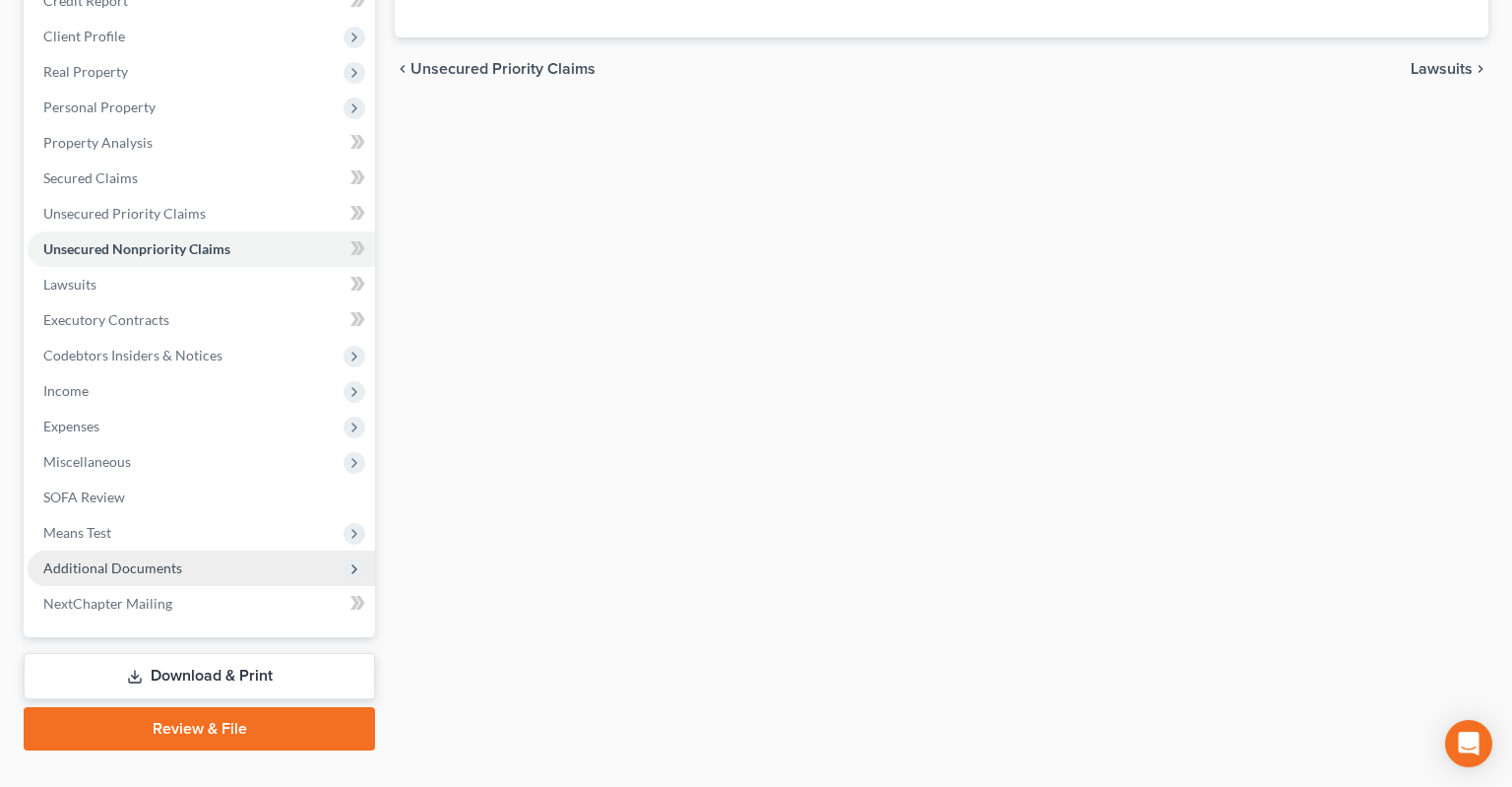
click at [261, 551] on span "Additional Documents" at bounding box center [201, 569] width 347 height 36
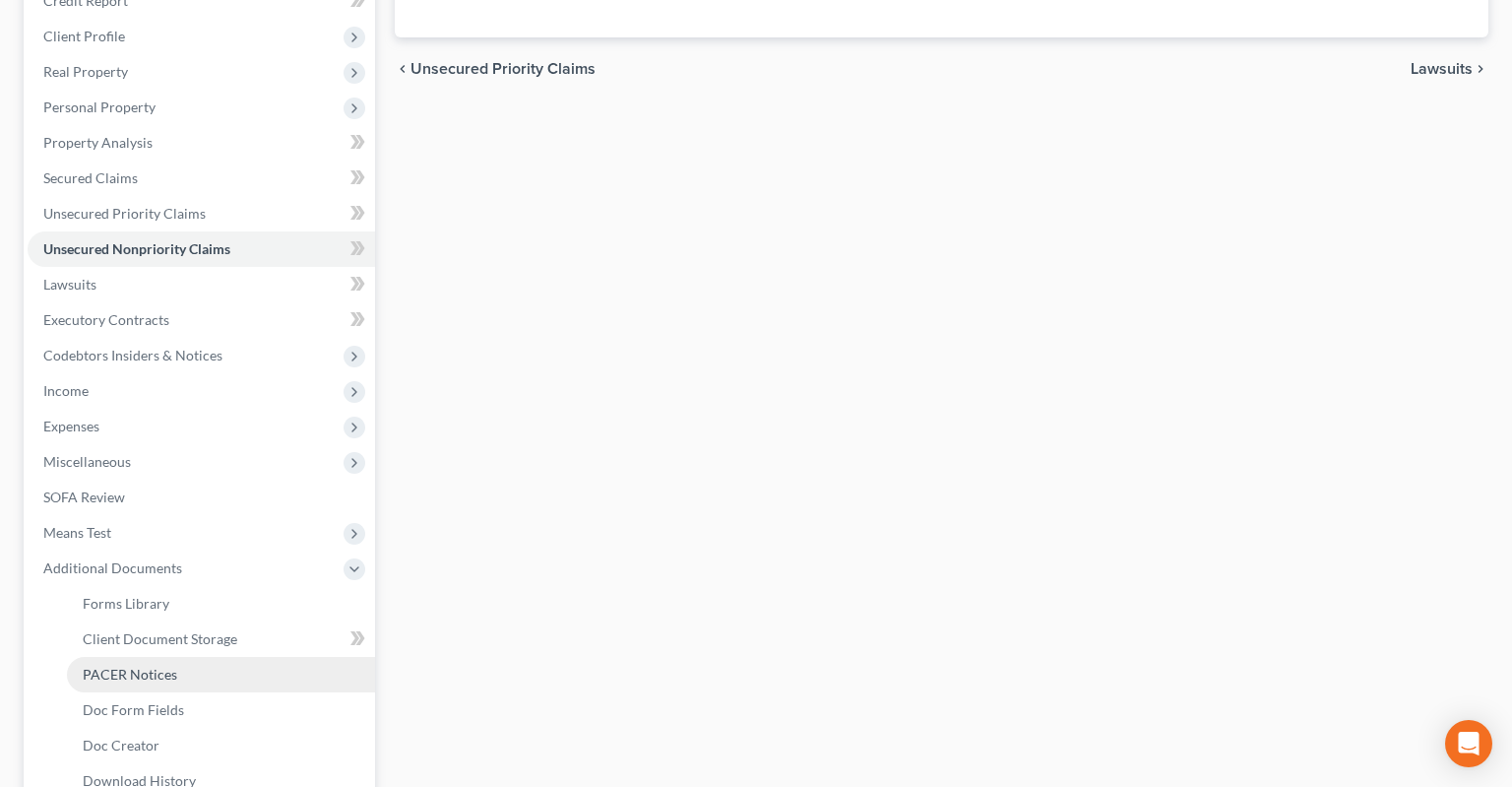
click at [256, 657] on link "PACER Notices" at bounding box center [220, 675] width 308 height 36
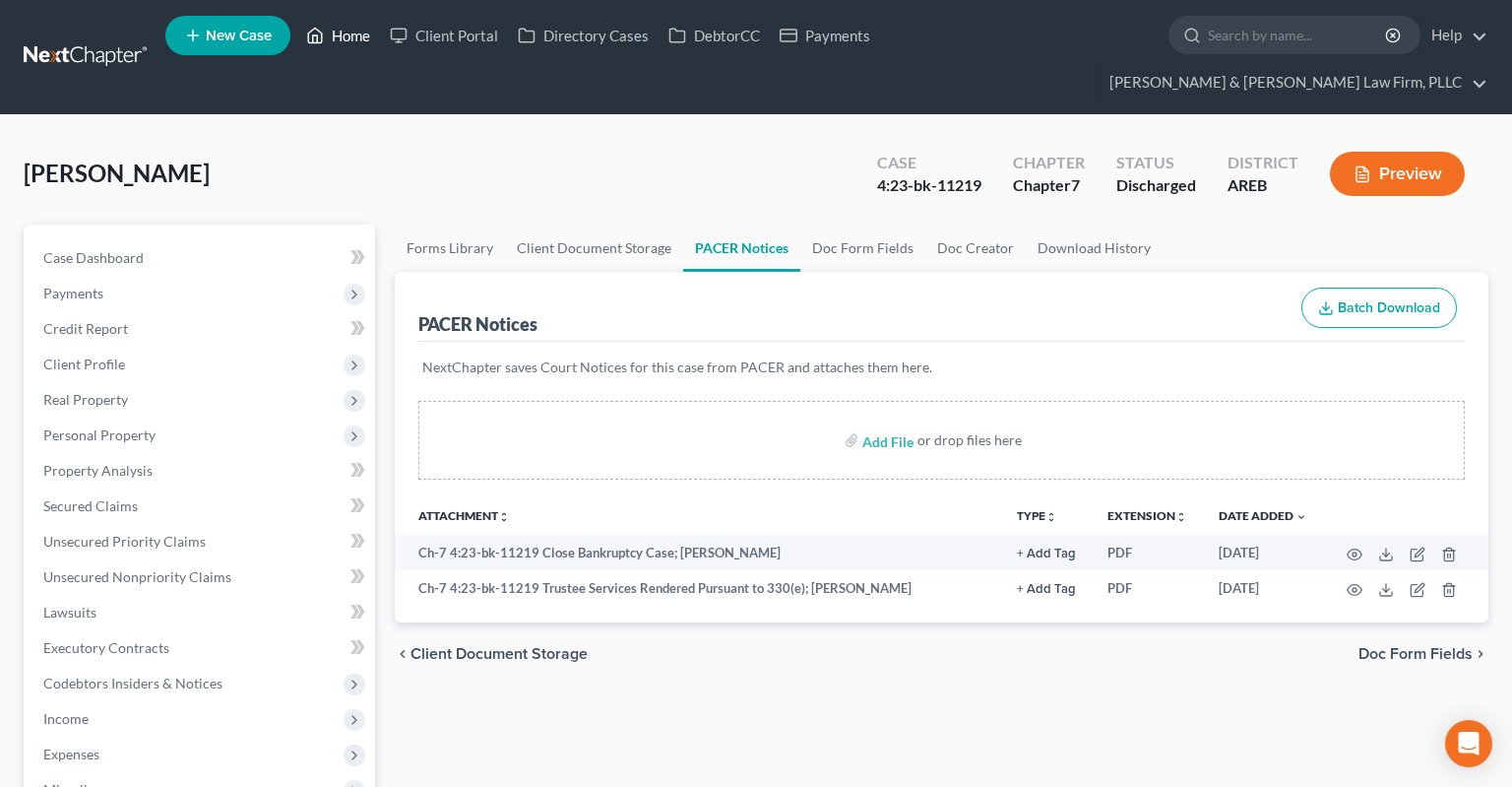
click at [331, 32] on link "Home" at bounding box center [338, 36] width 83 height 36
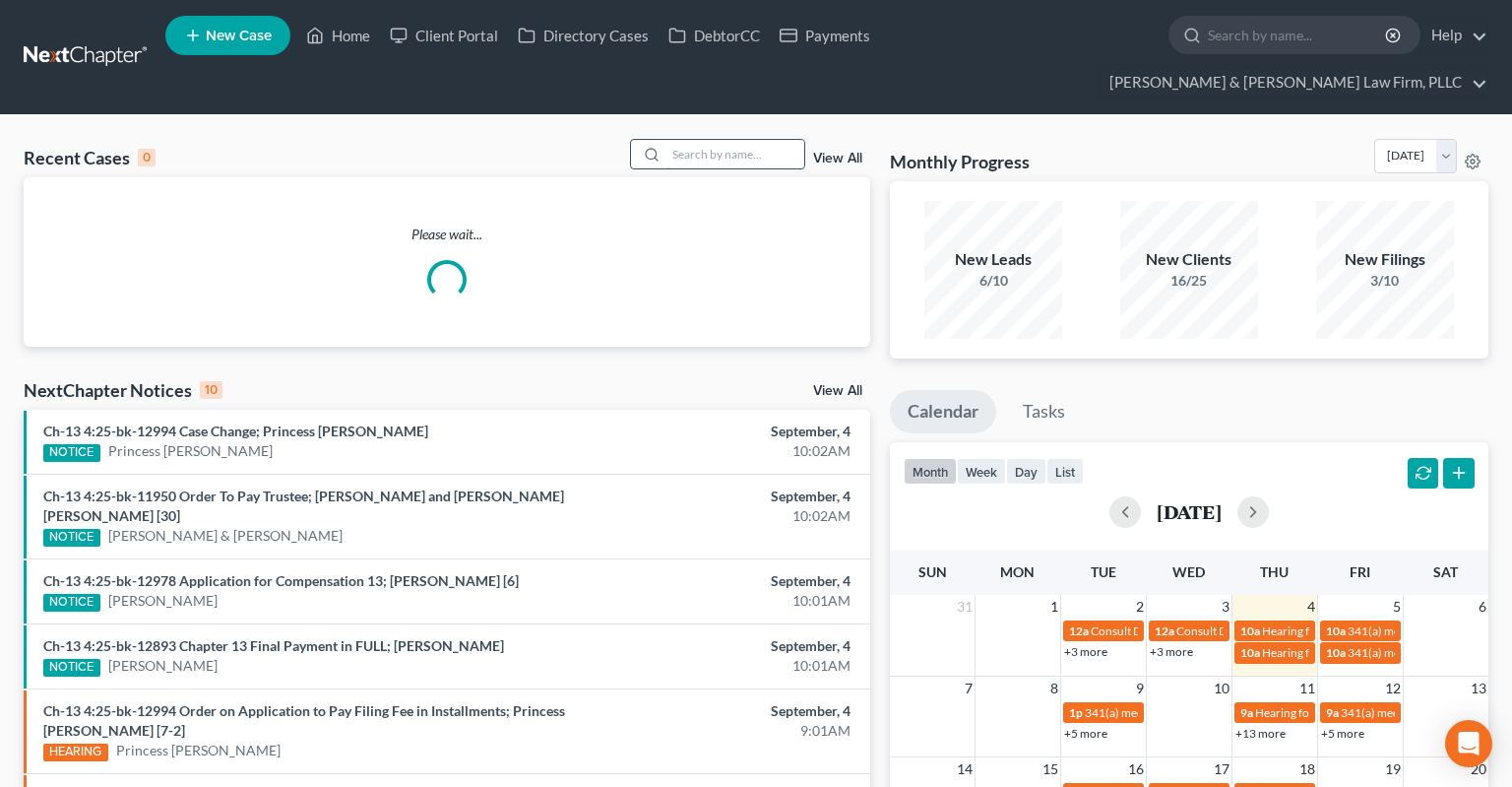
click at [734, 140] on input "search" at bounding box center [735, 154] width 138 height 29
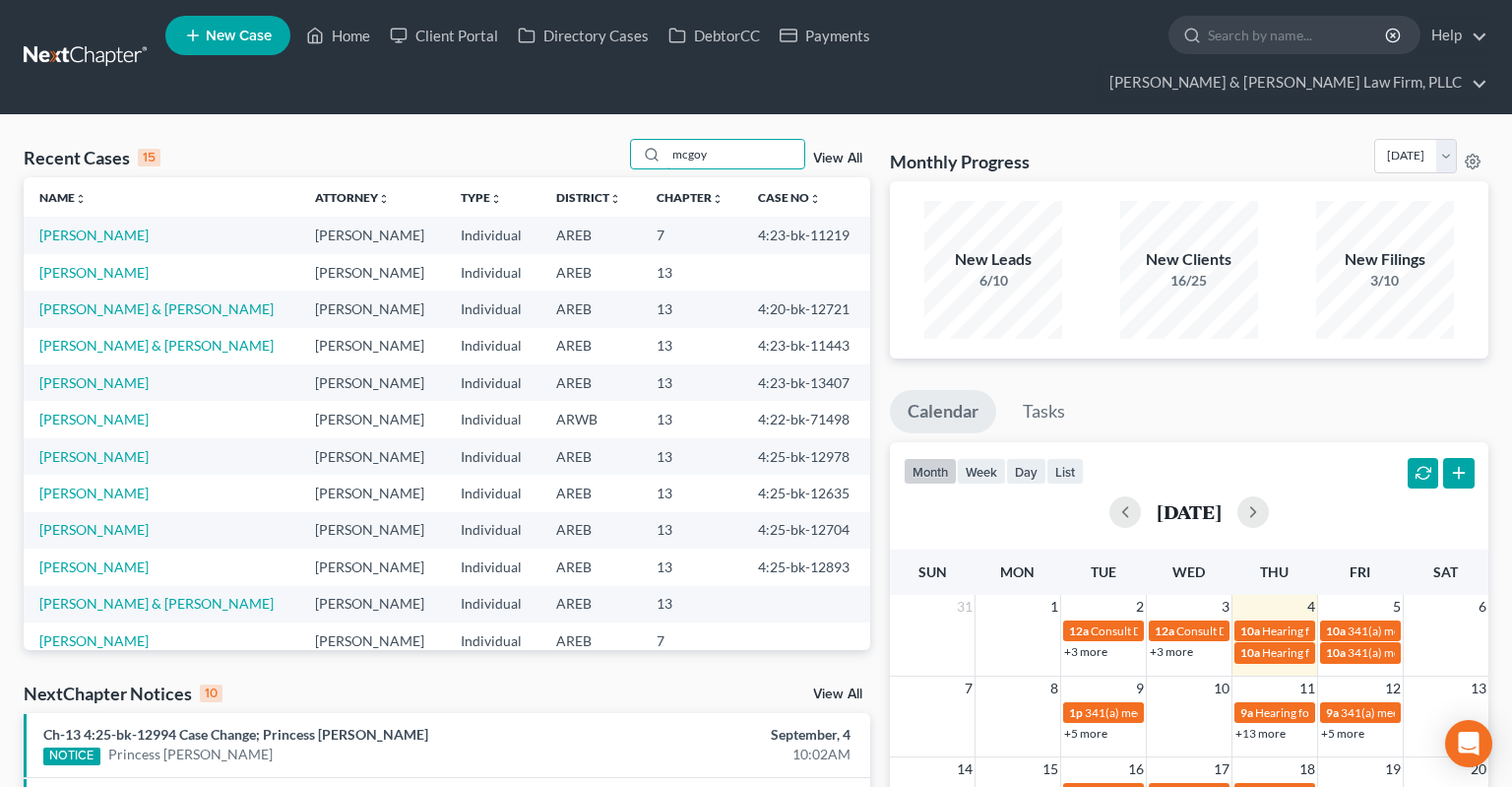
type input "mcgoy"
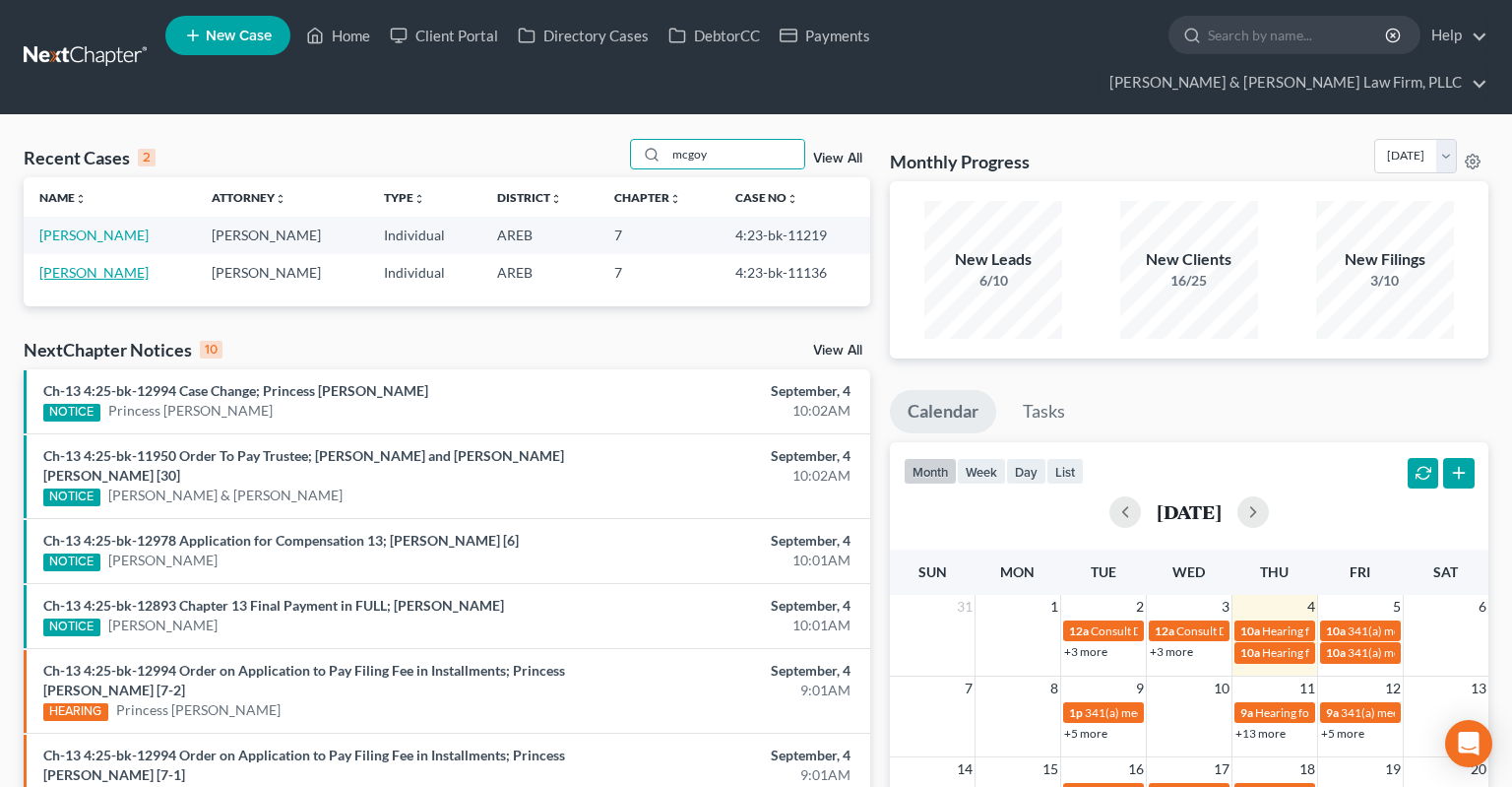
click at [64, 264] on link "McGoy, Sherrie" at bounding box center [94, 272] width 109 height 17
select select "2"
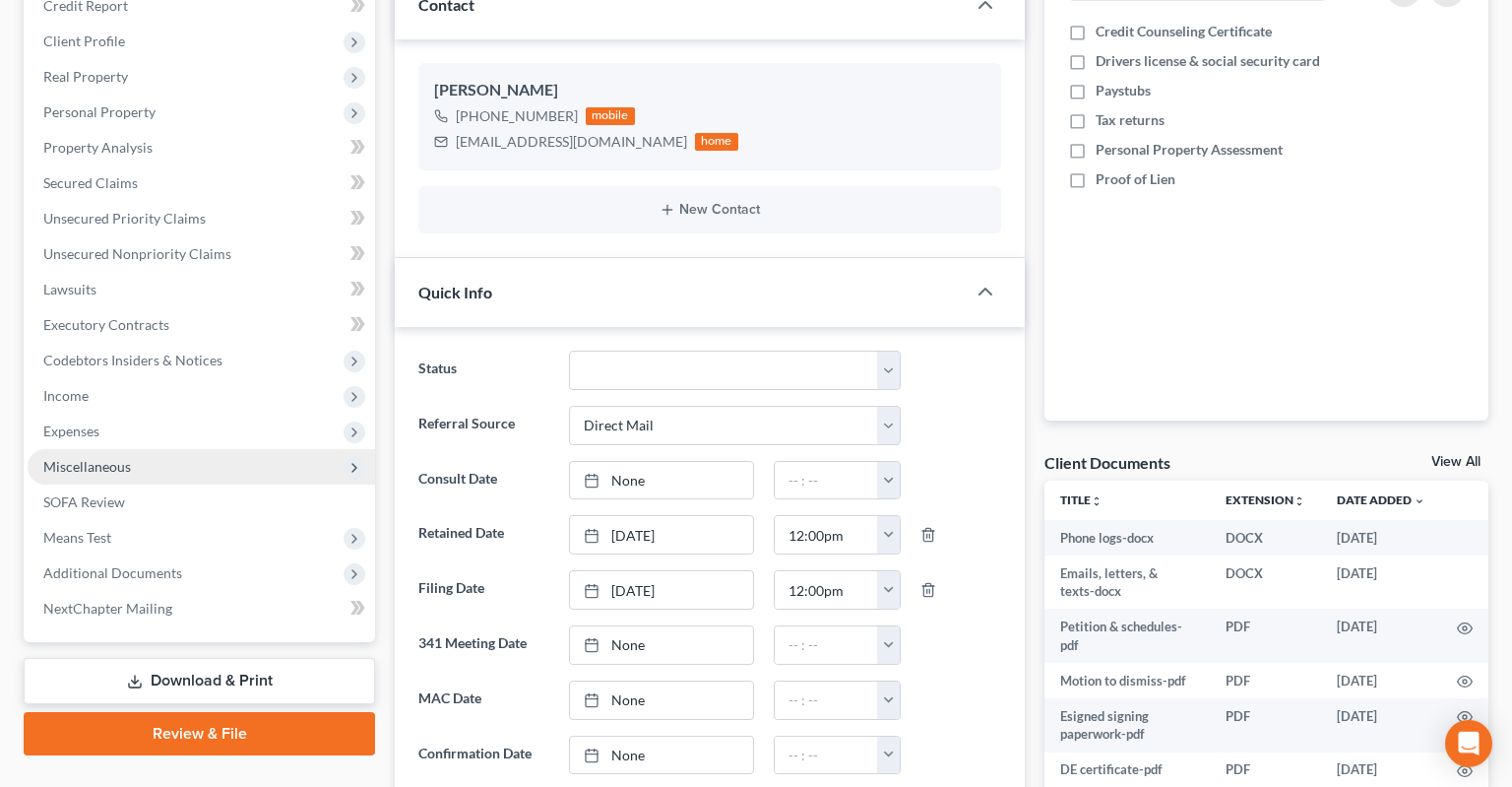
scroll to position [416, 0]
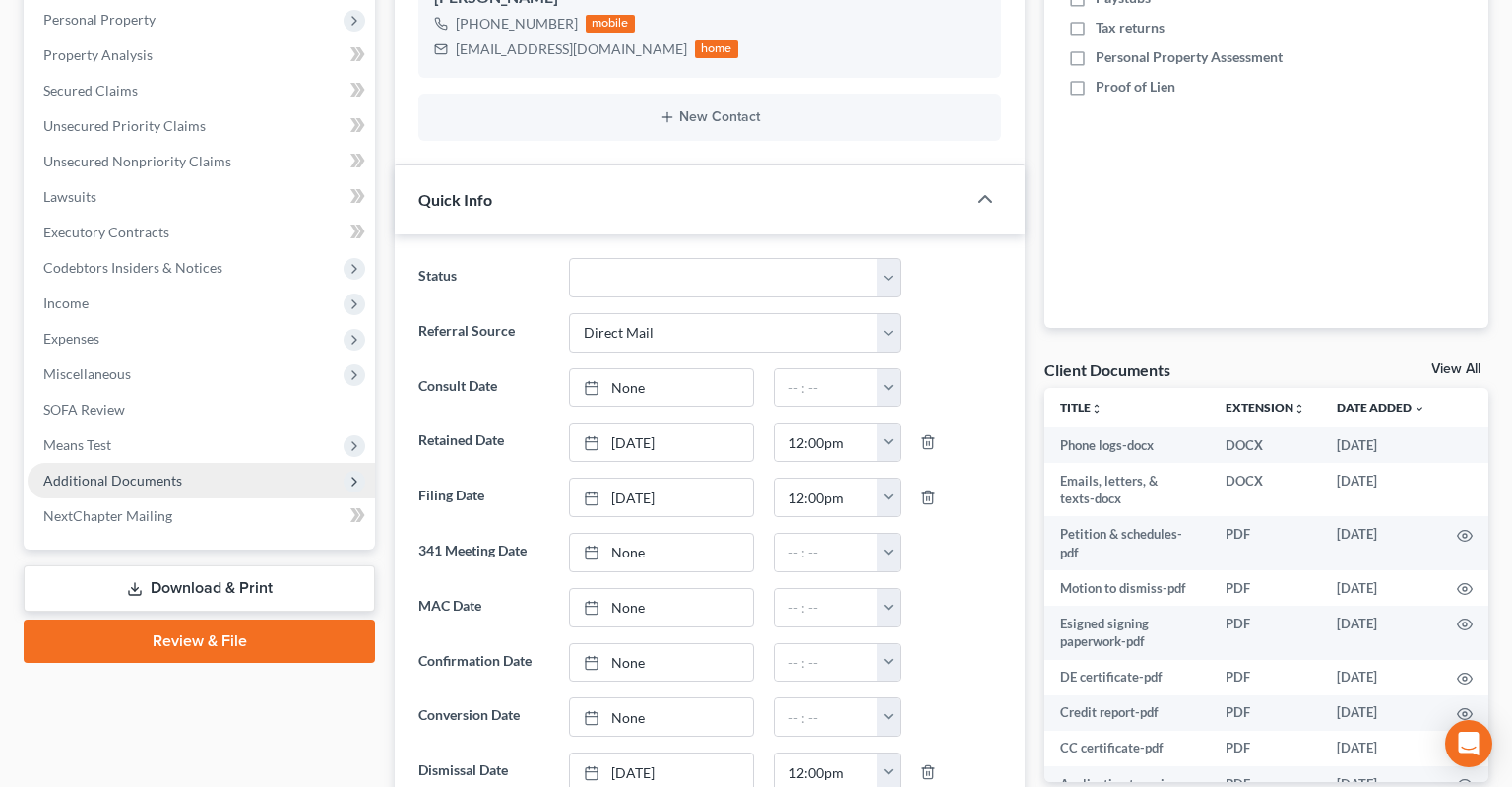
click at [240, 462] on span "Additional Documents" at bounding box center [201, 480] width 347 height 36
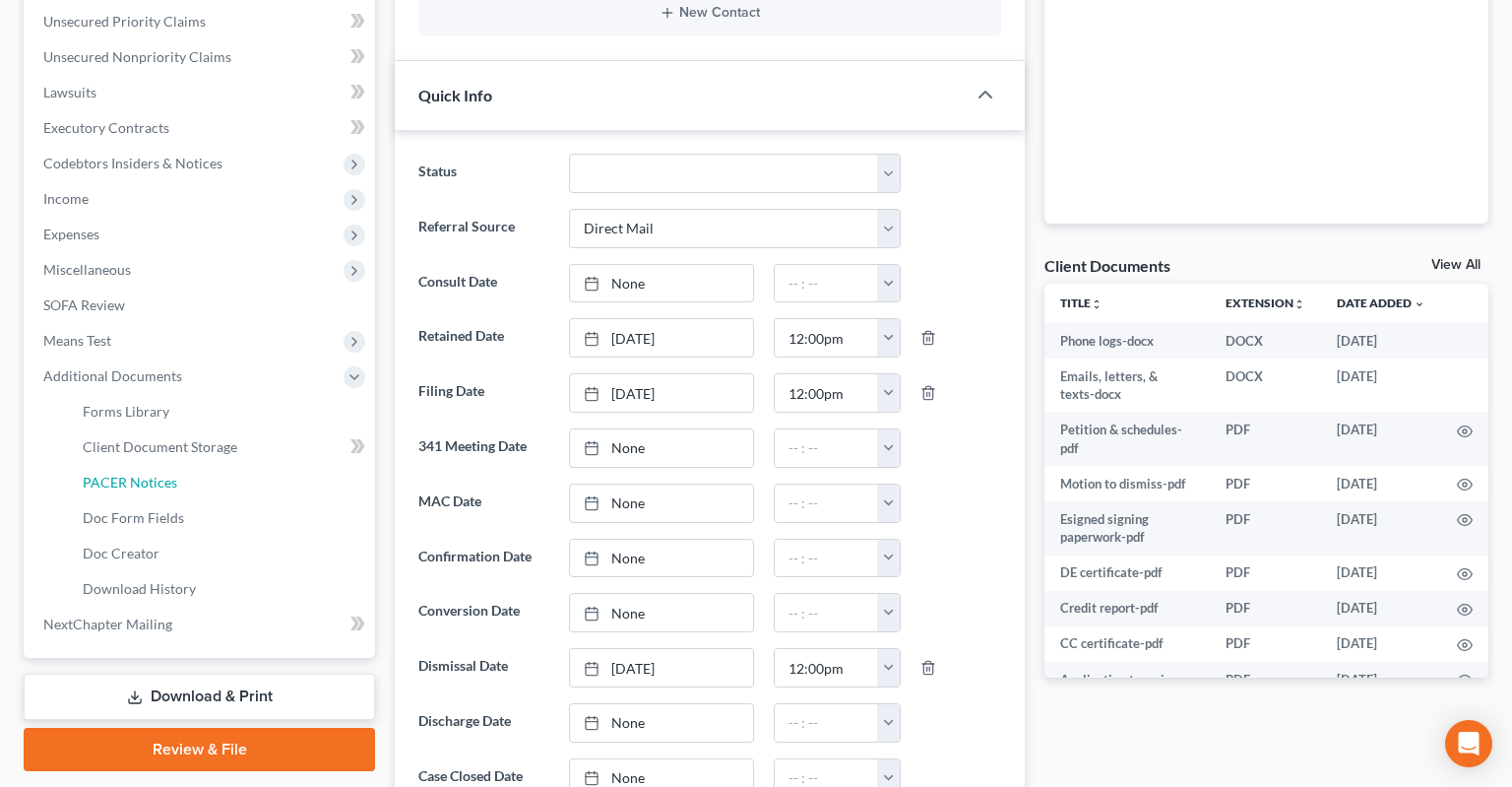
drag, startPoint x: 250, startPoint y: 431, endPoint x: 494, endPoint y: 372, distance: 251.0
click at [248, 464] on link "PACER Notices" at bounding box center [220, 482] width 308 height 36
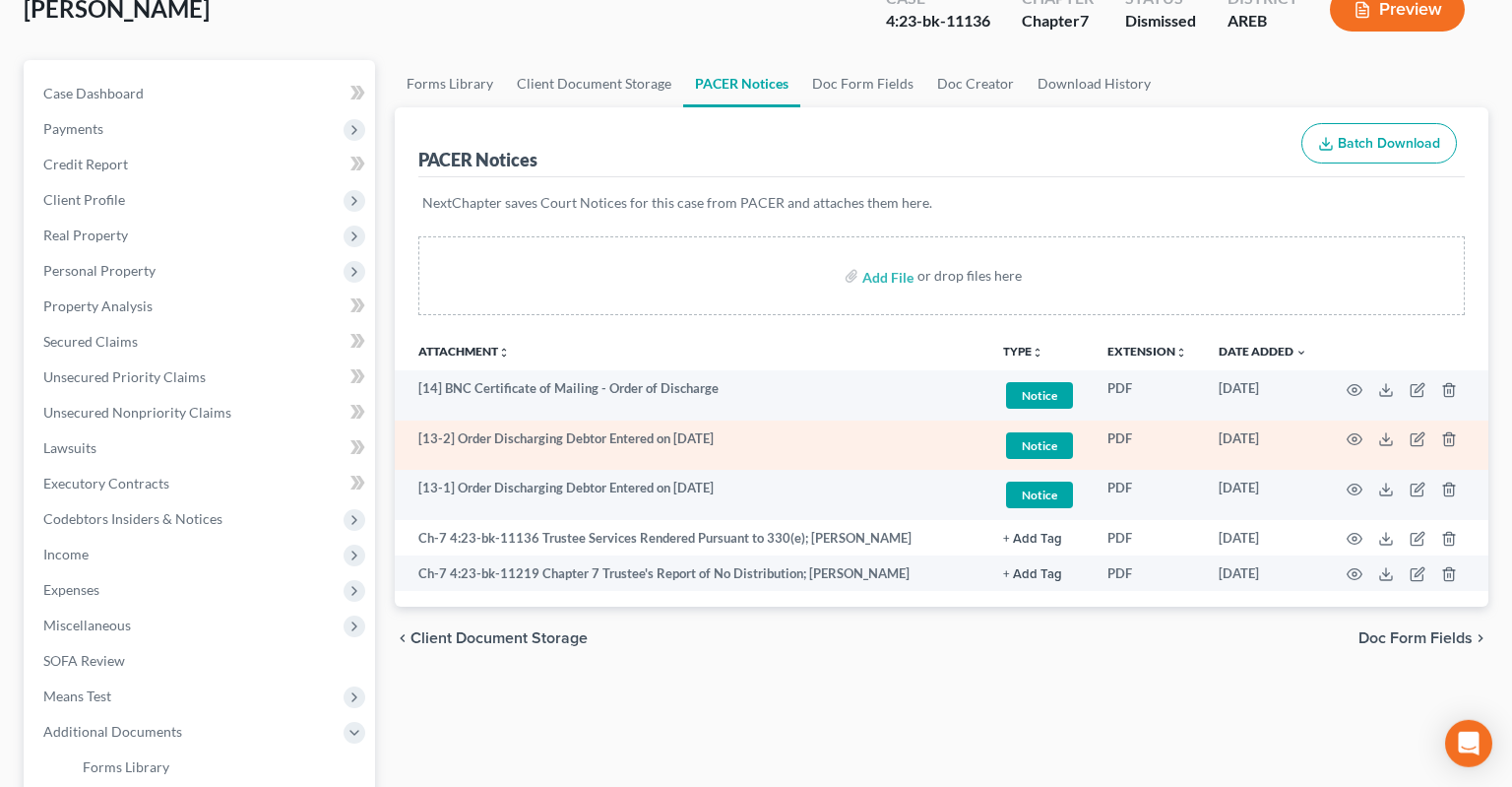
scroll to position [207, 0]
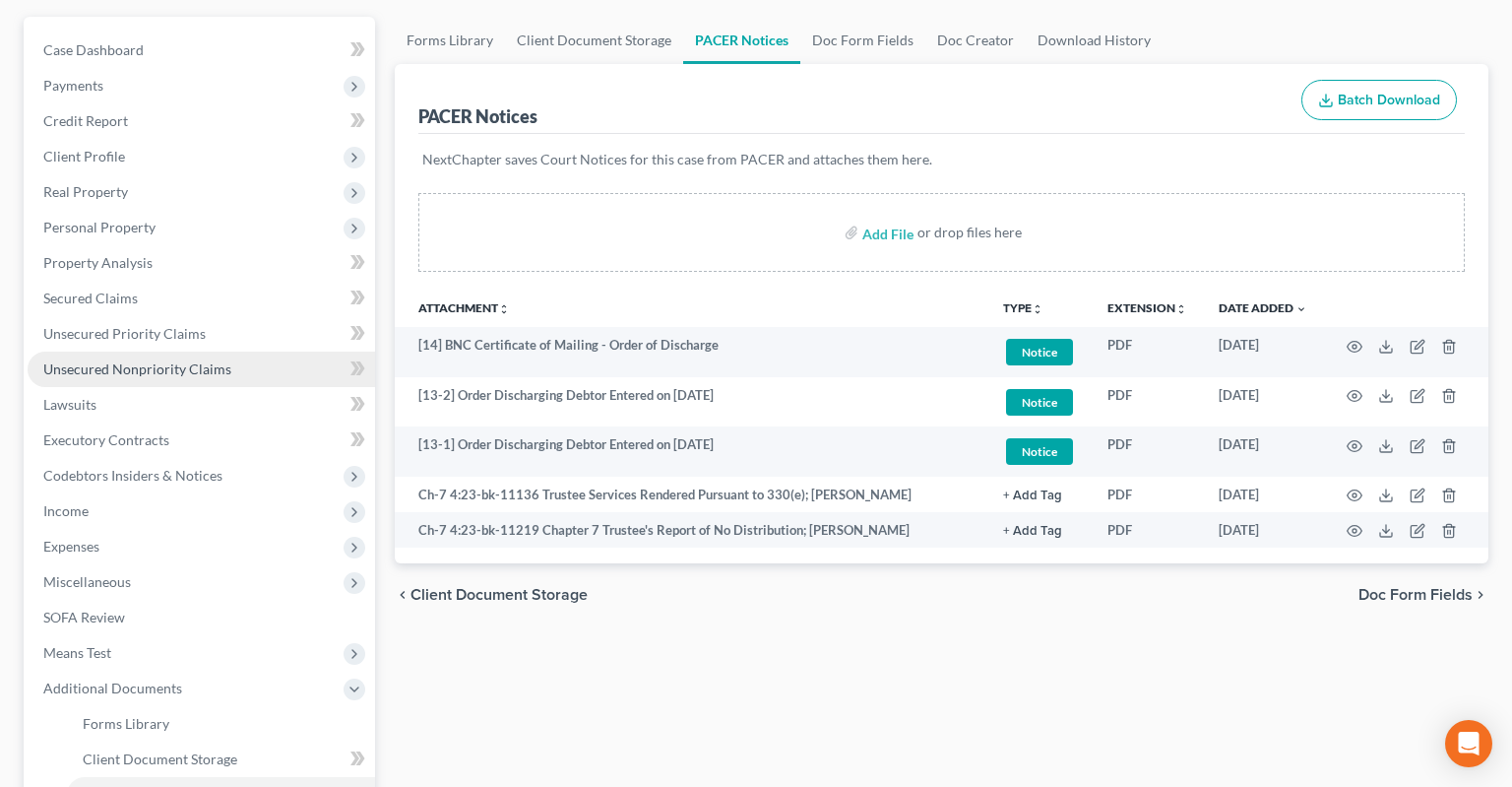
click at [149, 360] on span "Unsecured Nonpriority Claims" at bounding box center [137, 368] width 188 height 17
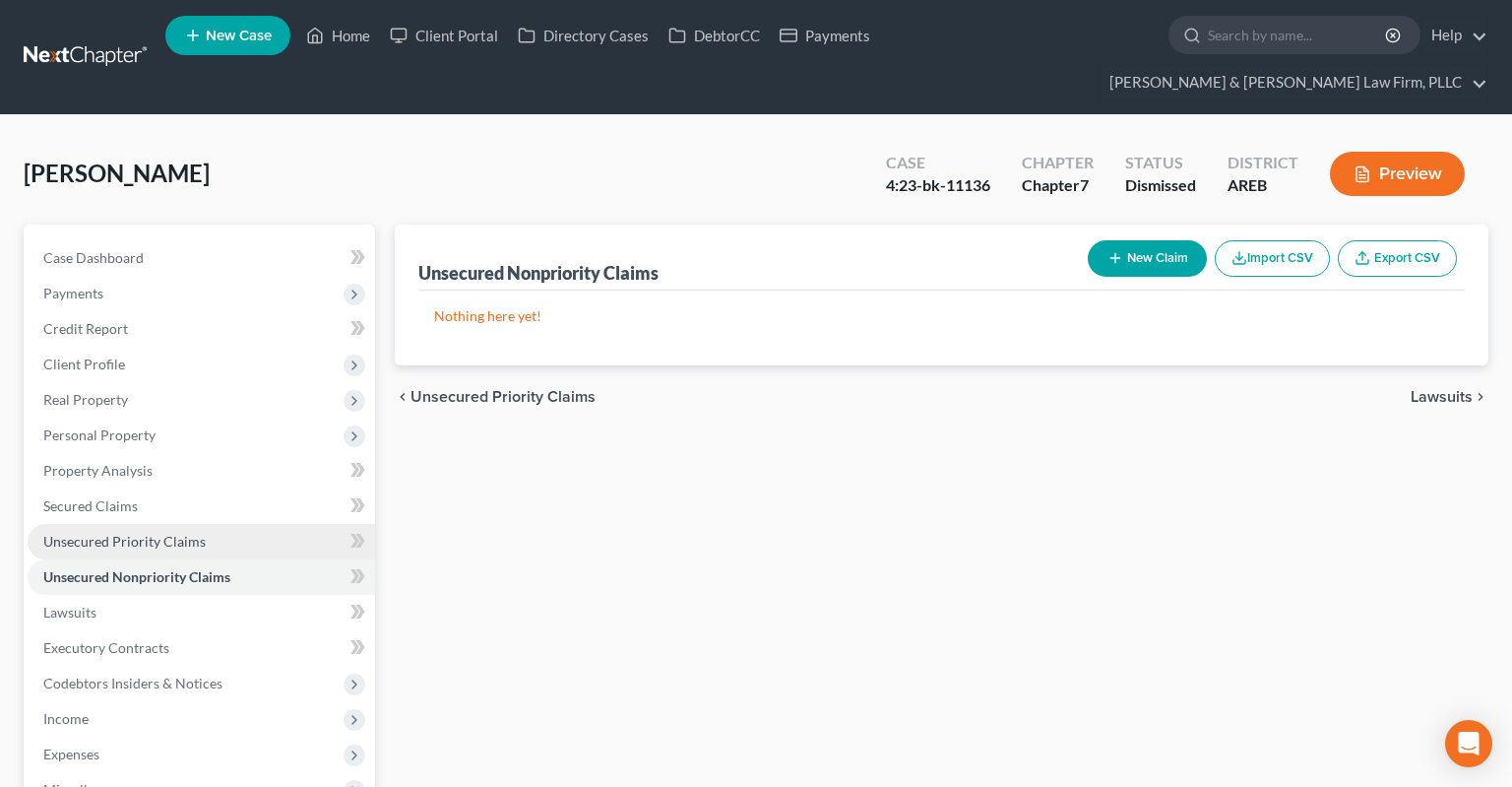
click at [176, 533] on span "Unsecured Priority Claims" at bounding box center [125, 541] width 163 height 17
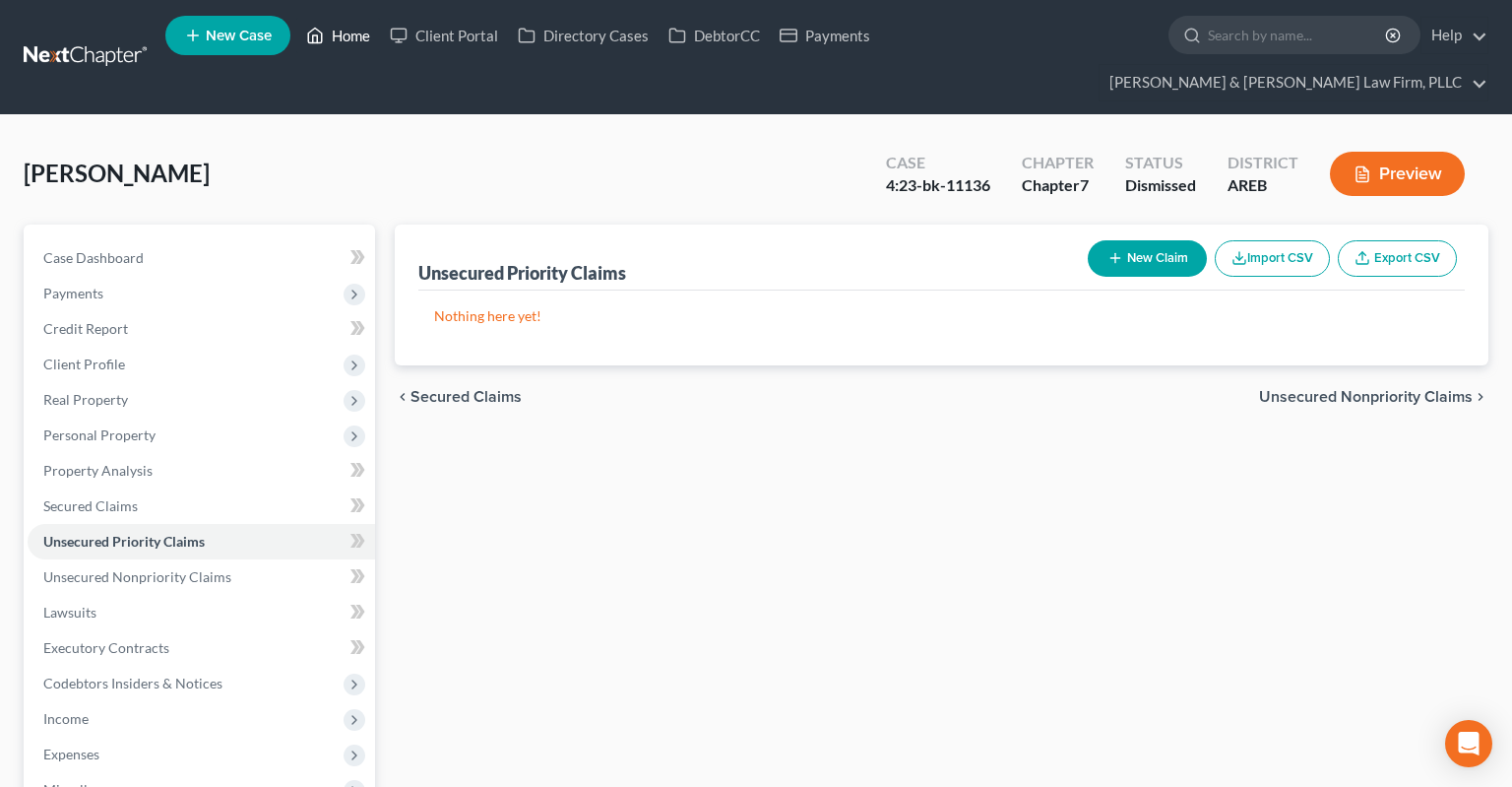
drag, startPoint x: 332, startPoint y: 37, endPoint x: 342, endPoint y: 80, distance: 44.1
click at [332, 38] on link "Home" at bounding box center [338, 36] width 83 height 36
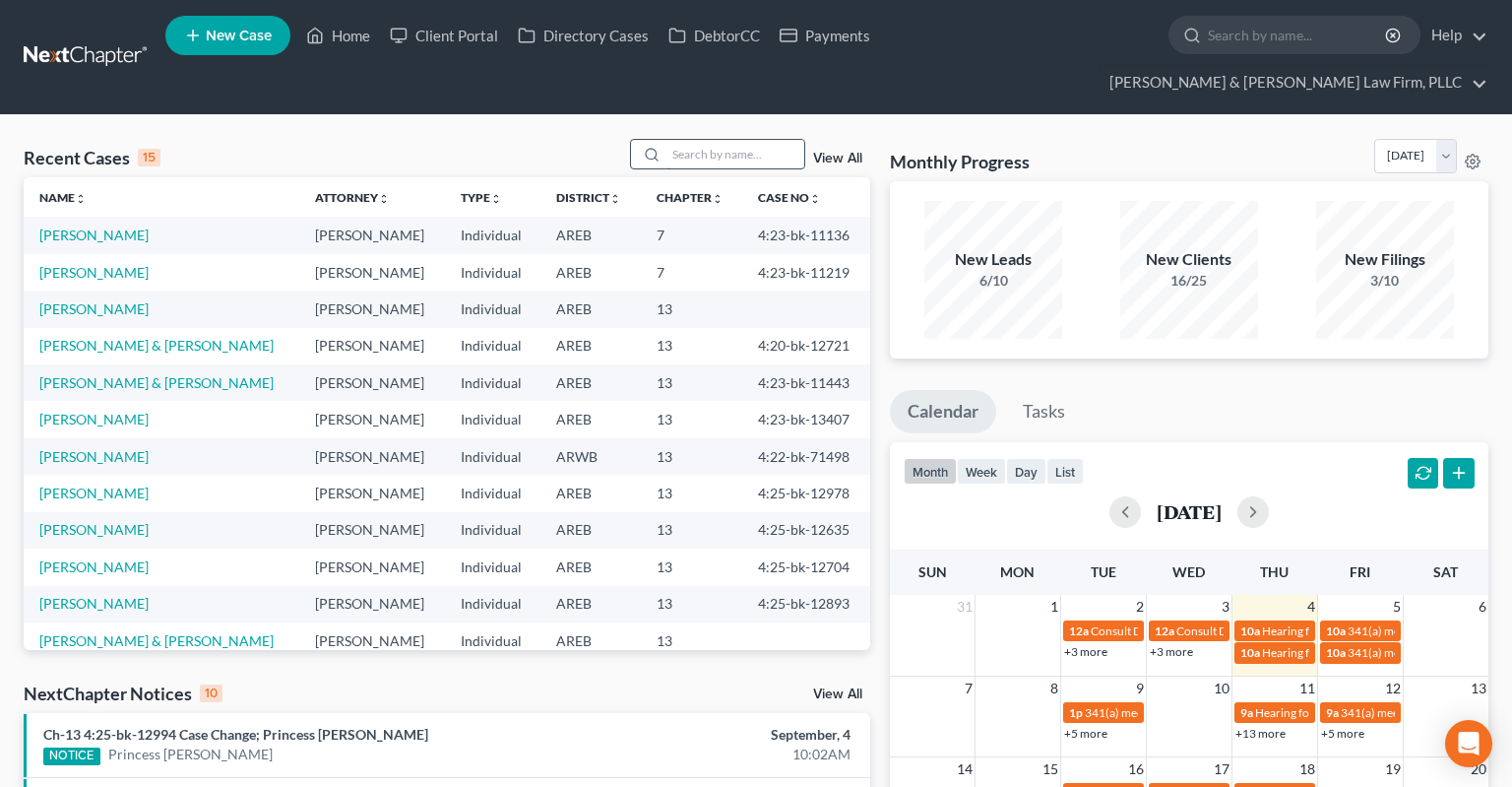
click at [738, 140] on input "search" at bounding box center [735, 154] width 138 height 29
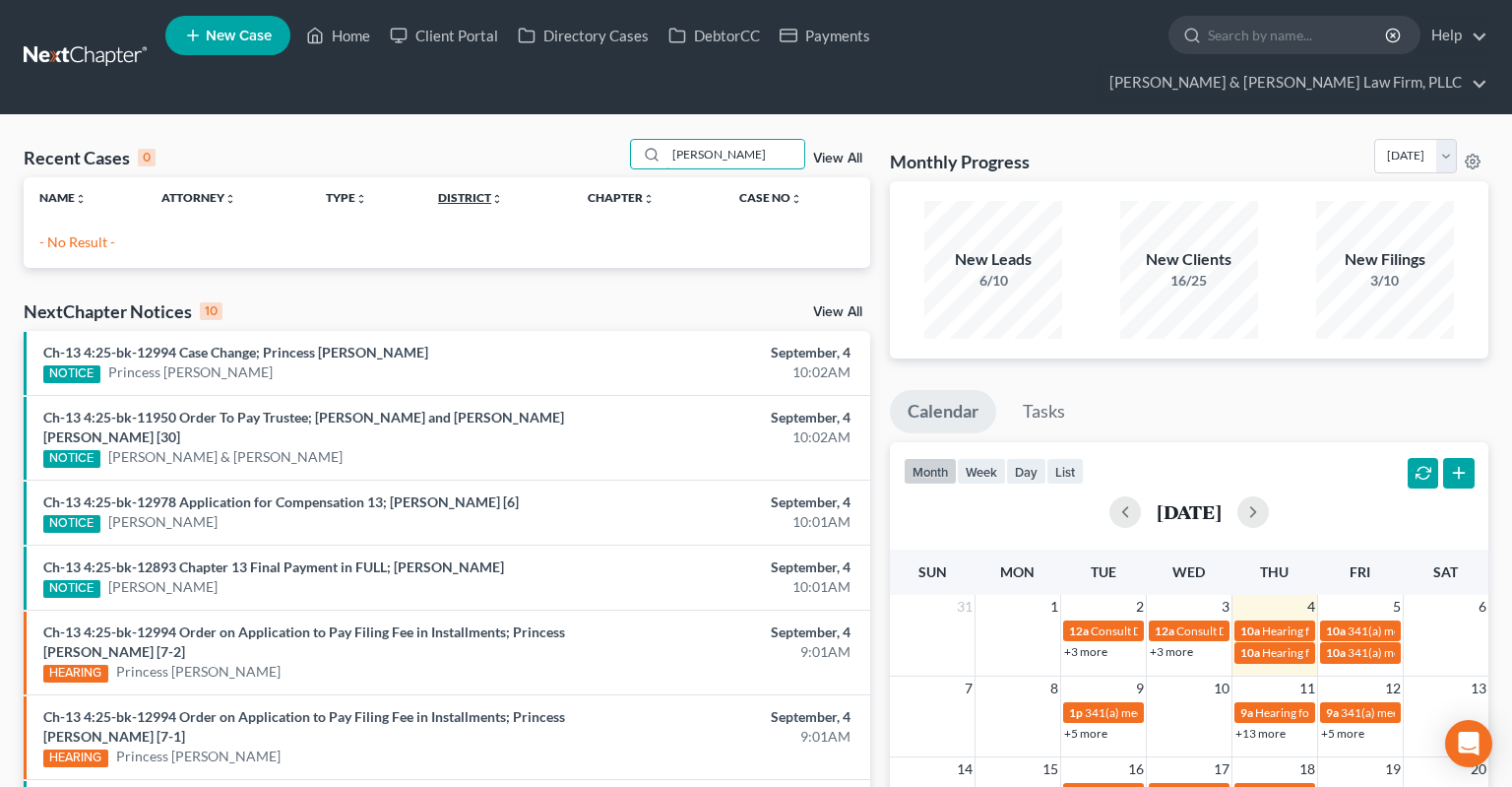
drag, startPoint x: 732, startPoint y: 125, endPoint x: 473, endPoint y: 165, distance: 262.1
click at [667, 157] on input "josphine smith" at bounding box center [735, 154] width 138 height 29
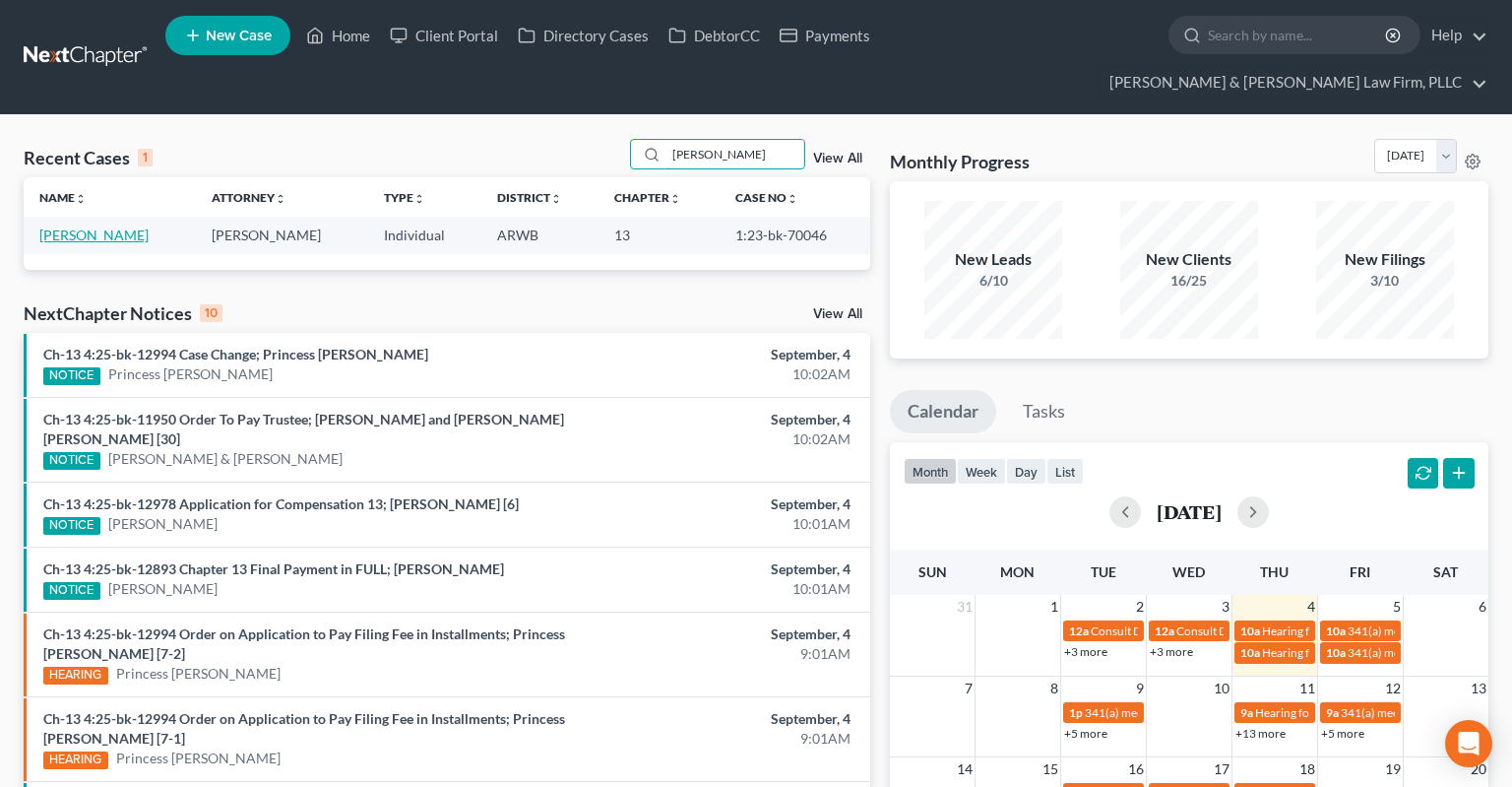
type input "josephine smith"
click at [111, 226] on link "Smith, Josephine" at bounding box center [94, 234] width 109 height 17
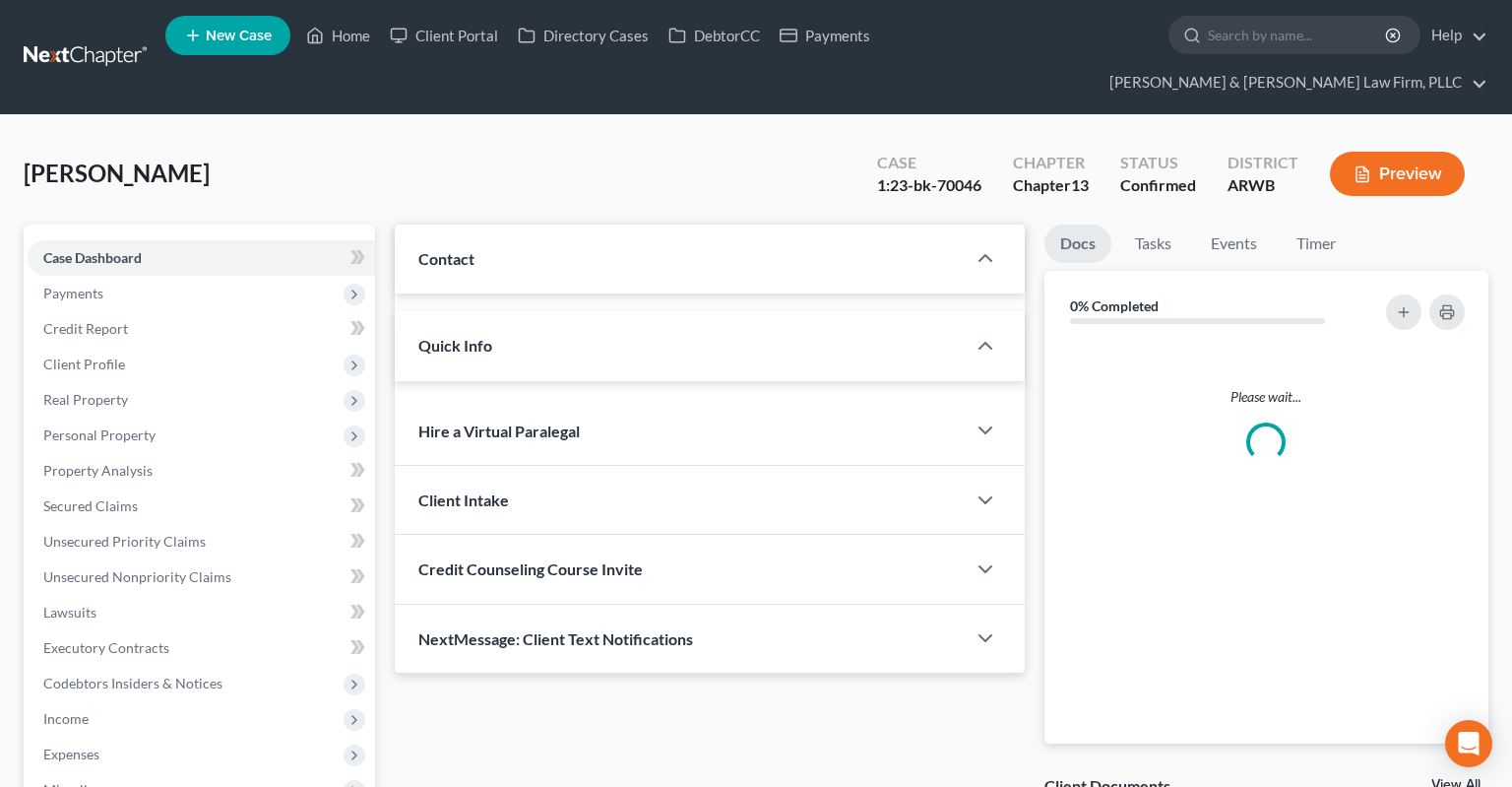
scroll to position [416, 0]
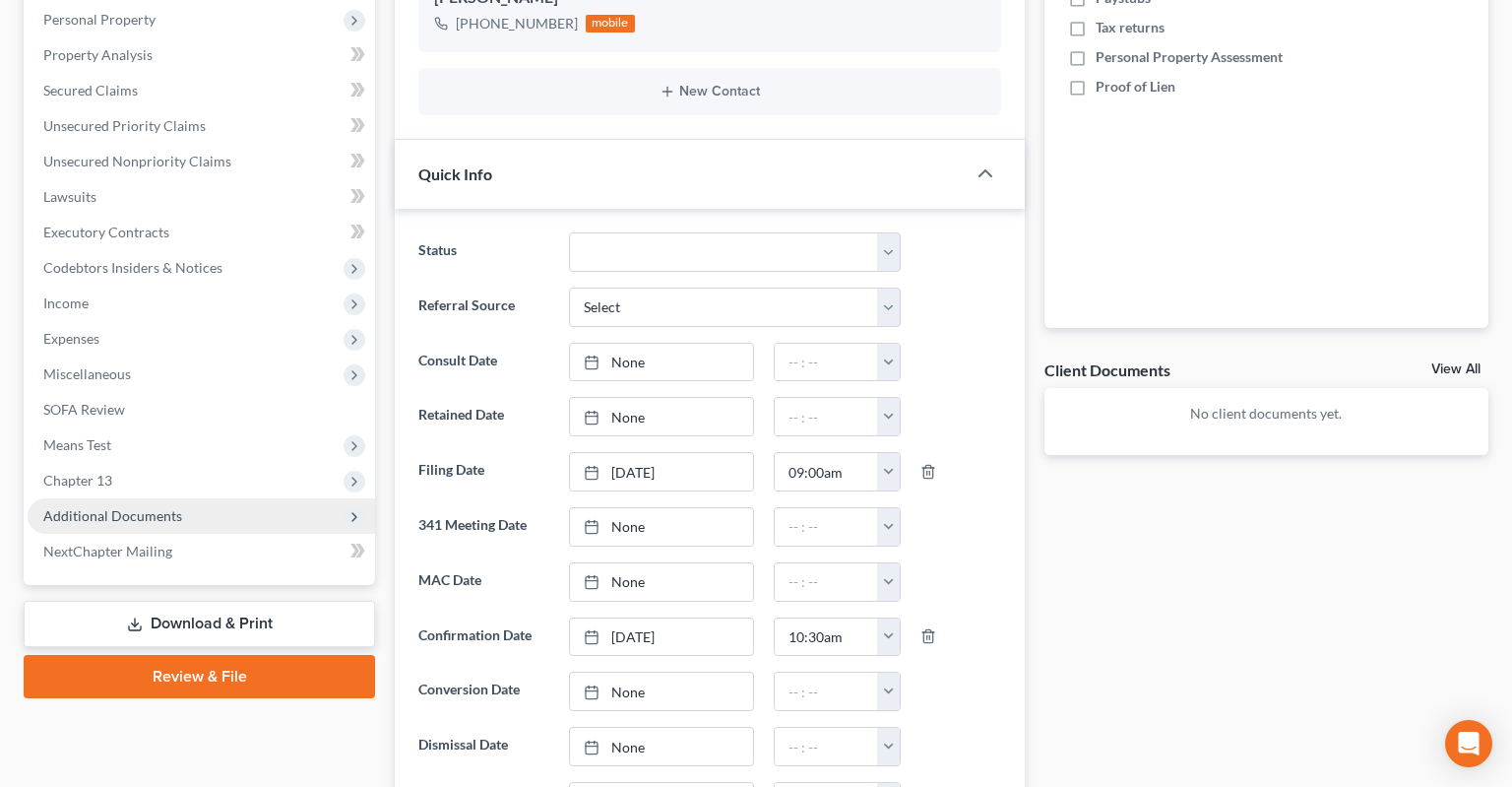
click at [220, 498] on span "Additional Documents" at bounding box center [201, 516] width 347 height 36
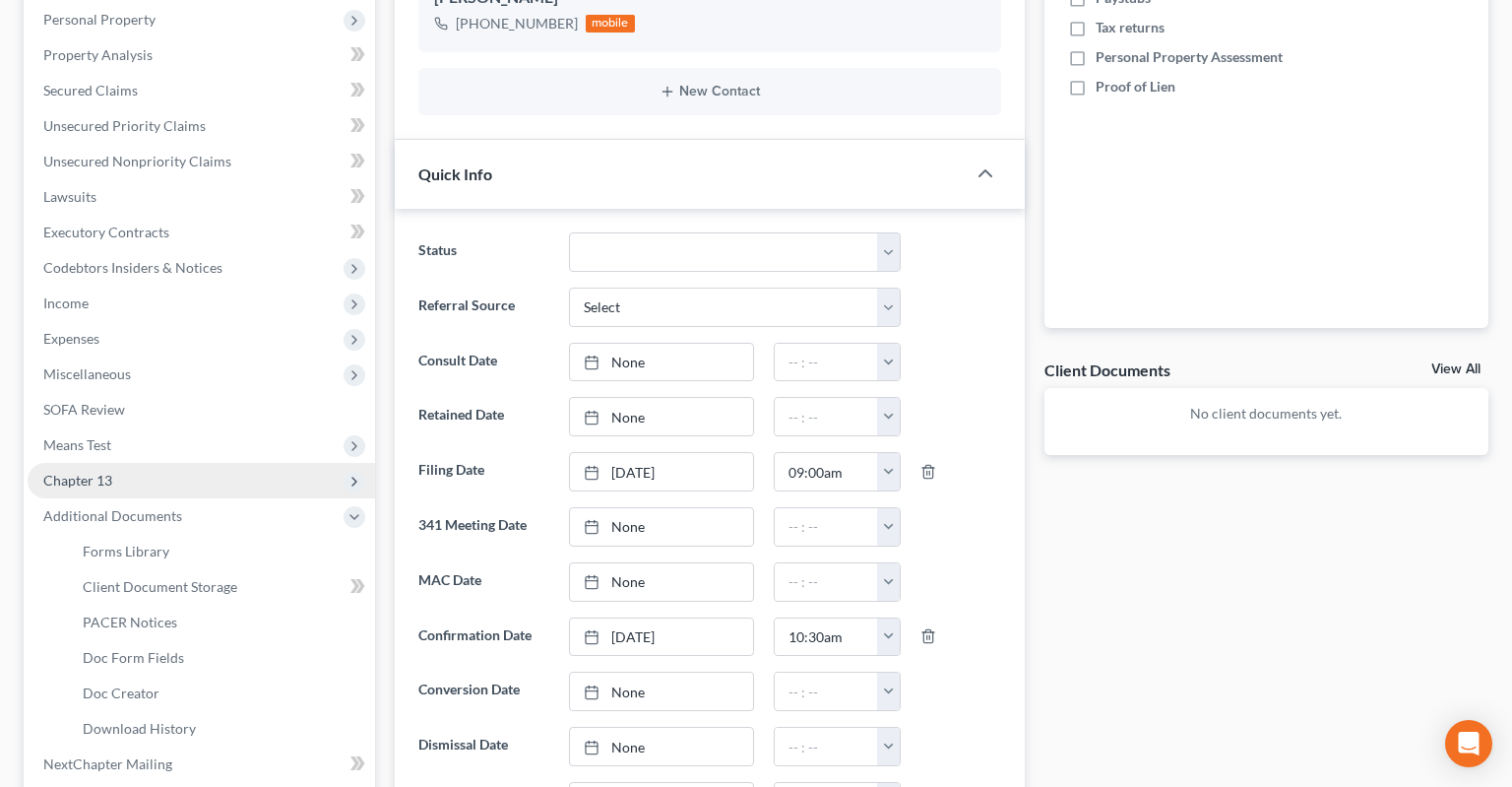
scroll to position [623, 0]
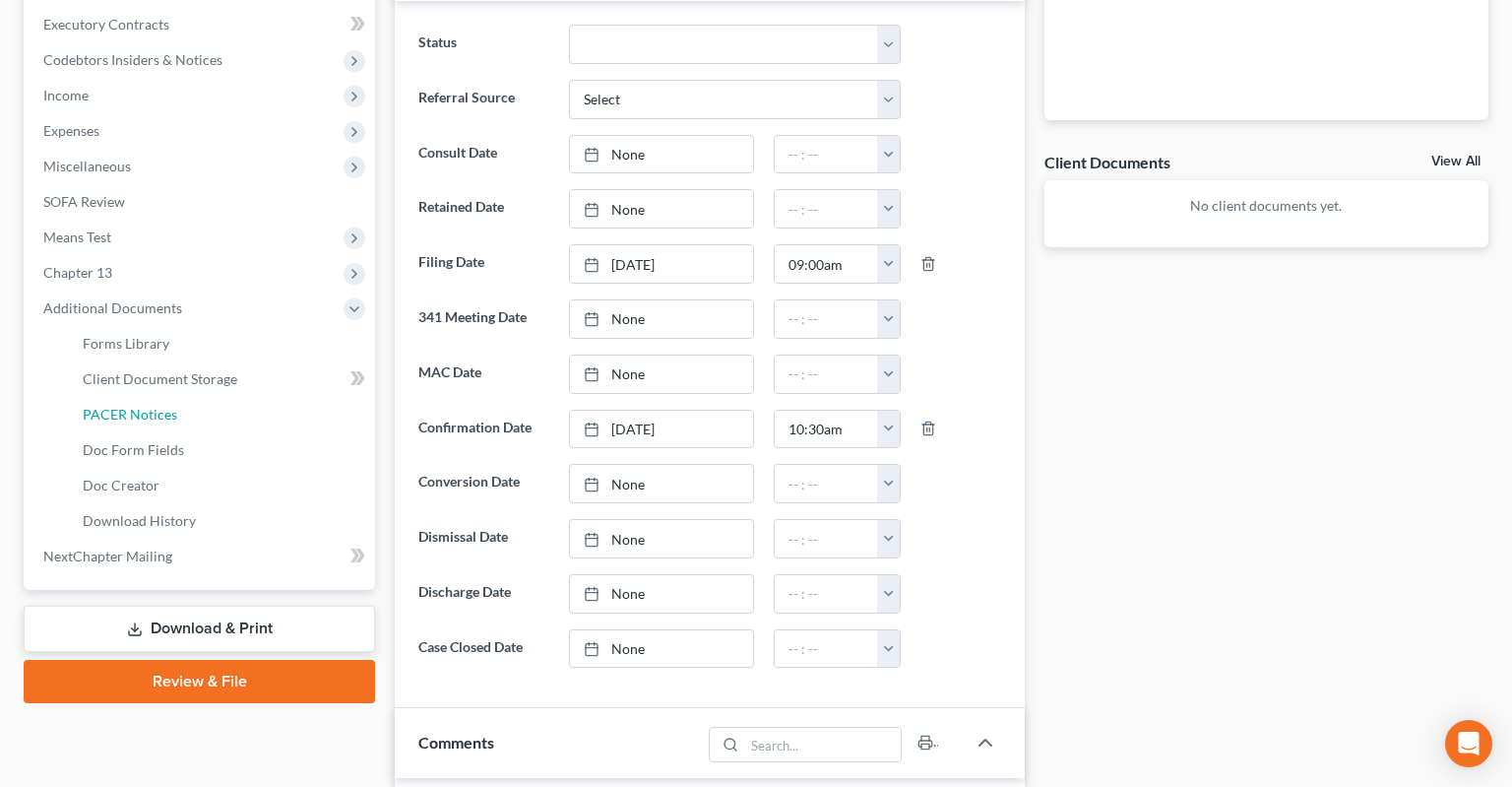
click at [184, 397] on link "PACER Notices" at bounding box center [220, 415] width 308 height 36
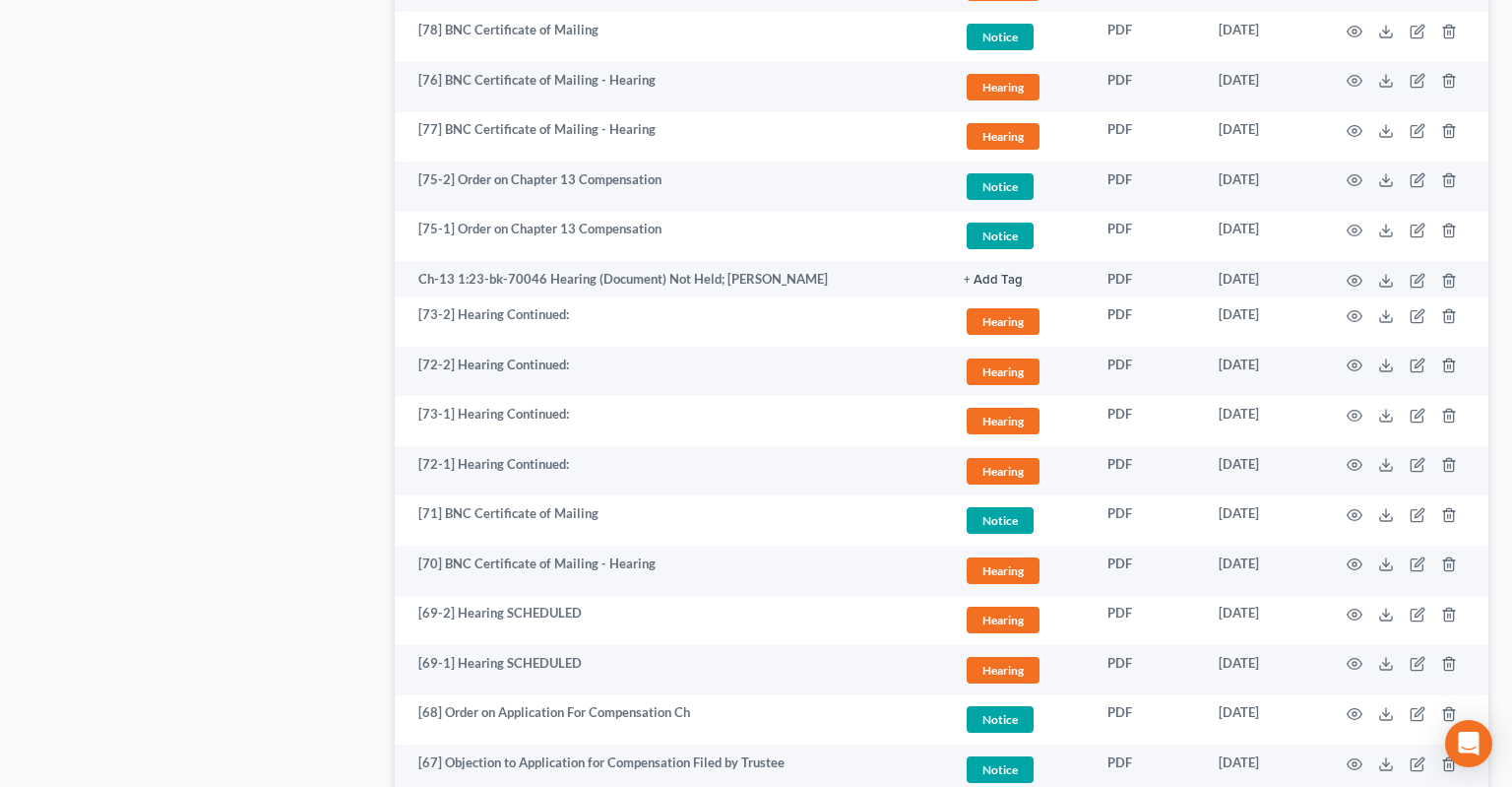
scroll to position [3660, 0]
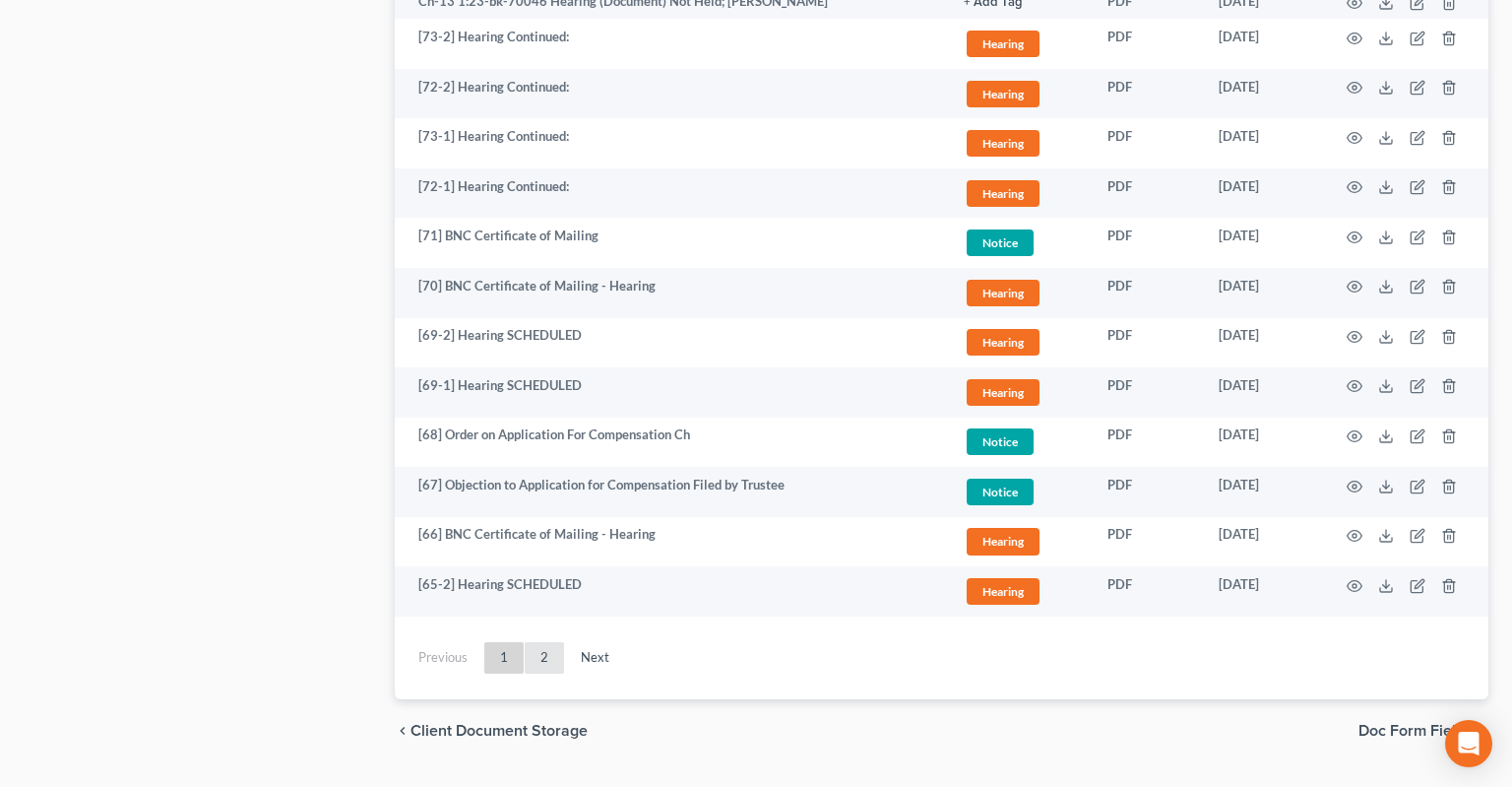
click at [542, 642] on link "2" at bounding box center [545, 658] width 40 height 32
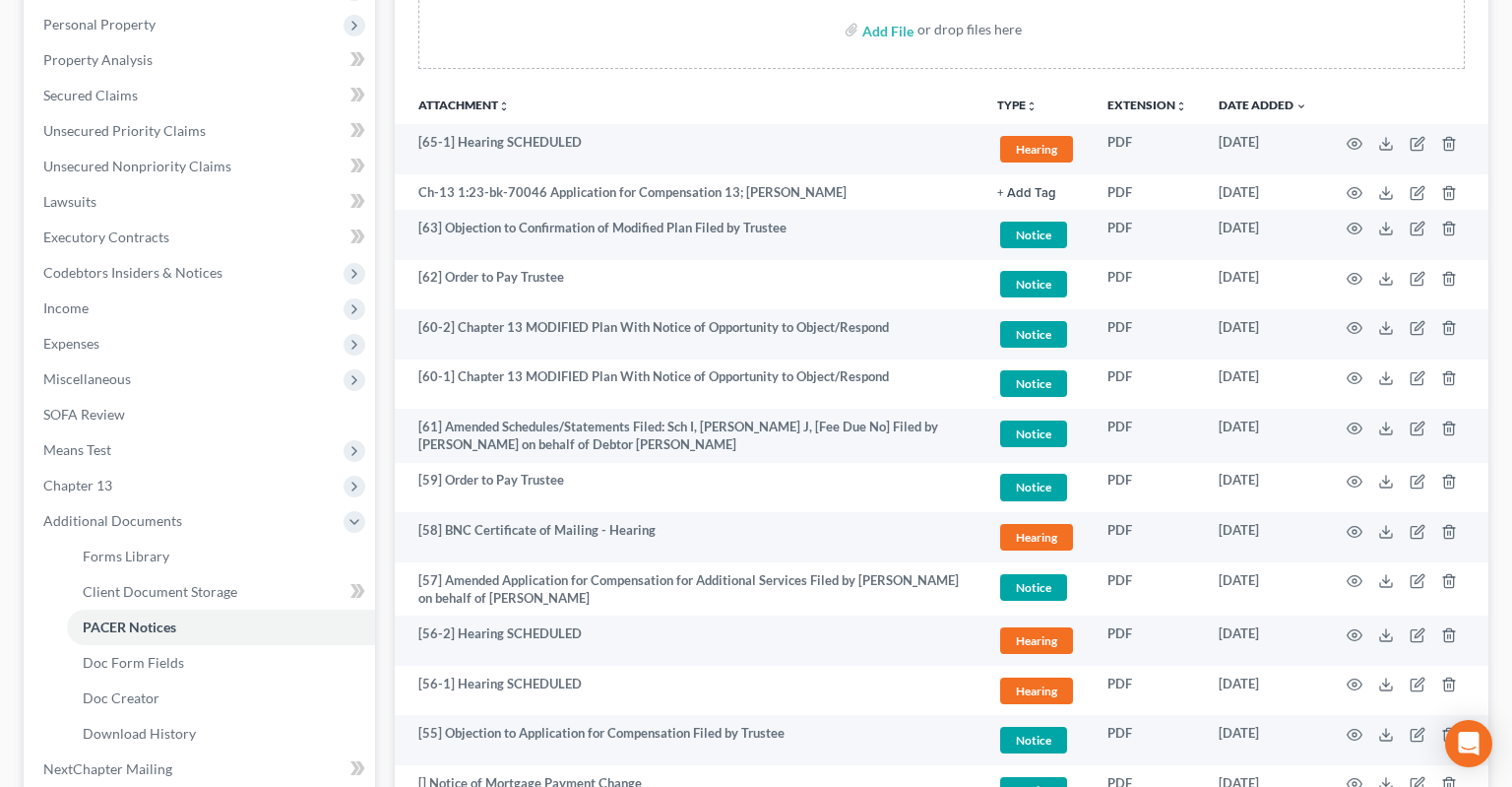
scroll to position [0, 0]
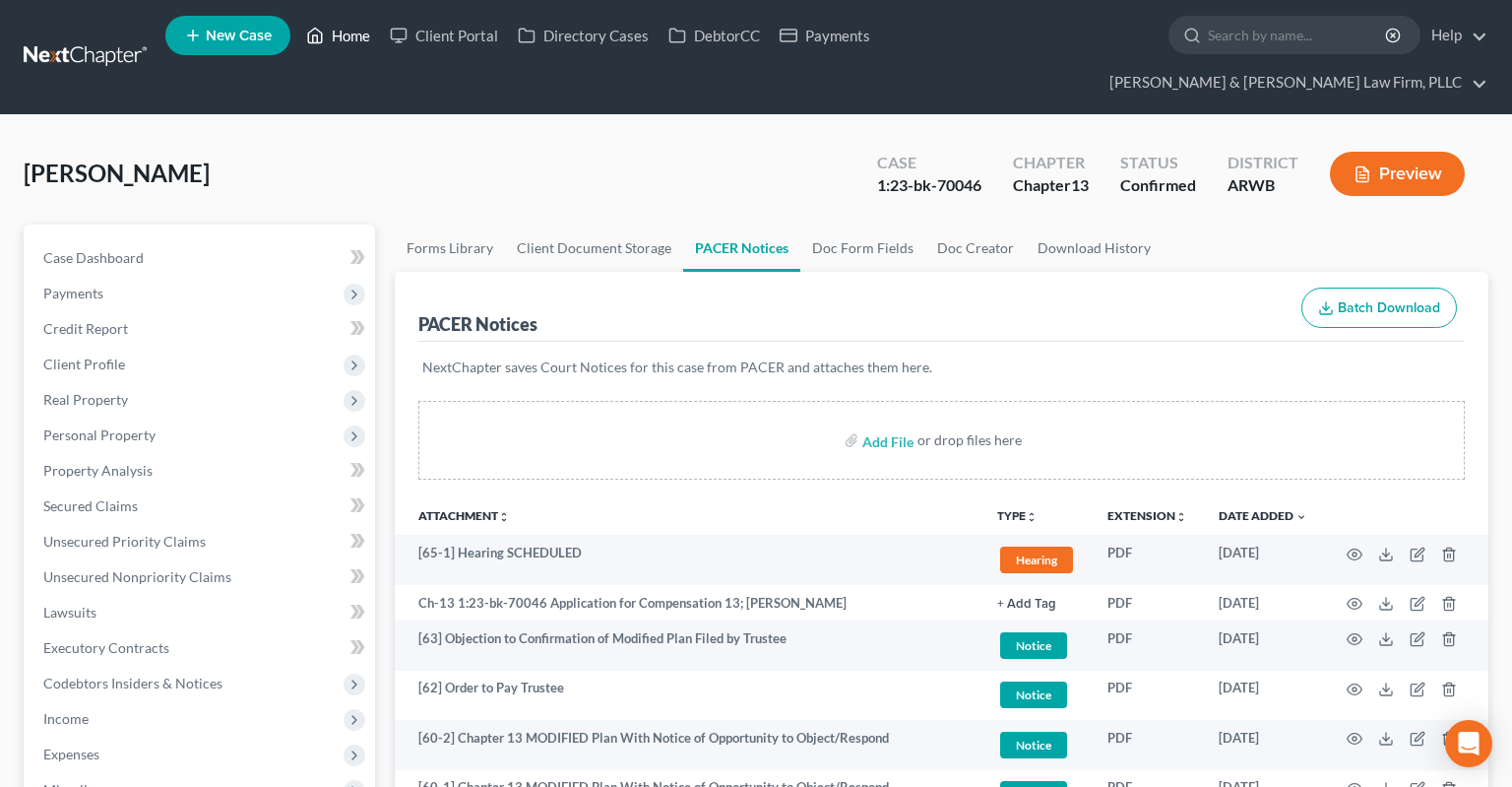
click at [332, 40] on link "Home" at bounding box center [338, 36] width 83 height 36
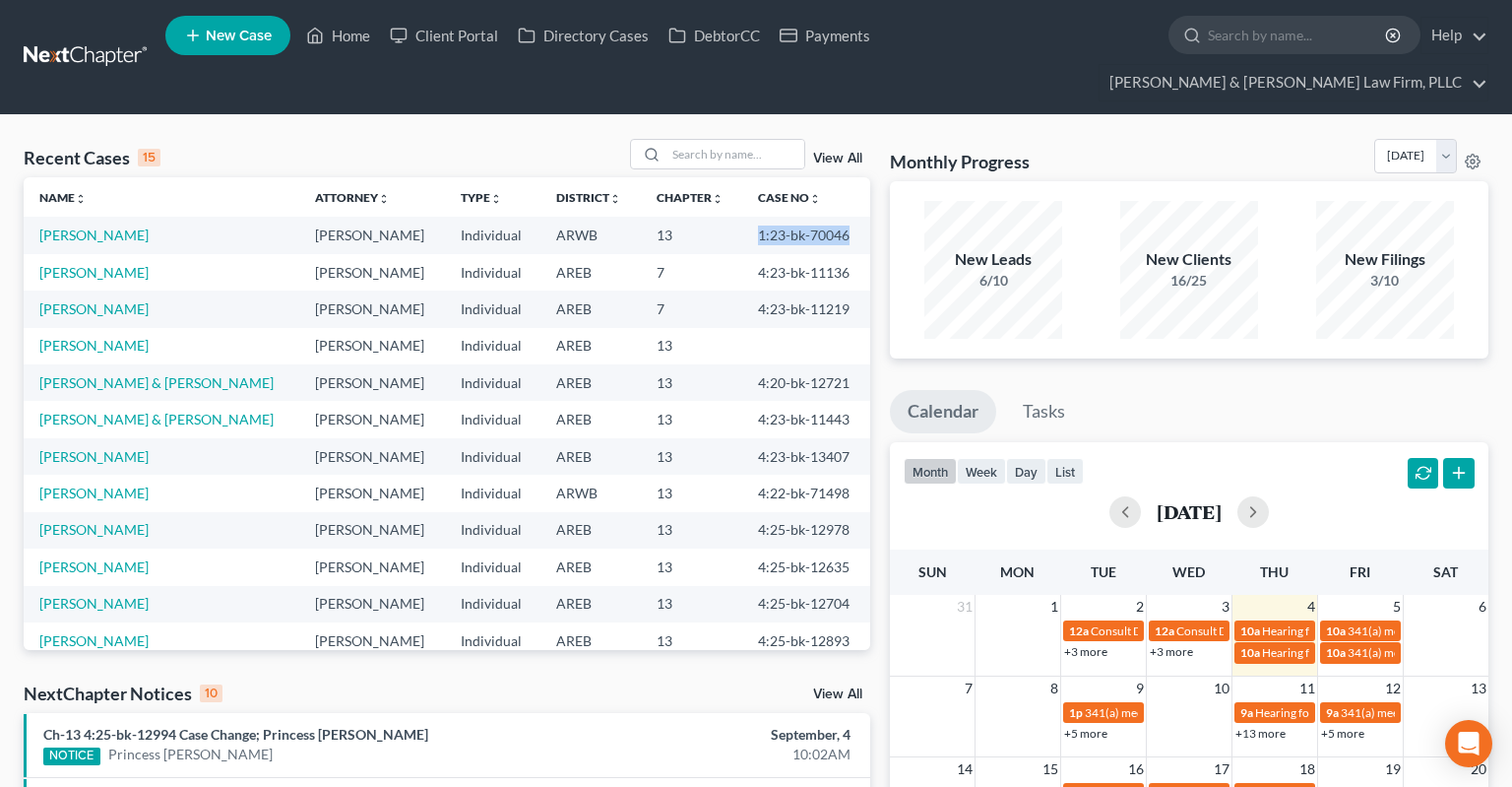
drag, startPoint x: 746, startPoint y: 198, endPoint x: 838, endPoint y: 198, distance: 92.0
click at [838, 216] on td "1:23-bk-70046" at bounding box center [806, 234] width 128 height 37
copy td "1:23-bk-70046"
click at [703, 140] on input "search" at bounding box center [735, 154] width 138 height 29
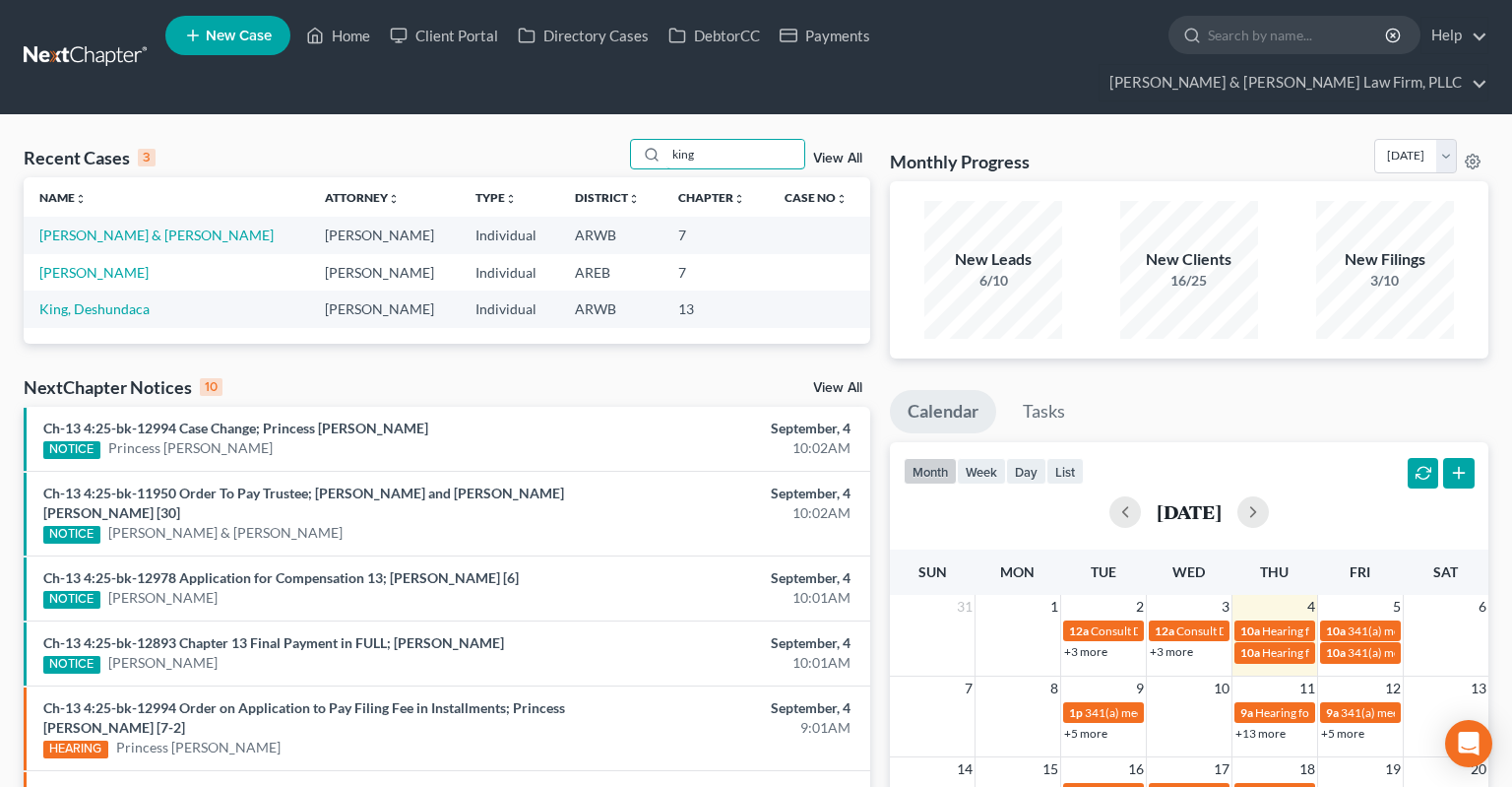
type input "king"
click at [142, 216] on td "King, Johnny & Brittany" at bounding box center [167, 234] width 286 height 37
click at [142, 226] on link "King, Johnny & Brittany" at bounding box center [157, 234] width 234 height 17
select select "4"
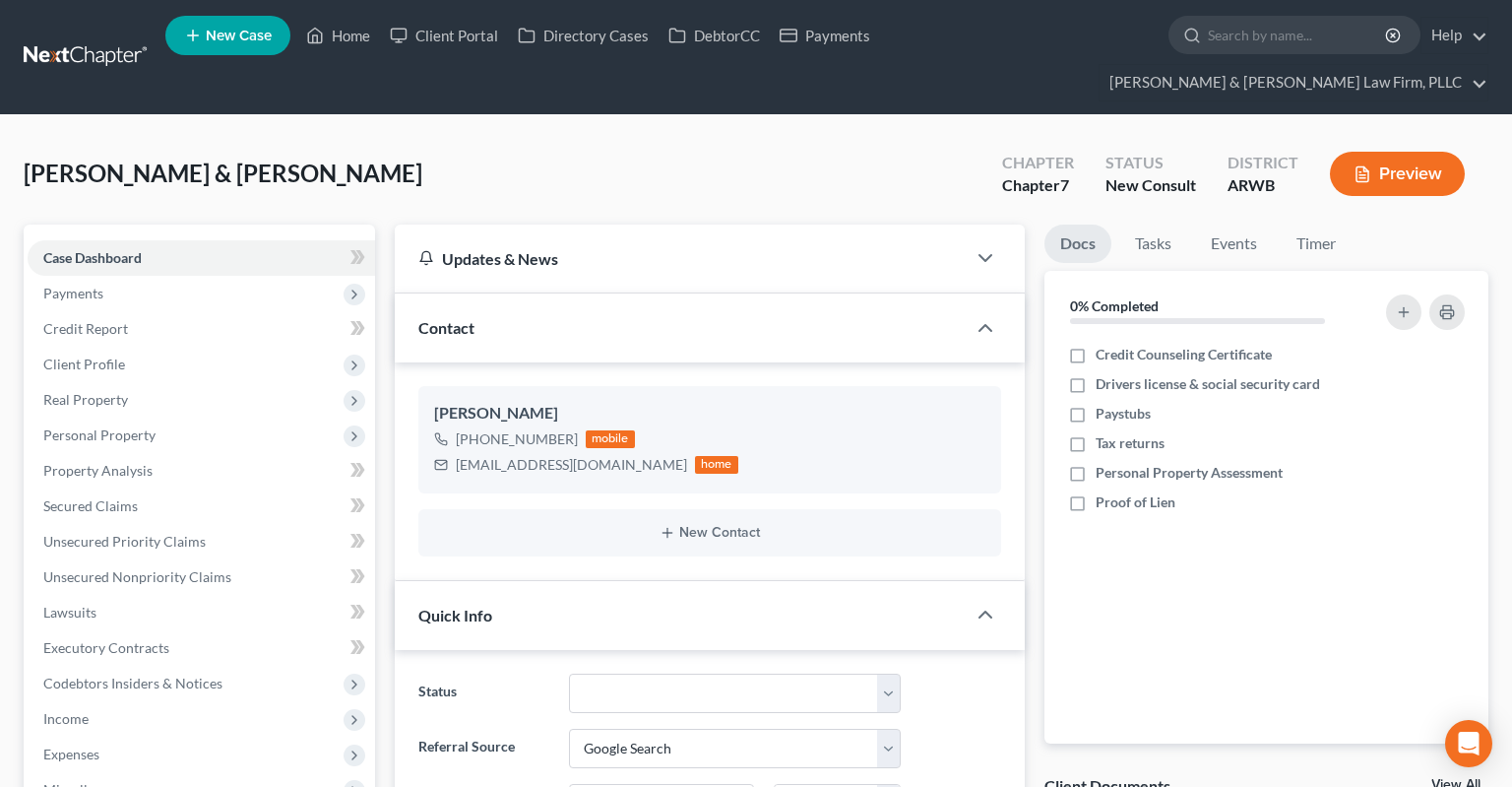
click at [432, 139] on div "King, Johnny & Brittany Upgraded Chapter Chapter 7 Status New Consult District …" at bounding box center [756, 182] width 1464 height 85
click at [232, 276] on span "Payments" at bounding box center [201, 294] width 347 height 36
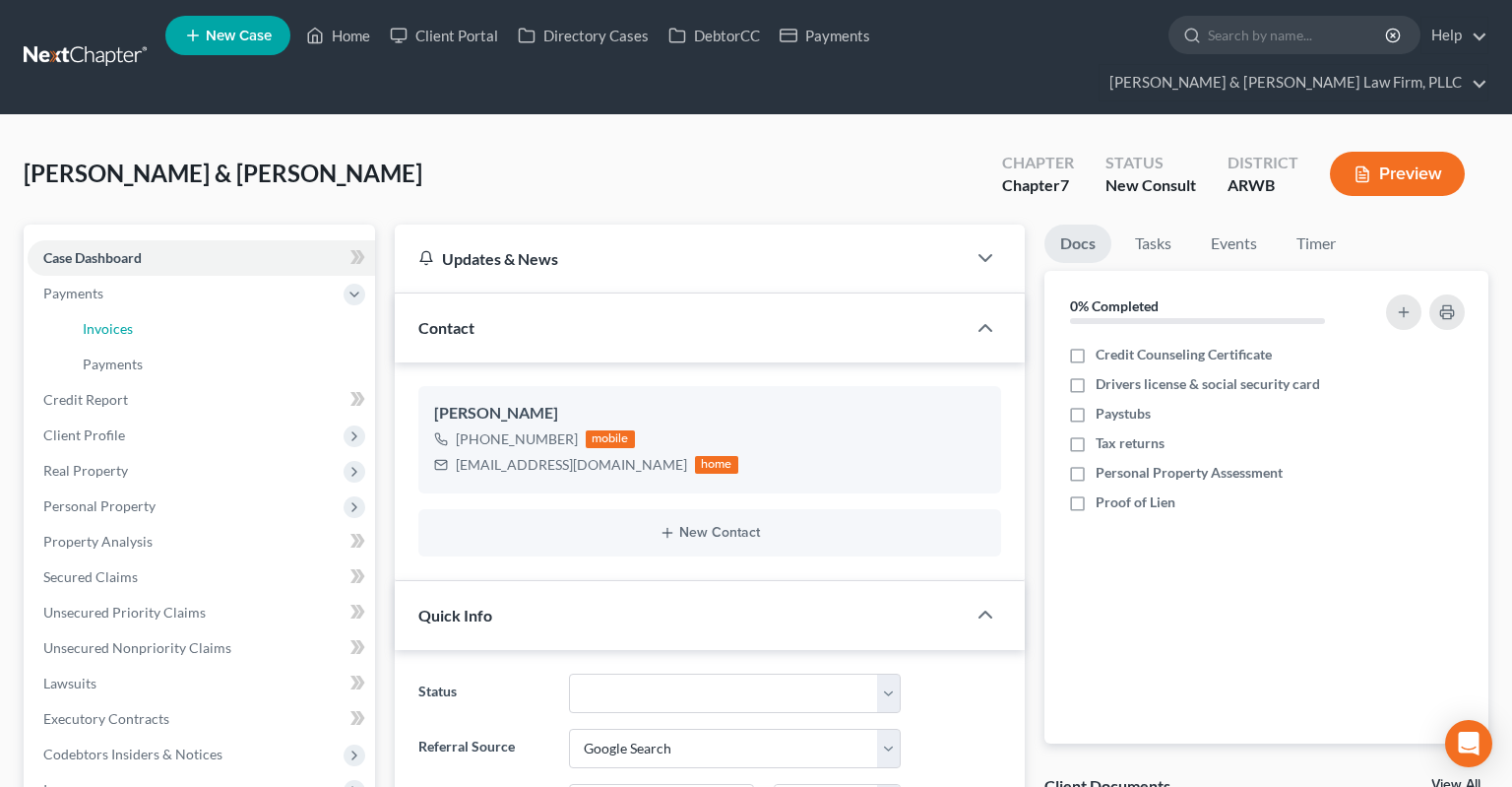
click at [278, 311] on link "Invoices" at bounding box center [220, 328] width 308 height 36
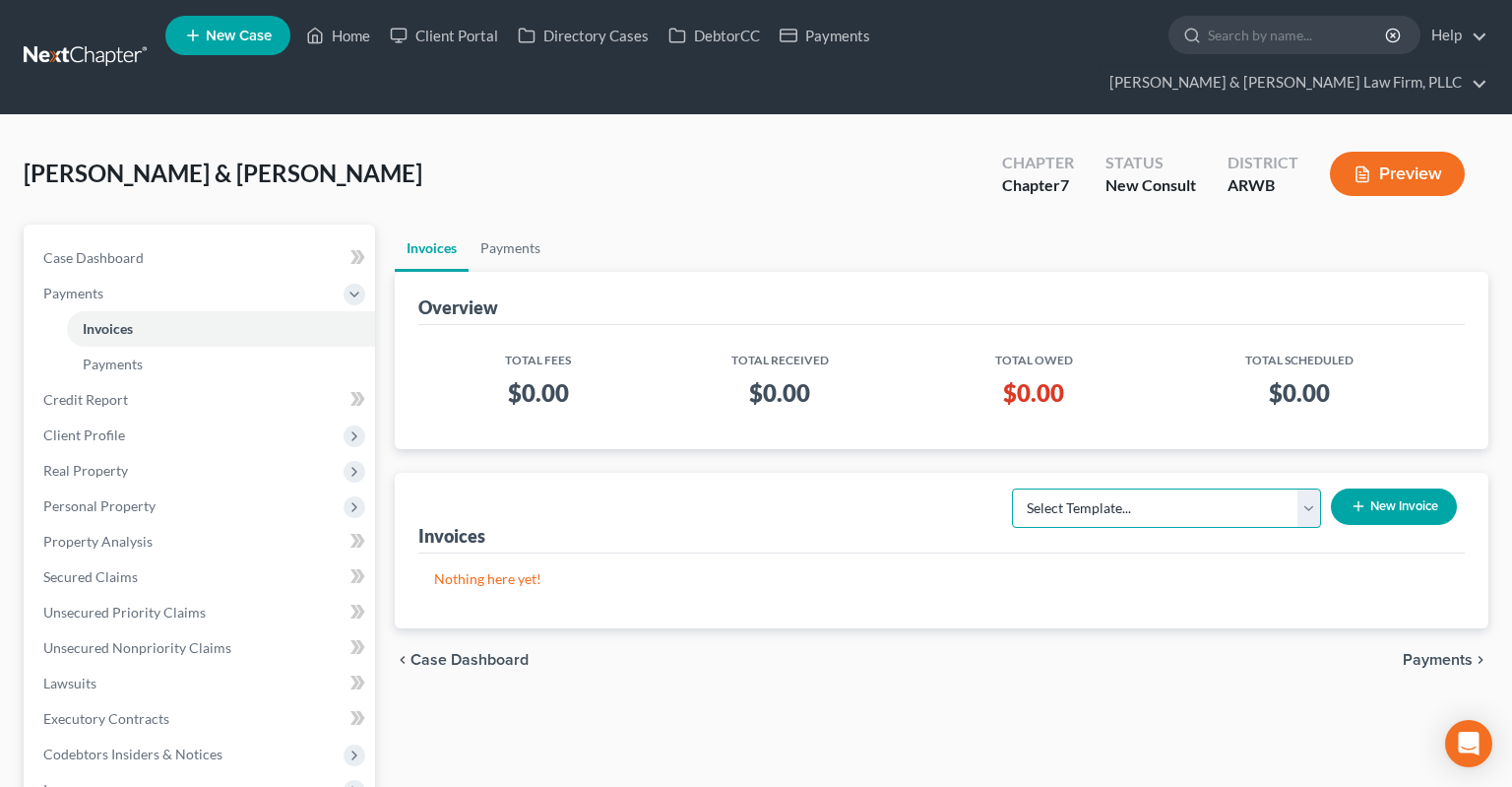
click at [1012, 488] on select "Select Template... Chapter 13 Bankruptcy - Individual Chapter 13 Bankruptcy - J…" at bounding box center [1166, 508] width 309 height 40
drag, startPoint x: 1072, startPoint y: 470, endPoint x: 738, endPoint y: 187, distance: 437.8
click at [742, 187] on div "King, Johnny & Brittany Upgraded Chapter Chapter 7 Status New Consult District …" at bounding box center [756, 652] width 1464 height 1026
click at [718, 174] on div "King, Johnny & Brittany Upgraded Chapter Chapter 7 Status New Consult District …" at bounding box center [756, 182] width 1464 height 85
